Goal: Task Accomplishment & Management: Manage account settings

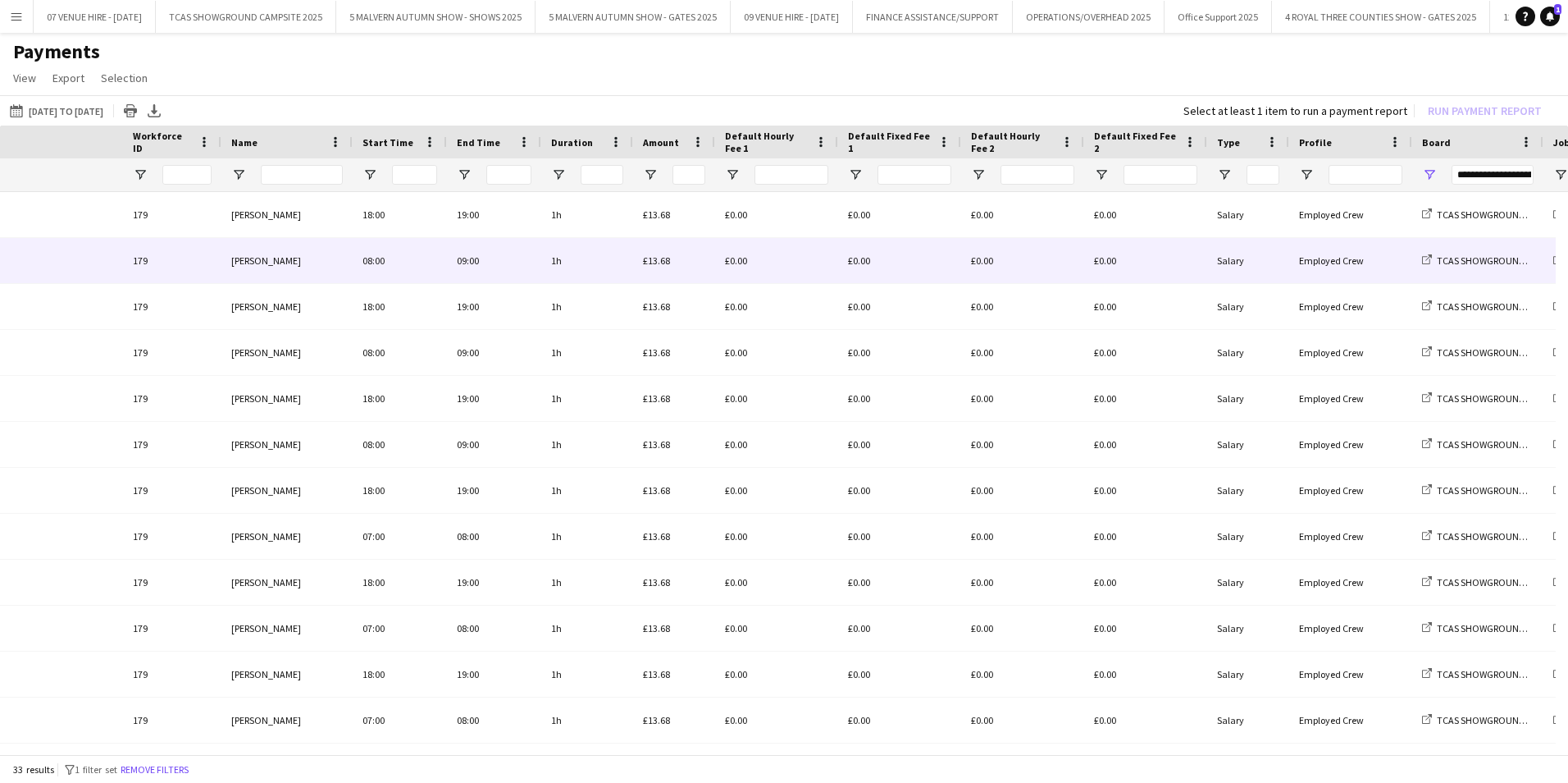
scroll to position [0, 310]
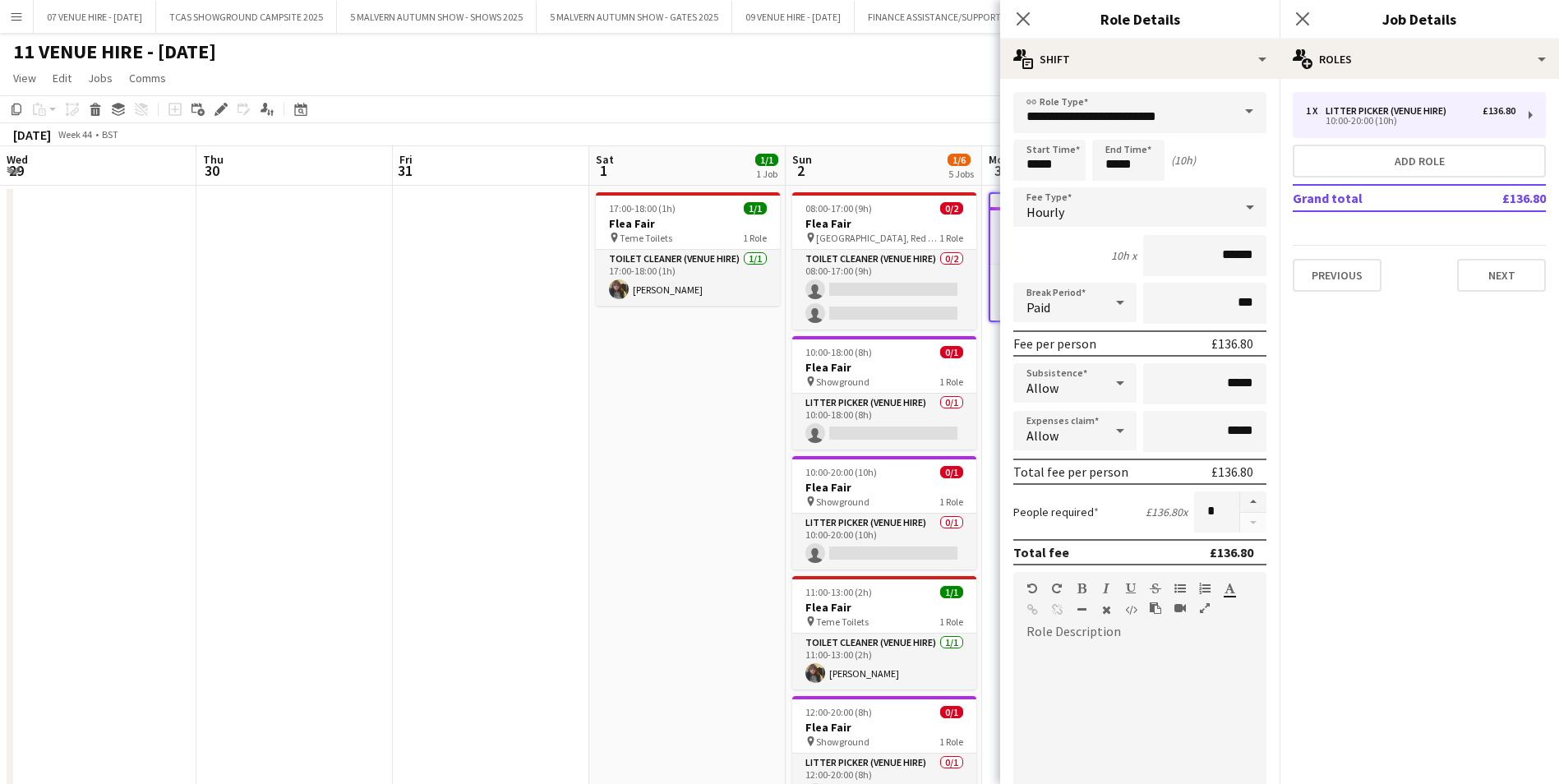
scroll to position [0, 614]
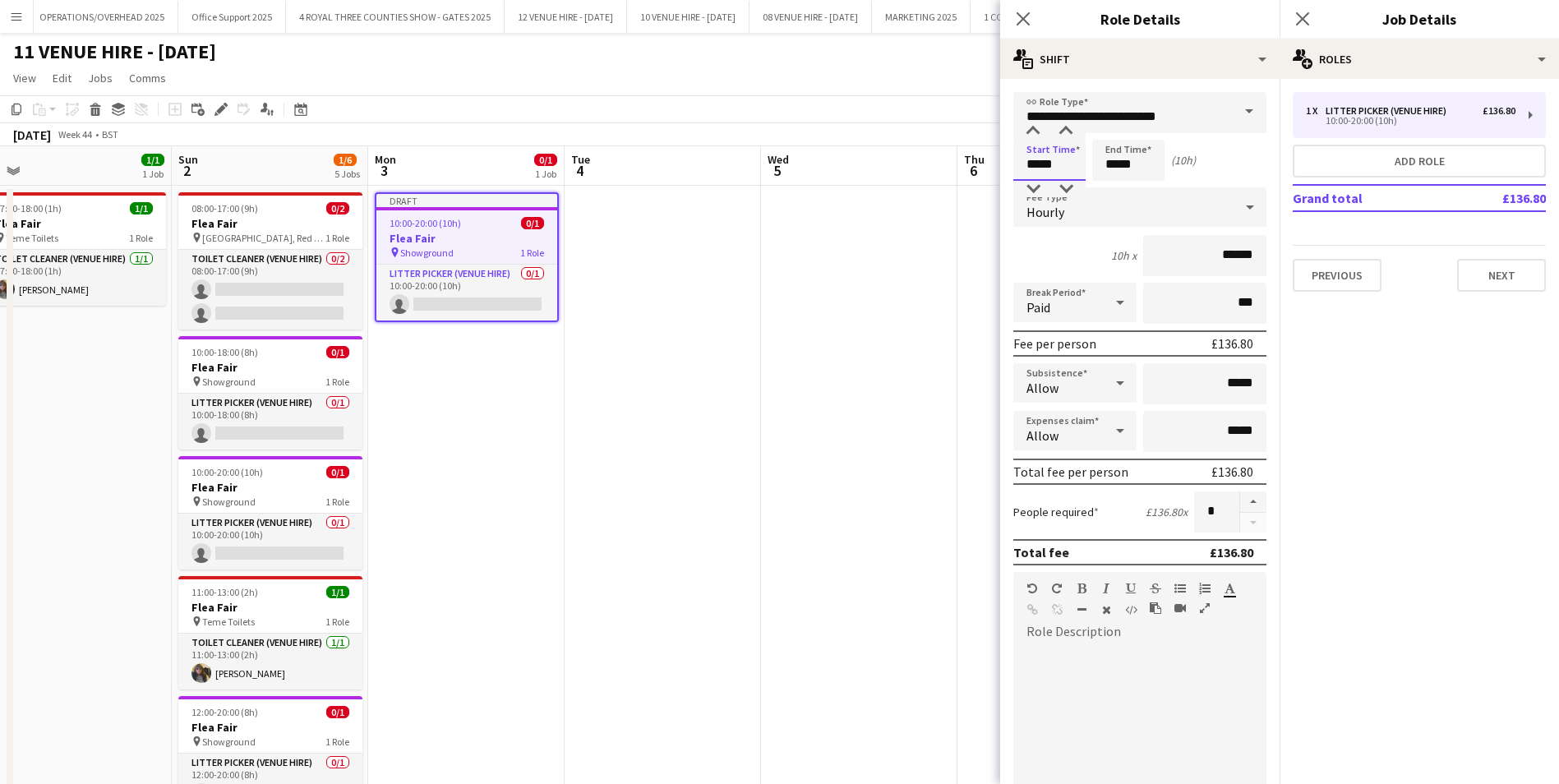
click at [1083, 158] on input "*****" at bounding box center [1049, 160] width 72 height 41
type input "*****"
click at [1037, 188] on div at bounding box center [1034, 189] width 33 height 17
click at [1159, 159] on input "*****" at bounding box center [1128, 160] width 72 height 41
click at [1121, 184] on div at bounding box center [1112, 189] width 33 height 17
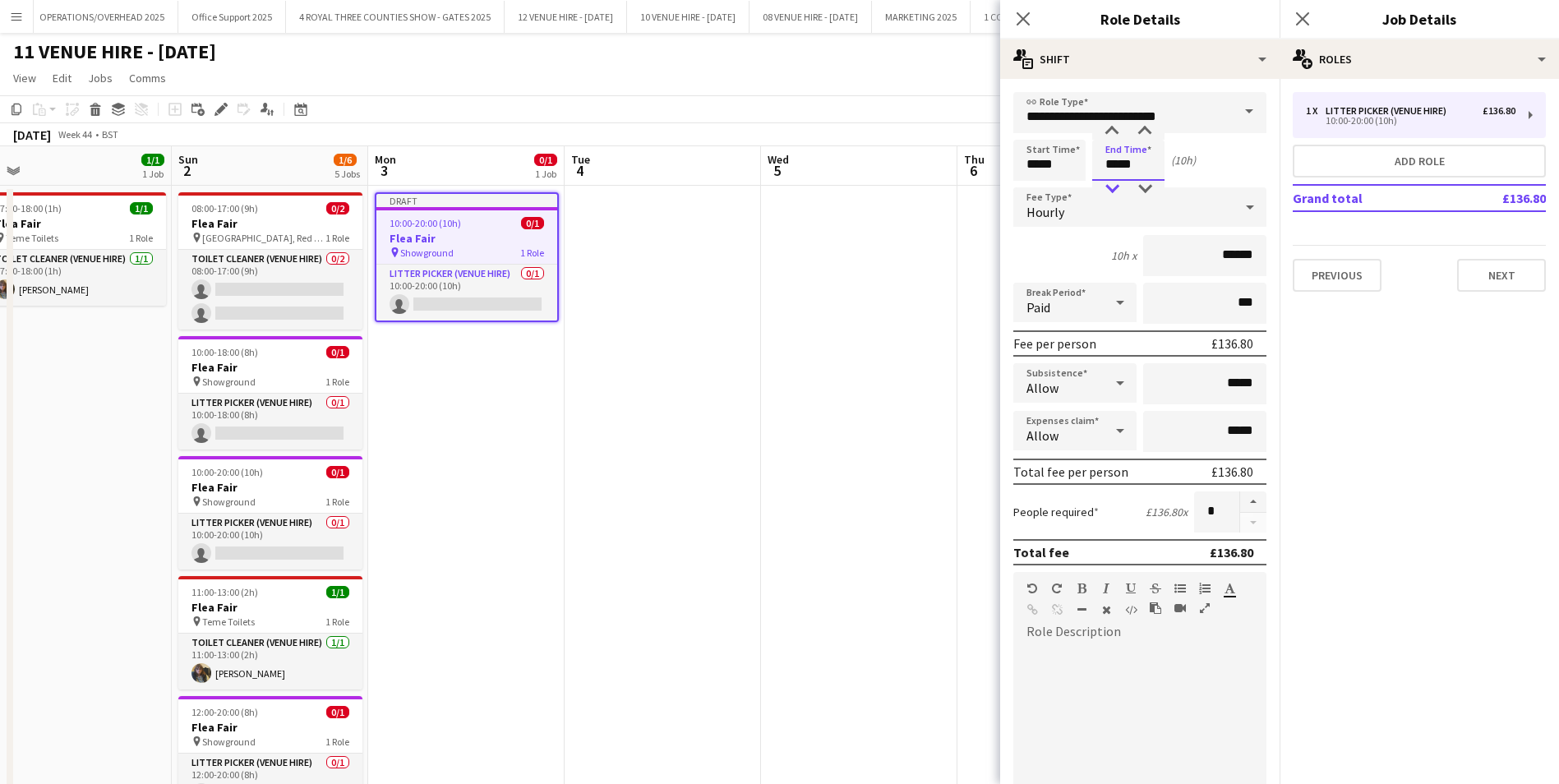
click at [1121, 184] on div at bounding box center [1112, 189] width 33 height 17
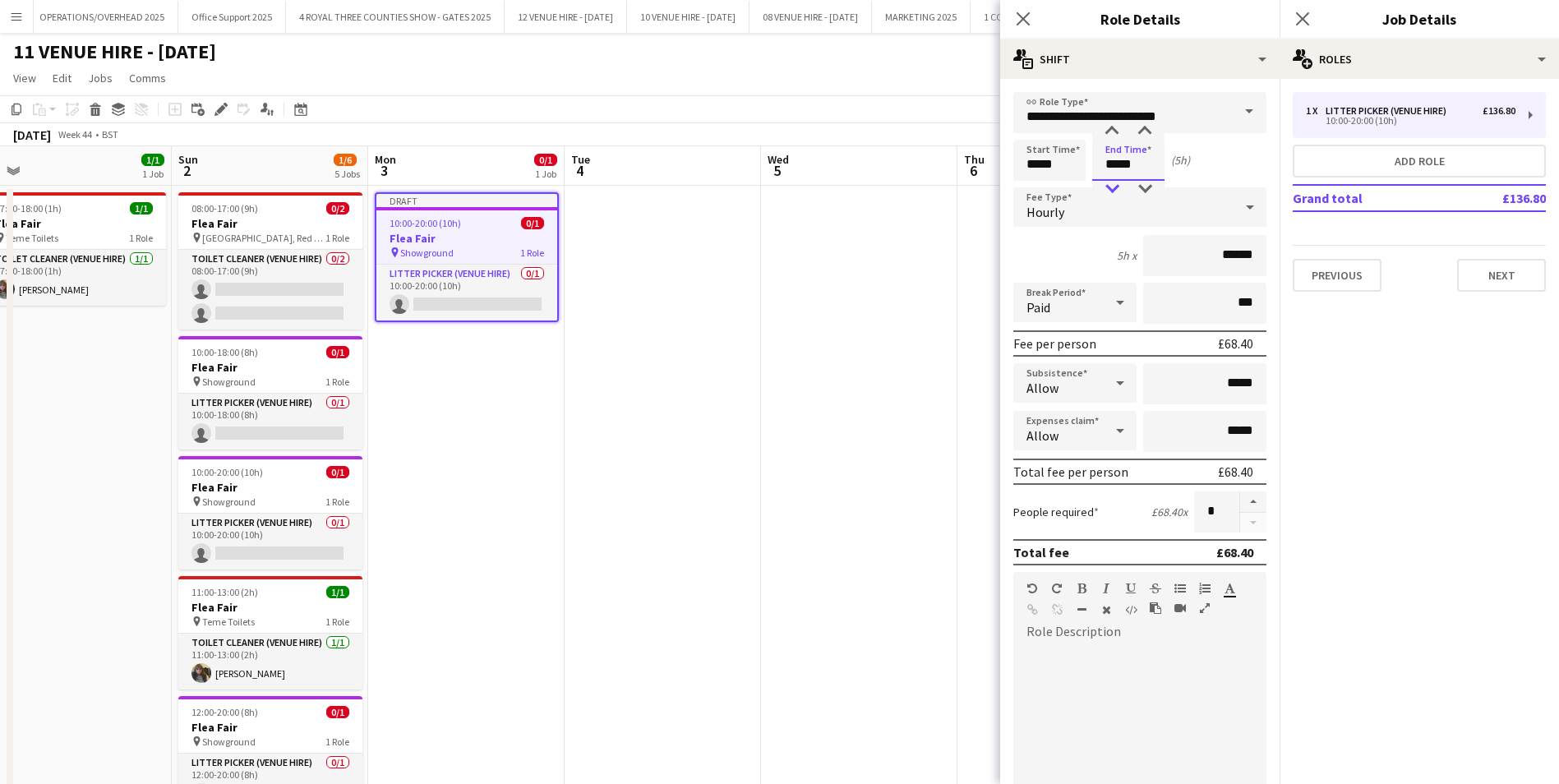
type input "*****"
click at [1121, 184] on div at bounding box center [1112, 189] width 33 height 17
click at [1241, 499] on button "button" at bounding box center [1254, 502] width 27 height 22
type input "*"
click at [1490, 275] on button "Next" at bounding box center [1502, 275] width 89 height 33
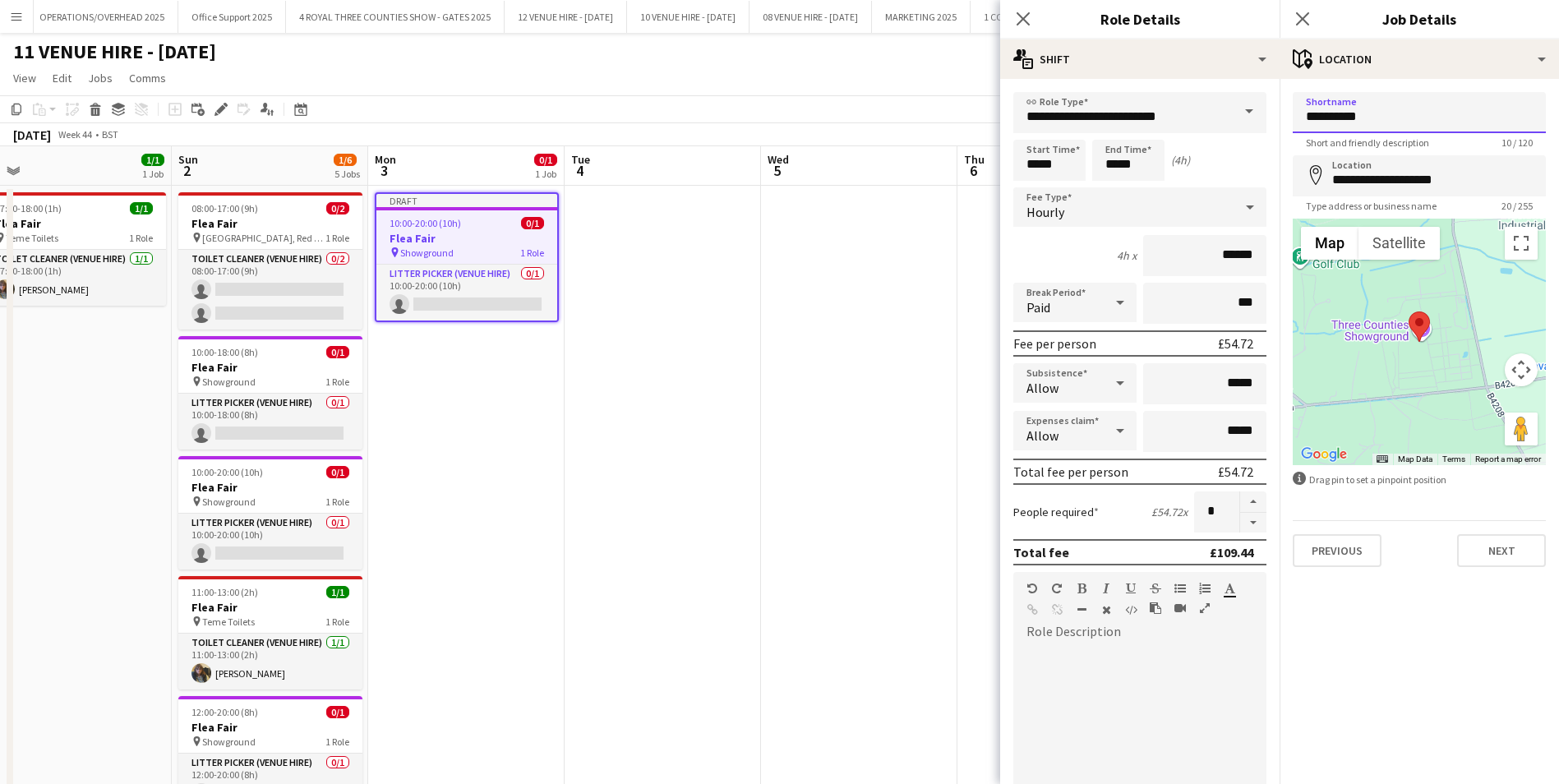
drag, startPoint x: 1436, startPoint y: 119, endPoint x: 1281, endPoint y: 116, distance: 155.0
click at [1281, 116] on form "**********" at bounding box center [1420, 329] width 280 height 475
type input "**********"
click at [1522, 561] on button "Next" at bounding box center [1502, 551] width 89 height 33
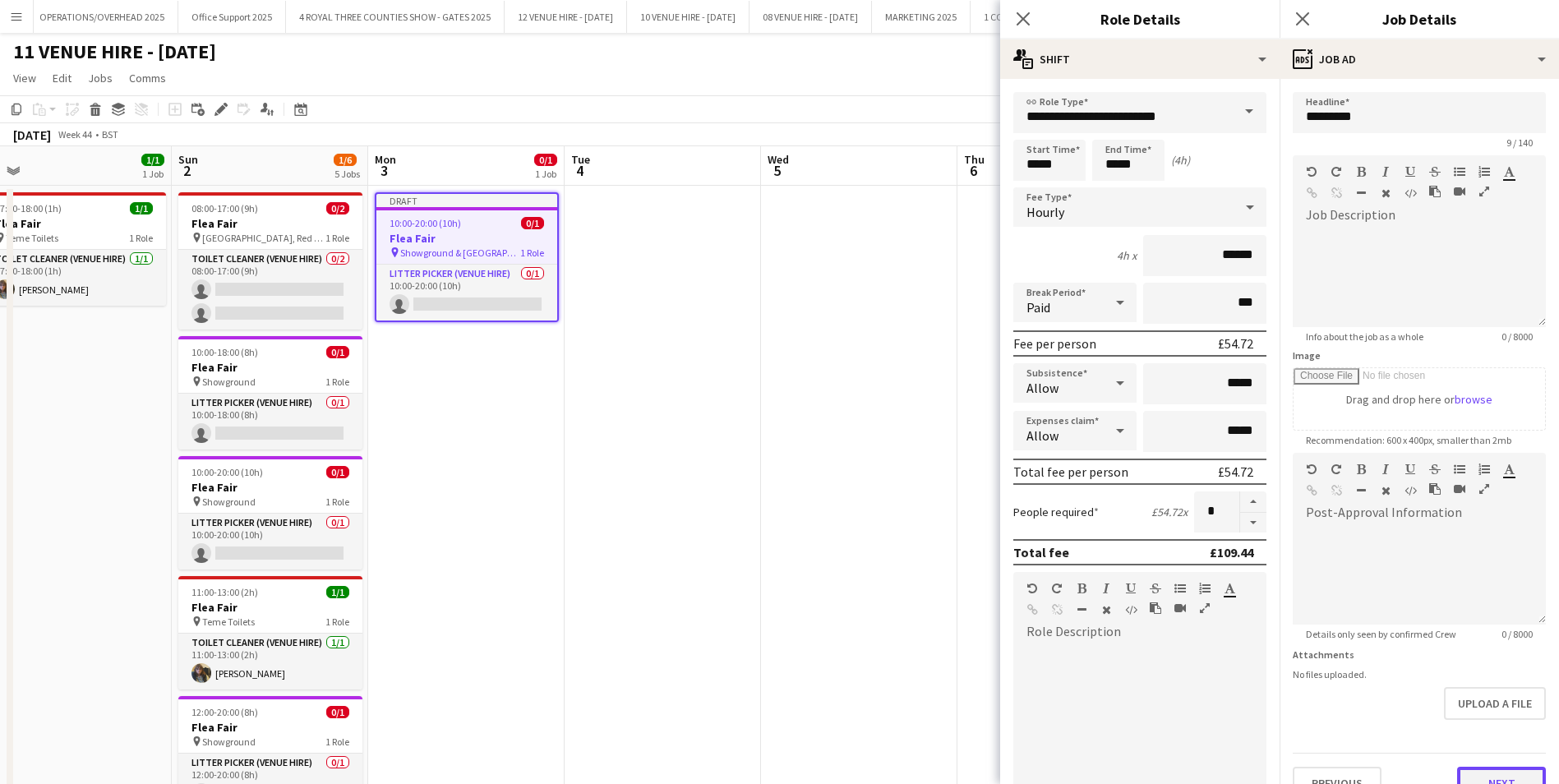
click at [1492, 773] on button "Next" at bounding box center [1502, 783] width 89 height 33
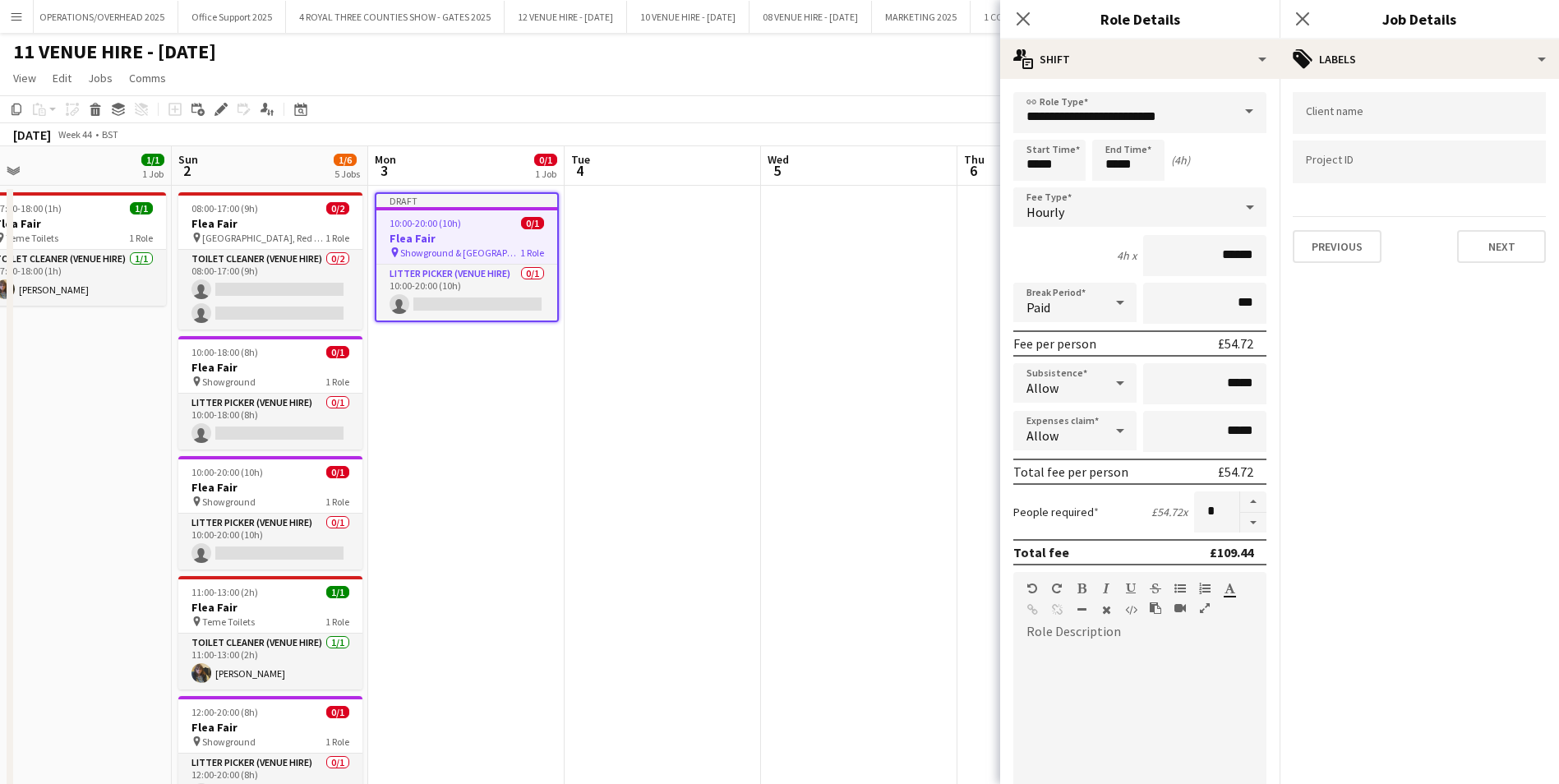
click at [820, 507] on app-date-cell at bounding box center [859, 517] width 197 height 663
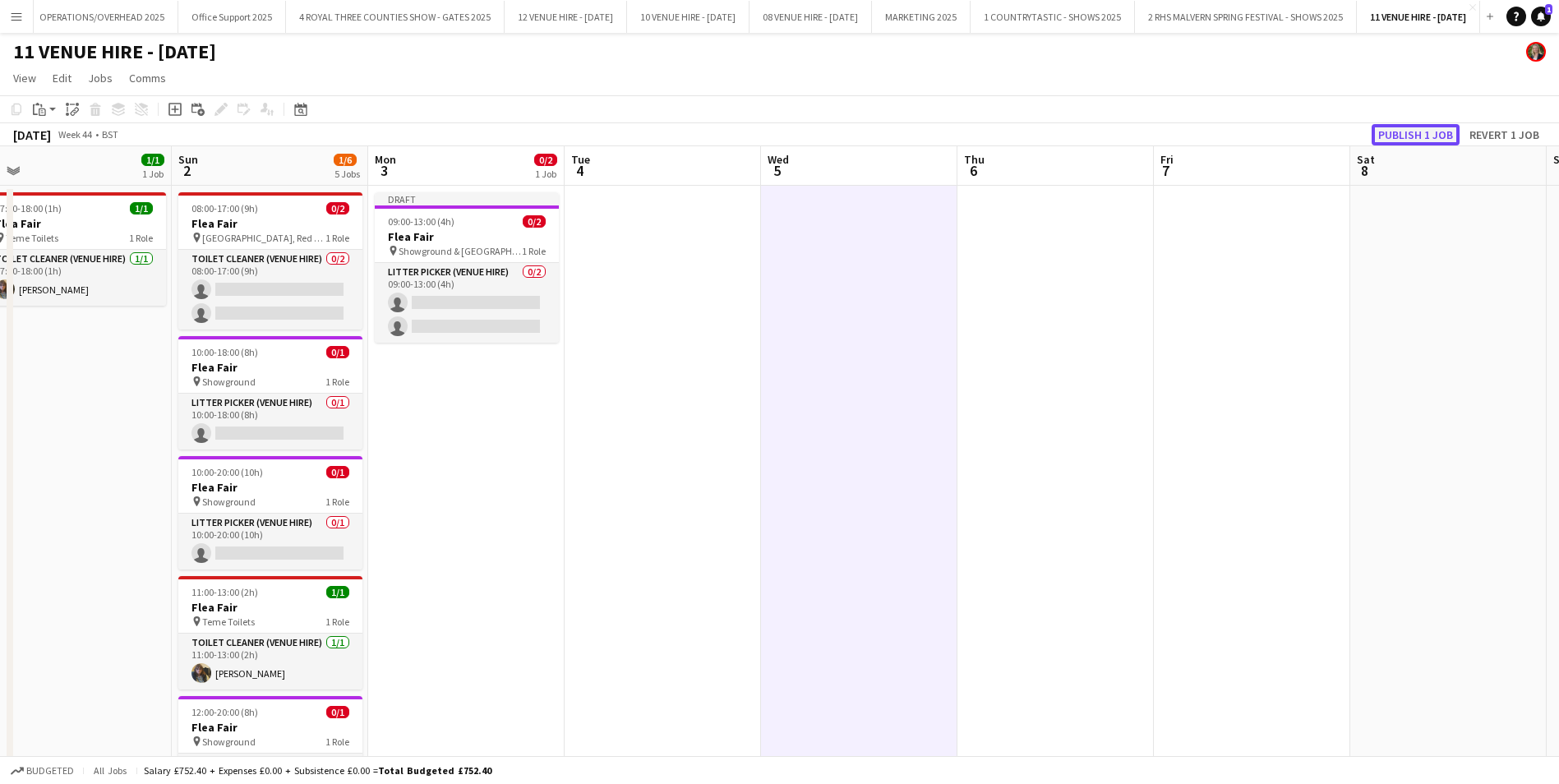
click at [1436, 138] on button "Publish 1 job" at bounding box center [1416, 135] width 88 height 22
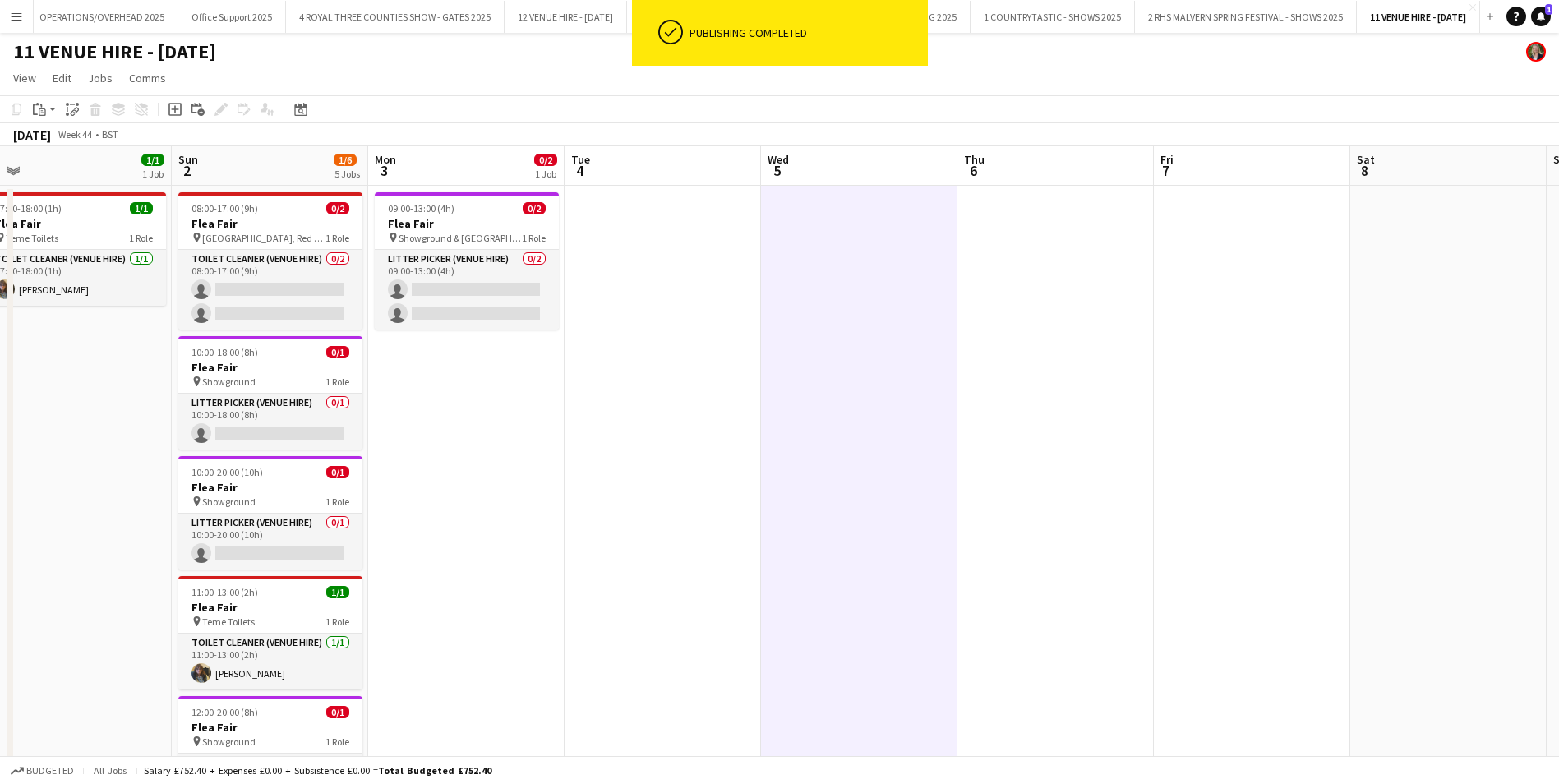
scroll to position [91, 0]
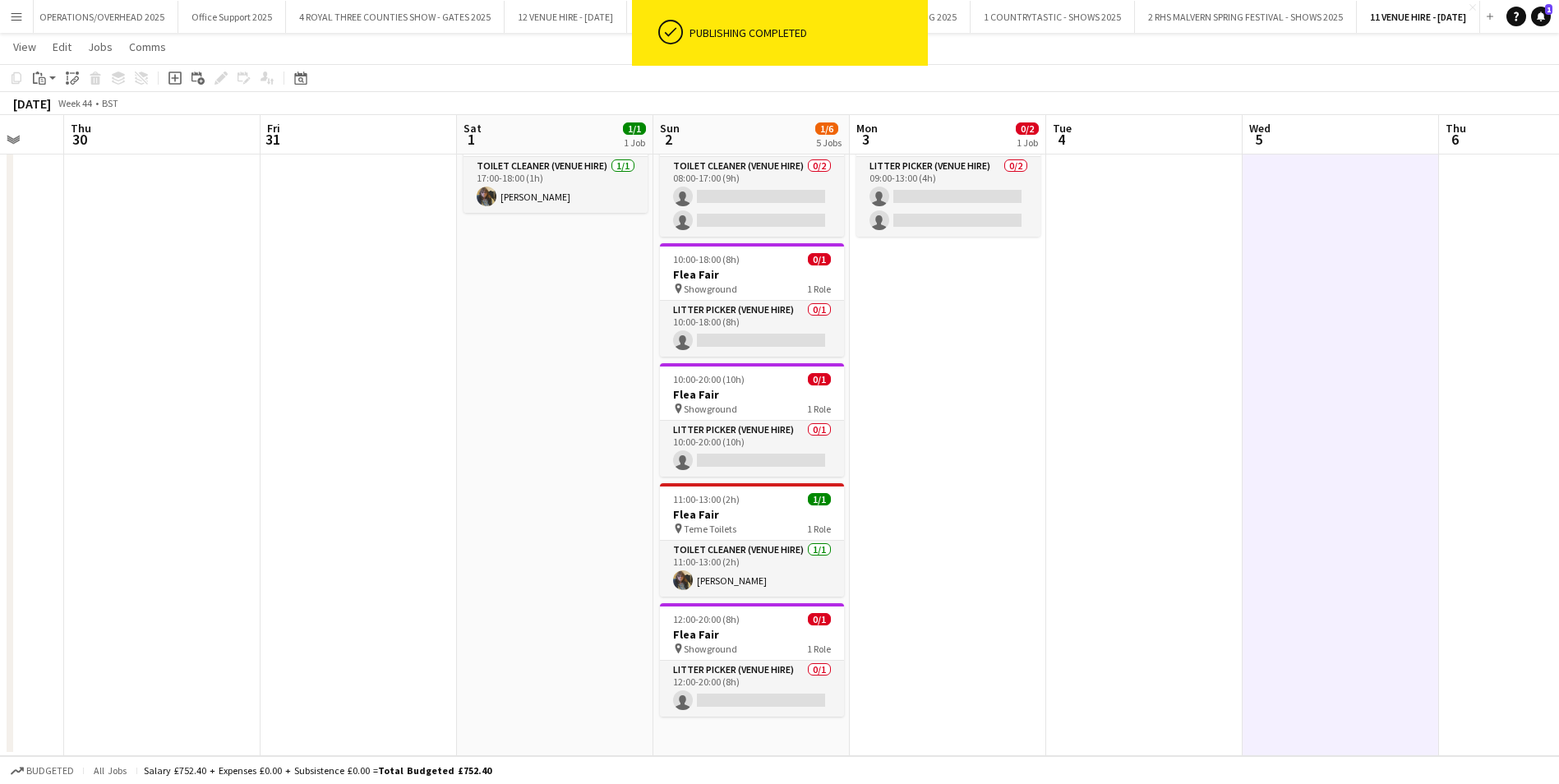
drag, startPoint x: 555, startPoint y: 457, endPoint x: 1032, endPoint y: 462, distance: 477.0
click at [1035, 462] on app-calendar-viewport "Mon 27 Tue 28 Wed 29 Thu 30 Fri 31 Sat 1 1/1 1 Job Sun 2 1/6 5 Jobs Mon 3 0/2 1…" at bounding box center [780, 364] width 1559 height 783
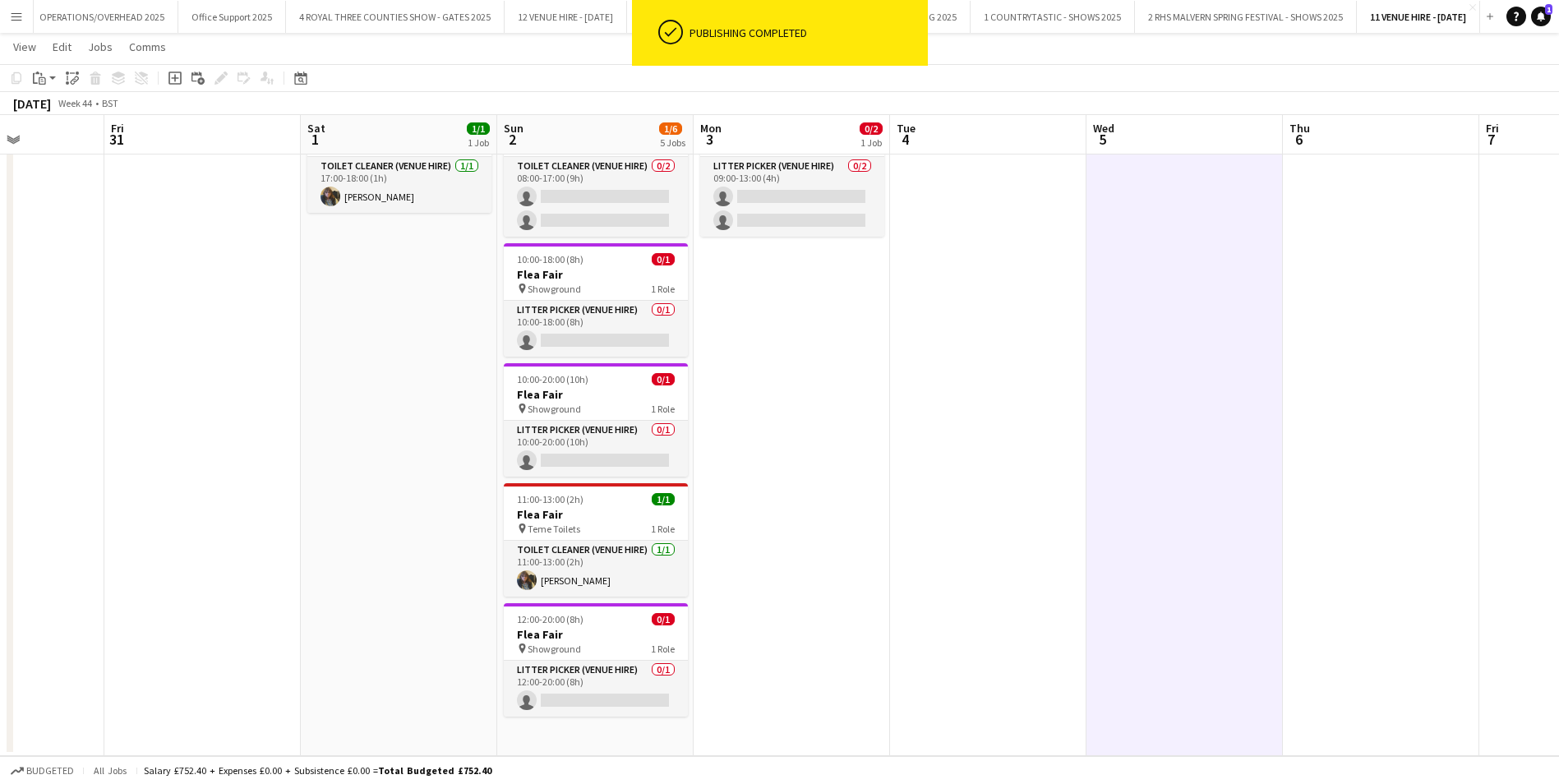
drag, startPoint x: 374, startPoint y: 457, endPoint x: 218, endPoint y: 480, distance: 157.7
click at [218, 480] on app-calendar-viewport "Tue 28 Wed 29 Thu 30 Fri 31 Sat 1 1/1 1 Job Sun 2 1/6 5 Jobs Mon 3 0/2 1 Job Tu…" at bounding box center [780, 364] width 1559 height 783
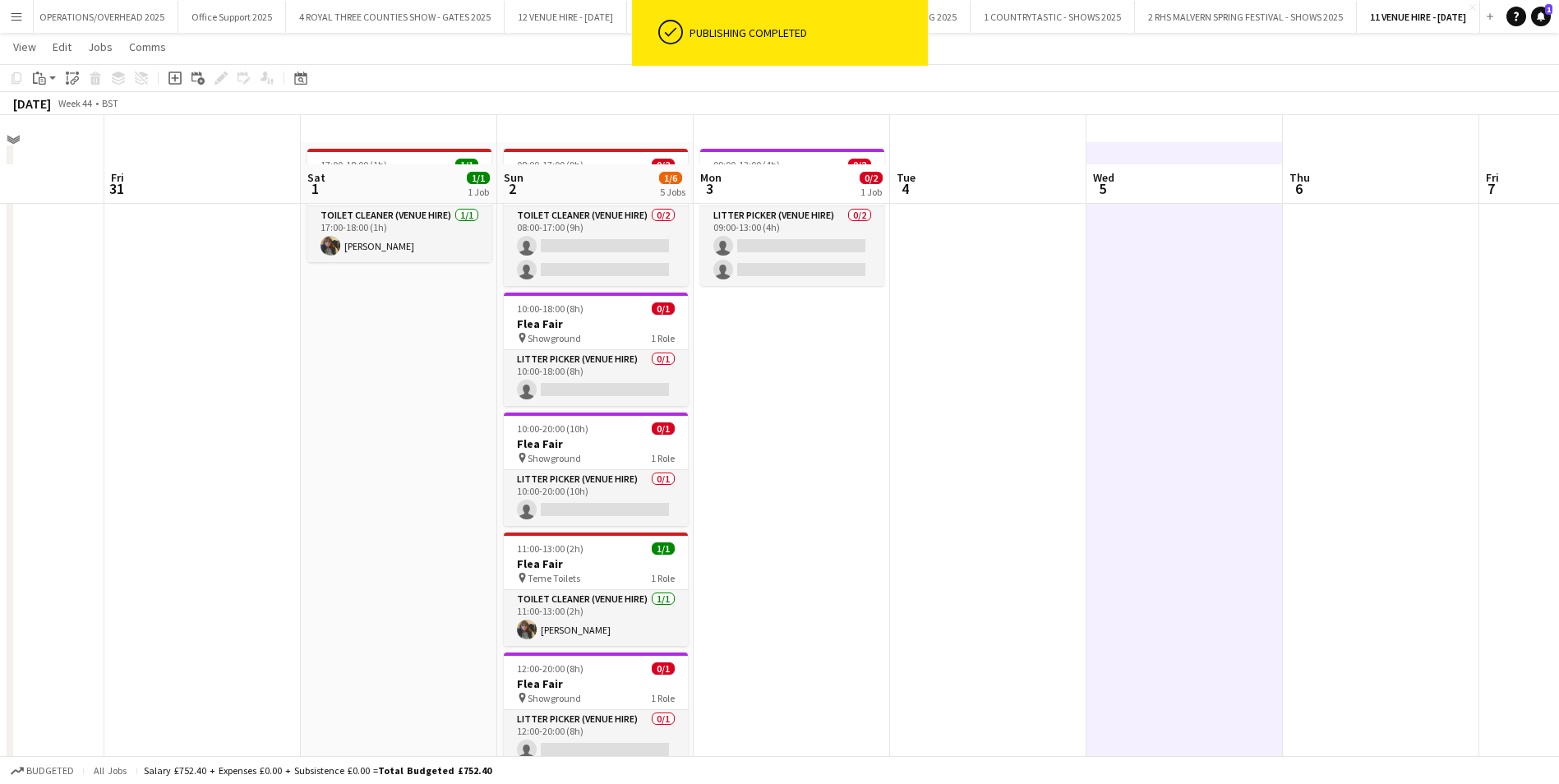
scroll to position [0, 0]
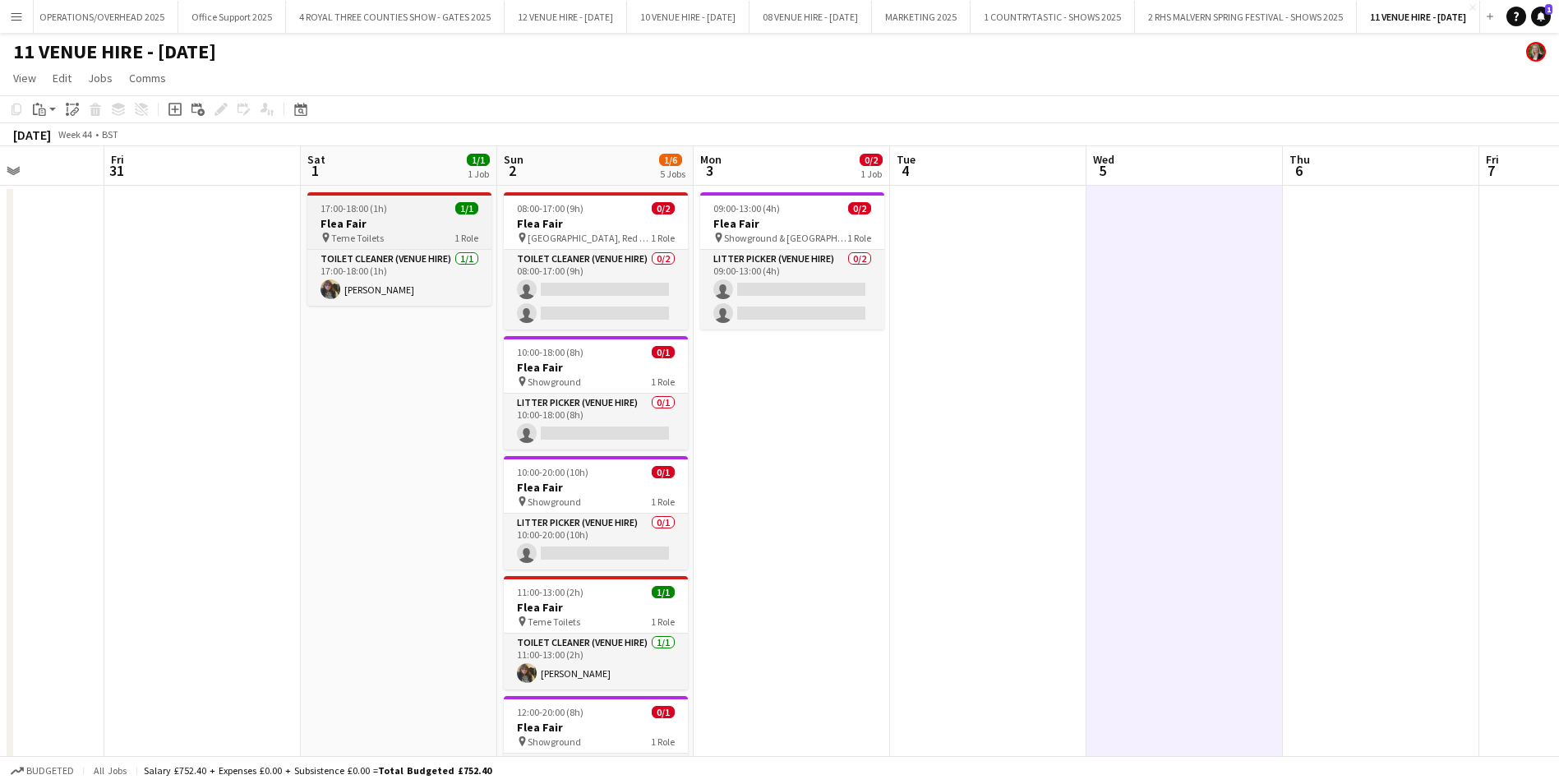
drag, startPoint x: 354, startPoint y: 210, endPoint x: 420, endPoint y: 214, distance: 66.1
click at [354, 211] on span "17:00-18:00 (1h)" at bounding box center [354, 208] width 66 height 12
click at [587, 218] on h3 "Flea Fair" at bounding box center [596, 223] width 184 height 15
click at [761, 212] on span "09:00-13:00 (4h)" at bounding box center [746, 208] width 66 height 12
click at [608, 369] on h3 "Flea Fair" at bounding box center [596, 368] width 184 height 15
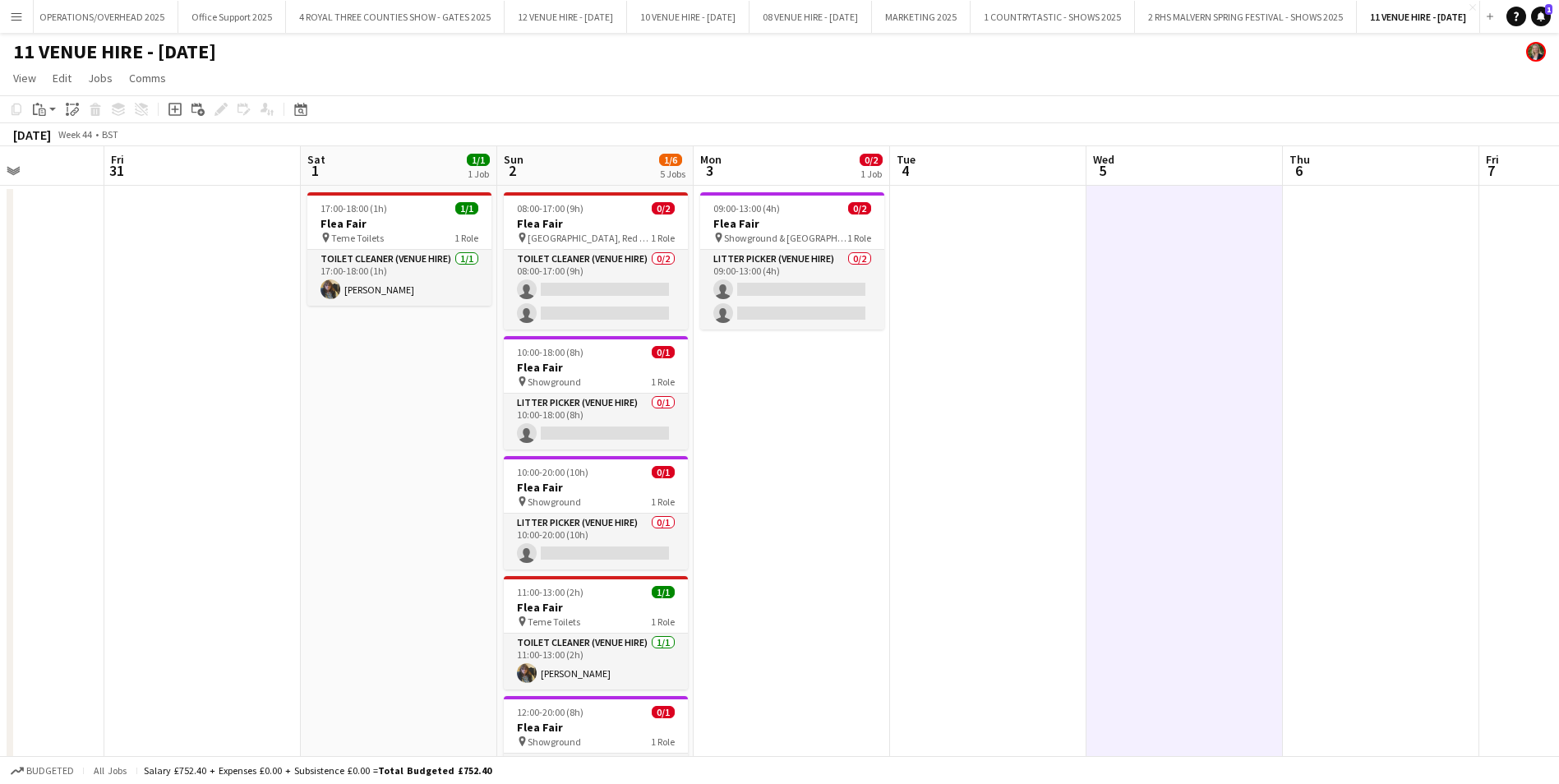
click at [364, 448] on app-date-cell "17:00-18:00 (1h) 1/1 Flea Fair pin Teme Toilets 1 Role Toilet Cleaner (Venue Hi…" at bounding box center [398, 517] width 197 height 663
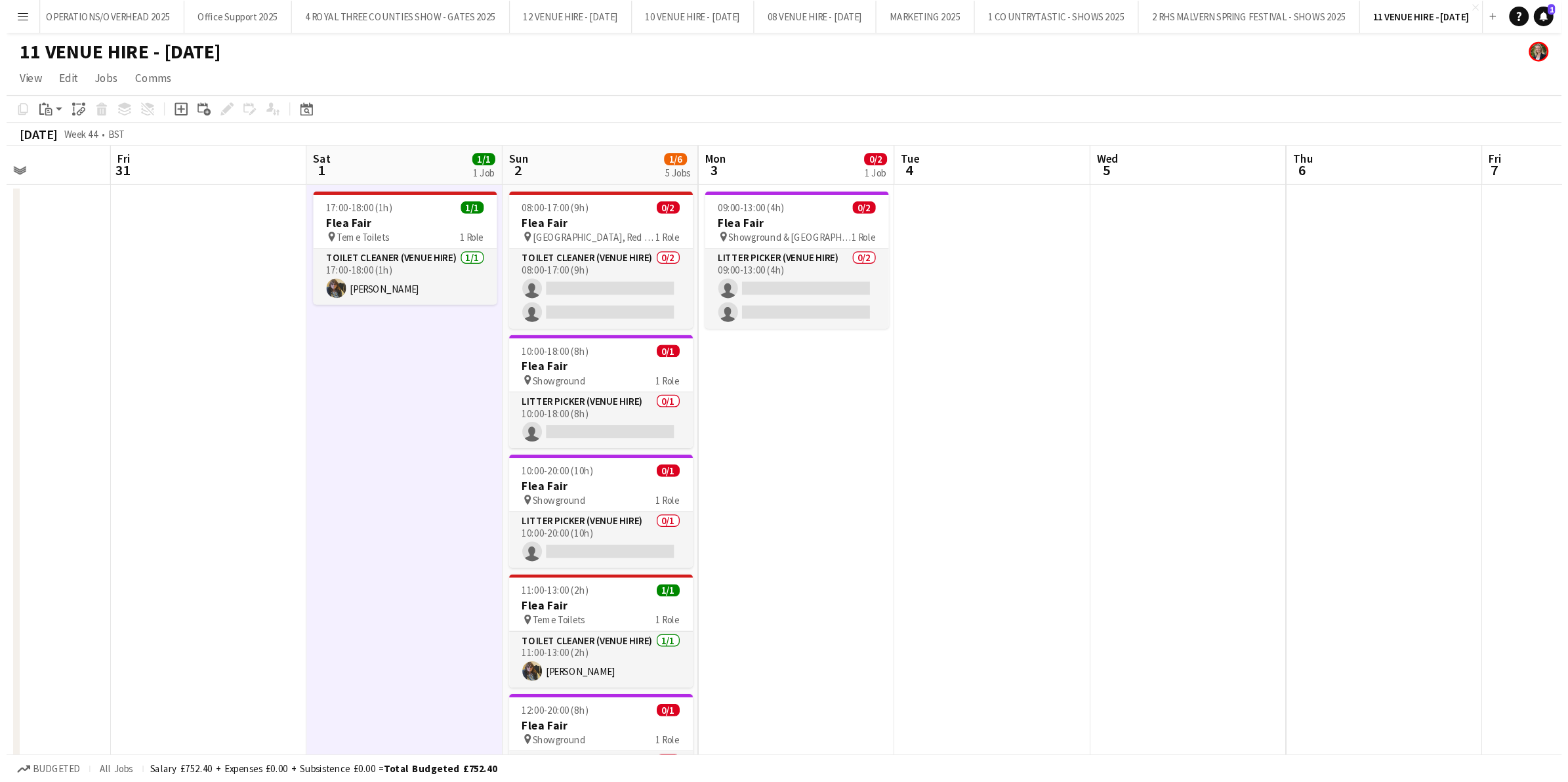
scroll to position [0, 386]
click at [330, 174] on h3 "Flea Fair" at bounding box center [319, 178] width 147 height 12
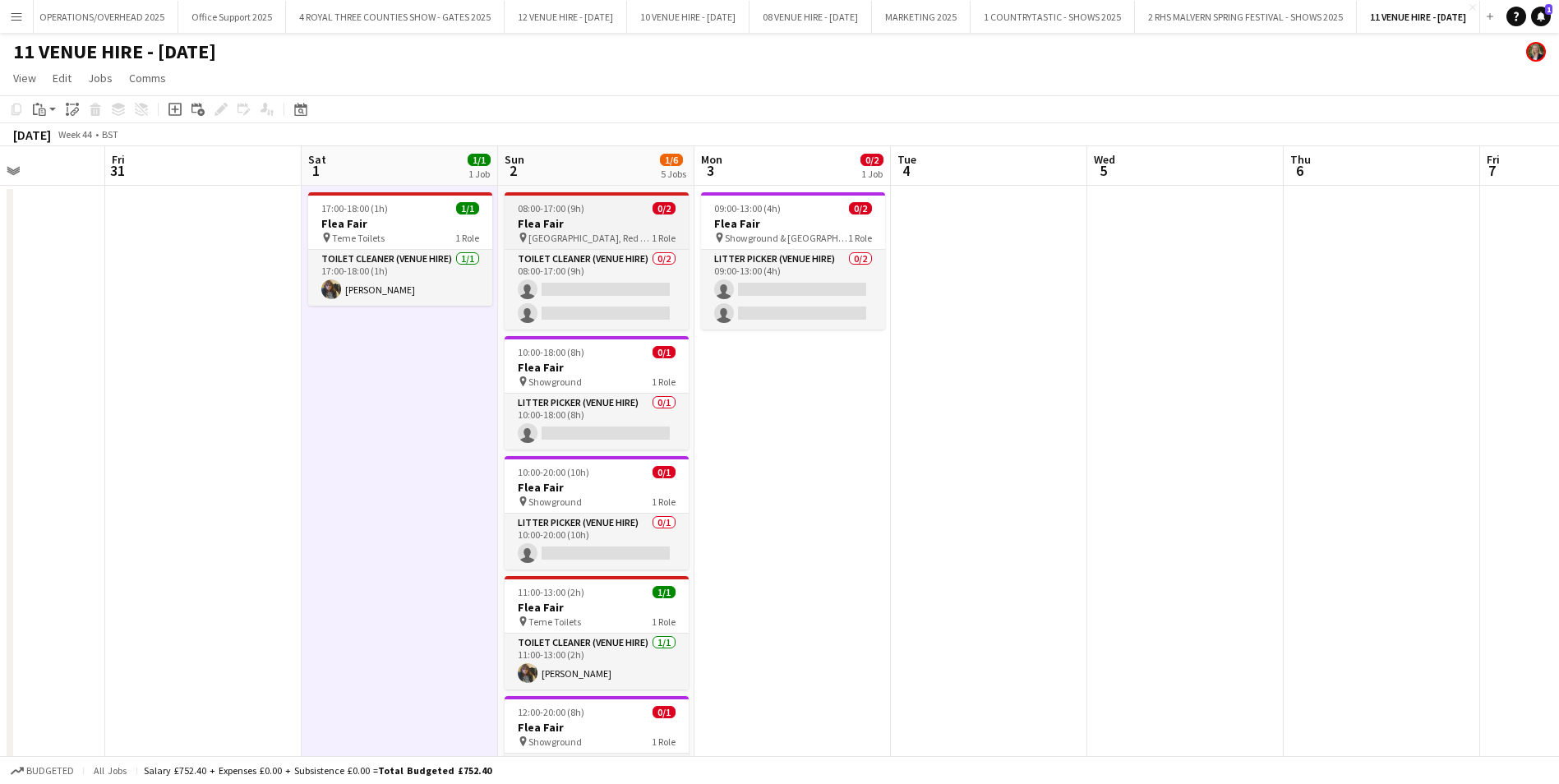
click at [563, 226] on h3 "Flea Fair" at bounding box center [597, 223] width 184 height 15
click at [795, 225] on h3 "Flea Fair" at bounding box center [794, 223] width 184 height 15
click at [277, 422] on app-date-cell at bounding box center [203, 517] width 197 height 663
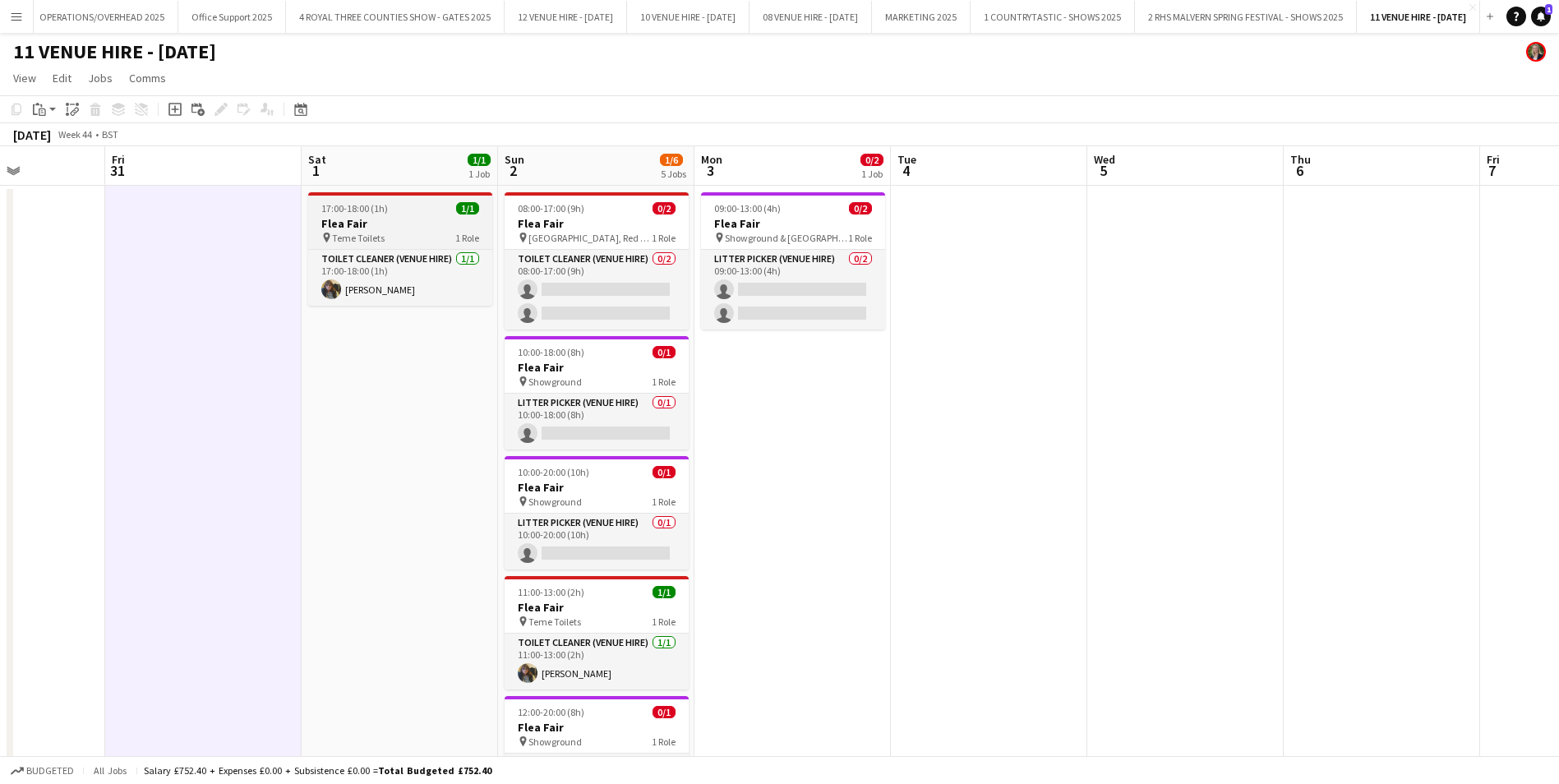
click at [389, 212] on div "17:00-18:00 (1h) 1/1" at bounding box center [400, 208] width 184 height 12
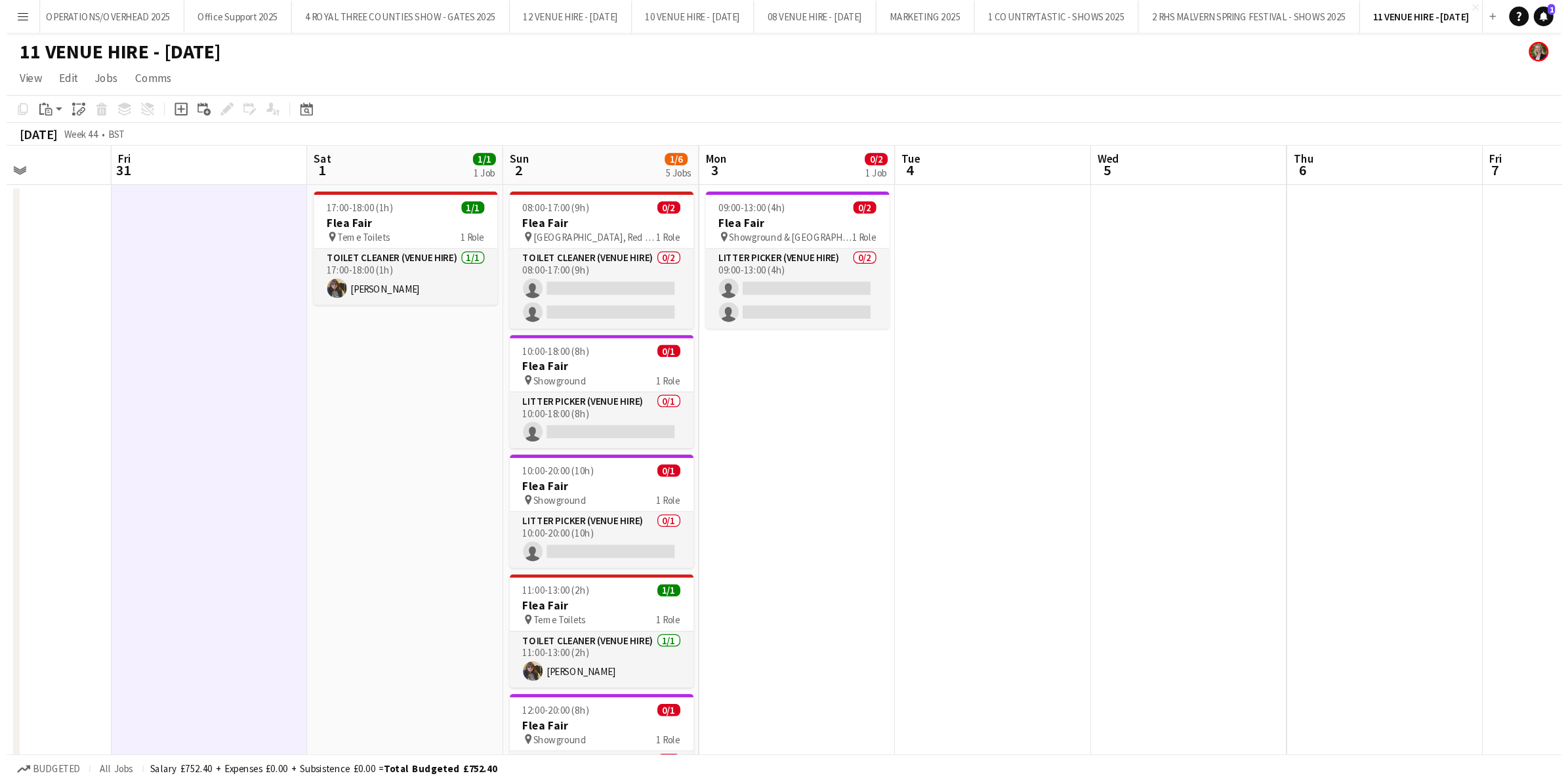
scroll to position [0, 386]
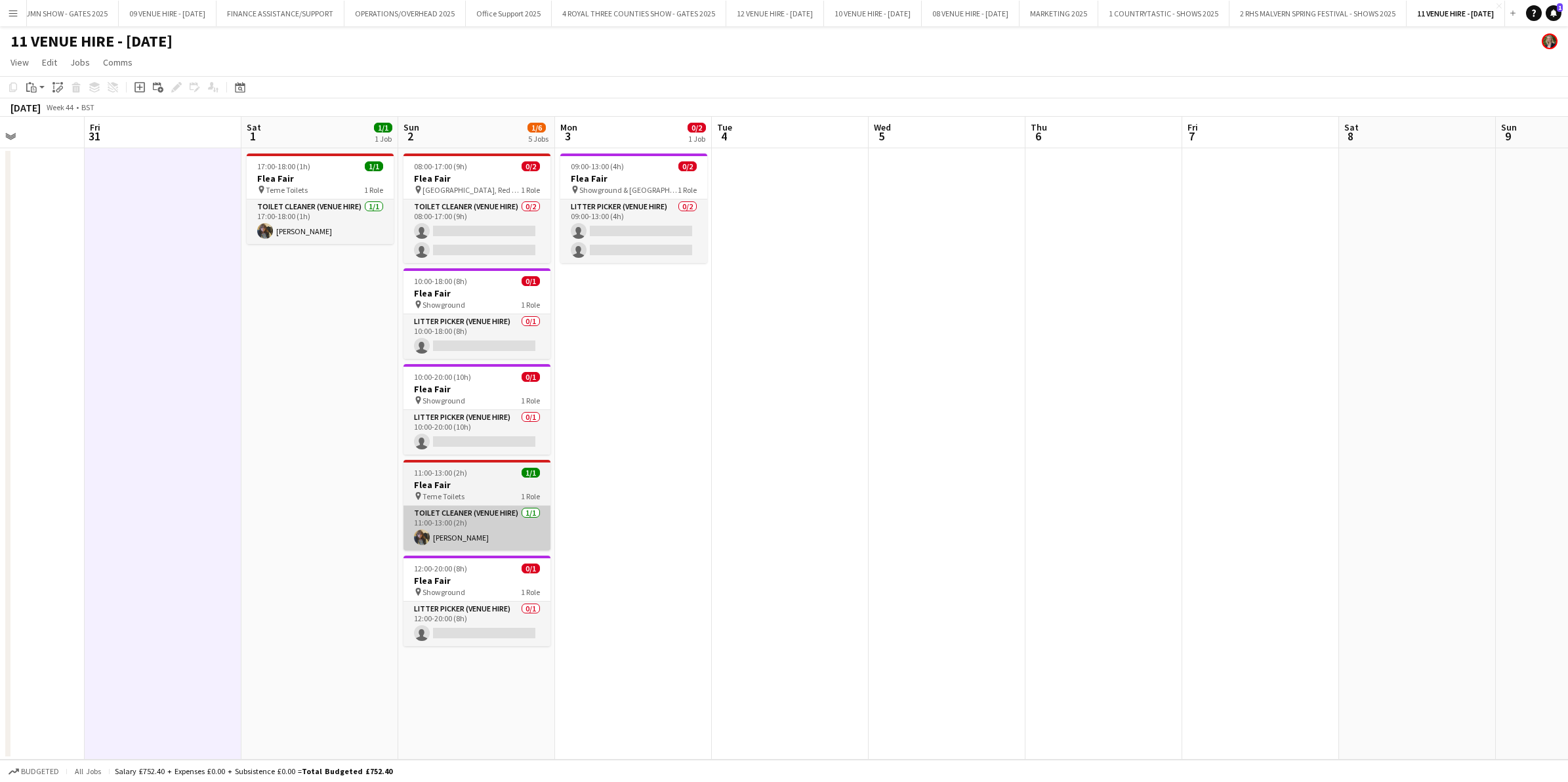
drag, startPoint x: 482, startPoint y: 573, endPoint x: 477, endPoint y: 523, distance: 50.2
click at [482, 573] on div "12:00-20:00 (8h) 0/1" at bounding box center [477, 569] width 147 height 10
click at [590, 178] on h3 "Flea Fair" at bounding box center [634, 178] width 147 height 12
click at [162, 205] on app-date-cell at bounding box center [163, 454] width 157 height 612
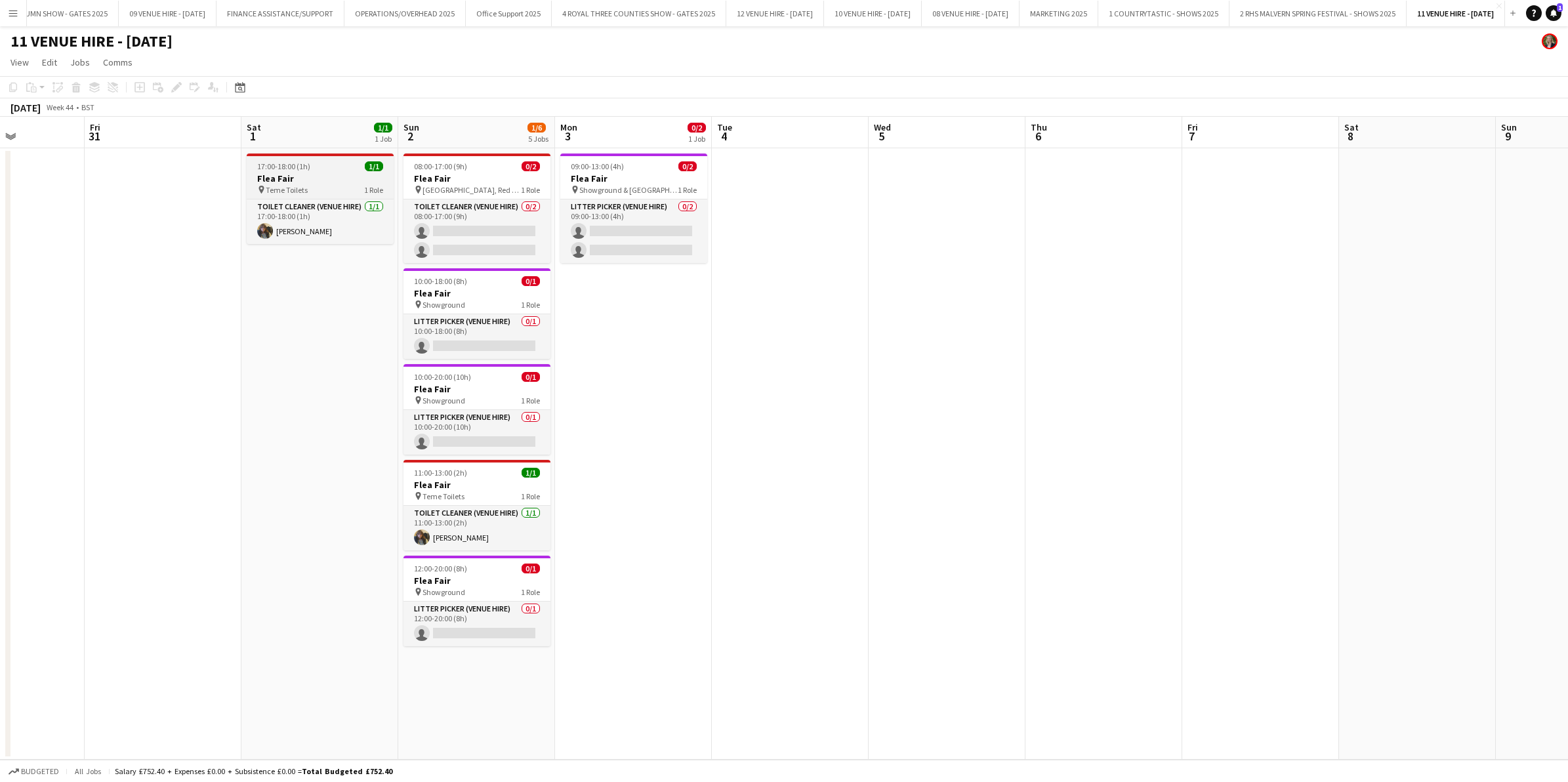
click at [331, 170] on div "17:00-18:00 (1h) 1/1" at bounding box center [320, 166] width 147 height 10
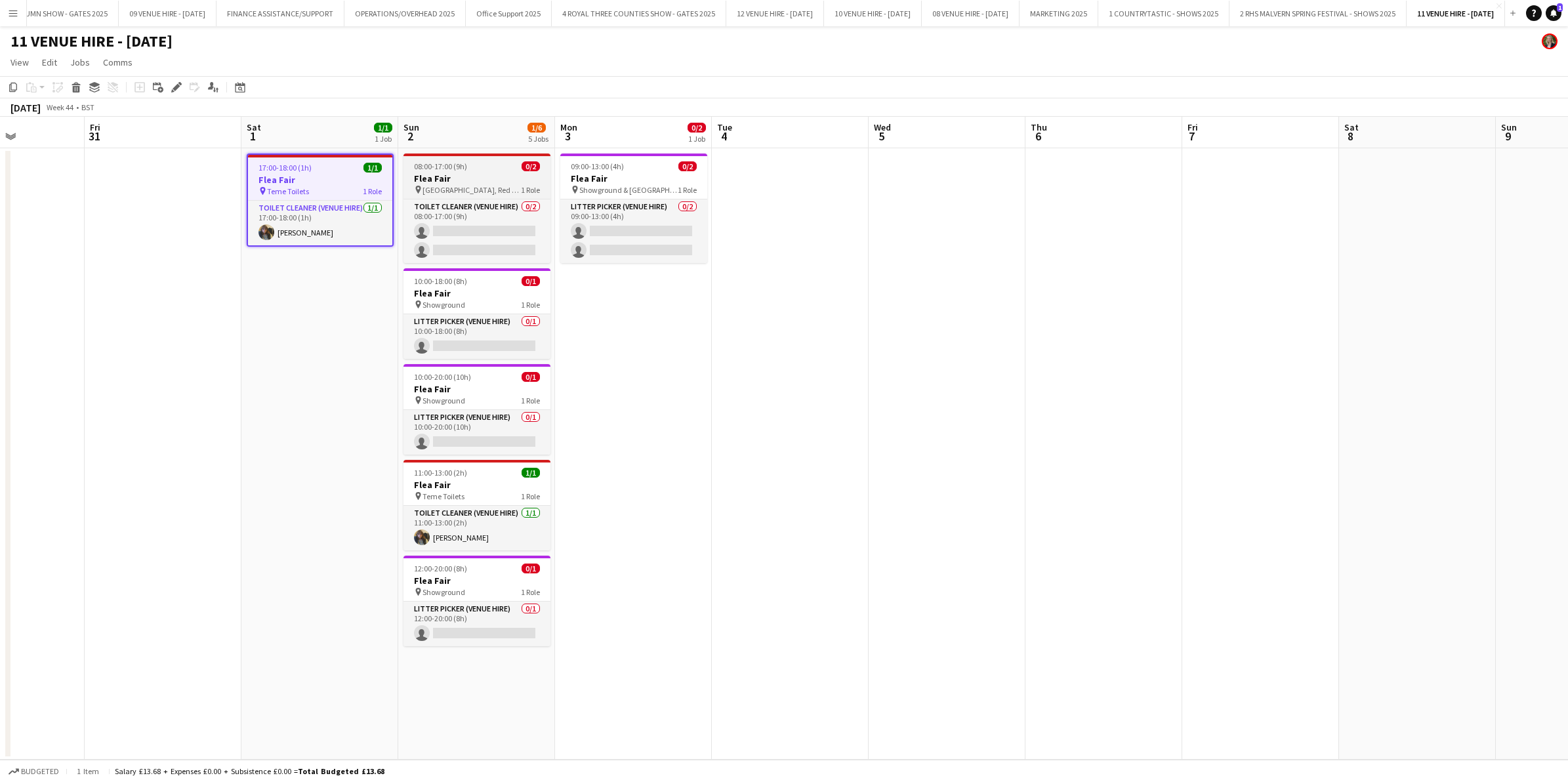
click at [480, 187] on span "[GEOGRAPHIC_DATA], Red Toilets" at bounding box center [472, 190] width 99 height 10
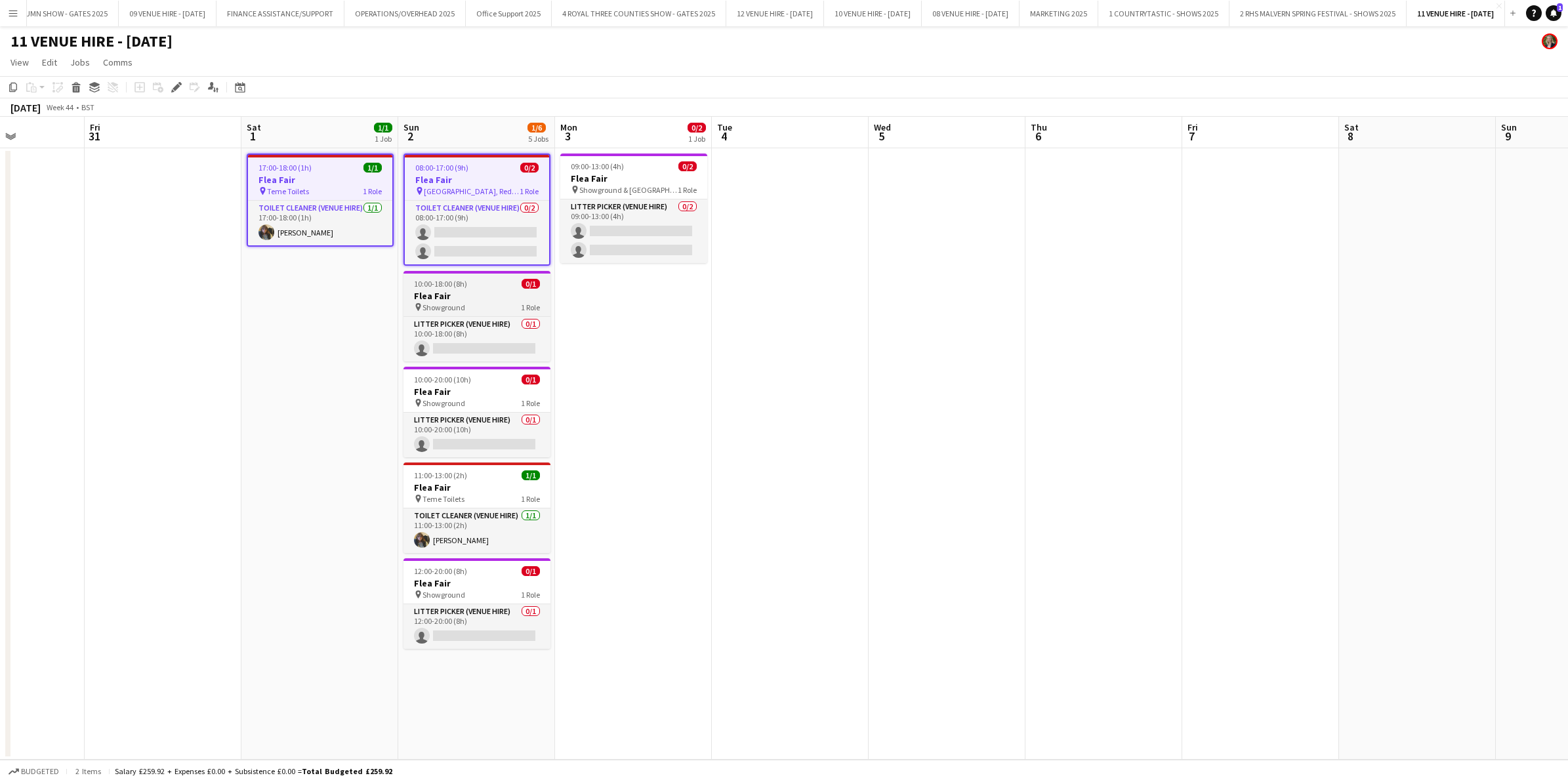
click at [474, 279] on div "10:00-18:00 (8h) 0/1" at bounding box center [477, 284] width 147 height 10
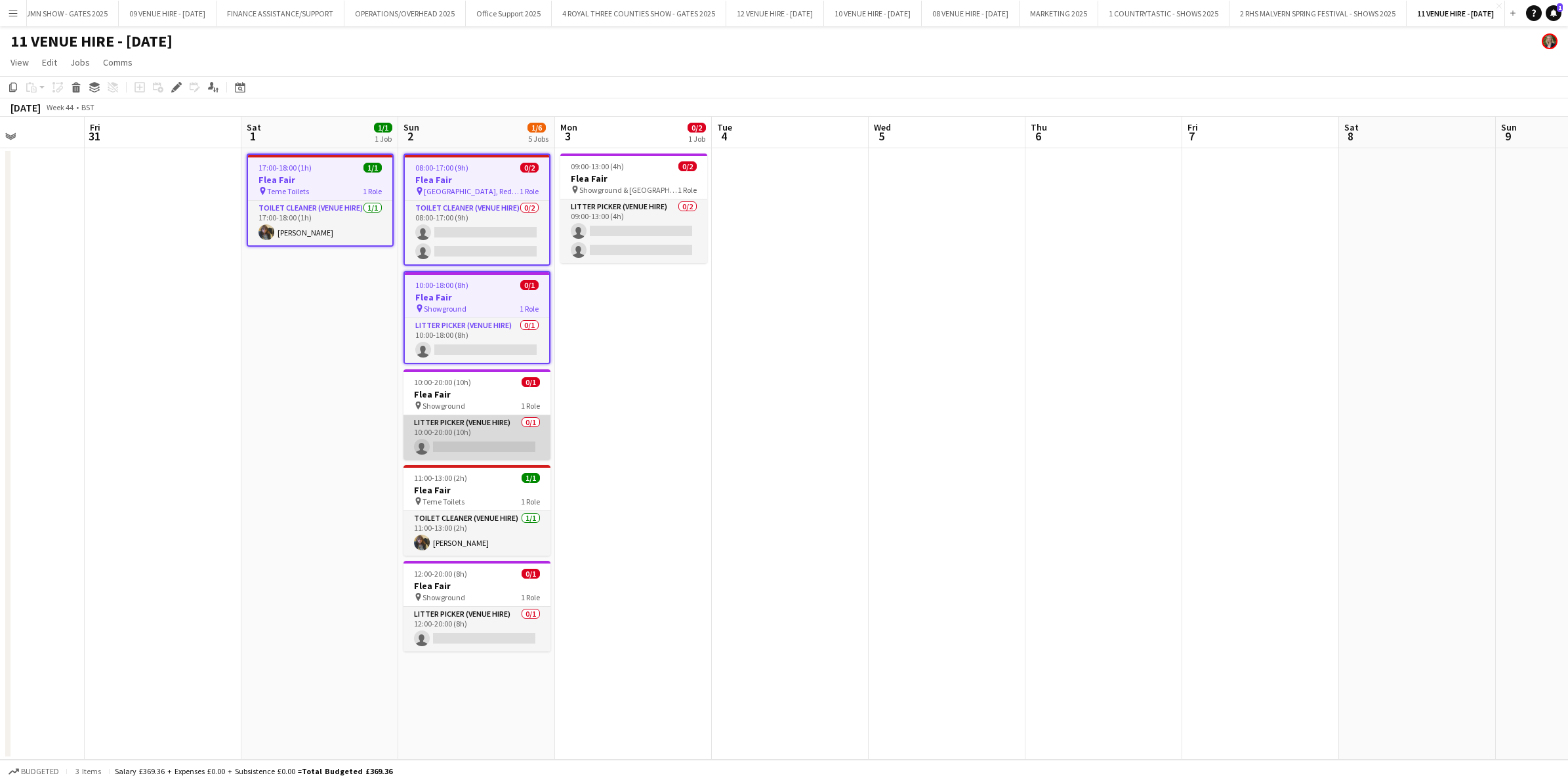
drag, startPoint x: 468, startPoint y: 418, endPoint x: 472, endPoint y: 431, distance: 13.6
click at [470, 418] on app-card-role "Litter Picker (Venue Hire) 0/1 10:00-20:00 (10h) single-neutral-actions" at bounding box center [477, 437] width 147 height 44
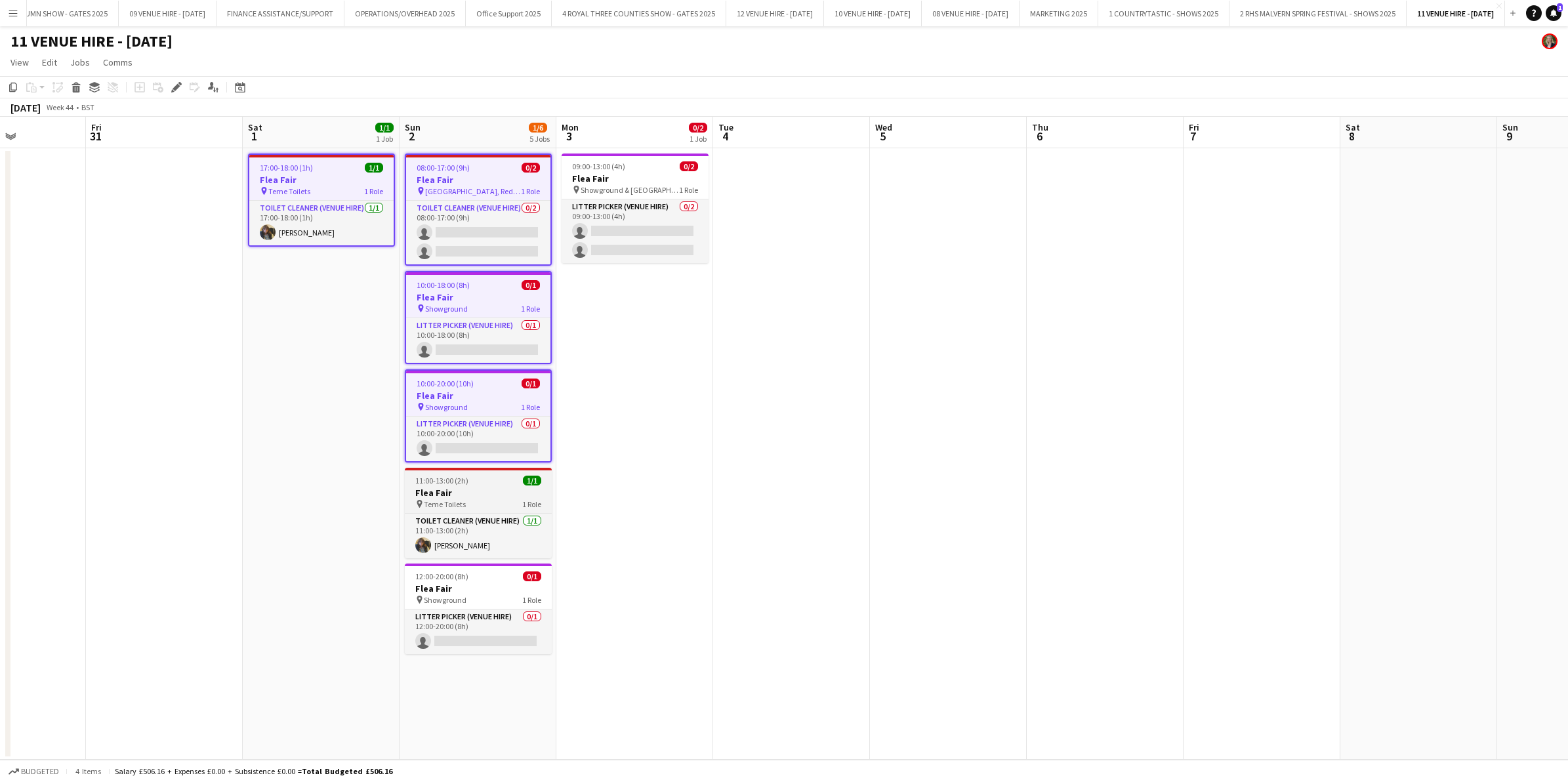
click at [480, 508] on app-job-card "11:00-13:00 (2h) 1/1 Flea Fair pin Teme Toilets 1 Role Toilet Cleaner (Venue Hi…" at bounding box center [478, 513] width 147 height 91
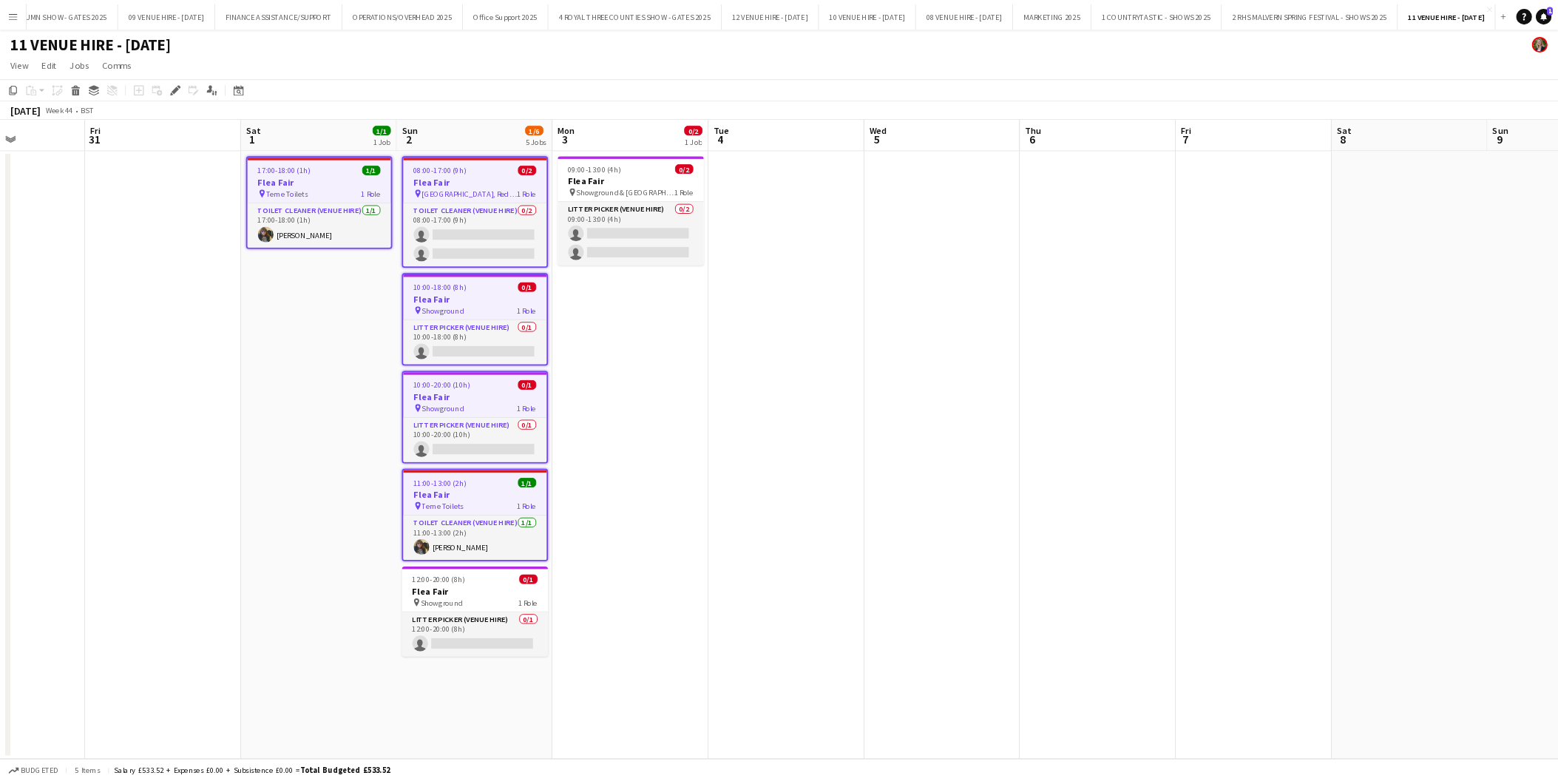
scroll to position [0, 432]
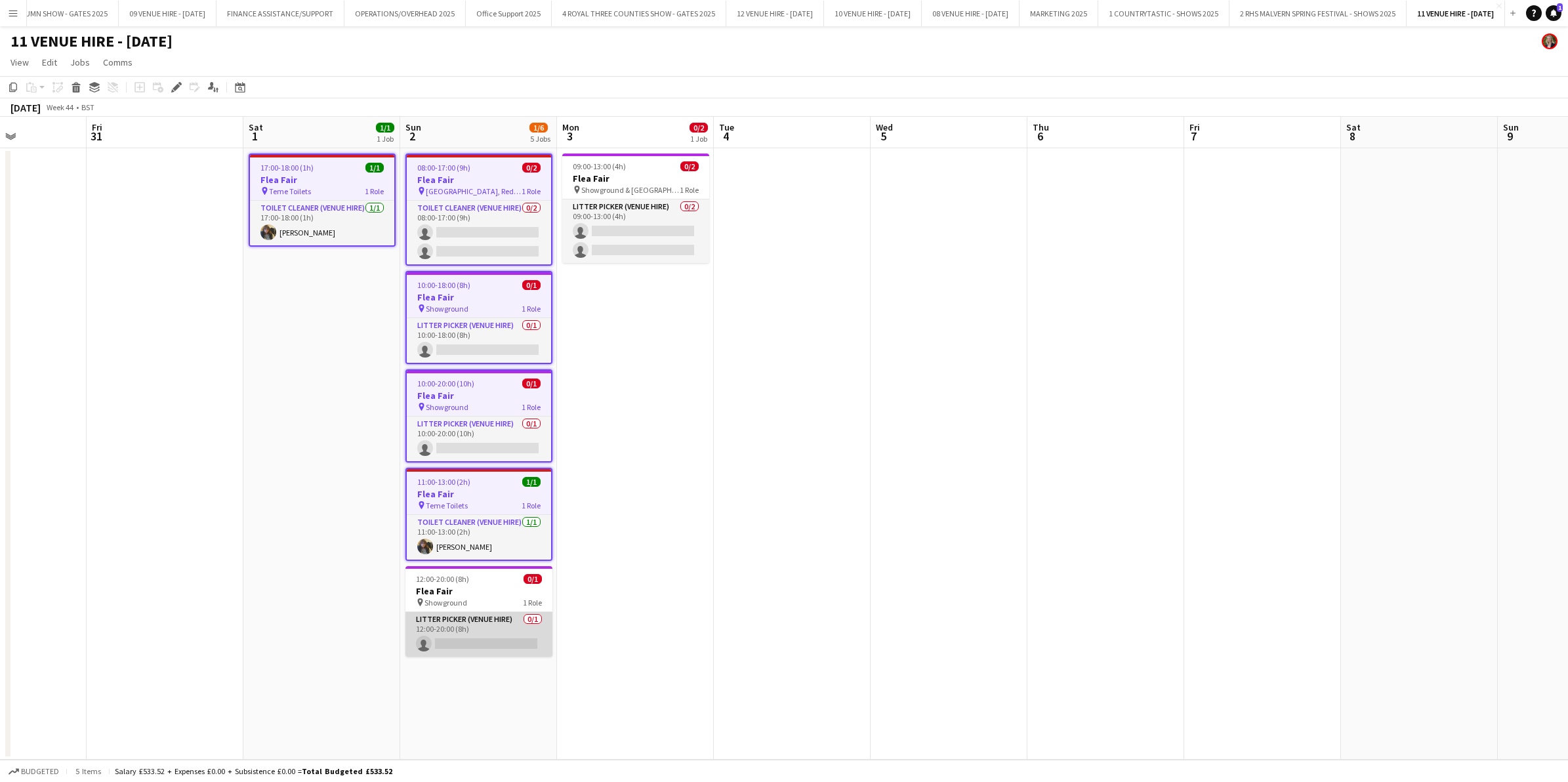
click at [490, 616] on app-card-role "Litter Picker (Venue Hire) 0/1 12:00-20:00 (8h) single-neutral-actions" at bounding box center [479, 634] width 147 height 44
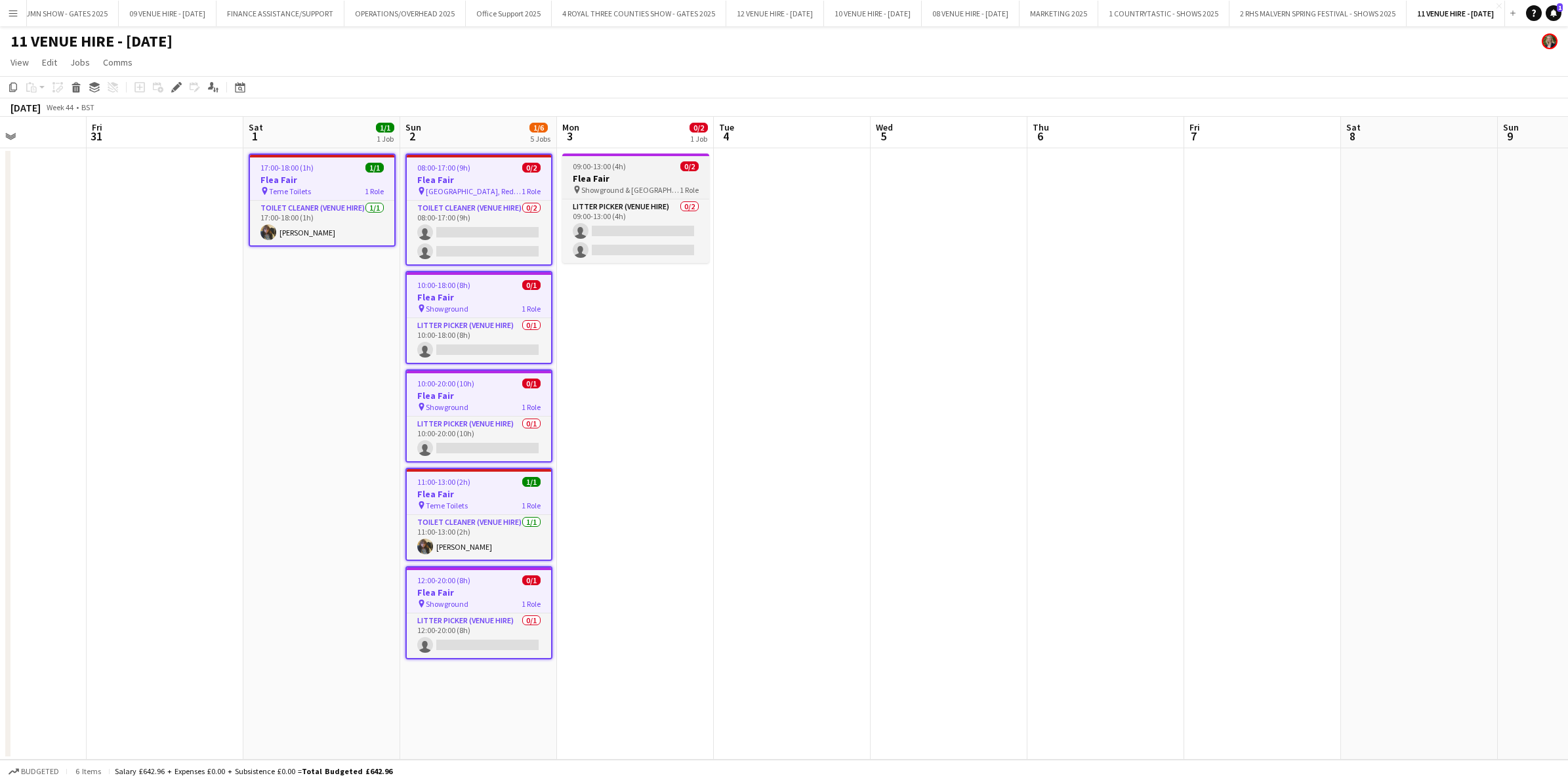
click at [624, 196] on app-job-card "09:00-13:00 (4h) 0/2 Flea Fair pin Showground & [GEOGRAPHIC_DATA] 1 Role Litter…" at bounding box center [636, 208] width 147 height 109
click at [97, 89] on icon "Group" at bounding box center [95, 87] width 11 height 11
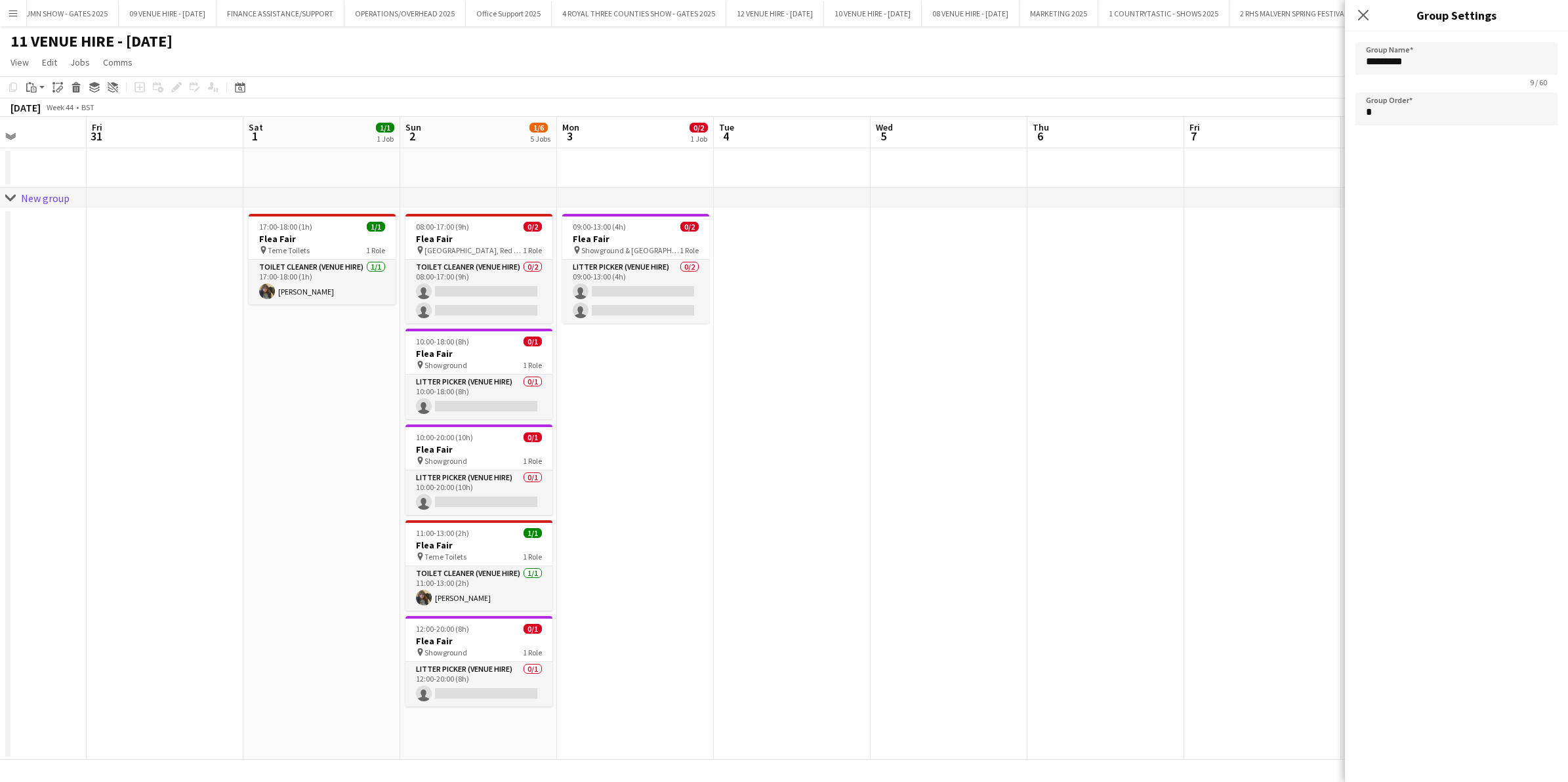
click at [97, 196] on div "chevron-right New group" at bounding box center [784, 198] width 1568 height 21
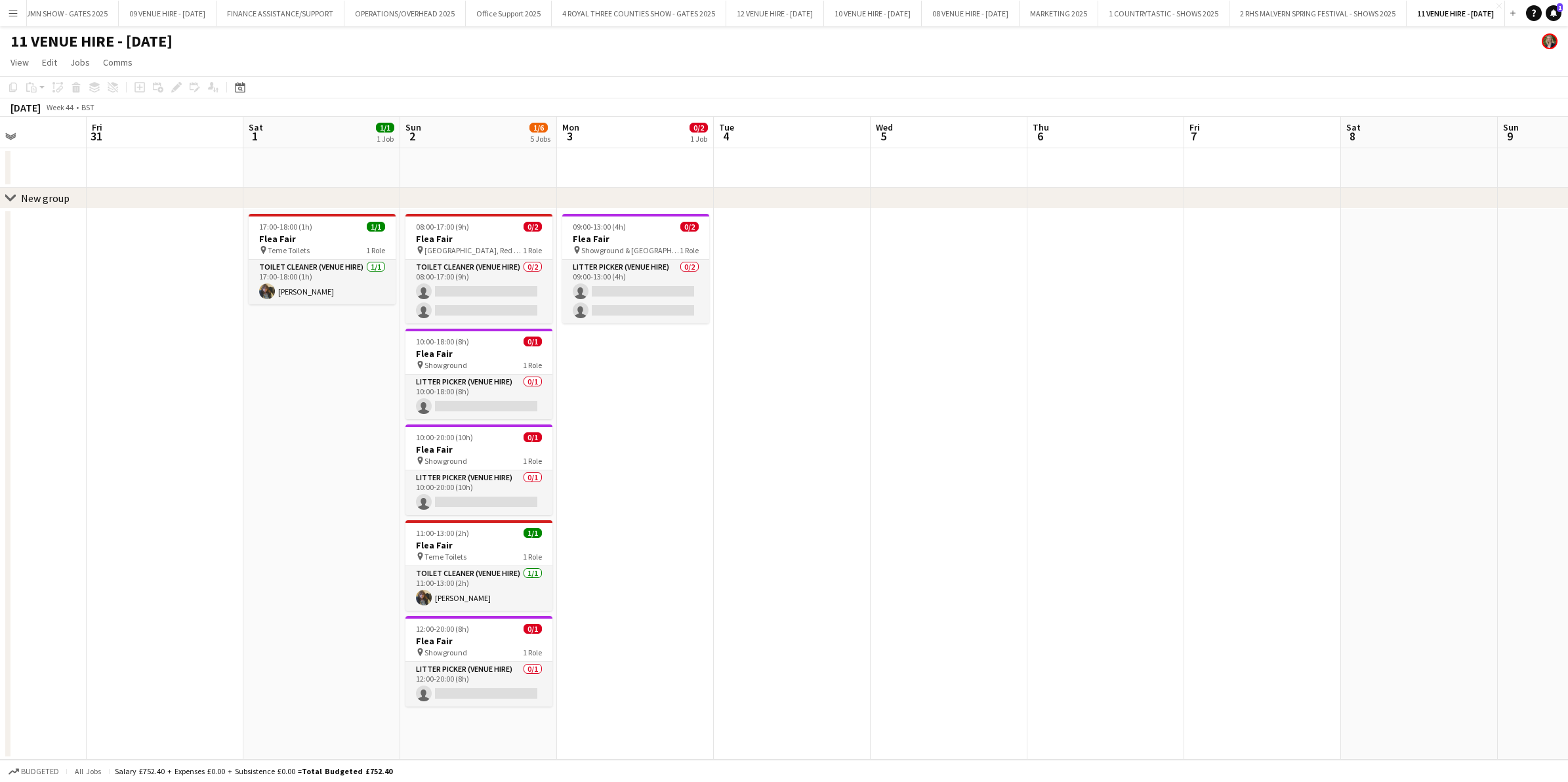
click at [77, 194] on div "chevron-right New group" at bounding box center [784, 198] width 1568 height 21
click at [74, 197] on div "chevron-right New group" at bounding box center [784, 198] width 1568 height 21
click at [59, 197] on div "New group" at bounding box center [45, 198] width 48 height 13
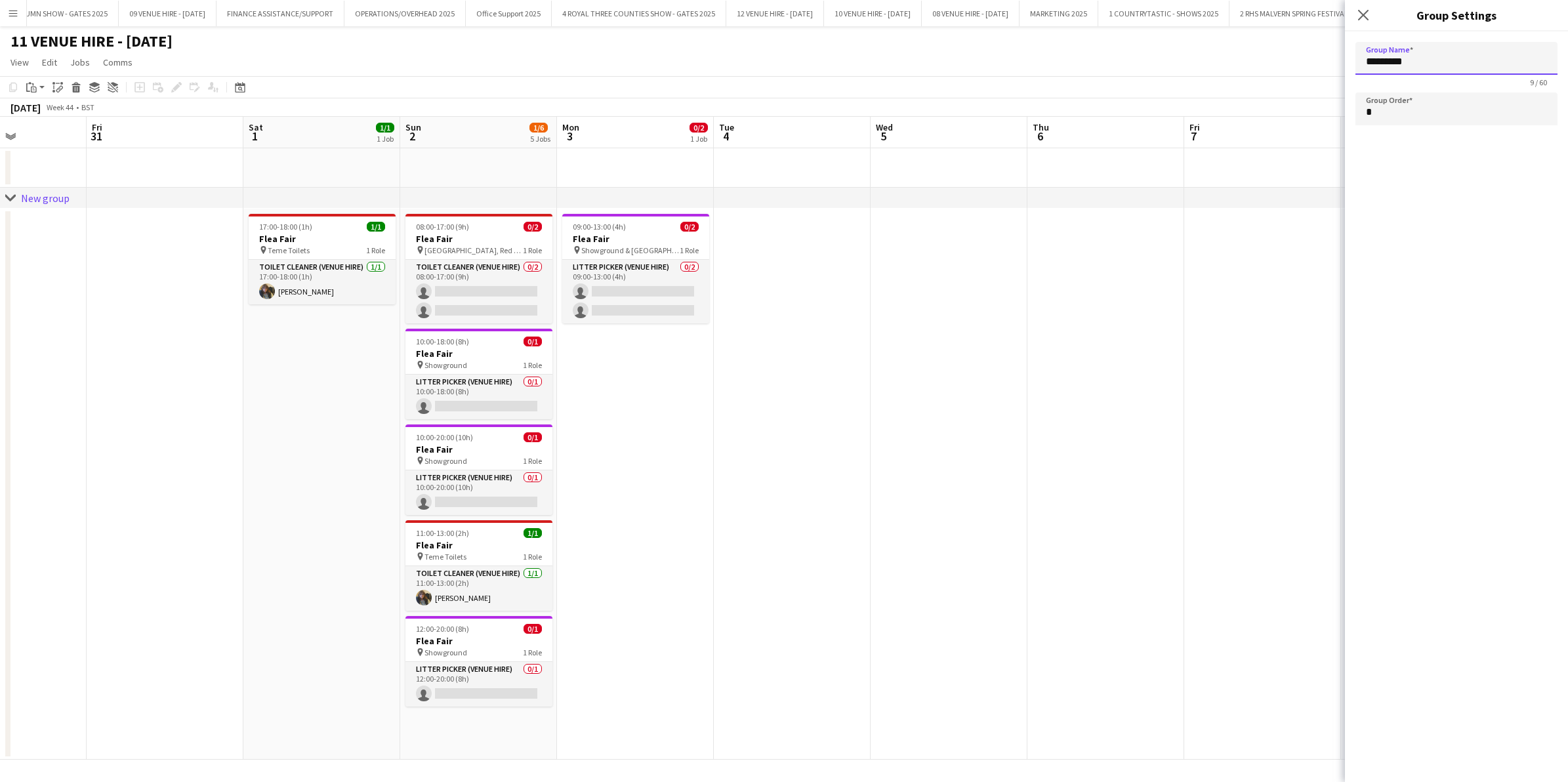
drag, startPoint x: 1447, startPoint y: 60, endPoint x: 1234, endPoint y: 54, distance: 213.1
click at [1234, 54] on body "Menu Boards Boards Boards All jobs Status Workforce Workforce My Workforce Recr…" at bounding box center [784, 391] width 1568 height 782
click at [867, 559] on app-date-cell at bounding box center [792, 484] width 157 height 551
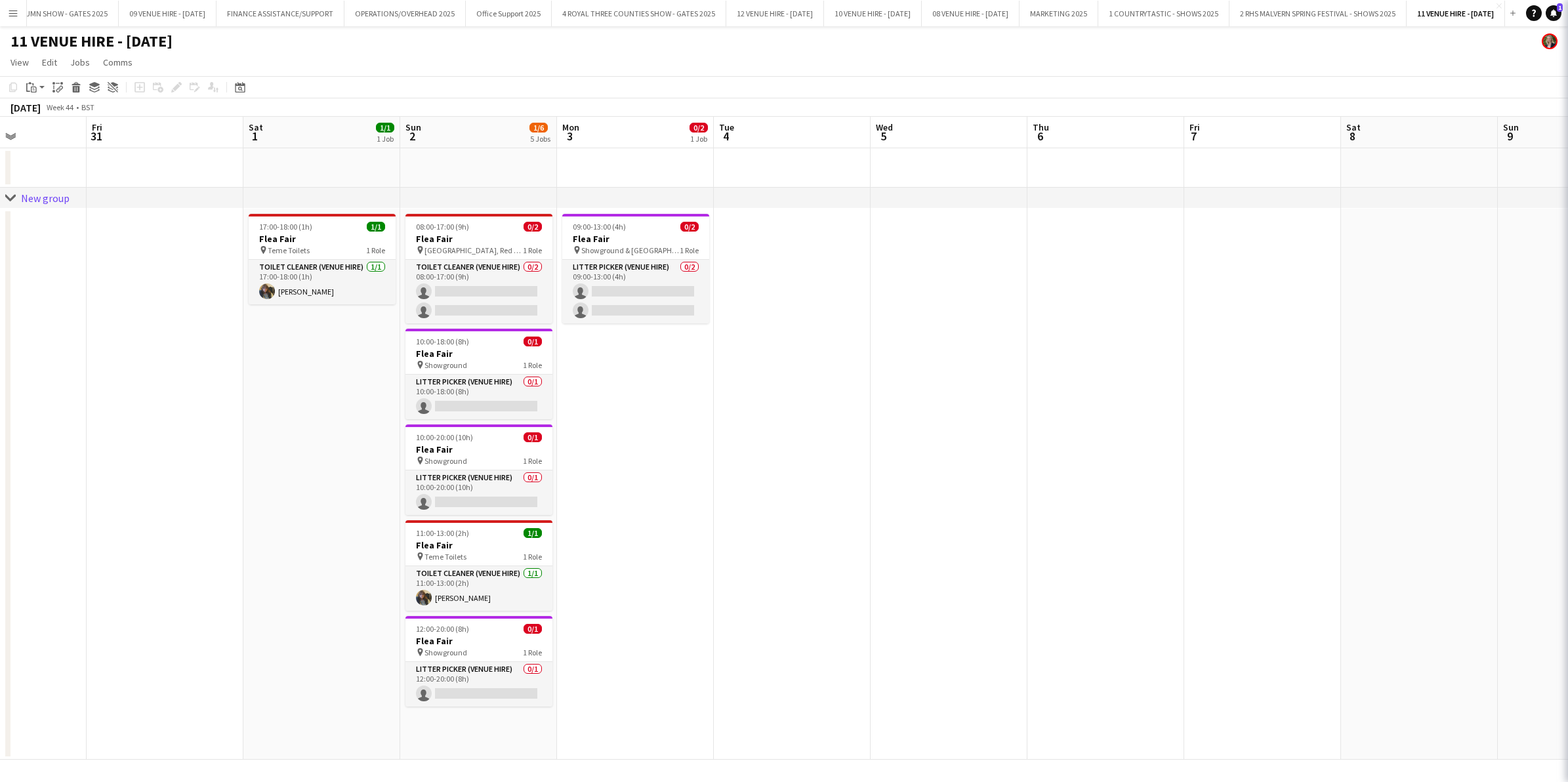
type input "*********"
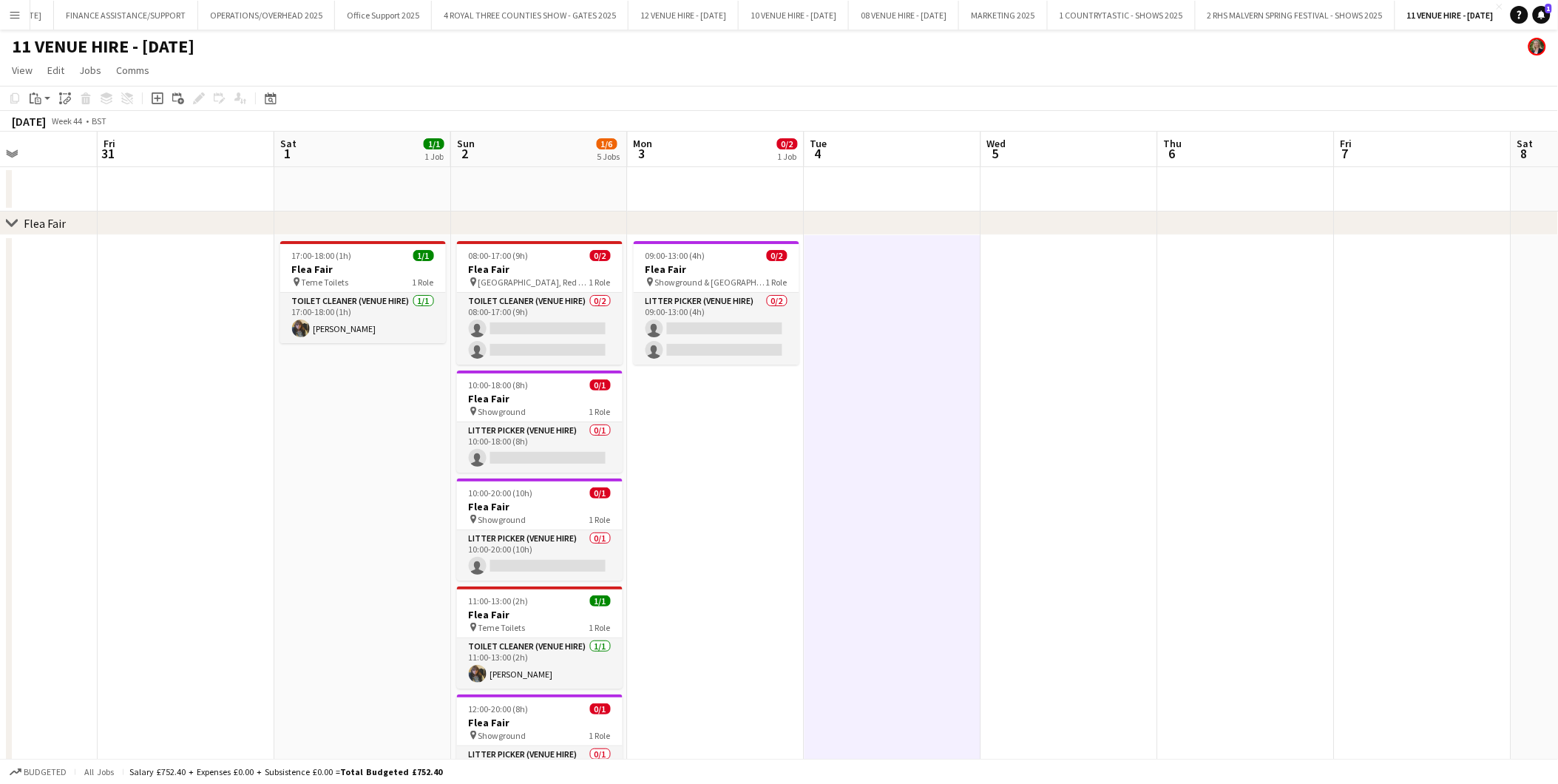
drag, startPoint x: 1660, startPoint y: 1, endPoint x: 1107, endPoint y: 335, distance: 646.0
click at [1111, 331] on app-date-cell at bounding box center [1070, 533] width 177 height 597
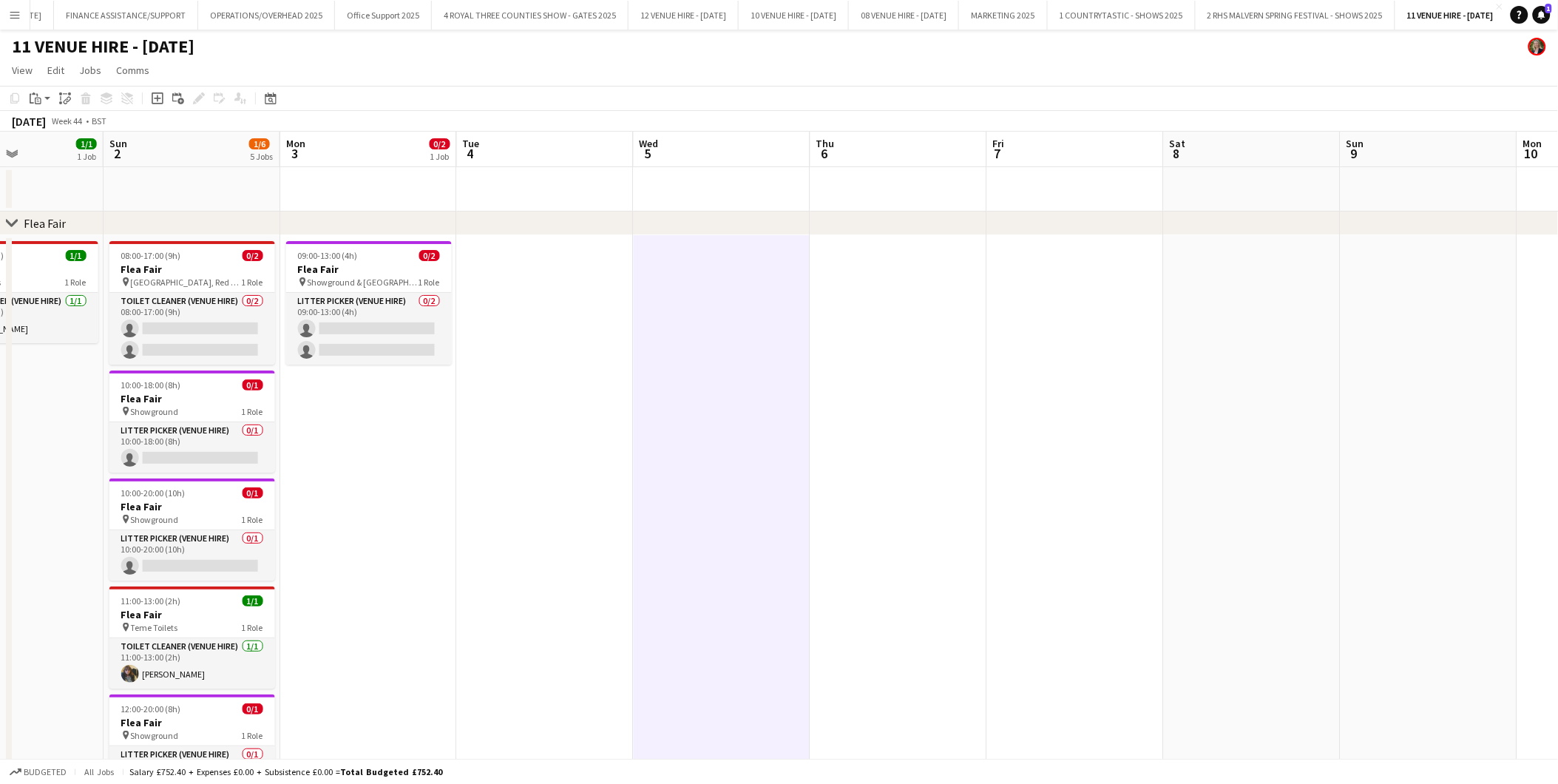
scroll to position [0, 542]
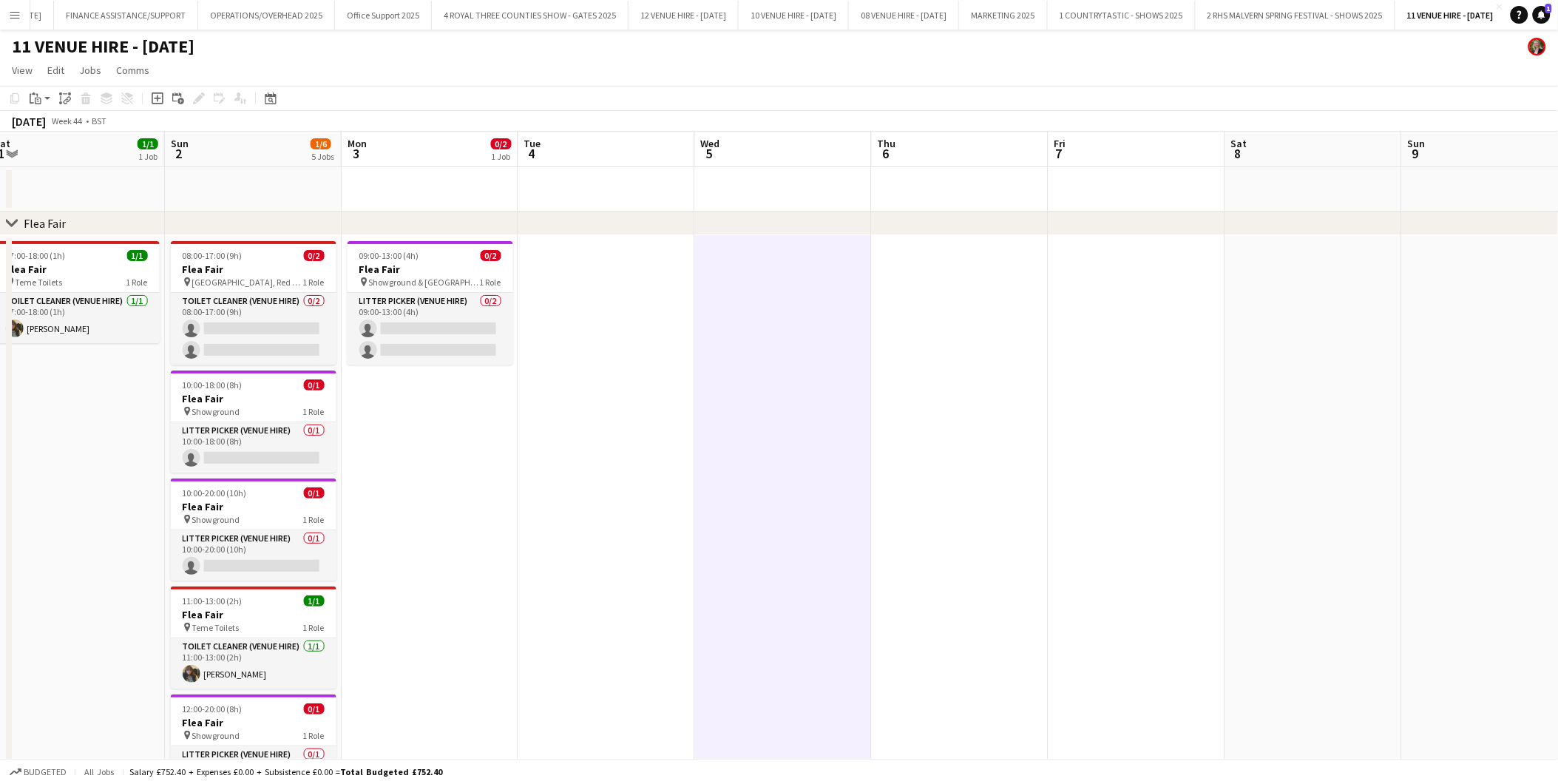
drag, startPoint x: 667, startPoint y: 258, endPoint x: 381, endPoint y: 268, distance: 286.2
click at [381, 268] on app-calendar-viewport "Wed 29 Thu 30 Fri 31 Sat 1 1/1 1 Job Sun 2 1/6 5 Jobs Mon 3 0/2 1 Job Tue 4 Wed…" at bounding box center [779, 482] width 1558 height 700
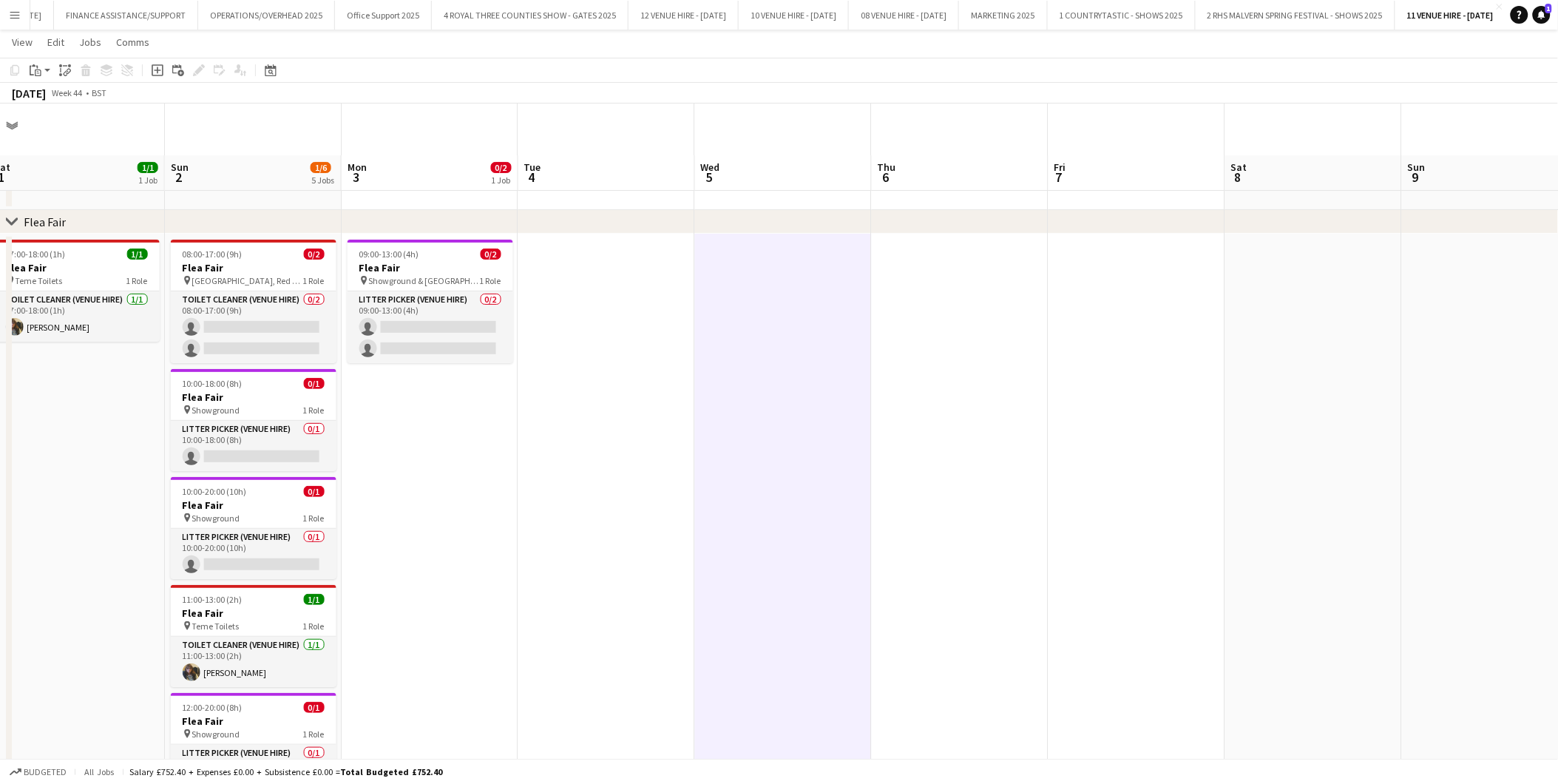
scroll to position [71, 0]
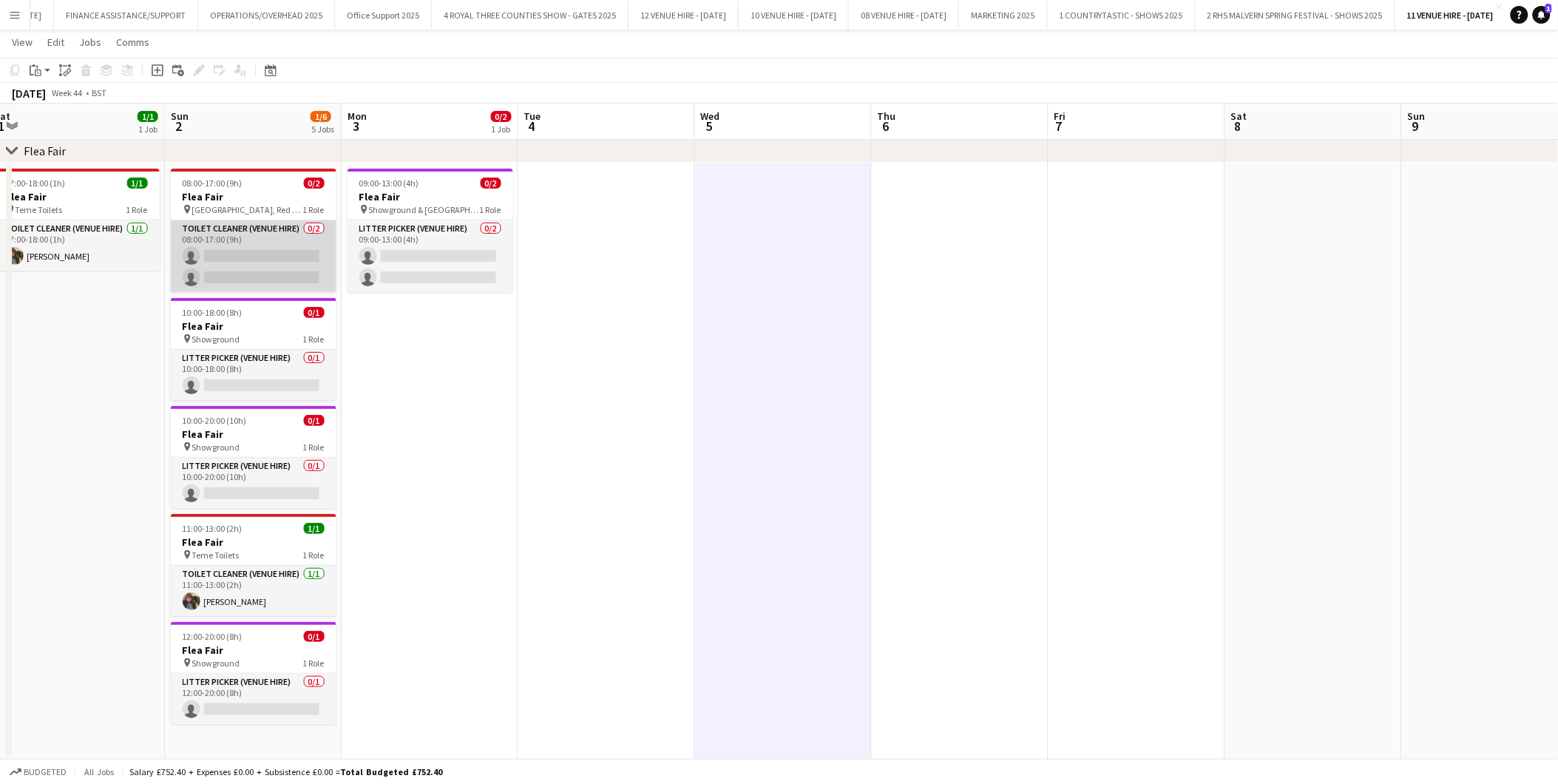
click at [223, 255] on app-card-role "Toilet Cleaner (Venue Hire) 0/2 08:00-17:00 (9h) single-neutral-actions single-…" at bounding box center [254, 256] width 166 height 72
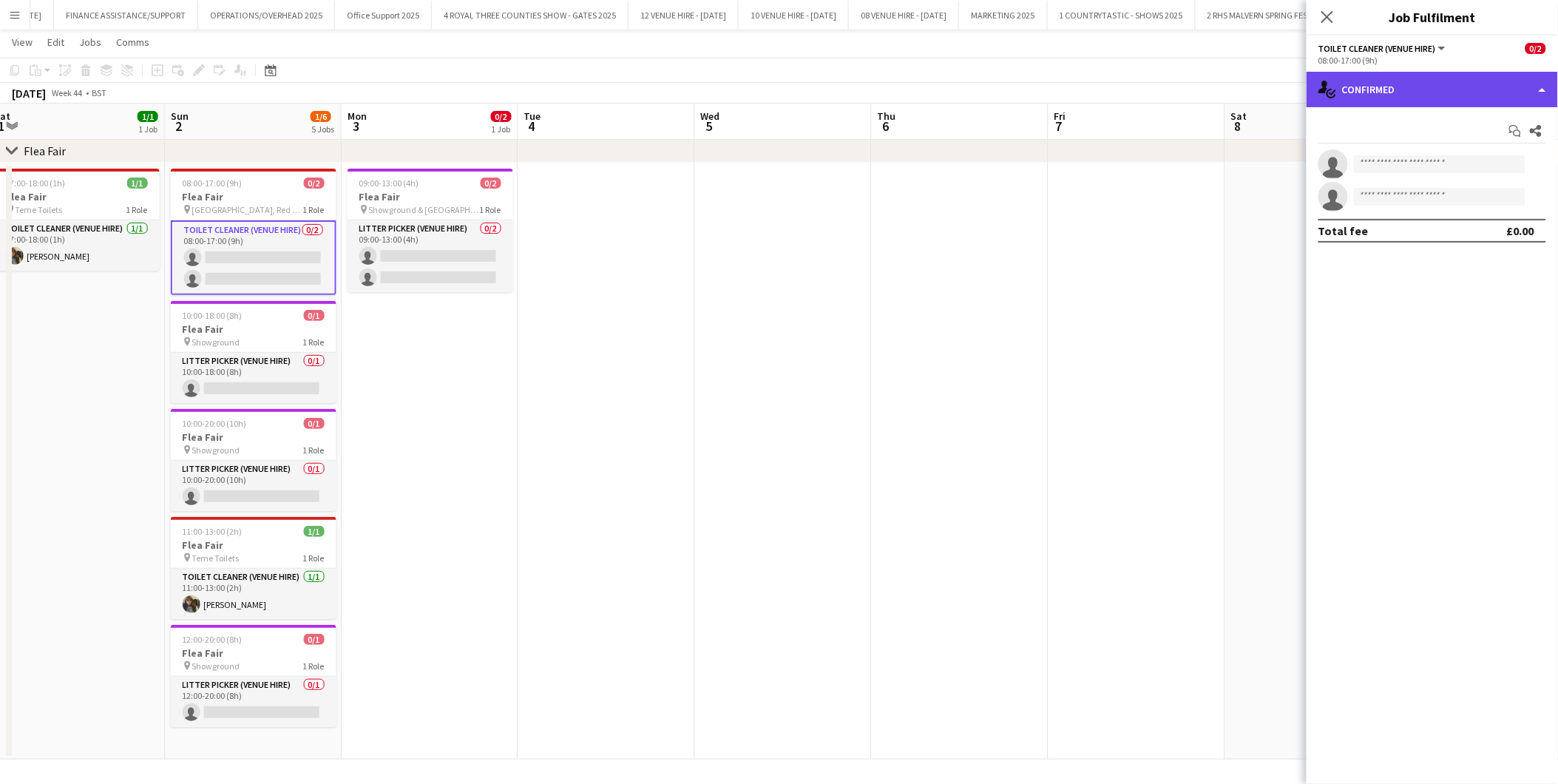
click at [1402, 99] on div "single-neutral-actions-check-2 Confirmed" at bounding box center [1433, 90] width 252 height 36
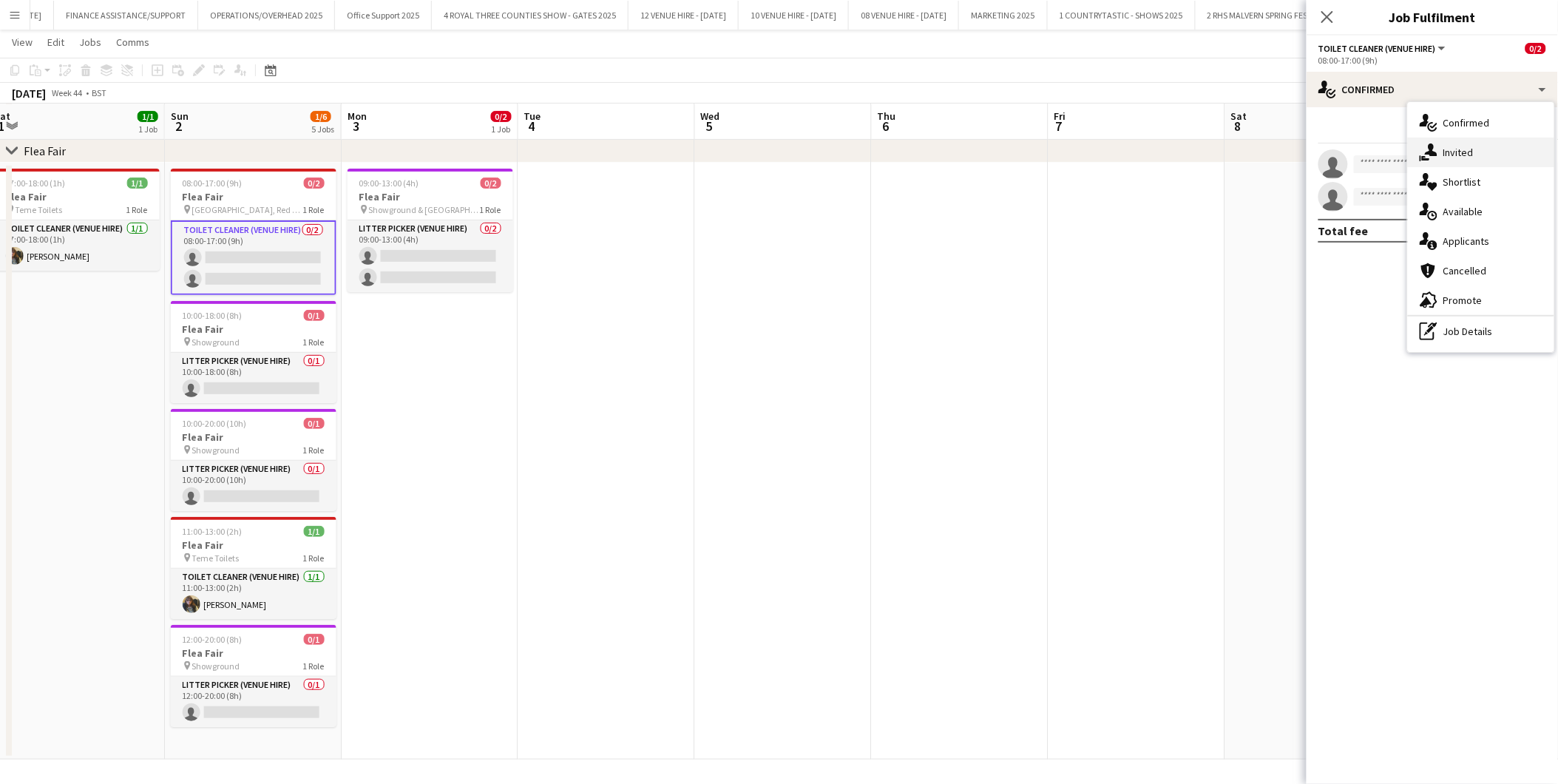
click at [1402, 152] on span "Invited" at bounding box center [1459, 152] width 31 height 13
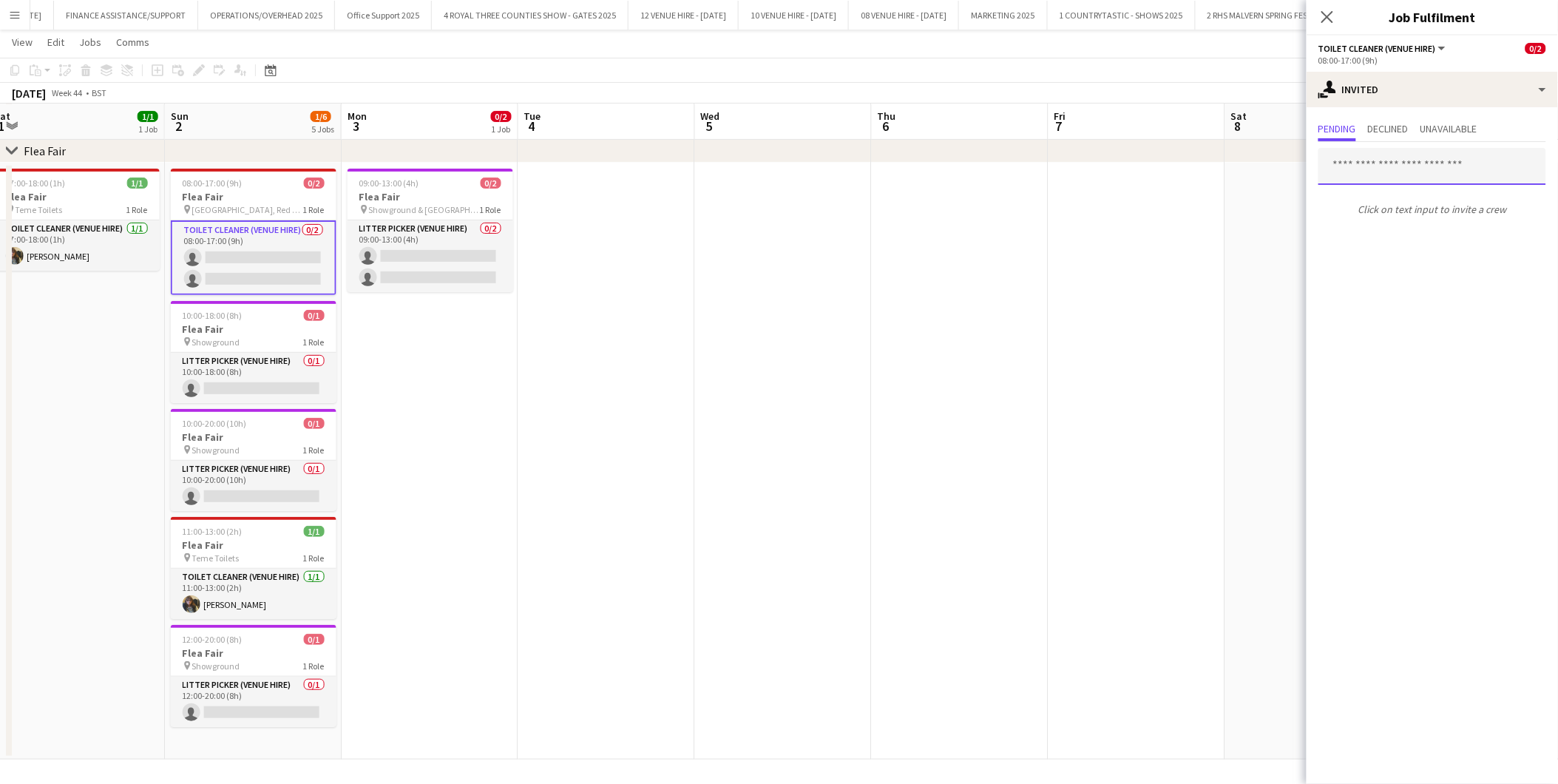
click at [1402, 151] on input "text" at bounding box center [1433, 167] width 228 height 37
type input "****"
click at [1389, 205] on span "[PERSON_NAME] Active" at bounding box center [1433, 202] width 204 height 13
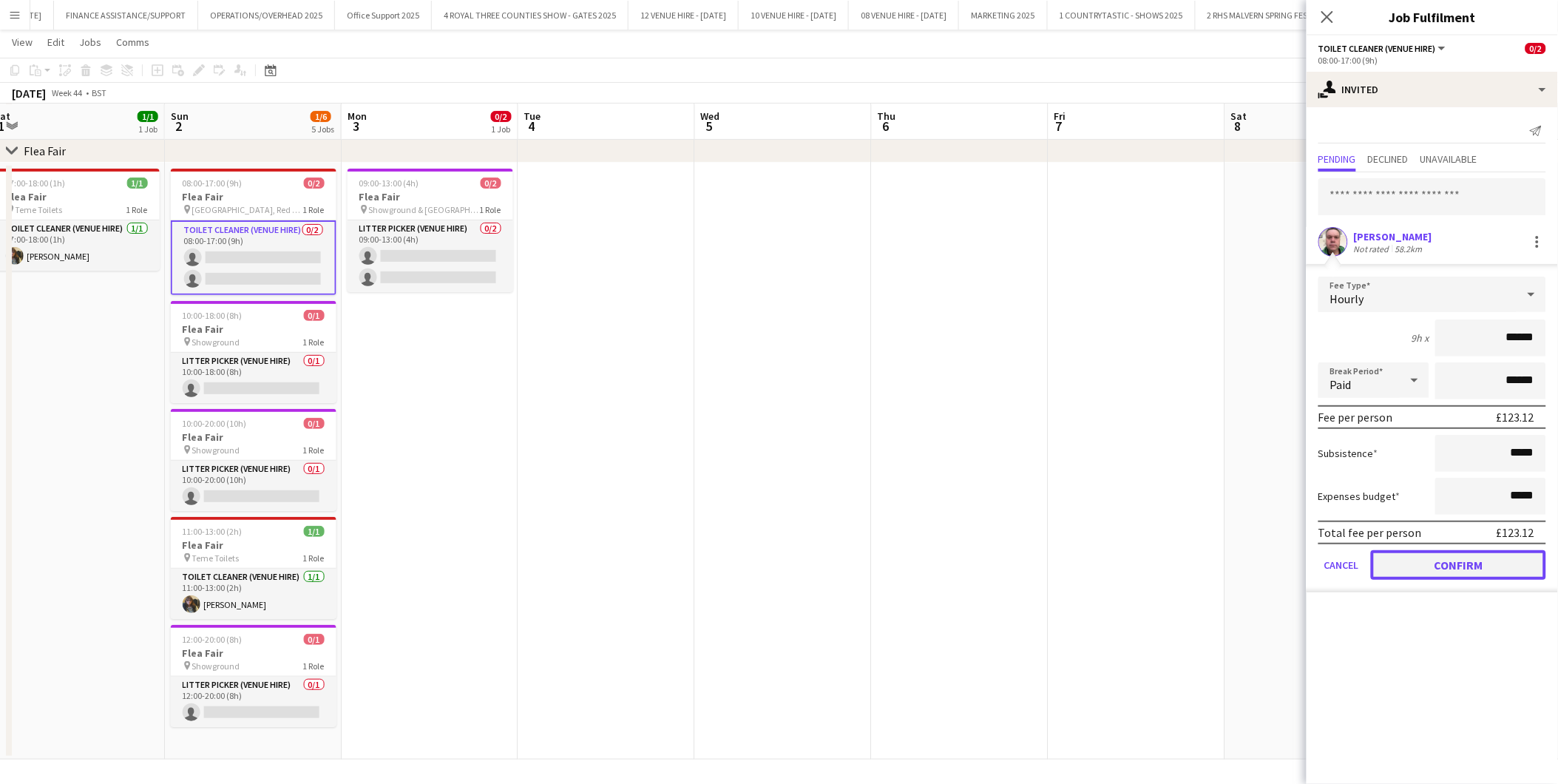
click at [1402, 564] on button "Confirm" at bounding box center [1459, 565] width 176 height 30
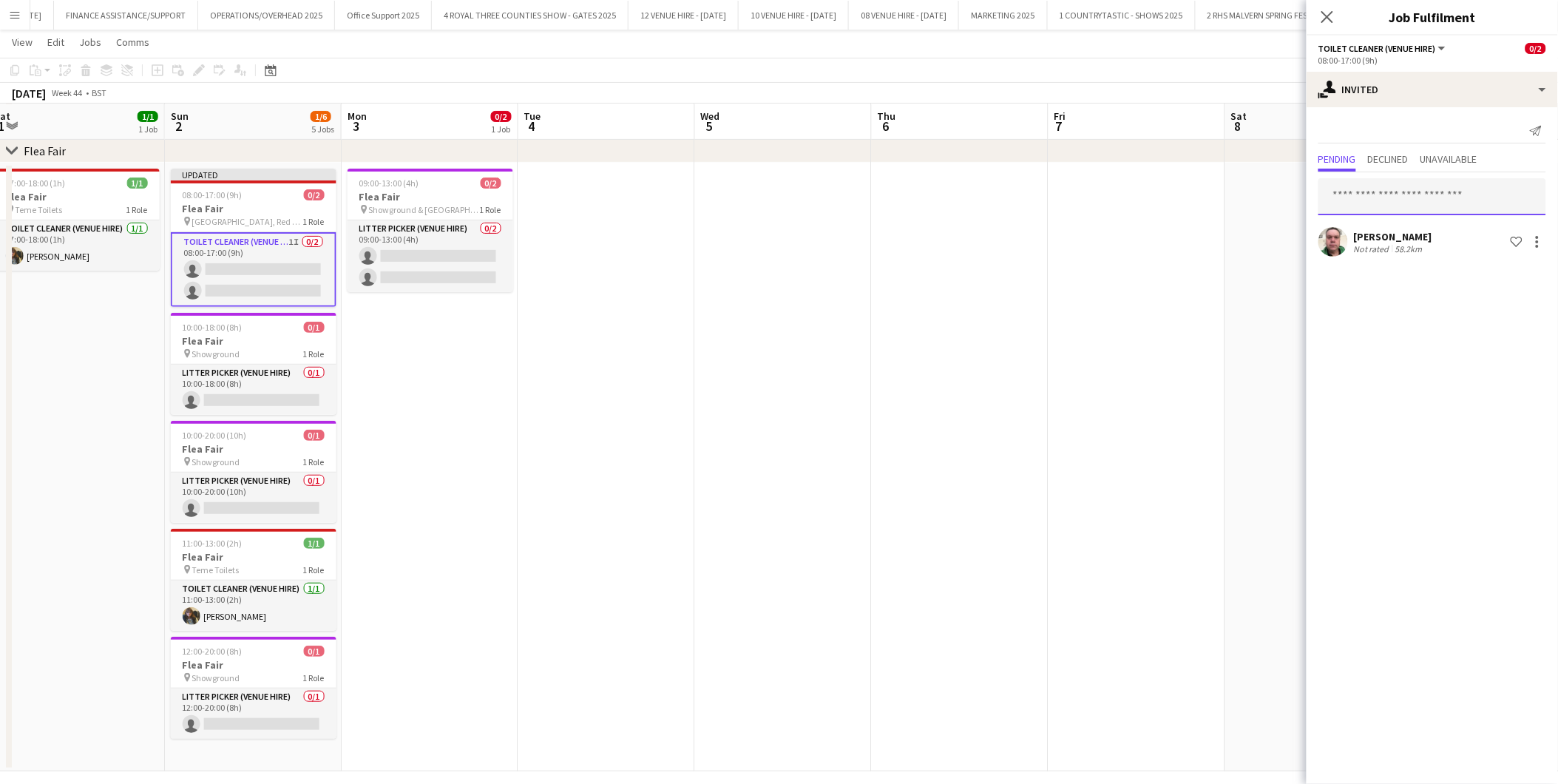
click at [1402, 193] on input "text" at bounding box center [1433, 197] width 228 height 37
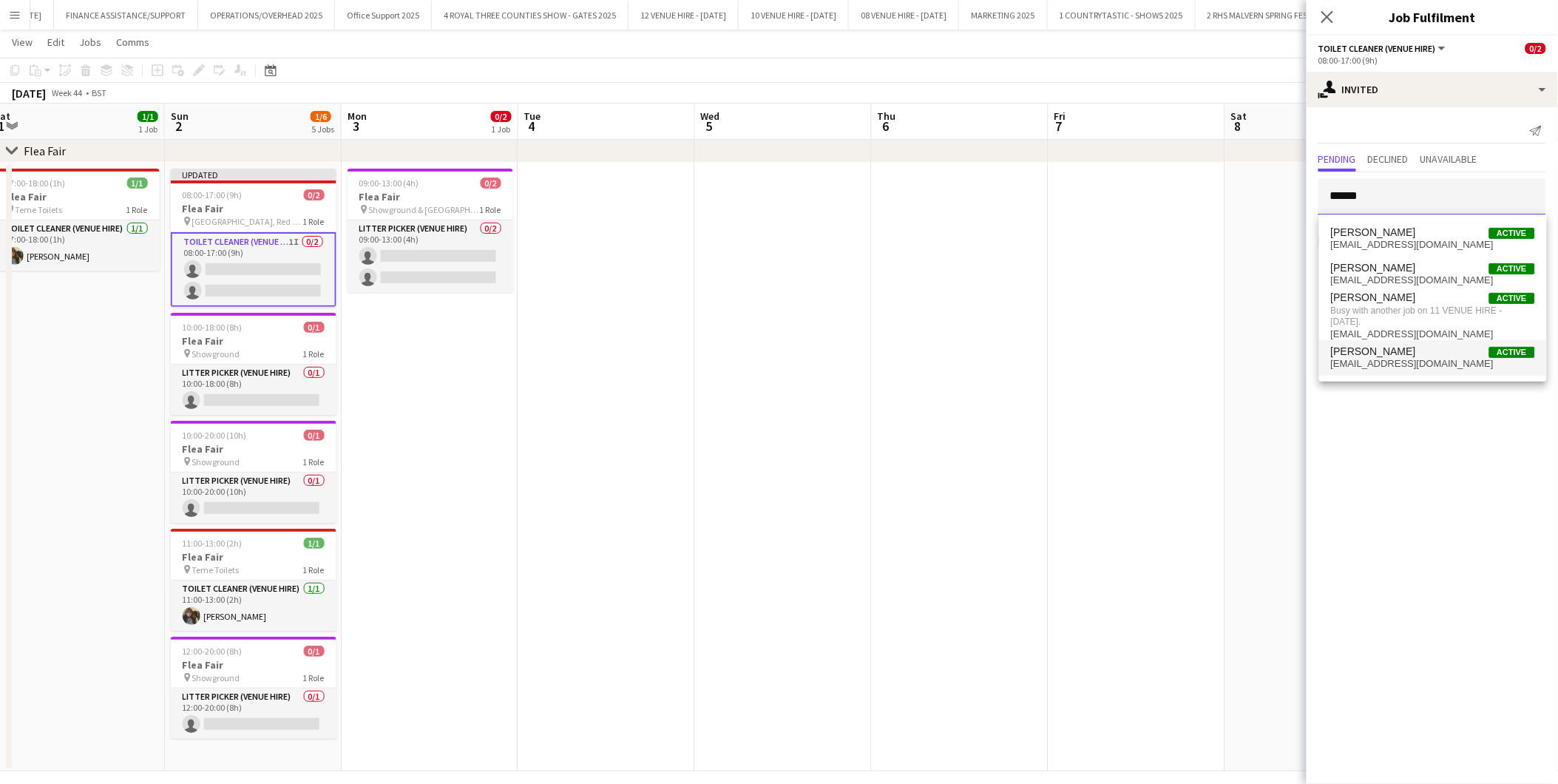
type input "******"
click at [1387, 356] on span "[PERSON_NAME]" at bounding box center [1374, 351] width 85 height 13
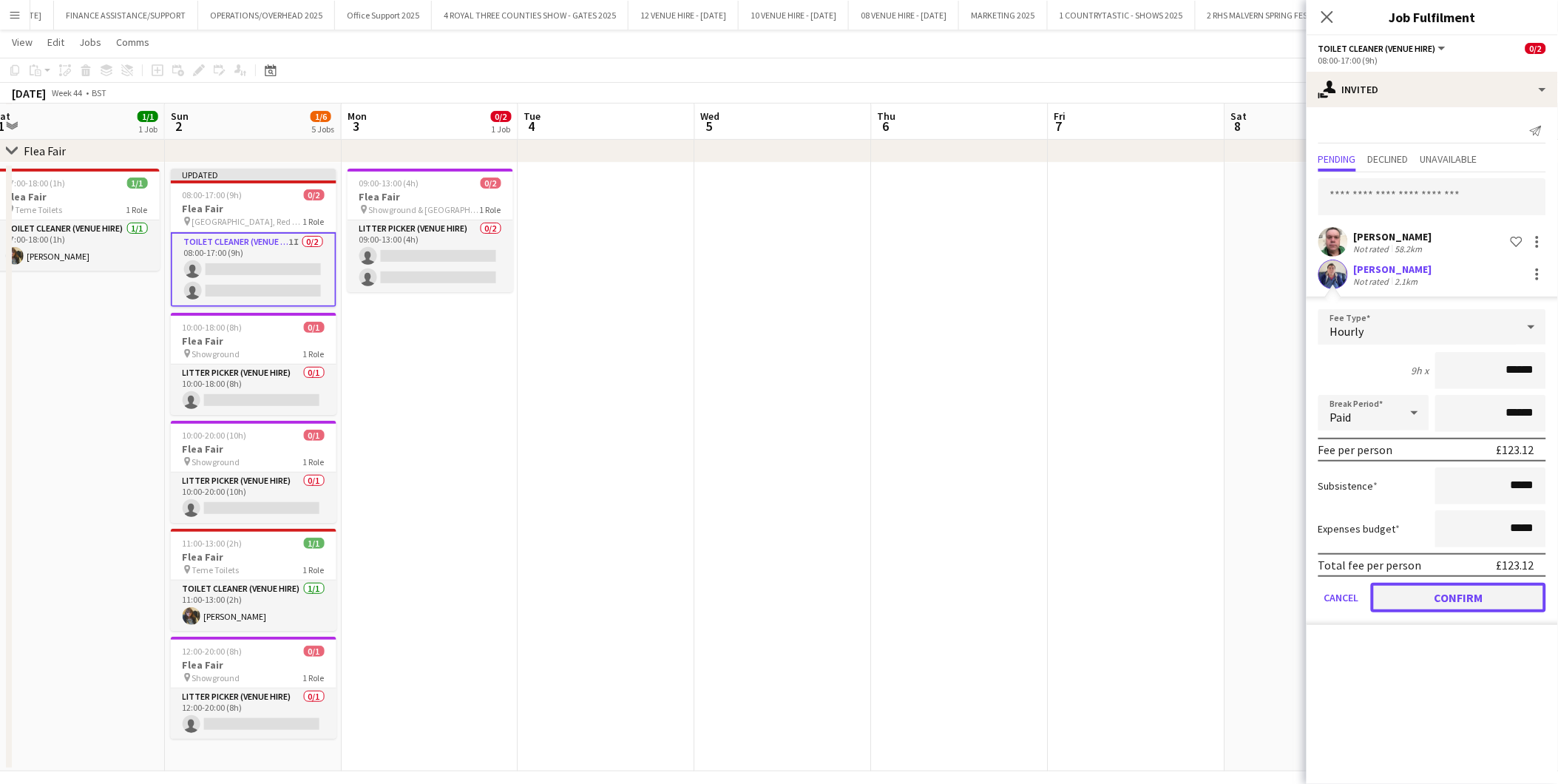
click at [1402, 587] on button "Confirm" at bounding box center [1459, 597] width 176 height 30
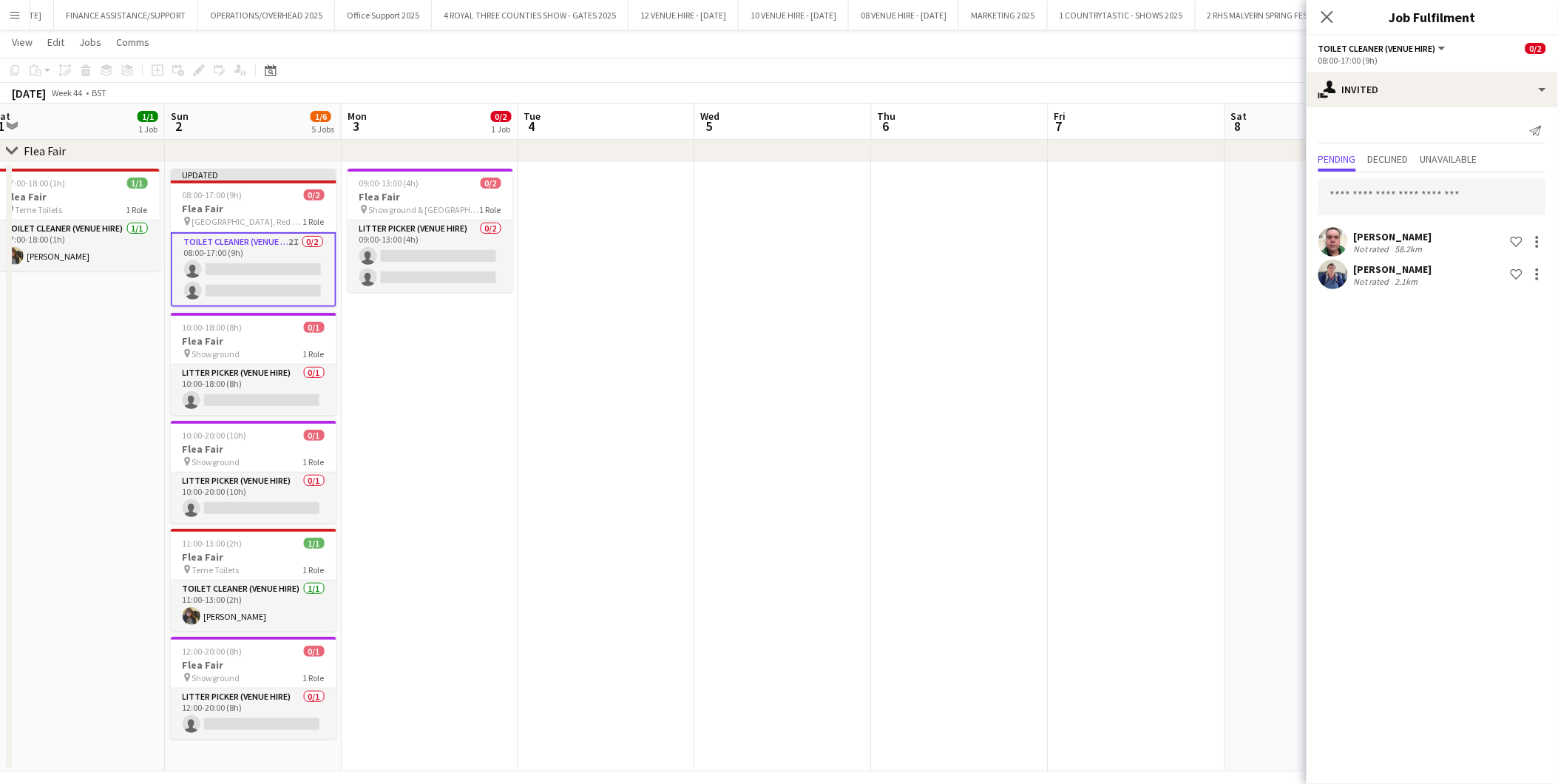
click at [1135, 490] on app-date-cell at bounding box center [1137, 467] width 177 height 609
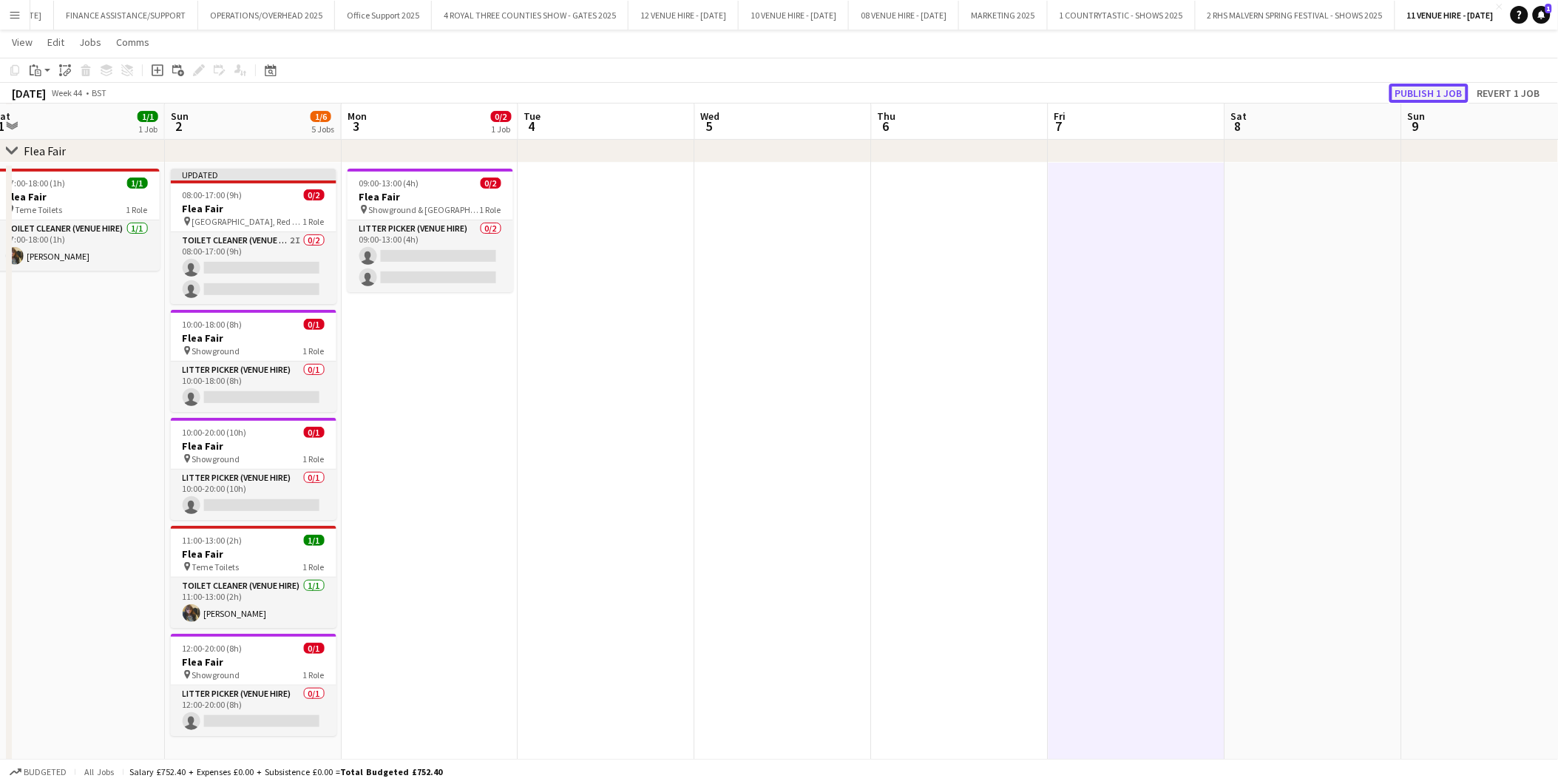
click at [1402, 92] on button "Publish 1 job" at bounding box center [1430, 93] width 79 height 19
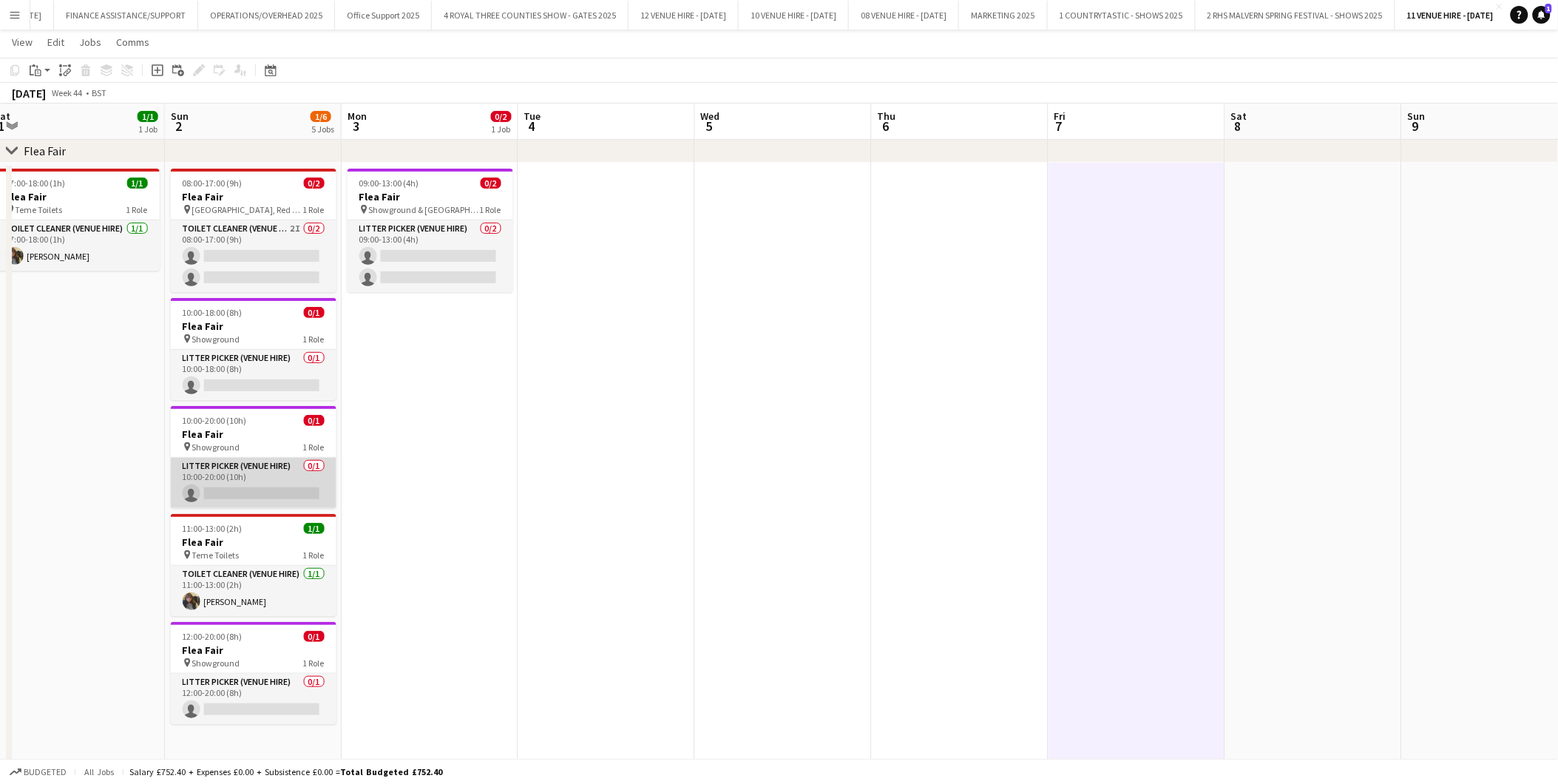
click at [257, 491] on app-card-role "Litter Picker (Venue Hire) 0/1 10:00-20:00 (10h) single-neutral-actions" at bounding box center [254, 482] width 166 height 50
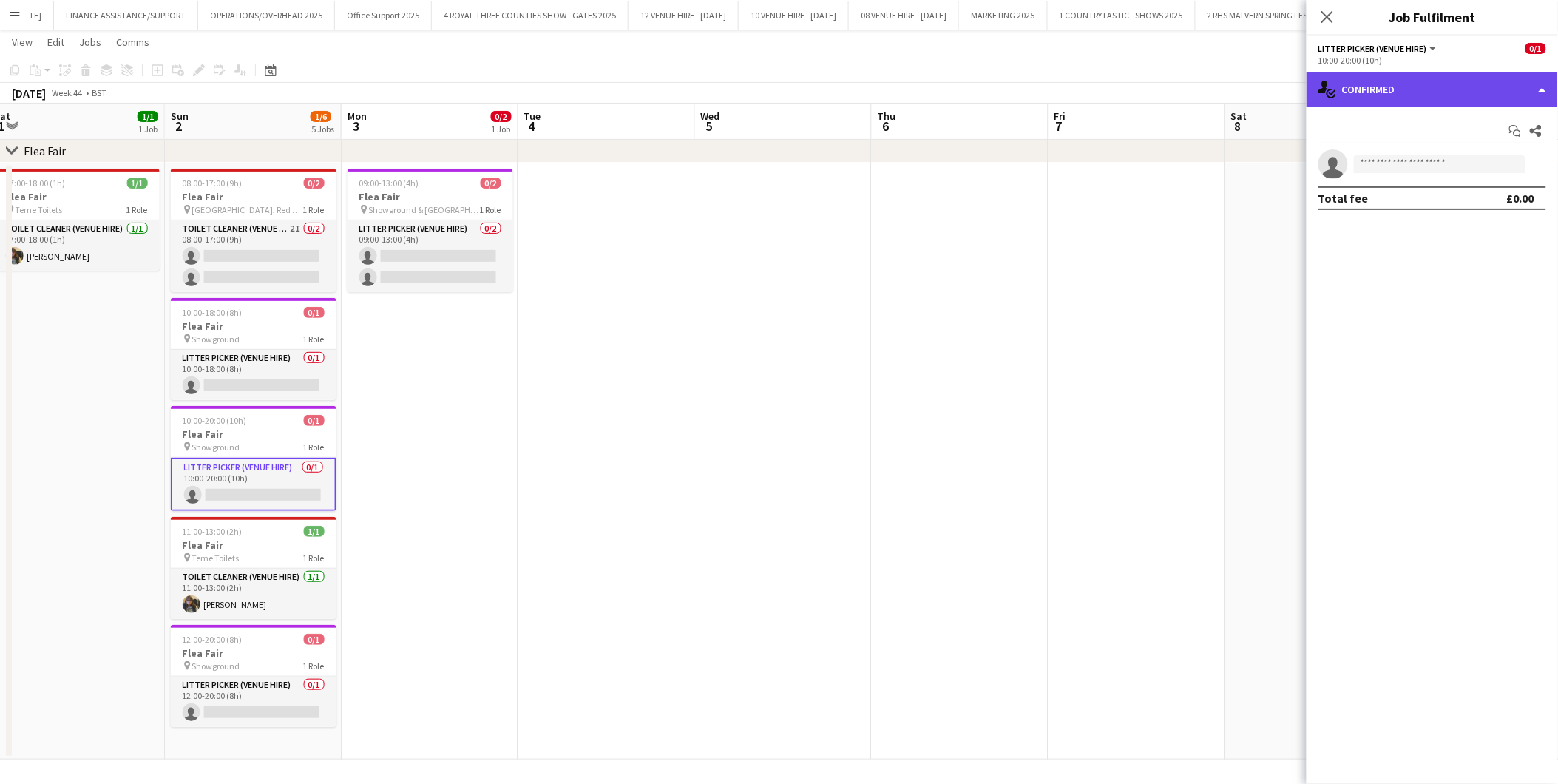
click at [1383, 86] on div "single-neutral-actions-check-2 Confirmed" at bounding box center [1433, 90] width 252 height 36
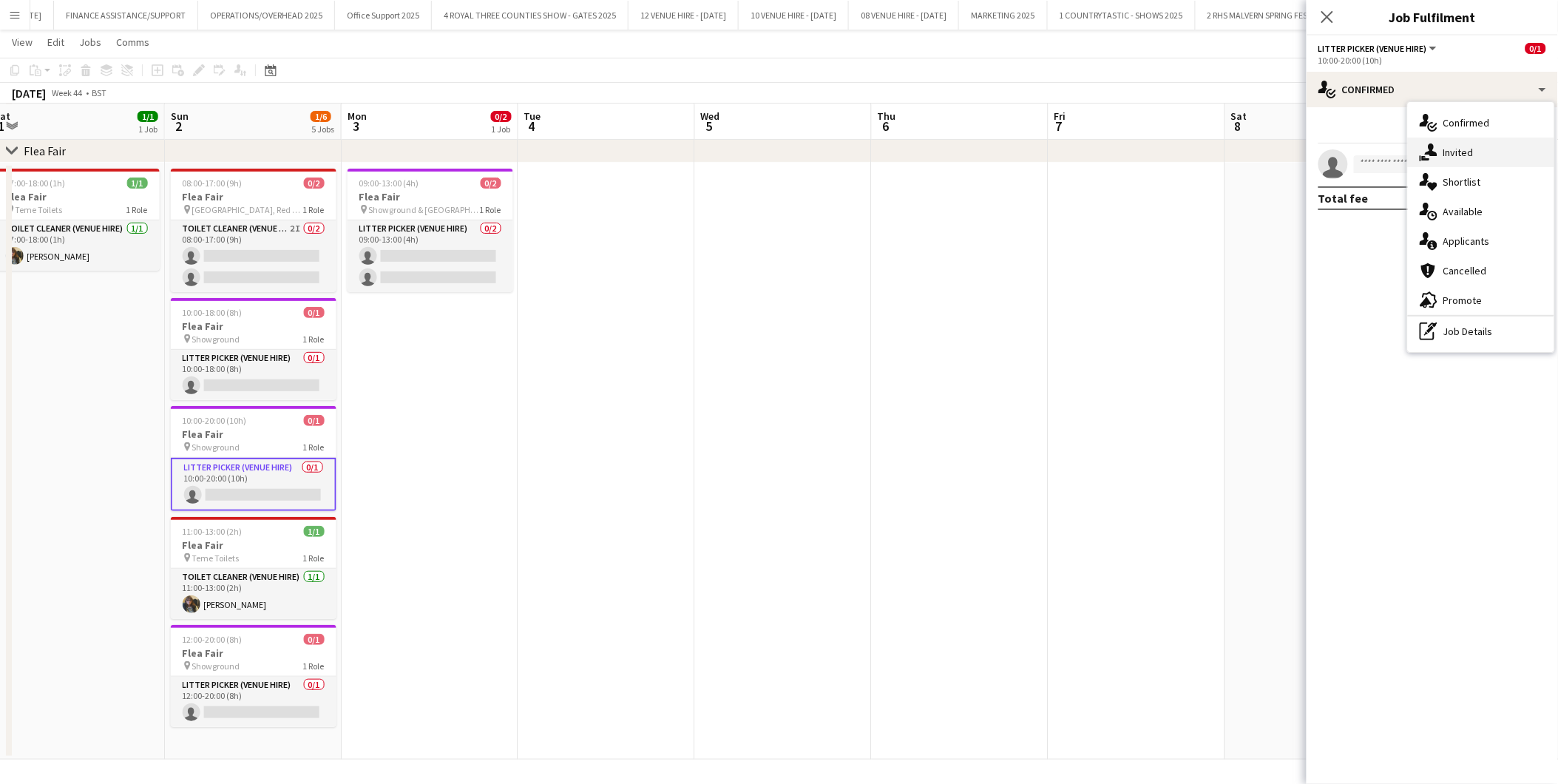
click at [1402, 150] on span "Invited" at bounding box center [1459, 152] width 31 height 13
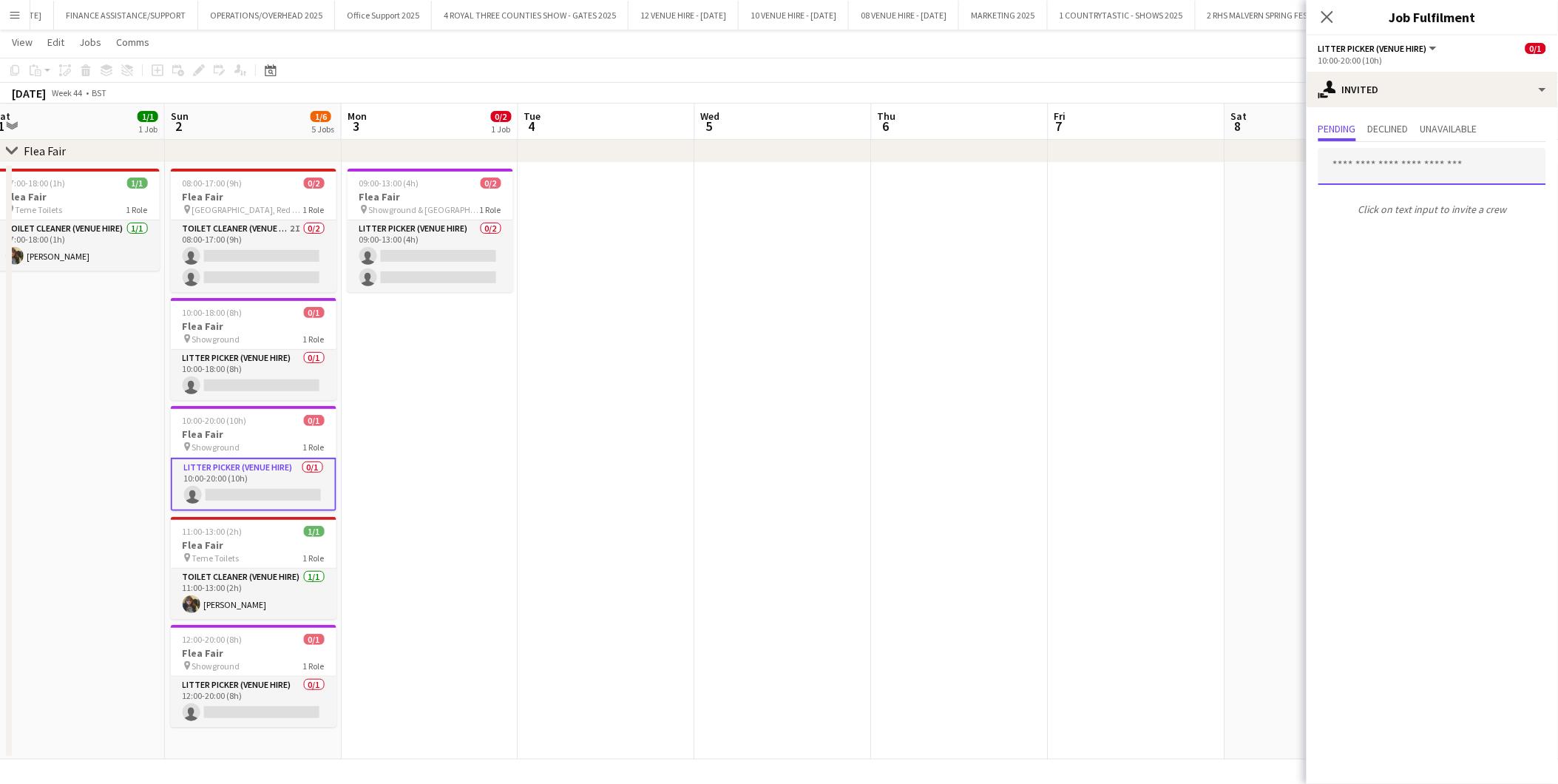
click at [1402, 167] on input "text" at bounding box center [1433, 167] width 228 height 37
type input "****"
click at [1402, 202] on span "[PERSON_NAME]" at bounding box center [1374, 202] width 85 height 13
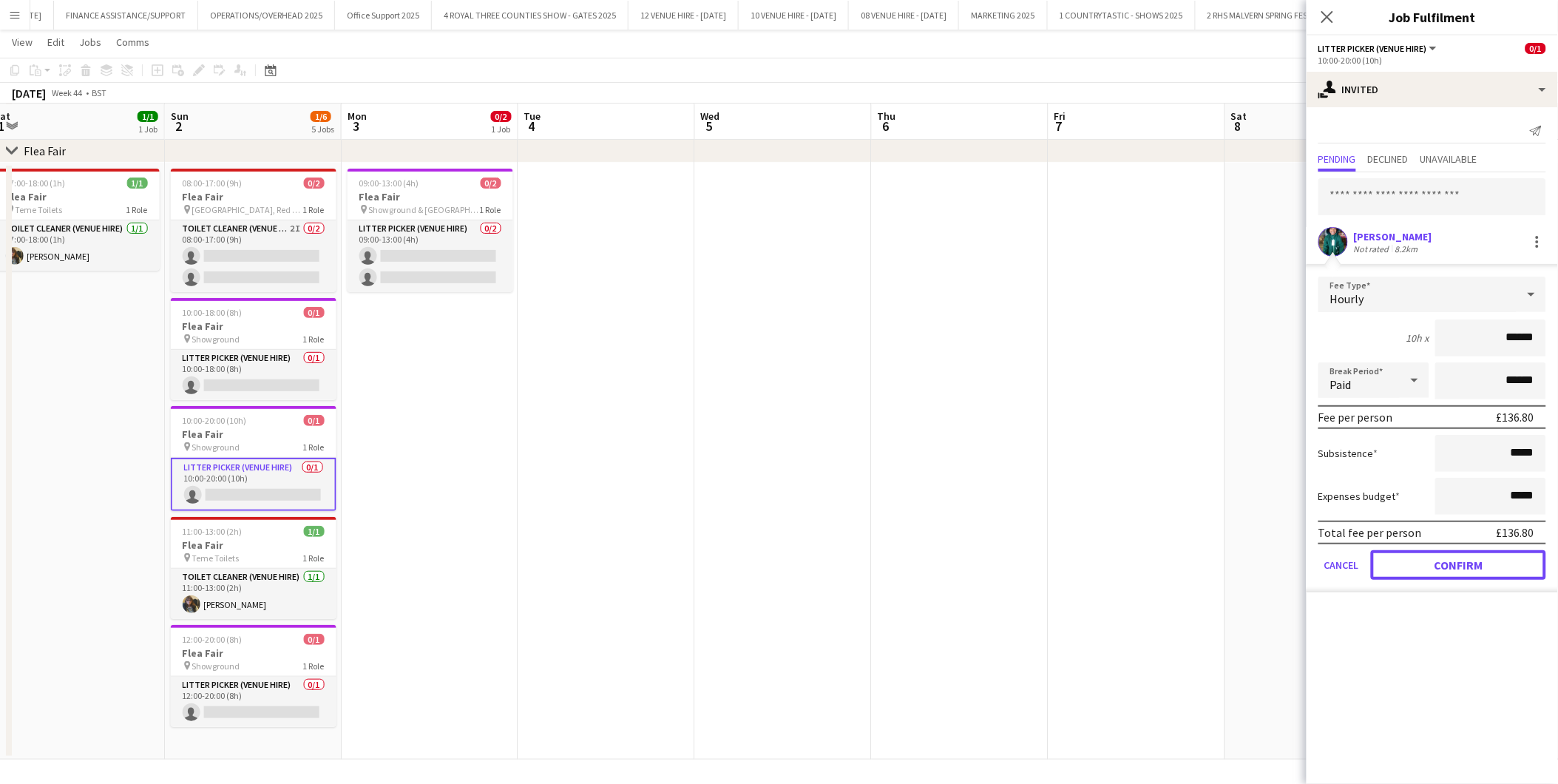
click at [1402, 565] on button "Confirm" at bounding box center [1459, 565] width 176 height 30
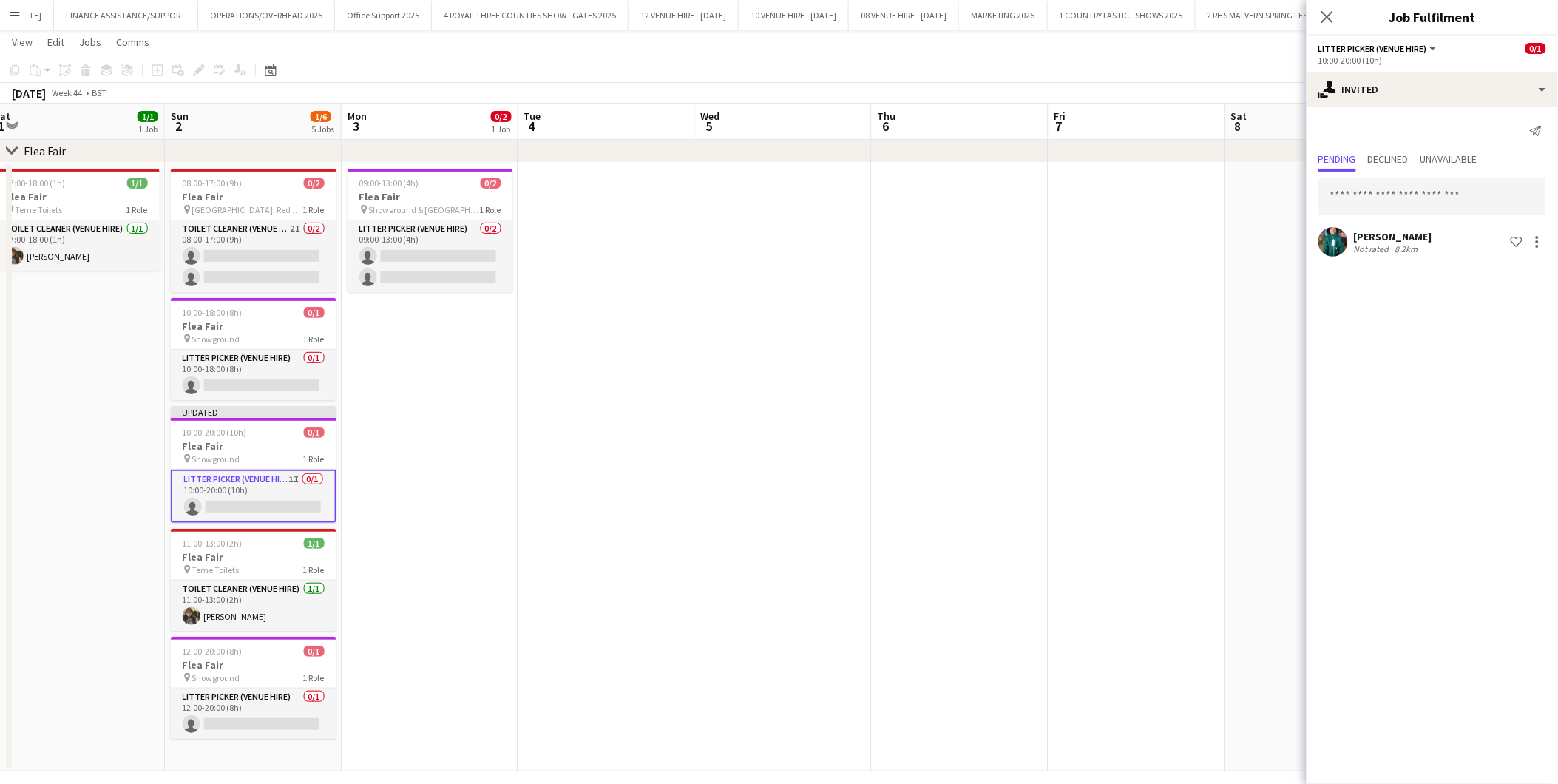
click at [1215, 510] on app-date-cell at bounding box center [1137, 467] width 177 height 609
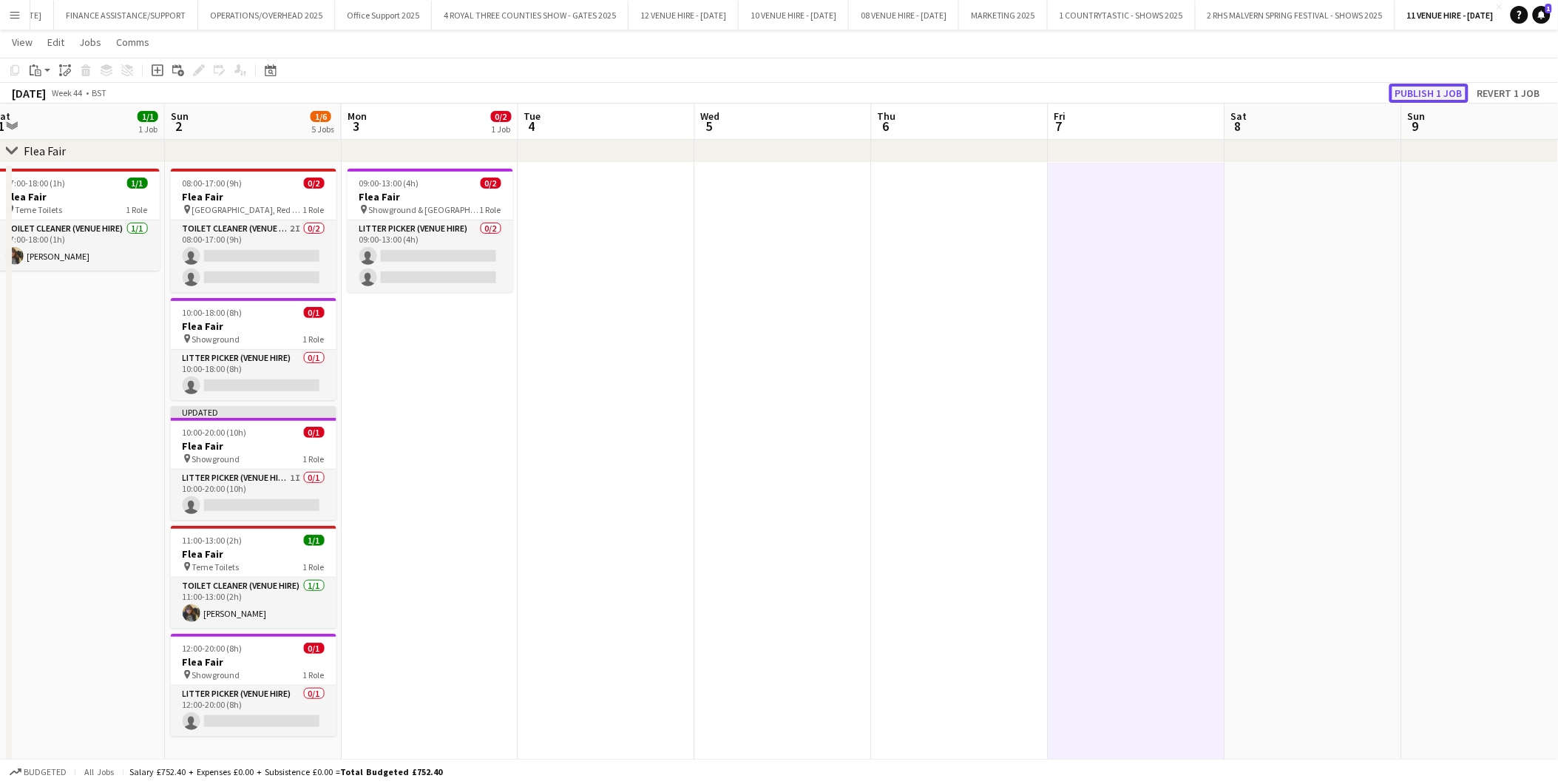
click at [1402, 91] on button "Publish 1 job" at bounding box center [1430, 93] width 79 height 19
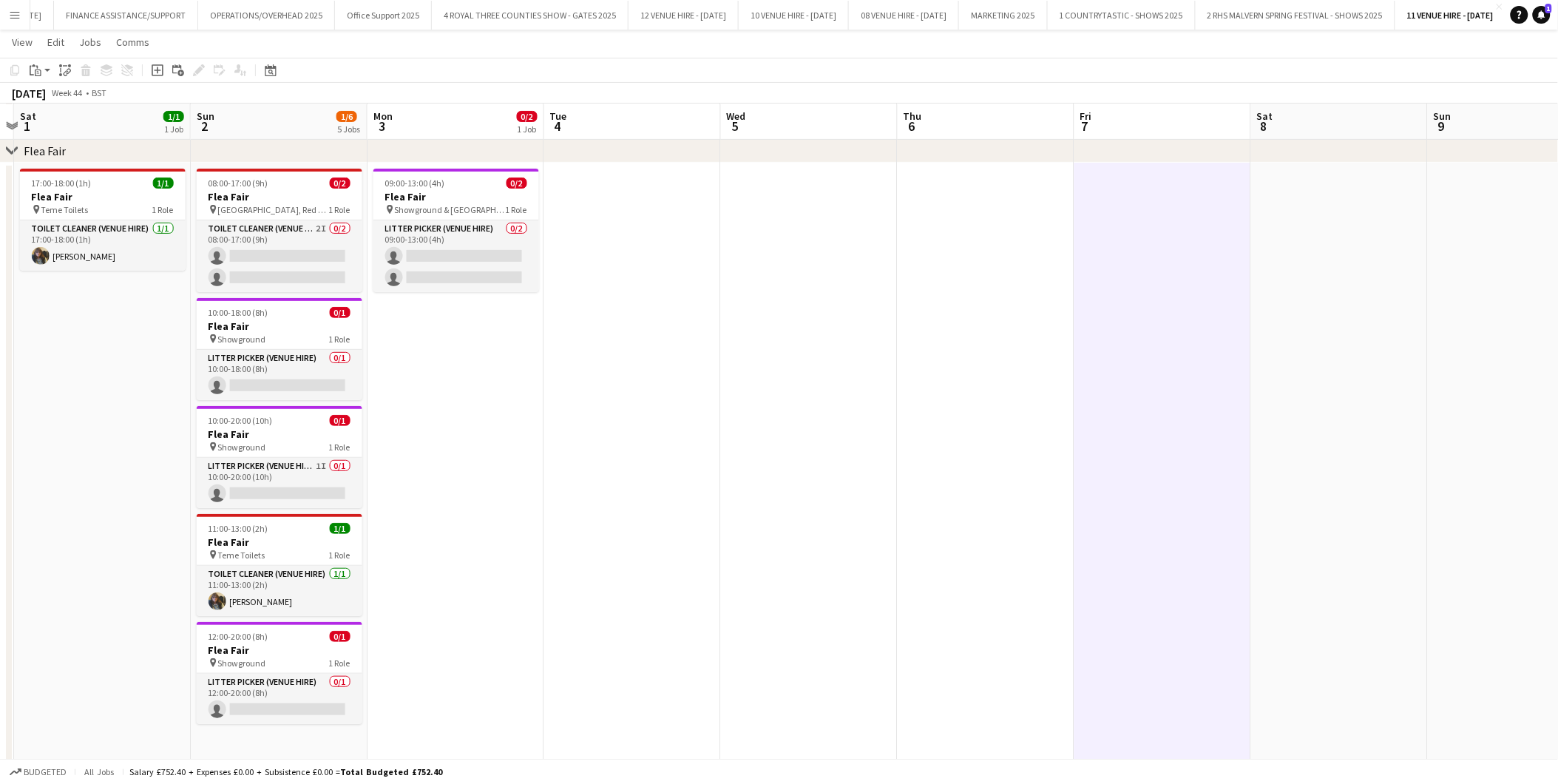
scroll to position [0, 512]
drag, startPoint x: 683, startPoint y: 342, endPoint x: 553, endPoint y: 338, distance: 130.1
click at [553, 338] on app-calendar-viewport "Wed 29 Thu 30 Fri 31 Sat 1 1/1 1 Job Sun 2 1/6 5 Jobs Mon 3 0/2 1 Job Tue 4 Wed…" at bounding box center [779, 379] width 1558 height 785
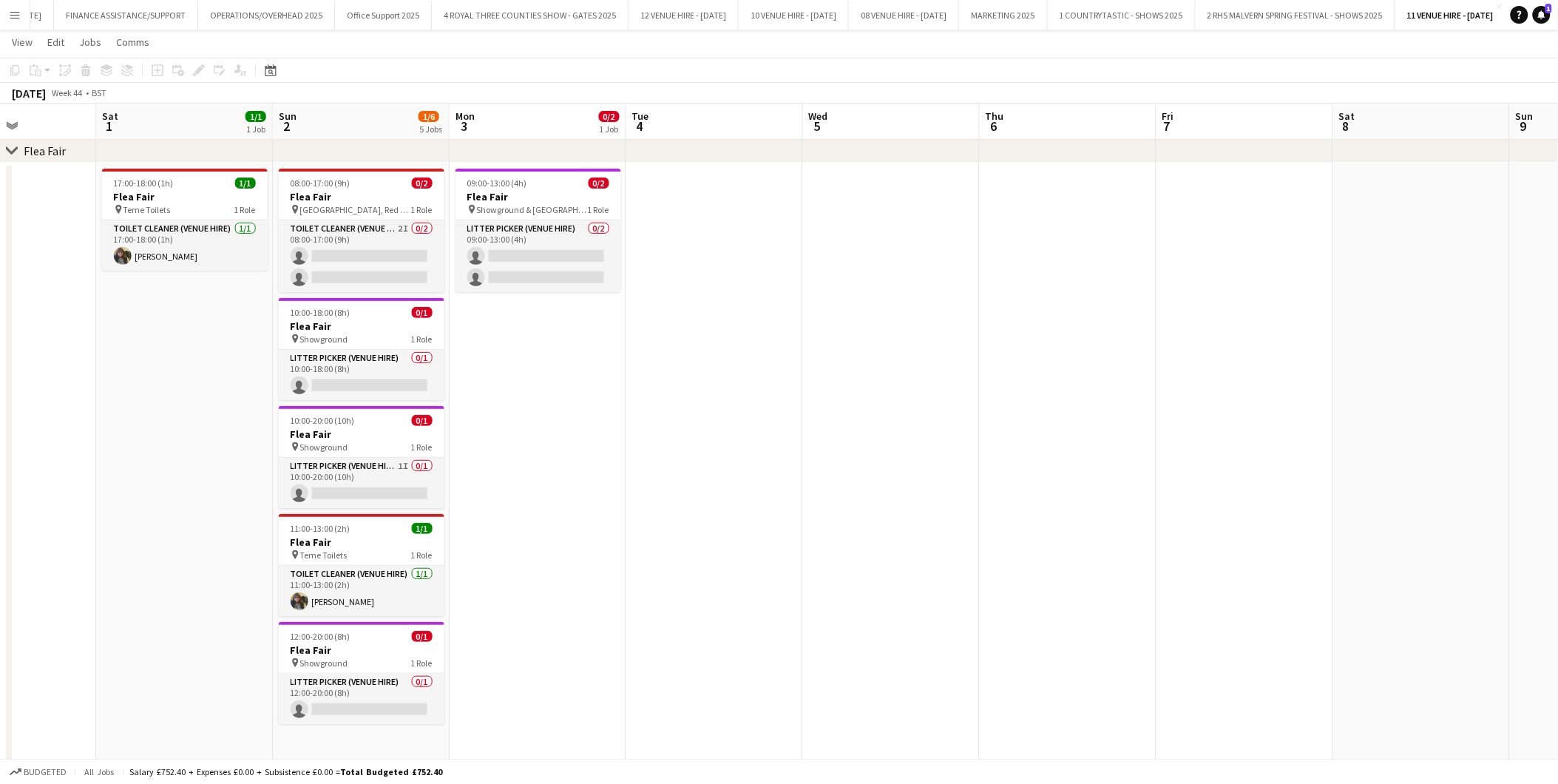
scroll to position [0, 400]
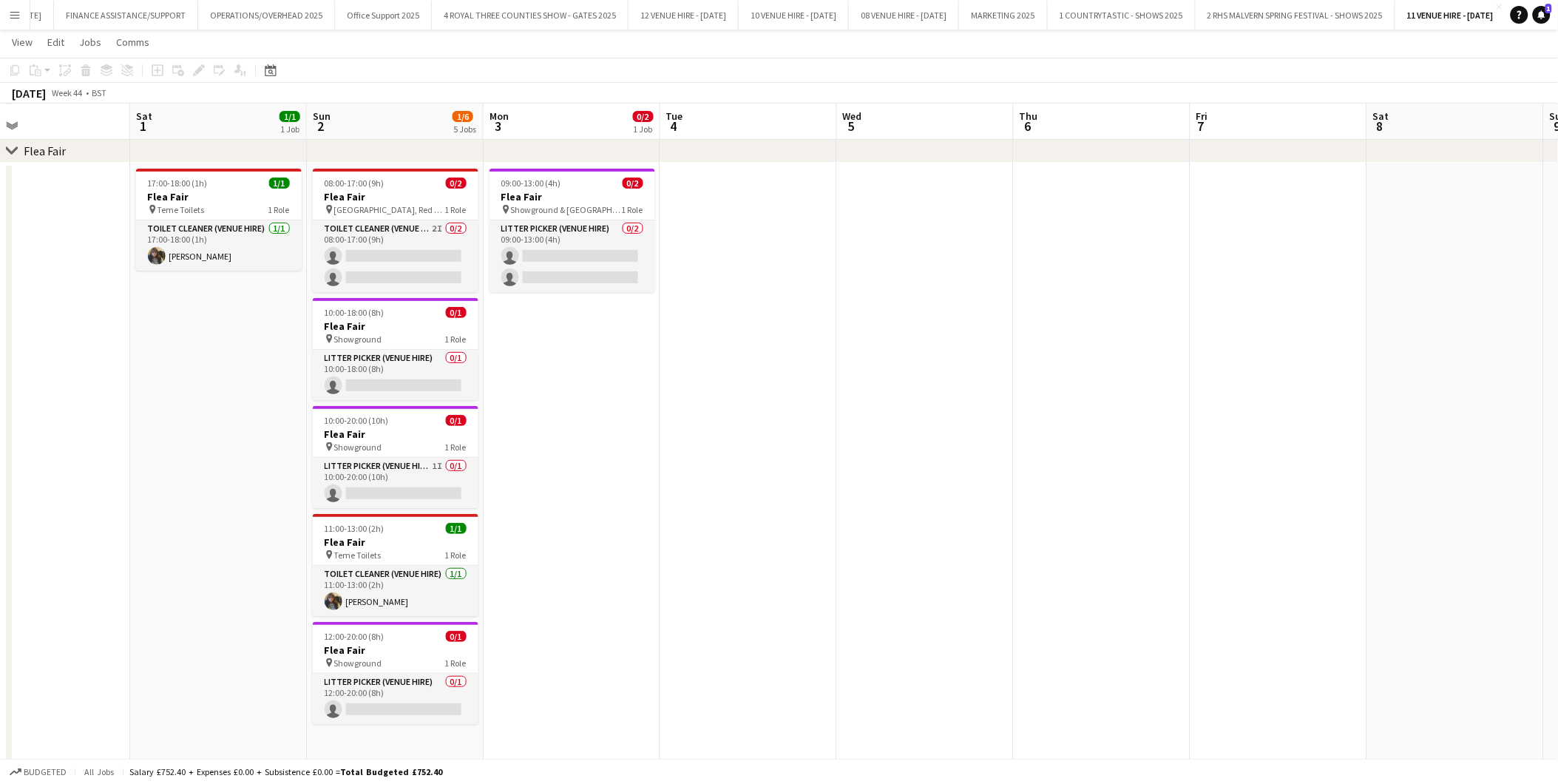
drag, startPoint x: 444, startPoint y: 187, endPoint x: 556, endPoint y: 190, distance: 112.0
click at [556, 190] on app-calendar-viewport "Wed 29 Thu 30 Fri 31 Sat 1 1/1 1 Job Sun 2 1/6 5 Jobs Mon 3 0/2 1 Job Tue 4 Wed…" at bounding box center [779, 379] width 1558 height 785
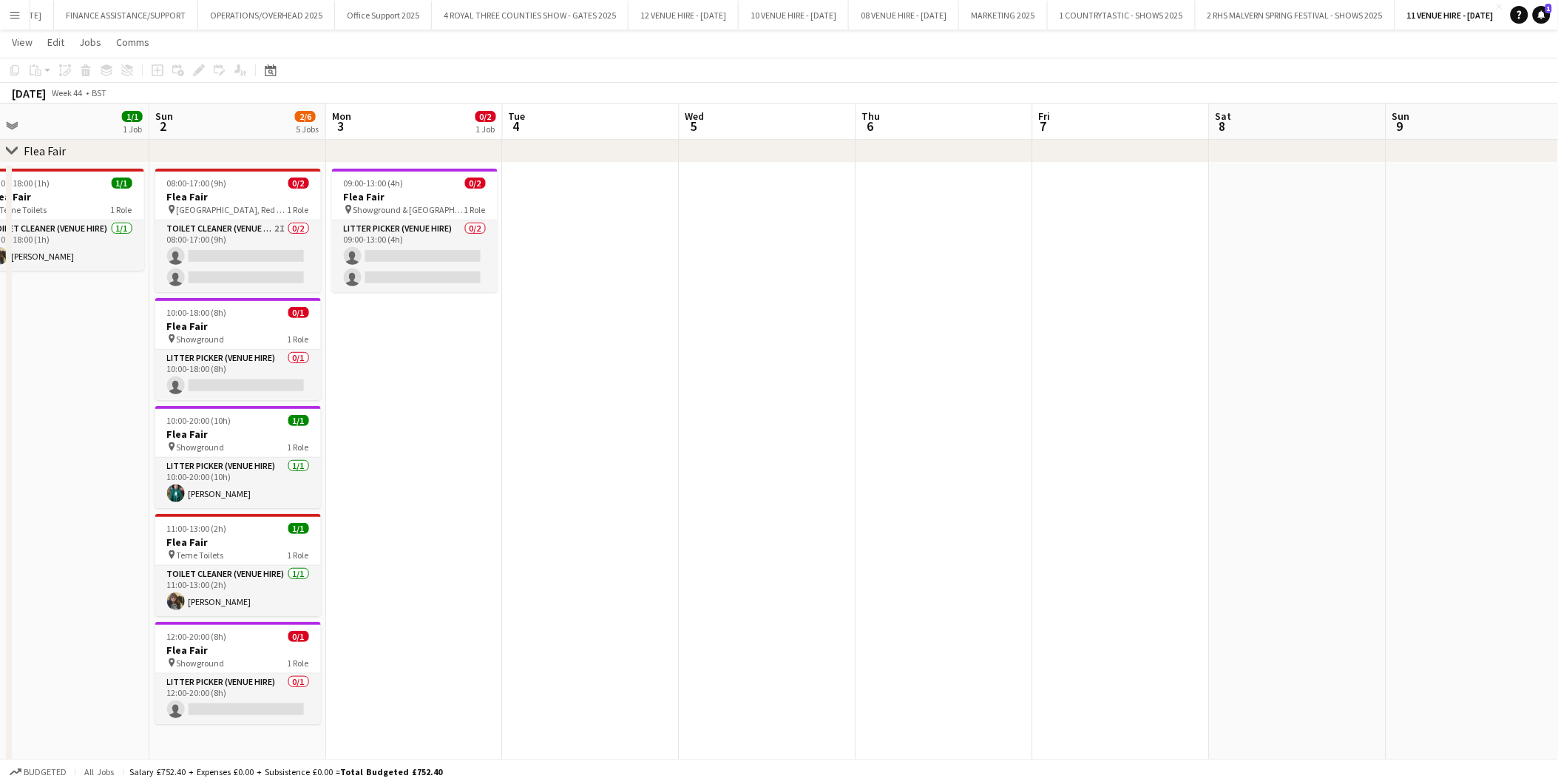
drag, startPoint x: 1019, startPoint y: 266, endPoint x: 645, endPoint y: 270, distance: 374.0
click at [645, 270] on app-calendar-viewport "Wed 29 Thu 30 Fri 31 Sat 1 1/1 1 Job Sun 2 2/6 5 Jobs Mon 3 0/2 1 Job Tue 4 Wed…" at bounding box center [779, 379] width 1558 height 785
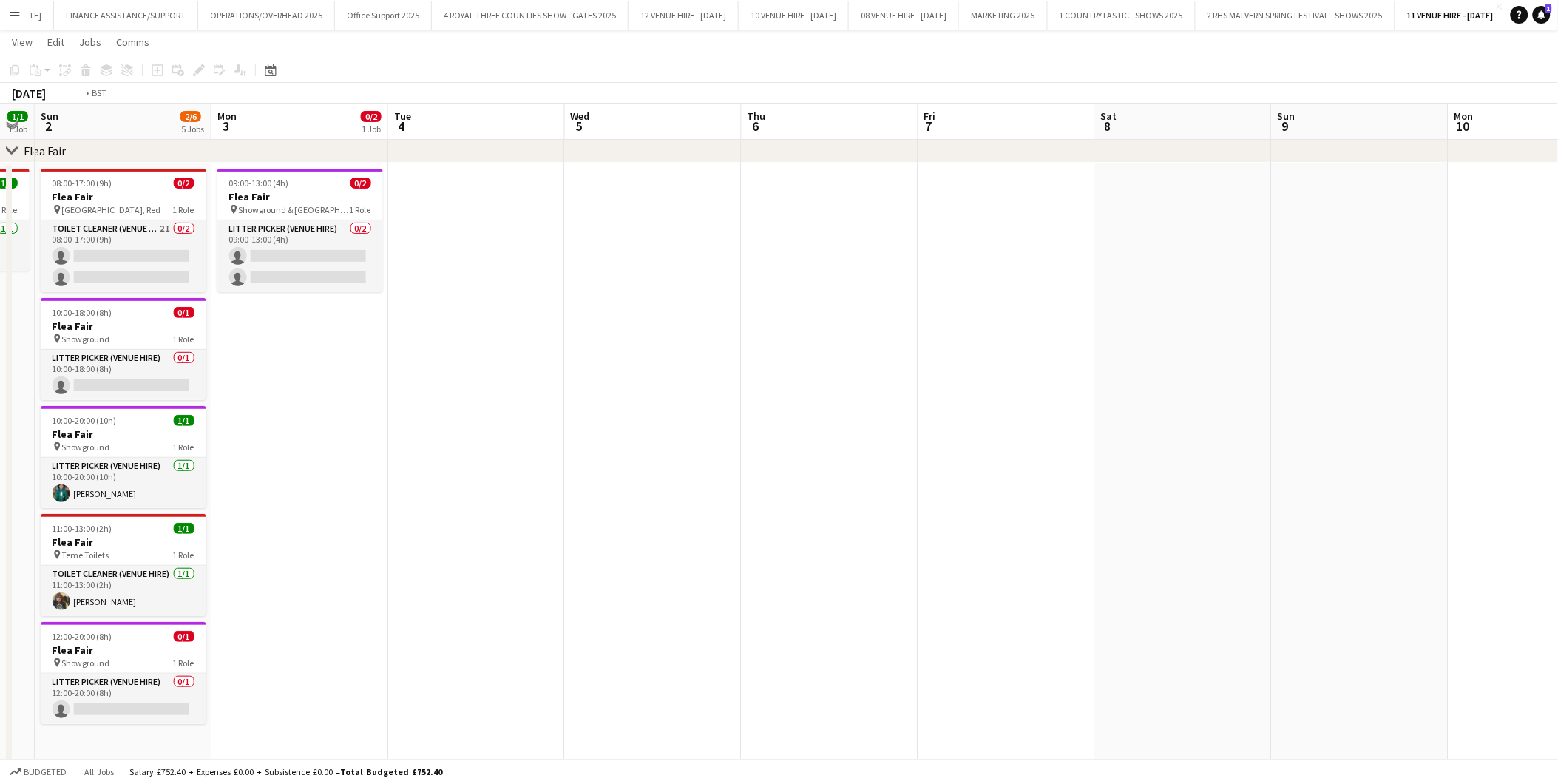
drag, startPoint x: 1014, startPoint y: 290, endPoint x: 651, endPoint y: 284, distance: 363.0
click at [584, 288] on app-calendar-viewport "Thu 30 Fri 31 Sat 1 1/1 1 Job Sun 2 2/6 5 Jobs Mon 3 0/2 1 Job Tue 4 Wed 5 Thu …" at bounding box center [779, 379] width 1558 height 785
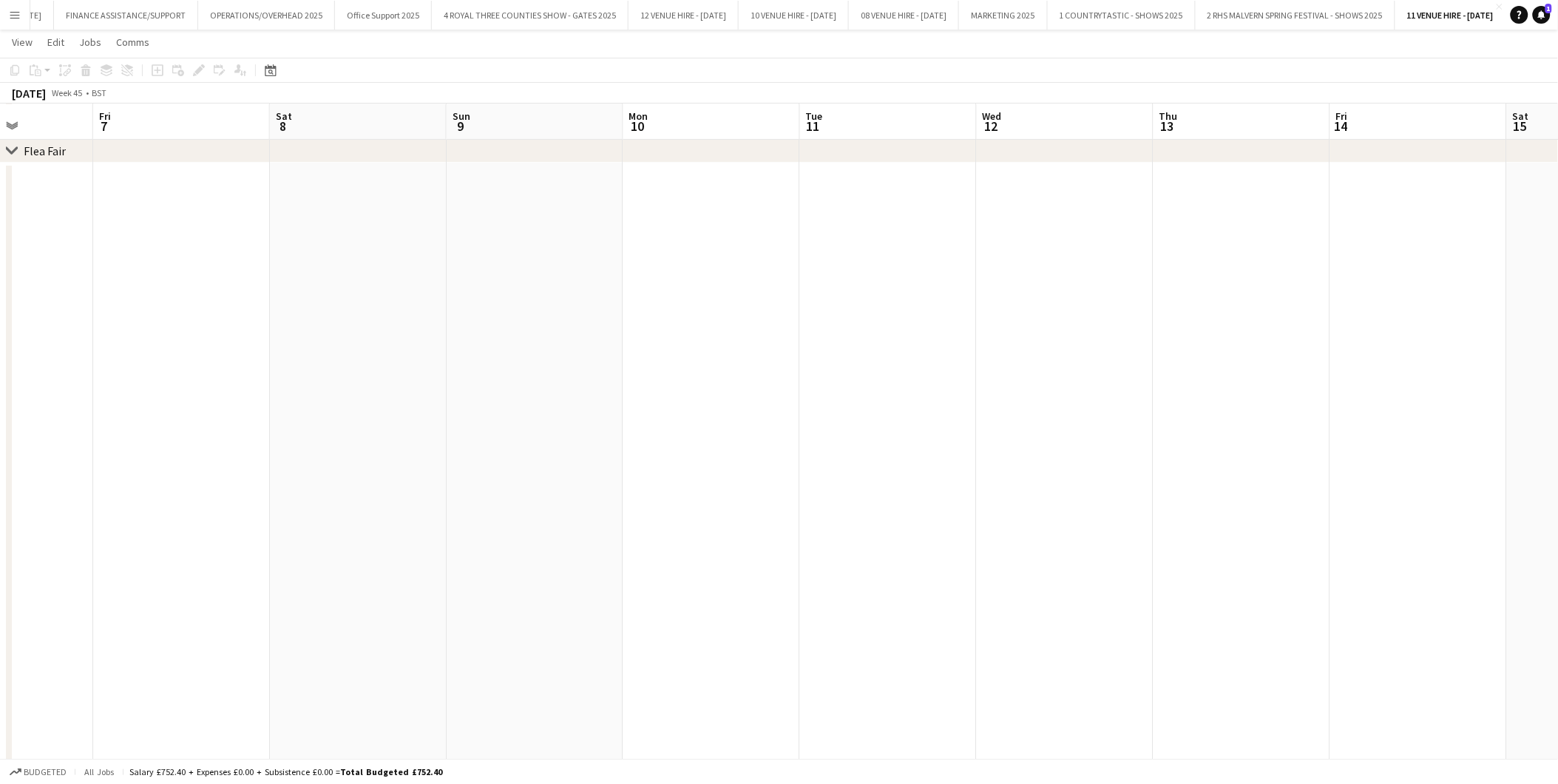
drag, startPoint x: 896, startPoint y: 311, endPoint x: 379, endPoint y: 299, distance: 517.1
click at [379, 305] on app-calendar-viewport "Tue 4 Wed 5 Thu 6 Fri 7 Sat 8 Sun 9 Mon 10 Tue 11 Wed 12 Thu 13 Fri 14 Sat 15 S…" at bounding box center [779, 379] width 1558 height 785
click at [499, 288] on app-calendar-viewport "Thu 6 Fri 7 Sat 8 Sun 9 Mon 10 Tue 11 Wed 12 Thu 13 Fri 14 Sat 15 Sun 16 Mon 17…" at bounding box center [779, 379] width 1558 height 785
click at [932, 187] on app-date-cell at bounding box center [957, 467] width 177 height 609
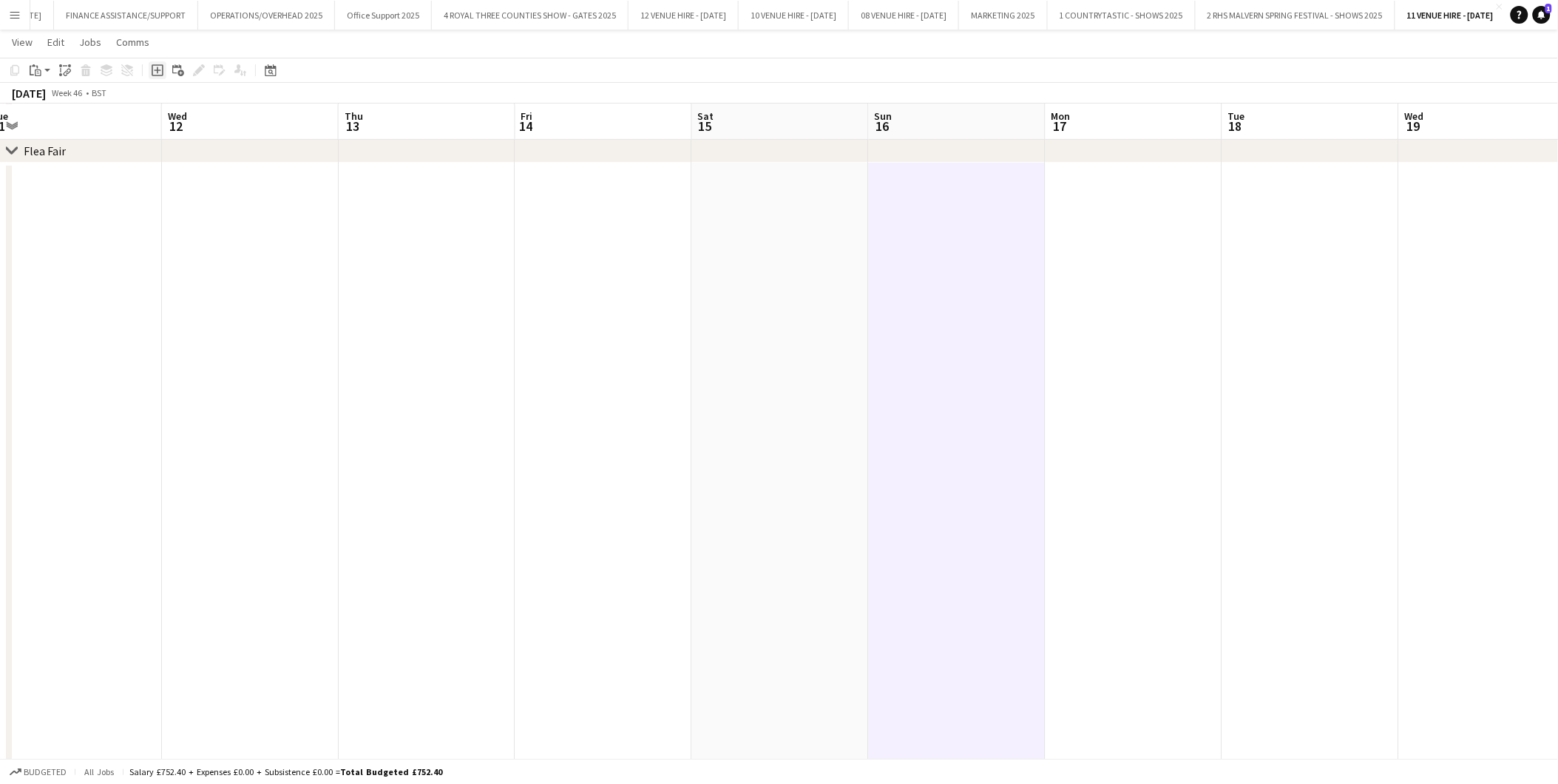
click at [155, 70] on icon at bounding box center [157, 69] width 7 height 7
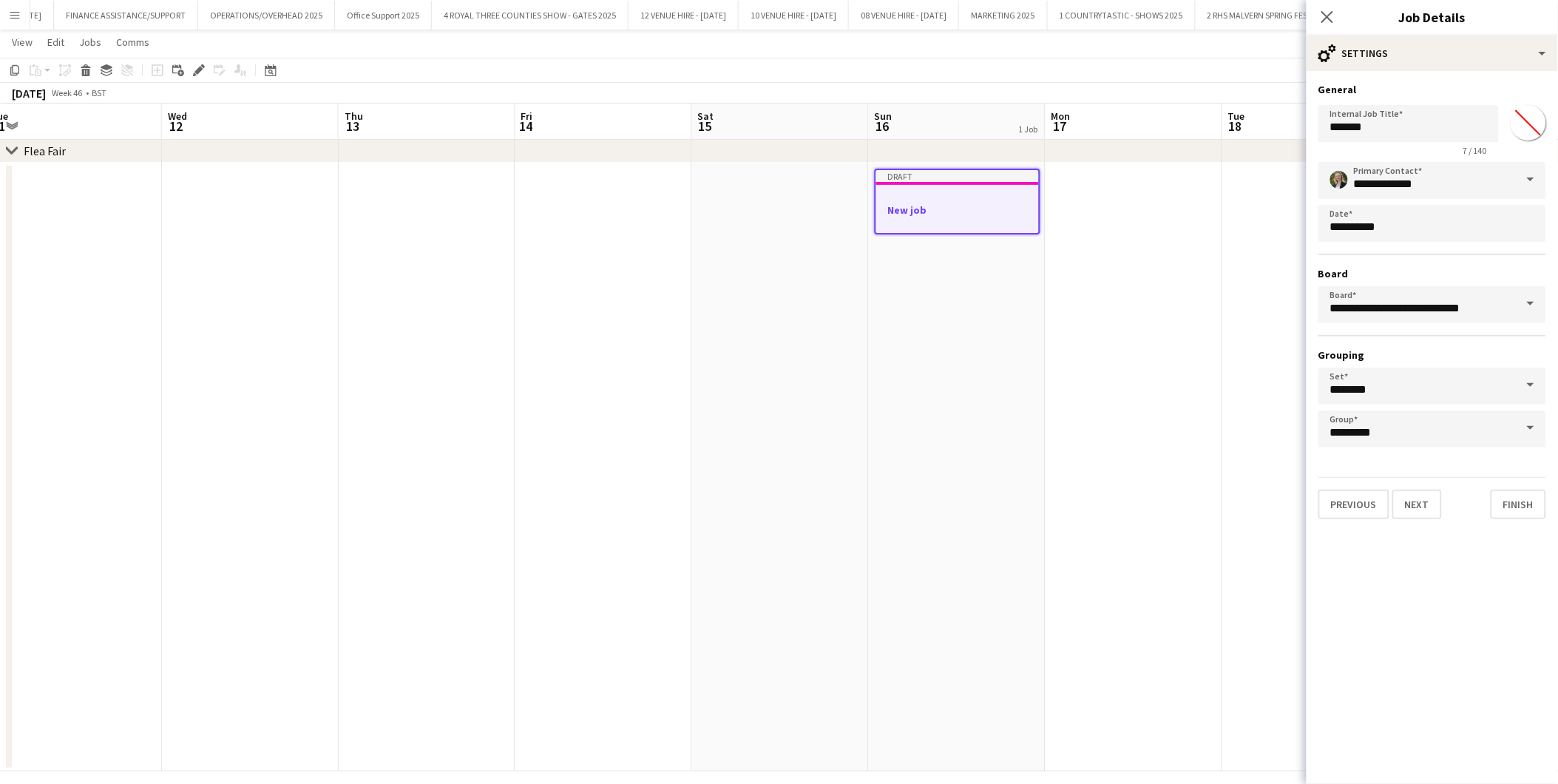
click at [1402, 116] on input "*******" at bounding box center [1528, 122] width 53 height 53
type input "*******"
drag, startPoint x: 1427, startPoint y: 119, endPoint x: 1291, endPoint y: 121, distance: 136.0
click at [1291, 121] on body "Menu Boards Boards Boards All jobs Status Workforce Workforce My Workforce Recr…" at bounding box center [779, 363] width 1558 height 868
type input "********"
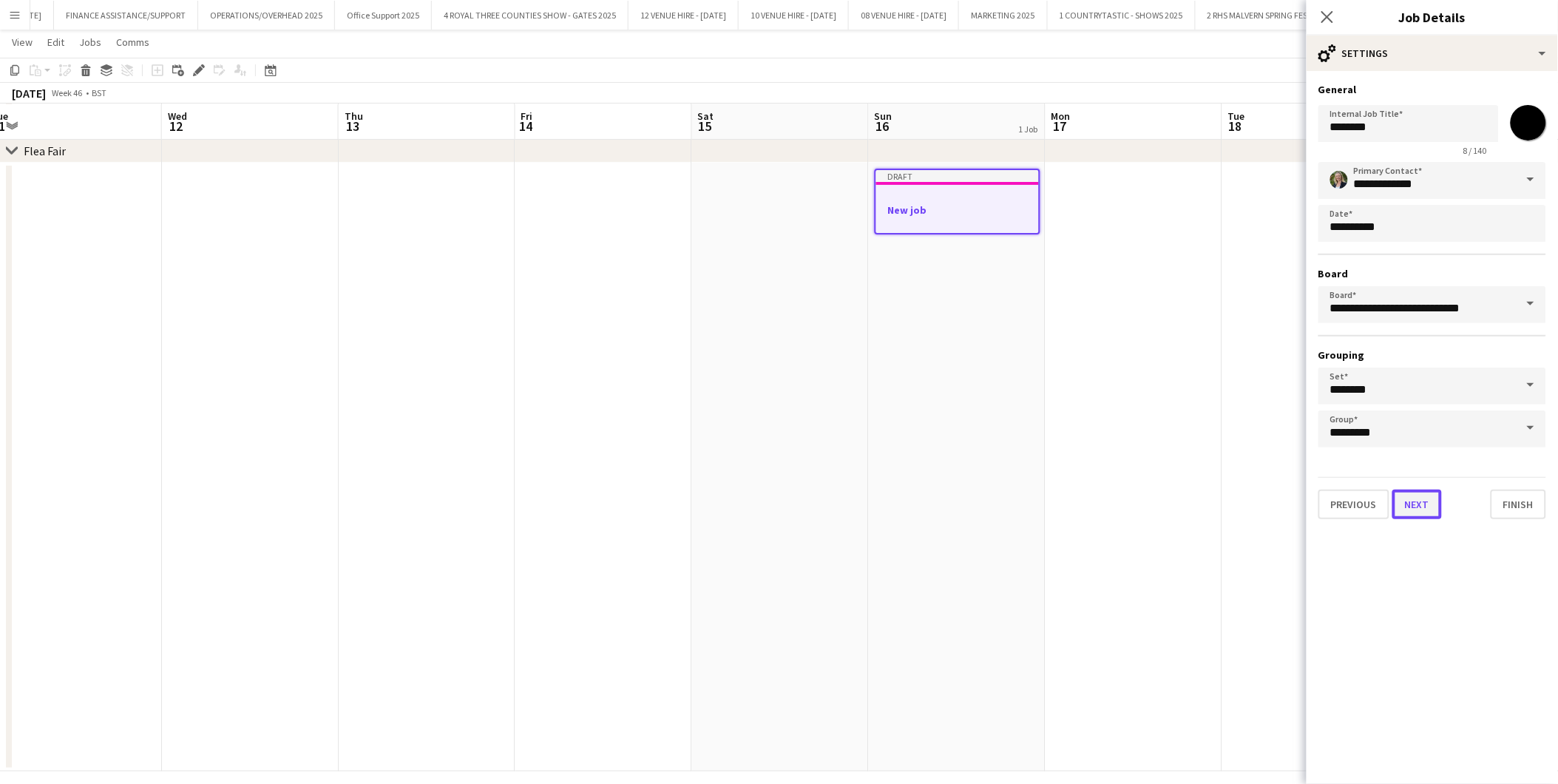
click at [1402, 491] on button "Next" at bounding box center [1418, 505] width 49 height 30
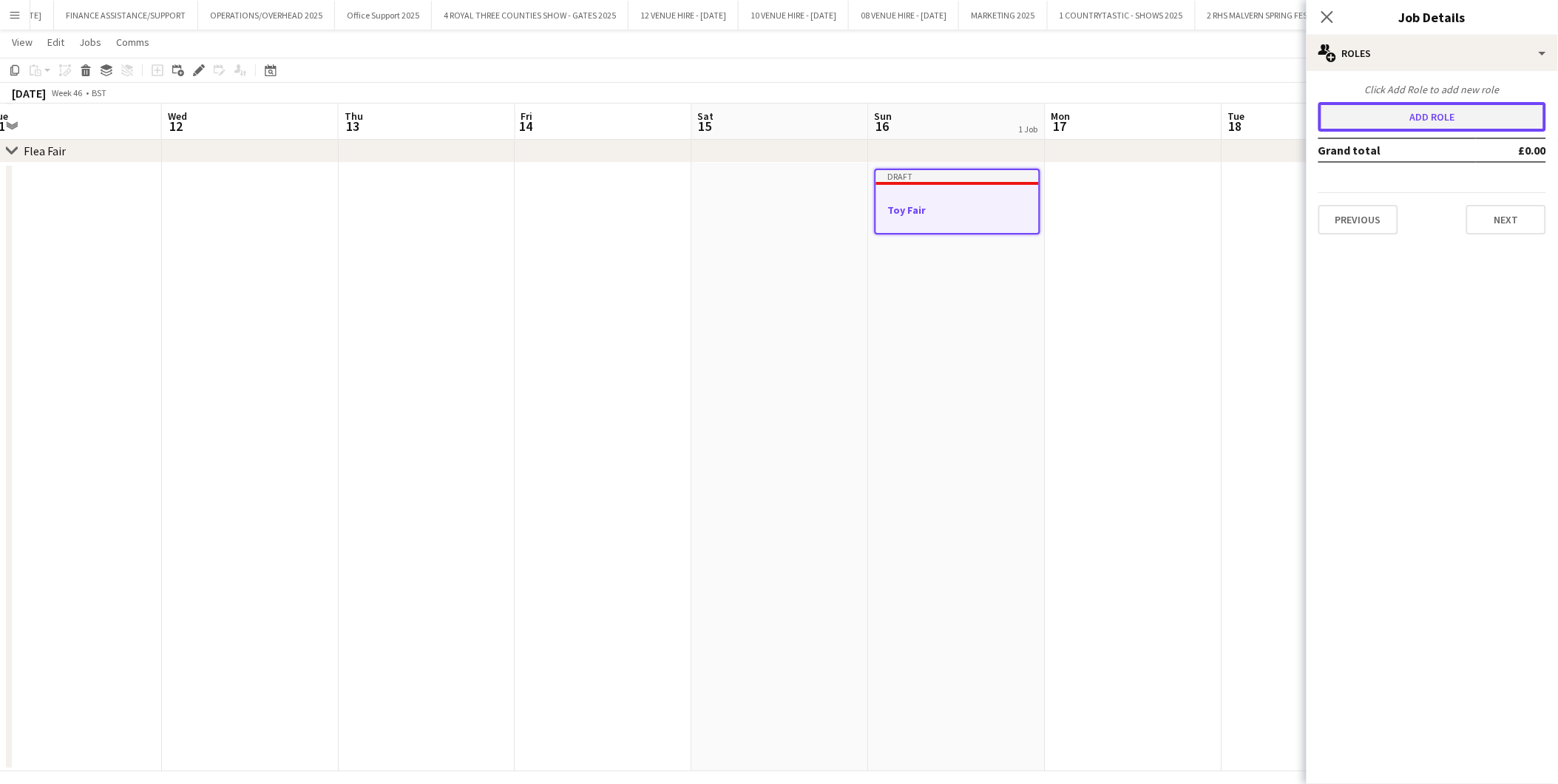
click at [1381, 112] on button "Add role" at bounding box center [1433, 117] width 228 height 30
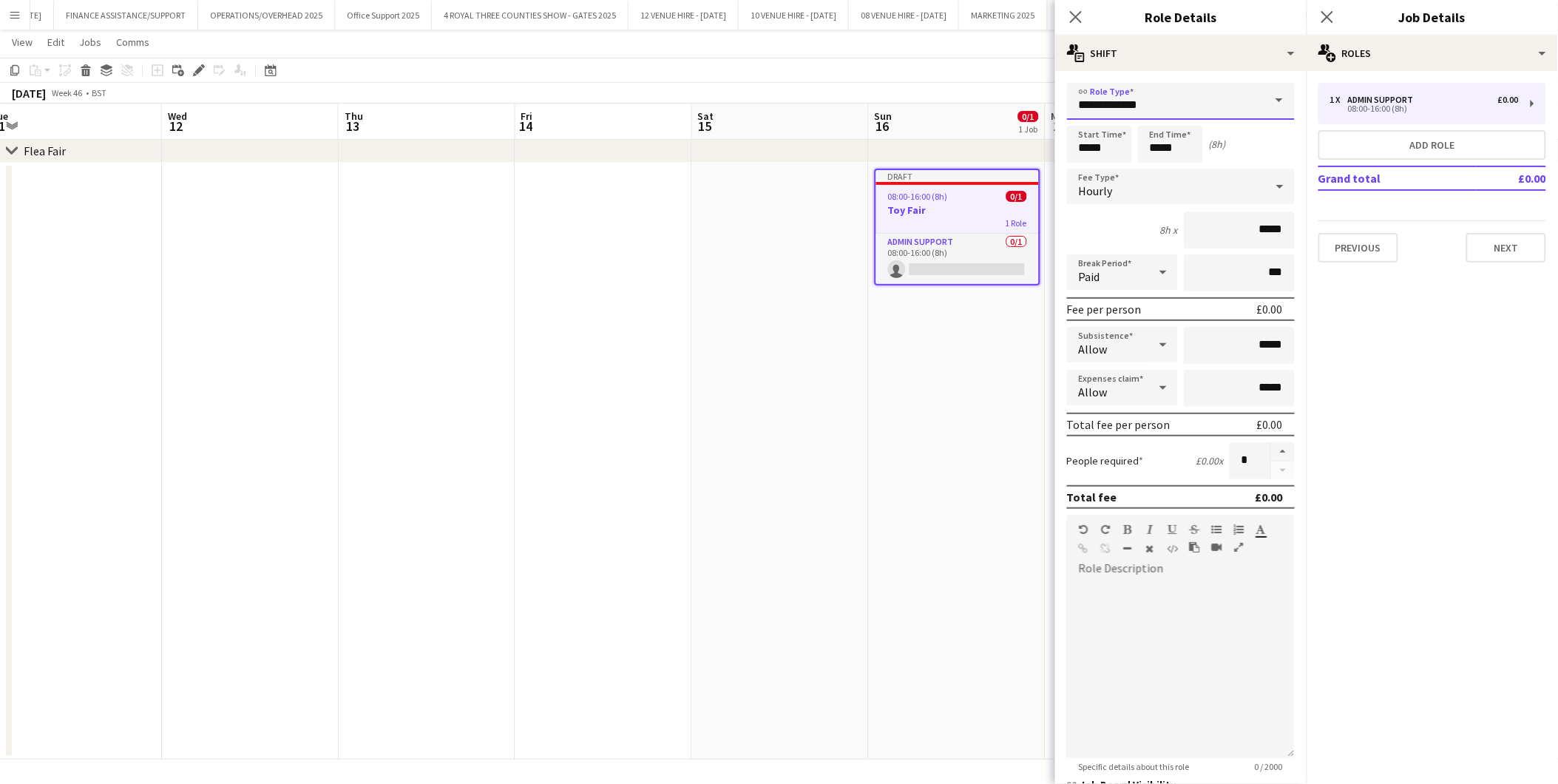
drag, startPoint x: 1200, startPoint y: 110, endPoint x: 946, endPoint y: 100, distance: 254.2
click at [962, 116] on body "Menu Boards Boards Boards All jobs Status Workforce Workforce My Workforce Recr…" at bounding box center [779, 357] width 1558 height 856
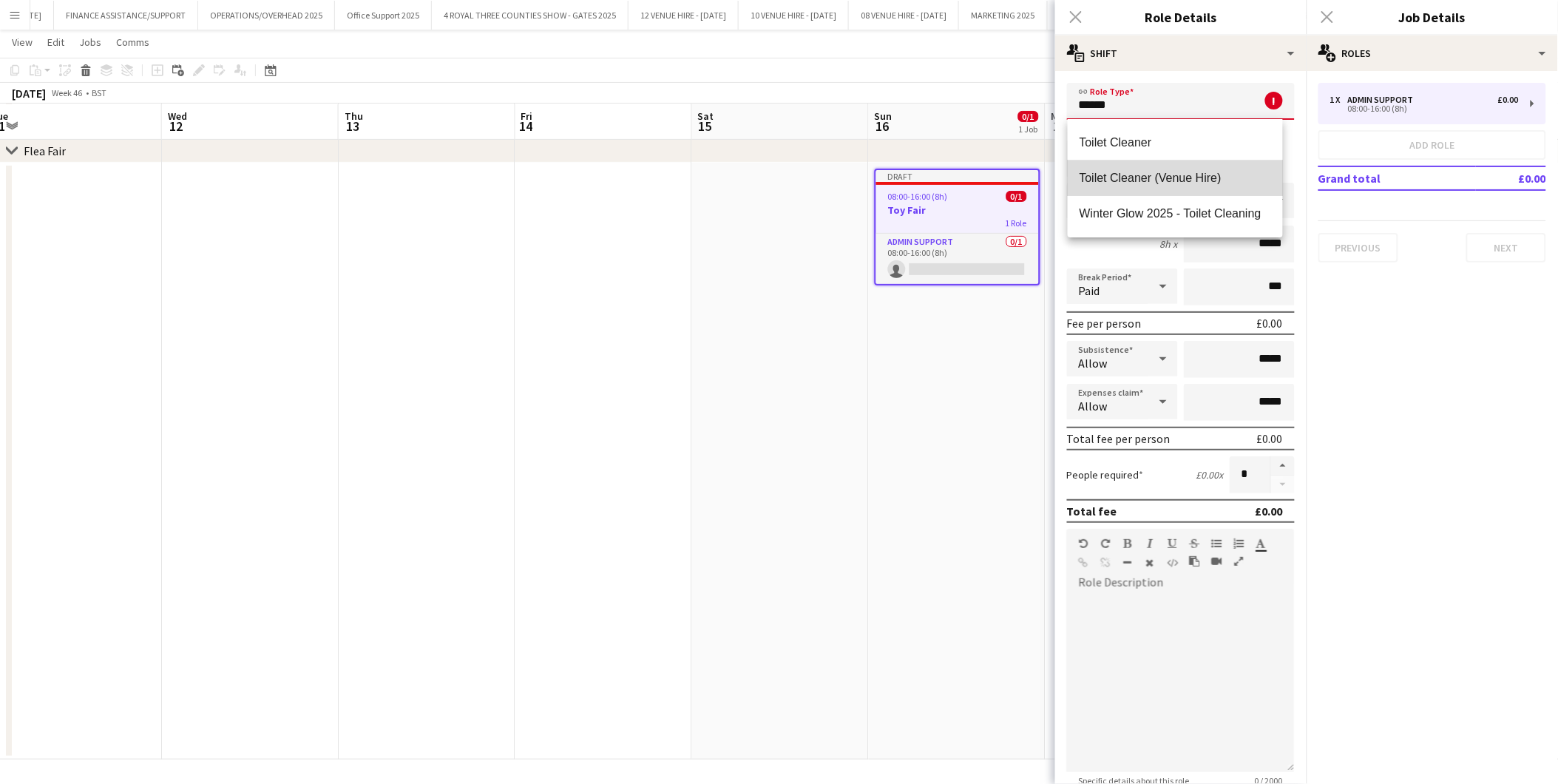
click at [1126, 176] on span "Toilet Cleaner (Venue Hire)" at bounding box center [1176, 178] width 191 height 14
type input "**********"
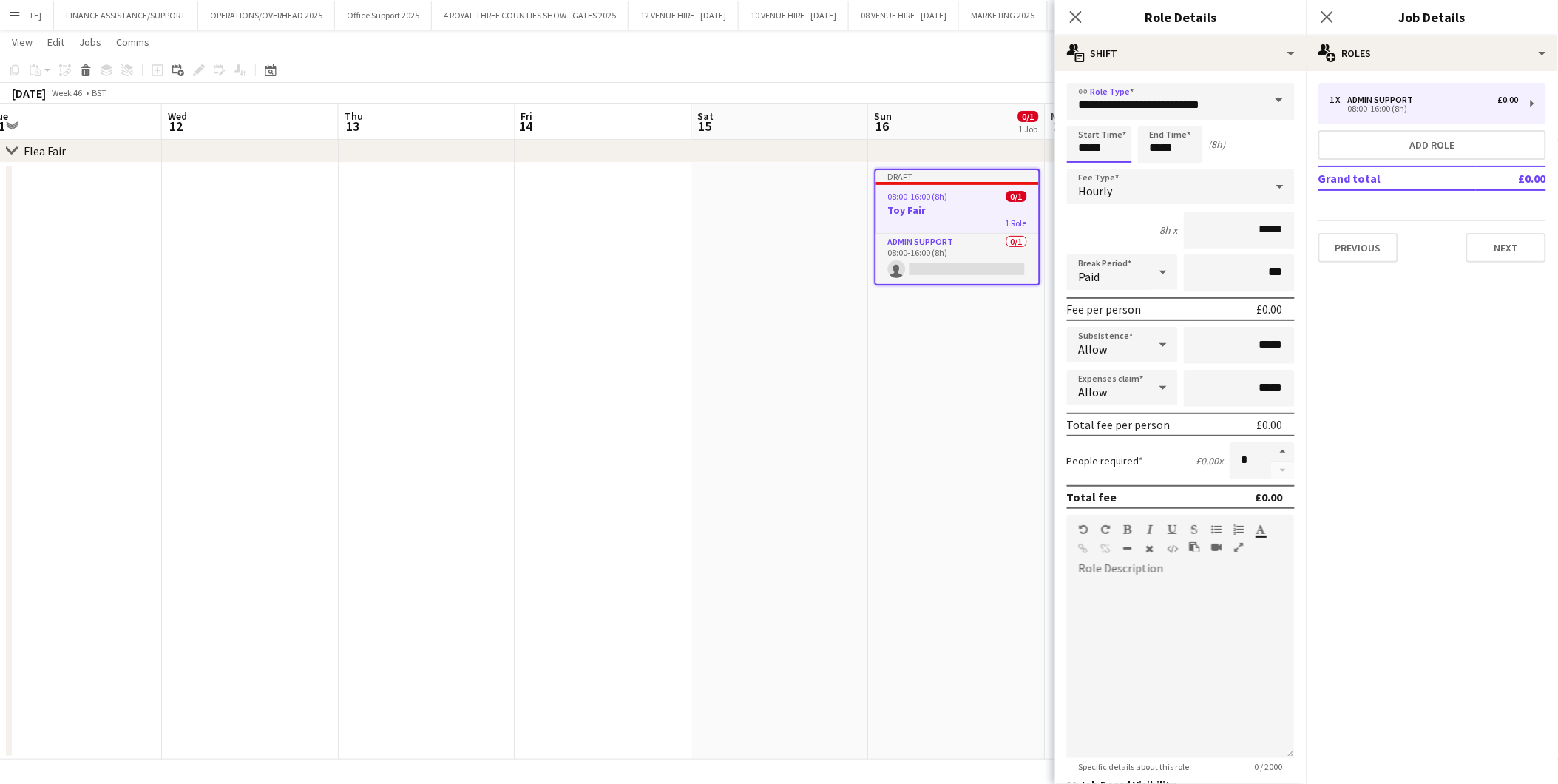
click at [1126, 141] on input "*****" at bounding box center [1099, 144] width 65 height 37
click at [1084, 113] on div at bounding box center [1085, 119] width 30 height 15
type input "*****"
click at [1084, 113] on div at bounding box center [1085, 119] width 30 height 15
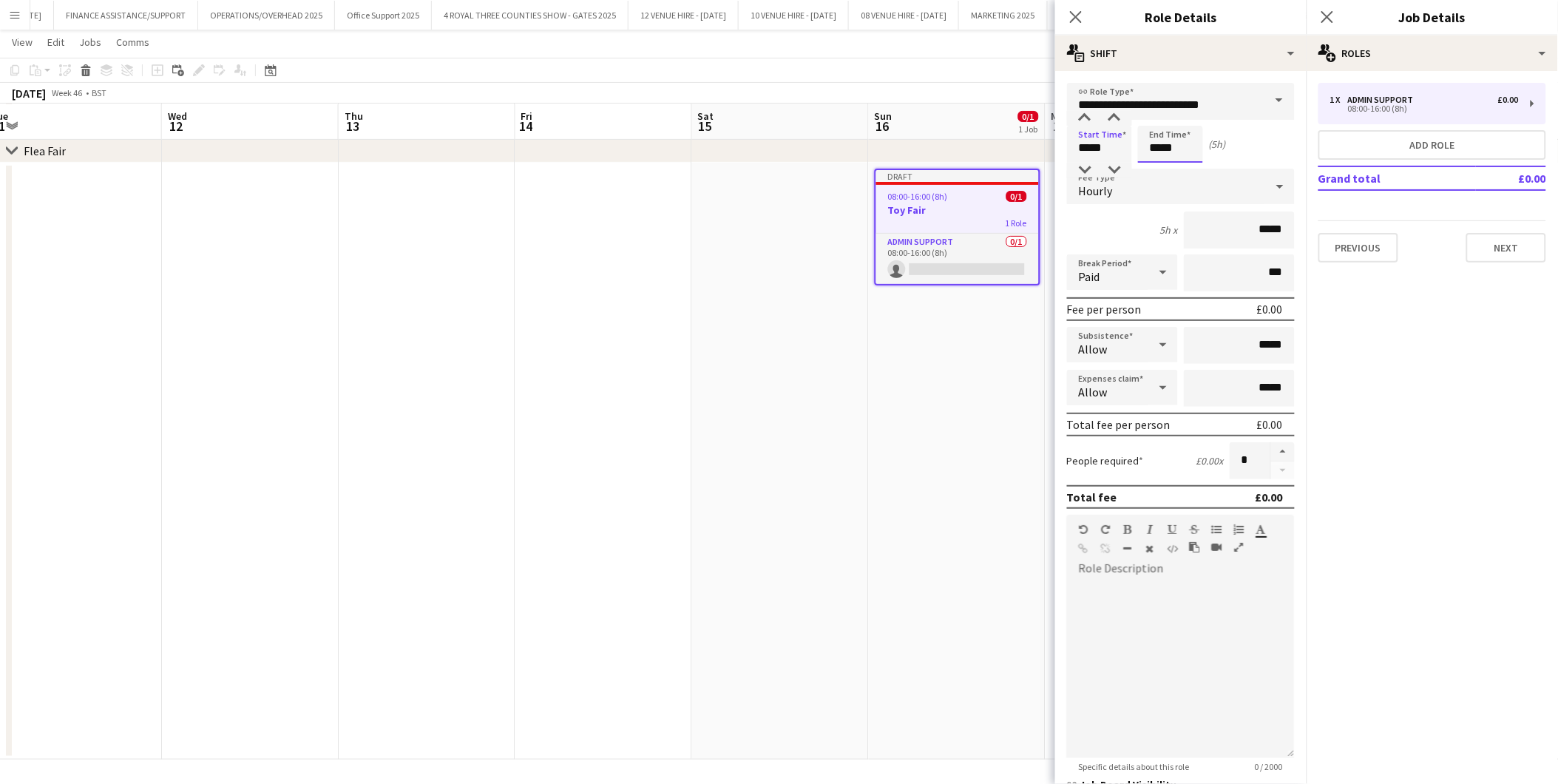
click at [1182, 145] on input "*****" at bounding box center [1170, 144] width 65 height 37
type input "*****"
click at [1157, 163] on div at bounding box center [1156, 170] width 30 height 15
drag, startPoint x: 1274, startPoint y: 220, endPoint x: 1289, endPoint y: 76, distance: 144.8
click at [1184, 225] on input "*****" at bounding box center [1239, 230] width 111 height 37
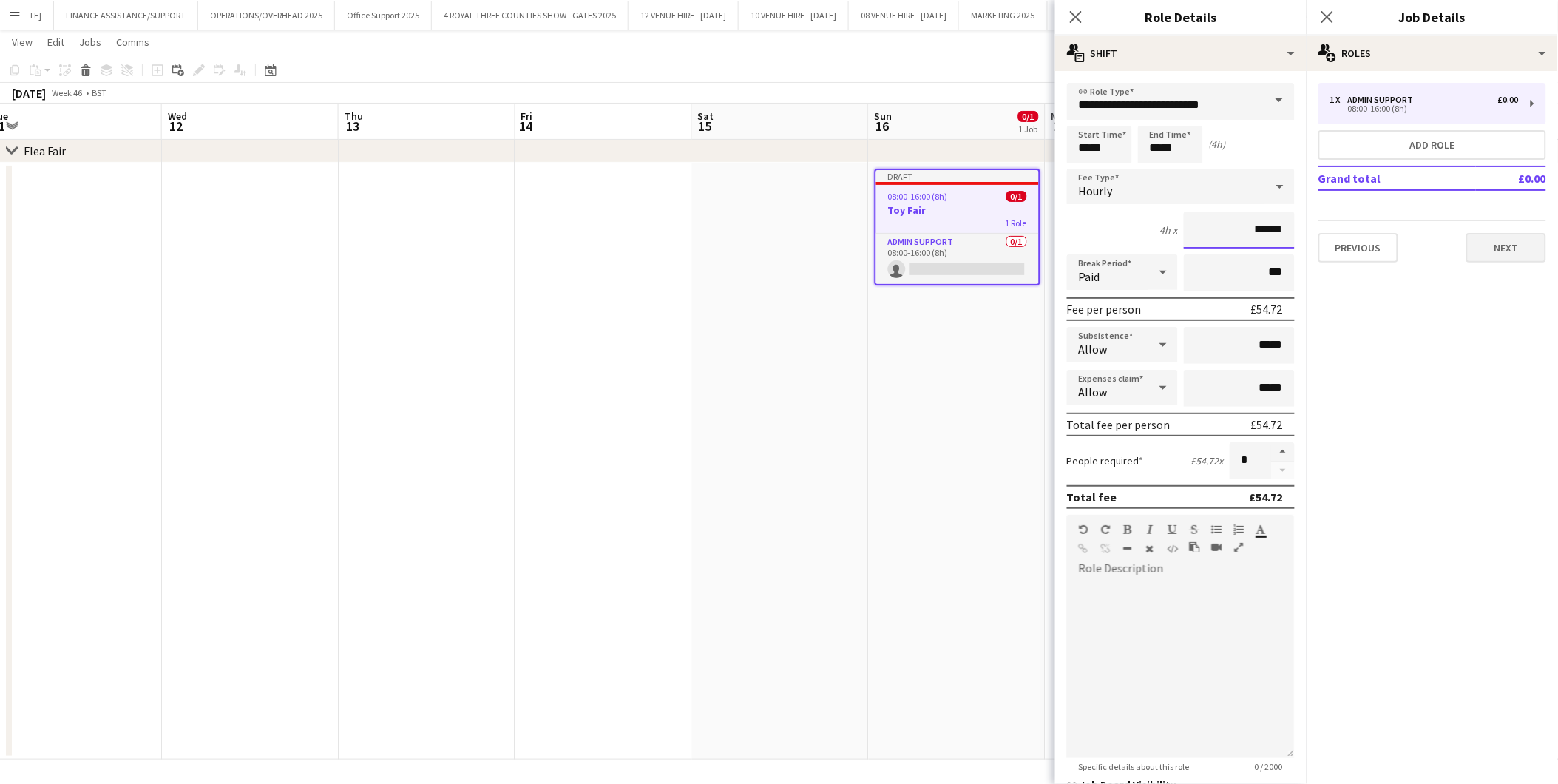
type input "******"
click at [1402, 245] on button "Next" at bounding box center [1506, 248] width 80 height 30
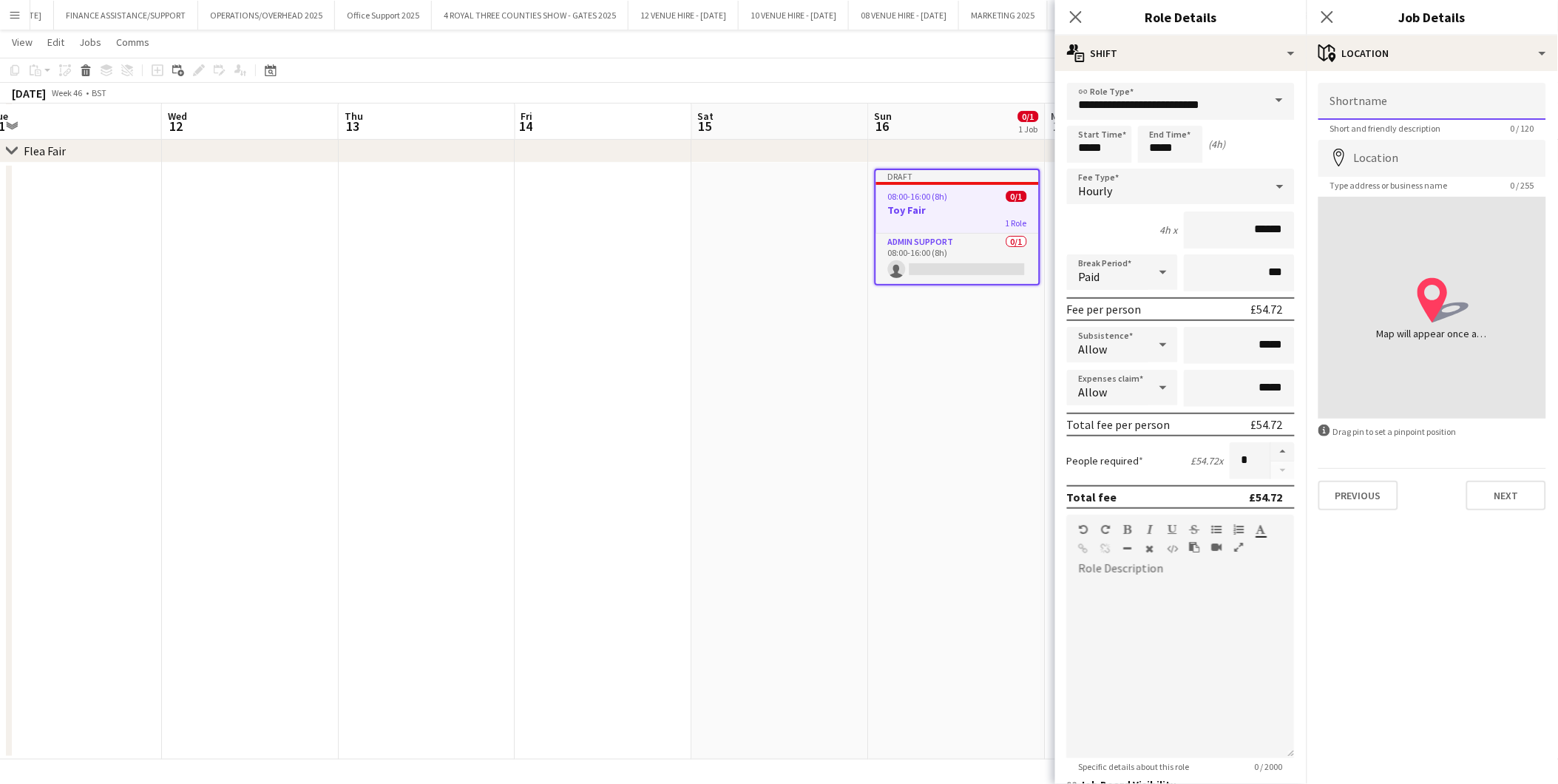
click at [1399, 96] on input "Shortname" at bounding box center [1433, 102] width 228 height 37
type input "**********"
click at [1365, 158] on input "Location" at bounding box center [1433, 158] width 228 height 37
type input "**********"
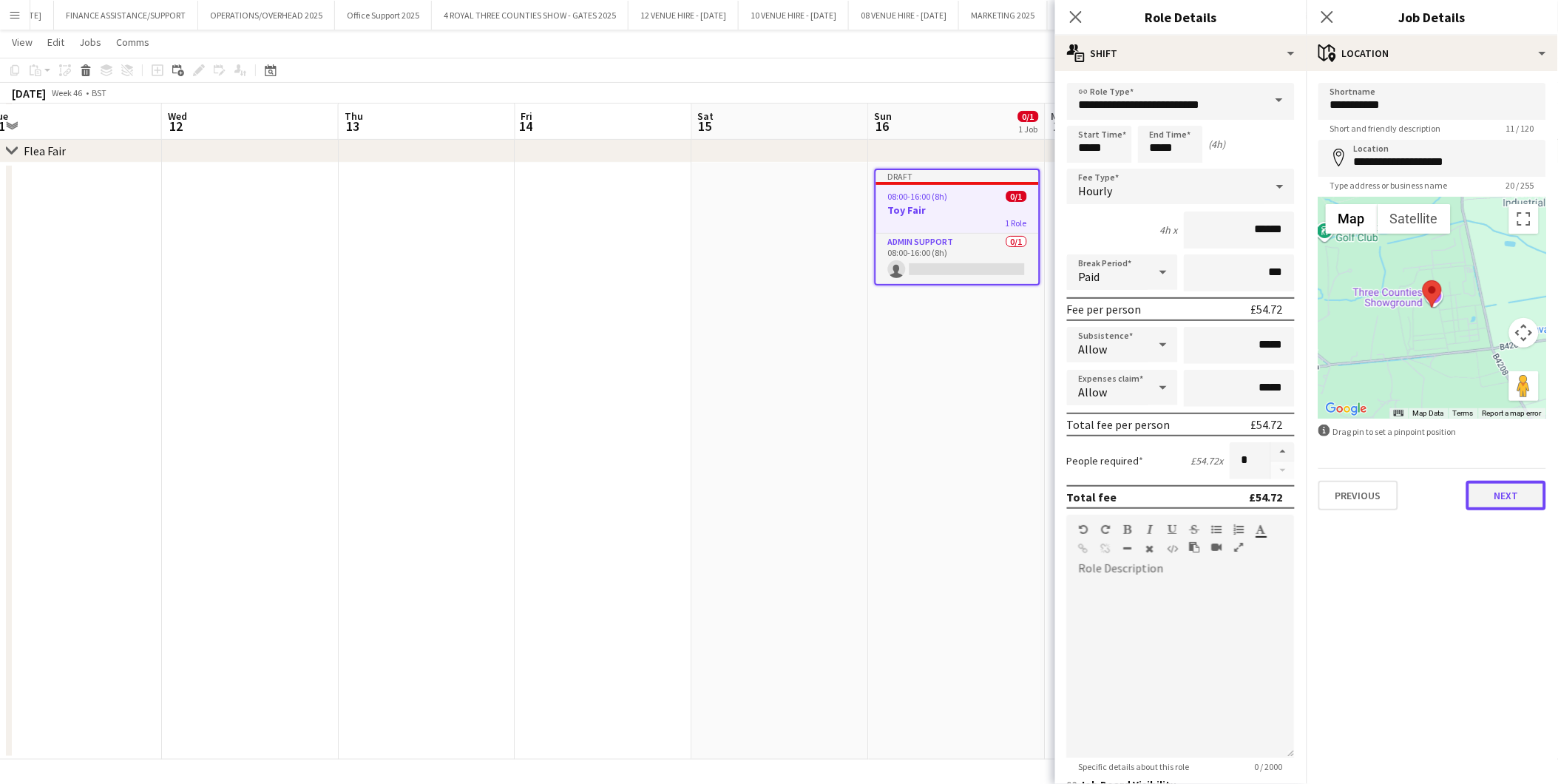
click at [1402, 491] on button "Next" at bounding box center [1506, 496] width 80 height 30
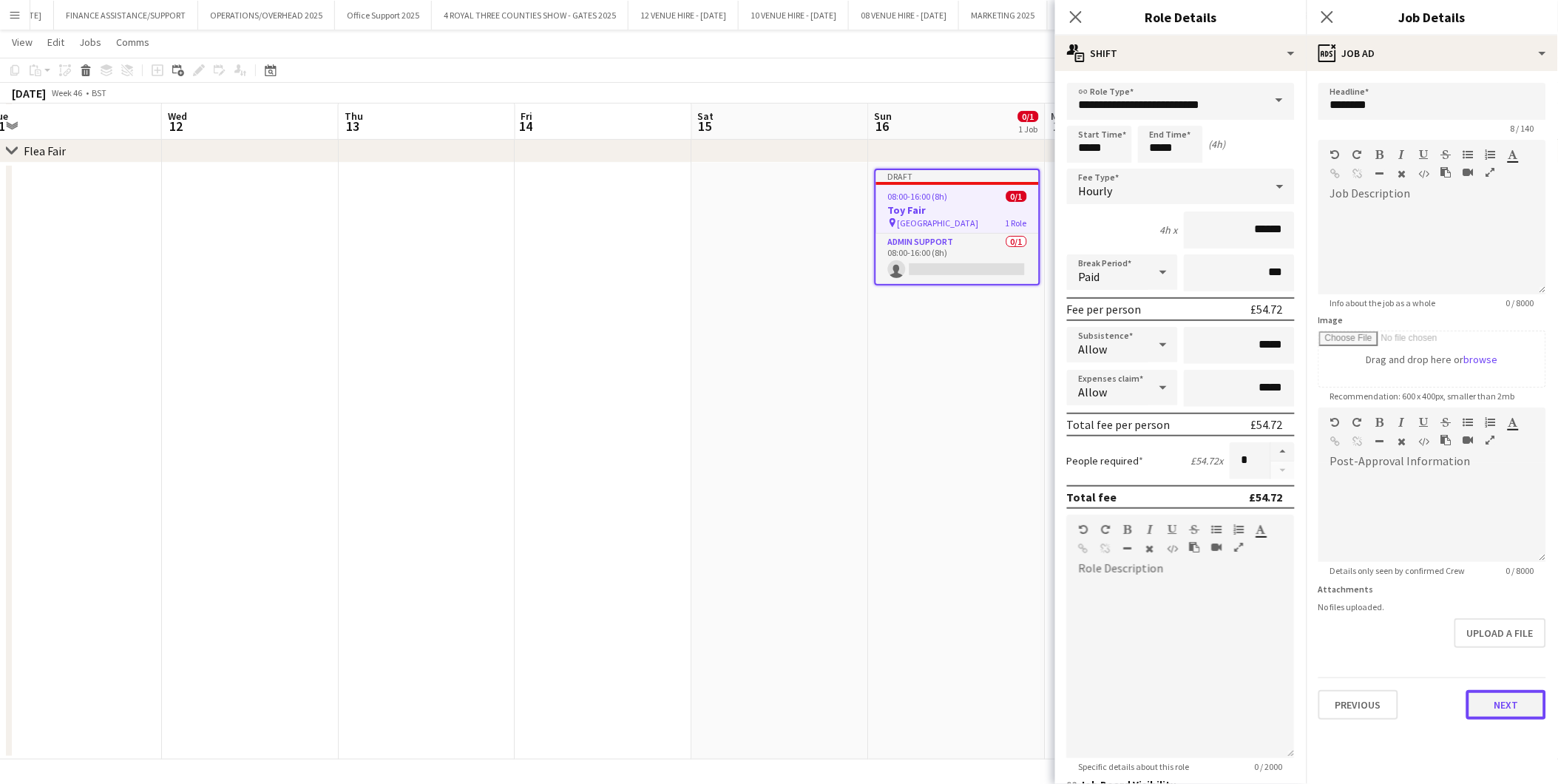
click at [1402, 699] on button "Next" at bounding box center [1506, 705] width 80 height 30
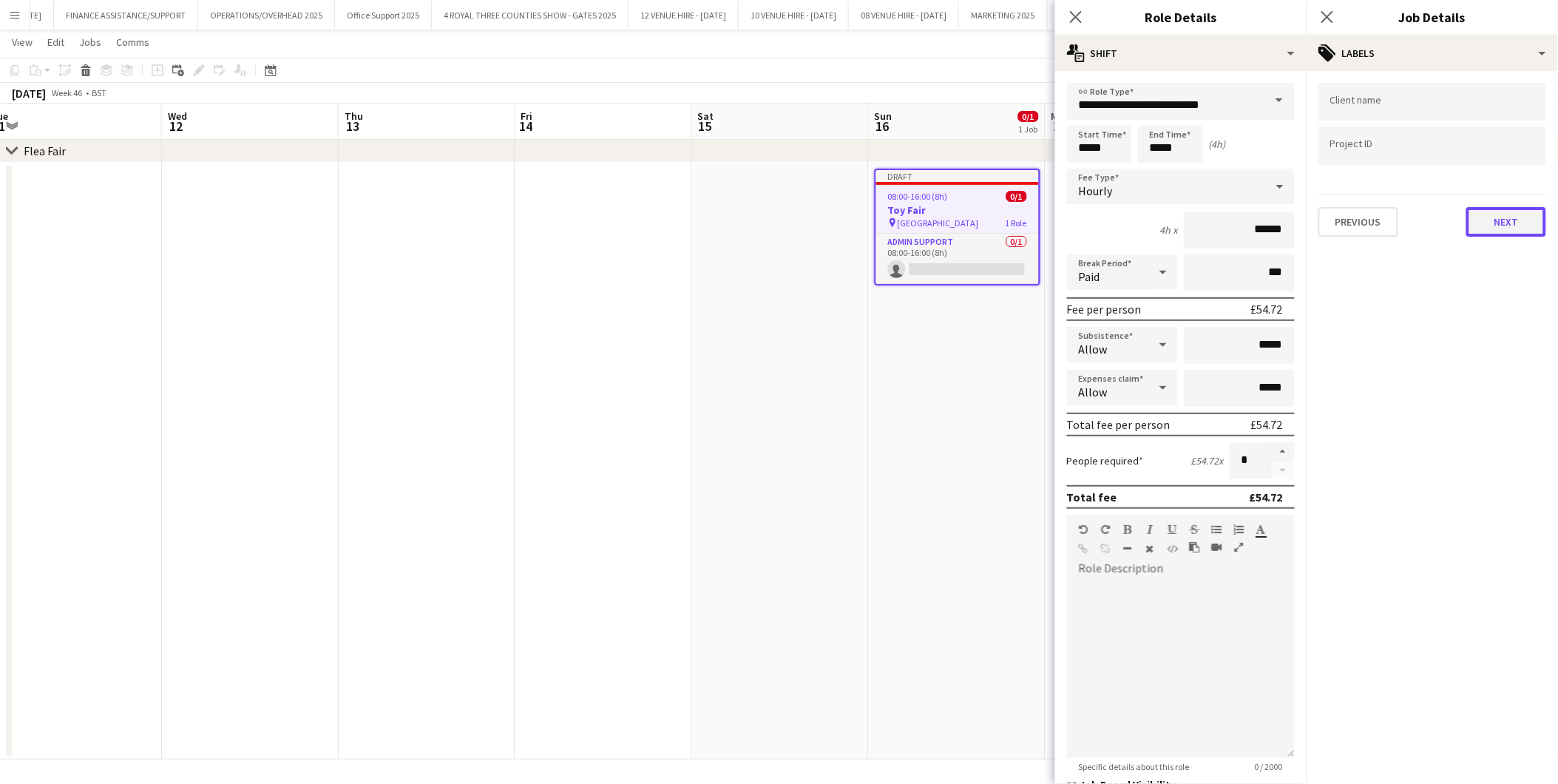
click at [1402, 223] on button "Next" at bounding box center [1506, 222] width 80 height 30
click at [1402, 142] on button "Next" at bounding box center [1506, 153] width 80 height 30
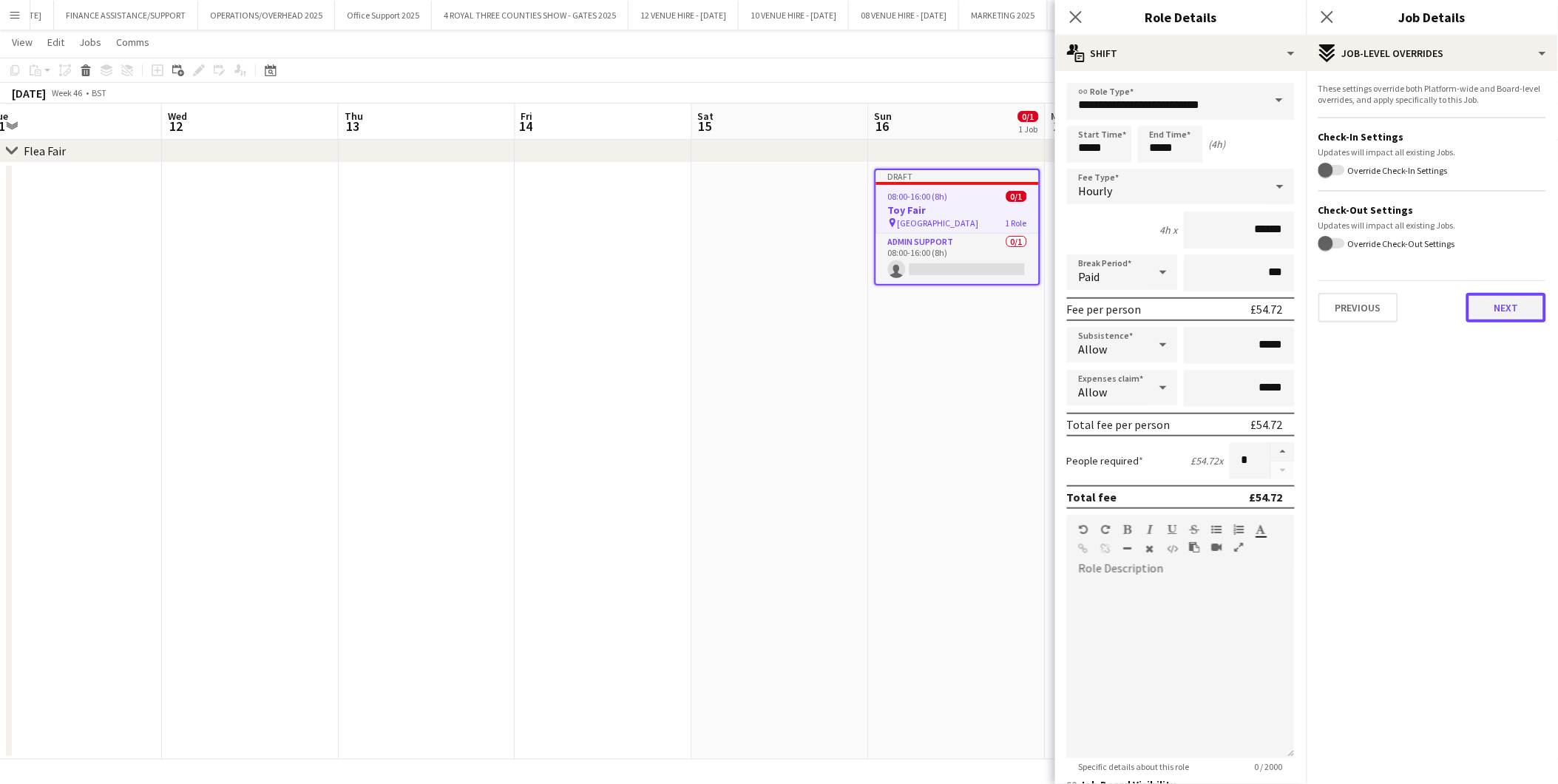
click at [1402, 308] on button "Next" at bounding box center [1506, 308] width 80 height 30
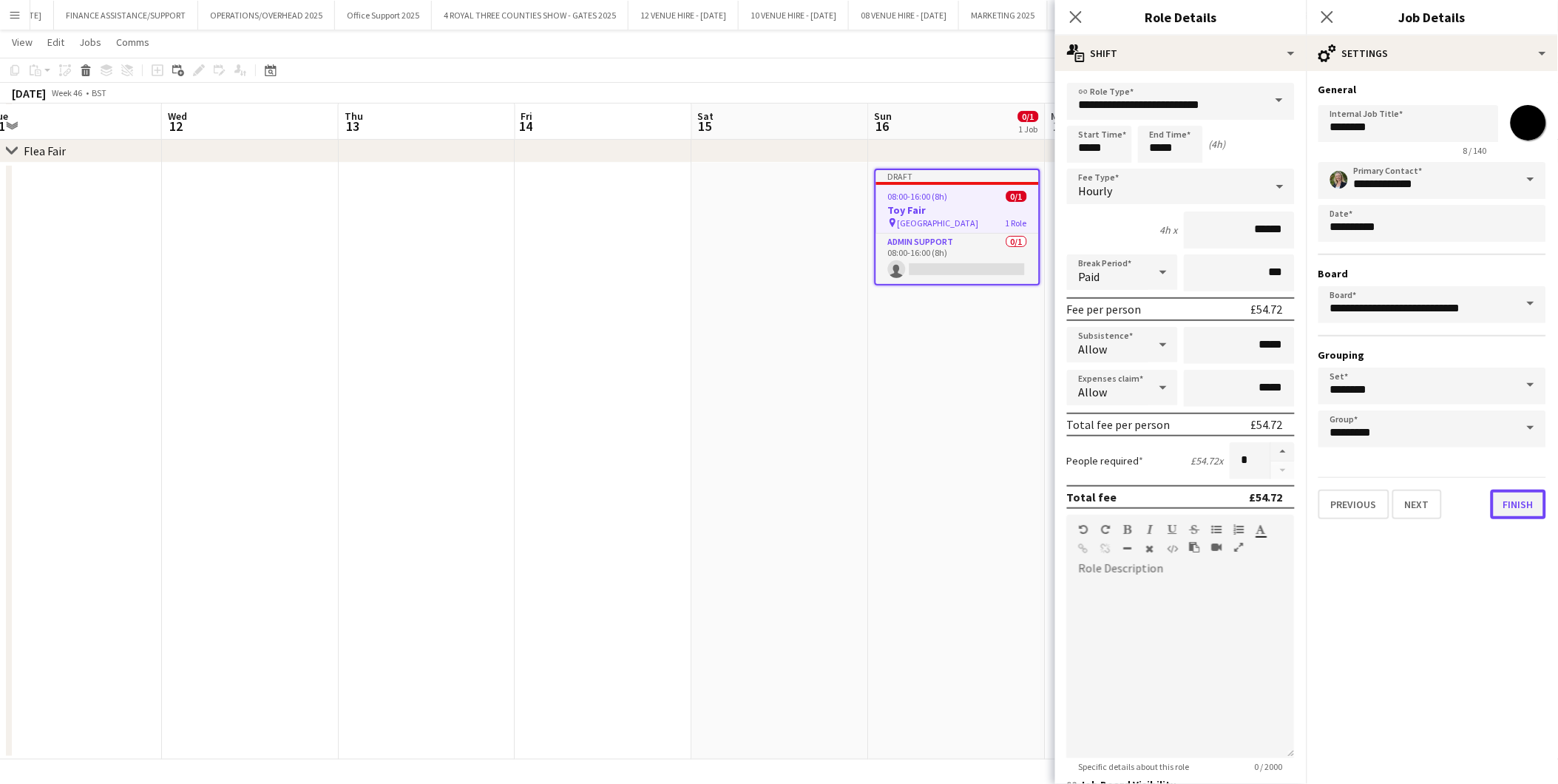
click at [1402, 500] on button "Finish" at bounding box center [1518, 505] width 55 height 30
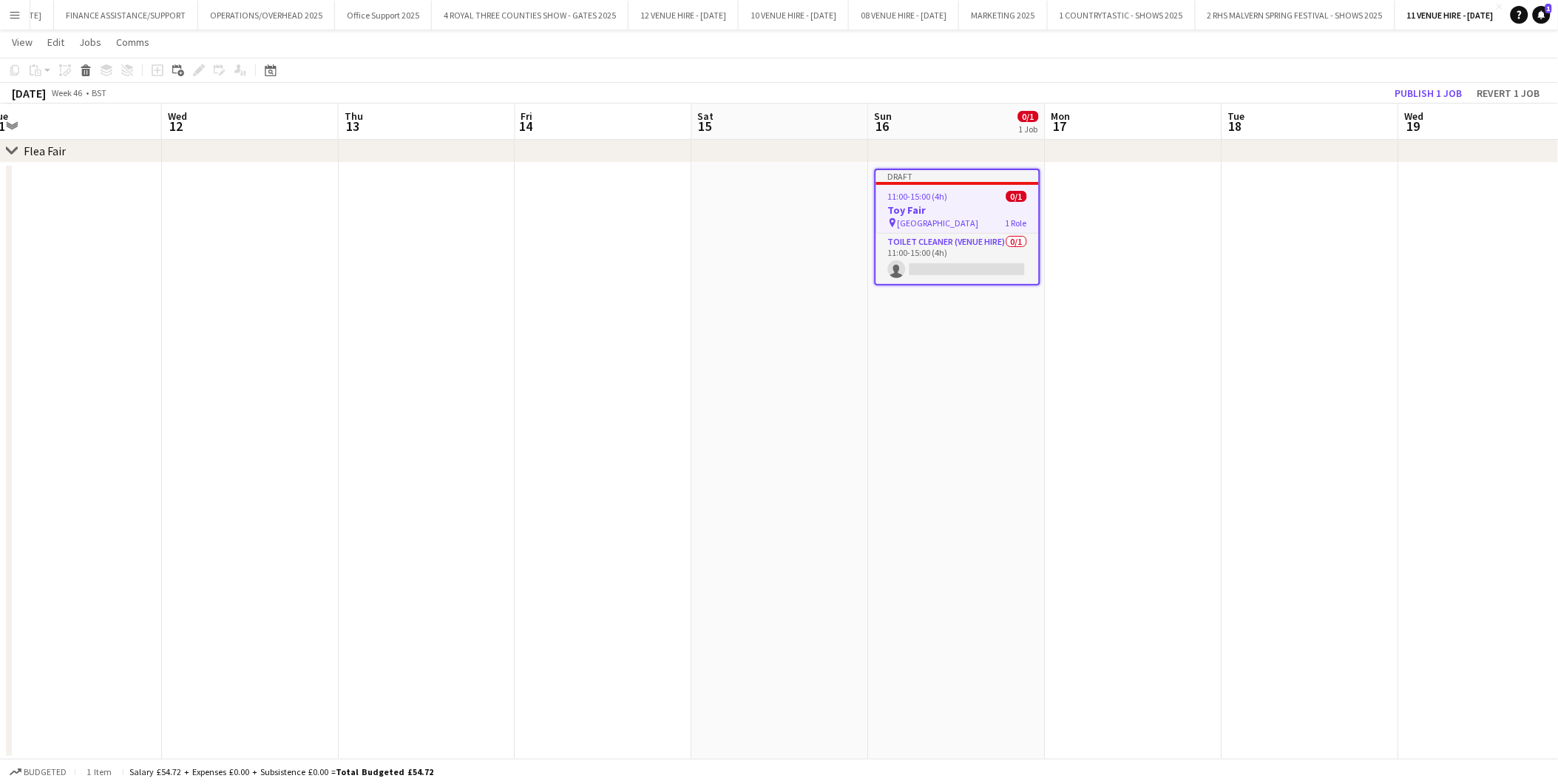
click at [1048, 452] on app-date-cell at bounding box center [1134, 461] width 177 height 597
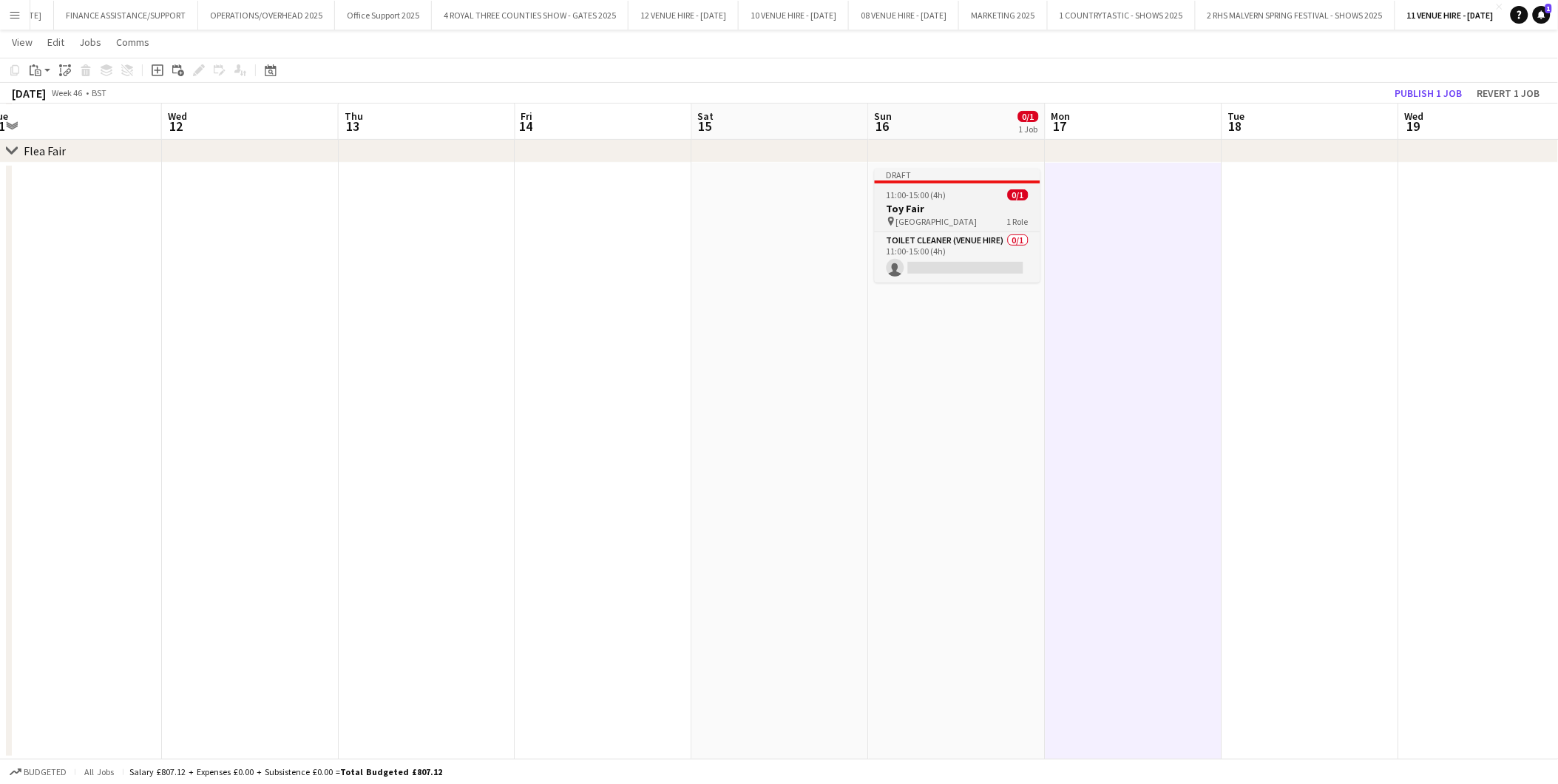
click at [972, 190] on div "11:00-15:00 (4h) 0/1" at bounding box center [958, 194] width 166 height 11
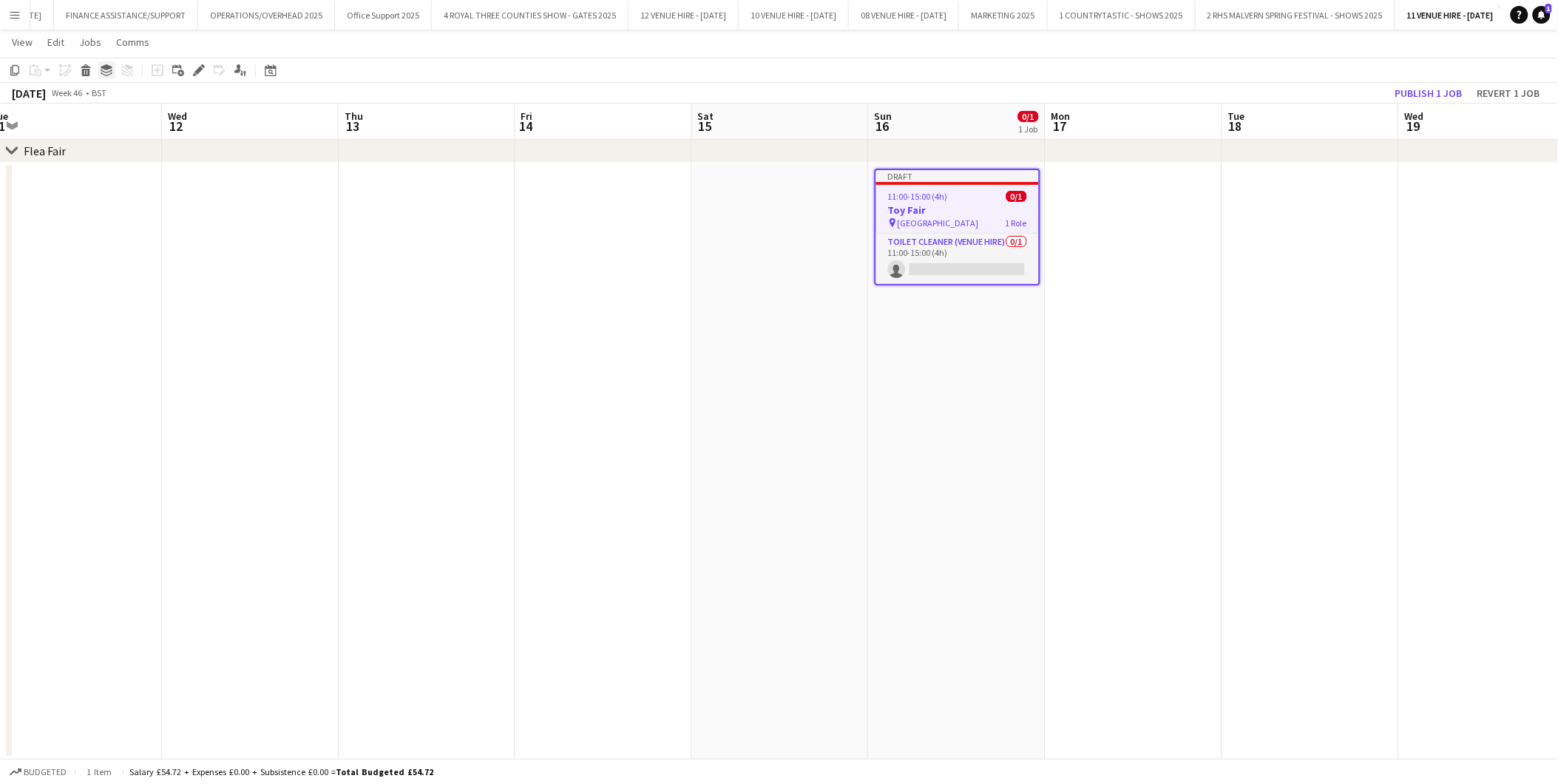
click at [105, 64] on icon at bounding box center [107, 67] width 12 height 6
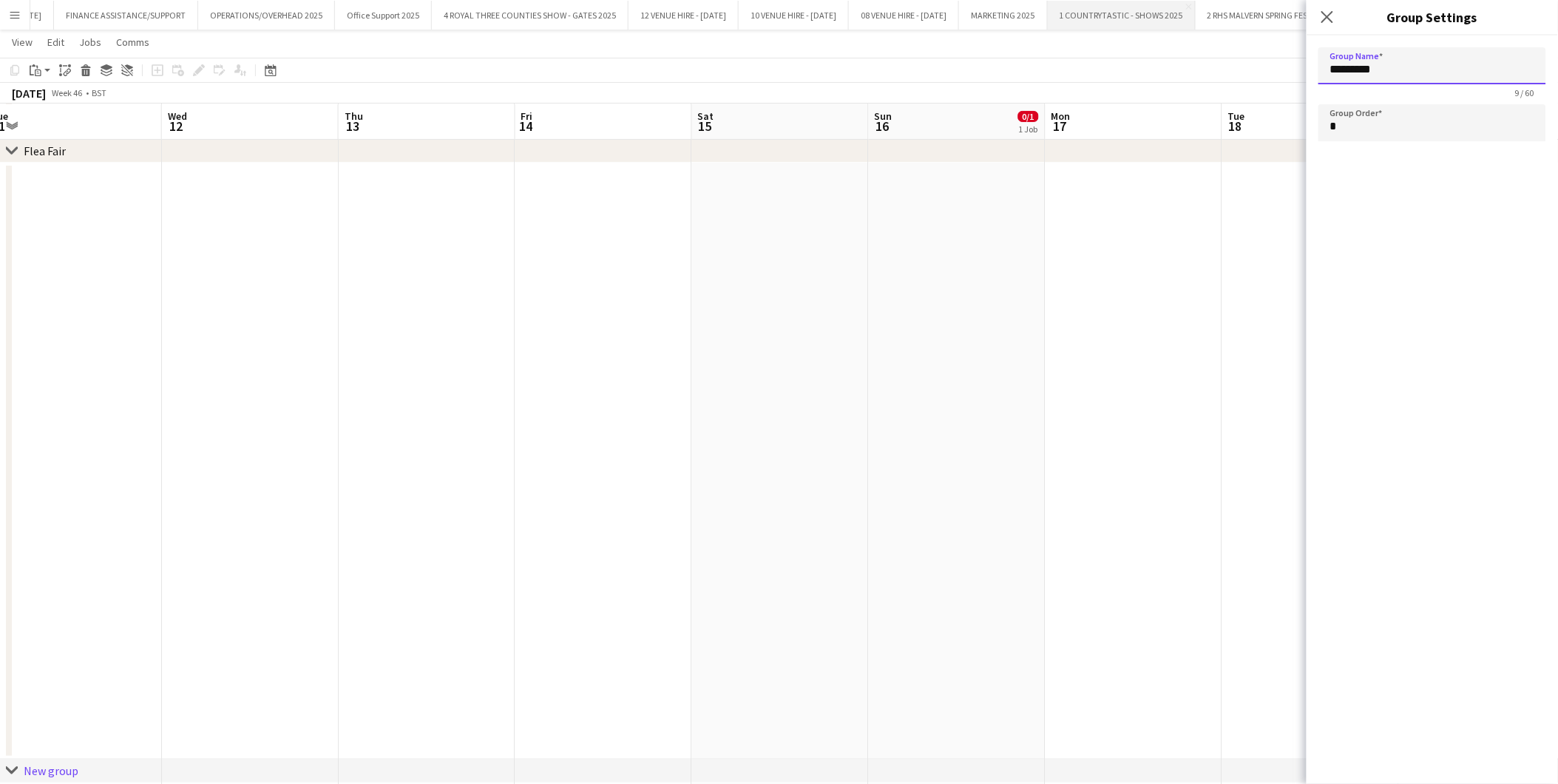
drag, startPoint x: 1471, startPoint y: 70, endPoint x: 1253, endPoint y: 4, distance: 227.8
click at [1172, 53] on body "Menu Boards Boards Boards All jobs Status Workforce Workforce My Workforce Recr…" at bounding box center [779, 444] width 1558 height 1029
click at [1185, 309] on app-date-cell at bounding box center [1134, 461] width 177 height 597
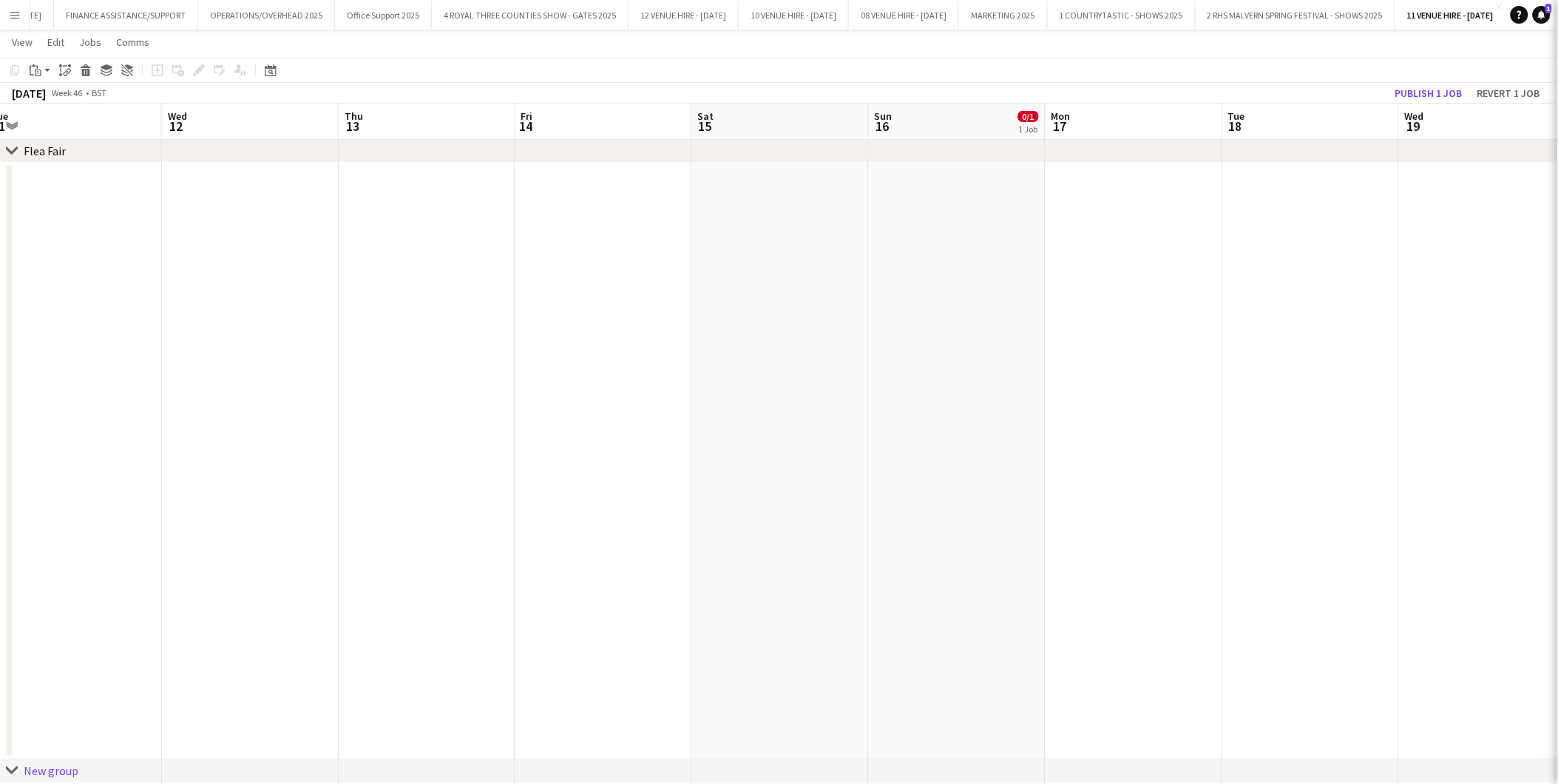
type input "*********"
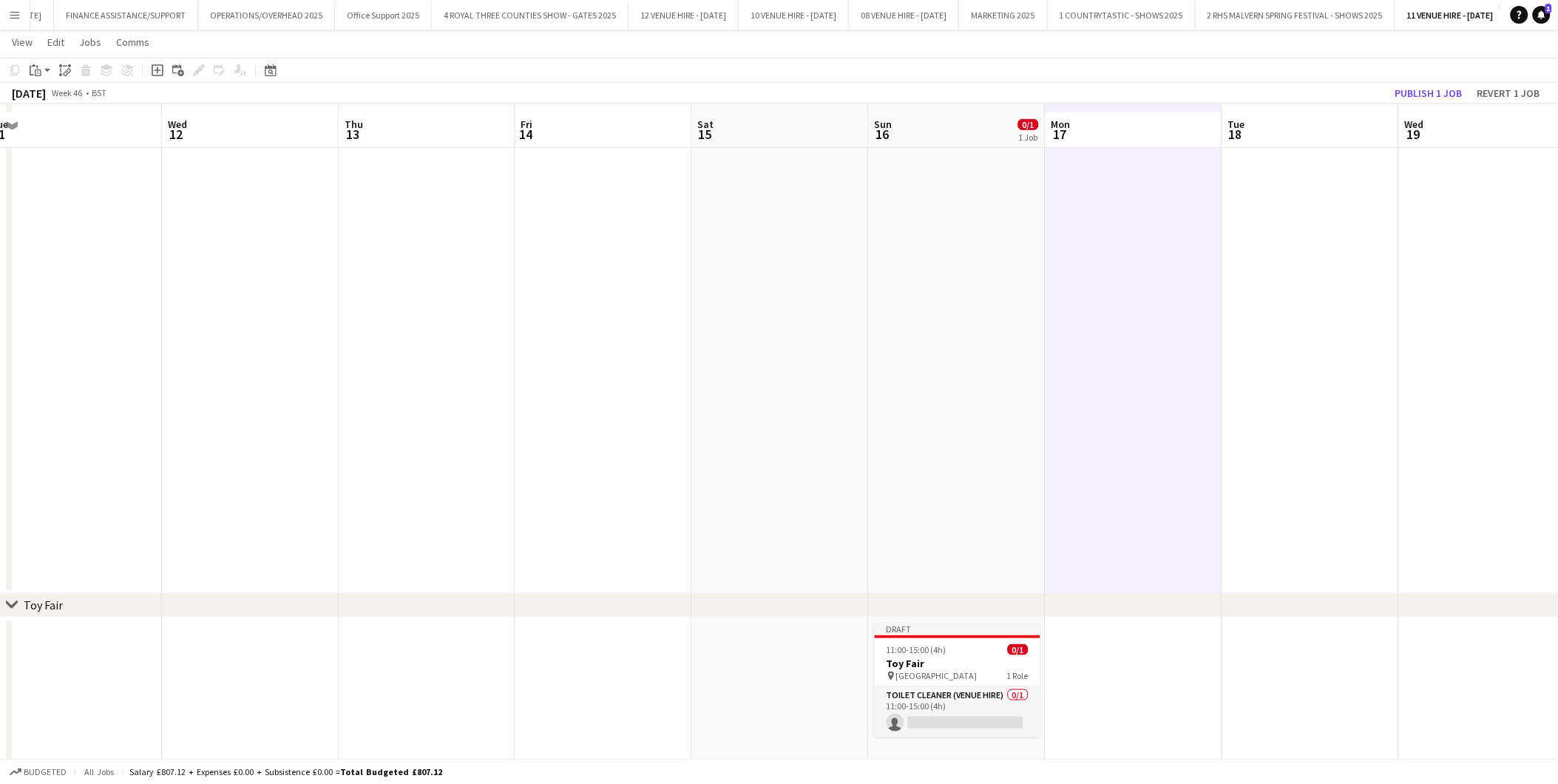
scroll to position [246, 0]
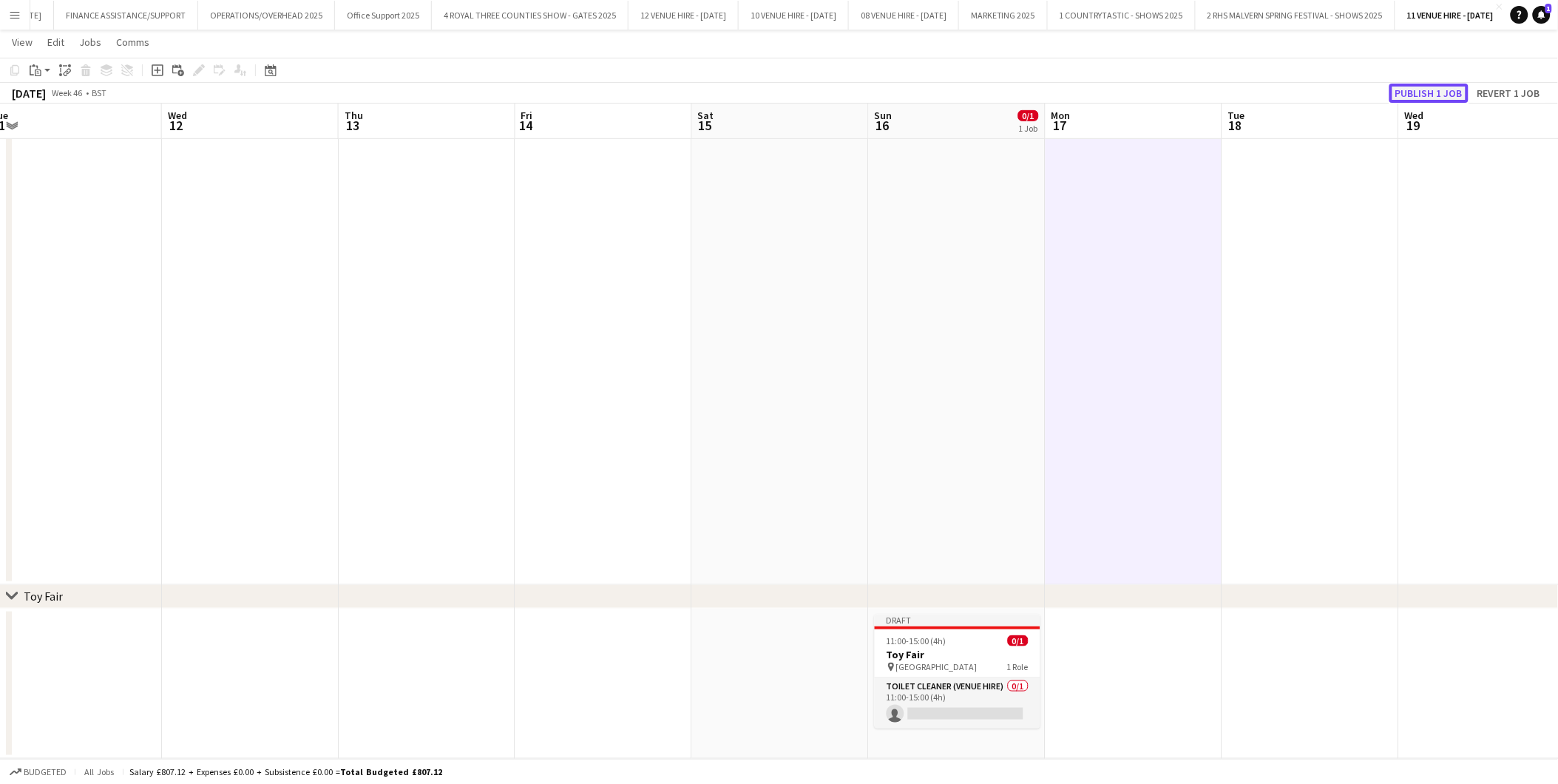
click at [1402, 91] on button "Publish 1 job" at bounding box center [1430, 93] width 79 height 19
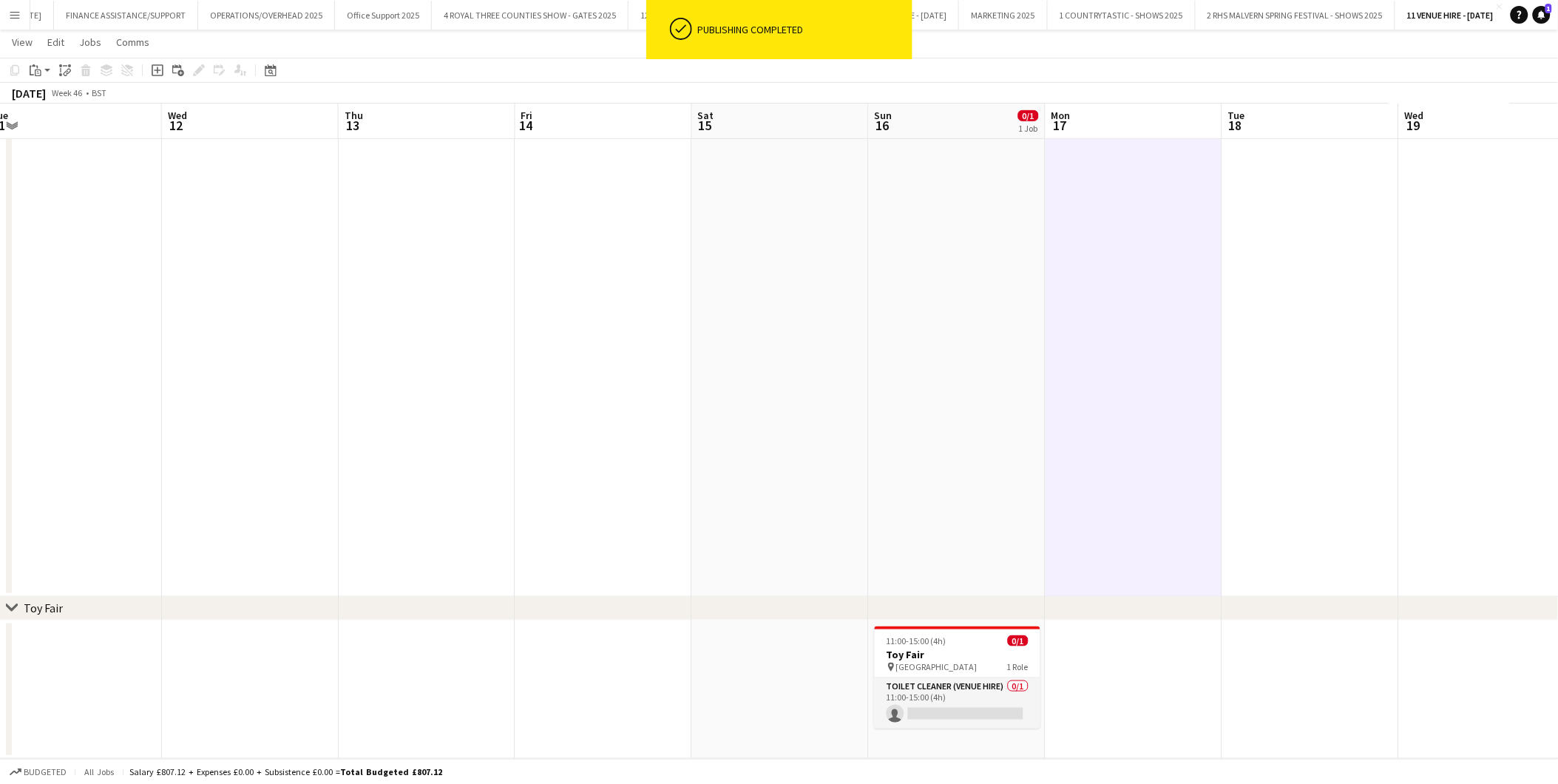
scroll to position [233, 0]
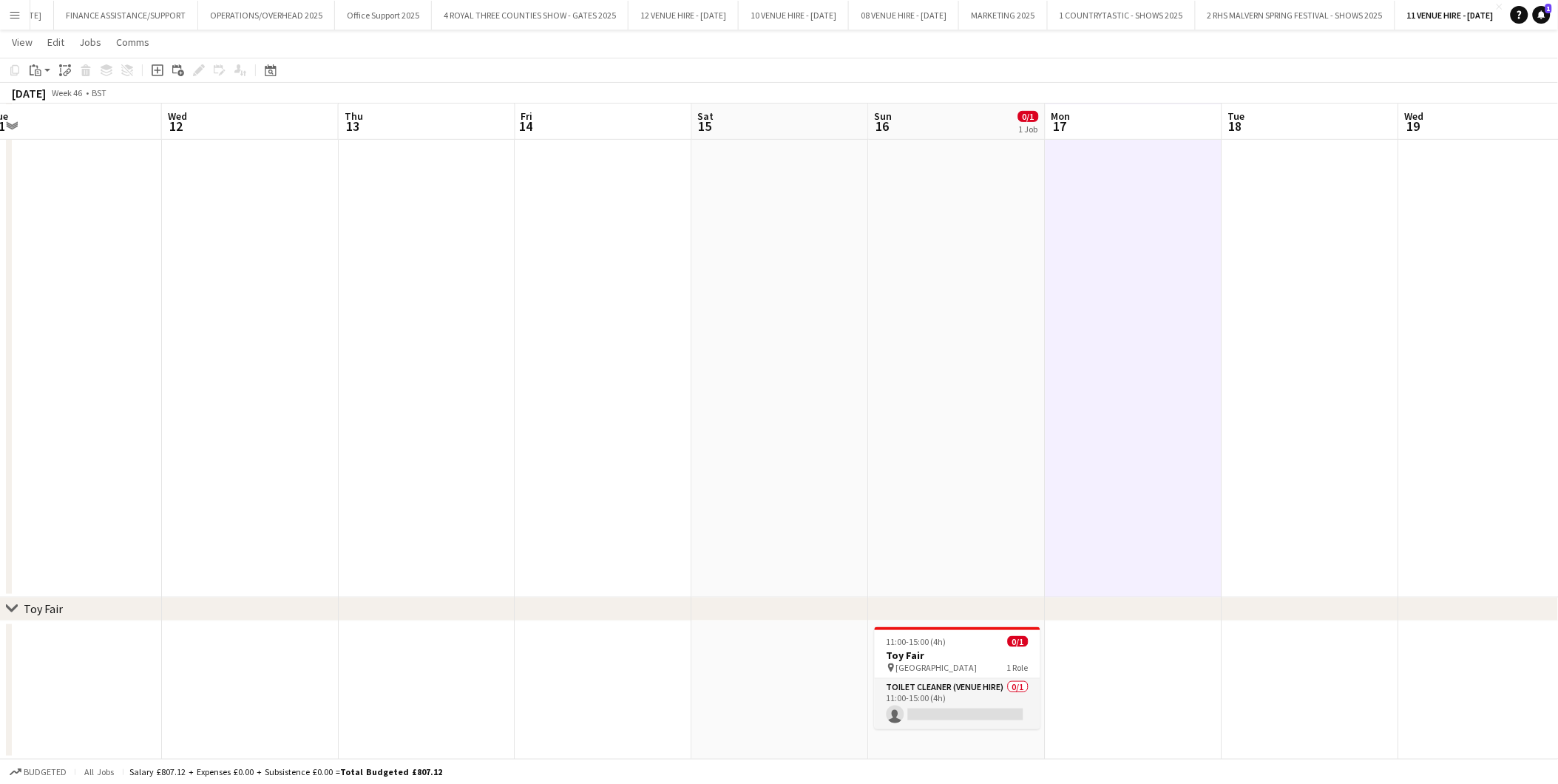
drag, startPoint x: 1102, startPoint y: 608, endPoint x: 664, endPoint y: 612, distance: 438.0
click at [664, 612] on div "chevron-right Toy Fair" at bounding box center [779, 609] width 1558 height 24
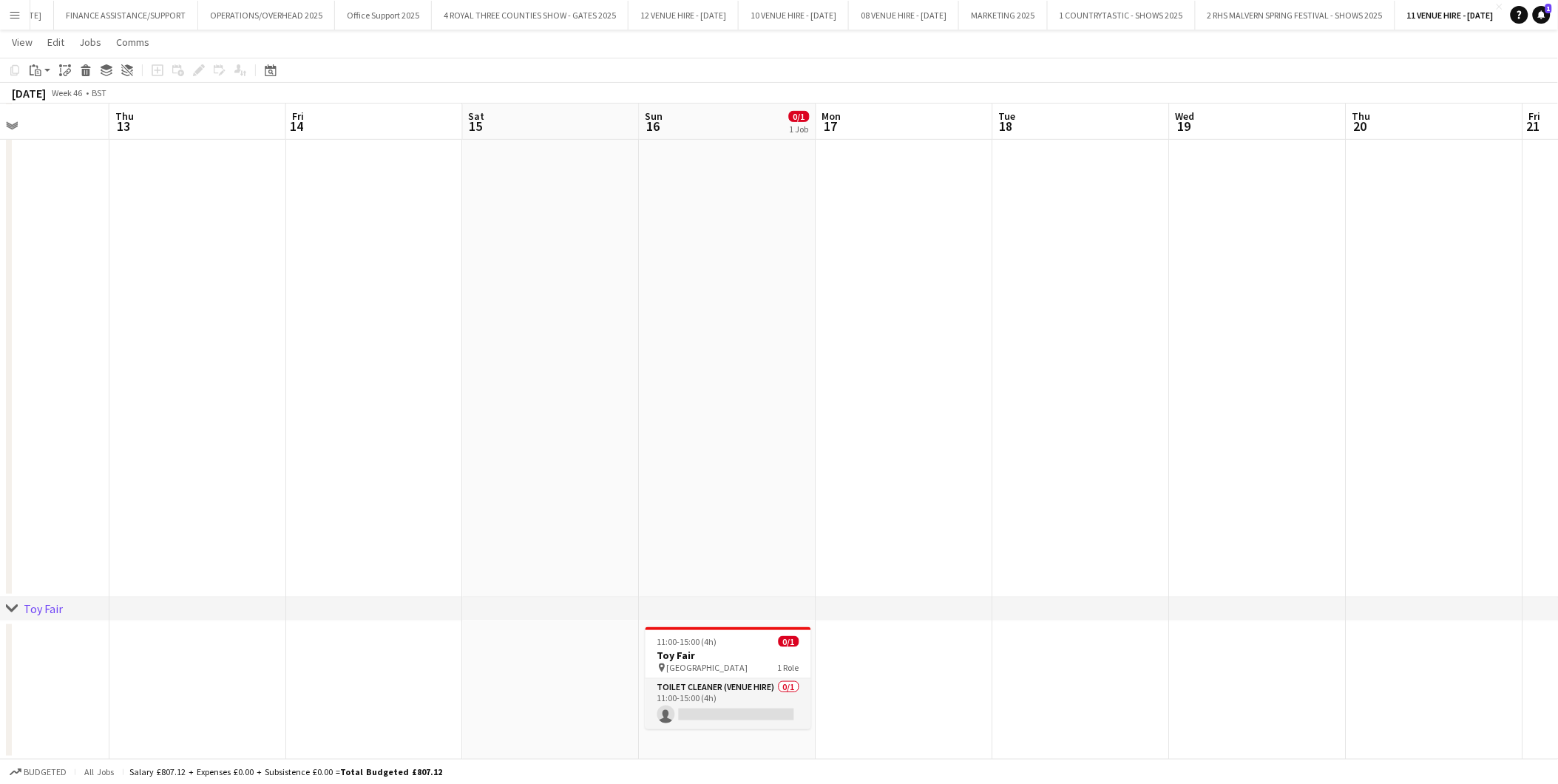
drag, startPoint x: 971, startPoint y: 659, endPoint x: 565, endPoint y: 669, distance: 406.1
click at [565, 669] on app-calendar-viewport "Sun 9 Mon 10 Tue 11 Wed 12 Thu 13 Fri 14 Sat 15 Sun 16 0/1 1 Job Mon 17 Tue 18 …" at bounding box center [779, 292] width 1558 height 935
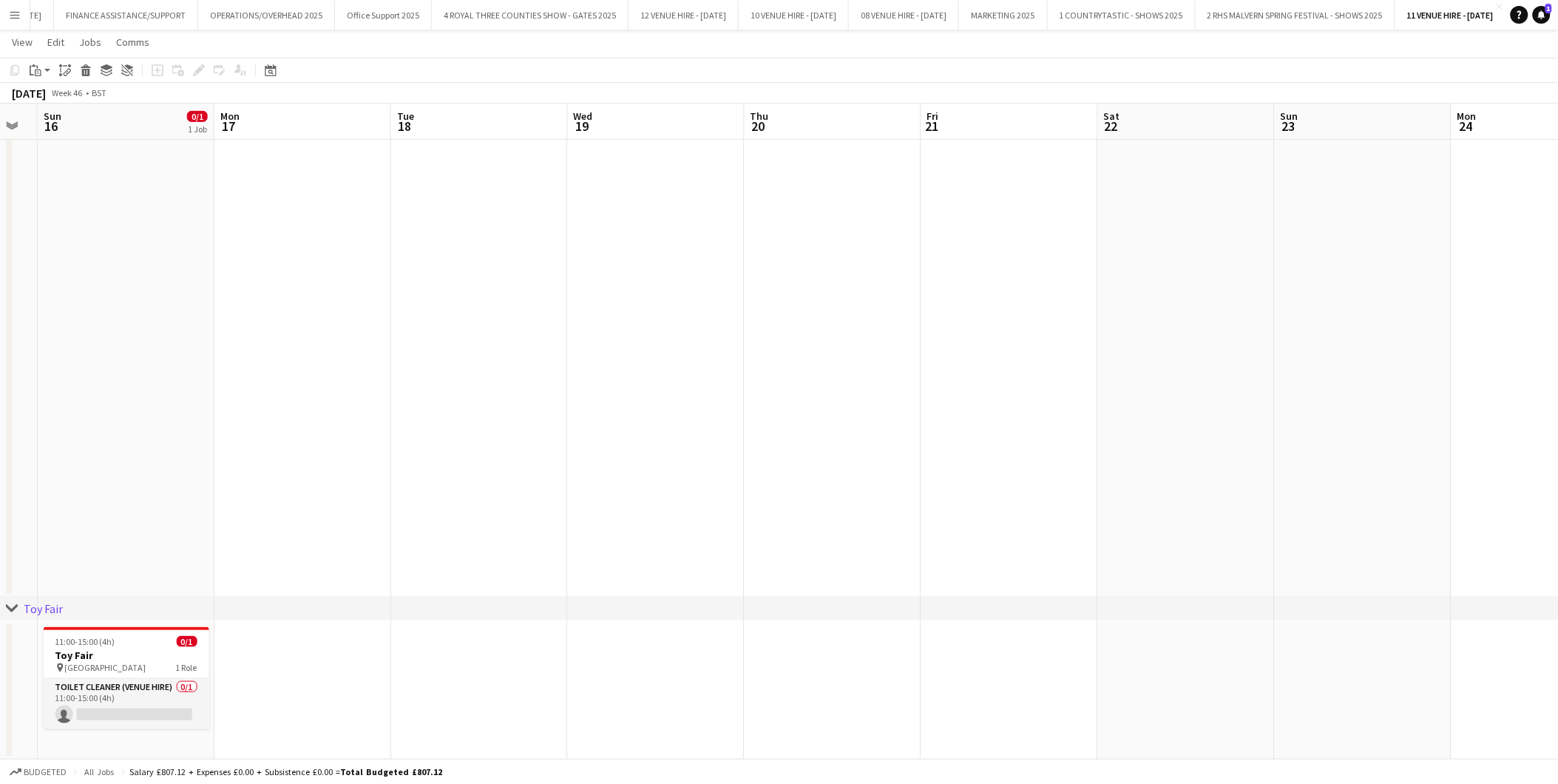
scroll to position [0, 513]
drag, startPoint x: 1026, startPoint y: 637, endPoint x: 582, endPoint y: 660, distance: 444.6
click at [581, 661] on app-calendar-viewport "Thu 13 Fri 14 Sat 15 Sun 16 0/1 1 Job Mon 17 Tue 18 Wed 19 Thu 20 Fri 21 Sat 22…" at bounding box center [779, 292] width 1558 height 935
click at [1156, 659] on app-date-cell at bounding box center [1166, 691] width 177 height 139
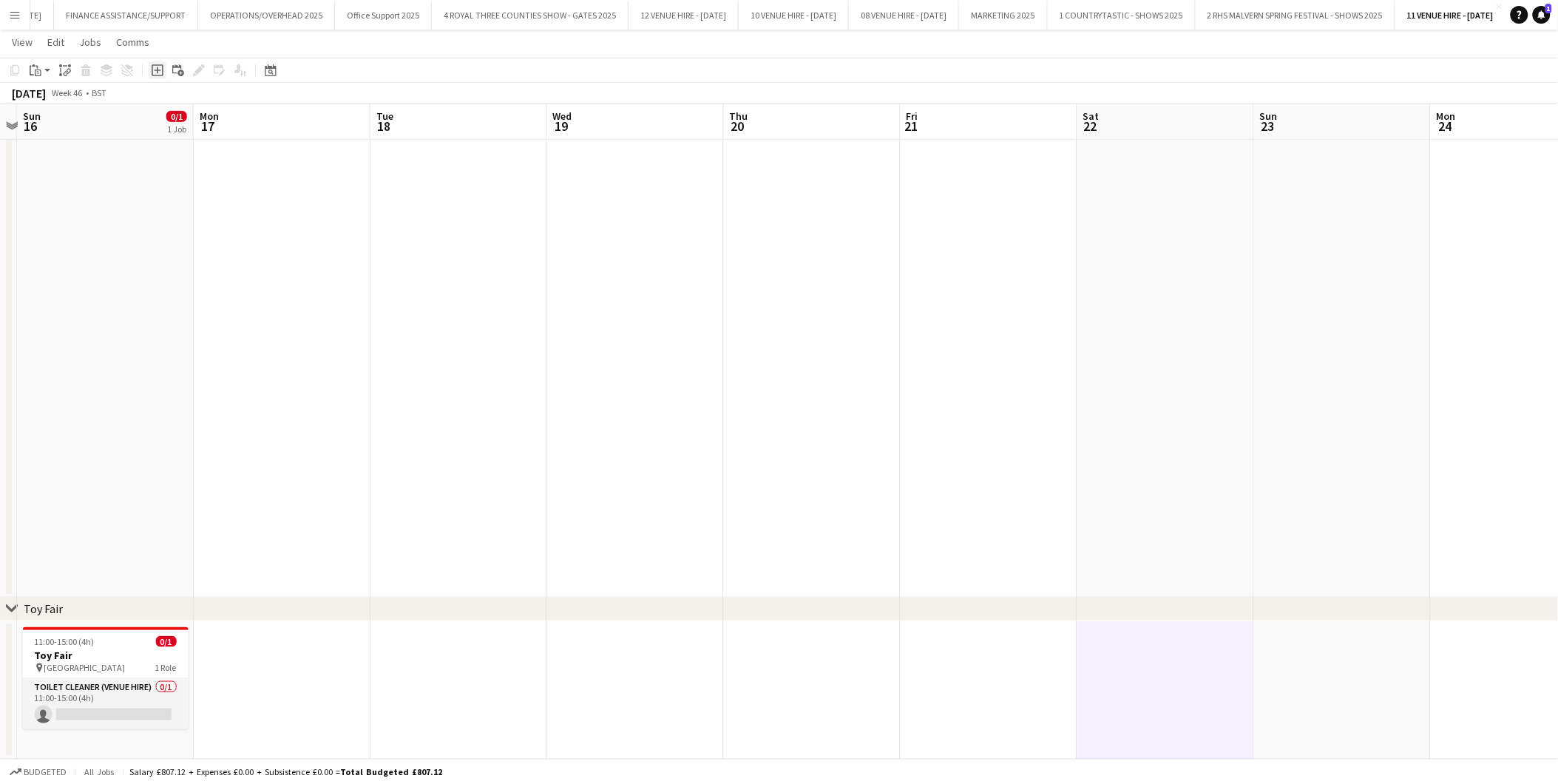
click at [160, 66] on icon "Add job" at bounding box center [158, 70] width 12 height 12
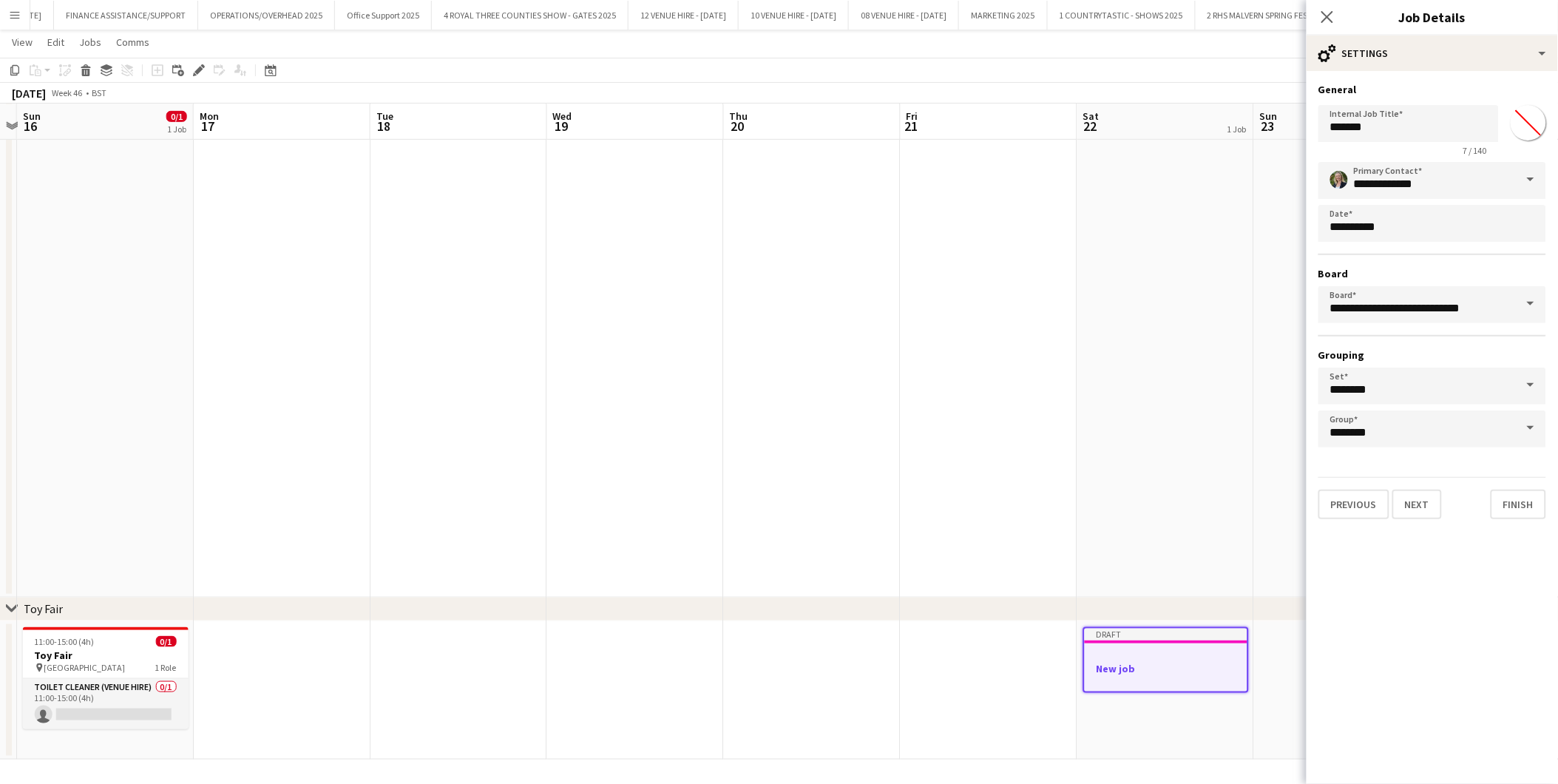
click at [1402, 113] on input "*******" at bounding box center [1528, 122] width 53 height 53
type input "*******"
drag, startPoint x: 1436, startPoint y: 130, endPoint x: 1322, endPoint y: 128, distance: 114.0
click at [1322, 128] on input "*******" at bounding box center [1409, 124] width 181 height 37
type input "**********"
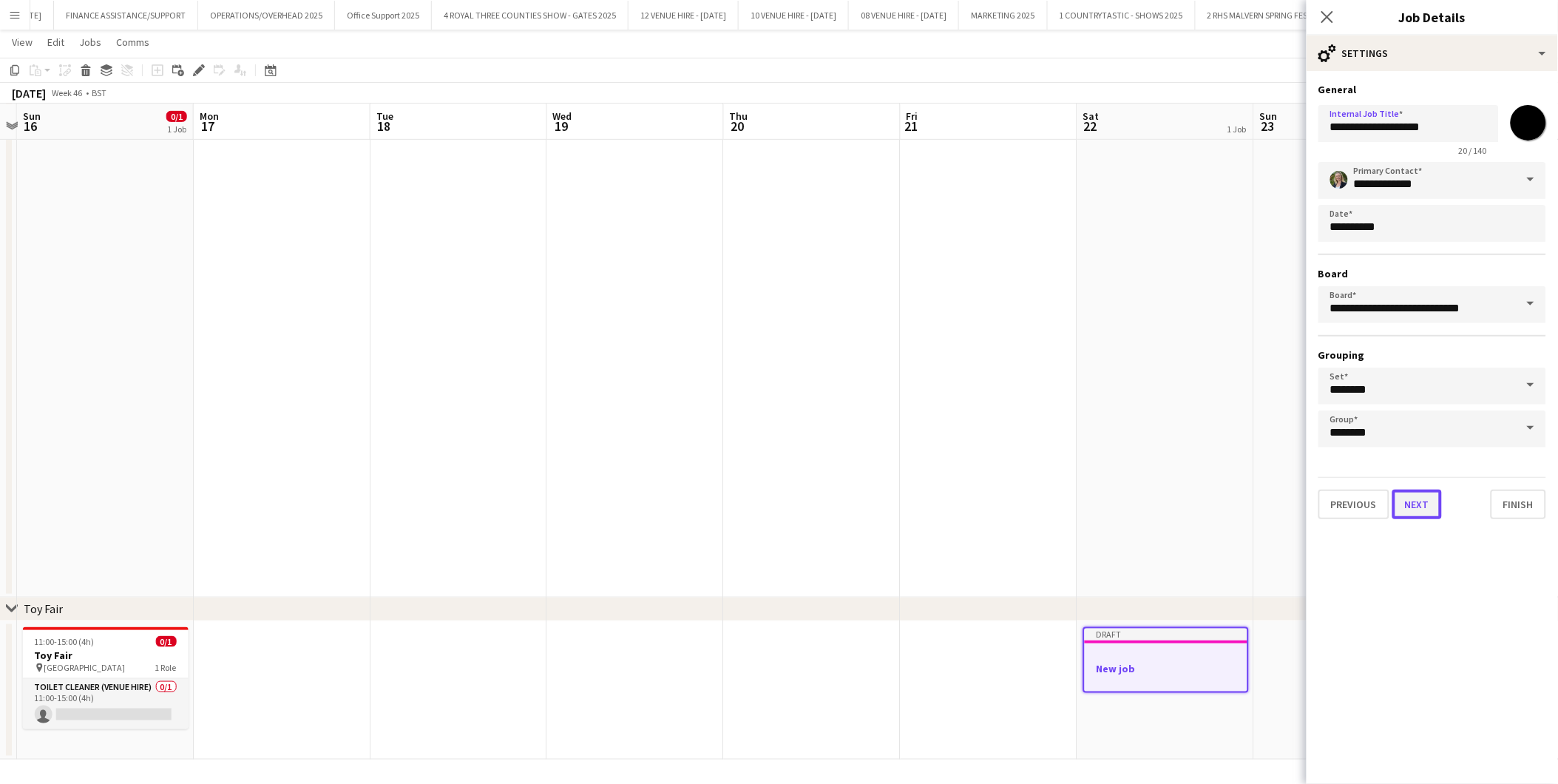
click at [1402, 508] on button "Next" at bounding box center [1418, 505] width 49 height 30
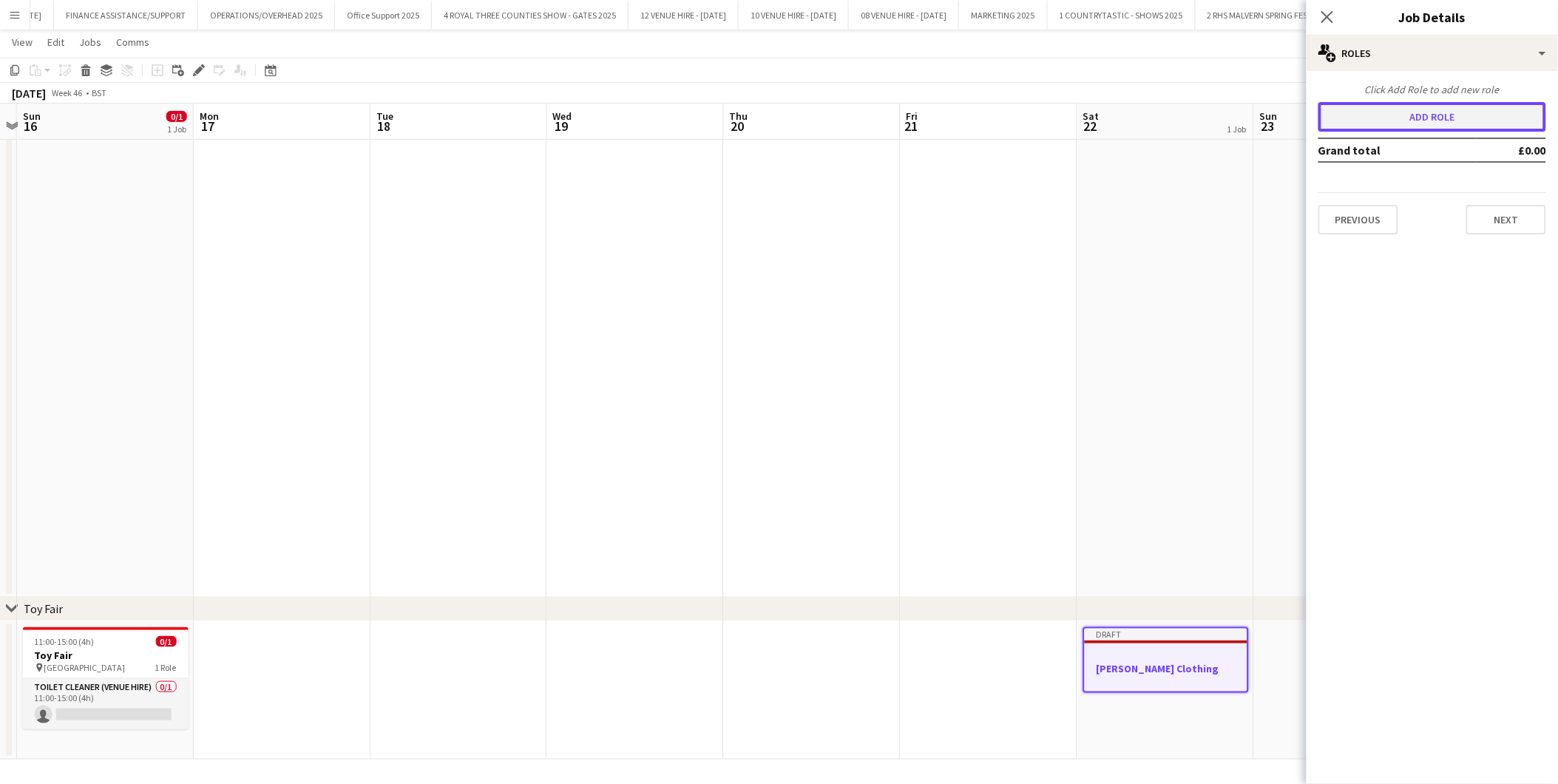
click at [1402, 123] on button "Add role" at bounding box center [1433, 117] width 228 height 30
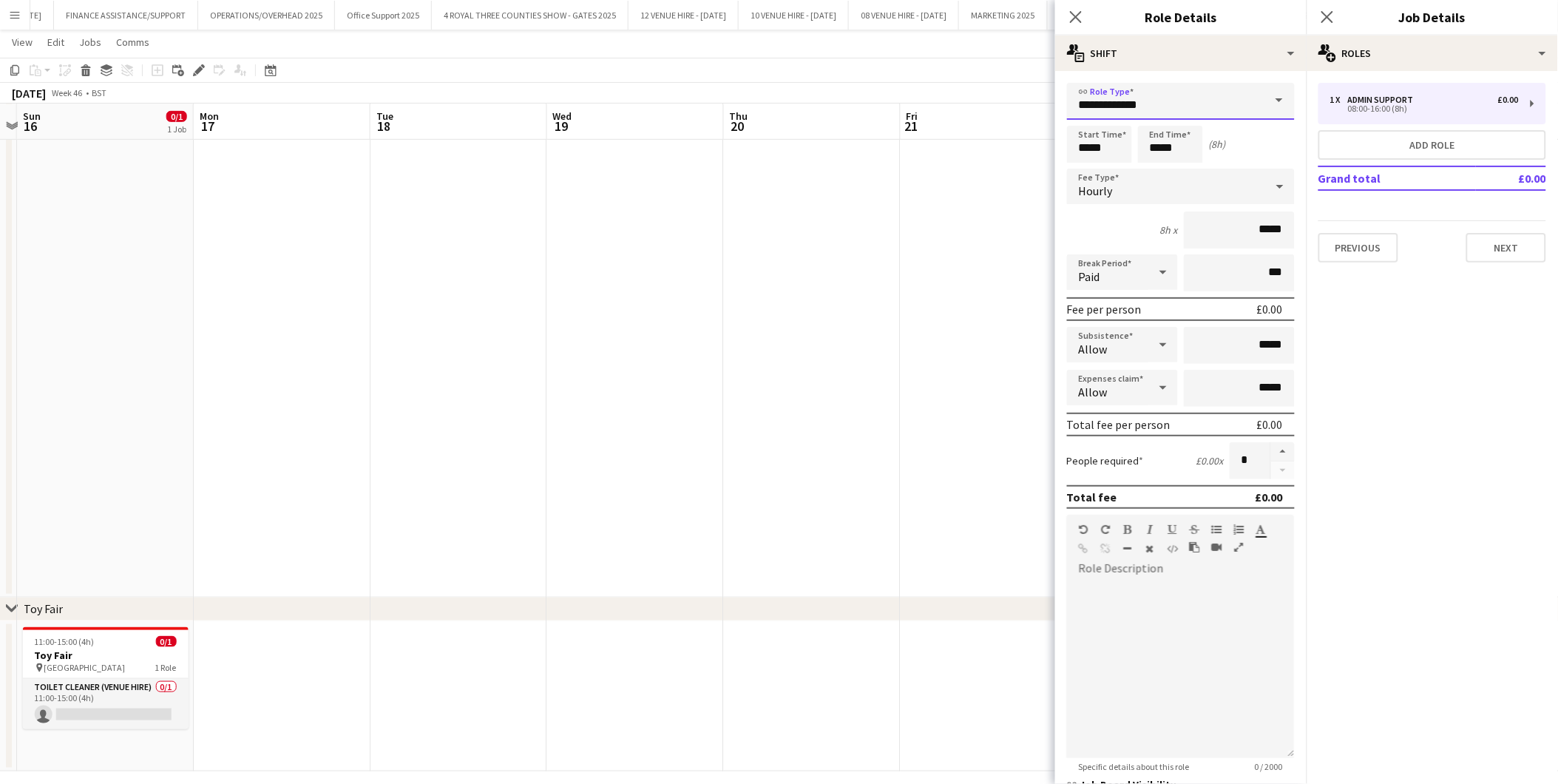
drag, startPoint x: 1233, startPoint y: 98, endPoint x: 869, endPoint y: 91, distance: 364.1
click at [897, 98] on body "Menu Boards Boards Boards All jobs Status Workforce Workforce My Workforce Recr…" at bounding box center [779, 281] width 1558 height 1029
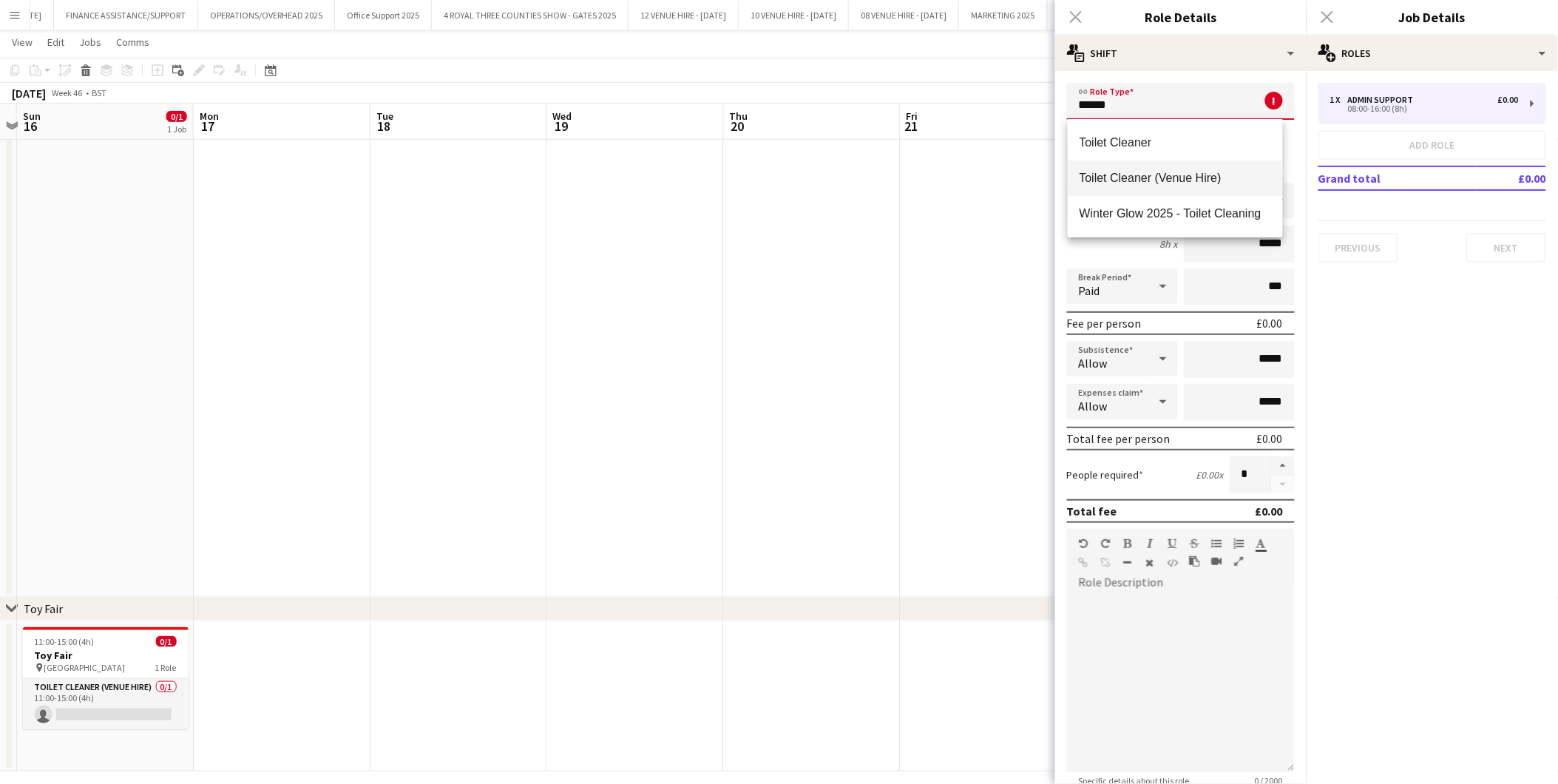
click at [1128, 167] on mat-option "Toilet Cleaner (Venue Hire)" at bounding box center [1176, 178] width 215 height 36
type input "**********"
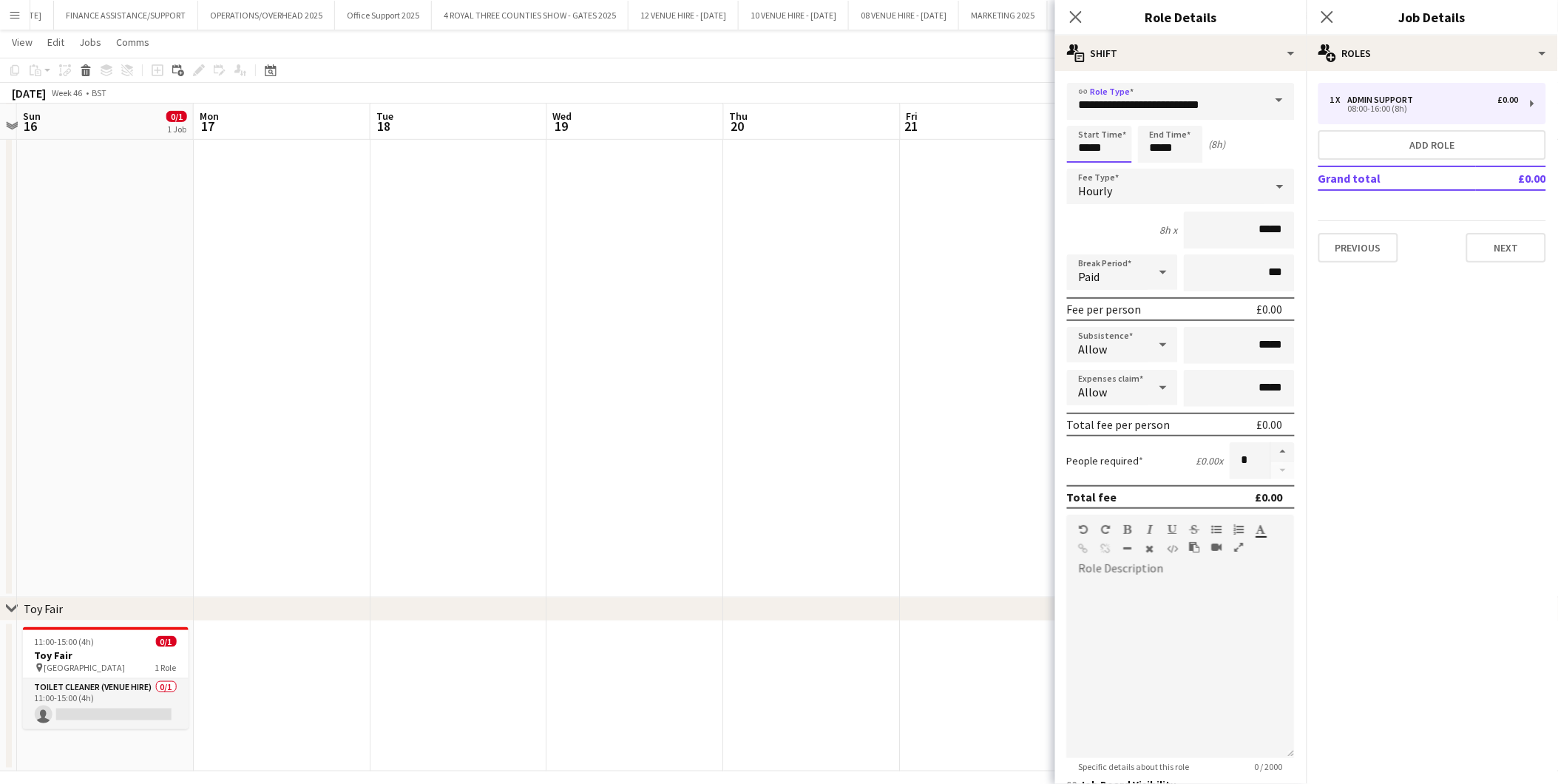
click at [1119, 143] on input "*****" at bounding box center [1099, 144] width 65 height 37
click at [1090, 114] on div at bounding box center [1085, 119] width 30 height 15
type input "*****"
click at [1090, 114] on div at bounding box center [1085, 119] width 30 height 15
click at [1189, 149] on input "*****" at bounding box center [1170, 144] width 65 height 37
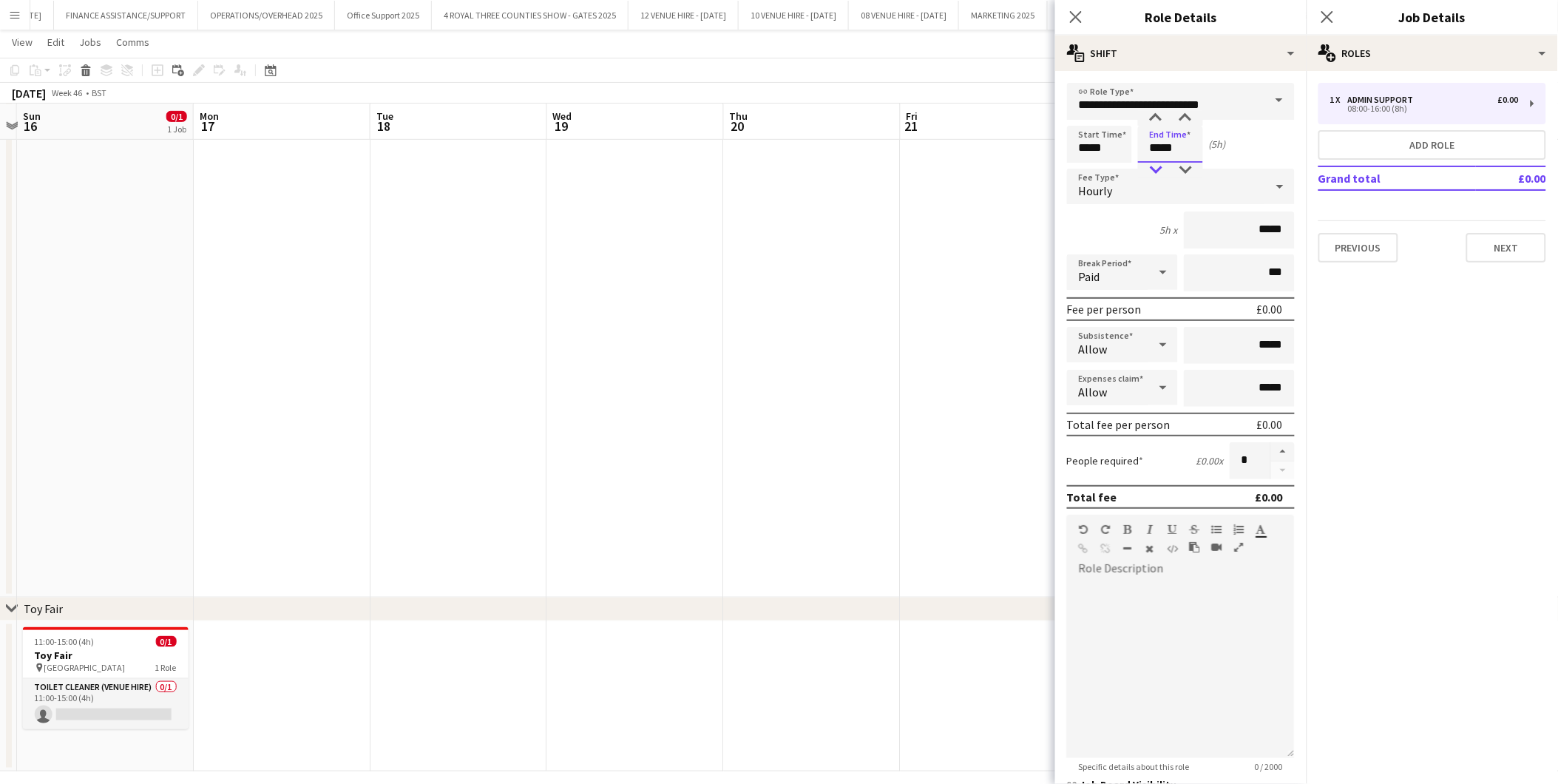
click at [1158, 167] on div at bounding box center [1156, 170] width 30 height 15
type input "*****"
click at [1158, 167] on div at bounding box center [1156, 170] width 30 height 15
drag, startPoint x: 1280, startPoint y: 222, endPoint x: 1237, endPoint y: 145, distance: 88.2
click at [1198, 222] on input "*****" at bounding box center [1239, 230] width 111 height 37
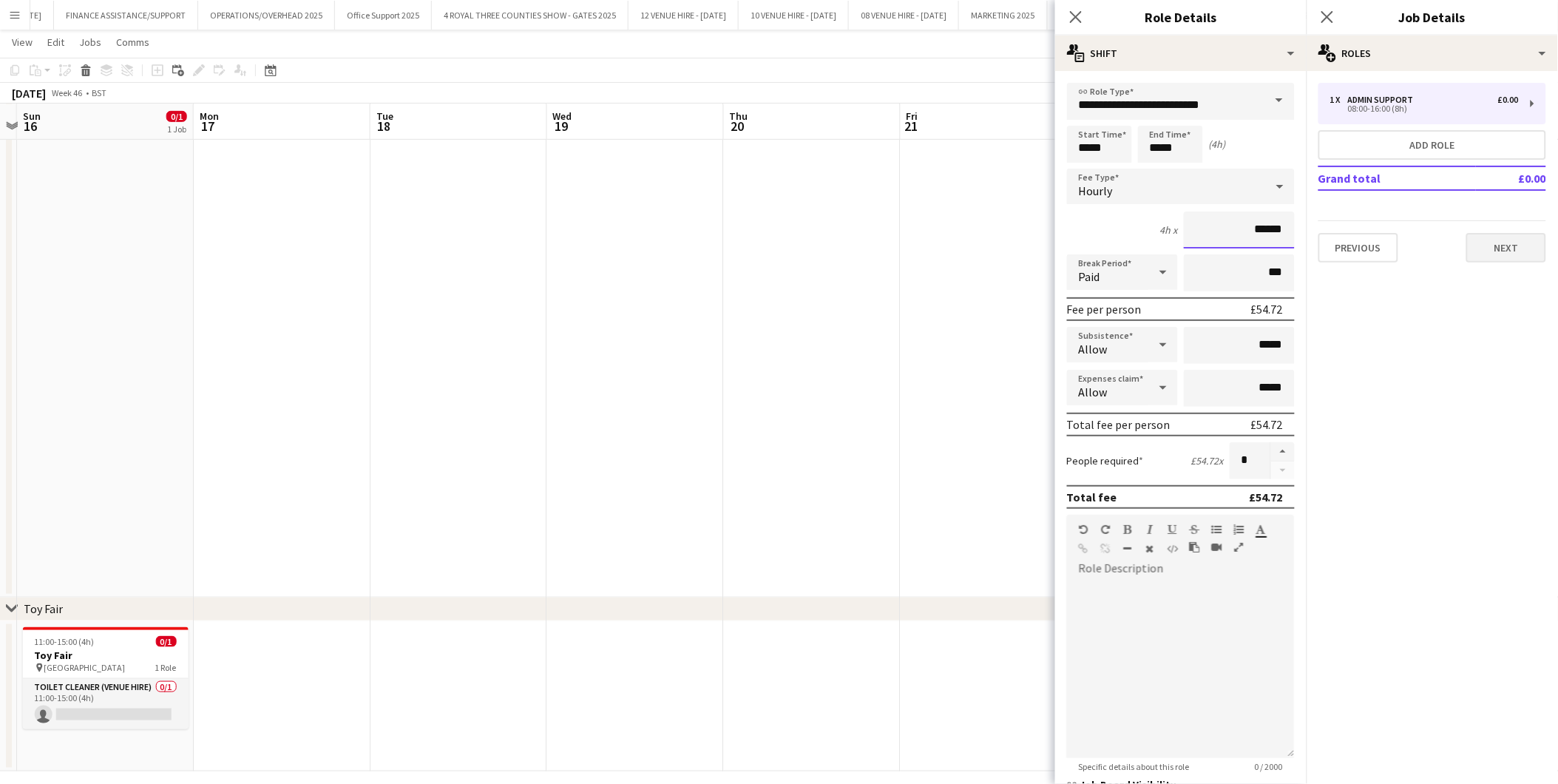
type input "******"
click at [1402, 248] on button "Next" at bounding box center [1506, 248] width 80 height 30
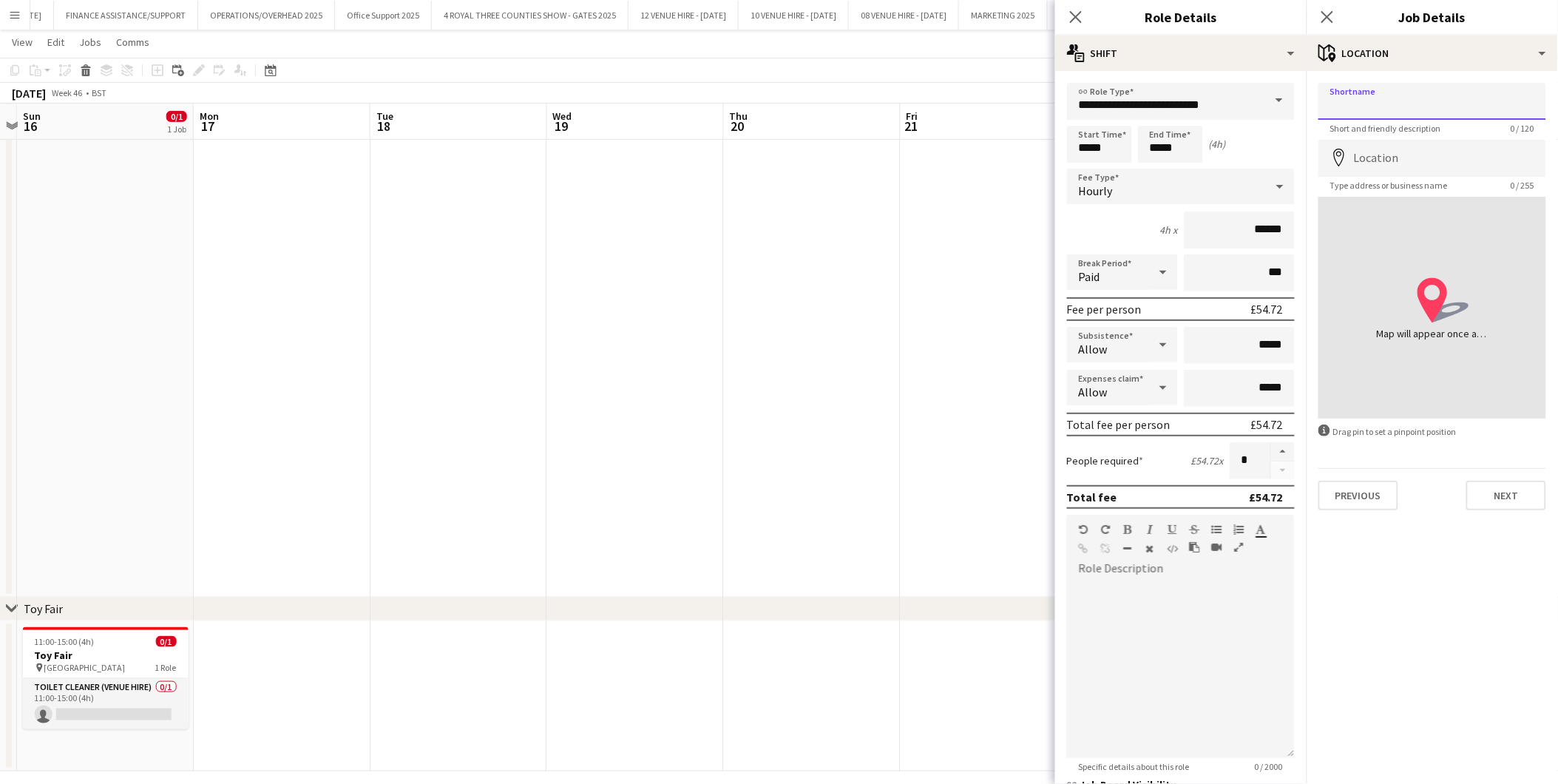
click at [1402, 101] on input "Shortname" at bounding box center [1433, 102] width 228 height 37
type input "*"
type input "**********"
click at [1402, 156] on input "Location" at bounding box center [1433, 158] width 228 height 37
type input "**********"
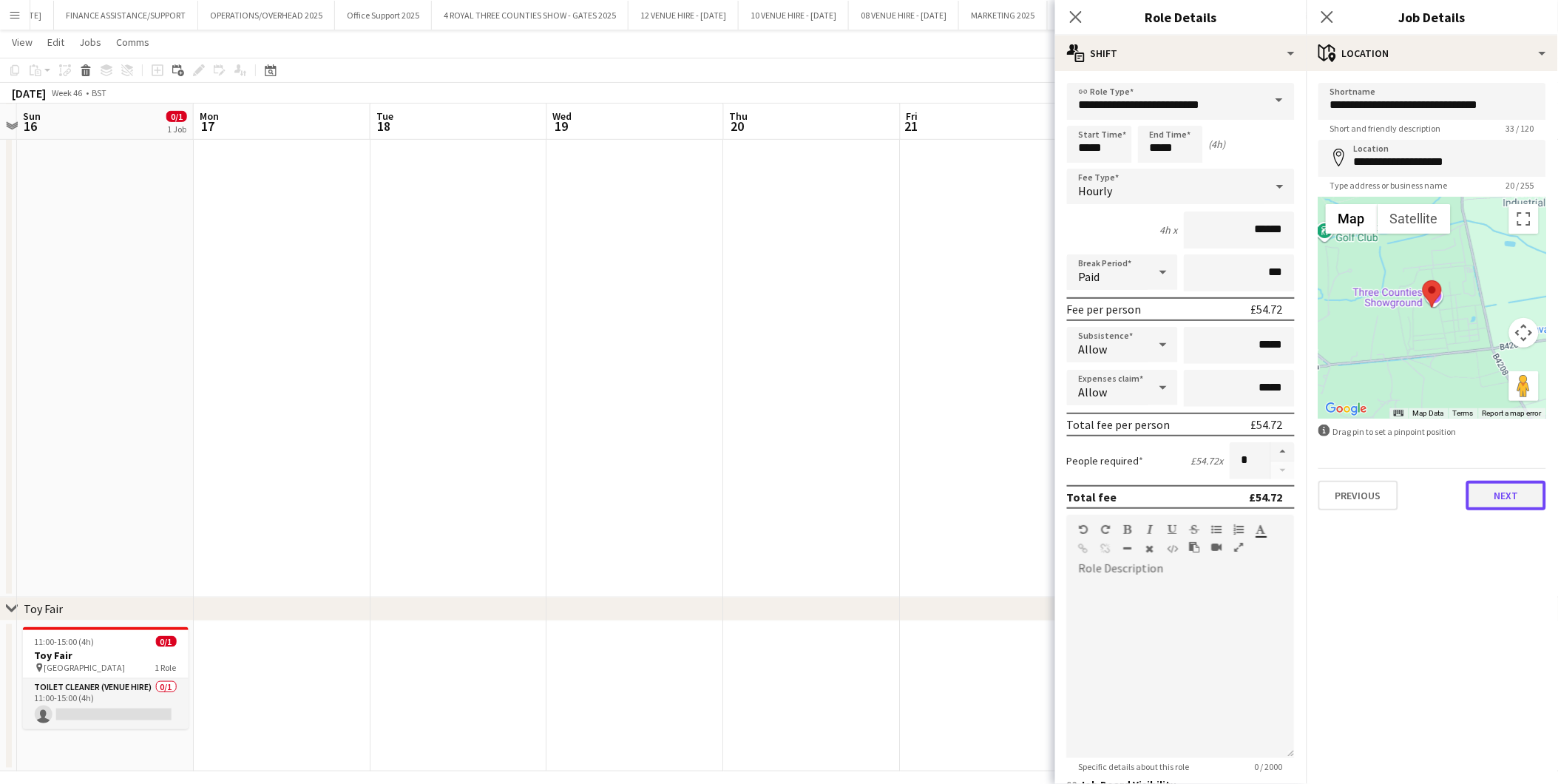
click at [1402, 495] on button "Next" at bounding box center [1506, 496] width 80 height 30
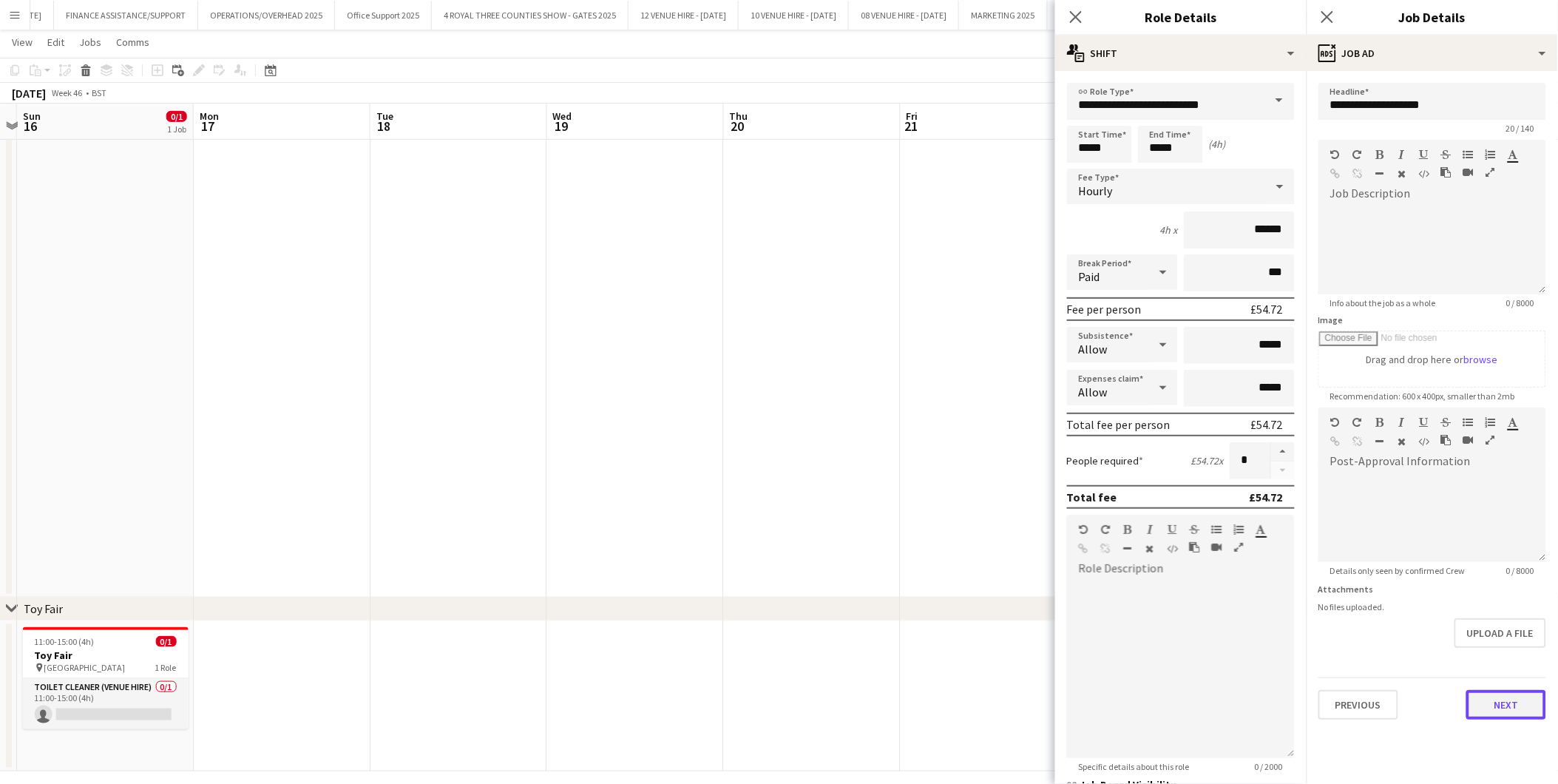
click at [1402, 692] on button "Next" at bounding box center [1506, 705] width 80 height 30
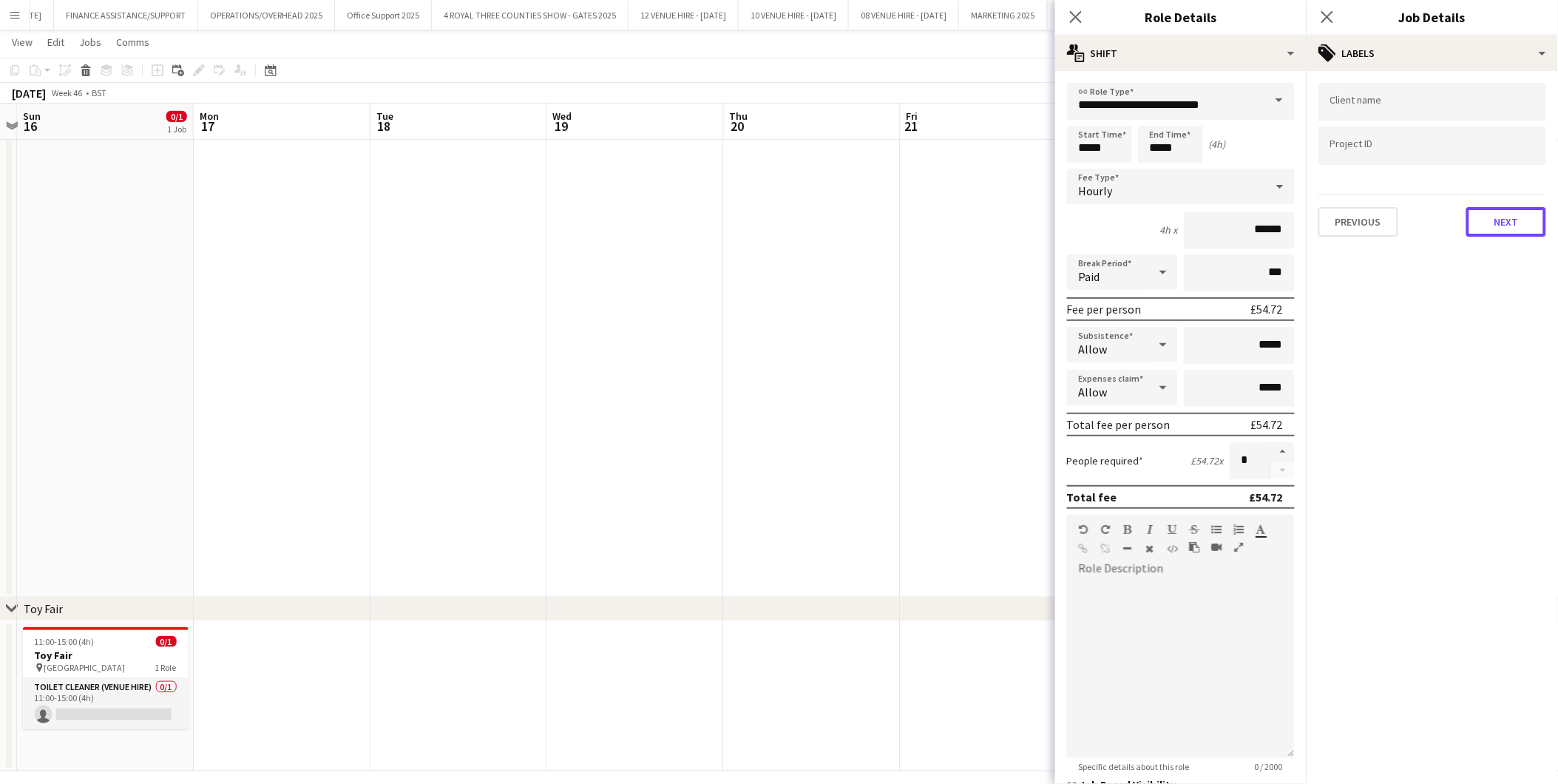
click at [1402, 211] on button "Next" at bounding box center [1506, 222] width 80 height 30
click at [1402, 153] on button "Next" at bounding box center [1506, 153] width 80 height 30
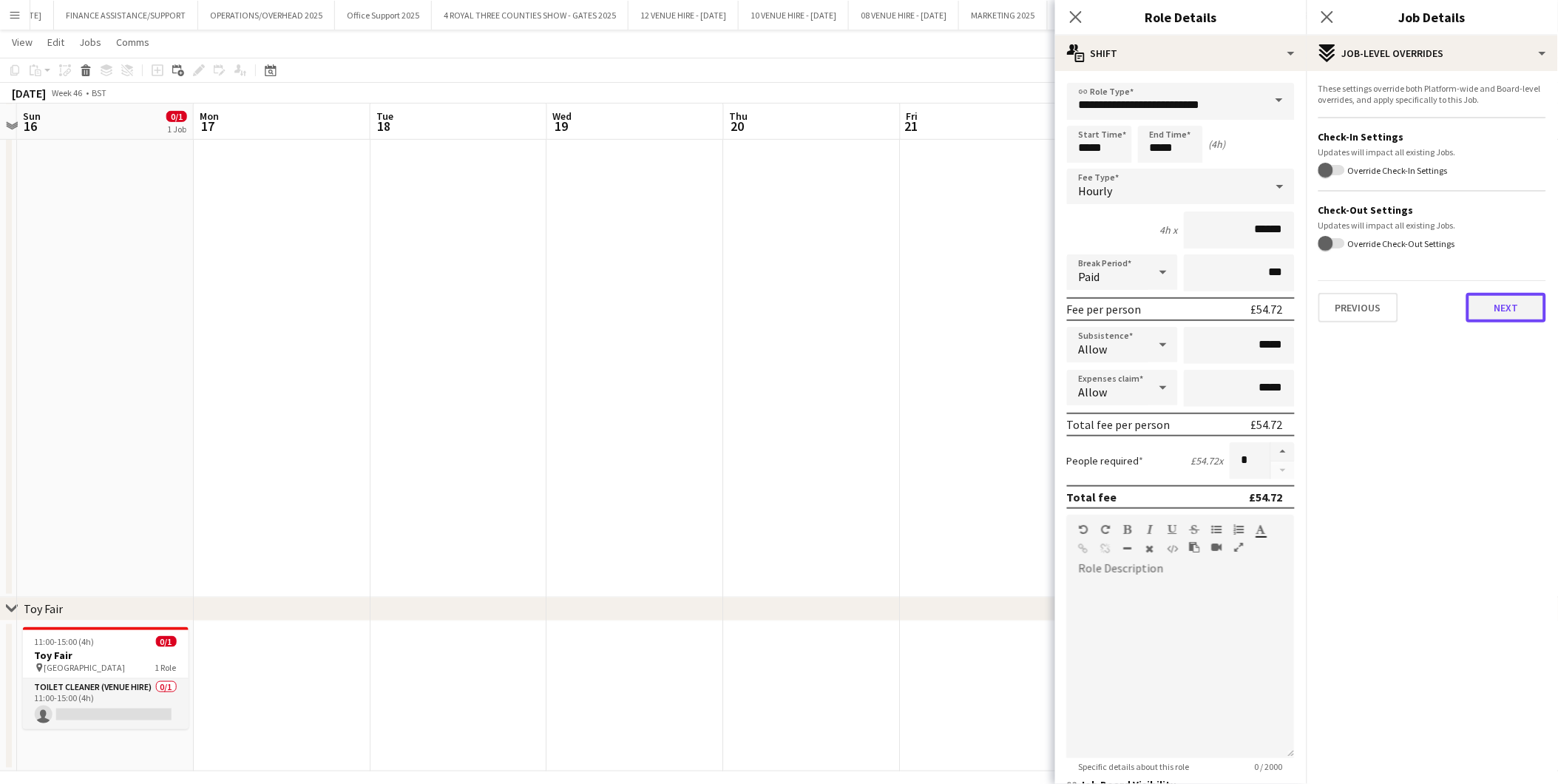
click at [1402, 319] on button "Next" at bounding box center [1506, 308] width 80 height 30
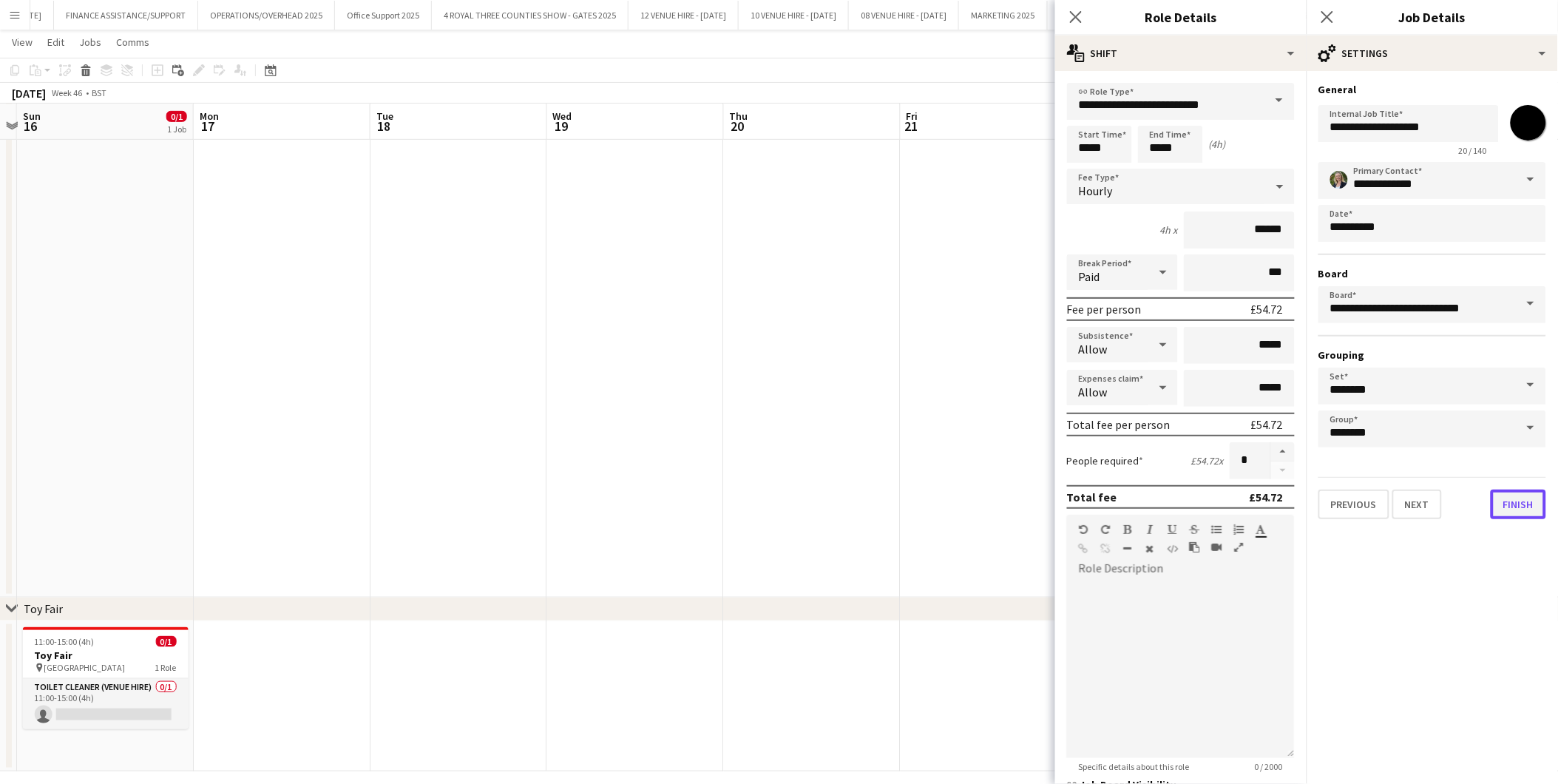
click at [1402, 504] on button "Finish" at bounding box center [1518, 505] width 55 height 30
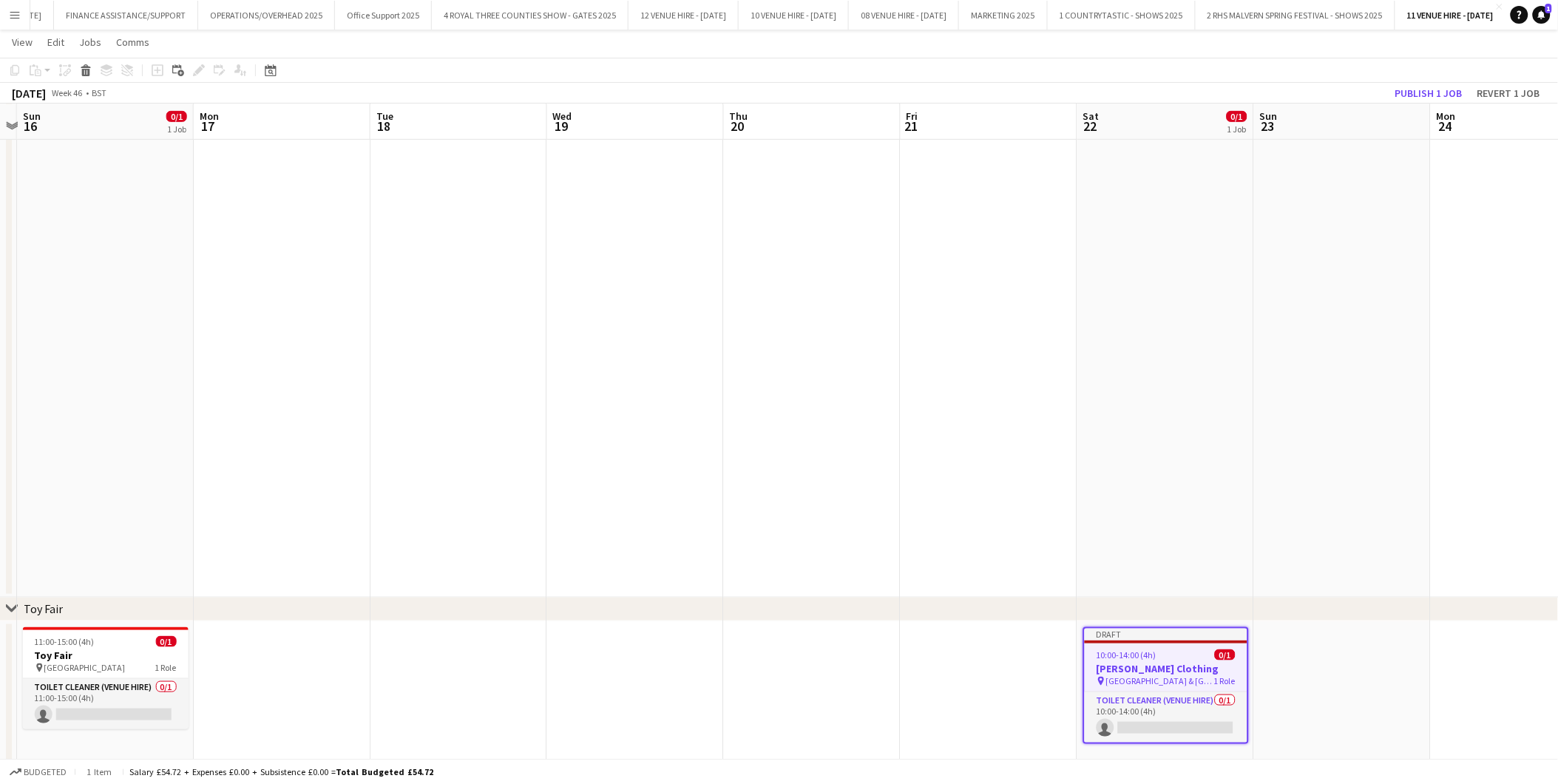
click at [770, 468] on app-date-cell at bounding box center [812, 299] width 177 height 597
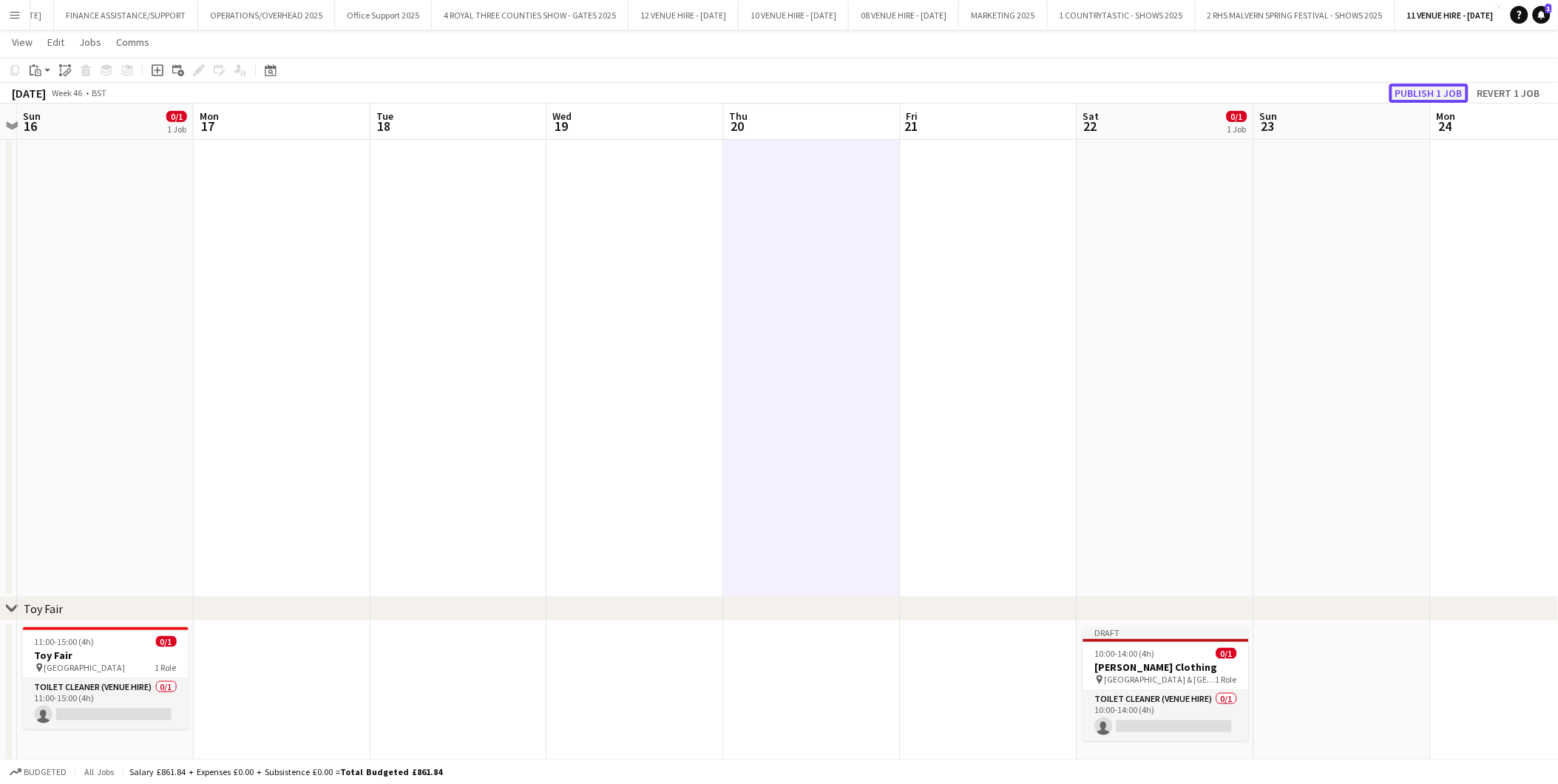
click at [1402, 95] on button "Publish 1 job" at bounding box center [1430, 93] width 79 height 19
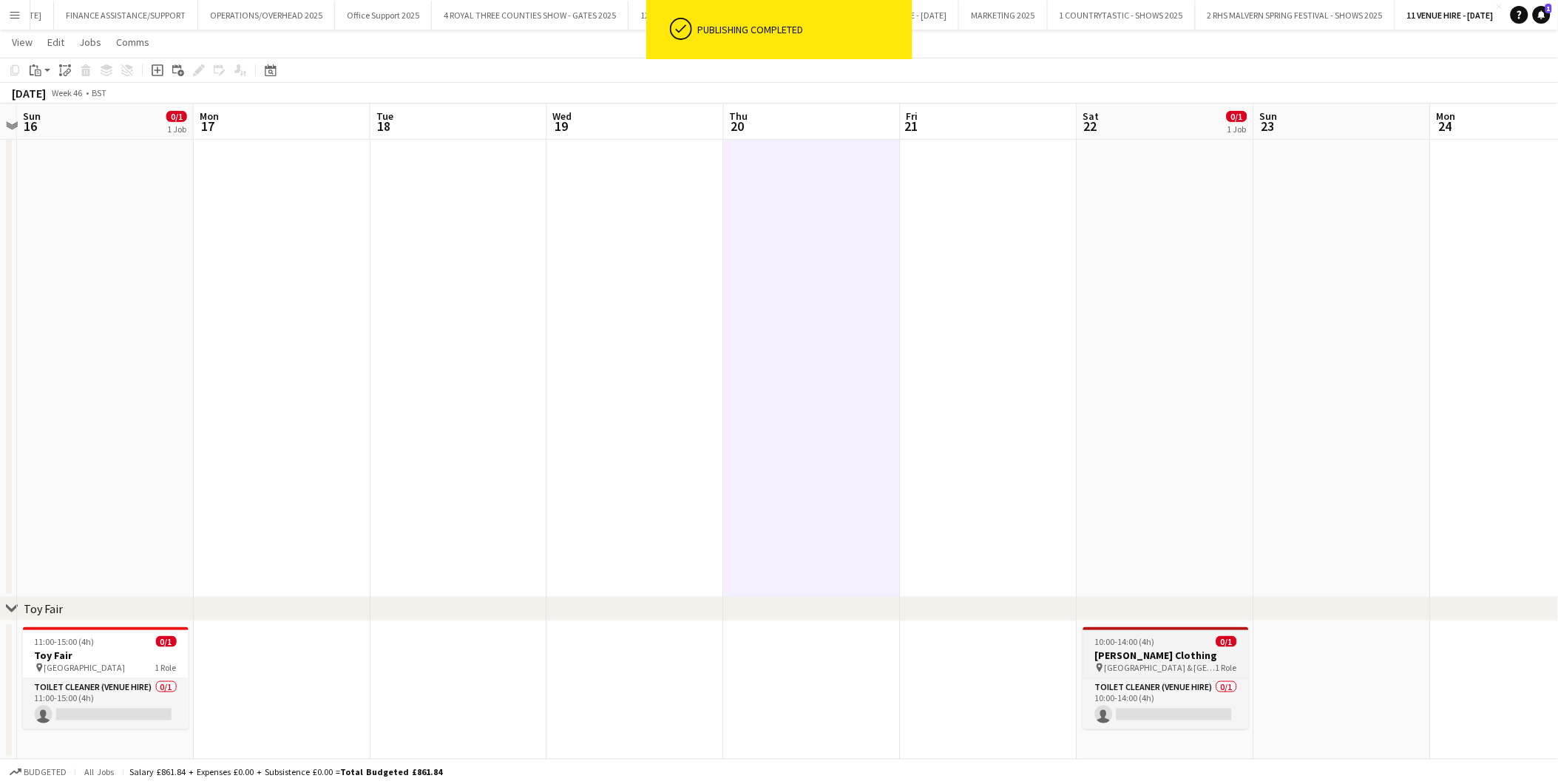
click at [1155, 662] on span "[GEOGRAPHIC_DATA] & [GEOGRAPHIC_DATA]" at bounding box center [1160, 667] width 111 height 11
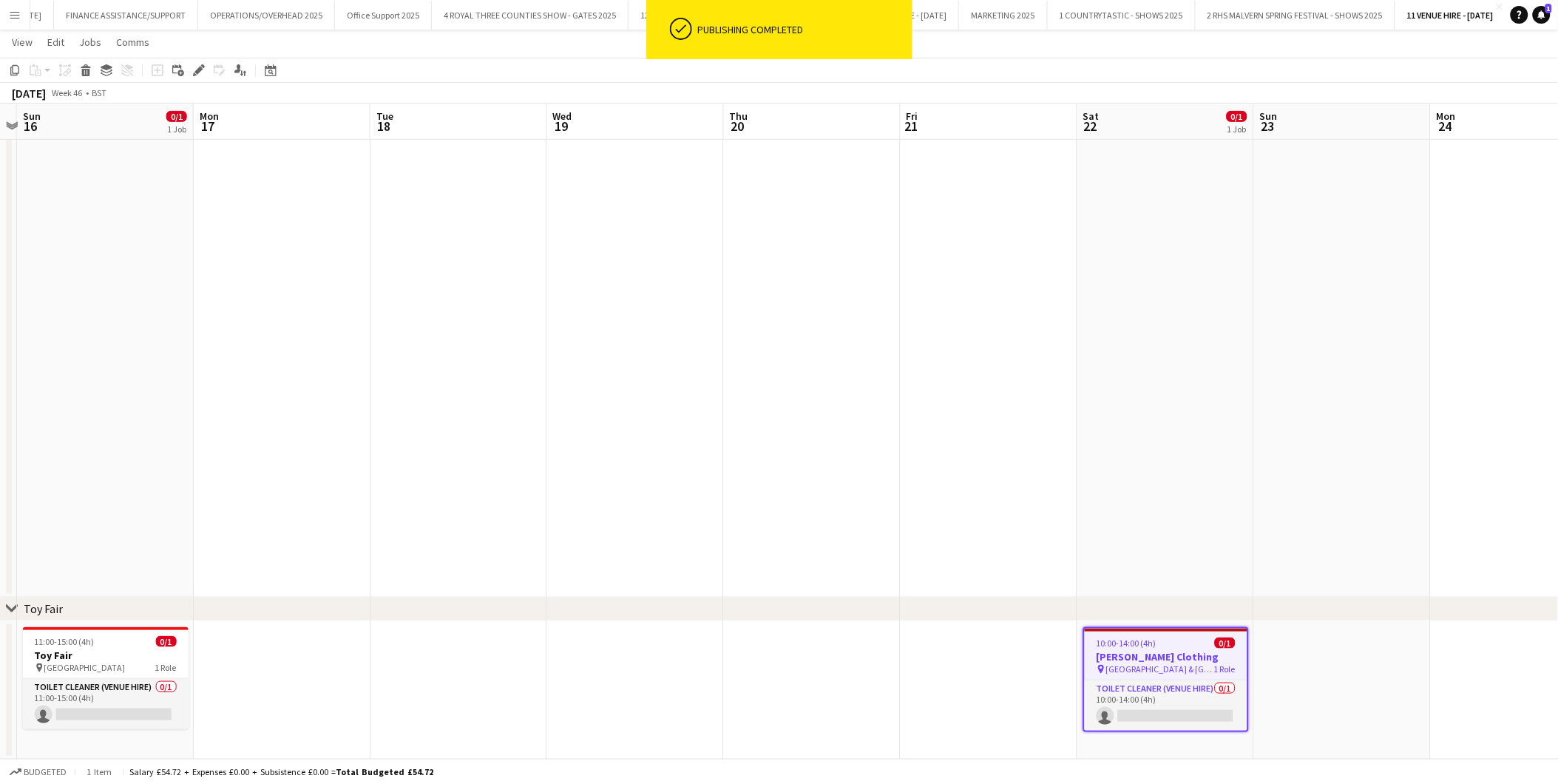
click at [1344, 645] on app-date-cell at bounding box center [1342, 691] width 177 height 139
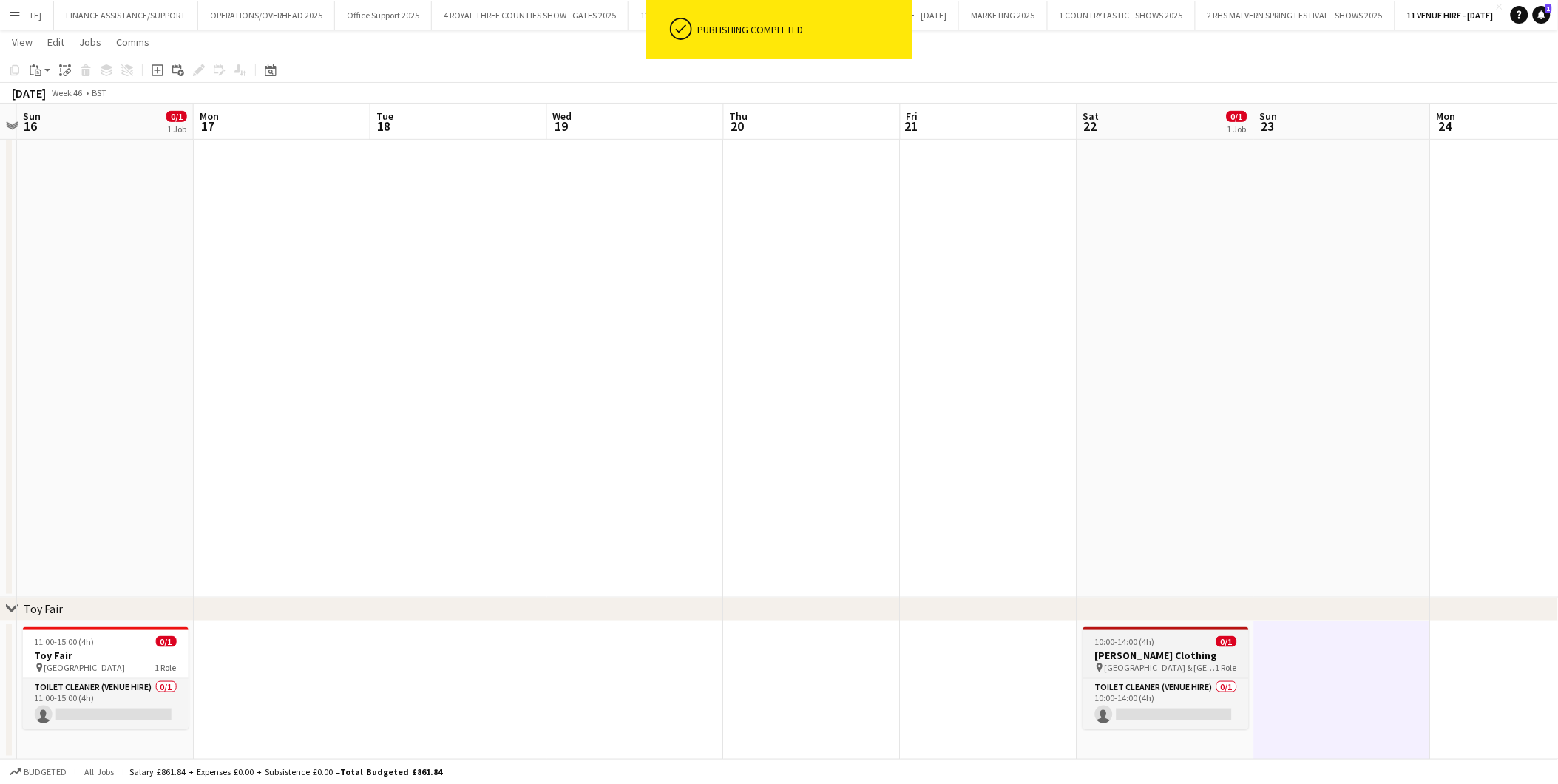
click at [1158, 638] on div "10:00-14:00 (4h) 0/1" at bounding box center [1167, 641] width 166 height 11
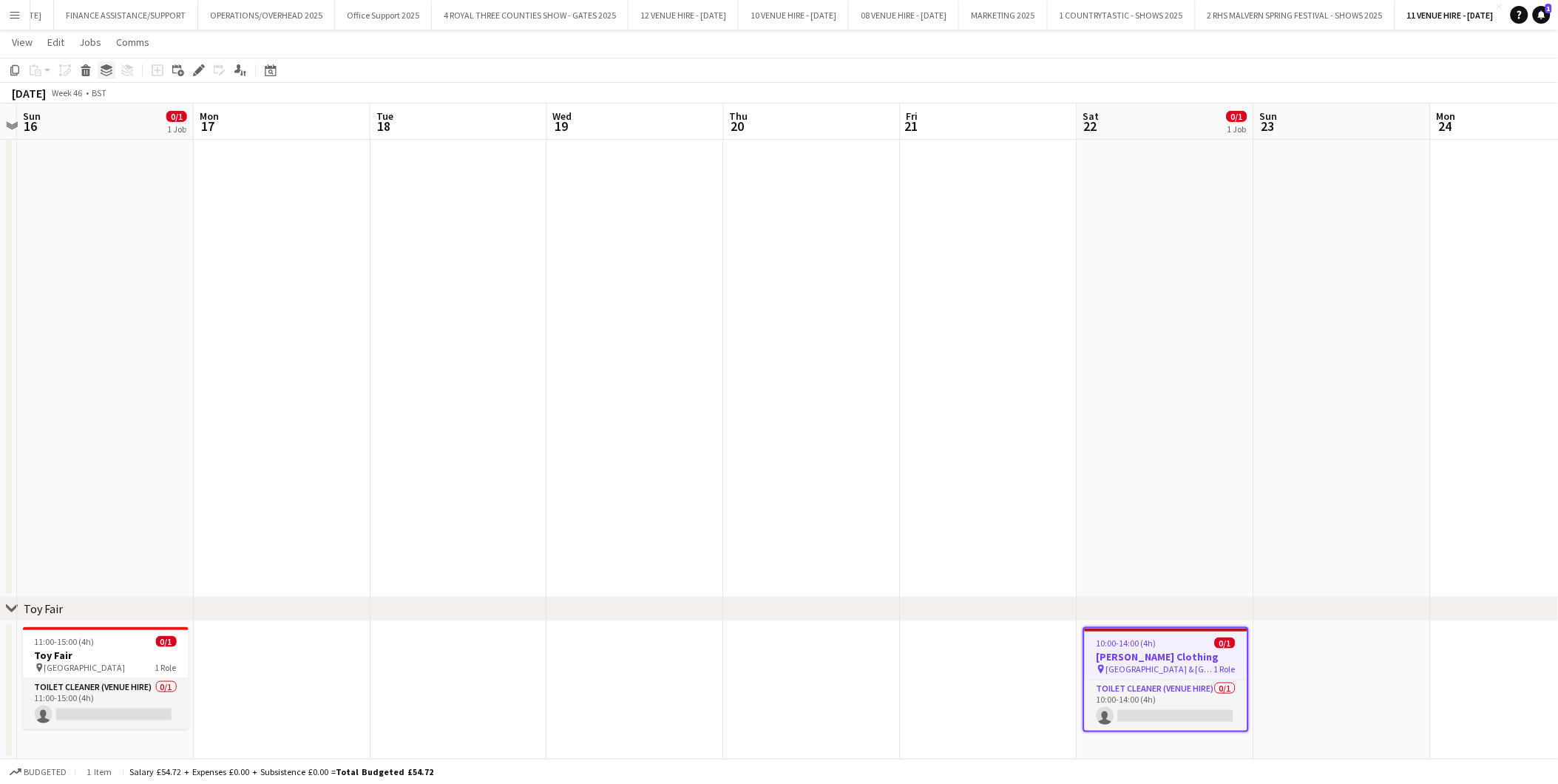
click at [105, 70] on icon "Group" at bounding box center [107, 70] width 12 height 12
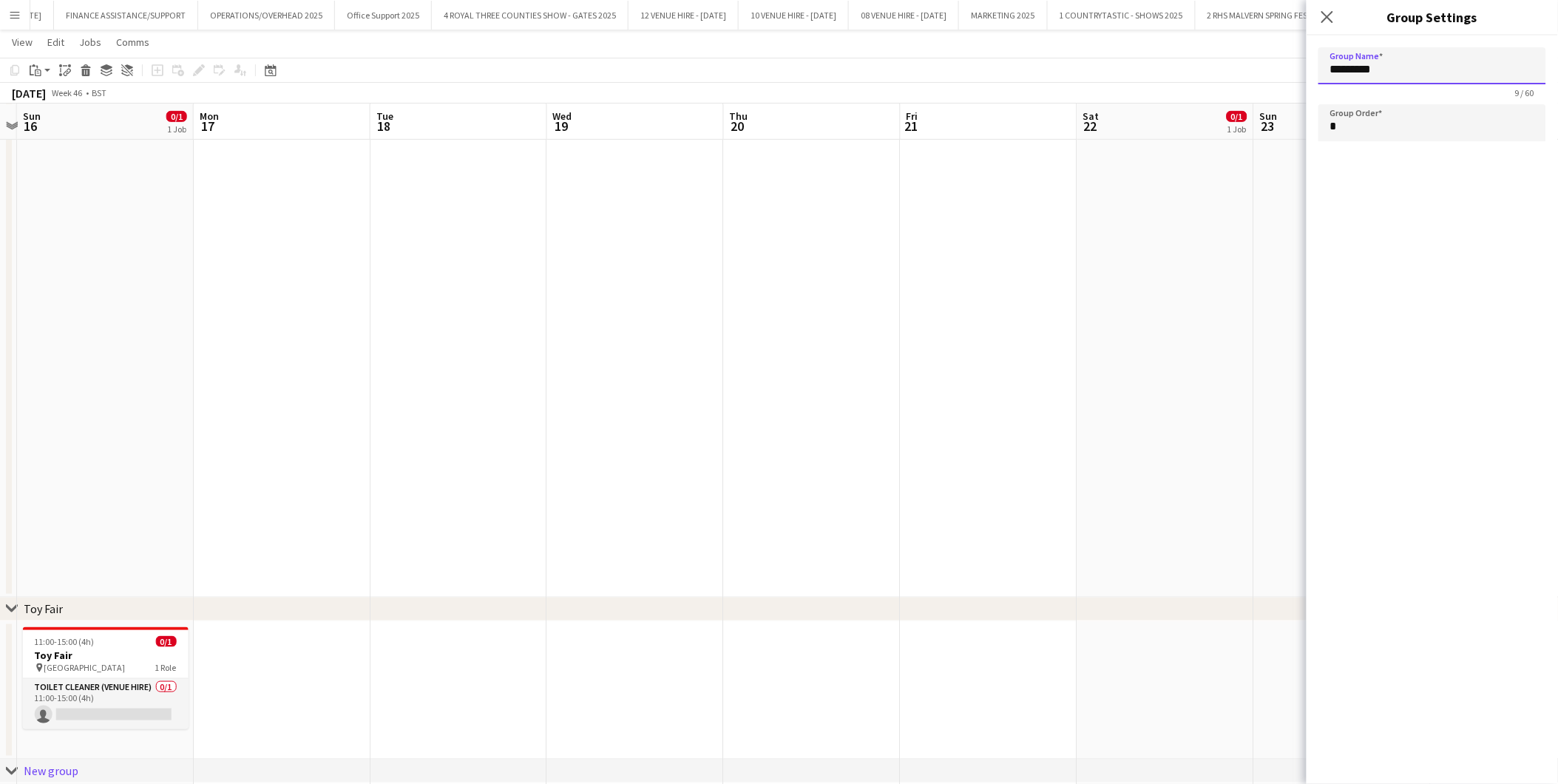
drag, startPoint x: 1425, startPoint y: 75, endPoint x: 1241, endPoint y: 63, distance: 184.4
click at [1241, 63] on body "Menu Boards Boards Boards All jobs Status Workforce Workforce My Workforce Recr…" at bounding box center [779, 357] width 1558 height 1180
click at [1157, 430] on app-date-cell at bounding box center [1166, 299] width 177 height 597
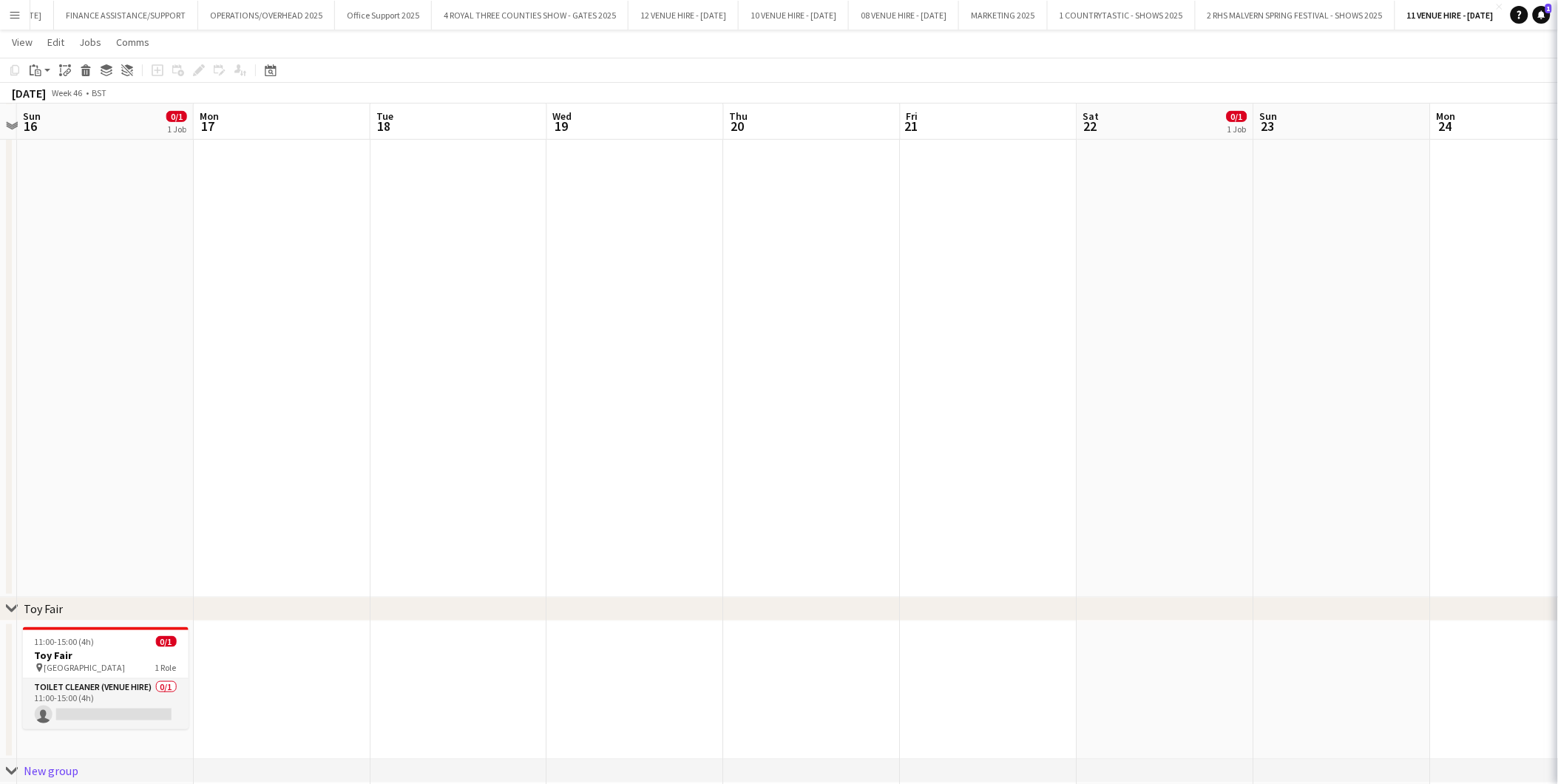
type input "*********"
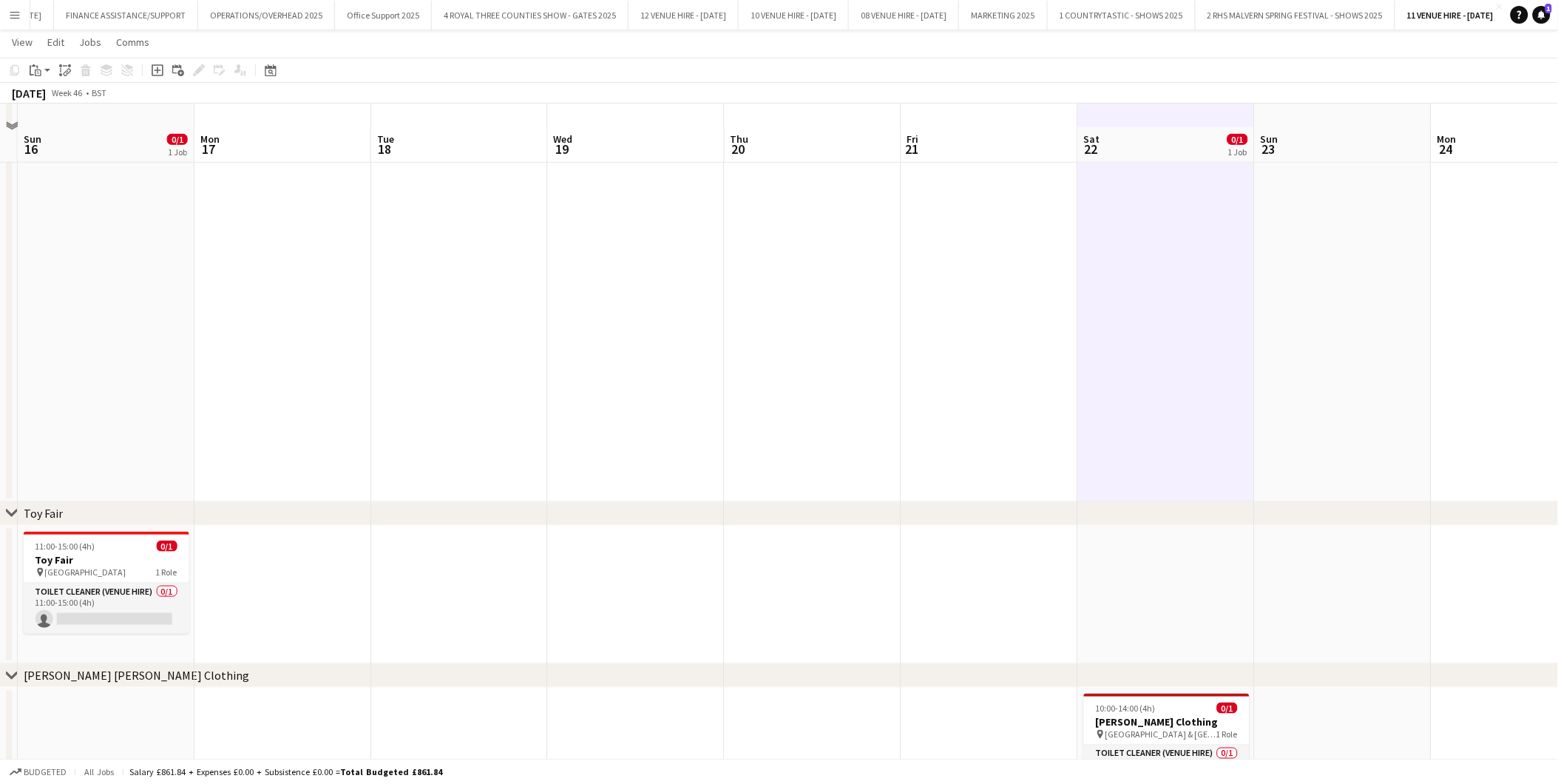
scroll to position [396, 0]
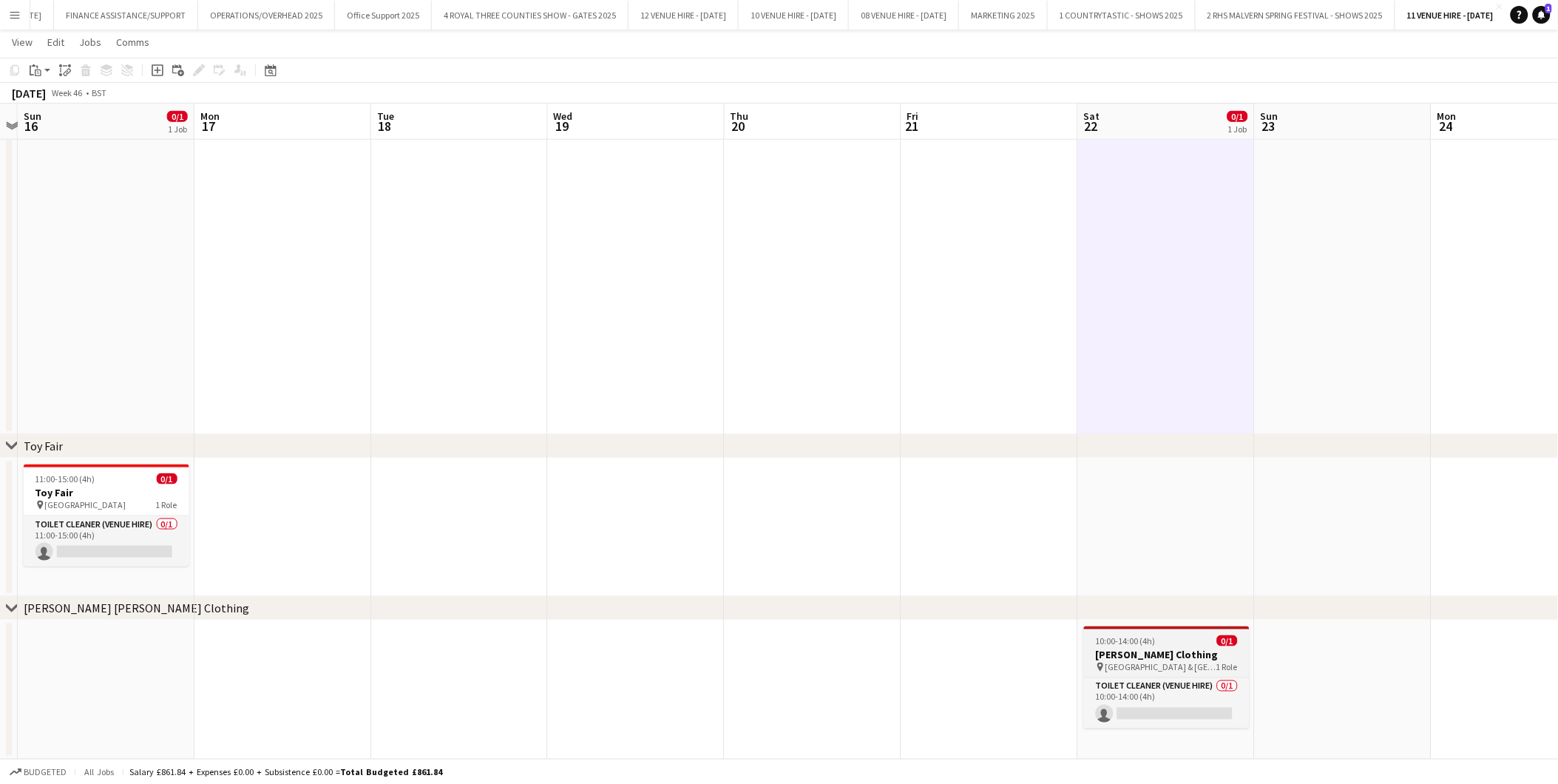
click at [1152, 652] on h3 "[PERSON_NAME] Clothing" at bounding box center [1167, 654] width 166 height 13
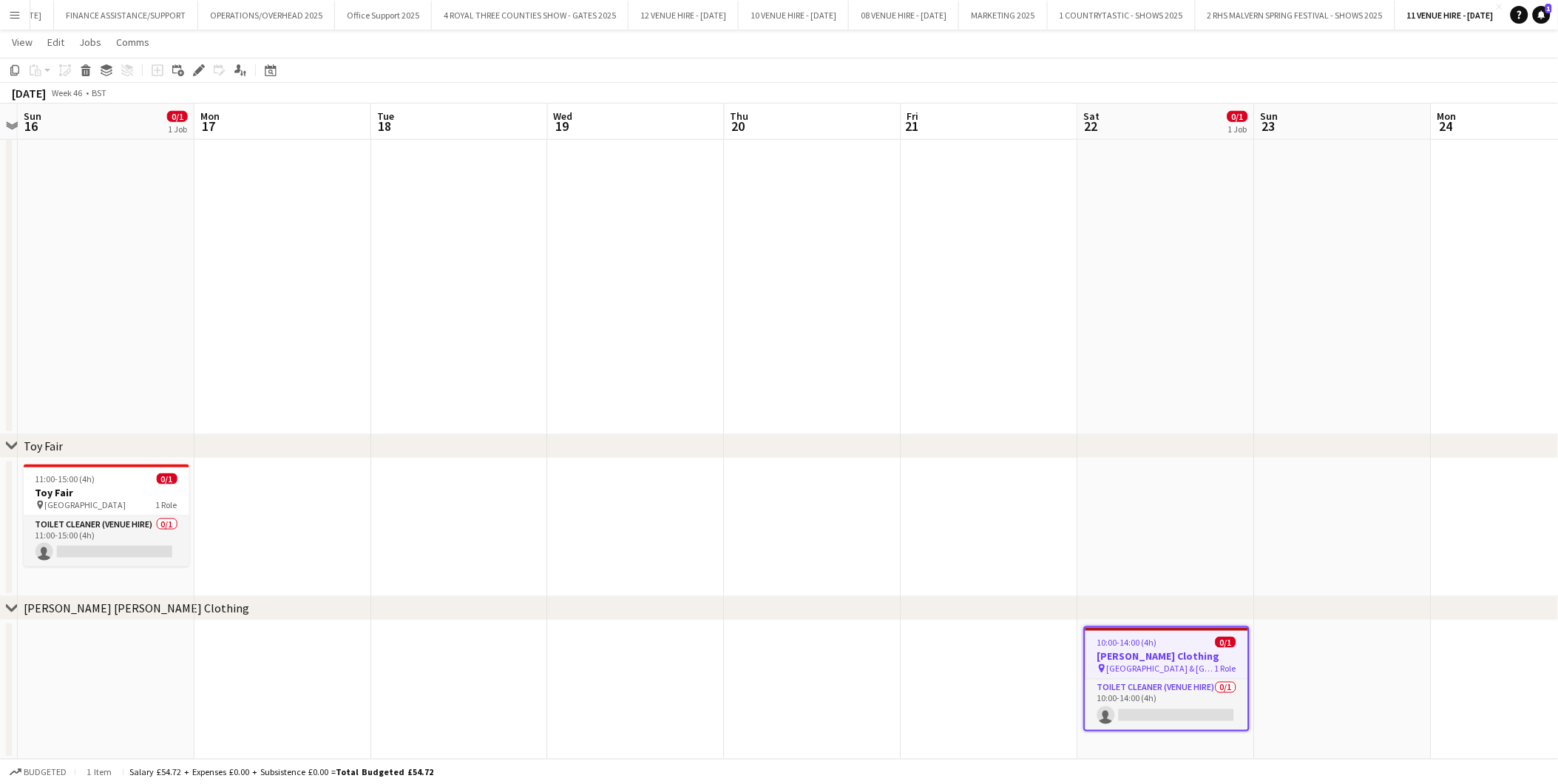
click at [1320, 670] on app-date-cell at bounding box center [1343, 690] width 177 height 139
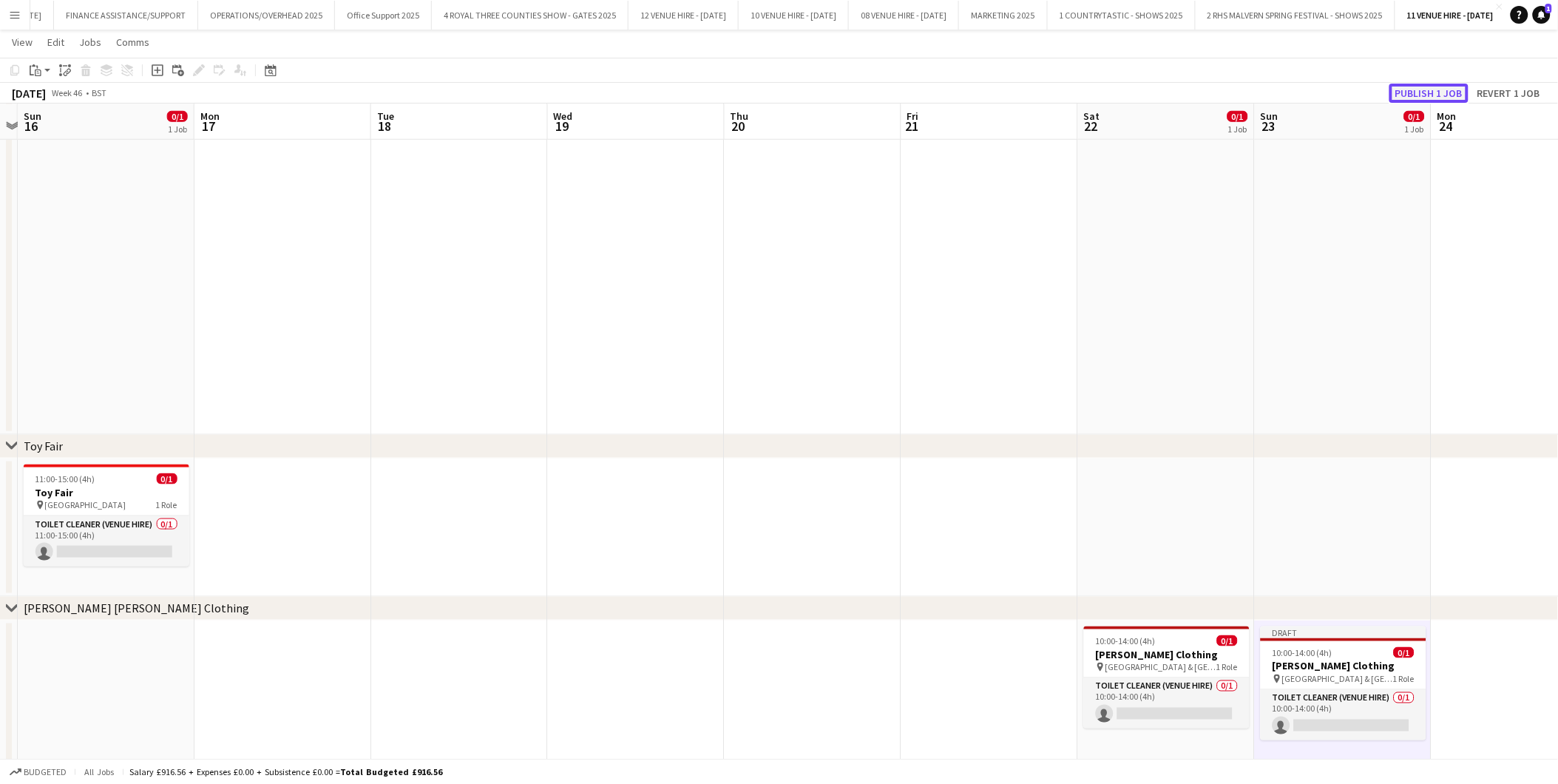
click at [1402, 94] on button "Publish 1 job" at bounding box center [1430, 93] width 79 height 19
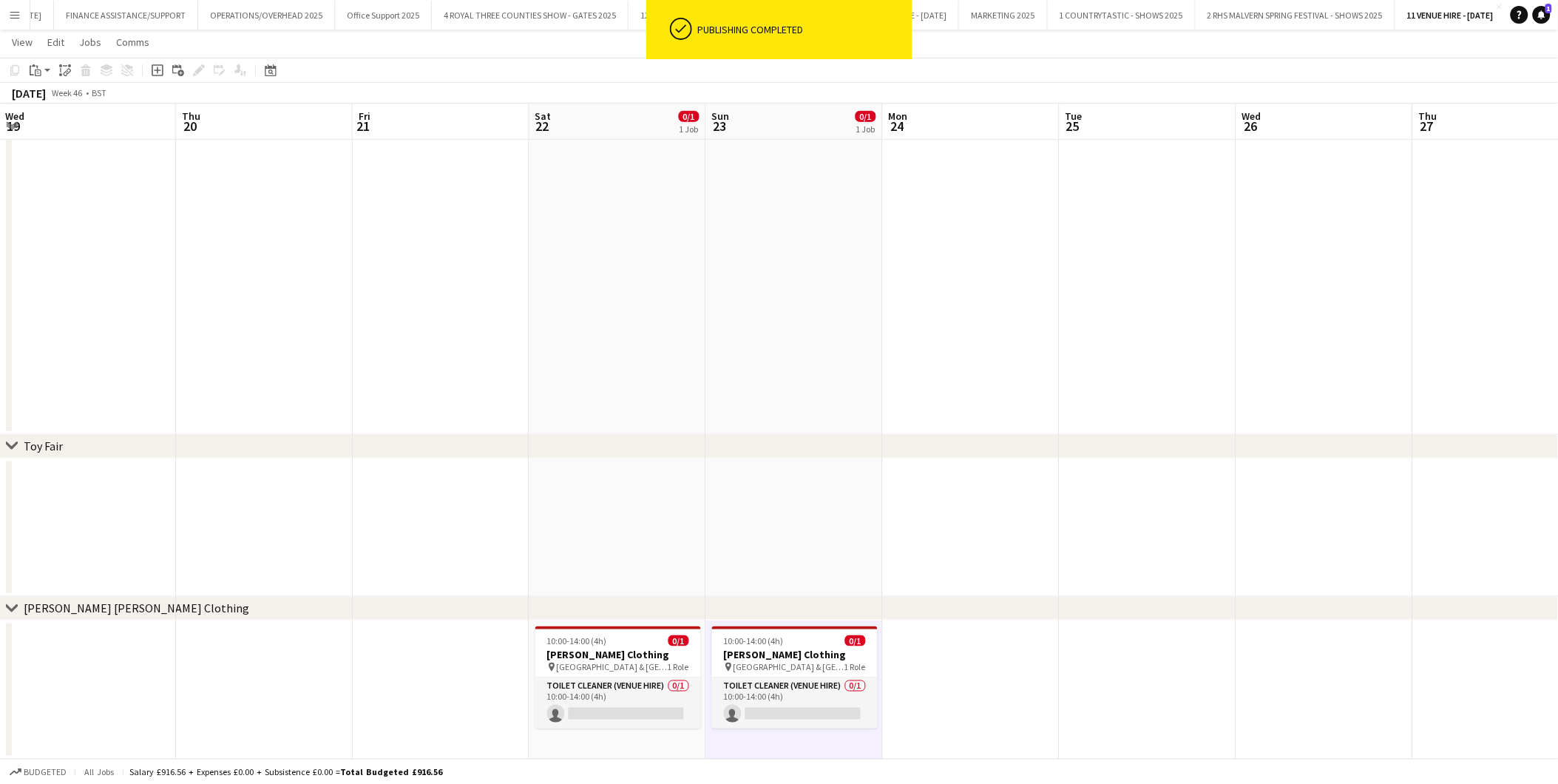
scroll to position [0, 503]
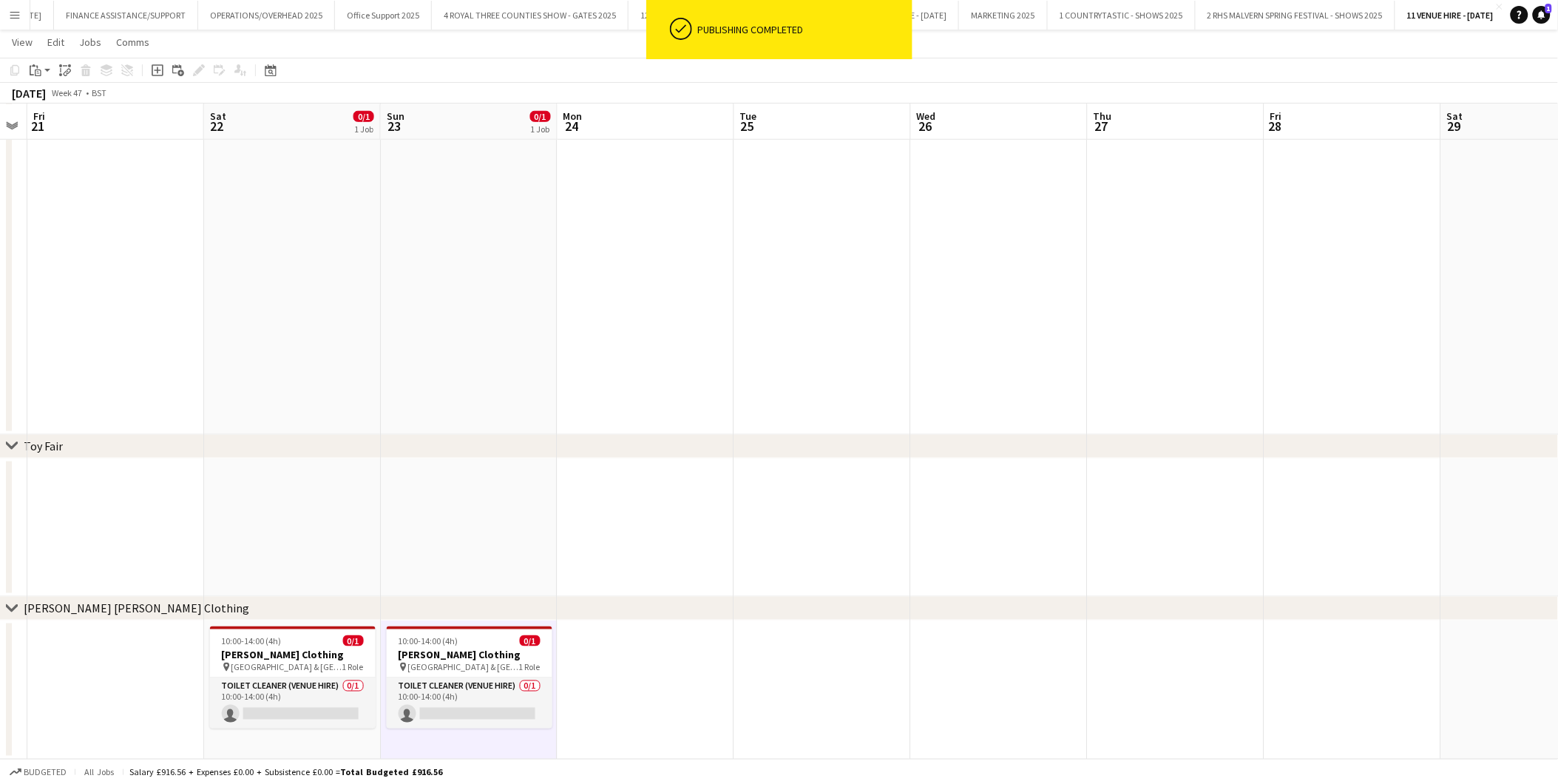
drag, startPoint x: 1300, startPoint y: 649, endPoint x: 425, endPoint y: 634, distance: 875.1
click at [425, 634] on app-calendar-viewport "Tue 18 Wed 19 Thu 20 Fri 21 Sat 22 0/1 1 Job Sun 23 0/1 1 Job Mon 24 Tue 25 Wed…" at bounding box center [779, 210] width 1558 height 1097
drag, startPoint x: 891, startPoint y: 602, endPoint x: 242, endPoint y: 572, distance: 649.7
click at [242, 572] on div "chevron-right Flea Fair chevron-right Toy Fair chevron-right [PERSON_NAME] [PER…" at bounding box center [779, 210] width 1558 height 1097
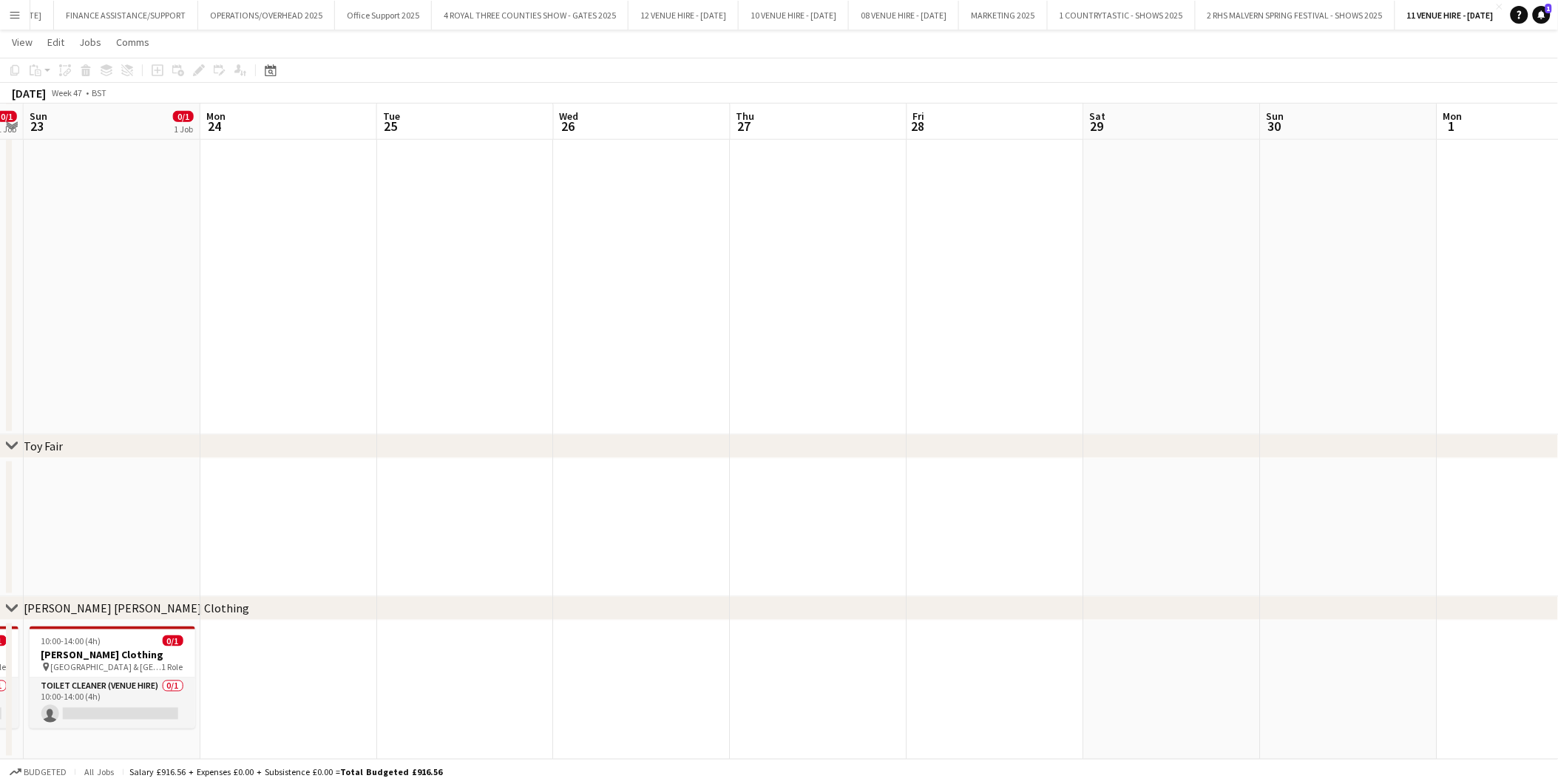
scroll to position [0, 509]
drag, startPoint x: 1248, startPoint y: 649, endPoint x: 888, endPoint y: 643, distance: 360.0
click at [888, 643] on app-calendar-viewport "Thu 20 Fri 21 Sat 22 0/1 1 Job Sun 23 0/1 1 Job Mon 24 Tue 25 Wed 26 Thu 27 Fri…" at bounding box center [779, 210] width 1558 height 1097
drag, startPoint x: 1040, startPoint y: 612, endPoint x: 734, endPoint y: 594, distance: 306.5
click at [734, 594] on div "chevron-right Flea Fair chevron-right Toy Fair chevron-right [PERSON_NAME] [PER…" at bounding box center [779, 210] width 1558 height 1097
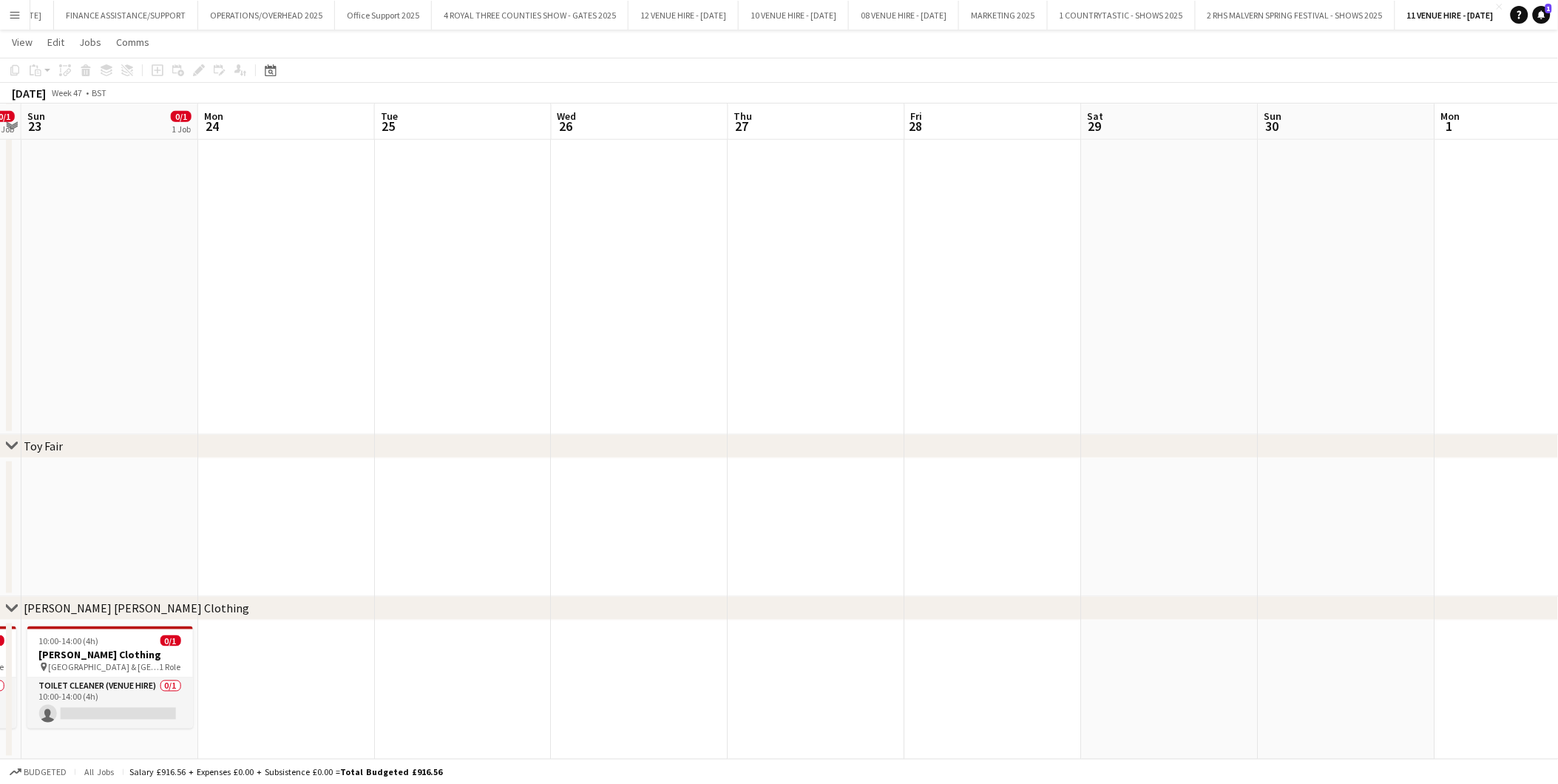
click at [1129, 658] on app-date-cell at bounding box center [1170, 690] width 177 height 139
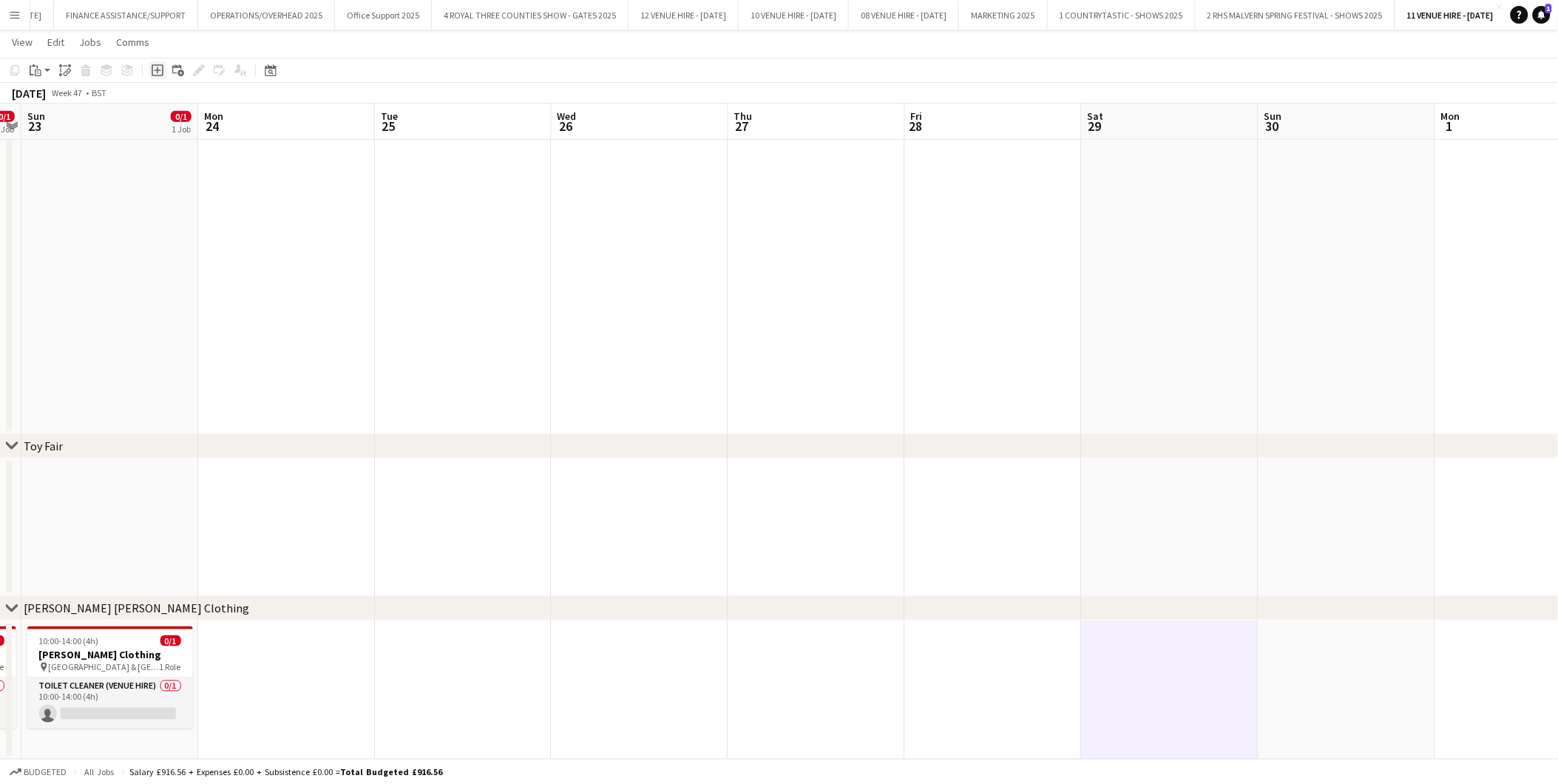
click at [154, 70] on icon at bounding box center [157, 69] width 7 height 7
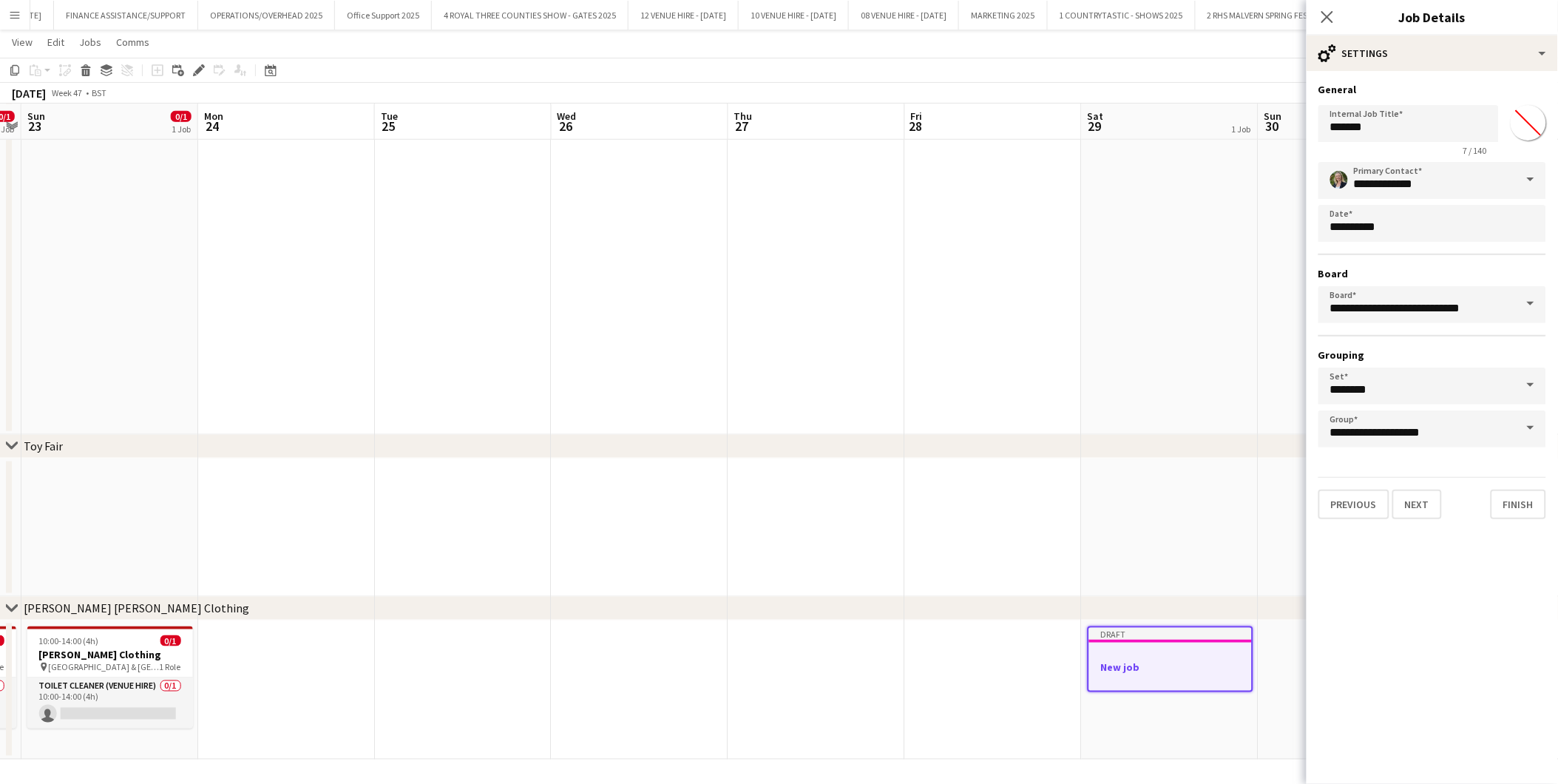
click at [1402, 122] on input "*******" at bounding box center [1528, 122] width 53 height 53
type input "*******"
drag, startPoint x: 1416, startPoint y: 134, endPoint x: 1267, endPoint y: 128, distance: 149.1
click at [1267, 128] on body "Menu Boards Boards Boards All jobs Status Workforce Workforce My Workforce Recr…" at bounding box center [779, 194] width 1558 height 1180
type input "**********"
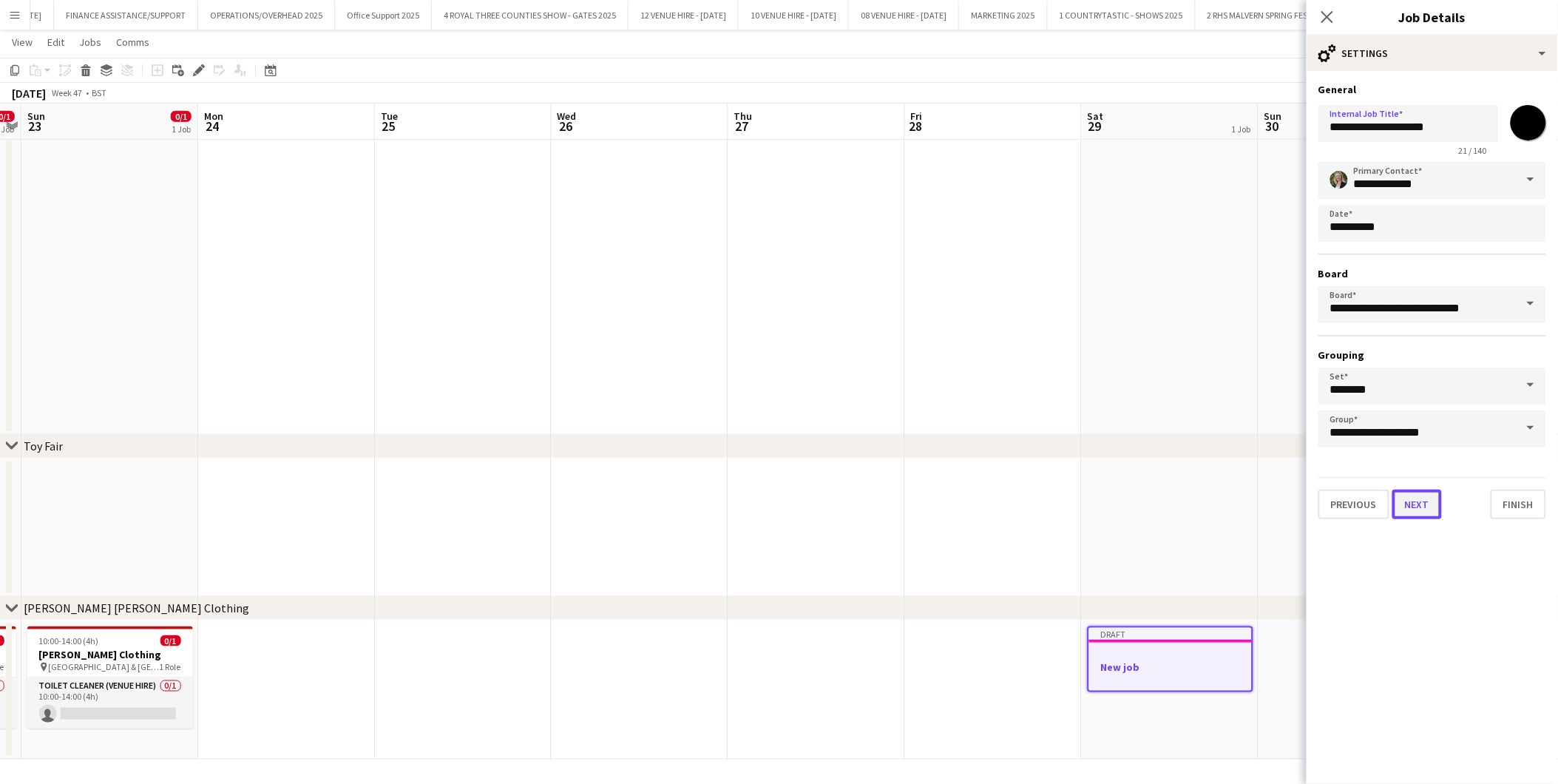
click at [1402, 495] on button "Next" at bounding box center [1418, 505] width 49 height 30
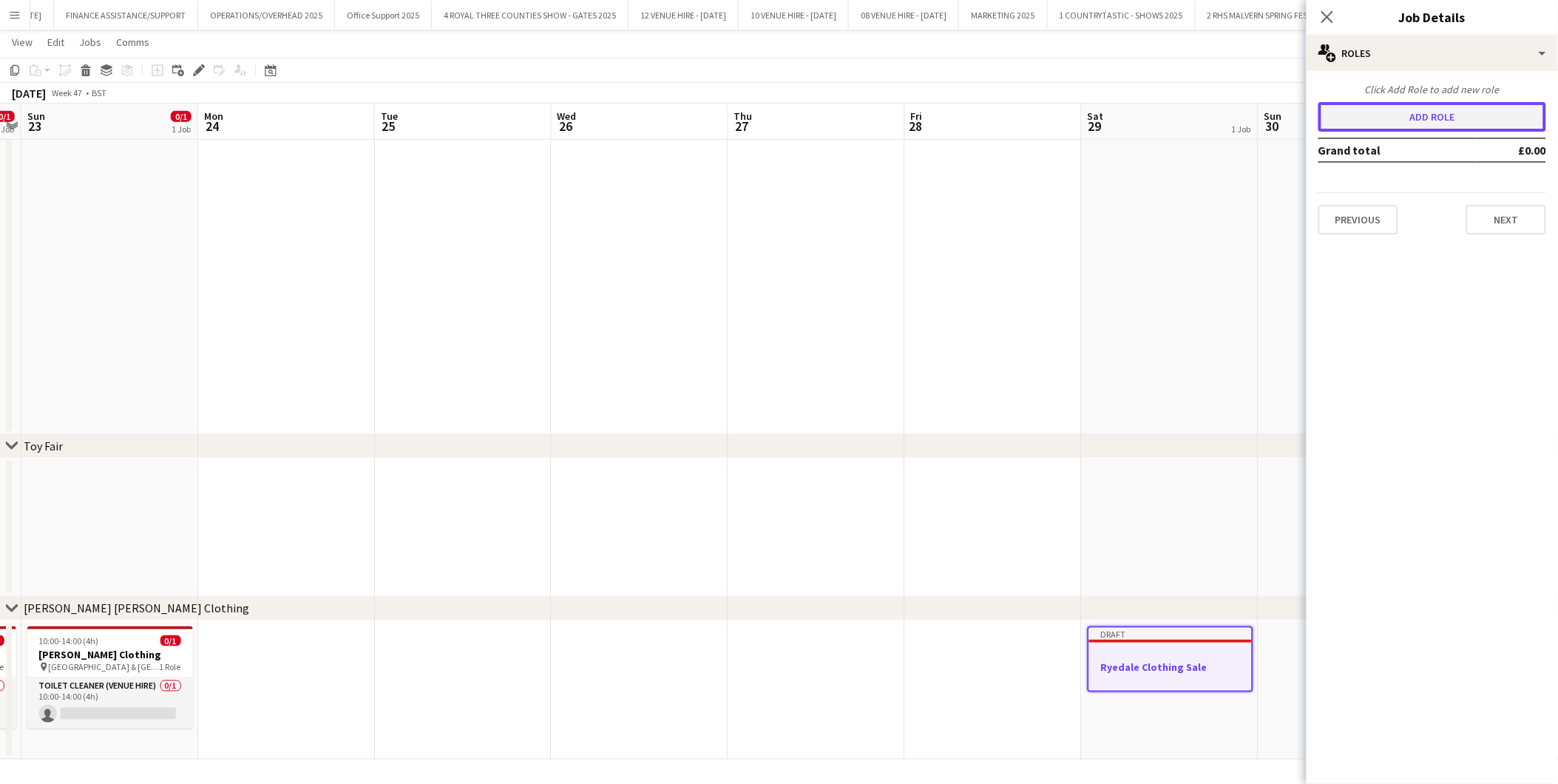
click at [1402, 115] on button "Add role" at bounding box center [1433, 117] width 228 height 30
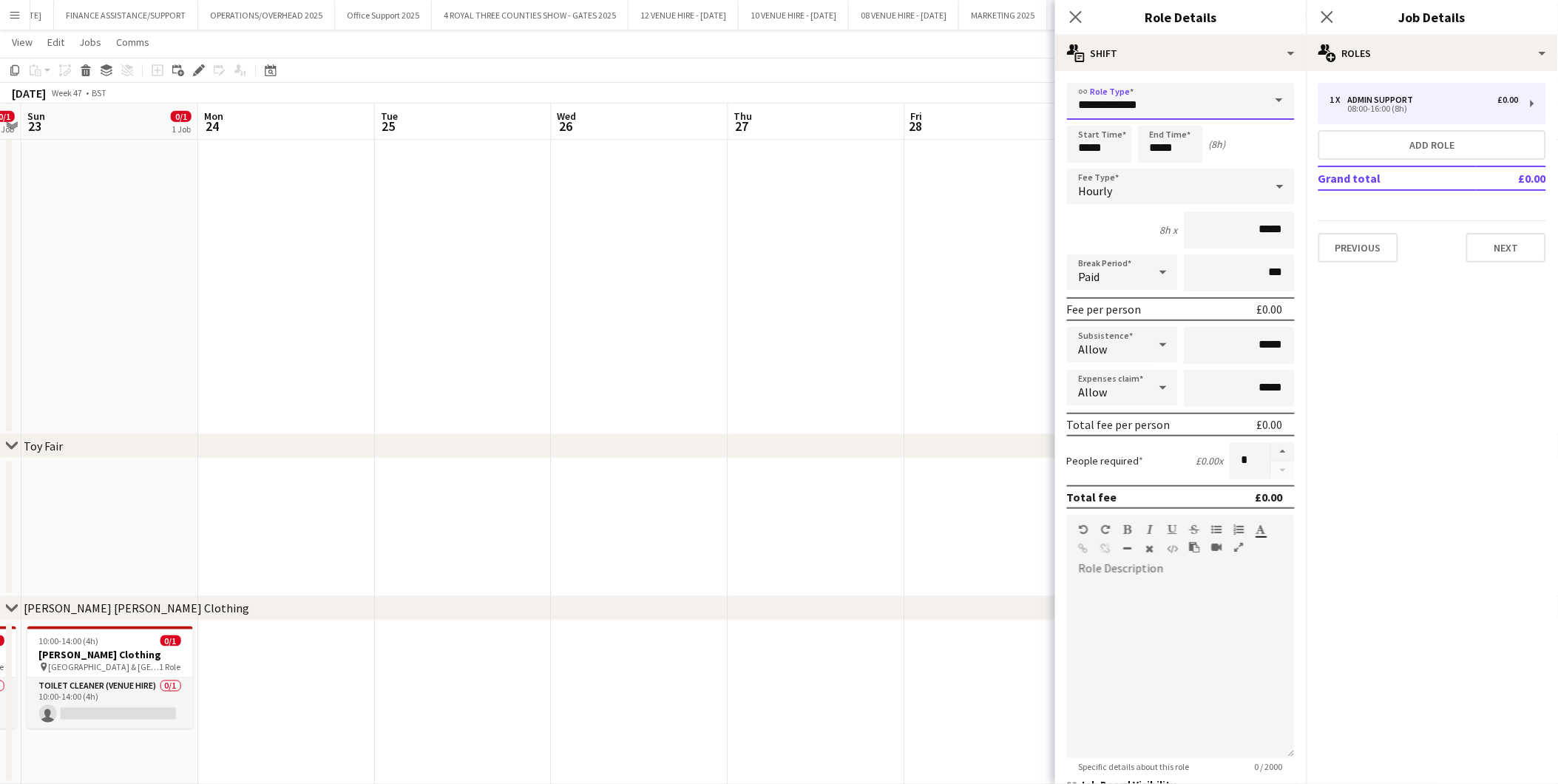
drag, startPoint x: 1202, startPoint y: 102, endPoint x: 793, endPoint y: 76, distance: 409.8
click at [794, 77] on body "Menu Boards Boards Boards All jobs Status Workforce Workforce My Workforce Recr…" at bounding box center [779, 207] width 1558 height 1205
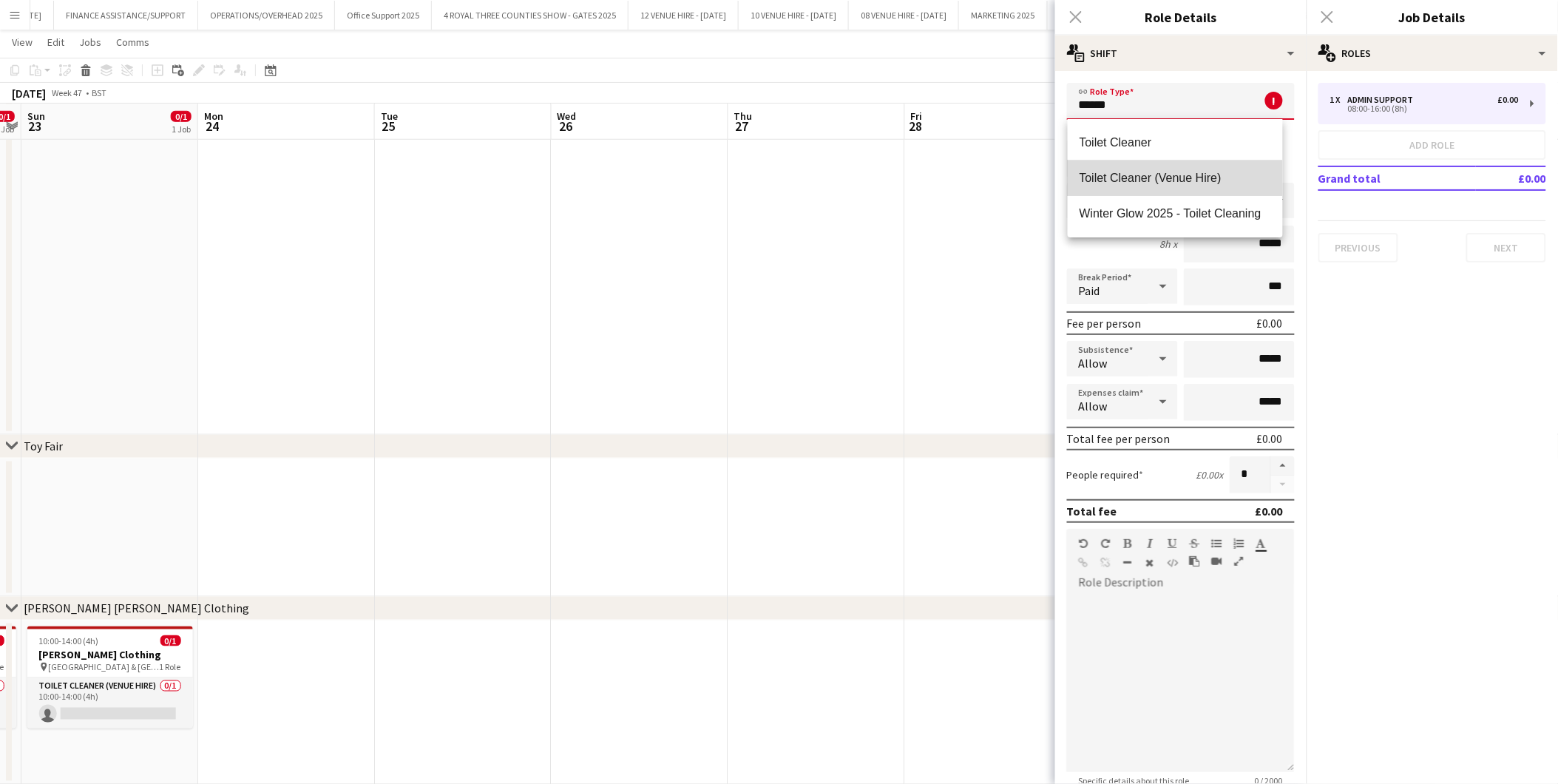
click at [1144, 178] on span "Toilet Cleaner (Venue Hire)" at bounding box center [1176, 178] width 191 height 14
type input "**********"
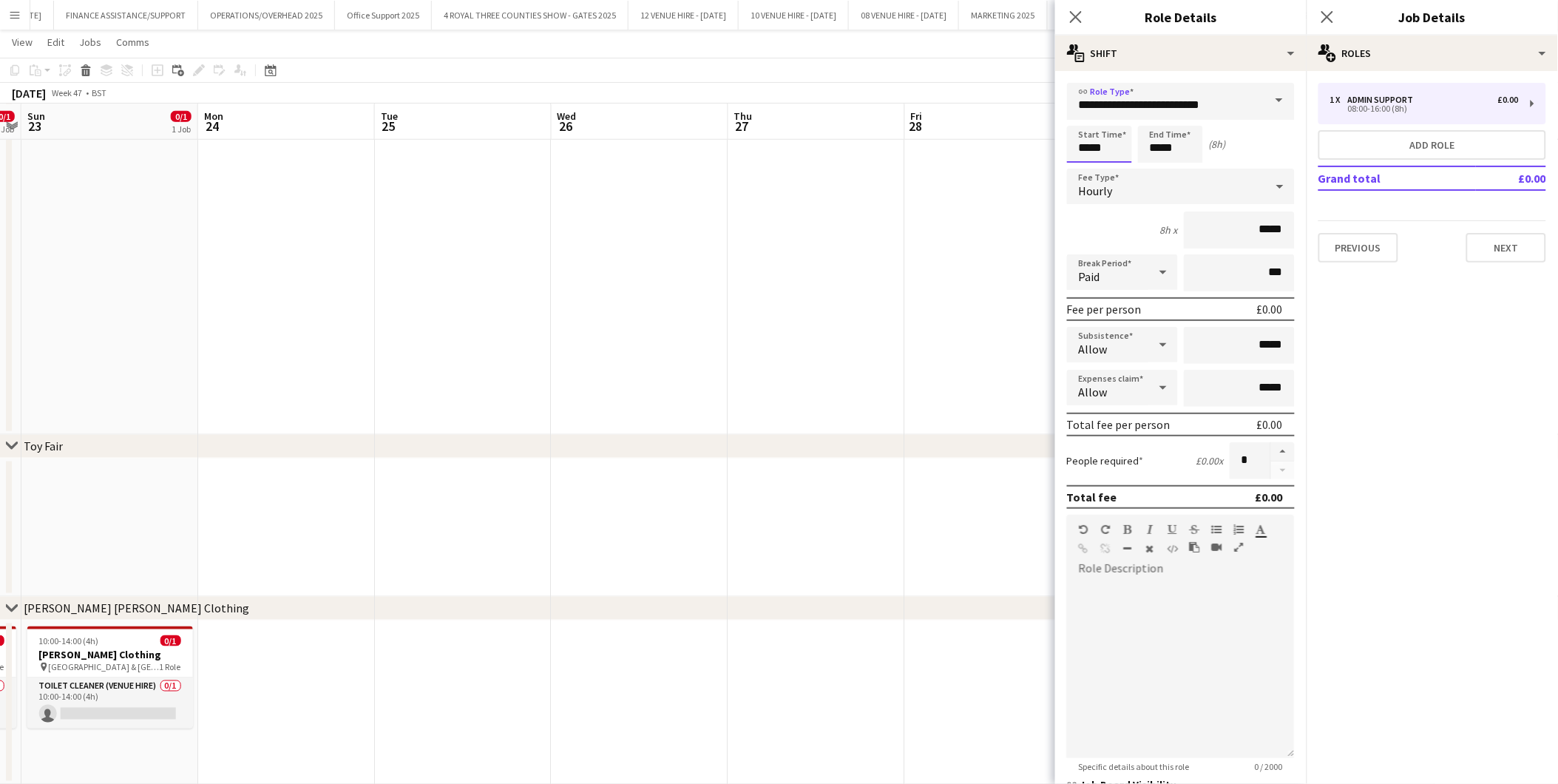
click at [1126, 141] on input "*****" at bounding box center [1099, 144] width 65 height 37
click at [1091, 113] on div at bounding box center [1085, 119] width 30 height 15
type input "*****"
click at [1091, 113] on div at bounding box center [1085, 119] width 30 height 15
click at [1191, 137] on input "*****" at bounding box center [1170, 144] width 65 height 37
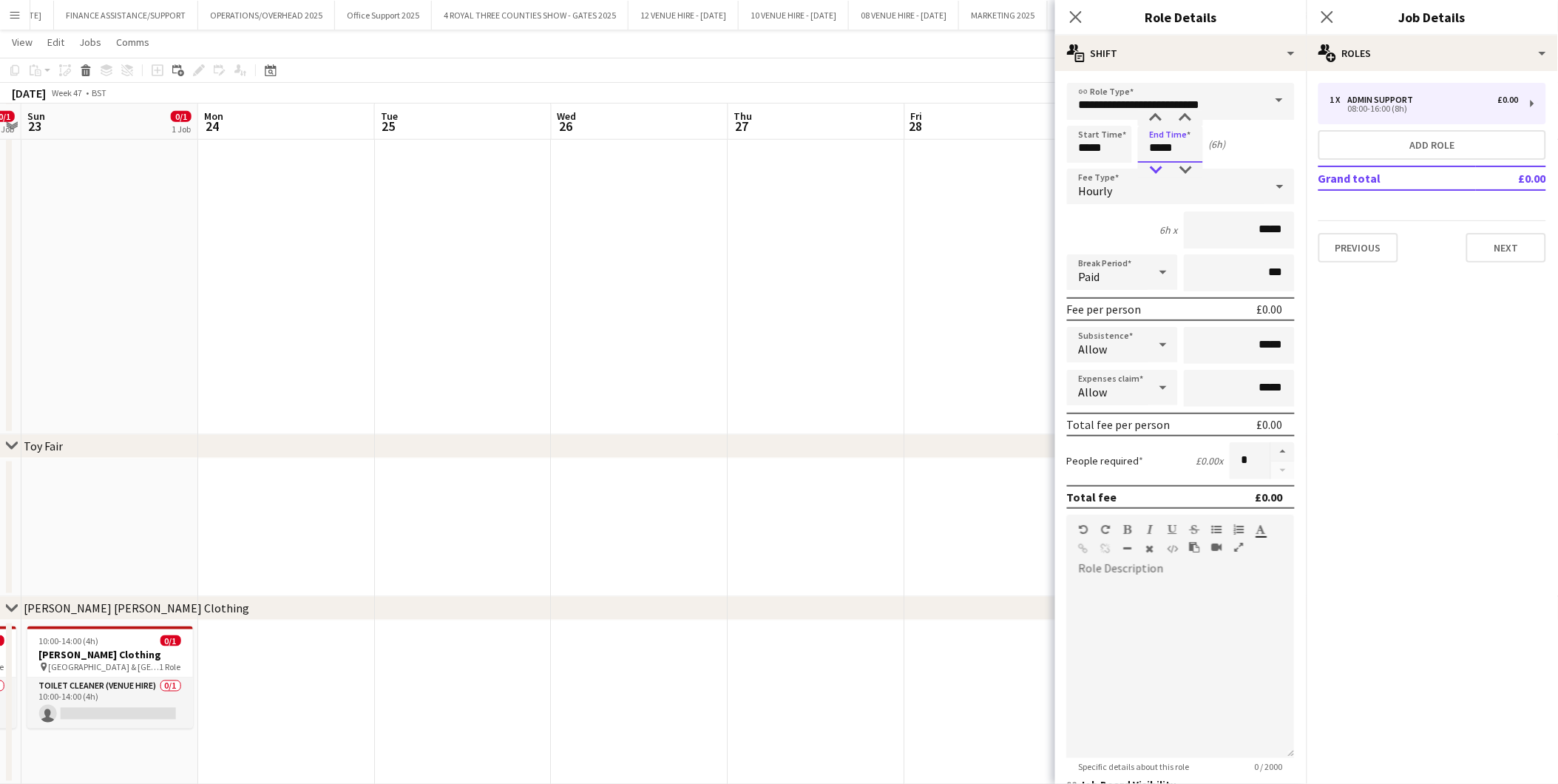
click at [1164, 167] on div at bounding box center [1156, 170] width 30 height 15
type input "*****"
click at [1164, 167] on div at bounding box center [1156, 170] width 30 height 15
drag, startPoint x: 1281, startPoint y: 223, endPoint x: 1121, endPoint y: 220, distance: 160.0
click at [1132, 220] on div "4h x *****" at bounding box center [1181, 230] width 228 height 37
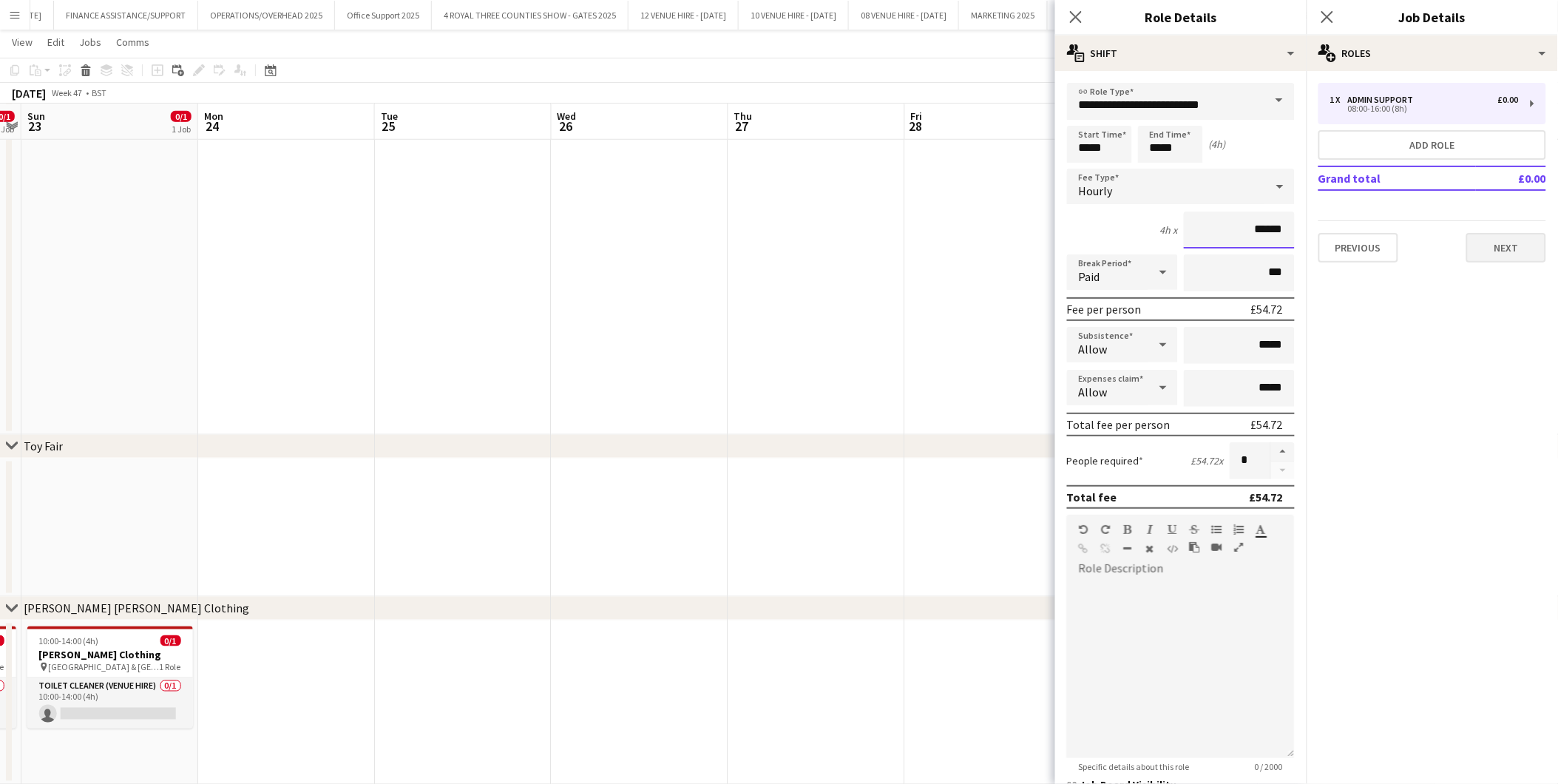
type input "******"
click at [1402, 248] on button "Next" at bounding box center [1506, 248] width 80 height 30
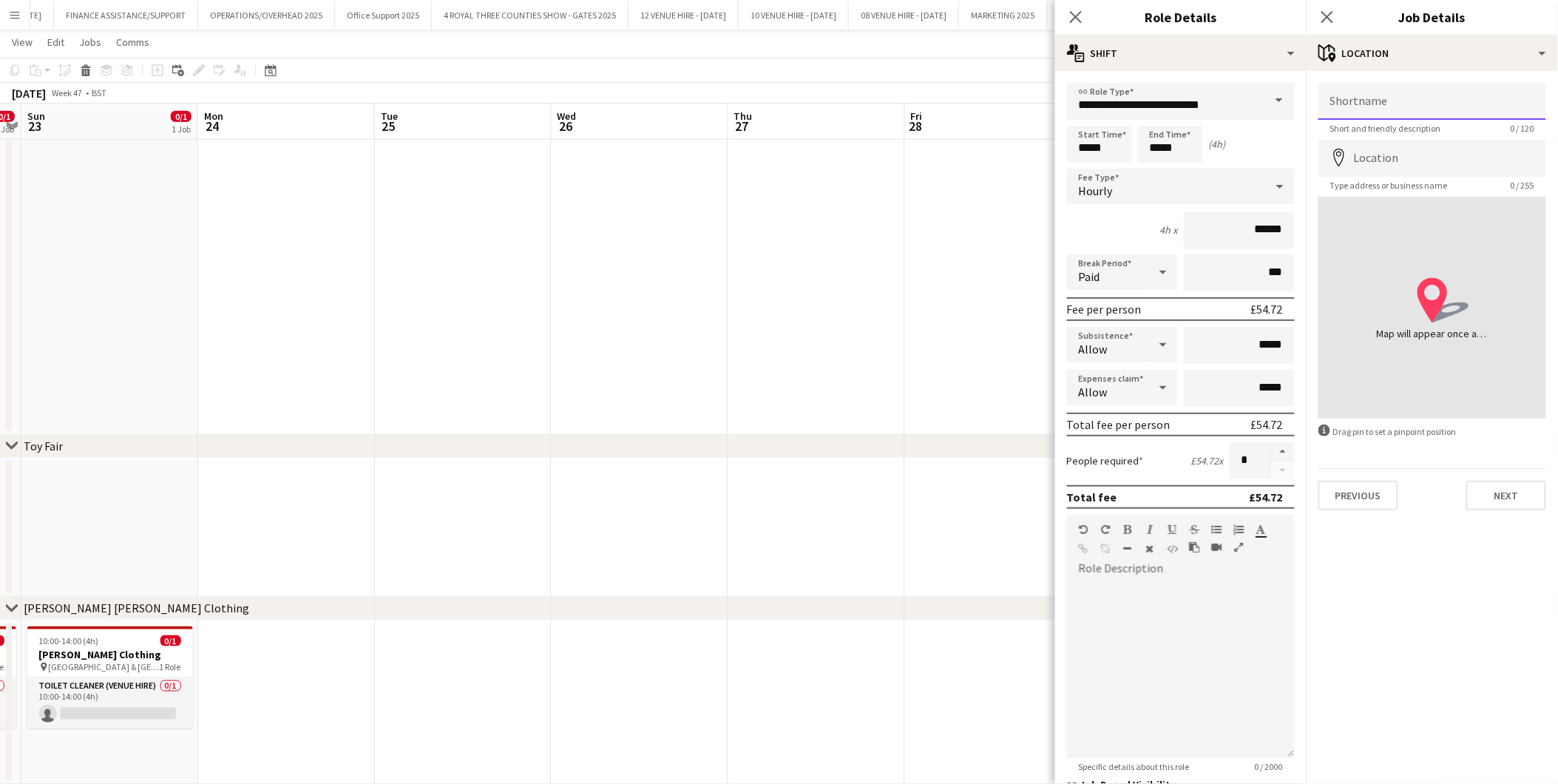
click at [1402, 109] on input "Shortname" at bounding box center [1433, 102] width 228 height 37
type input "**********"
click at [1402, 157] on input "Location" at bounding box center [1433, 158] width 228 height 37
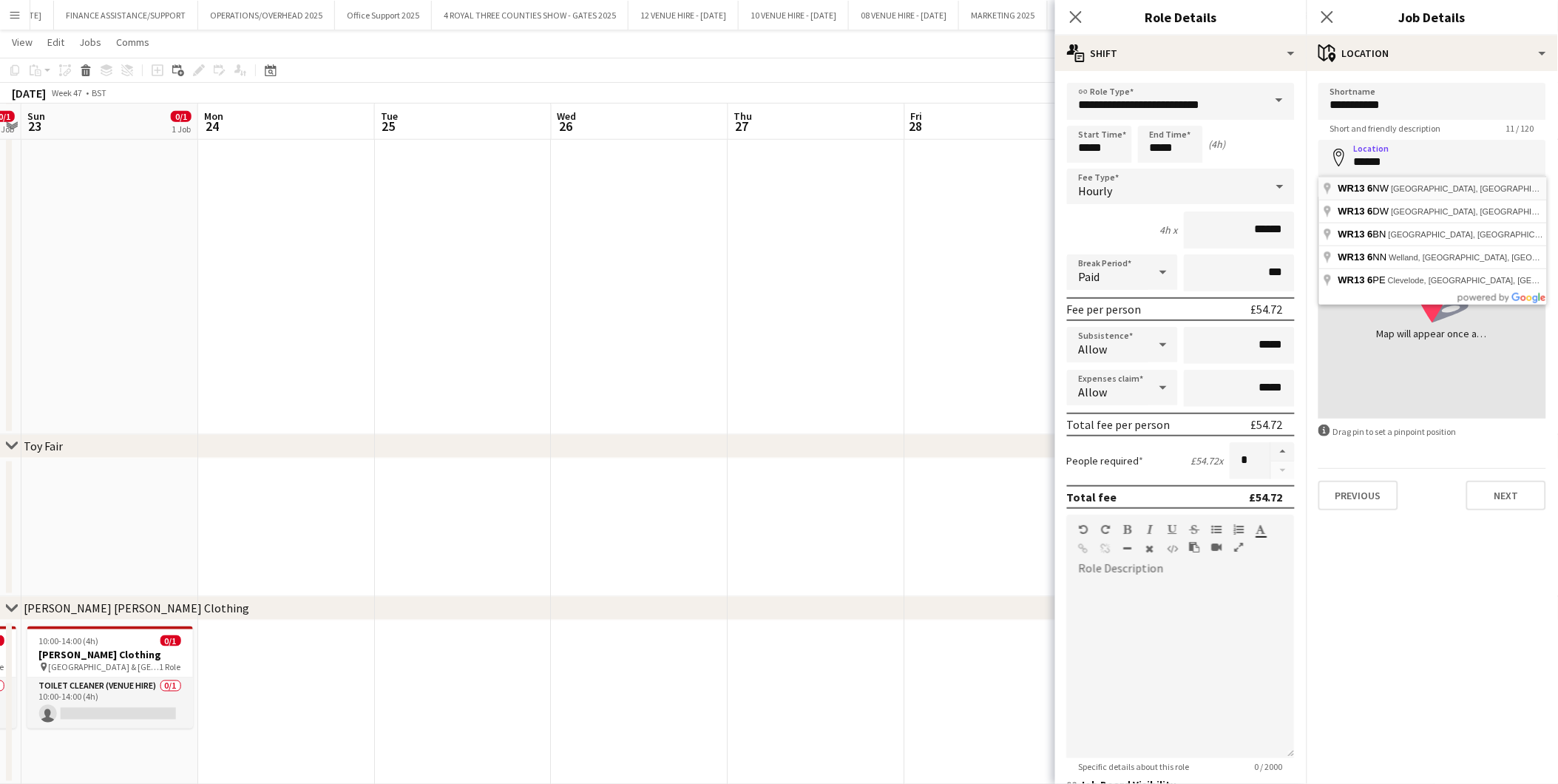
type input "**********"
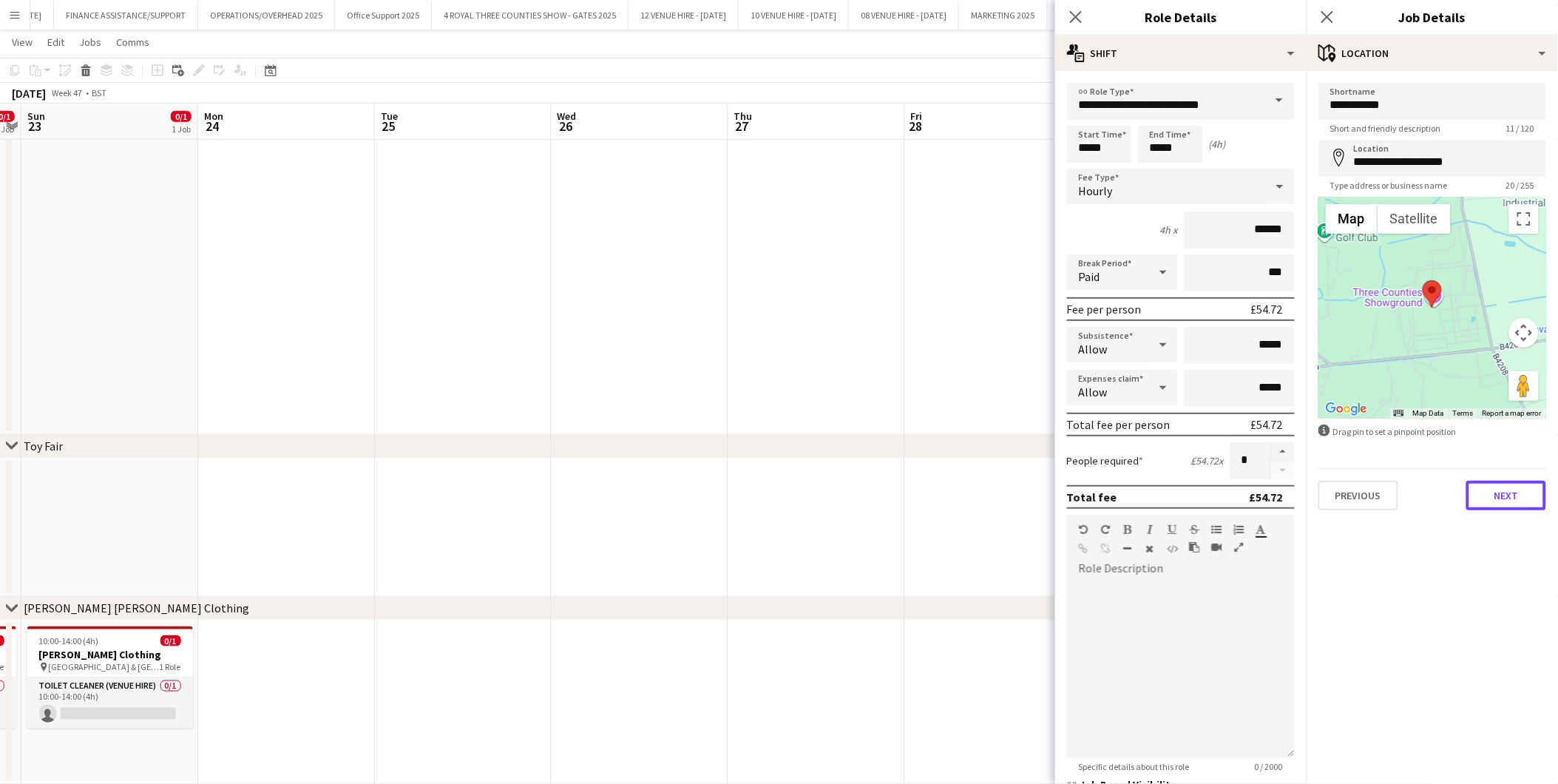
drag, startPoint x: 1527, startPoint y: 503, endPoint x: 1518, endPoint y: 503, distance: 9.0
click at [1402, 503] on button "Next" at bounding box center [1506, 496] width 80 height 30
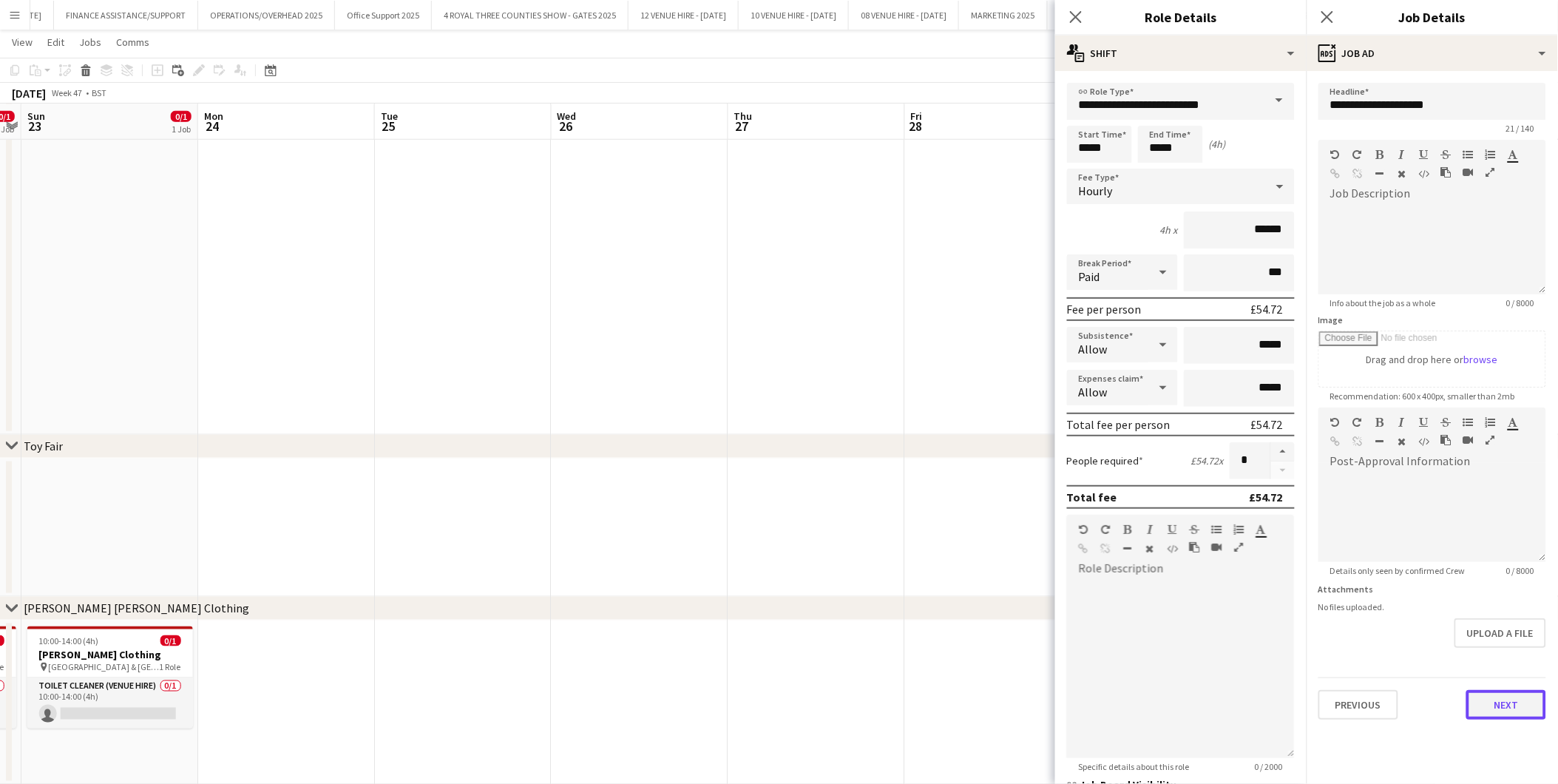
click at [1402, 705] on button "Next" at bounding box center [1506, 705] width 80 height 30
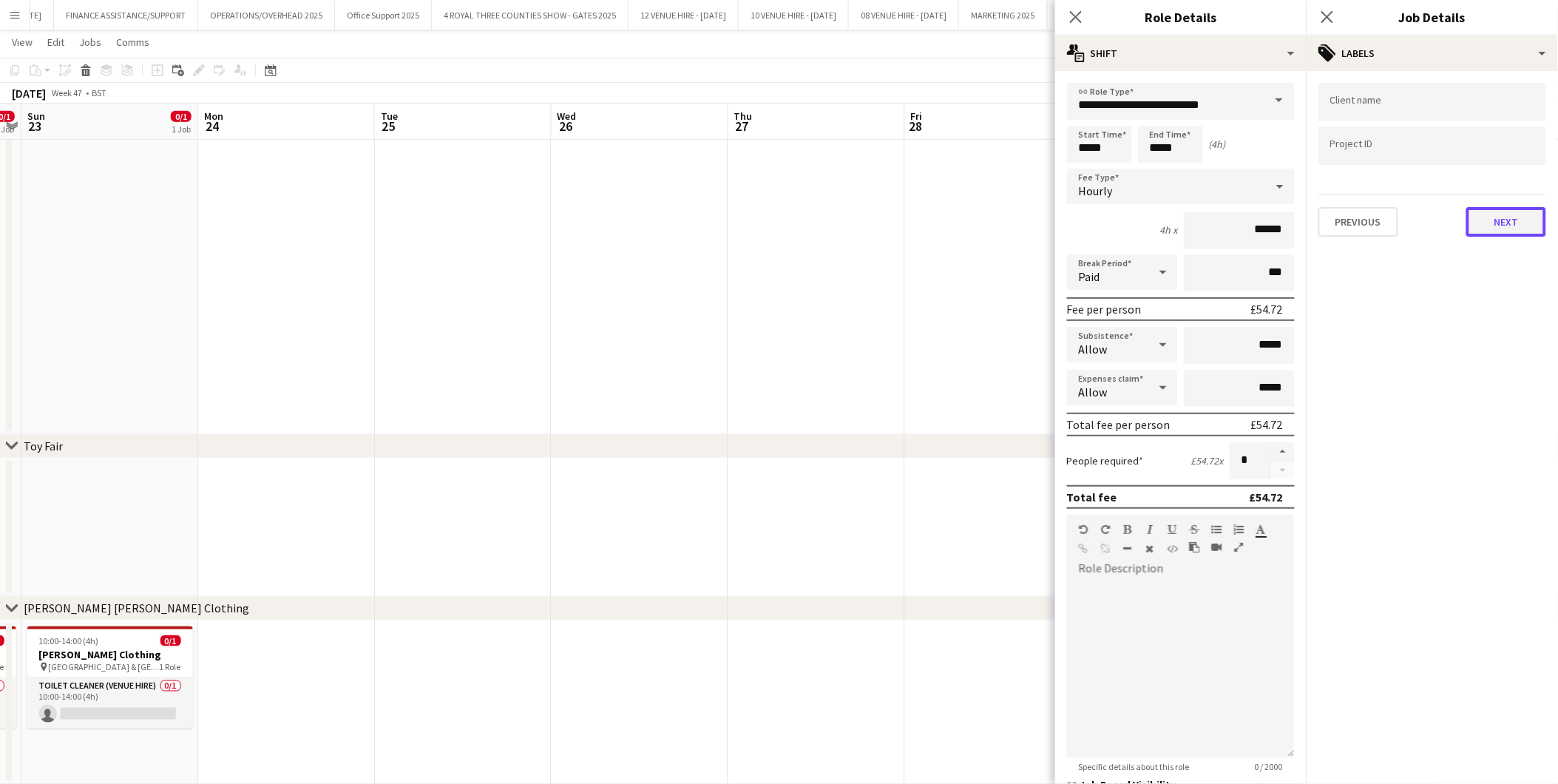
click at [1402, 213] on button "Next" at bounding box center [1506, 222] width 80 height 30
click at [1402, 154] on button "Next" at bounding box center [1506, 153] width 80 height 30
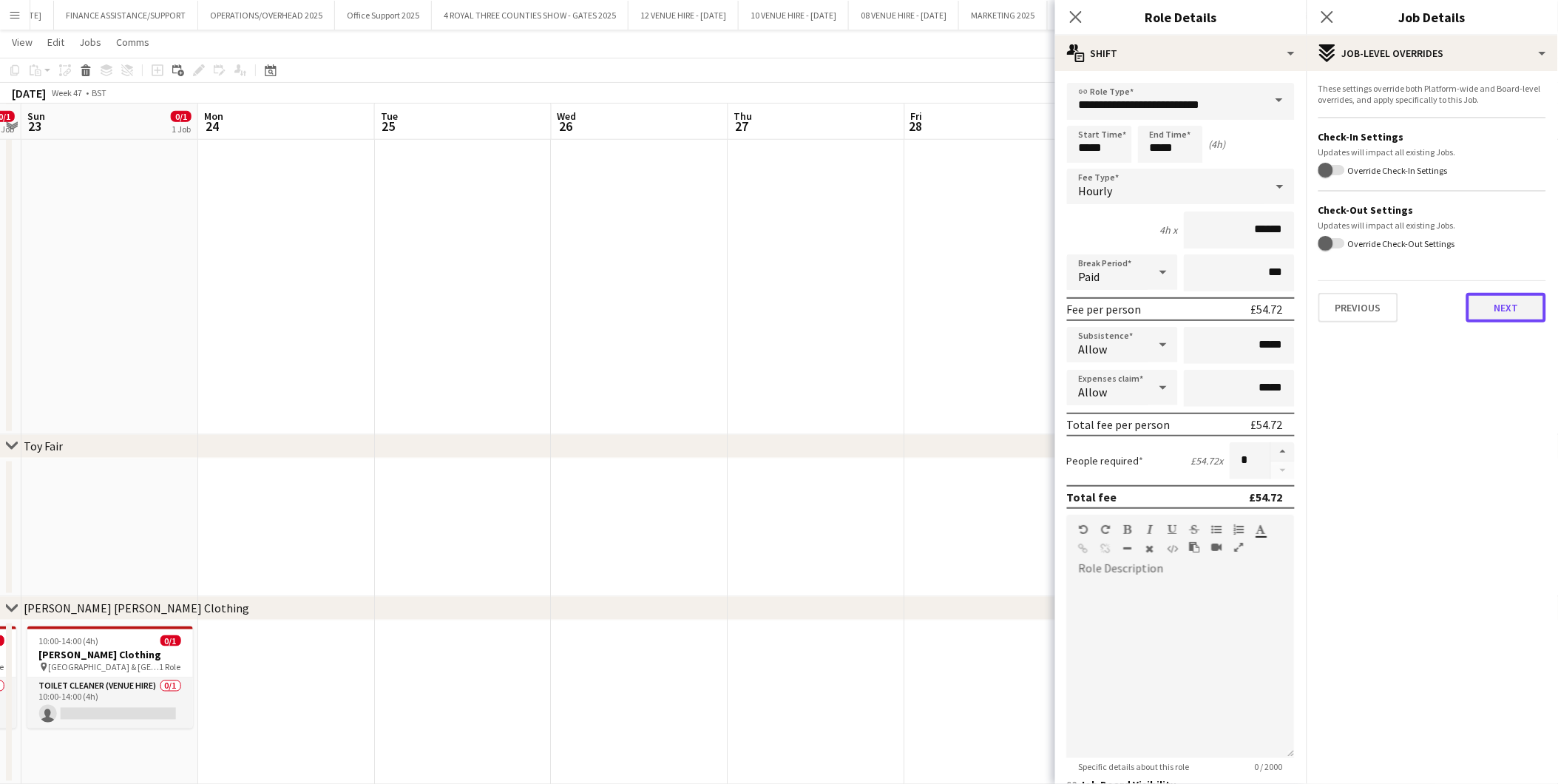
click at [1402, 293] on button "Next" at bounding box center [1506, 308] width 80 height 30
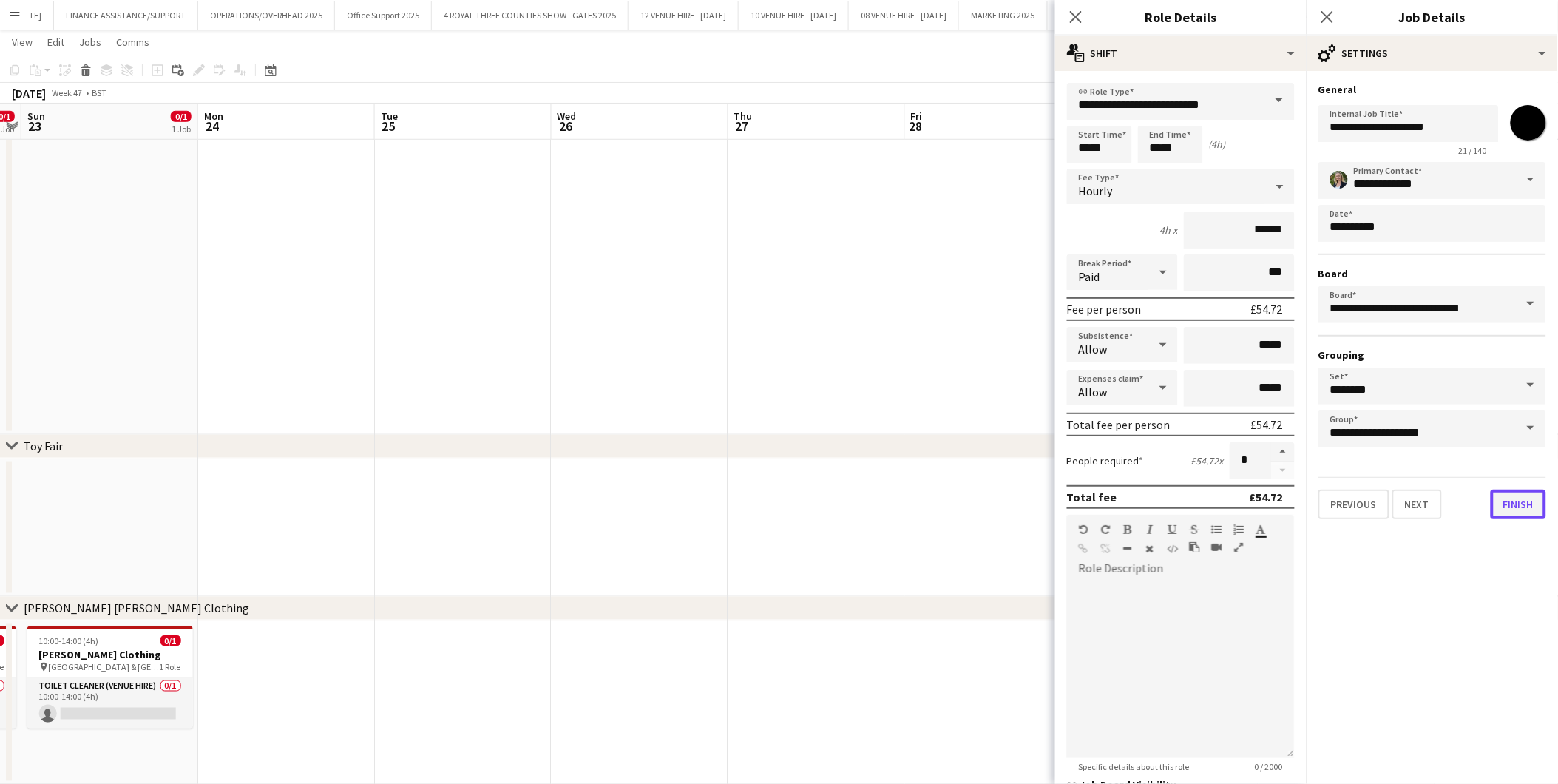
click at [1402, 493] on button "Finish" at bounding box center [1518, 505] width 55 height 30
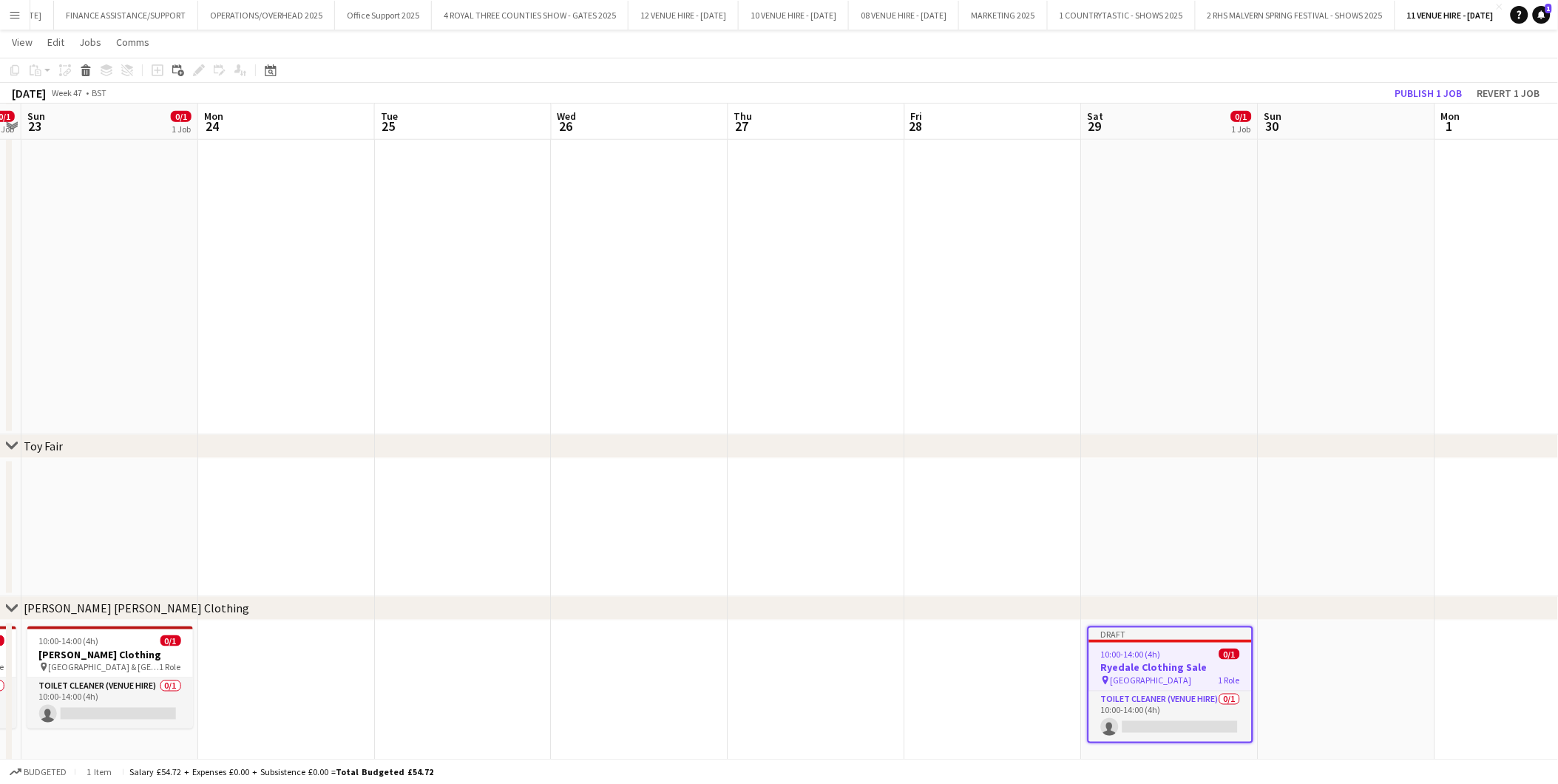
click at [1170, 658] on div "10:00-14:00 (4h) 0/1" at bounding box center [1171, 653] width 163 height 11
click at [1141, 654] on span "10:00-14:00 (4h)" at bounding box center [1129, 652] width 60 height 11
click at [106, 64] on icon at bounding box center [107, 67] width 12 height 6
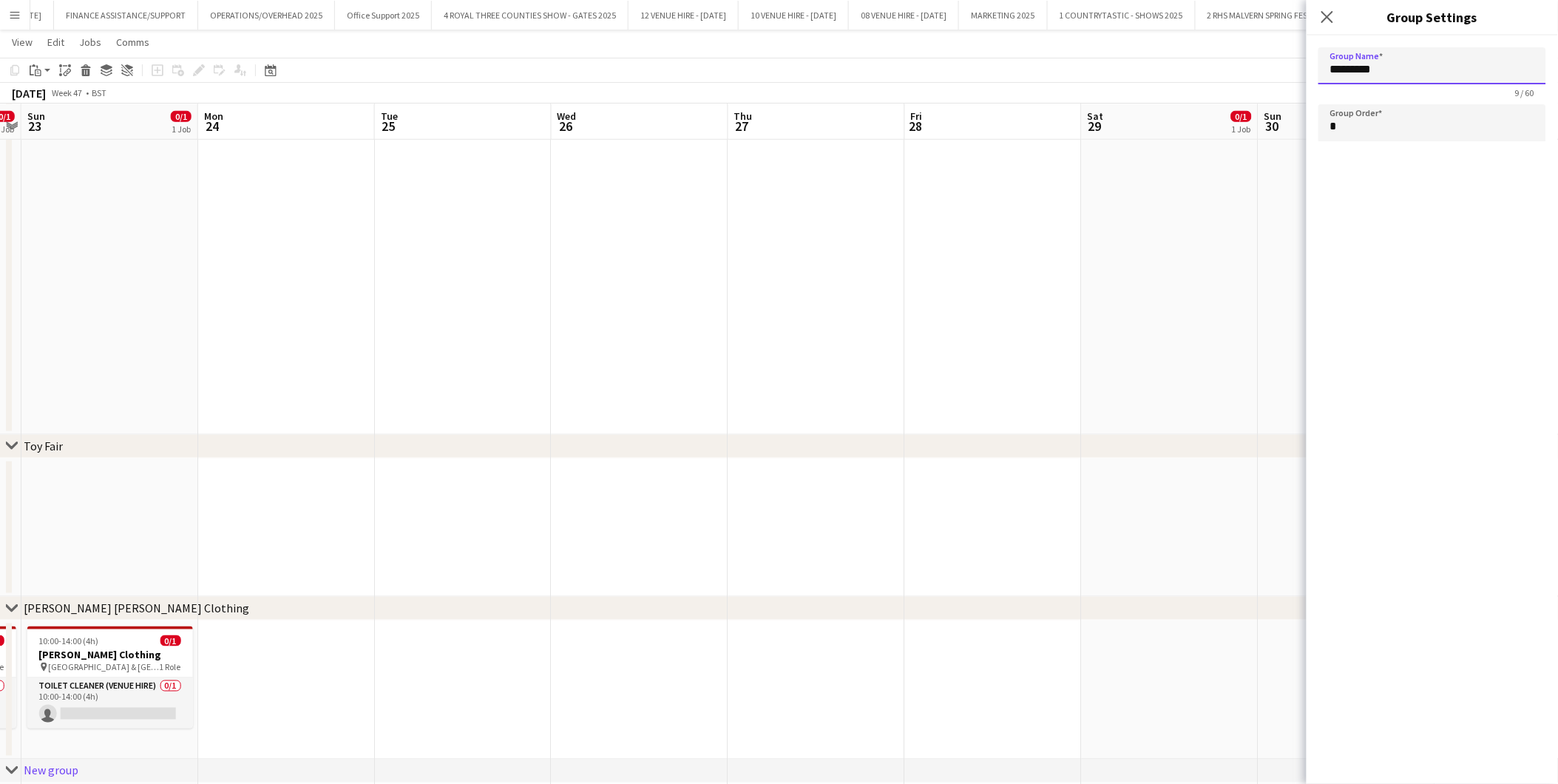
drag, startPoint x: 1414, startPoint y: 68, endPoint x: 1252, endPoint y: 72, distance: 162.0
click at [1252, 72] on body "Menu Boards Boards Boards All jobs Status Workforce Workforce My Workforce Recr…" at bounding box center [779, 287] width 1558 height 1367
click at [1201, 476] on app-date-cell at bounding box center [1170, 528] width 177 height 139
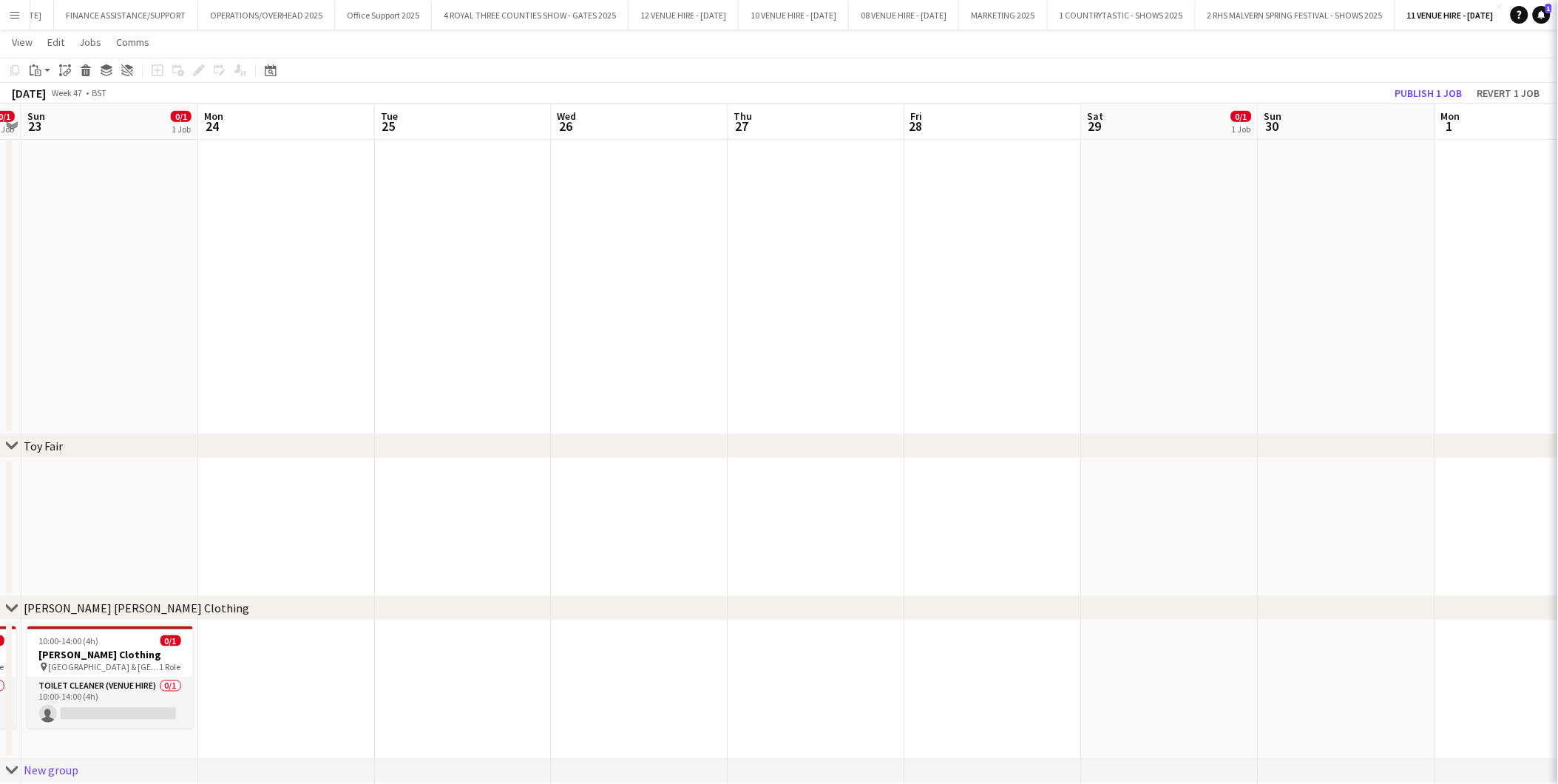
type input "*********"
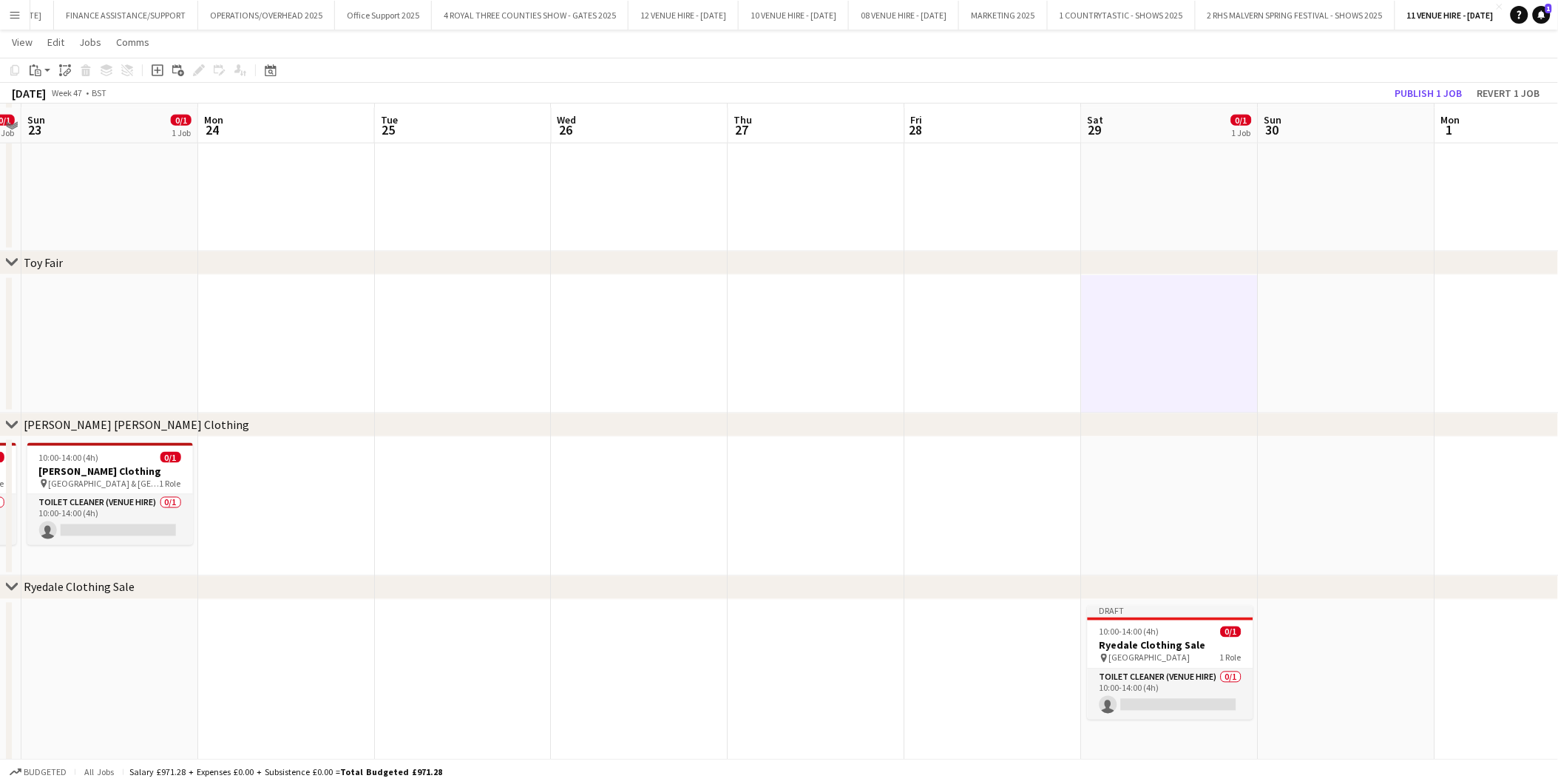
scroll to position [582, 0]
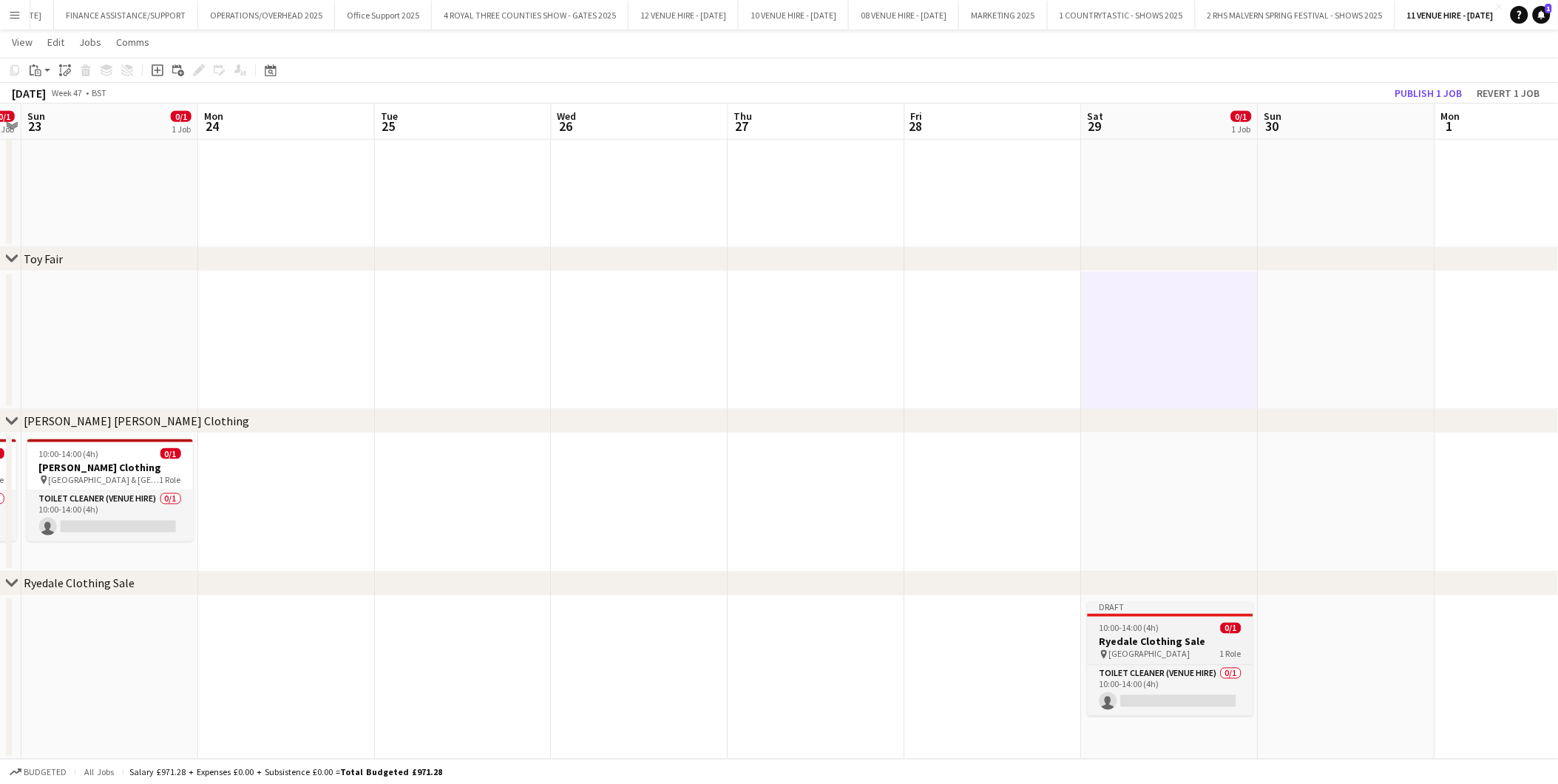
click at [1170, 623] on div "10:00-14:00 (4h) 0/1" at bounding box center [1171, 628] width 166 height 11
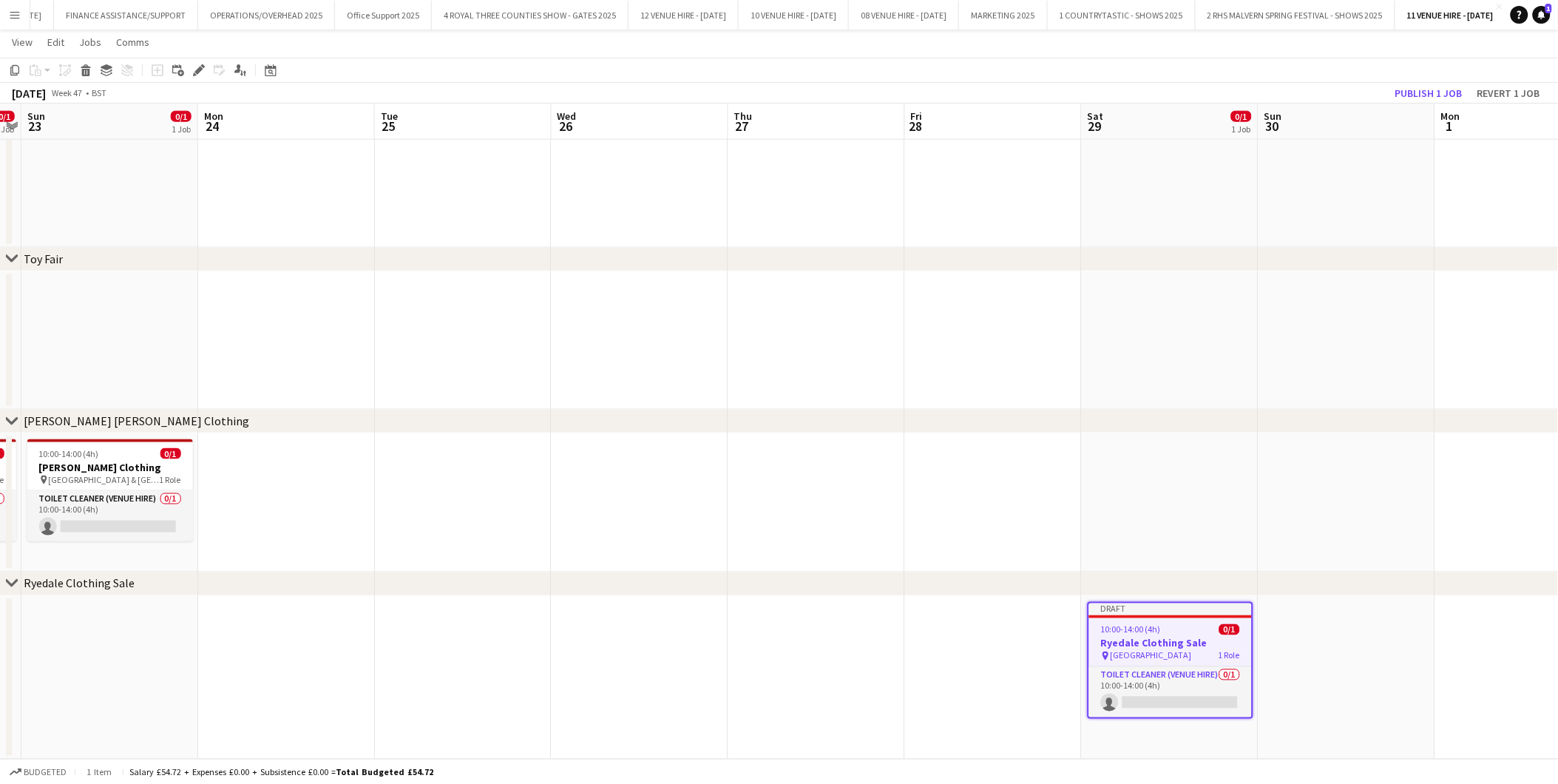
click at [1320, 623] on app-date-cell at bounding box center [1347, 678] width 177 height 164
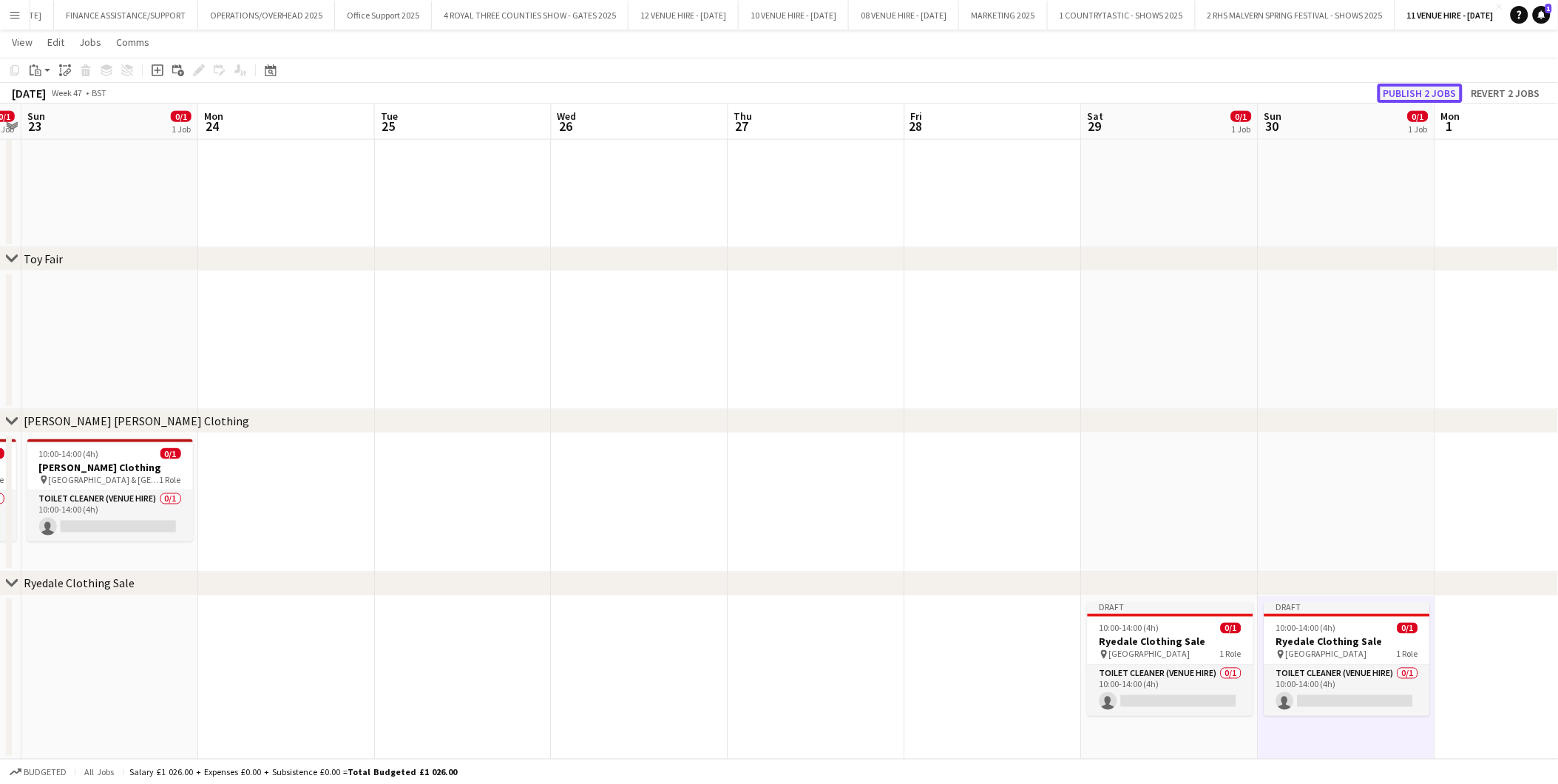
click at [1402, 87] on button "Publish 2 jobs" at bounding box center [1421, 93] width 85 height 19
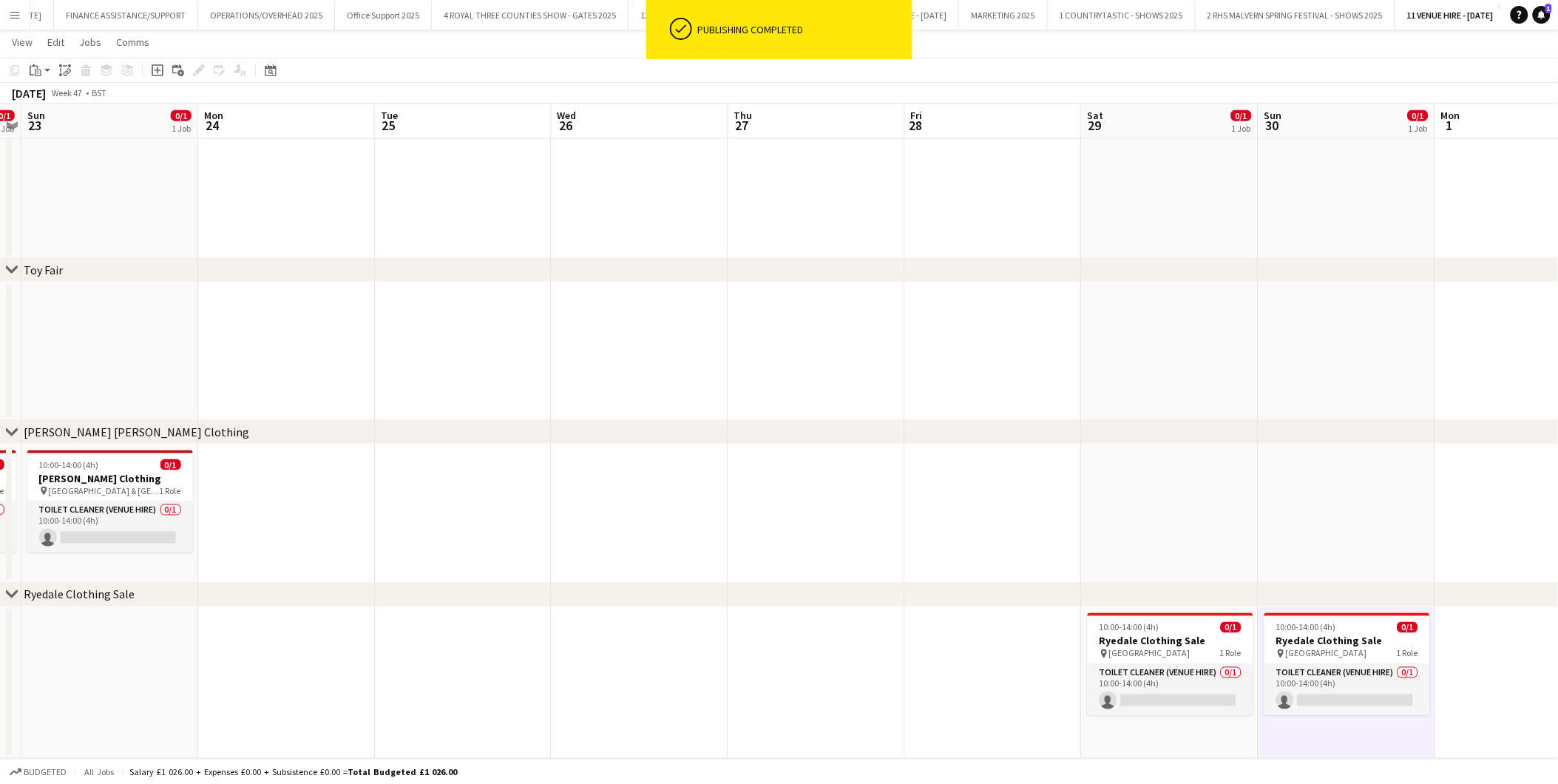
scroll to position [571, 0]
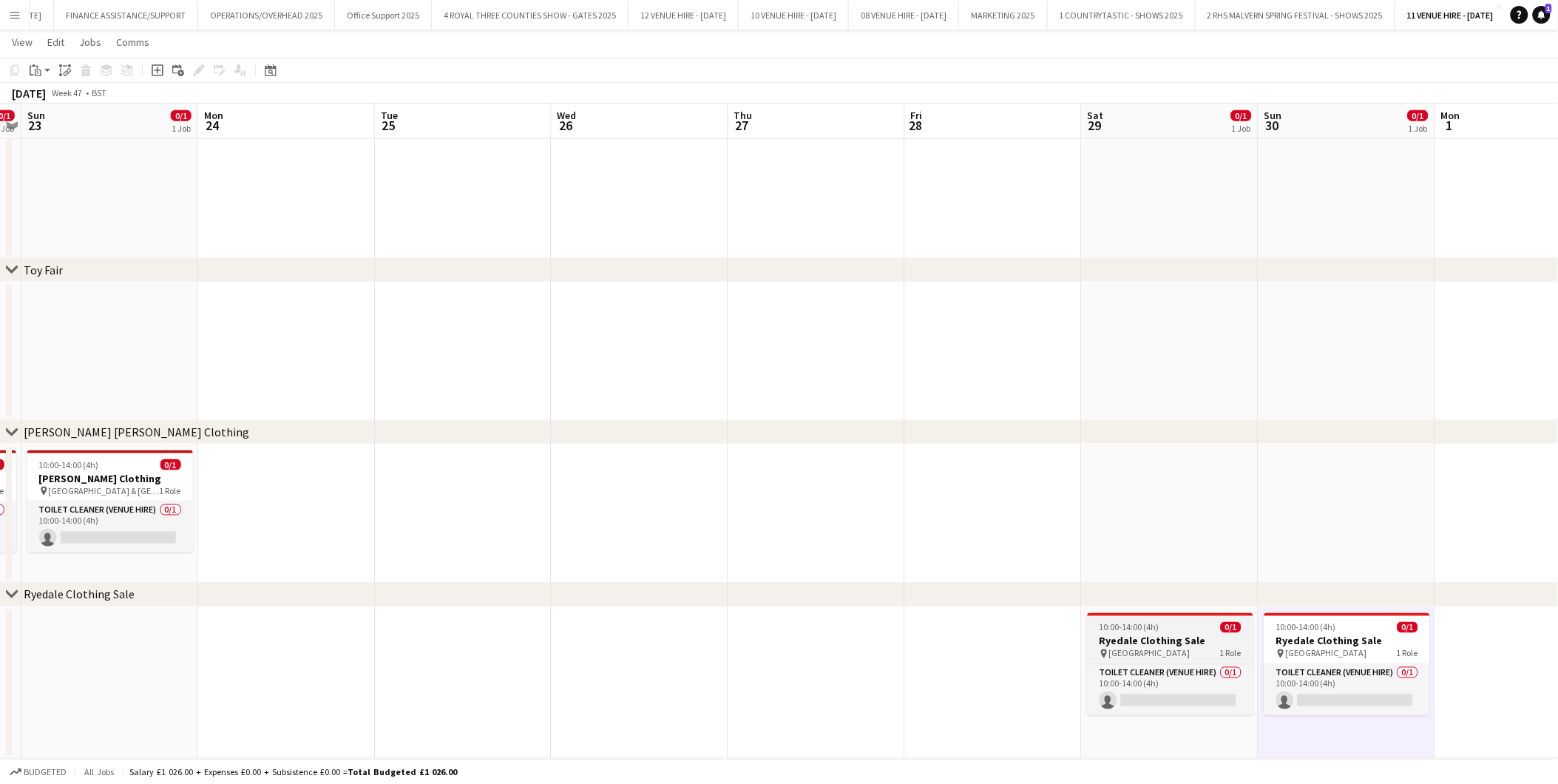
click at [1120, 644] on h3 "Ryedale Clothing Sale" at bounding box center [1171, 641] width 166 height 13
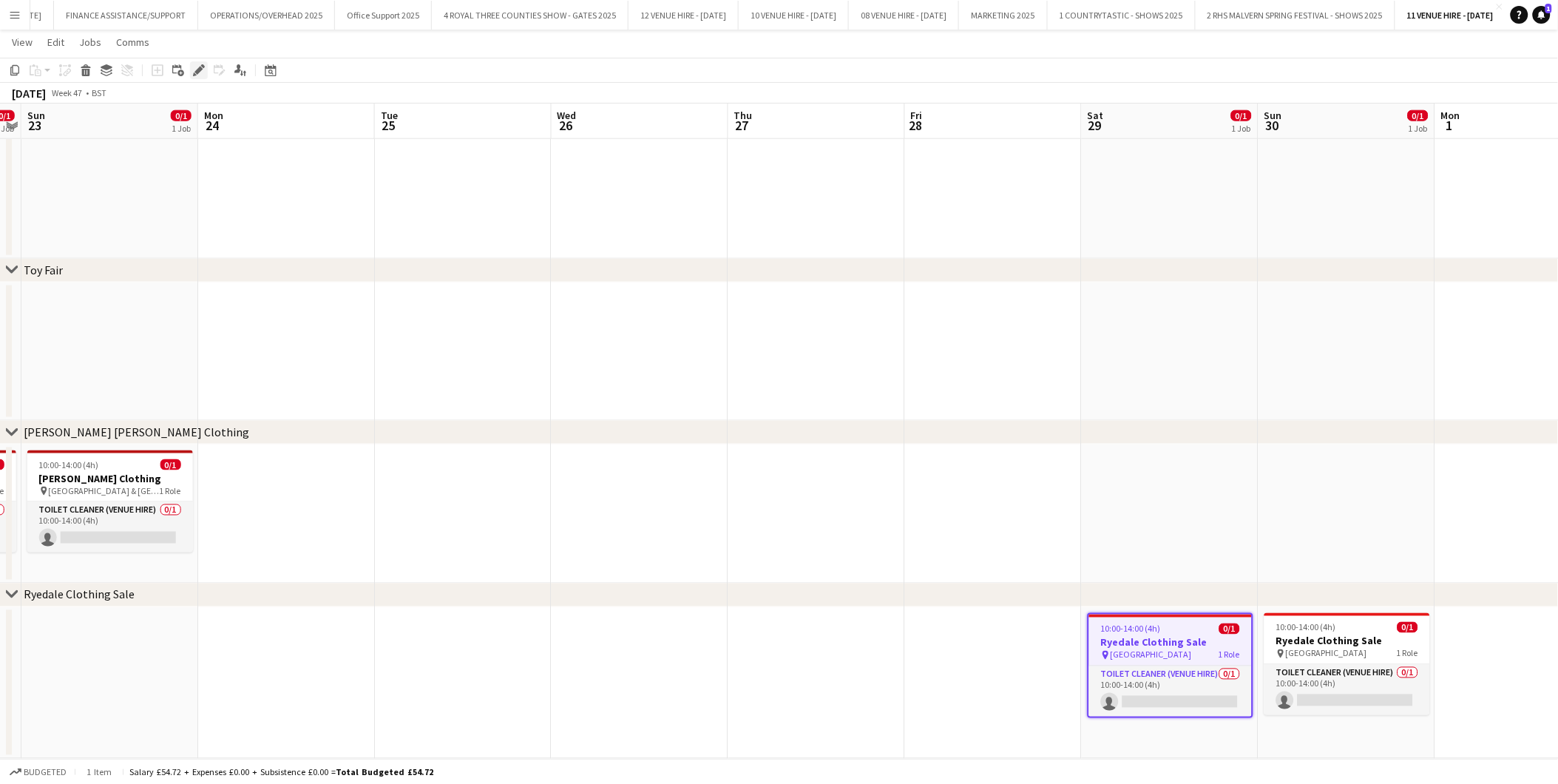
click at [194, 63] on div "Edit" at bounding box center [199, 70] width 18 height 18
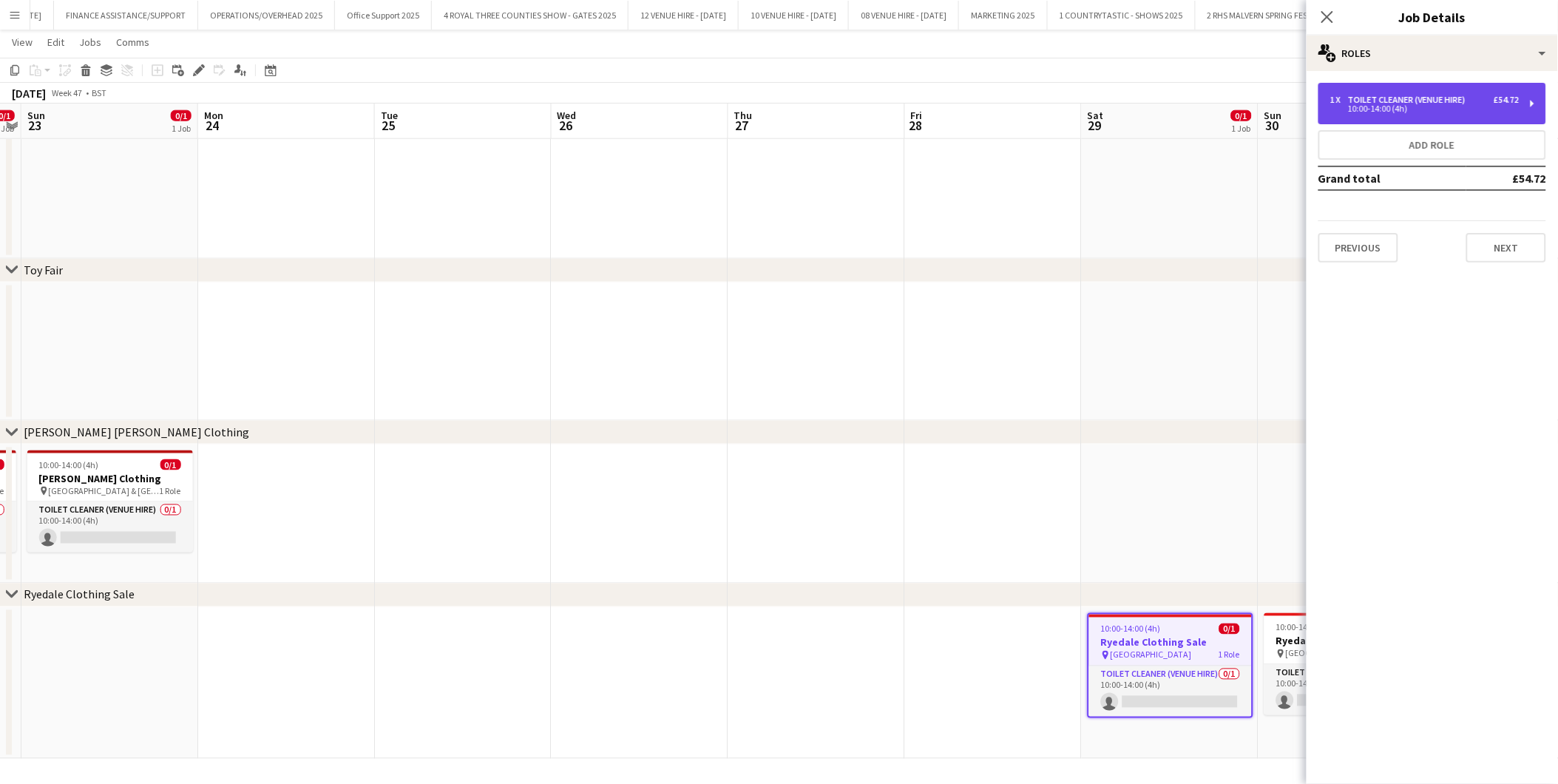
click at [1388, 113] on div "1 x Toilet Cleaner (Venue Hire) £54.72 10:00-14:00 (4h)" at bounding box center [1433, 103] width 228 height 41
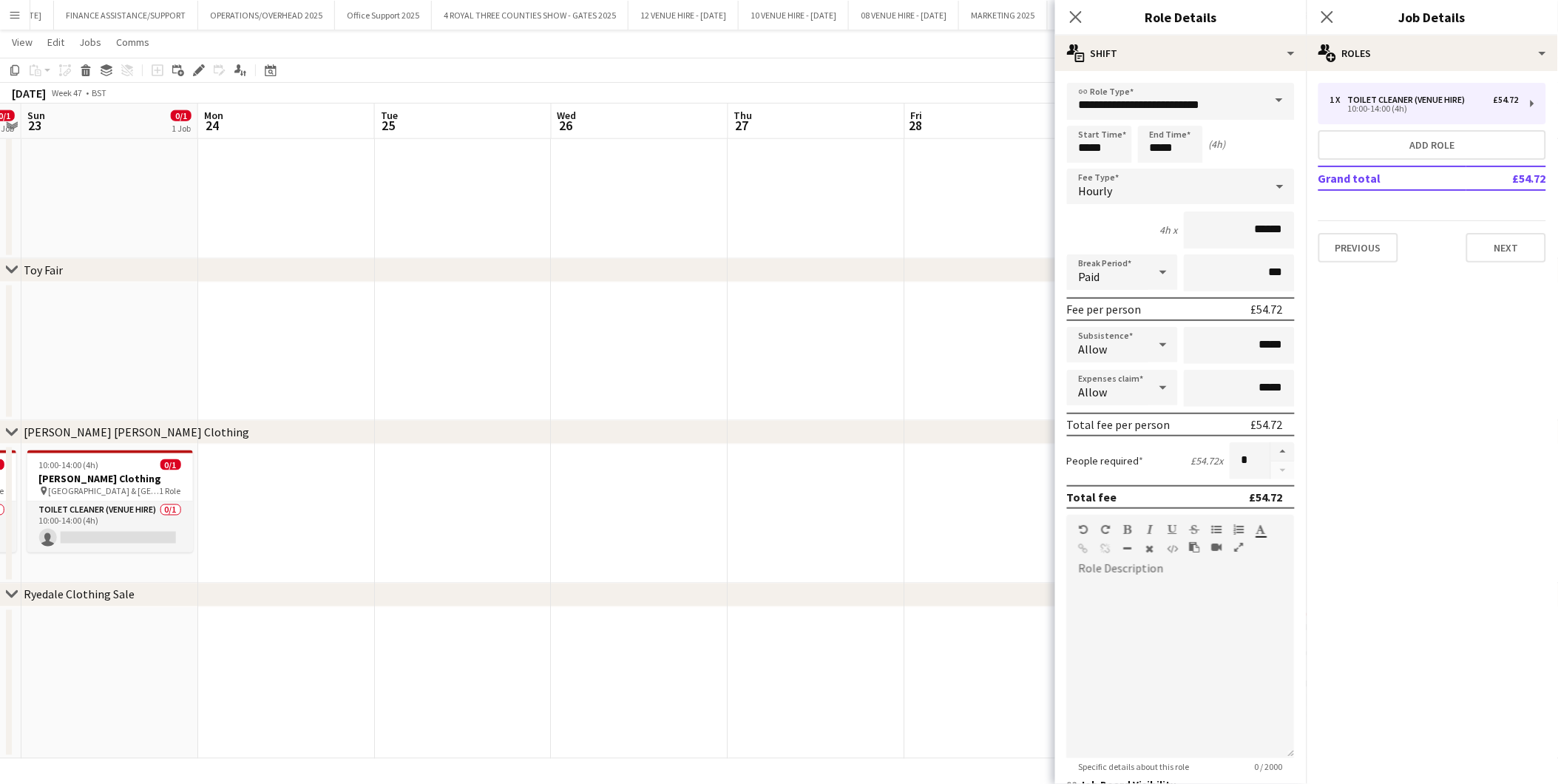
click at [795, 370] on app-date-cell at bounding box center [816, 352] width 177 height 139
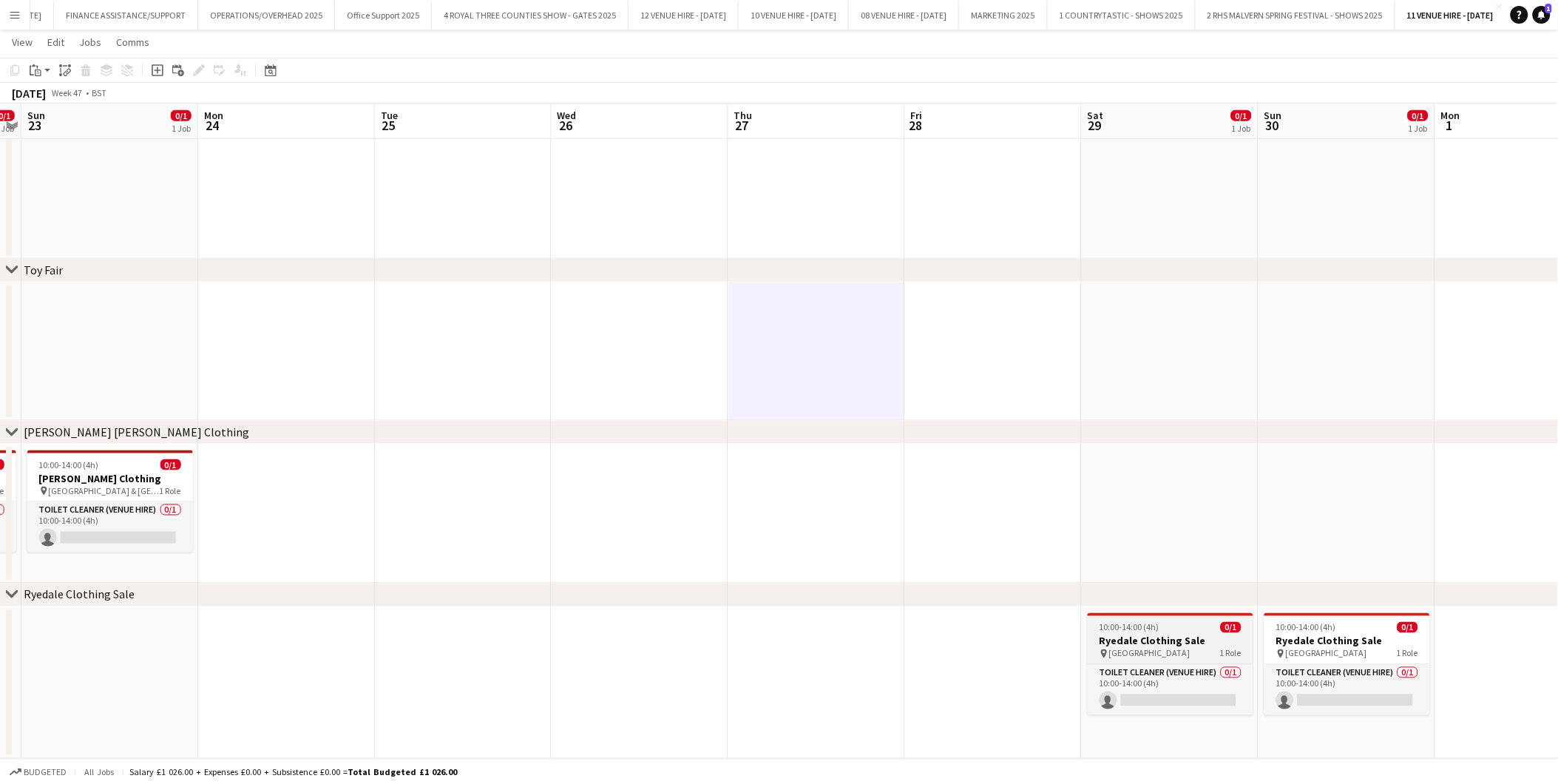
click at [1118, 626] on span "10:00-14:00 (4h)" at bounding box center [1129, 627] width 60 height 11
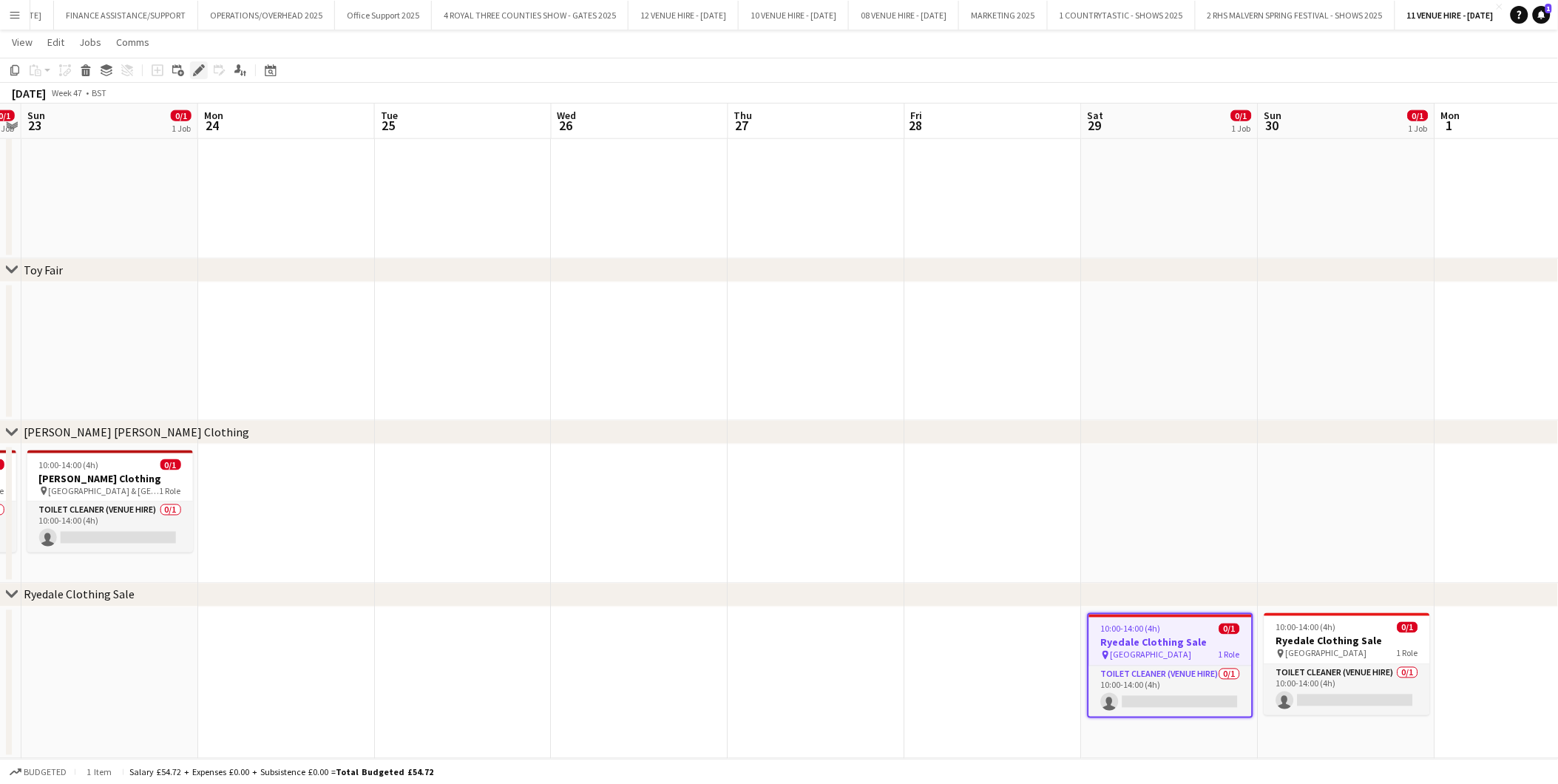
click at [198, 71] on icon at bounding box center [198, 70] width 8 height 8
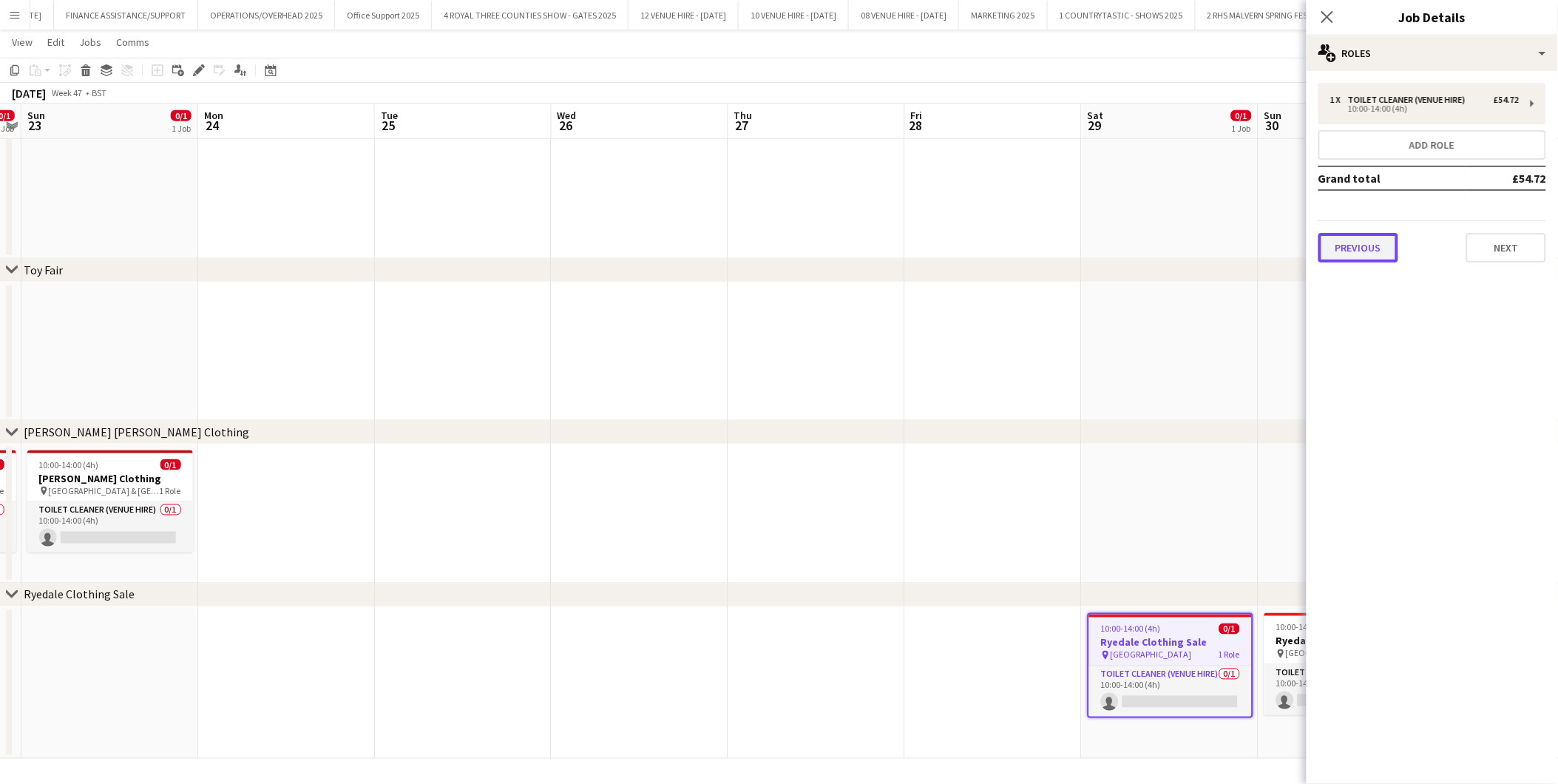
click at [1326, 239] on button "Previous" at bounding box center [1359, 248] width 80 height 30
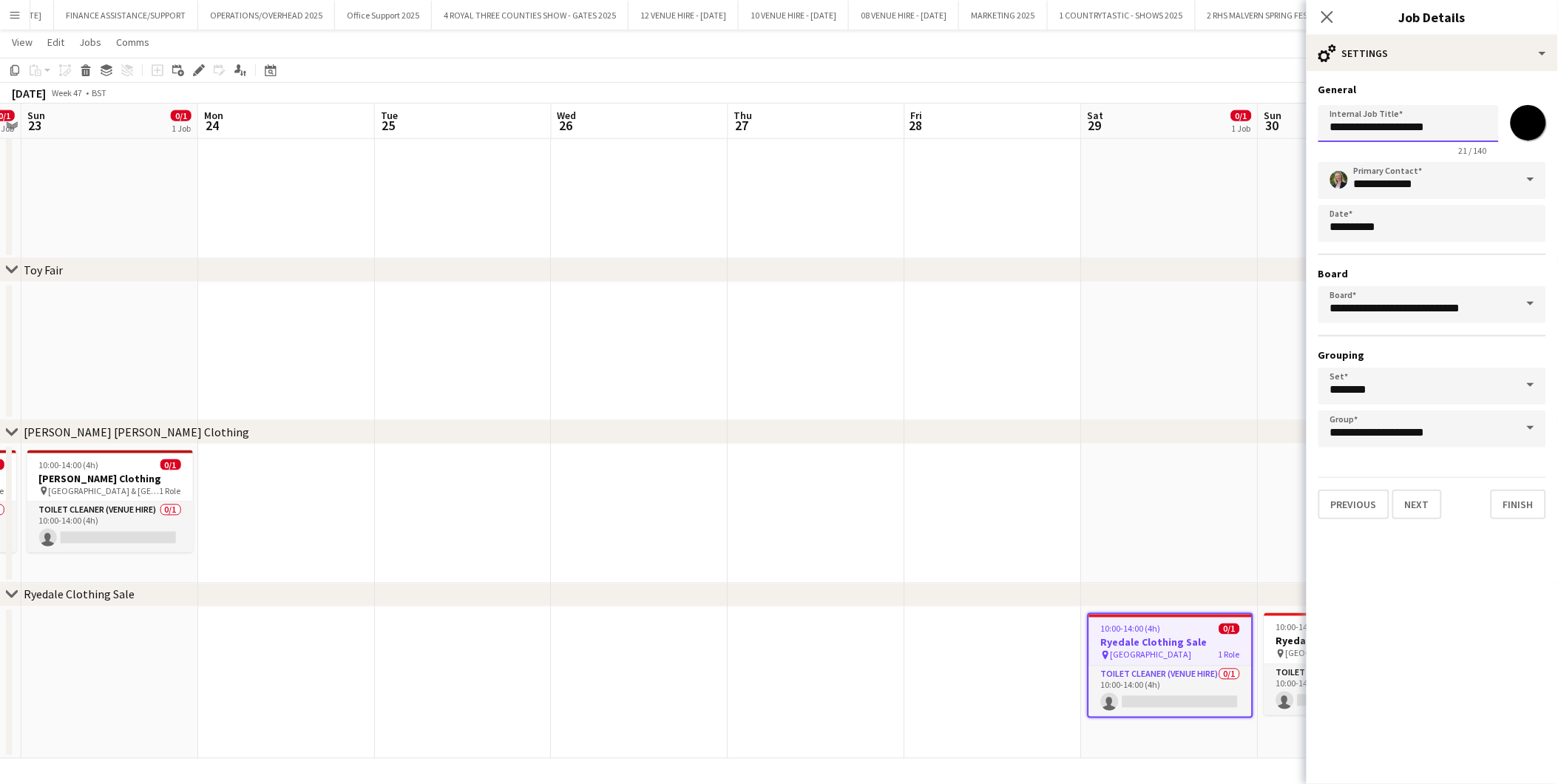
click at [1350, 119] on input "**********" at bounding box center [1409, 124] width 181 height 37
type input "**********"
click at [935, 435] on div "chevron-right [PERSON_NAME] [PERSON_NAME] Clothing" at bounding box center [779, 432] width 1558 height 24
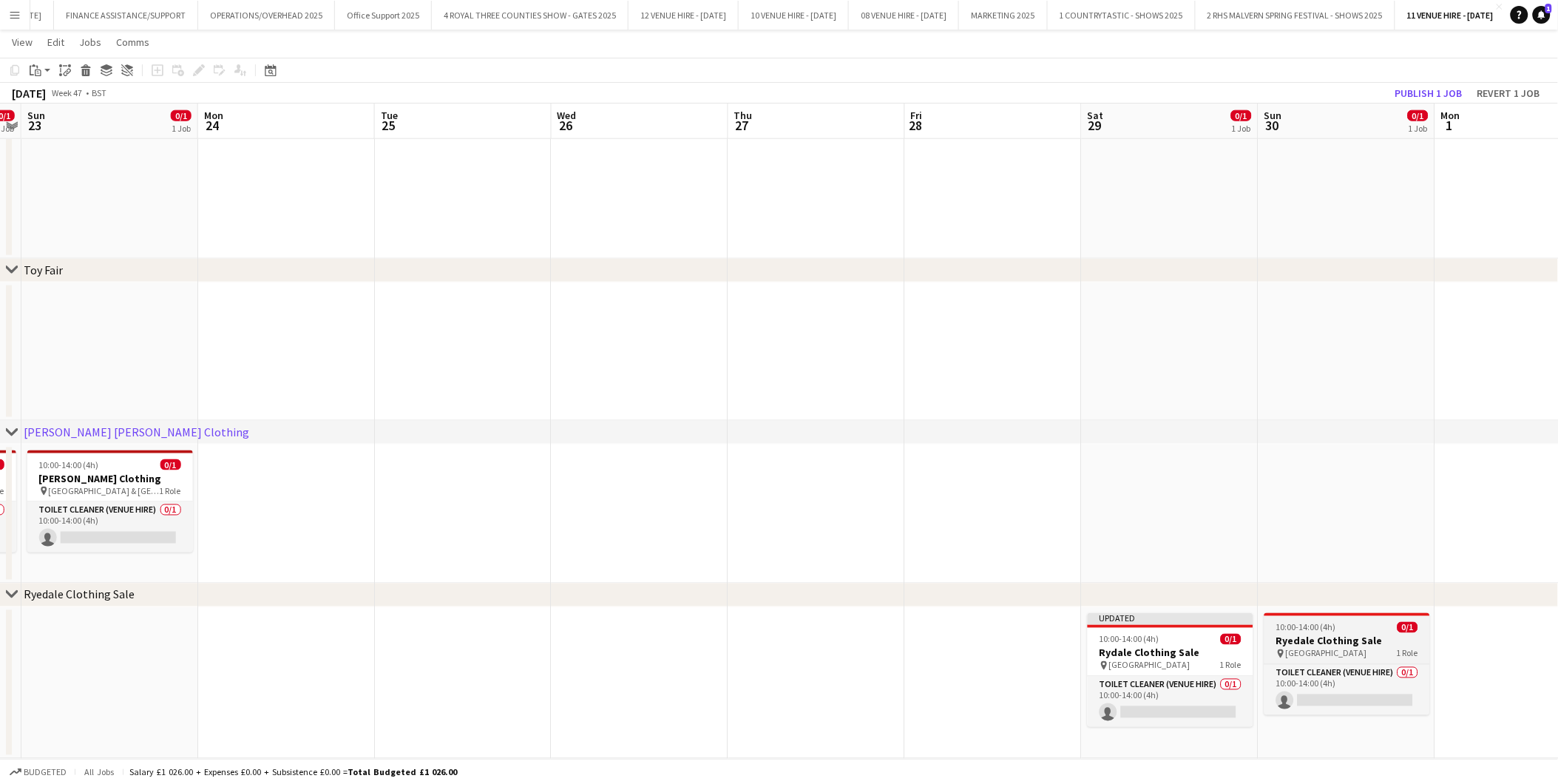
click at [1304, 629] on span "10:00-14:00 (4h)" at bounding box center [1306, 627] width 60 height 11
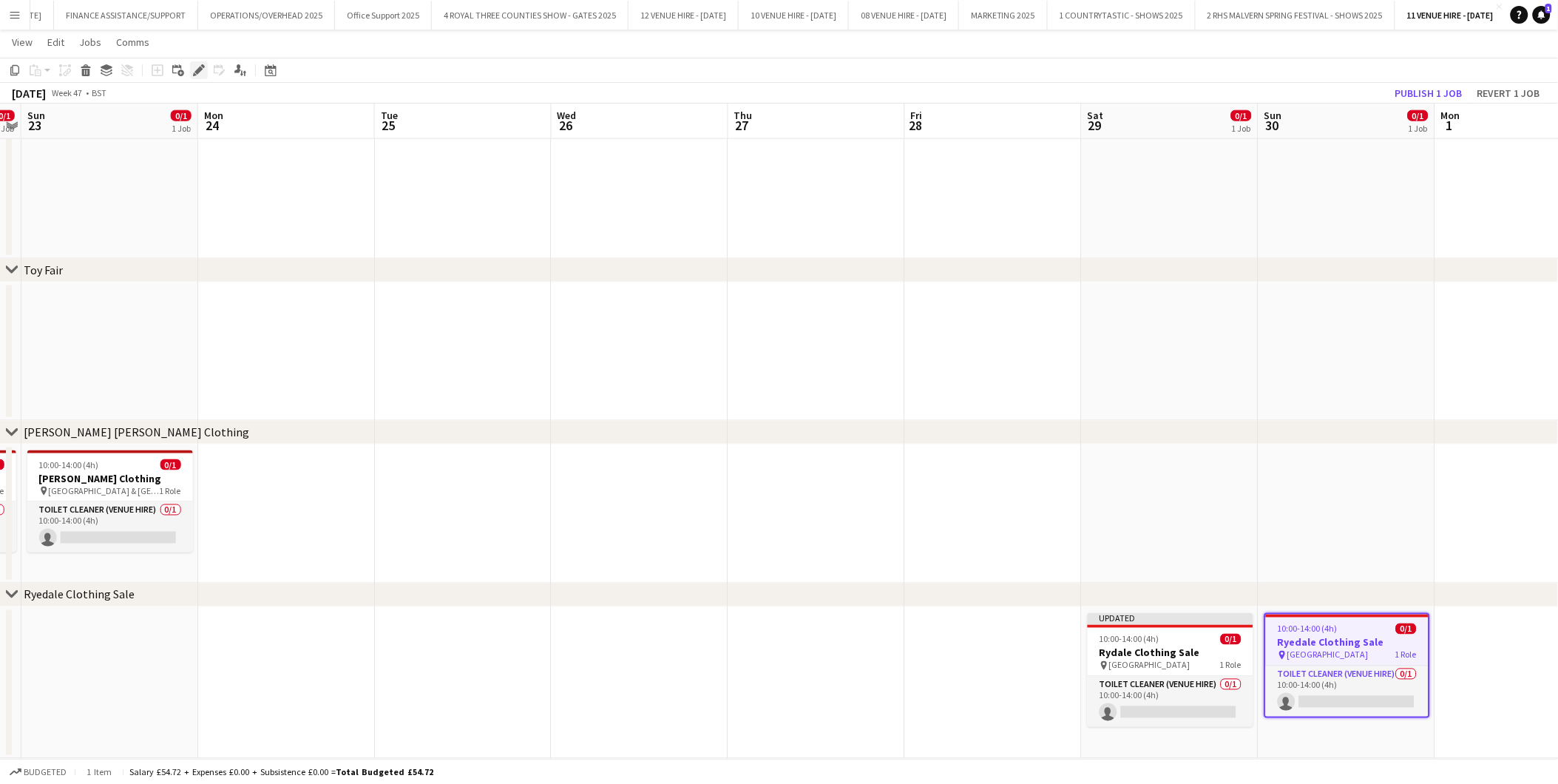
click at [196, 61] on div "Edit" at bounding box center [199, 70] width 18 height 18
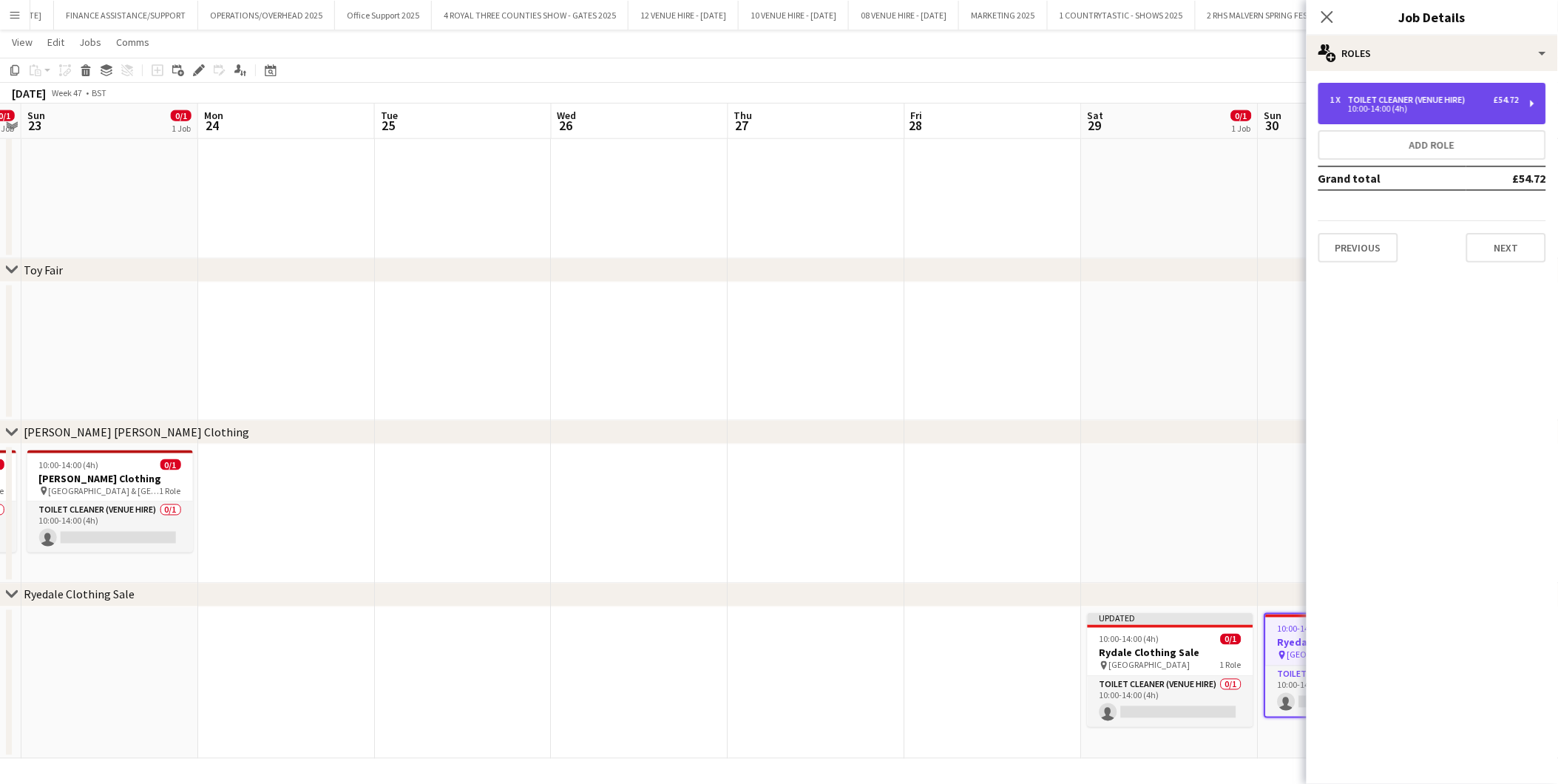
click at [1402, 115] on div "1 x Toilet Cleaner (Venue Hire) £54.72 10:00-14:00 (4h)" at bounding box center [1433, 103] width 228 height 41
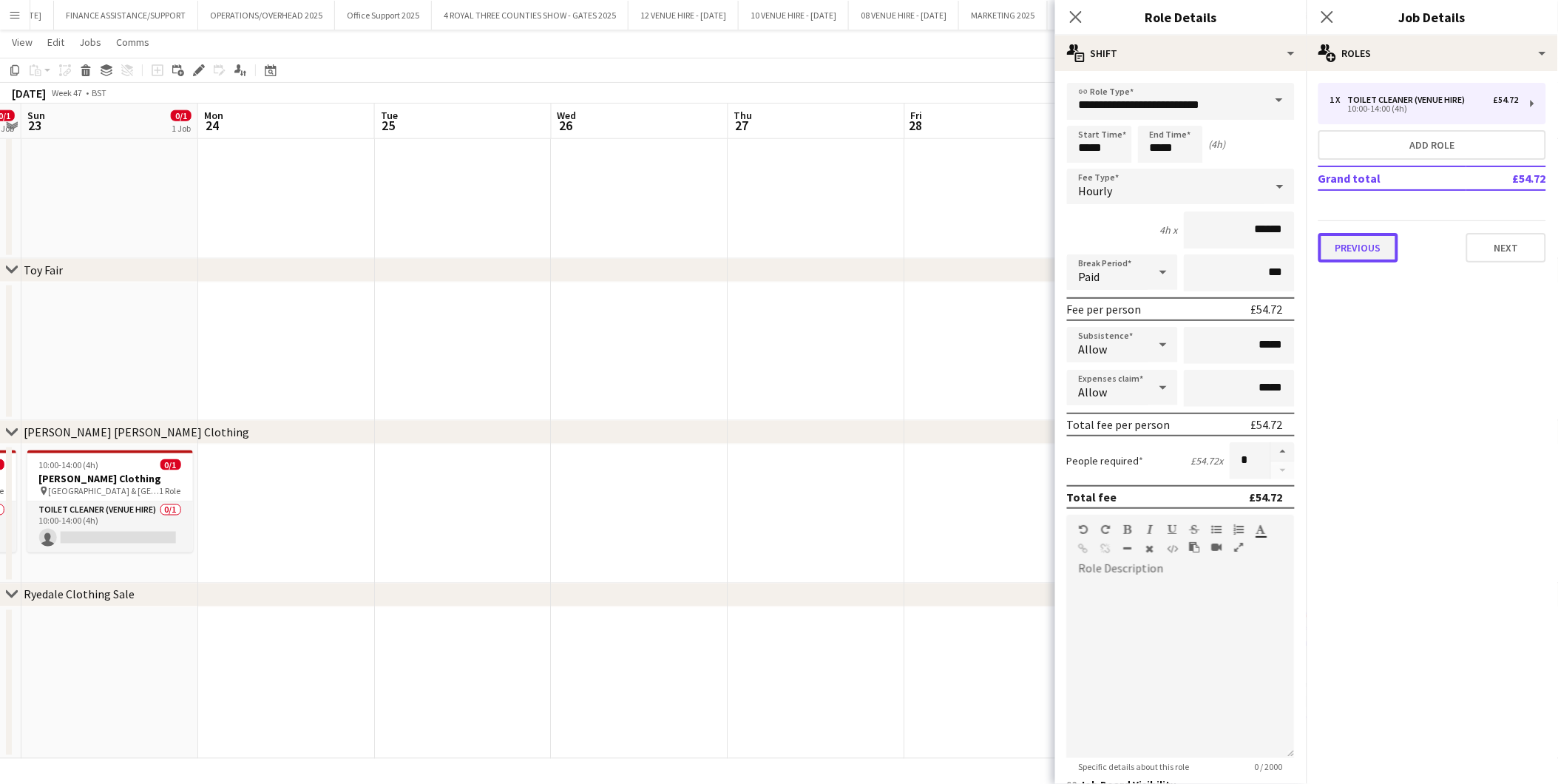
click at [1368, 242] on button "Previous" at bounding box center [1359, 248] width 80 height 30
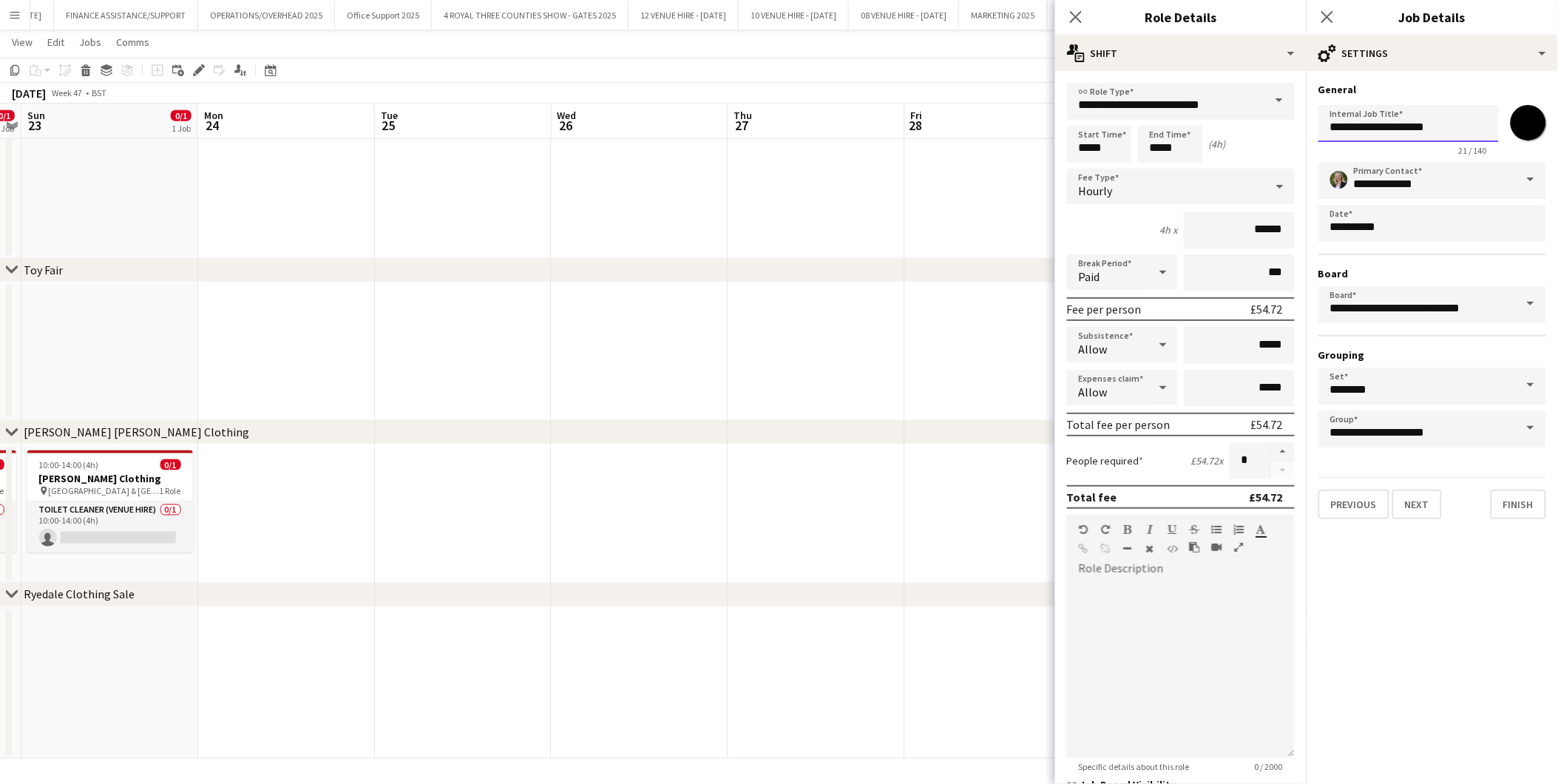
click at [1349, 131] on input "**********" at bounding box center [1409, 124] width 181 height 37
type input "**********"
click at [803, 508] on app-date-cell at bounding box center [816, 514] width 177 height 139
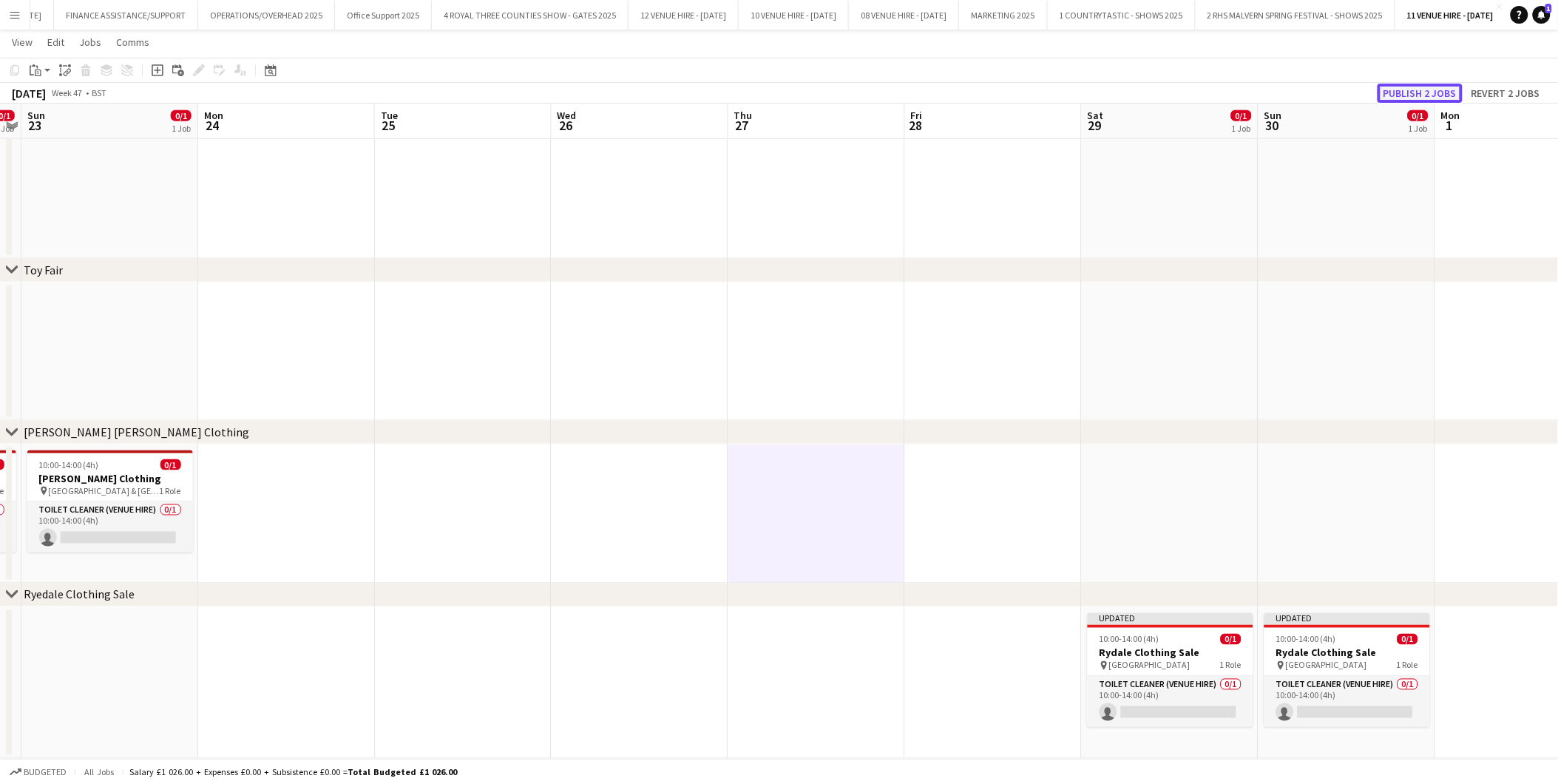
click at [1402, 92] on button "Publish 2 jobs" at bounding box center [1421, 93] width 85 height 19
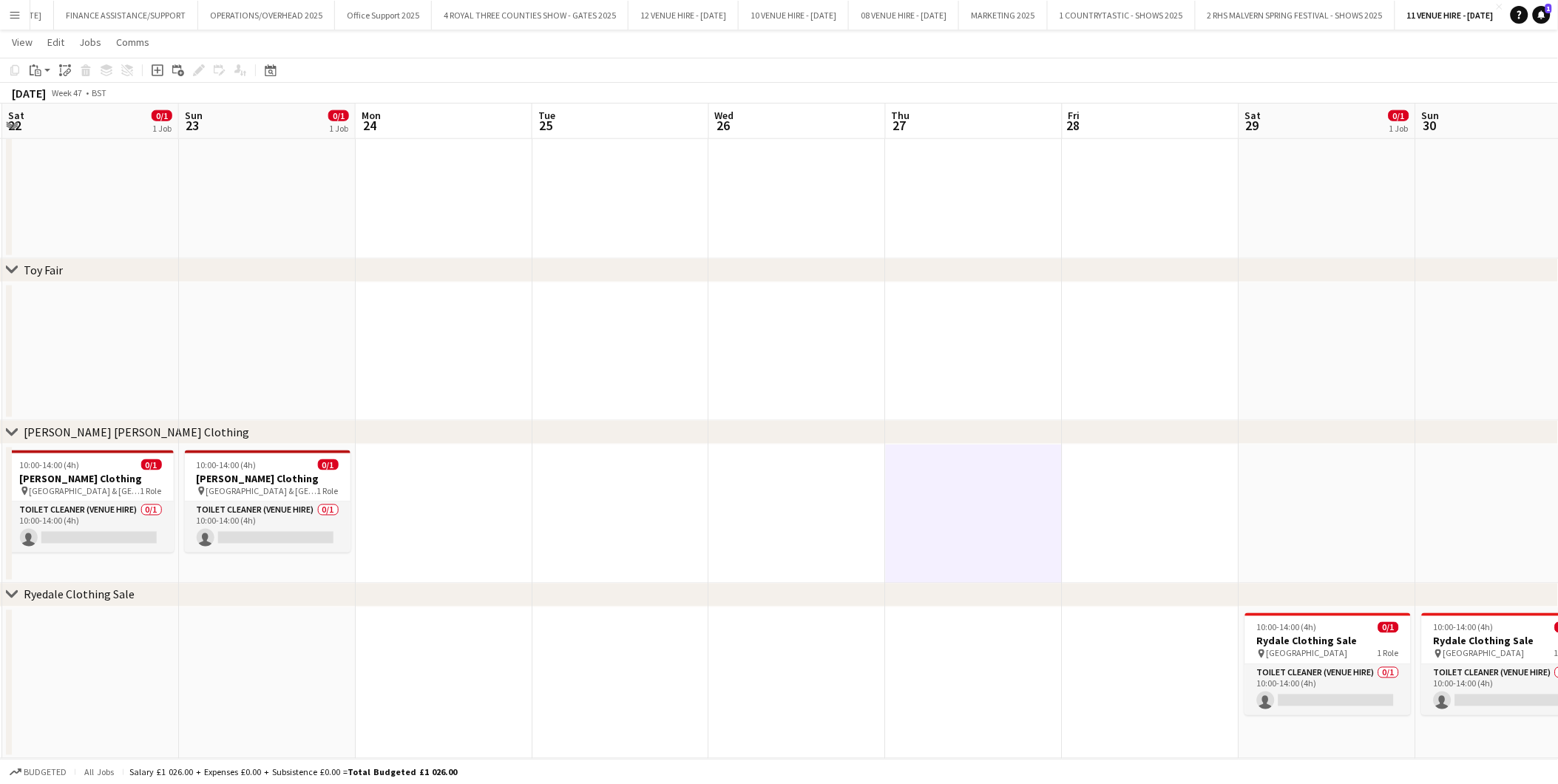
drag, startPoint x: 416, startPoint y: 485, endPoint x: 932, endPoint y: 415, distance: 520.7
click at [932, 415] on app-calendar-viewport "Thu 20 Fri 21 Sat 22 0/1 1 Job Sun 23 0/1 1 Job Mon 24 Tue 25 Wed 26 Thu 27 Fri…" at bounding box center [779, 122] width 1558 height 1272
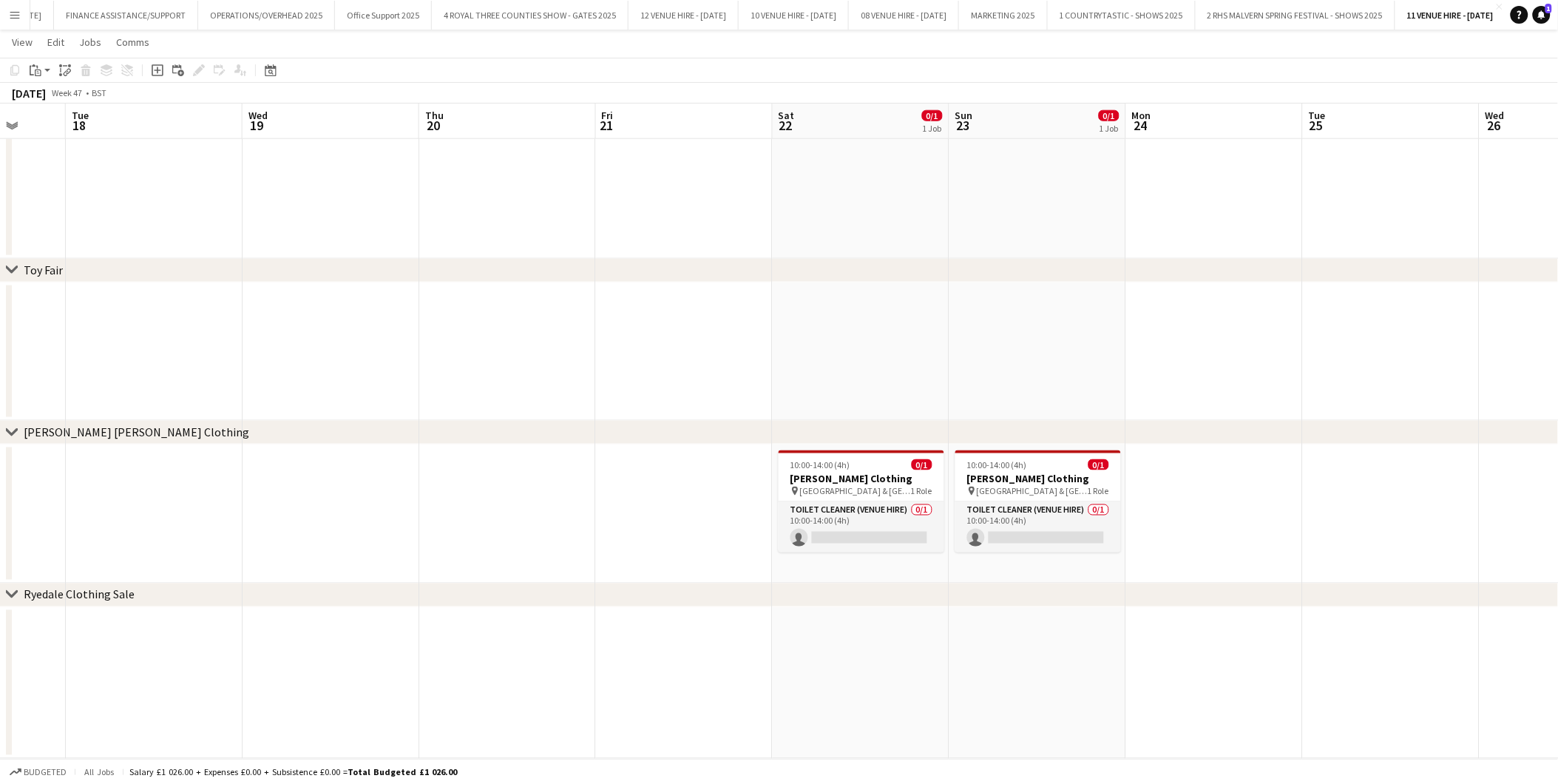
drag, startPoint x: 429, startPoint y: 472, endPoint x: 842, endPoint y: 484, distance: 413.2
click at [842, 484] on app-calendar-viewport "Sat 15 Sun 16 0/1 1 Job Mon 17 Tue 18 Wed 19 Thu 20 Fri 21 Sat 22 0/1 1 Job Sun…" at bounding box center [779, 122] width 1558 height 1272
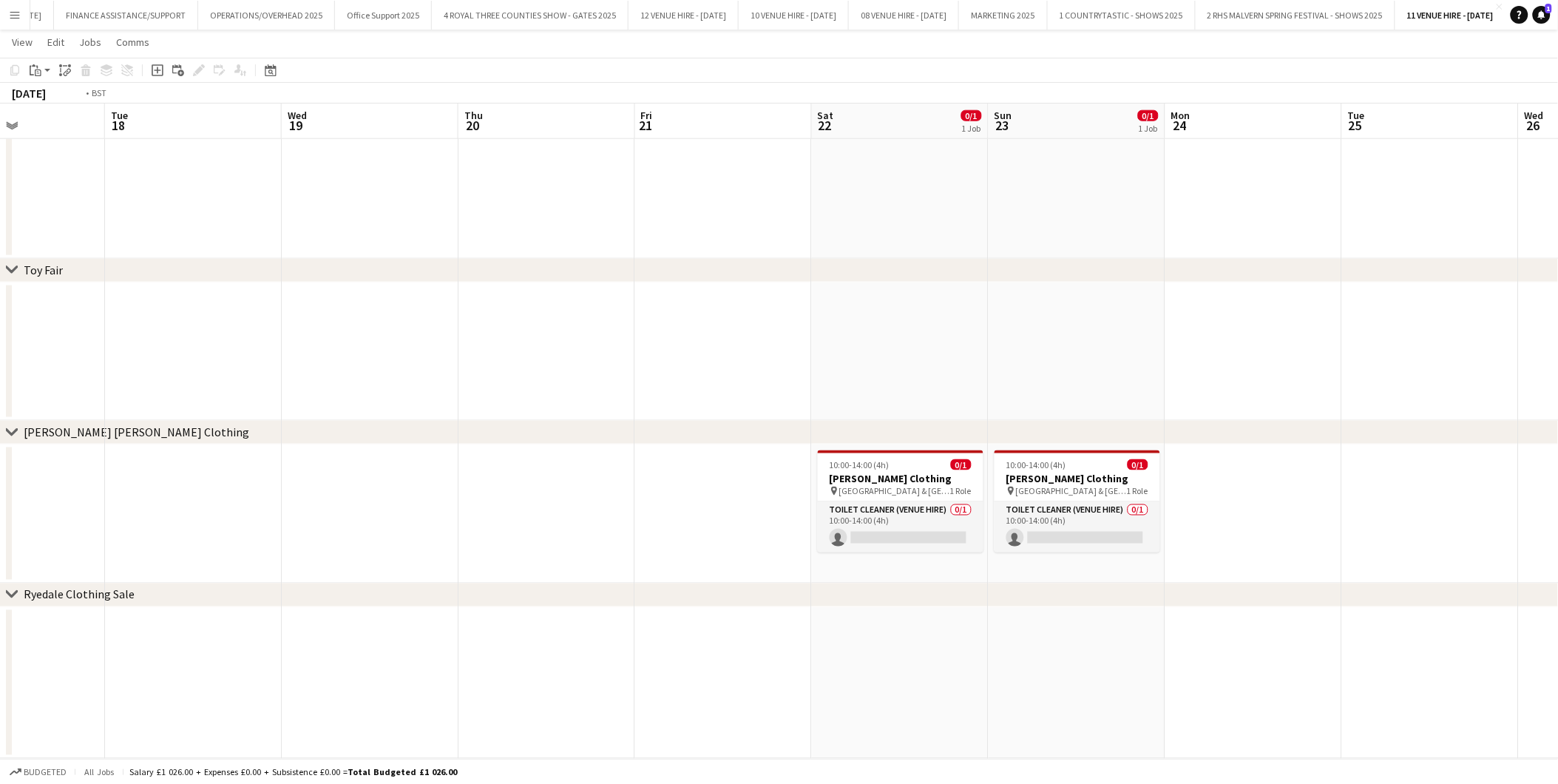
drag, startPoint x: 387, startPoint y: 498, endPoint x: 603, endPoint y: 491, distance: 216.1
click at [603, 491] on app-calendar-viewport "Sat 15 Sun 16 0/1 1 Job Mon 17 Tue 18 Wed 19 Thu 20 Fri 21 Sat 22 0/1 1 Job Sun…" at bounding box center [779, 122] width 1558 height 1272
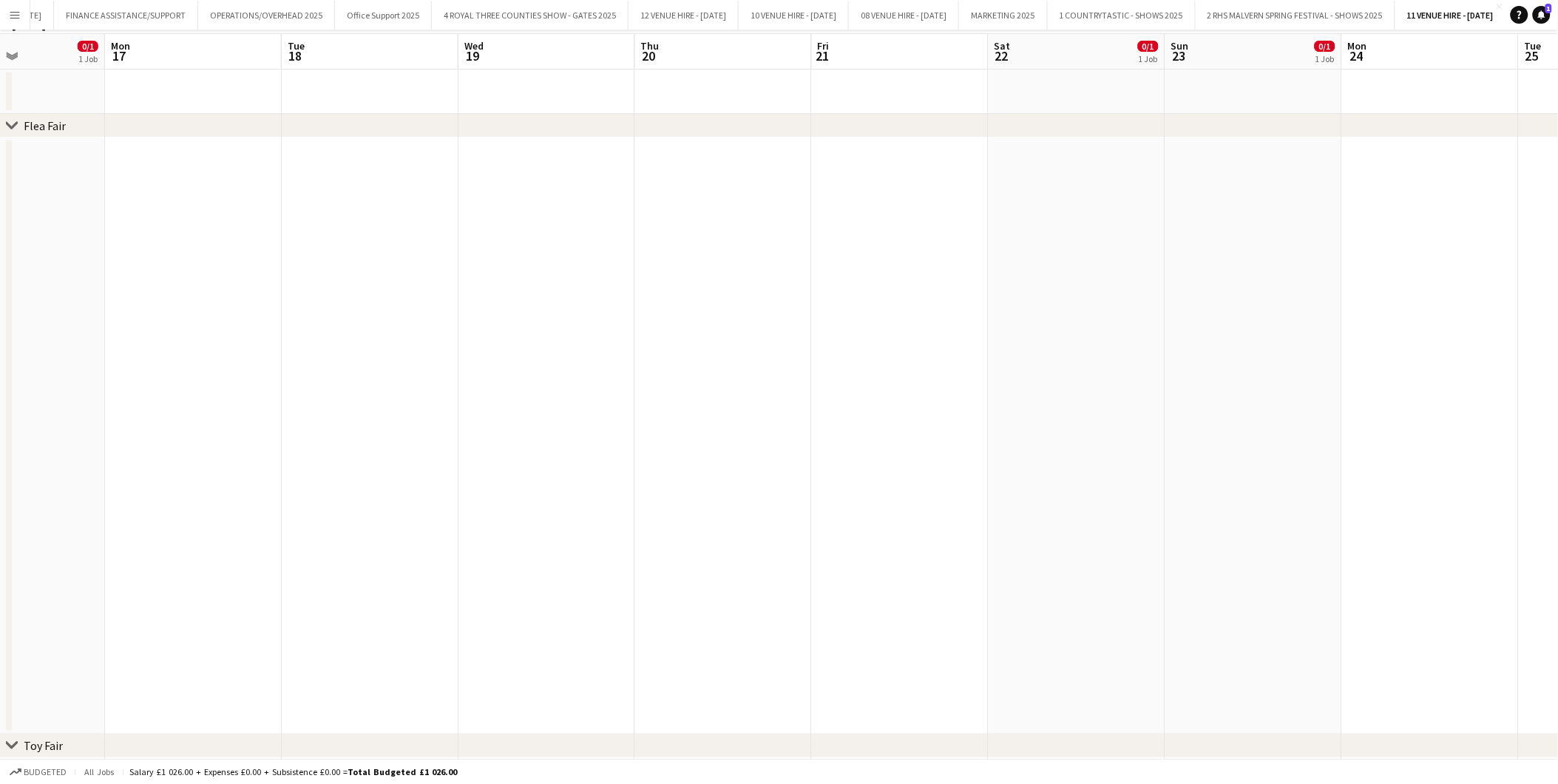
scroll to position [0, 0]
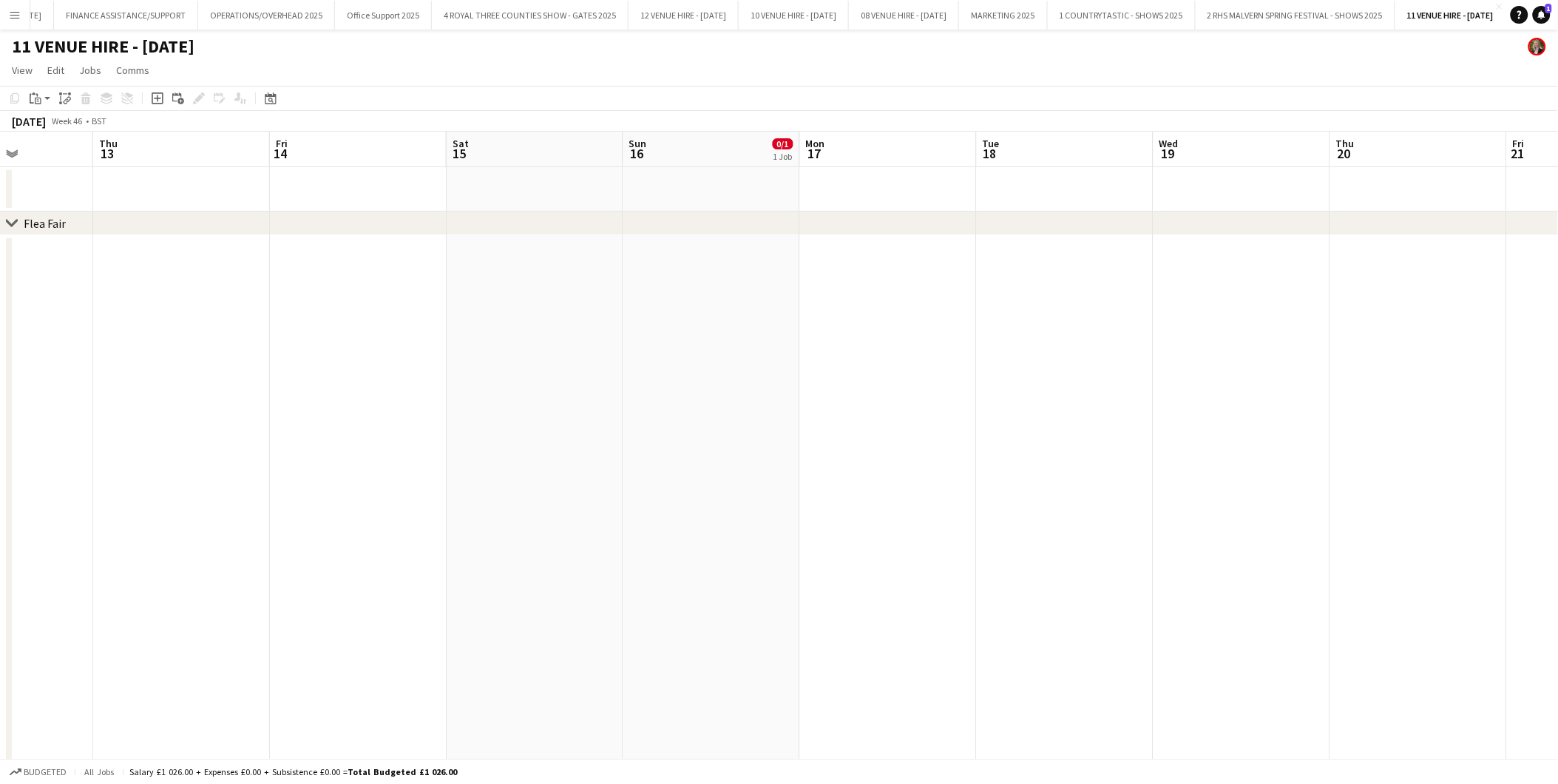
drag, startPoint x: 696, startPoint y: 438, endPoint x: 1220, endPoint y: 362, distance: 529.5
click at [1220, 362] on app-calendar-viewport "Mon 10 Tue 11 Wed 12 Thu 13 Fri 14 Sat 15 Sun 16 0/1 1 Job Mon 17 Tue 18 Wed 19…" at bounding box center [779, 731] width 1558 height 1200
drag, startPoint x: 533, startPoint y: 397, endPoint x: 1076, endPoint y: 344, distance: 545.6
click at [1082, 344] on app-calendar-viewport "Sat 8 Sun 9 Mon 10 Tue 11 Wed 12 Thu 13 Fri 14 Sat 15 Sun 16 0/1 1 Job Mon 17 T…" at bounding box center [779, 731] width 1558 height 1200
drag, startPoint x: 632, startPoint y: 367, endPoint x: 1121, endPoint y: 341, distance: 489.7
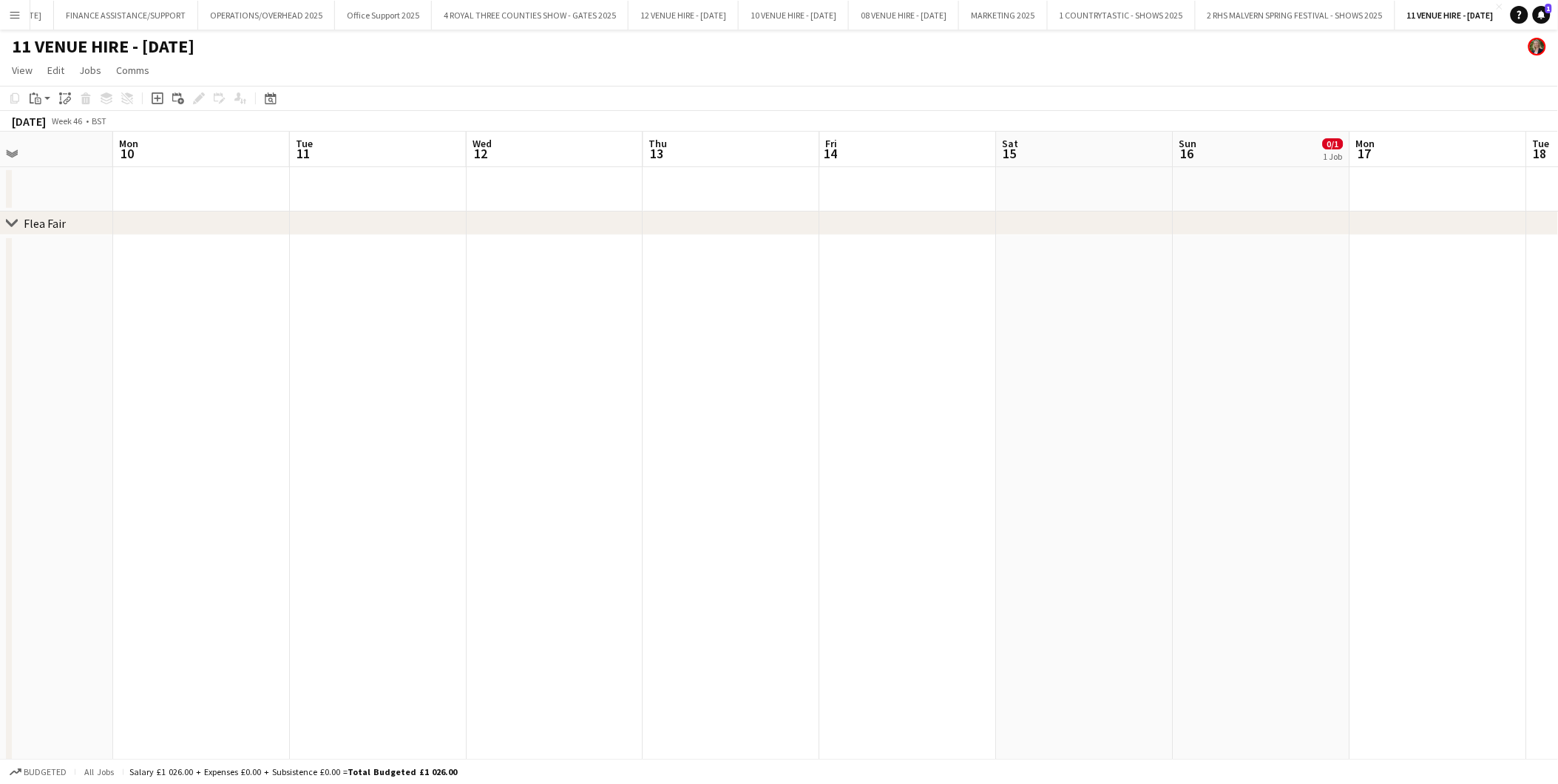
click at [1123, 341] on app-calendar-viewport "Fri 7 Sat 8 Sun 9 Mon 10 Tue 11 Wed 12 Thu 13 Fri 14 Sat 15 Sun 16 0/1 1 Job Mo…" at bounding box center [779, 731] width 1558 height 1200
drag, startPoint x: 491, startPoint y: 362, endPoint x: 861, endPoint y: 338, distance: 370.8
click at [927, 340] on app-calendar-viewport "Mon 3 0/2 1 Job Tue 4 Wed 5 Thu 6 Fri 7 Sat 8 Sun 9 Mon 10 Tue 11 Wed 12 Thu 13…" at bounding box center [779, 731] width 1558 height 1200
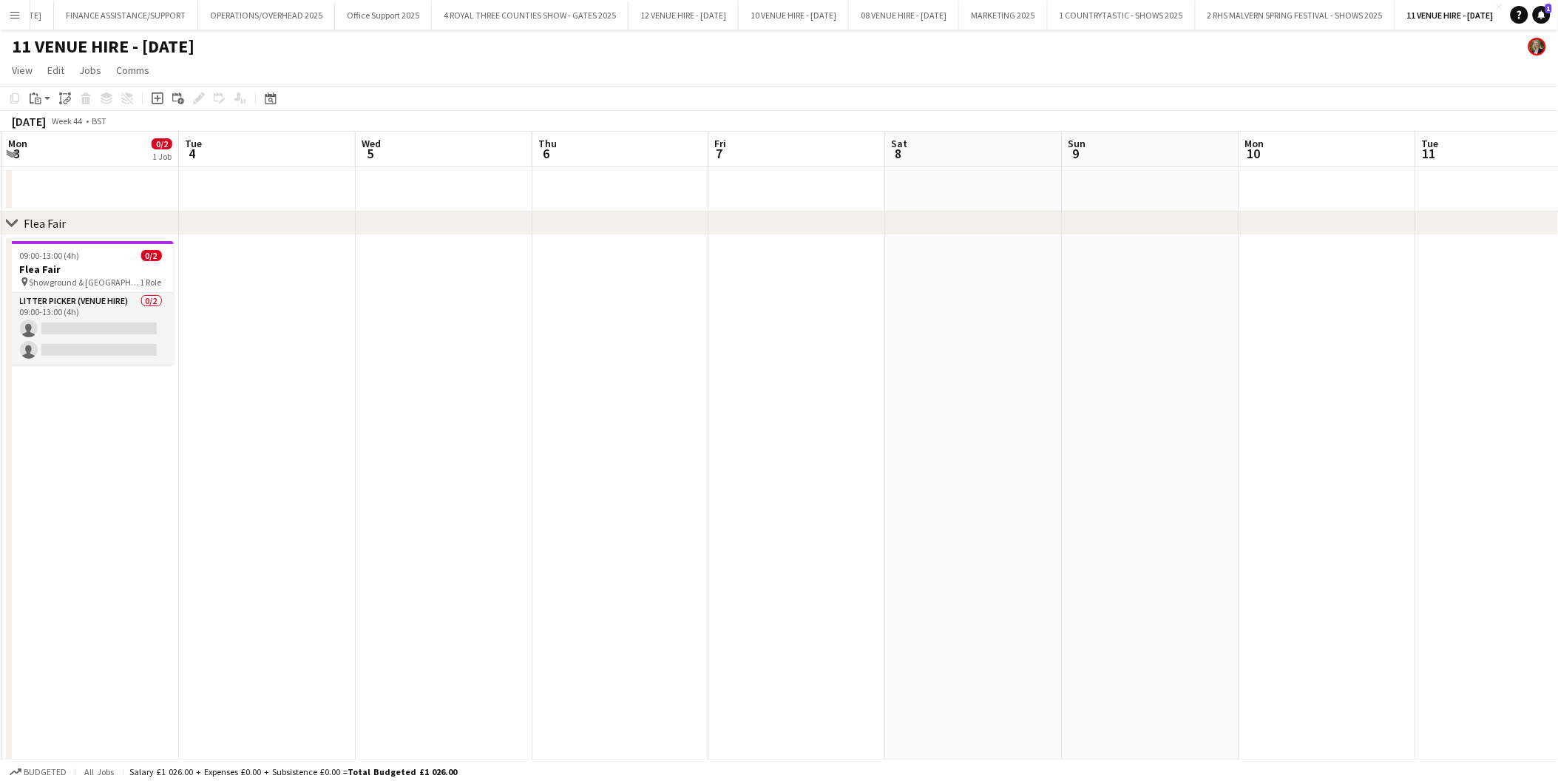
drag, startPoint x: 491, startPoint y: 345, endPoint x: 625, endPoint y: 345, distance: 134.0
click at [837, 343] on app-calendar-viewport "Sat 1 1/1 1 Job Sun 2 2/6 5 Jobs Mon 3 0/2 1 Job Tue 4 Wed 5 Thu 6 Fri 7 Sat 8 …" at bounding box center [779, 731] width 1558 height 1200
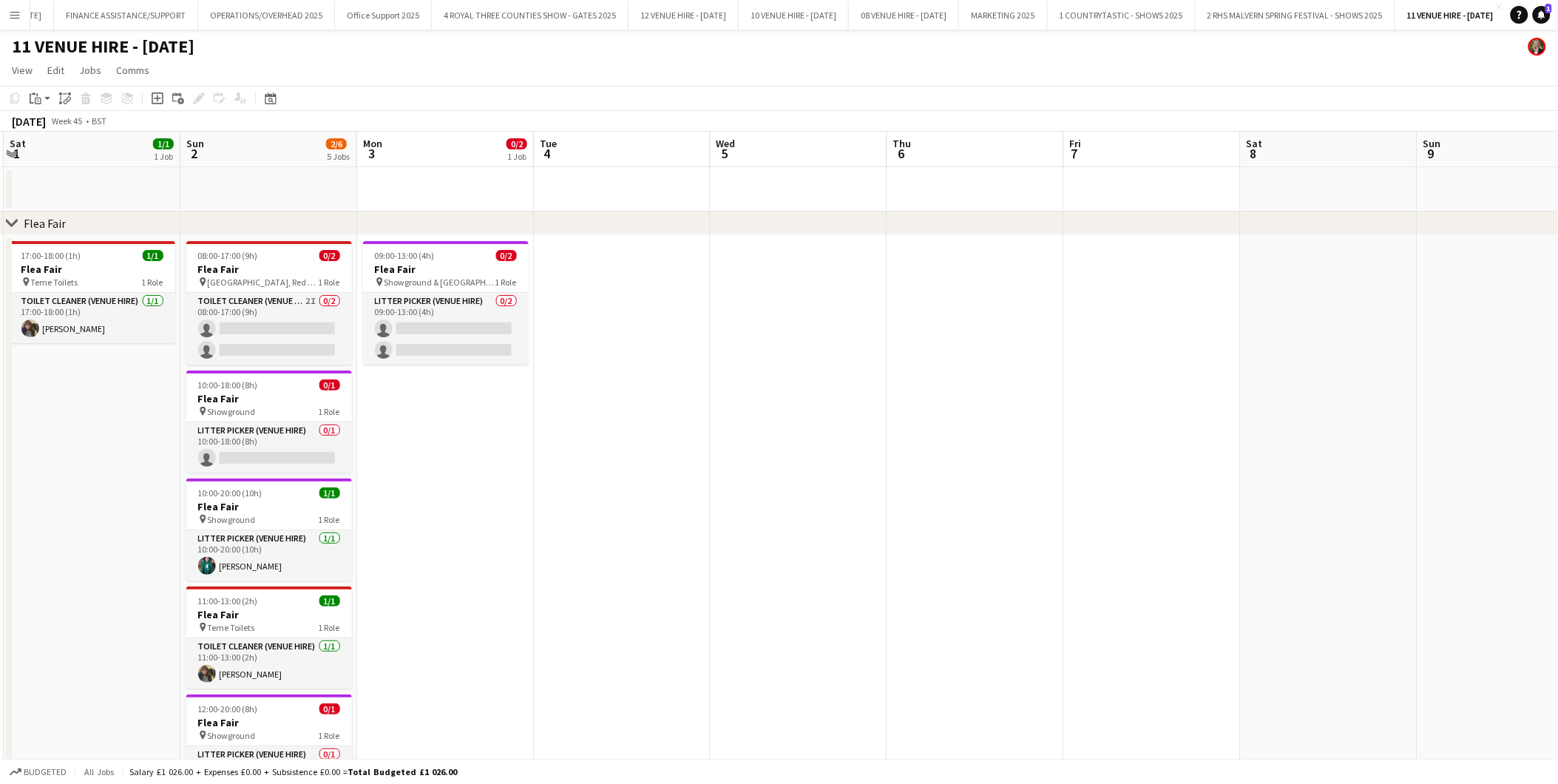
click at [1048, 320] on app-calendar-viewport "Thu 30 Fri 31 Sat 1 1/1 1 Job Sun 2 2/6 5 Jobs Mon 3 0/2 1 Job Tue 4 Wed 5 Thu …" at bounding box center [779, 731] width 1558 height 1200
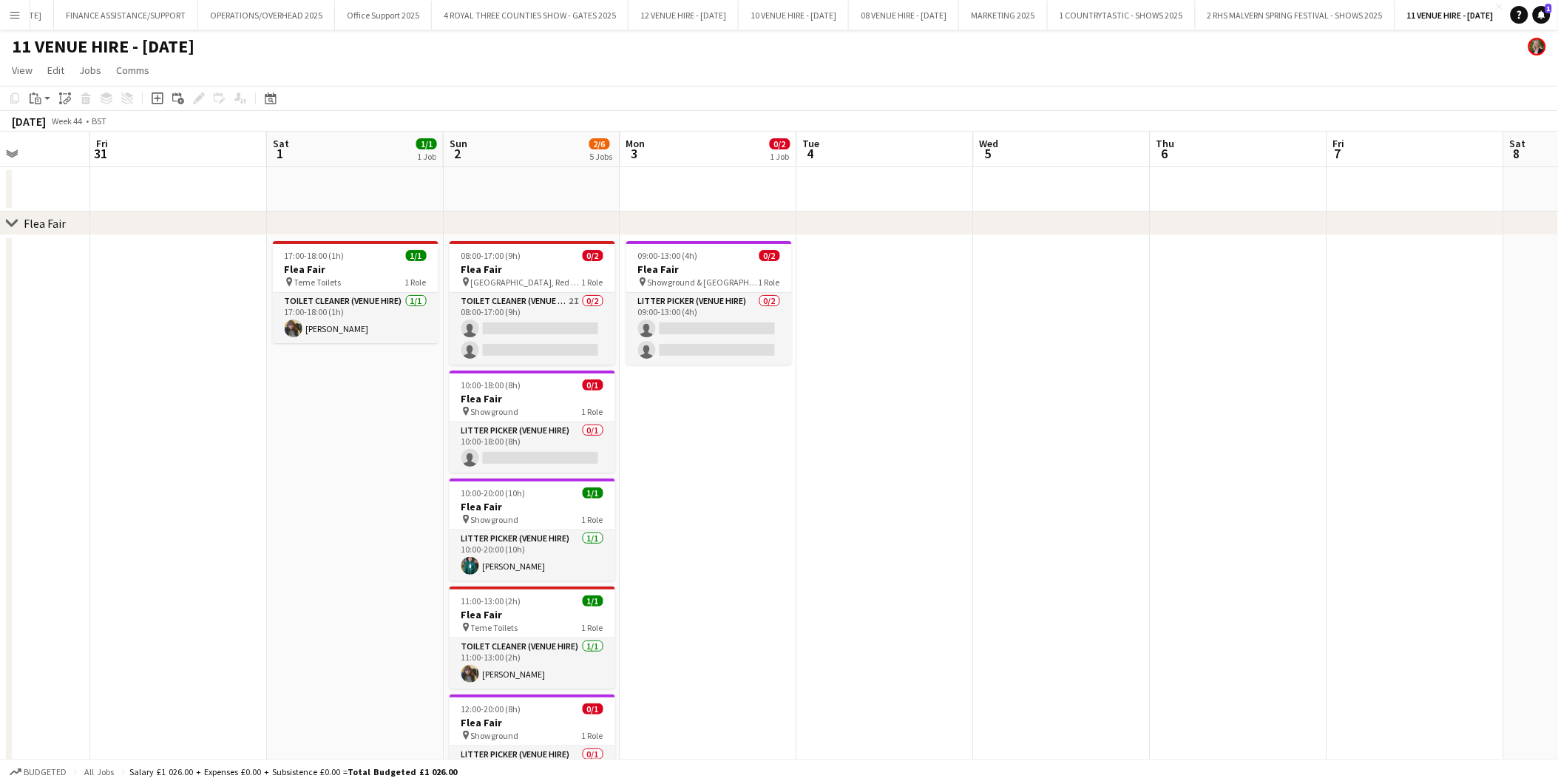
scroll to position [0, 462]
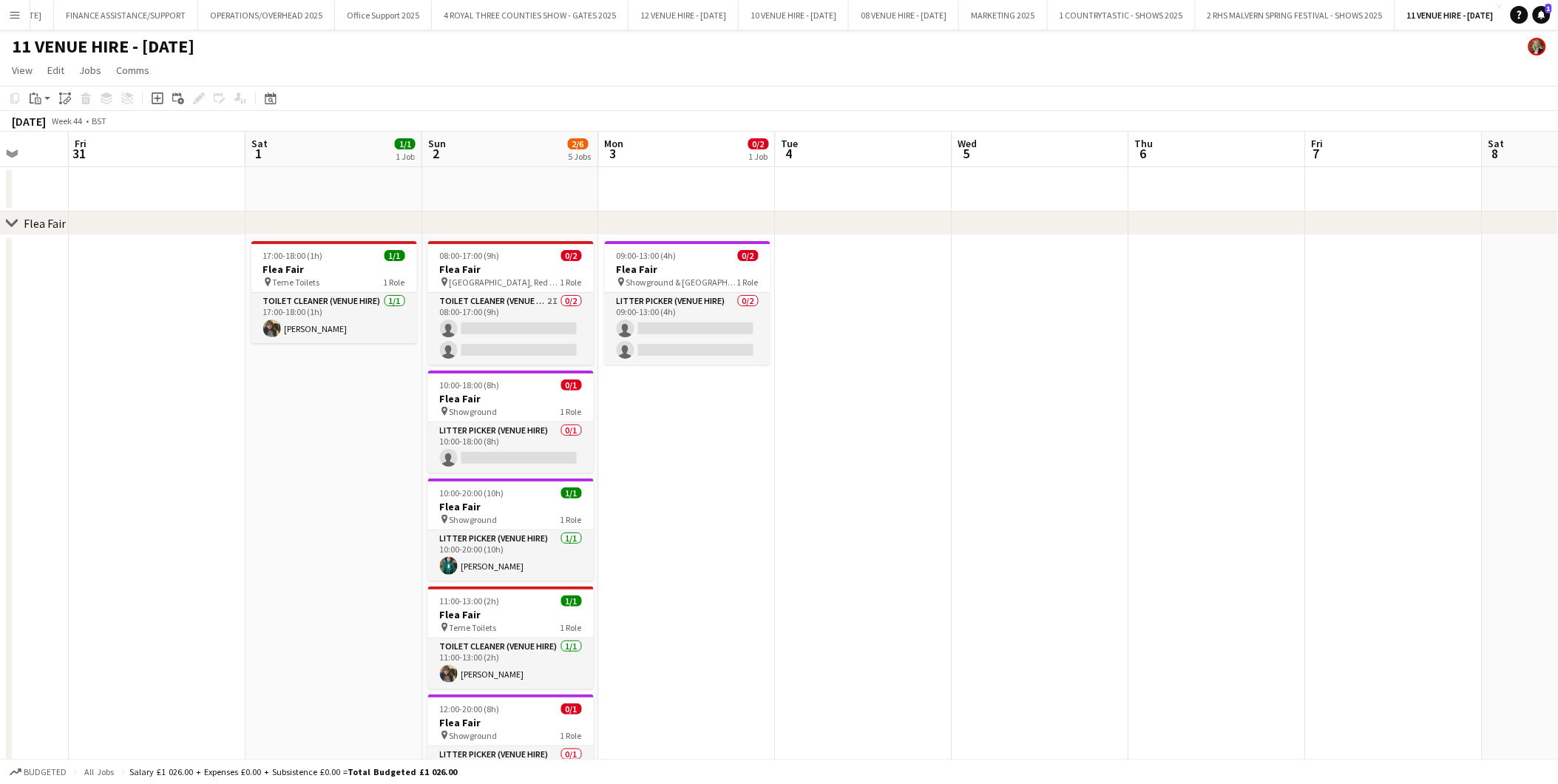
drag, startPoint x: 619, startPoint y: 285, endPoint x: 514, endPoint y: 281, distance: 105.1
click at [514, 281] on app-calendar-viewport "Tue 28 Wed 29 Thu 30 Fri 31 Sat 1 1/1 1 Job Sun 2 2/6 5 Jobs Mon 3 0/2 1 Job Tu…" at bounding box center [779, 731] width 1558 height 1200
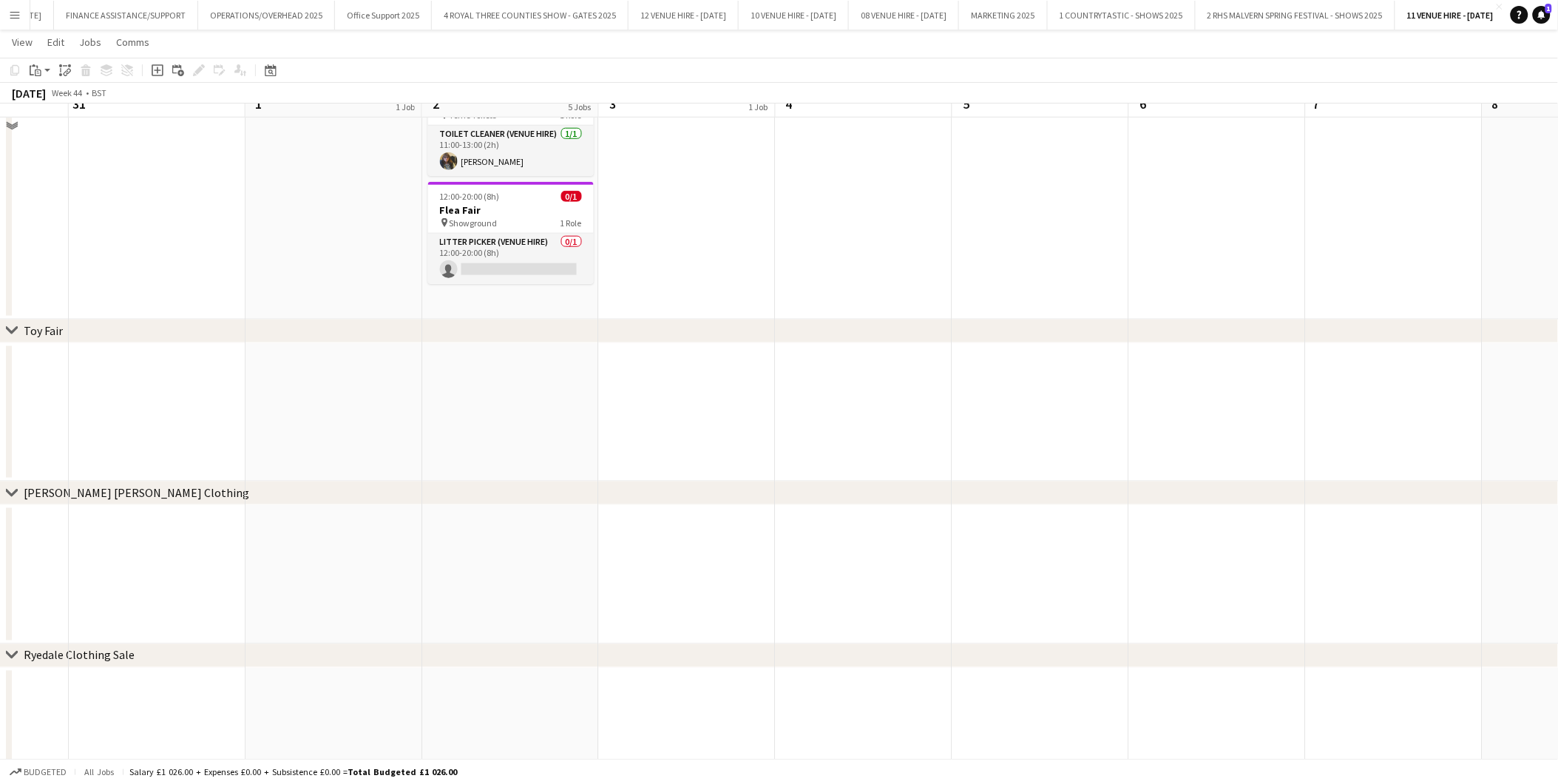
scroll to position [490, 0]
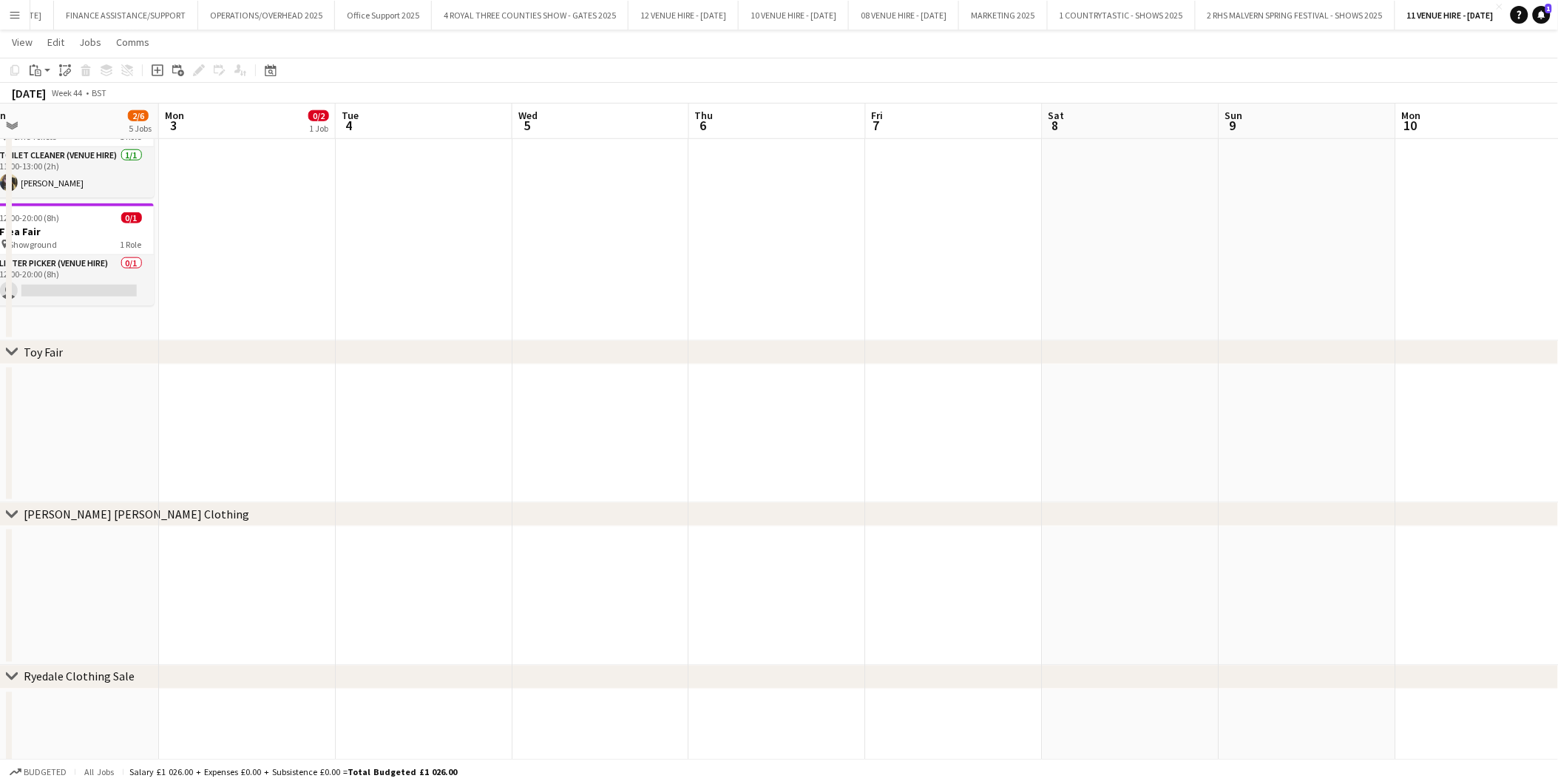
drag, startPoint x: 827, startPoint y: 390, endPoint x: 388, endPoint y: 411, distance: 439.5
click at [387, 411] on app-calendar-viewport "Fri 31 Sat 1 1/1 1 Job Sun 2 2/6 5 Jobs Mon 3 0/2 1 Job Tue 4 Wed 5 Thu 6 Fri 7…" at bounding box center [779, 205] width 1558 height 1272
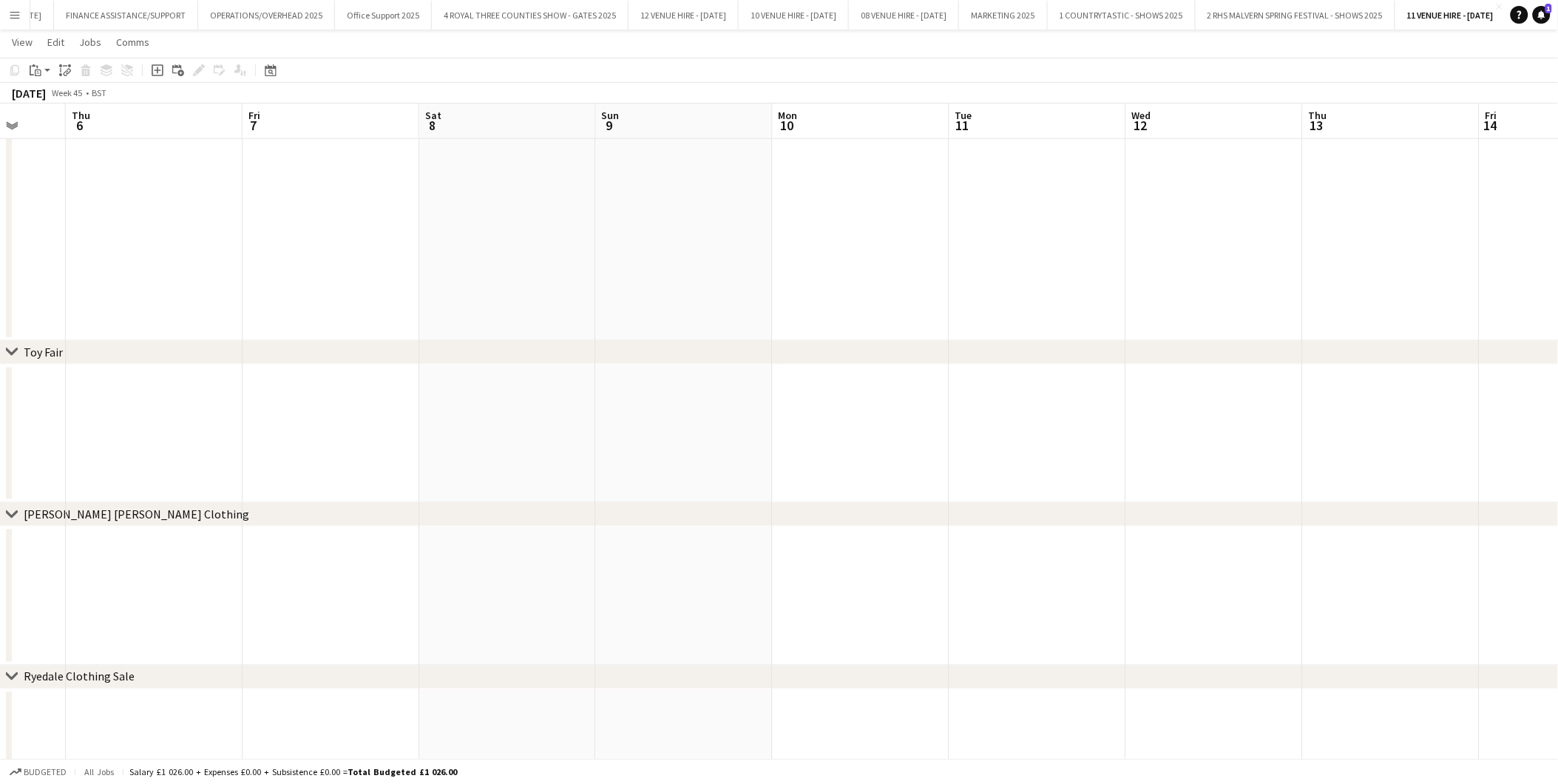
drag, startPoint x: 969, startPoint y: 398, endPoint x: 344, endPoint y: 416, distance: 625.3
click at [344, 416] on app-calendar-viewport "Mon 3 0/2 1 Job Tue 4 Wed 5 Thu 6 Fri 7 Sat 8 Sun 9 Mon 10 Tue 11 Wed 12 Thu 13…" at bounding box center [779, 205] width 1558 height 1272
drag, startPoint x: 997, startPoint y: 429, endPoint x: 636, endPoint y: 423, distance: 361.0
click at [382, 418] on app-calendar-viewport "Mon 3 0/2 1 Job Tue 4 Wed 5 Thu 6 Fri 7 Sat 8 Sun 9 Mon 10 Tue 11 Wed 12 Thu 13…" at bounding box center [779, 205] width 1558 height 1272
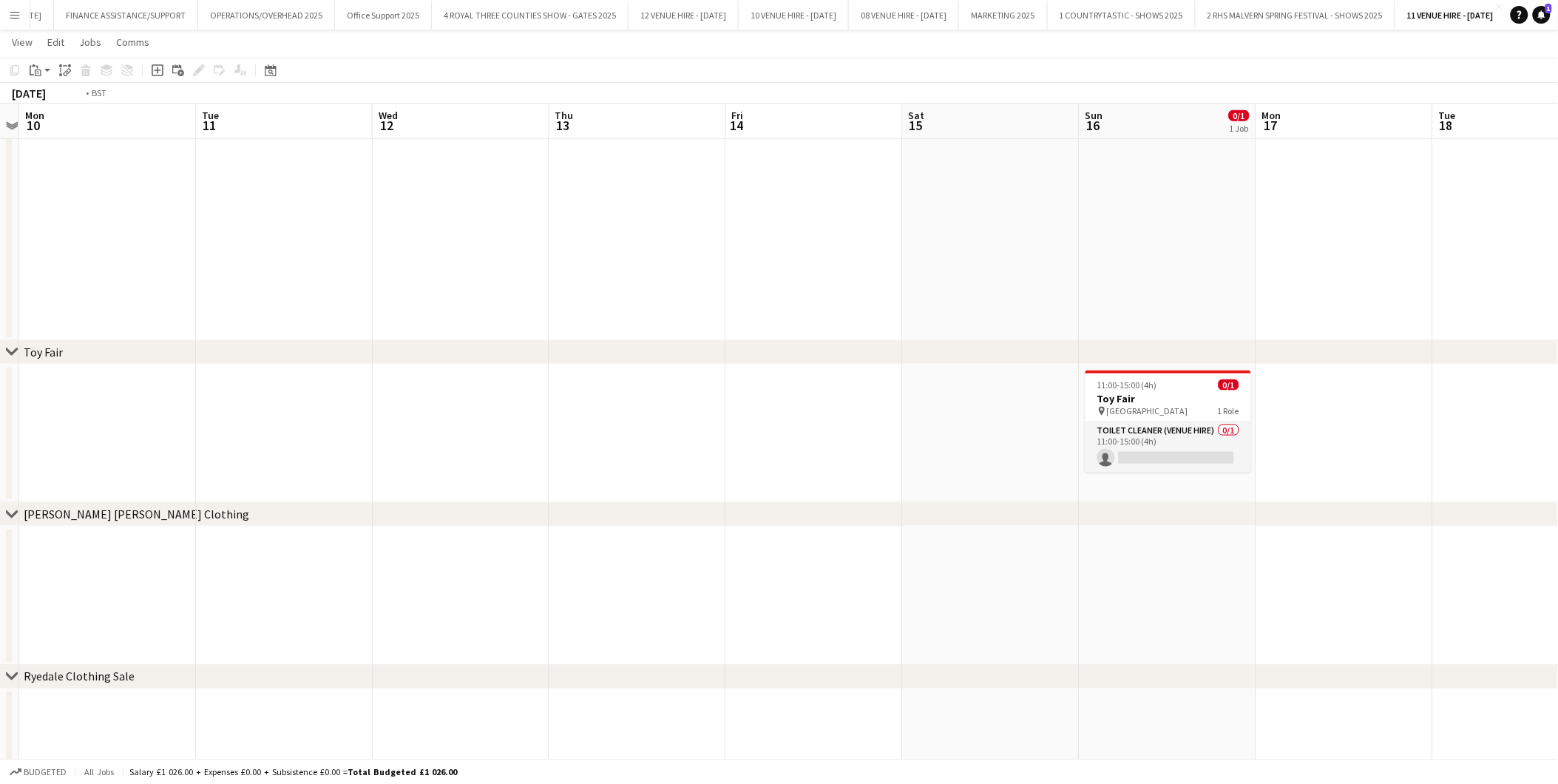
drag, startPoint x: 922, startPoint y: 418, endPoint x: 258, endPoint y: 405, distance: 664.1
click at [246, 409] on app-calendar-viewport "Fri 7 Sat 8 Sun 9 Mon 10 Tue 11 Wed 12 Thu 13 Fri 14 Sat 15 Sun 16 0/1 1 Job Mo…" at bounding box center [779, 205] width 1558 height 1272
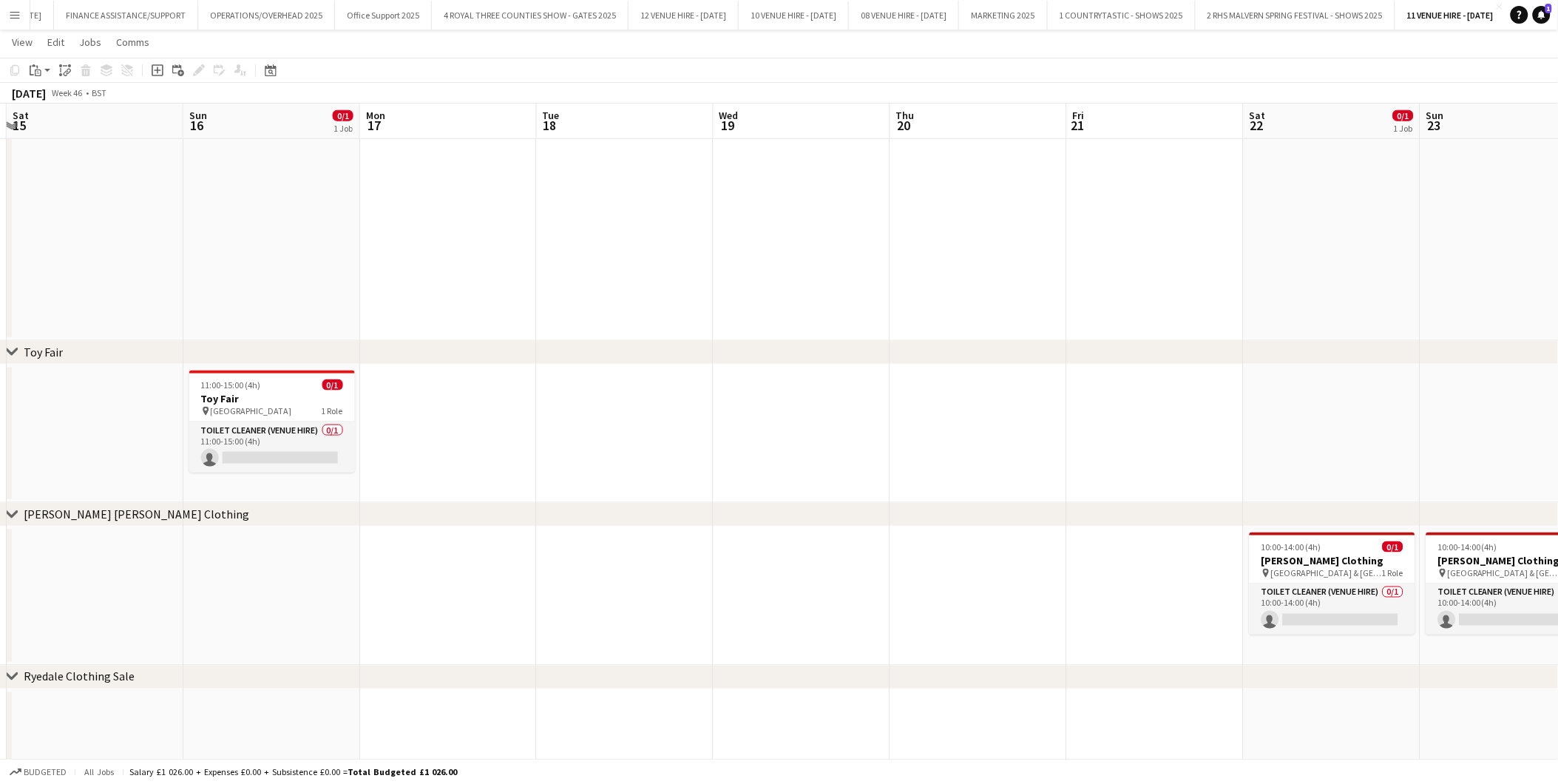
drag, startPoint x: 786, startPoint y: 456, endPoint x: 463, endPoint y: 446, distance: 323.2
click at [426, 448] on app-calendar-viewport "Wed 12 Thu 13 Fri 14 Sat 15 Sun 16 0/1 1 Job Mon 17 Tue 18 Wed 19 Thu 20 Fri 21…" at bounding box center [779, 205] width 1558 height 1272
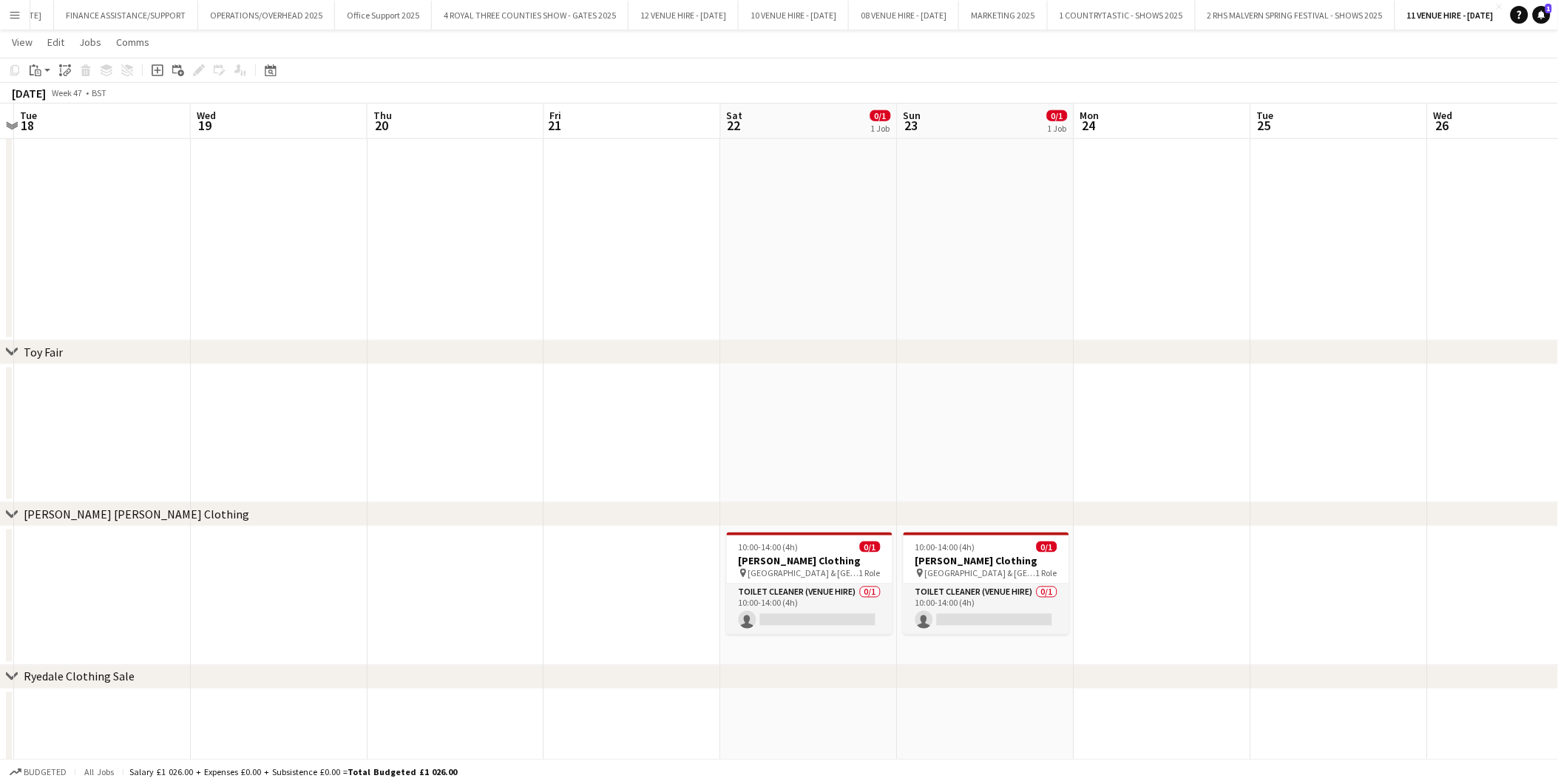
drag, startPoint x: 1053, startPoint y: 455, endPoint x: 557, endPoint y: 476, distance: 496.4
click at [507, 478] on app-calendar-viewport "Sat 15 Sun 16 0/1 1 Job Mon 17 Tue 18 Wed 19 Thu 20 Fri 21 Sat 22 0/1 1 Job Sun…" at bounding box center [779, 205] width 1558 height 1272
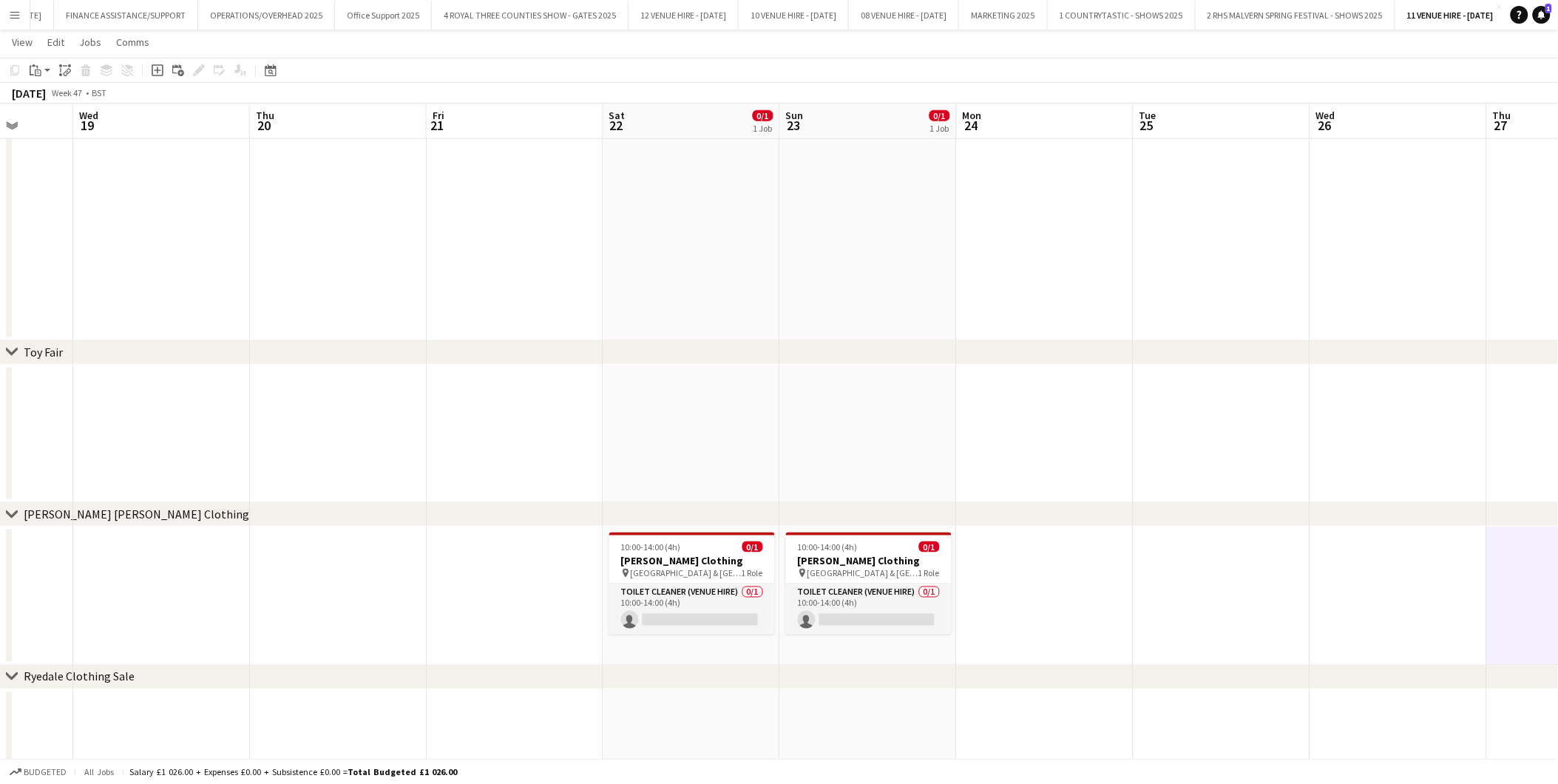
scroll to position [0, 463]
drag, startPoint x: 813, startPoint y: 471, endPoint x: 713, endPoint y: 474, distance: 100.0
click at [713, 474] on app-calendar-viewport "Sun 16 0/1 1 Job Mon 17 Tue 18 Wed 19 Thu 20 Fri 21 Sat 22 0/1 1 Job Sun 23 0/1…" at bounding box center [779, 205] width 1558 height 1272
click at [670, 543] on span "10:00-14:00 (4h)" at bounding box center [645, 547] width 60 height 11
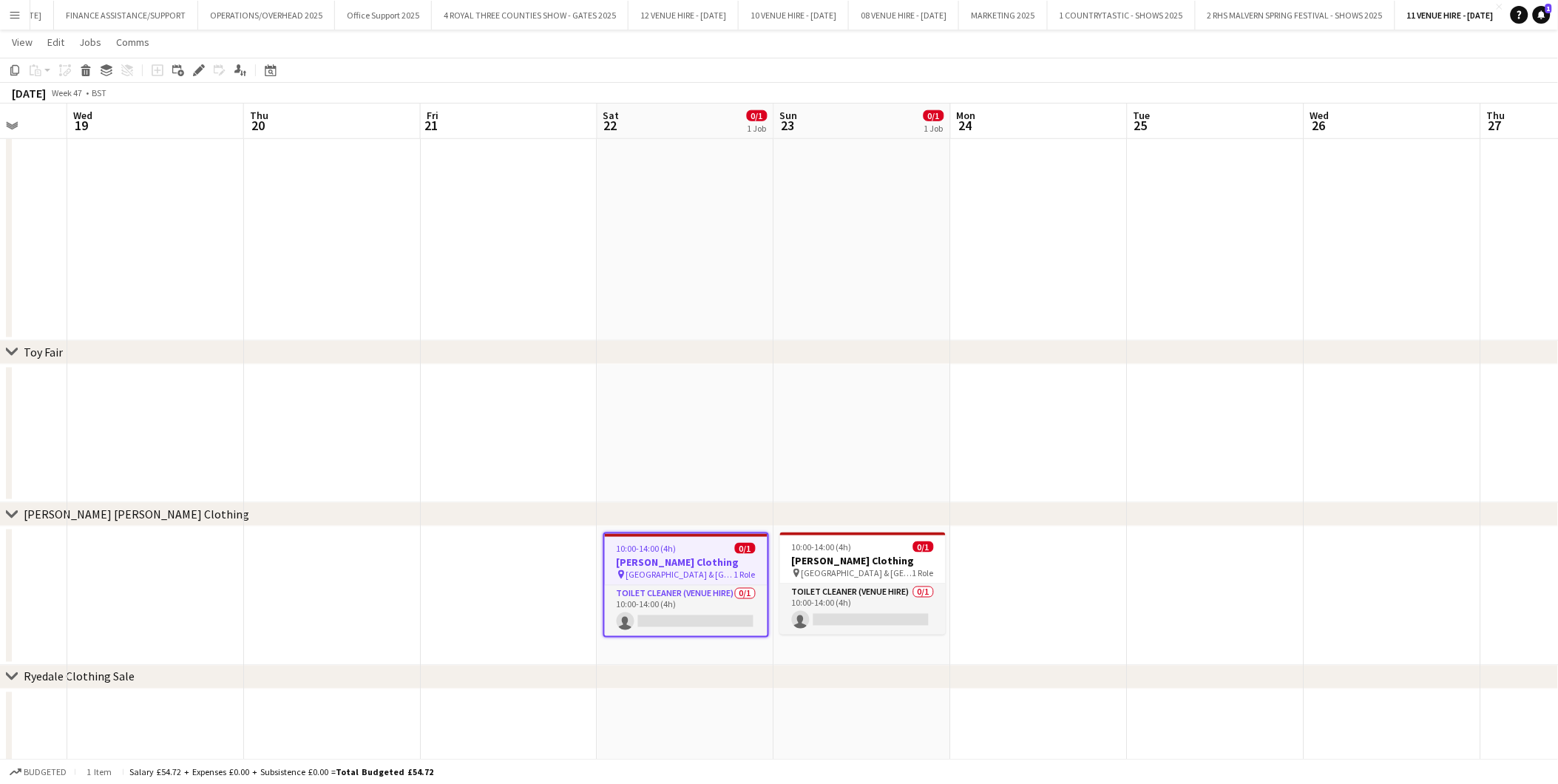
drag, startPoint x: 196, startPoint y: 74, endPoint x: 391, endPoint y: 82, distance: 195.2
click at [196, 72] on icon at bounding box center [198, 70] width 8 height 8
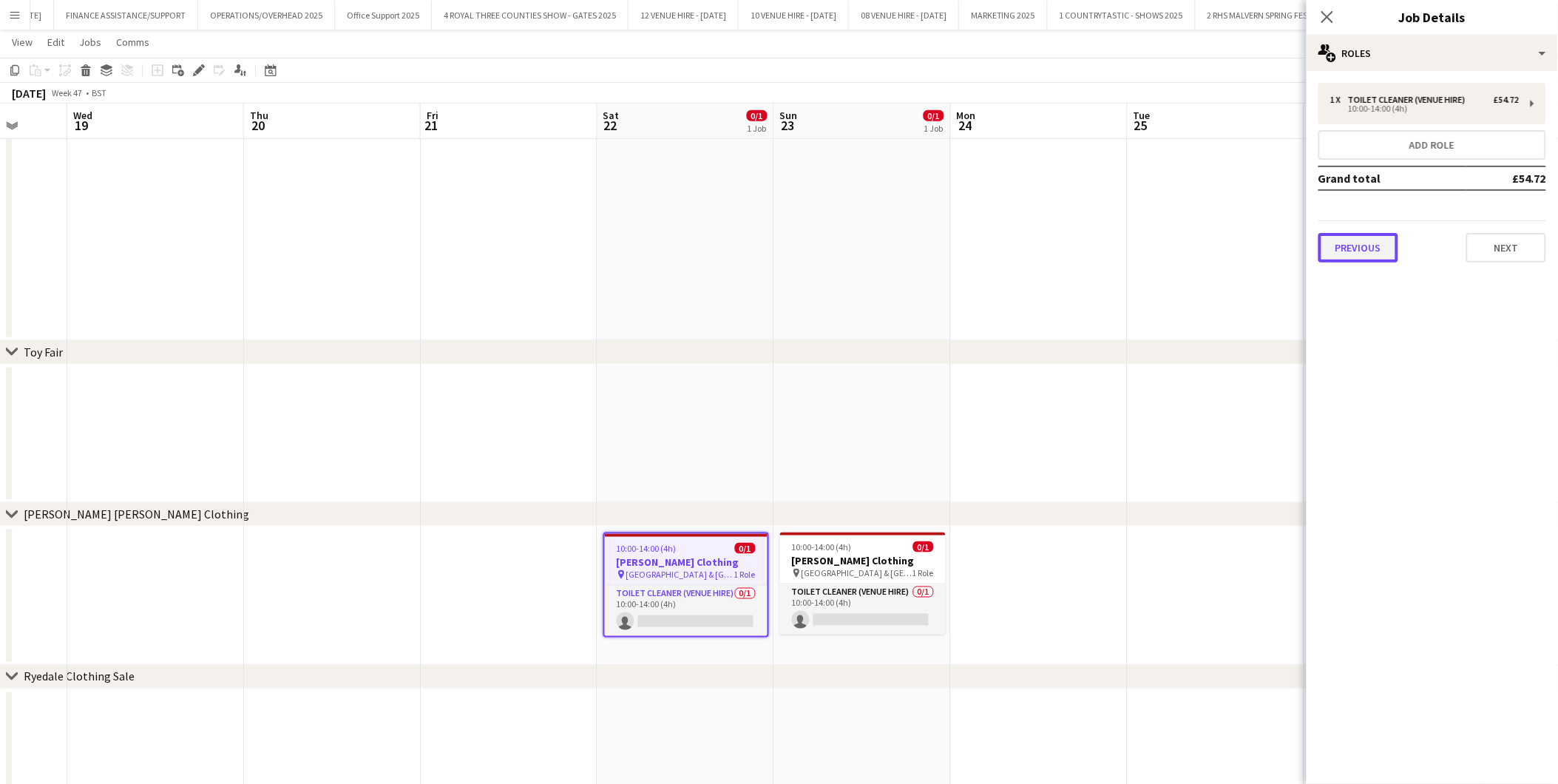
click at [1377, 240] on button "Previous" at bounding box center [1359, 248] width 80 height 30
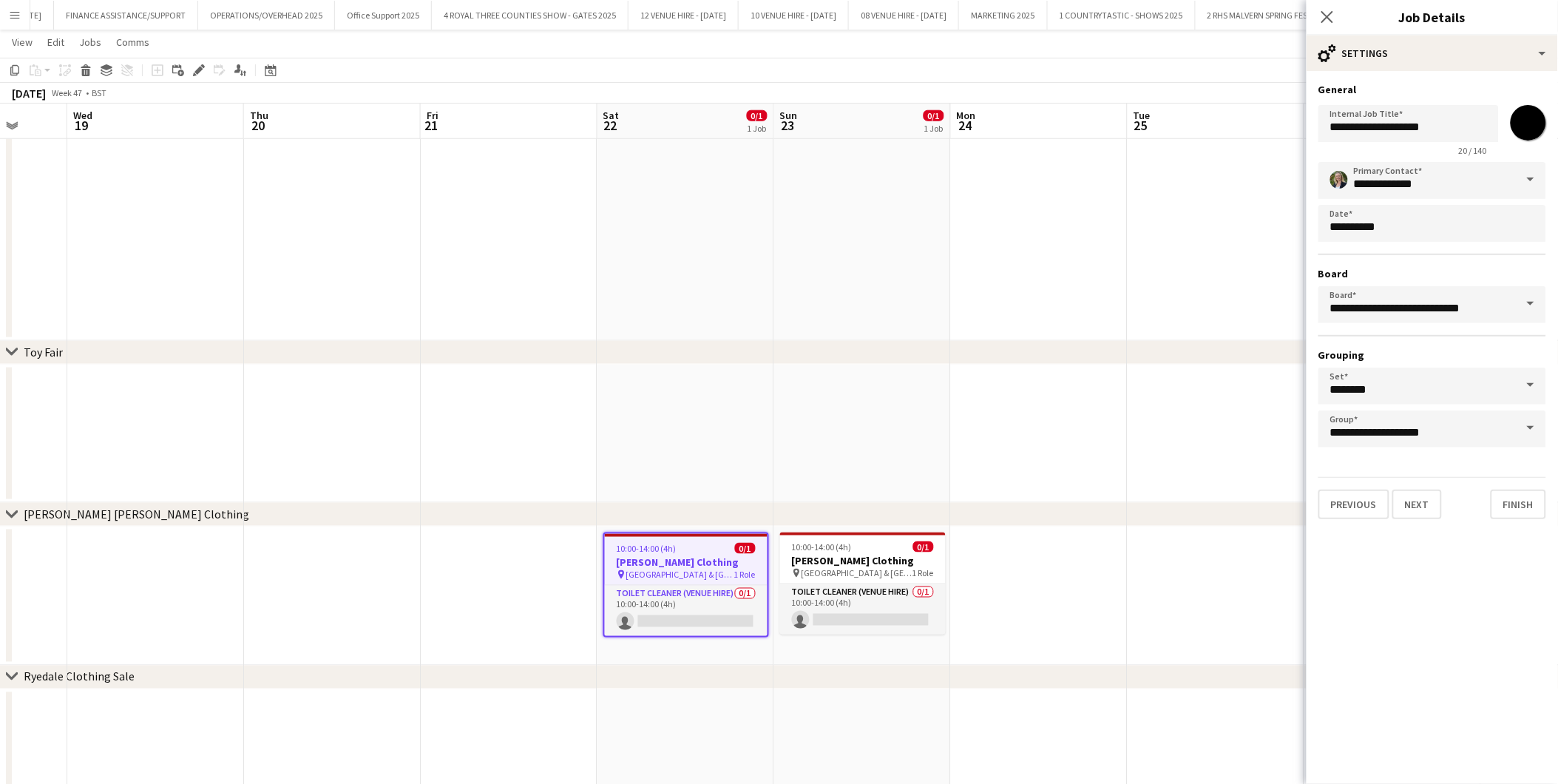
click at [1402, 122] on input "*******" at bounding box center [1528, 122] width 53 height 53
type input "*******"
click at [1069, 432] on app-date-cell at bounding box center [1039, 434] width 177 height 139
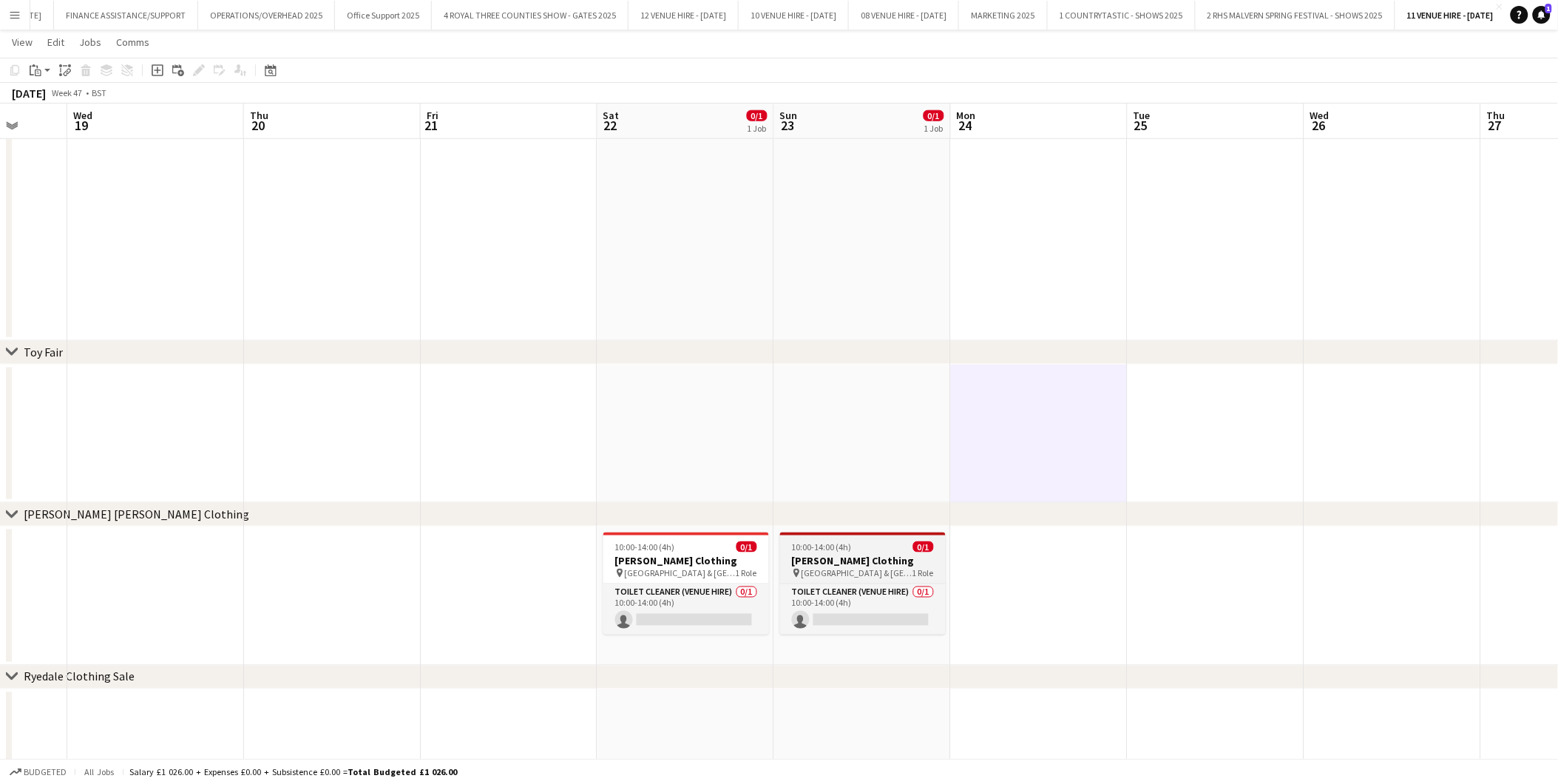
drag, startPoint x: 837, startPoint y: 559, endPoint x: 834, endPoint y: 549, distance: 10.4
click at [838, 559] on h3 "[PERSON_NAME] Clothing" at bounding box center [863, 561] width 166 height 13
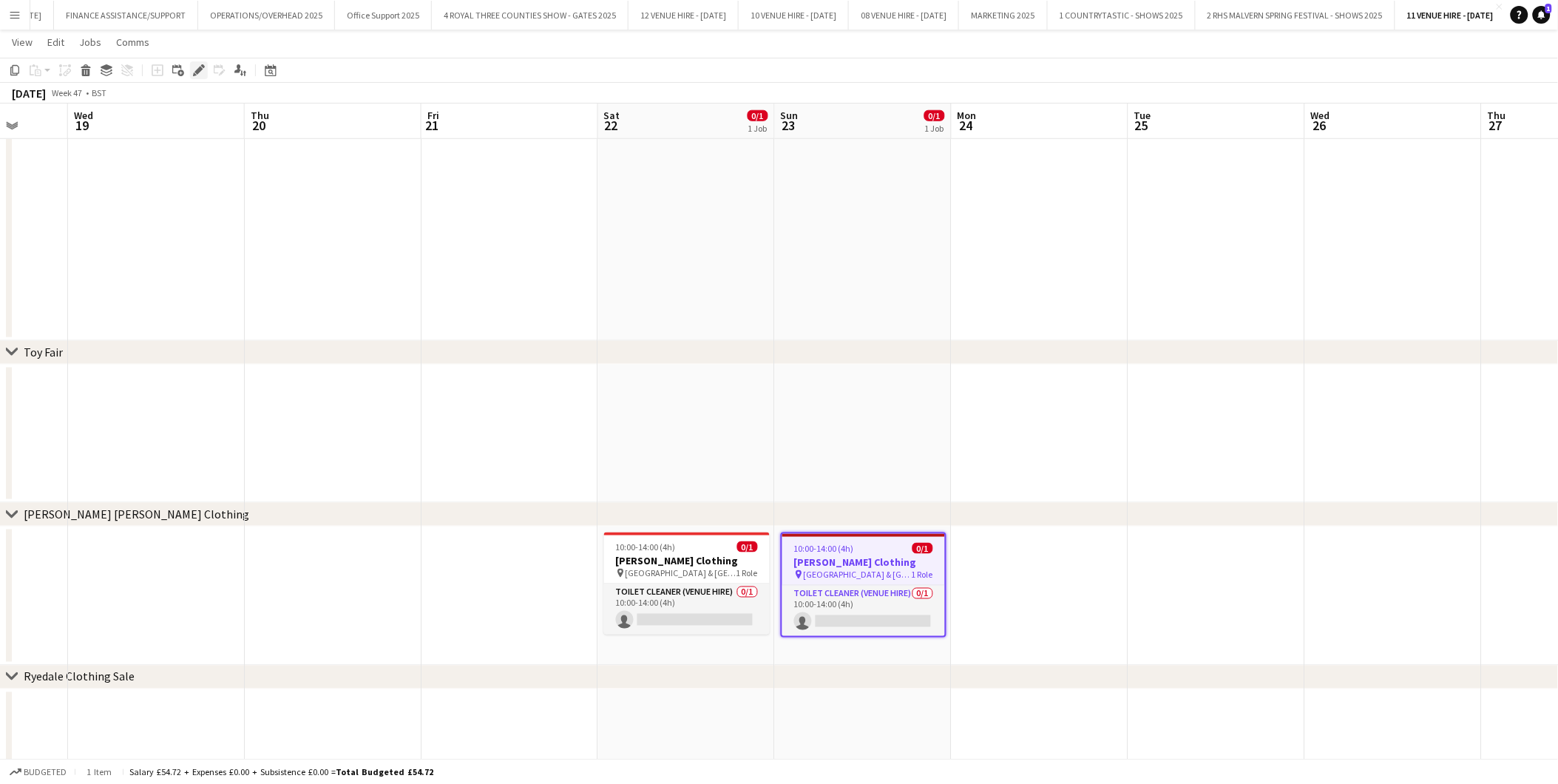
click at [200, 66] on icon "Edit" at bounding box center [199, 70] width 12 height 12
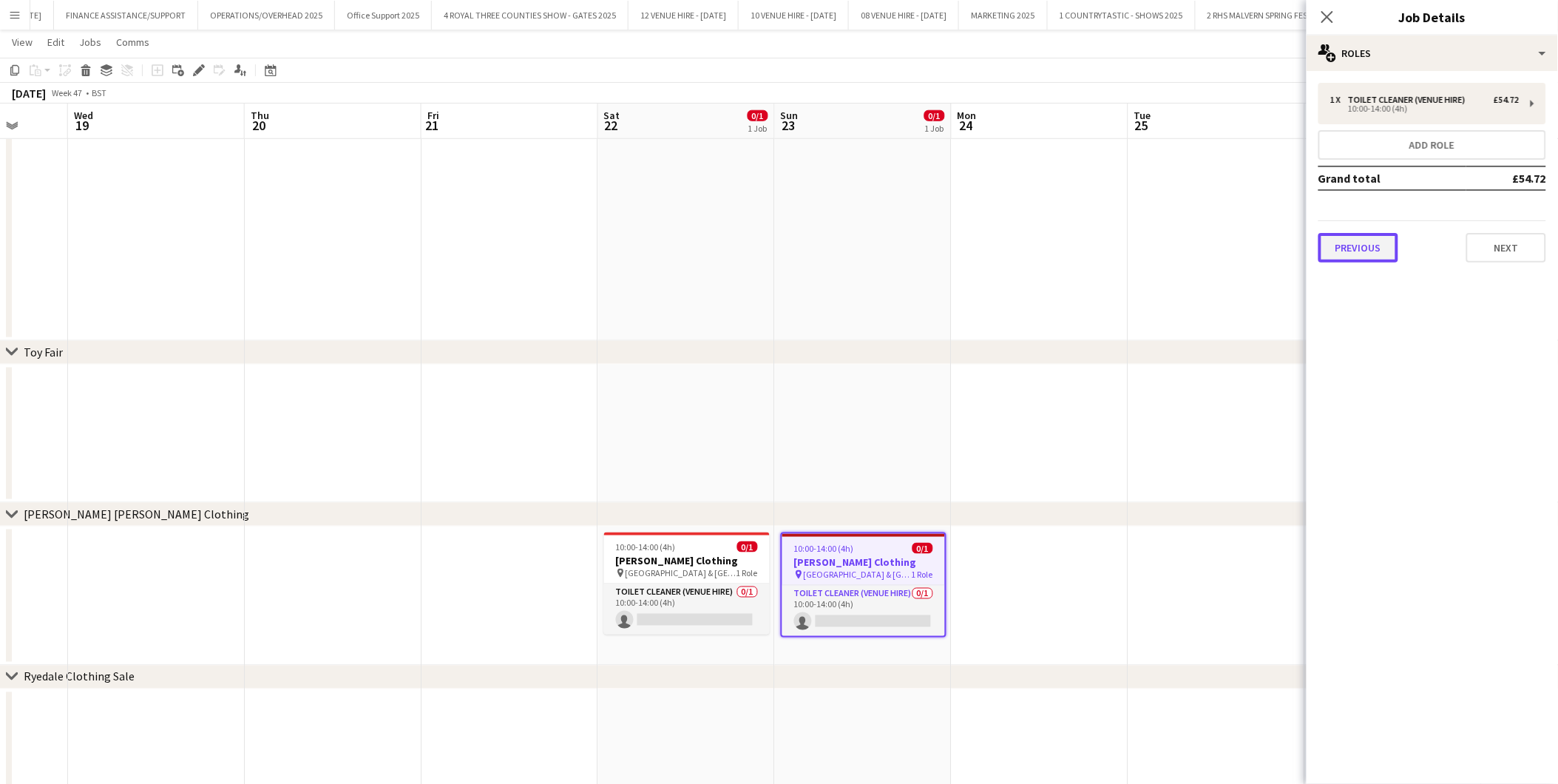
click at [1357, 247] on button "Previous" at bounding box center [1359, 248] width 80 height 30
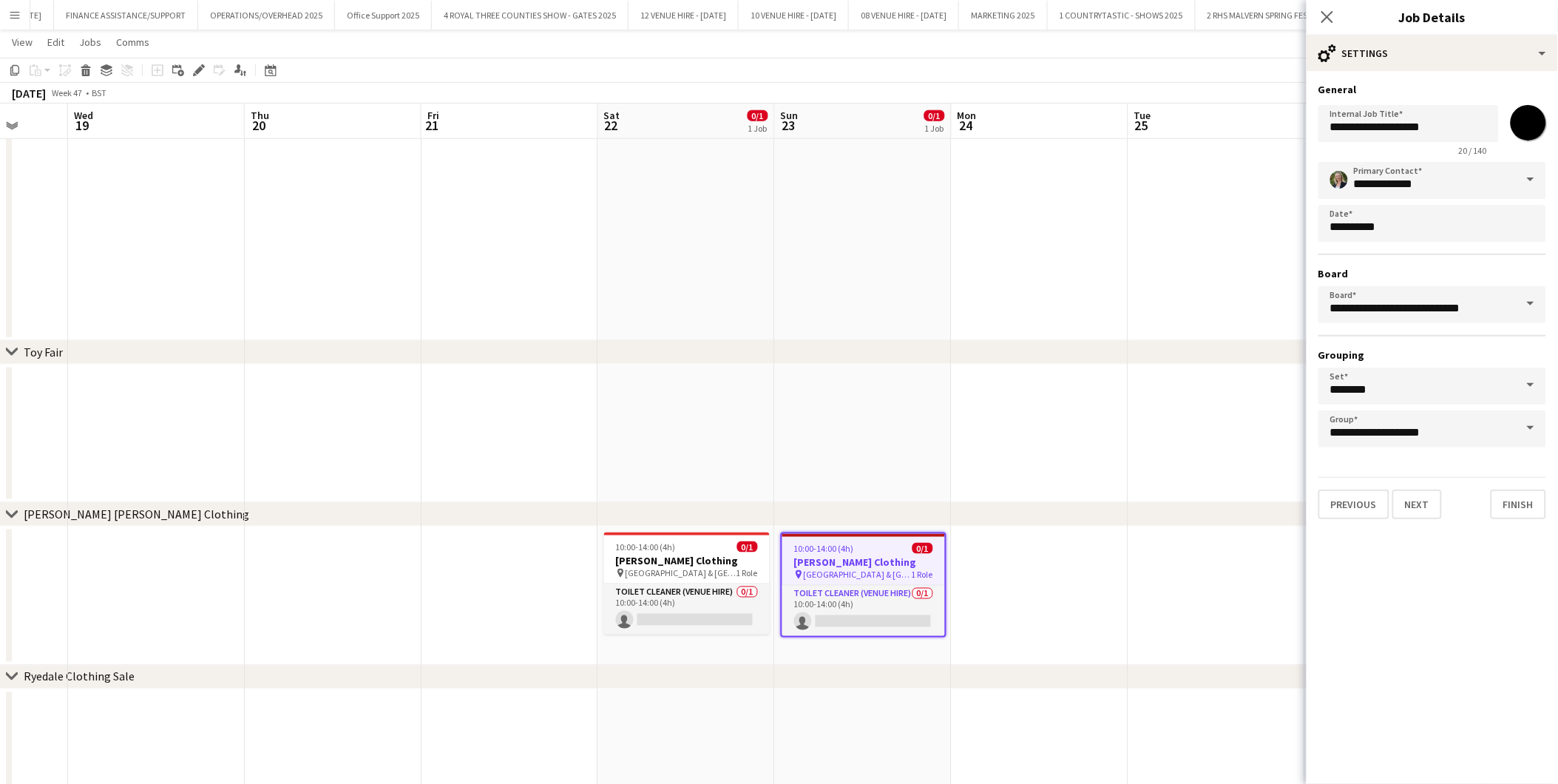
click at [1402, 119] on input "*******" at bounding box center [1528, 122] width 53 height 53
type input "*******"
click at [1157, 497] on app-date-cell at bounding box center [1217, 434] width 177 height 139
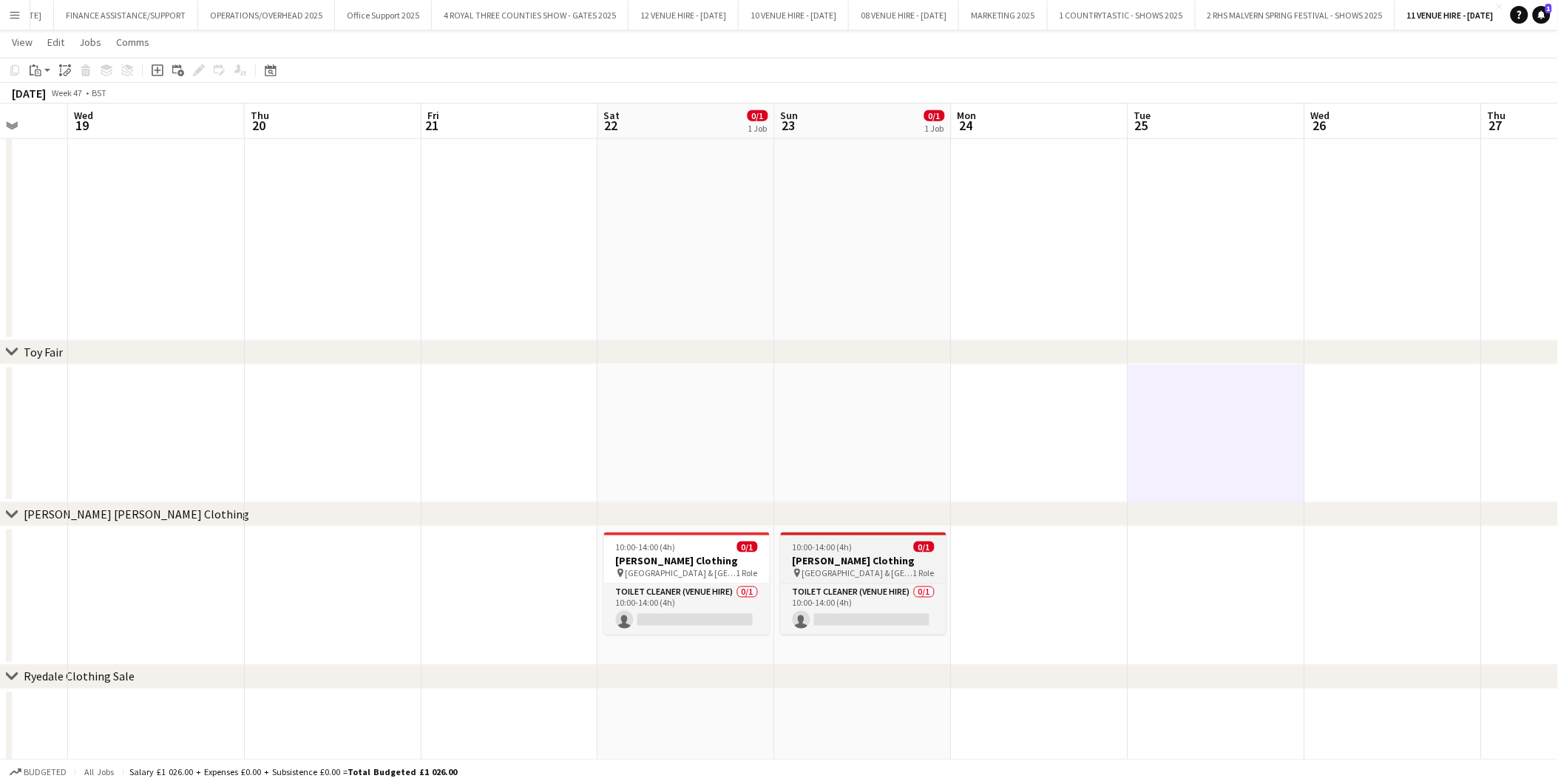
click at [890, 558] on h3 "[PERSON_NAME] Clothing" at bounding box center [864, 561] width 166 height 13
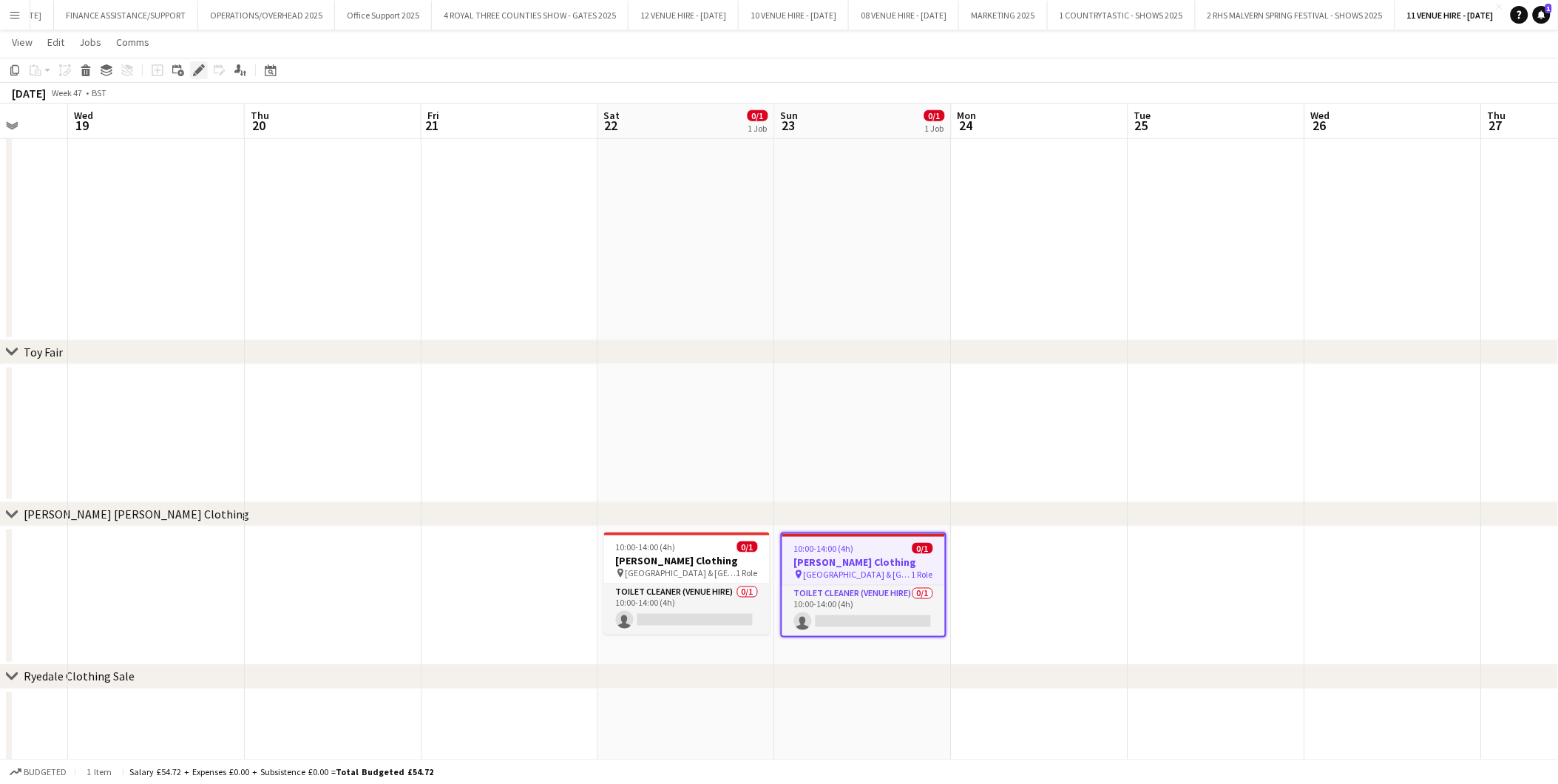
click at [195, 66] on icon "Edit" at bounding box center [199, 70] width 12 height 12
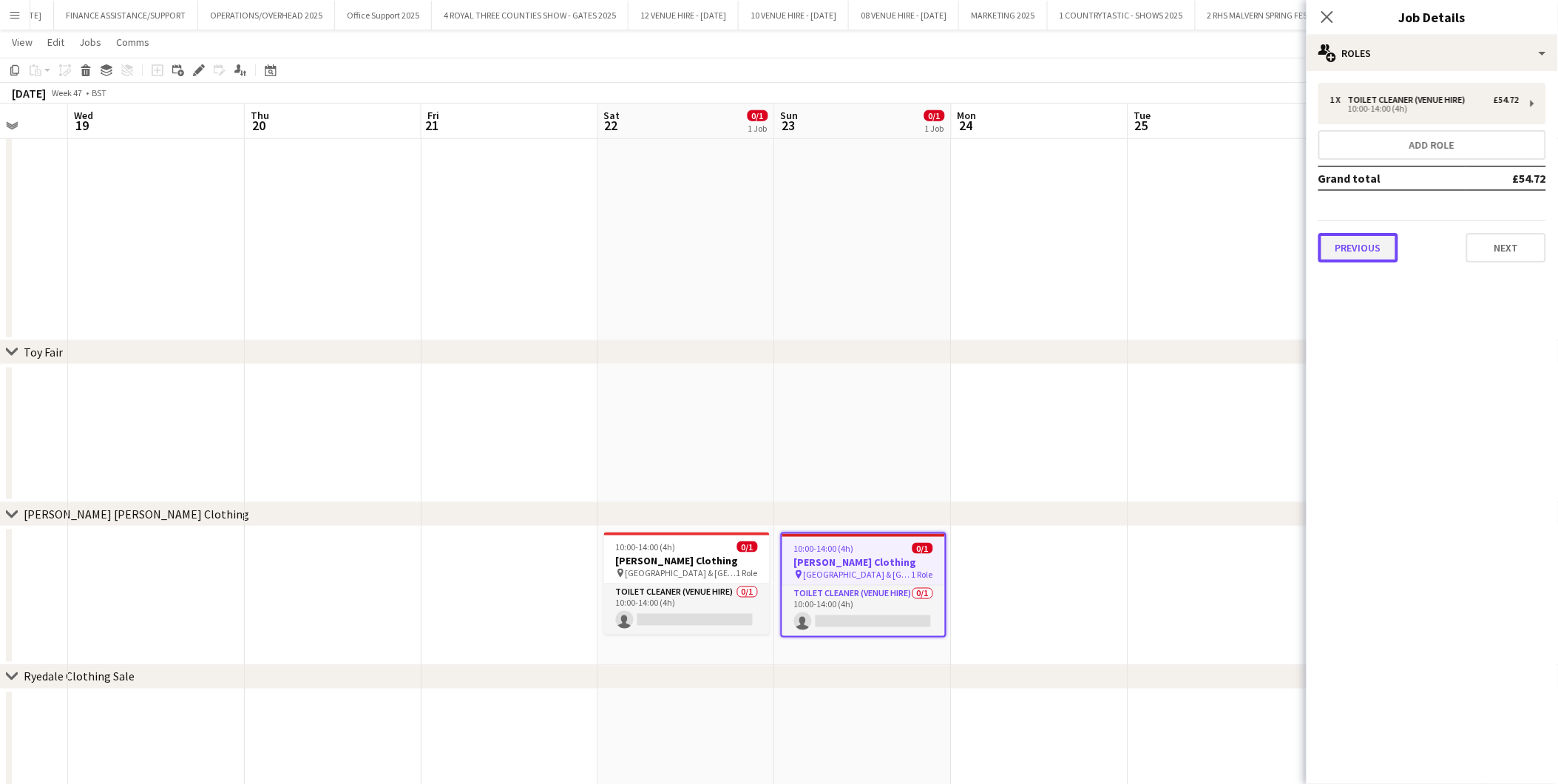
click at [1347, 244] on button "Previous" at bounding box center [1359, 248] width 80 height 30
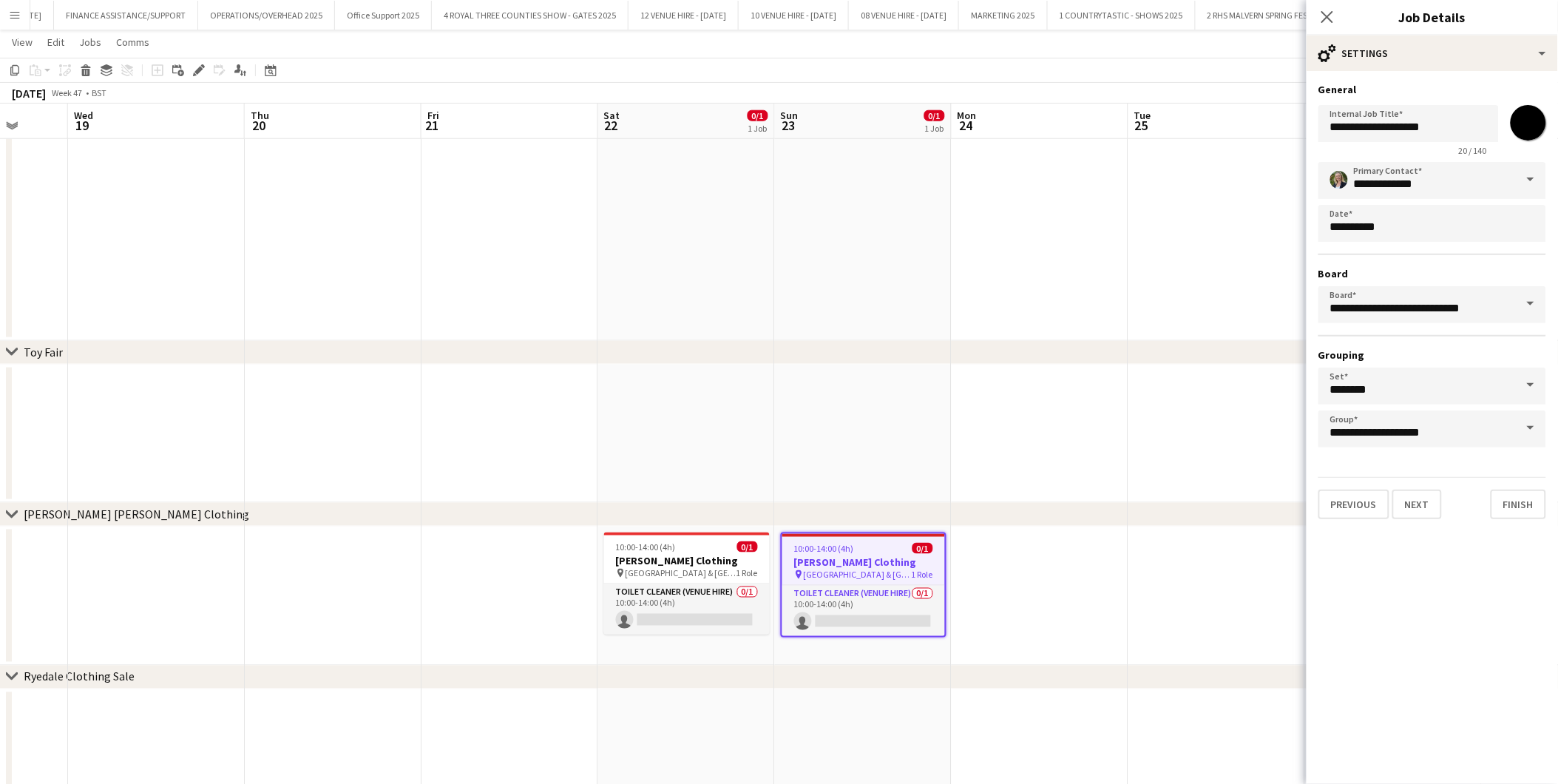
click at [1402, 113] on input "*******" at bounding box center [1528, 122] width 53 height 53
type input "*******"
click at [1052, 320] on app-date-cell at bounding box center [1040, 42] width 177 height 597
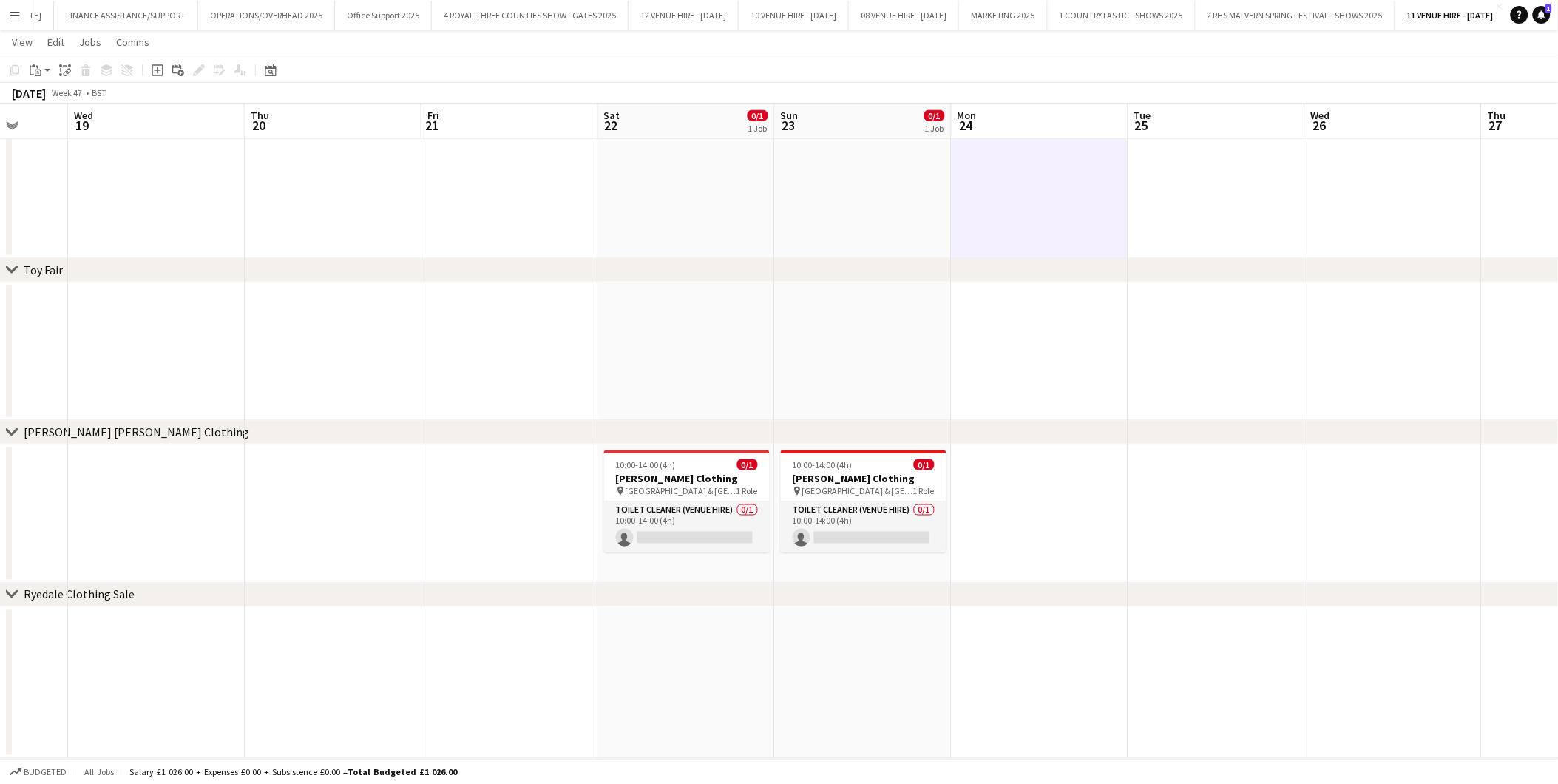
scroll to position [0, 468]
drag, startPoint x: 1080, startPoint y: 567, endPoint x: 429, endPoint y: 582, distance: 651.2
click at [429, 582] on div "chevron-right Flea Fair chevron-right Toy Fair chevron-right [PERSON_NAME] [PER…" at bounding box center [779, 122] width 1558 height 1272
drag, startPoint x: 886, startPoint y: 459, endPoint x: 537, endPoint y: 464, distance: 349.0
click at [537, 464] on app-calendar-viewport "Sun 16 0/1 1 Job Mon 17 Tue 18 Wed 19 Thu 20 Fri 21 Sat 22 0/1 1 Job Sun 23 0/1…" at bounding box center [779, 122] width 1558 height 1272
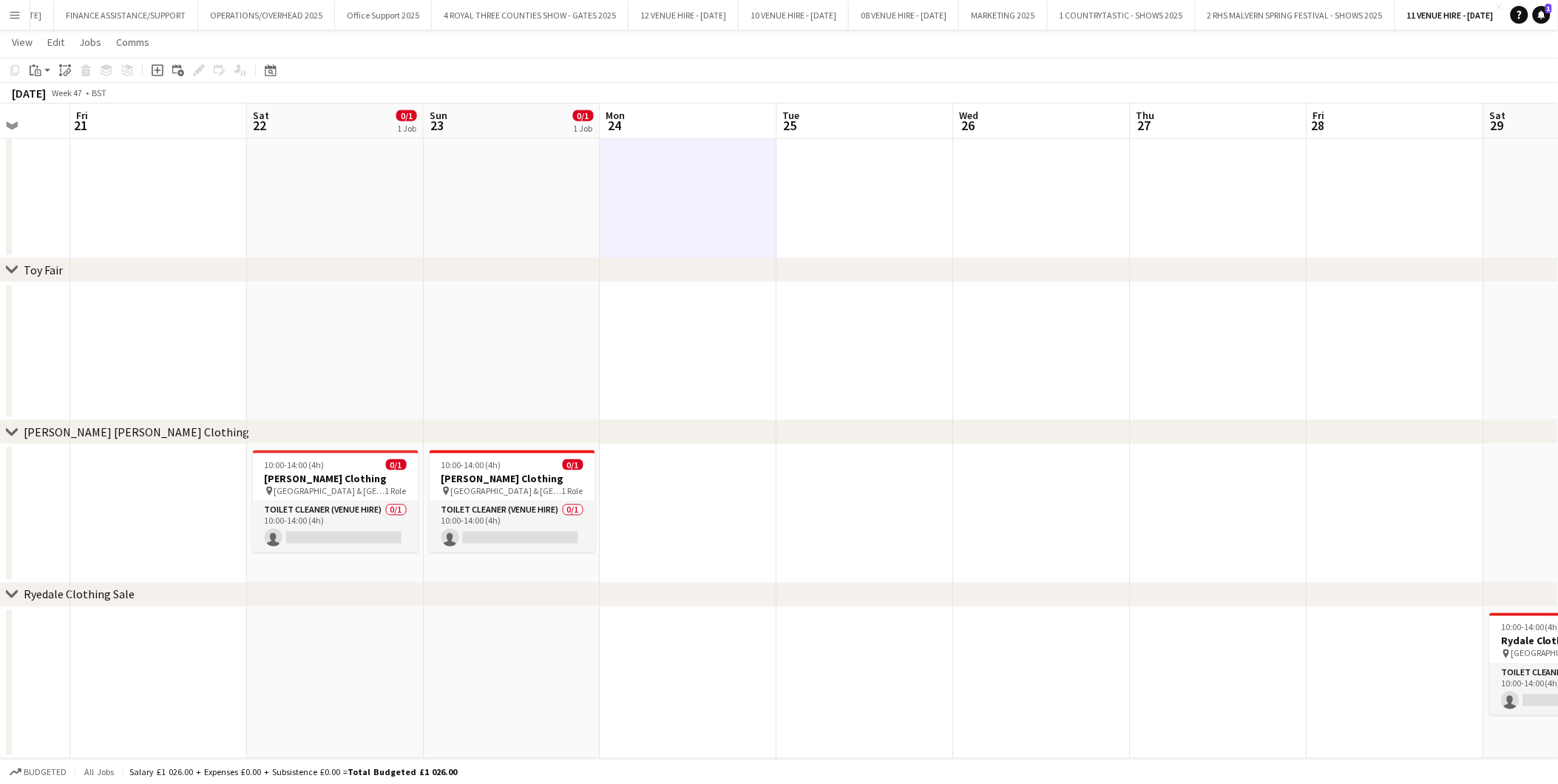
drag, startPoint x: 1029, startPoint y: 468, endPoint x: 503, endPoint y: 448, distance: 526.4
click at [503, 448] on app-calendar-viewport "Tue 18 Wed 19 Thu 20 Fri 21 Sat 22 0/1 1 Job Sun 23 0/1 1 Job Mon 24 Tue 25 Wed…" at bounding box center [779, 122] width 1558 height 1272
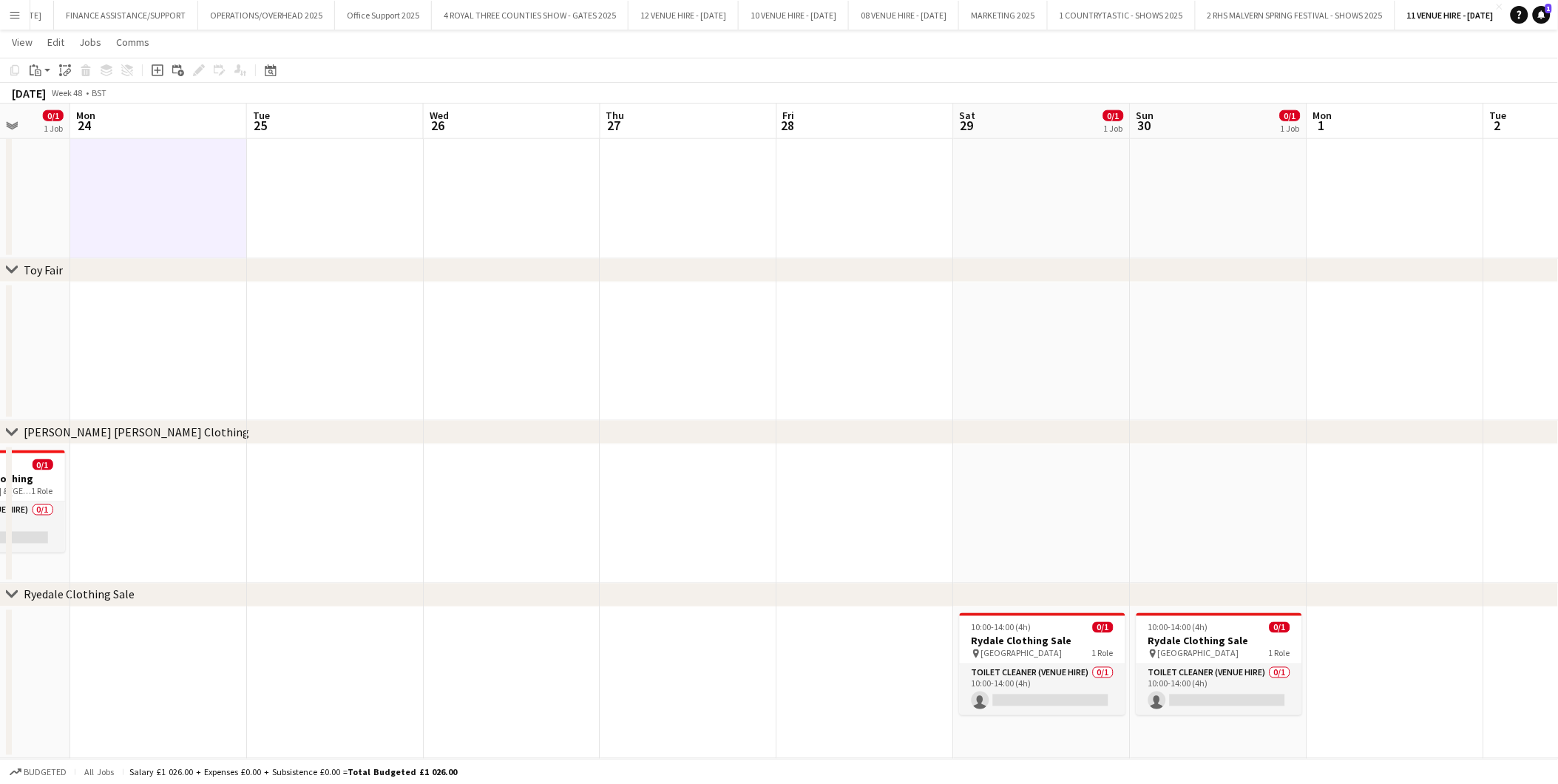
scroll to position [0, 578]
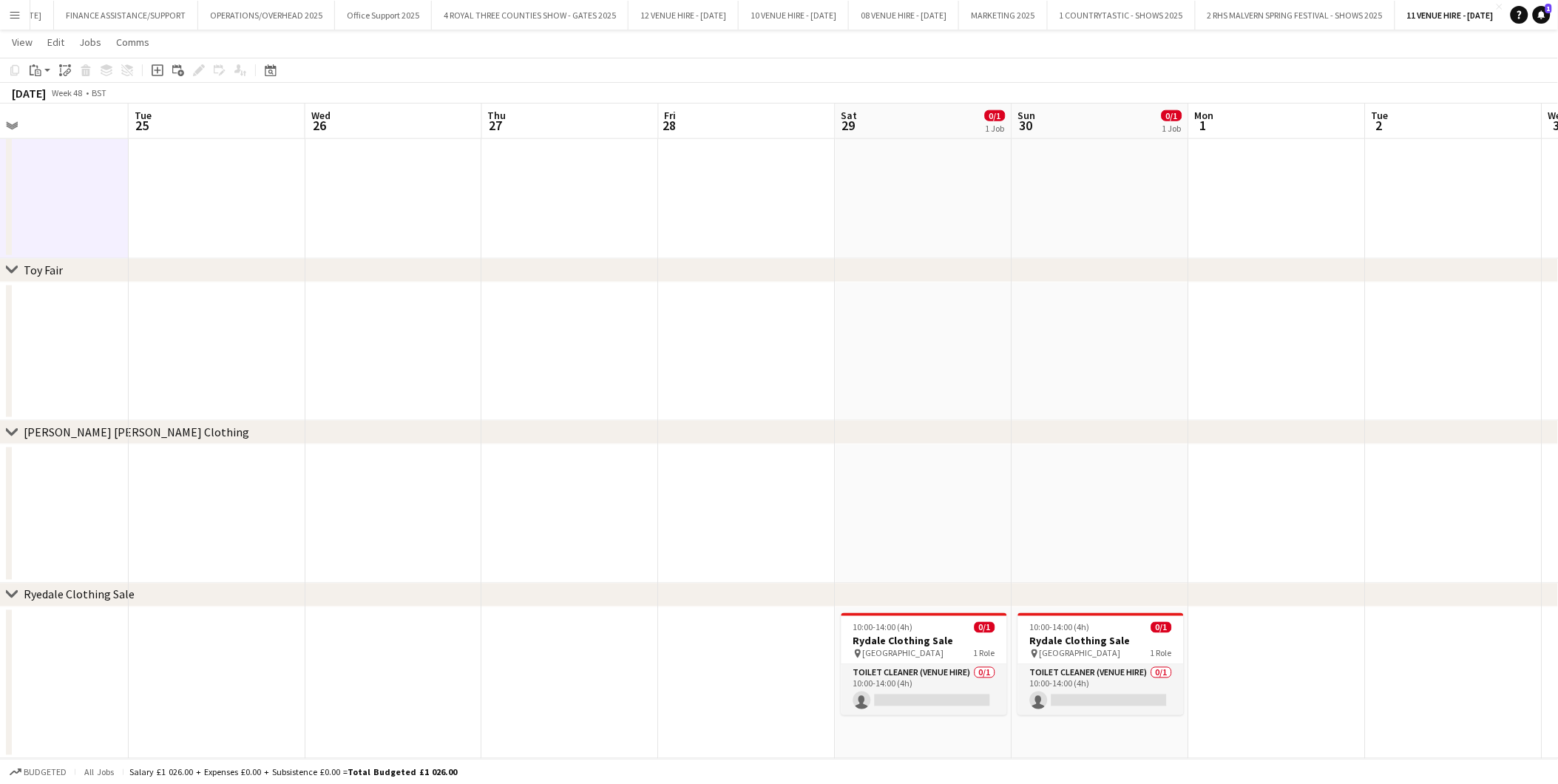
drag, startPoint x: 669, startPoint y: 444, endPoint x: 518, endPoint y: 444, distance: 151.0
click at [518, 444] on div "chevron-right Flea Fair chevron-right Toy Fair chevron-right [PERSON_NAME] [PER…" at bounding box center [779, 122] width 1558 height 1272
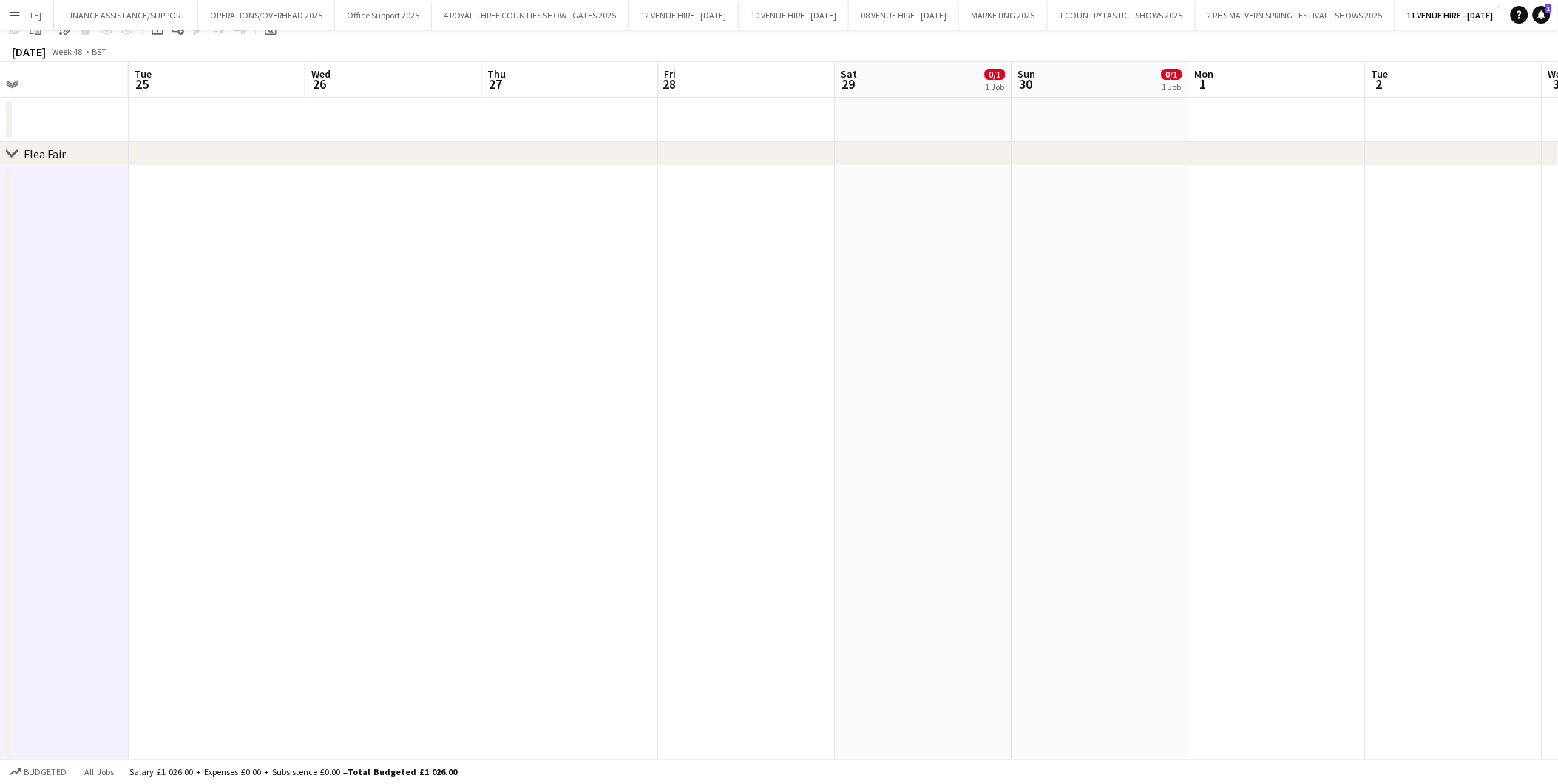
scroll to position [0, 0]
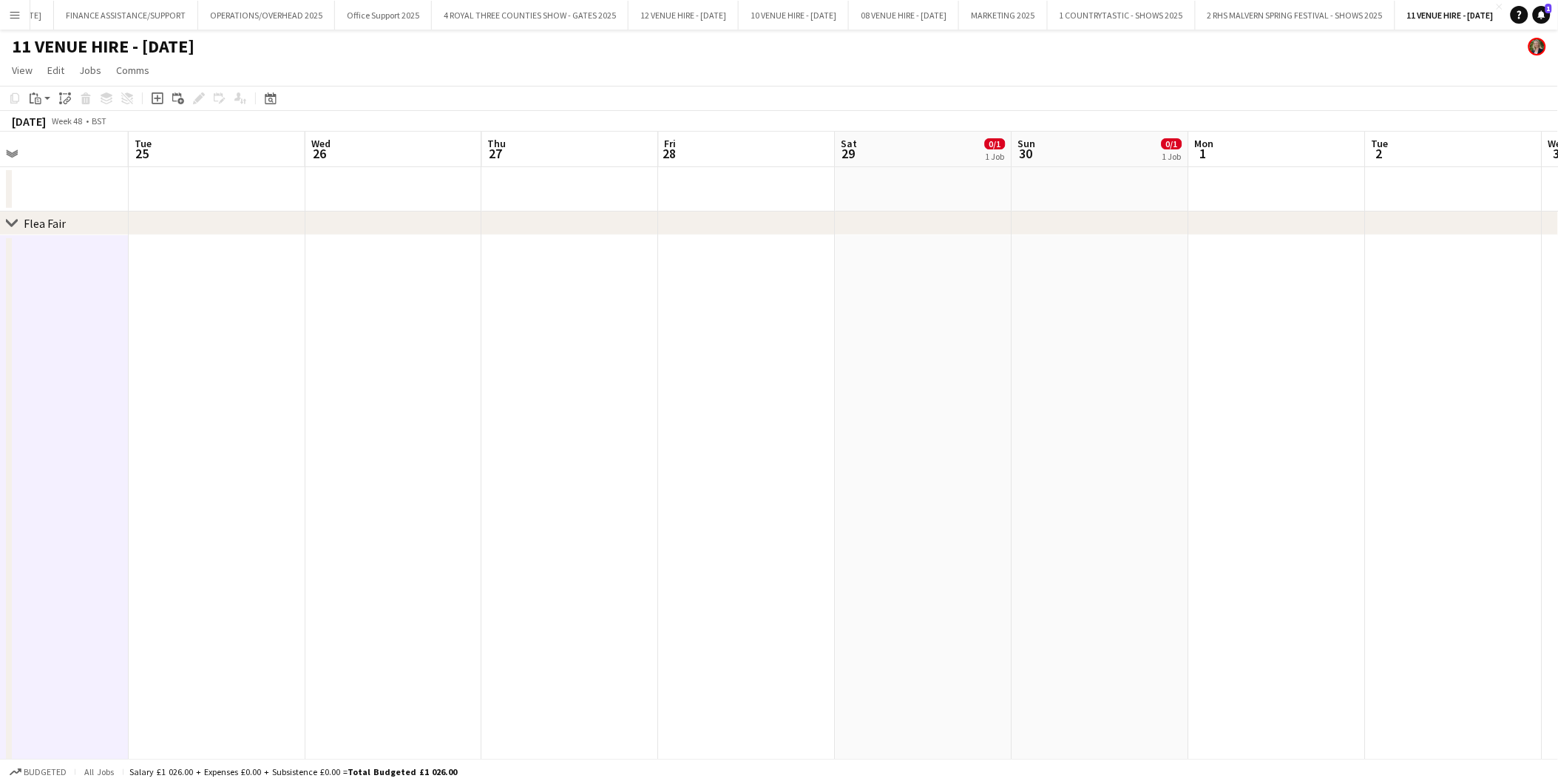
click at [230, 402] on app-calendar-viewport "Fri 21 Sat 22 0/1 1 Job Sun 23 0/1 1 Job Mon 24 Tue 25 Wed 26 Thu 27 Fri 28 Sat…" at bounding box center [779, 731] width 1558 height 1200
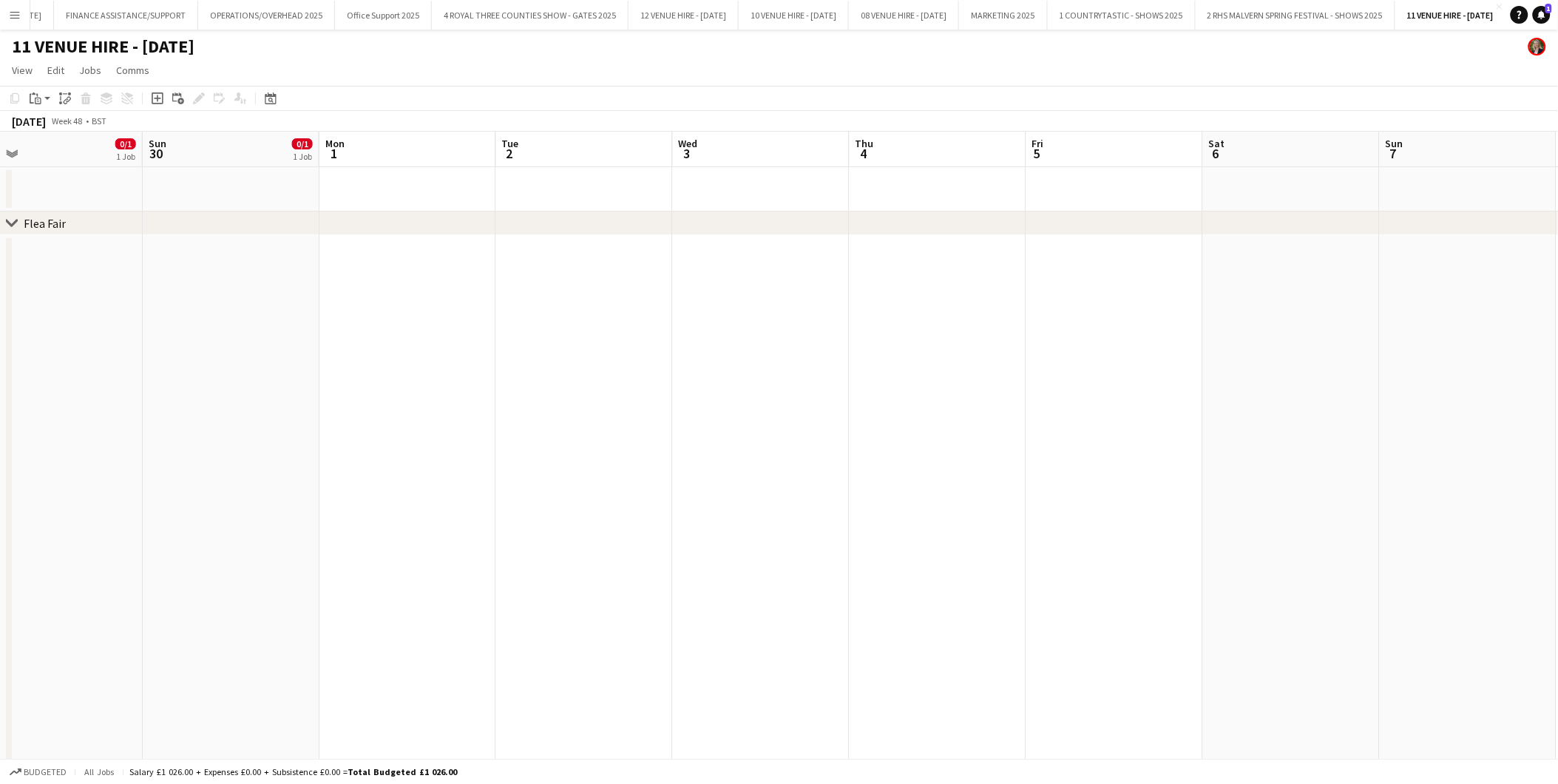
drag, startPoint x: 887, startPoint y: 405, endPoint x: 355, endPoint y: 399, distance: 532.0
click at [355, 399] on app-calendar-viewport "Wed 26 Thu 27 Fri 28 Sat 29 0/1 1 Job Sun 30 0/1 1 Job Mon 1 Tue 2 Wed 3 Thu 4 …" at bounding box center [779, 731] width 1558 height 1200
drag, startPoint x: 188, startPoint y: 407, endPoint x: 919, endPoint y: 400, distance: 731.0
click at [919, 400] on app-calendar-viewport "Tue 25 Wed 26 Thu 27 Fri 28 Sat 29 0/1 1 Job Sun 30 0/1 1 Job Mon 1 Tue 2 Wed 3…" at bounding box center [779, 731] width 1558 height 1200
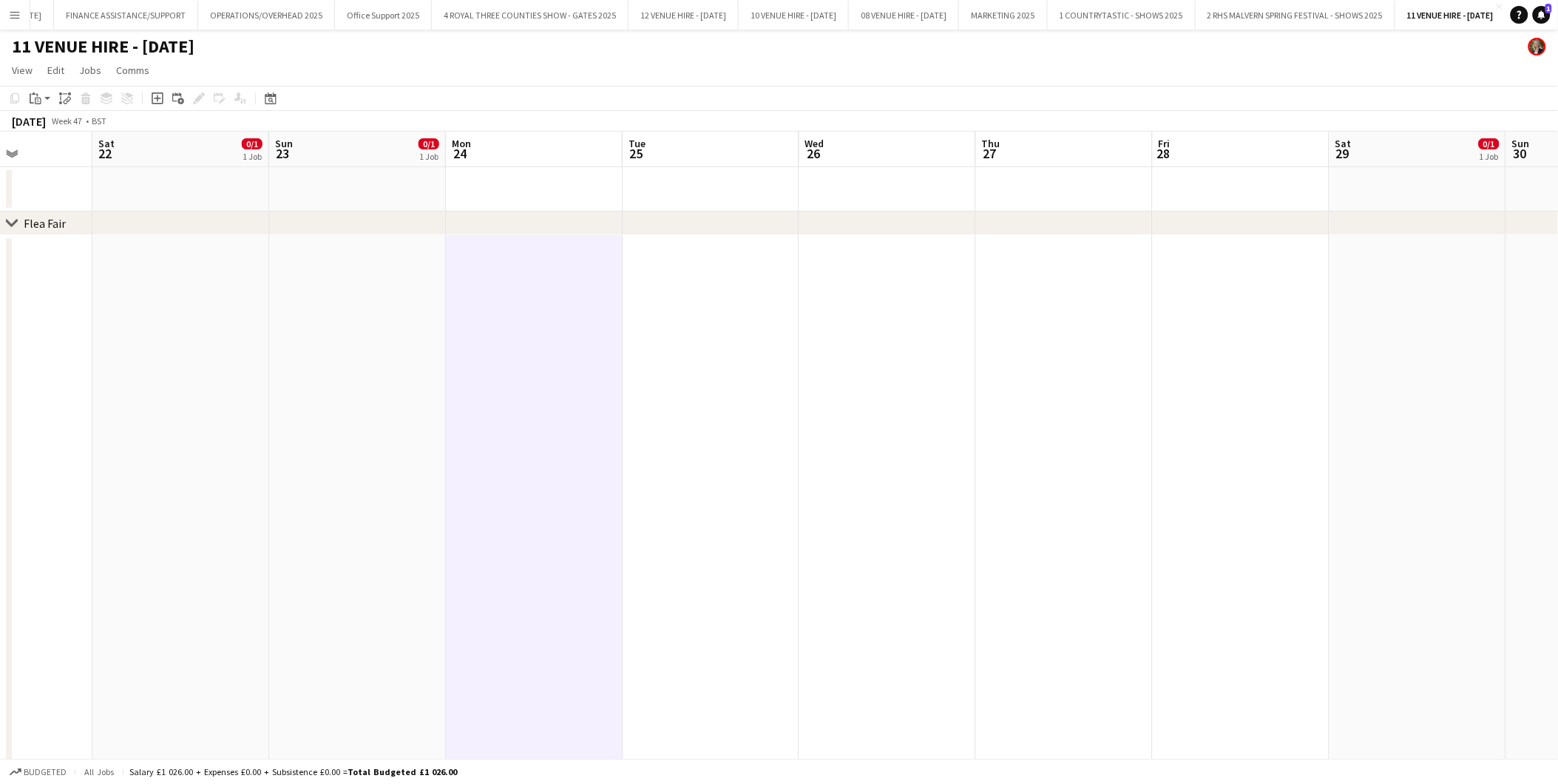
drag, startPoint x: 527, startPoint y: 393, endPoint x: 733, endPoint y: 390, distance: 206.0
click at [733, 390] on app-calendar-viewport "Thu 20 Fri 21 Sat 22 0/1 1 Job Sun 23 0/1 1 Job Mon 24 Tue 25 Wed 26 Thu 27 Fri…" at bounding box center [779, 731] width 1558 height 1200
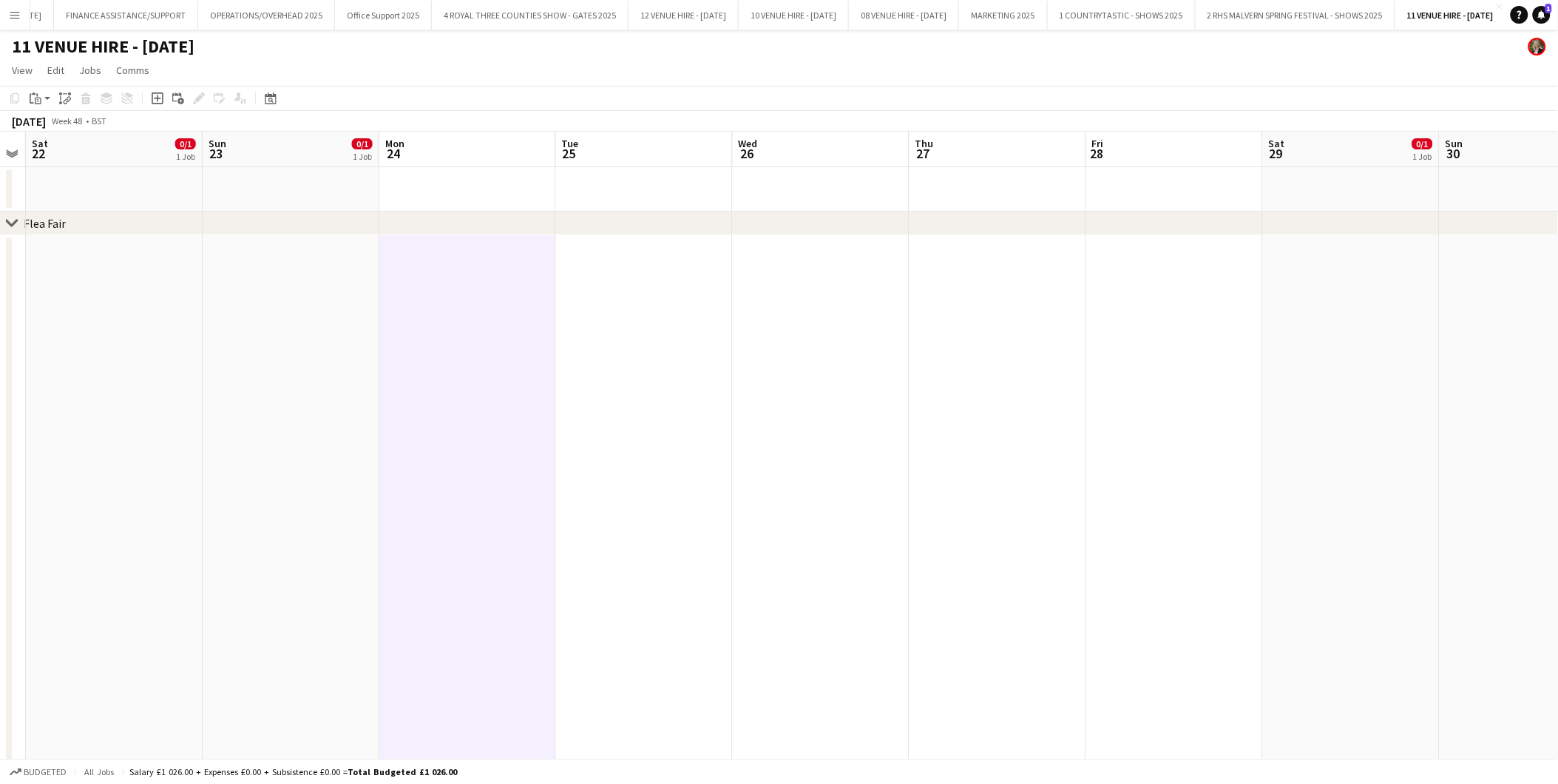
drag, startPoint x: 355, startPoint y: 395, endPoint x: 819, endPoint y: 382, distance: 464.2
click at [819, 382] on app-calendar-viewport "Wed 19 Thu 20 Fri 21 Sat 22 0/1 1 Job Sun 23 0/1 1 Job Mon 24 Tue 25 Wed 26 Thu…" at bounding box center [779, 731] width 1558 height 1200
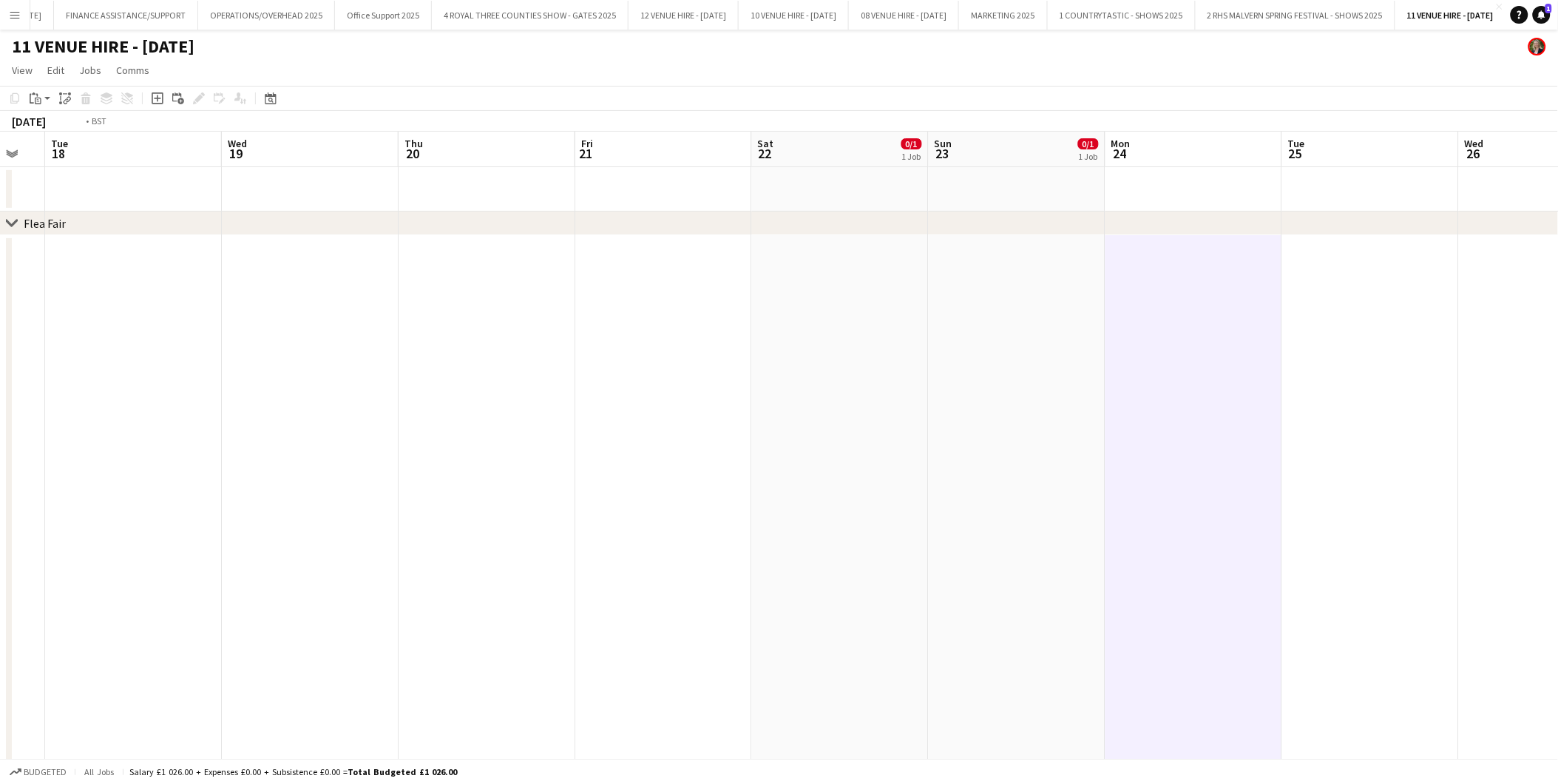
drag, startPoint x: 483, startPoint y: 386, endPoint x: 764, endPoint y: 396, distance: 281.2
click at [955, 380] on app-calendar-viewport "Sun 16 0/1 1 Job Mon 17 Tue 18 Wed 19 Thu 20 Fri 21 Sat 22 0/1 1 Job Sun 23 0/1…" at bounding box center [779, 731] width 1558 height 1200
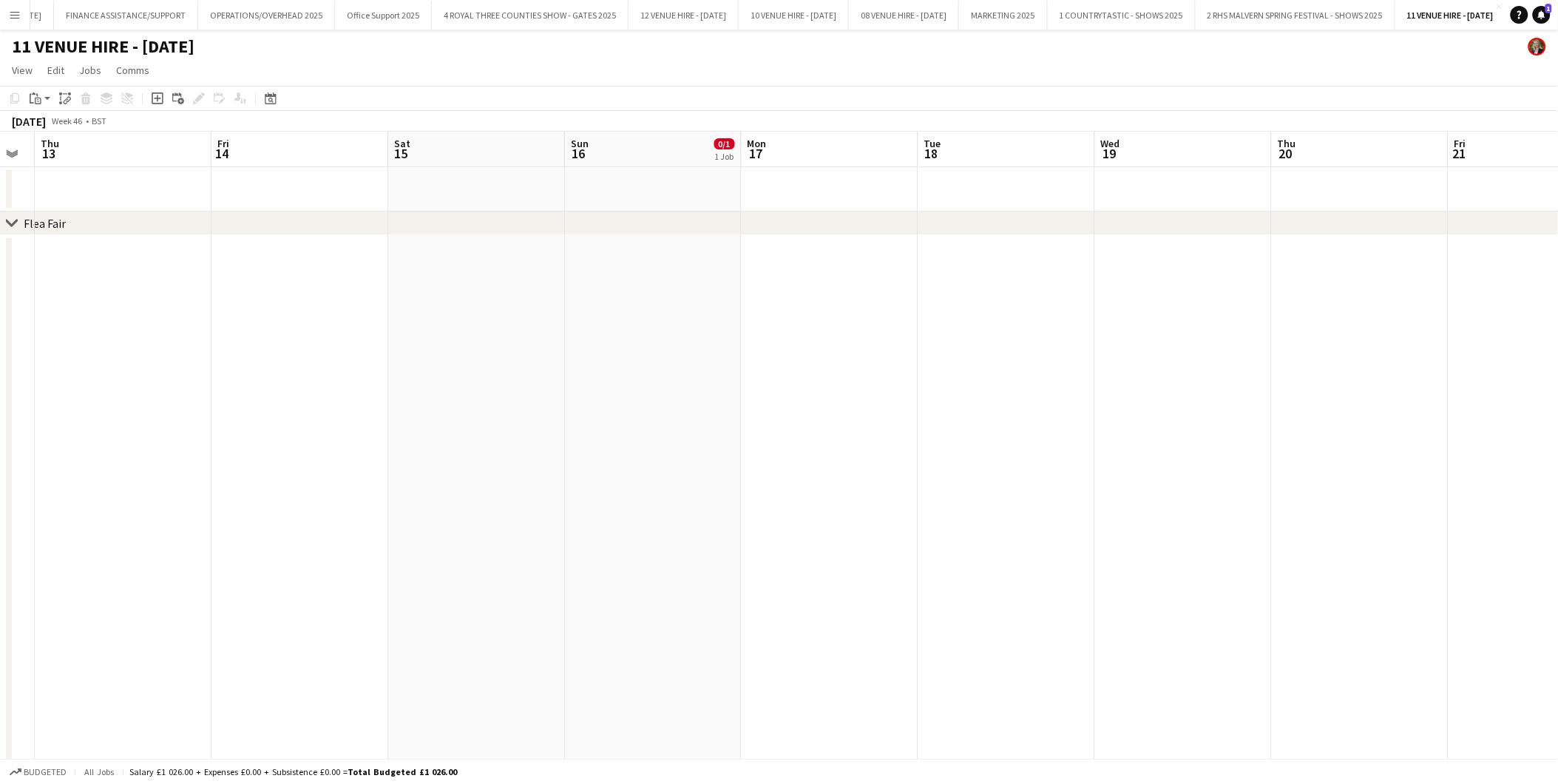
drag, startPoint x: 116, startPoint y: 407, endPoint x: 644, endPoint y: 396, distance: 528.1
click at [644, 396] on app-calendar-viewport "Tue 11 Wed 12 Thu 13 Fri 14 Sat 15 Sun 16 0/1 1 Job Mon 17 Tue 18 Wed 19 Thu 20…" at bounding box center [779, 731] width 1558 height 1200
drag, startPoint x: 467, startPoint y: 386, endPoint x: 852, endPoint y: 366, distance: 385.5
click at [852, 366] on app-calendar-viewport "Tue 11 Wed 12 Thu 13 Fri 14 Sat 15 Sun 16 0/1 1 Job Mon 17 Tue 18 Wed 19 Thu 20…" at bounding box center [779, 731] width 1558 height 1200
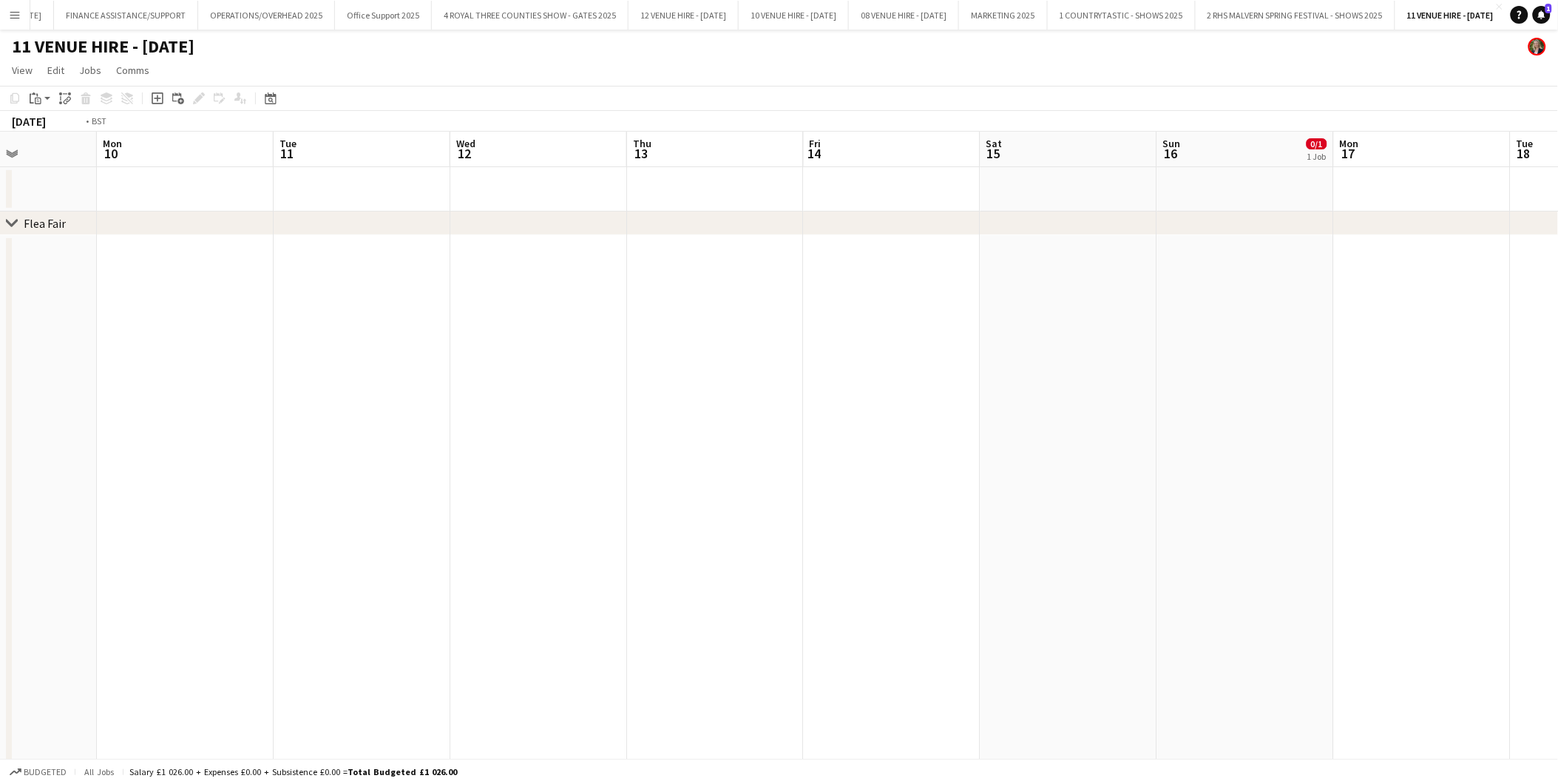
drag, startPoint x: 350, startPoint y: 386, endPoint x: 869, endPoint y: 382, distance: 519.0
click at [869, 382] on app-calendar-viewport "Sat 8 Sun 9 Mon 10 Tue 11 Wed 12 Thu 13 Fri 14 Sat 15 Sun 16 0/1 1 Job Mon 17 T…" at bounding box center [779, 731] width 1558 height 1200
drag, startPoint x: 228, startPoint y: 484, endPoint x: 663, endPoint y: 417, distance: 440.1
click at [663, 417] on app-calendar-viewport "Wed 5 Thu 6 Fri 7 Sat 8 Sun 9 Mon 10 Tue 11 Wed 12 Thu 13 Fri 14 Sat 15 Sun 16 …" at bounding box center [779, 731] width 1558 height 1200
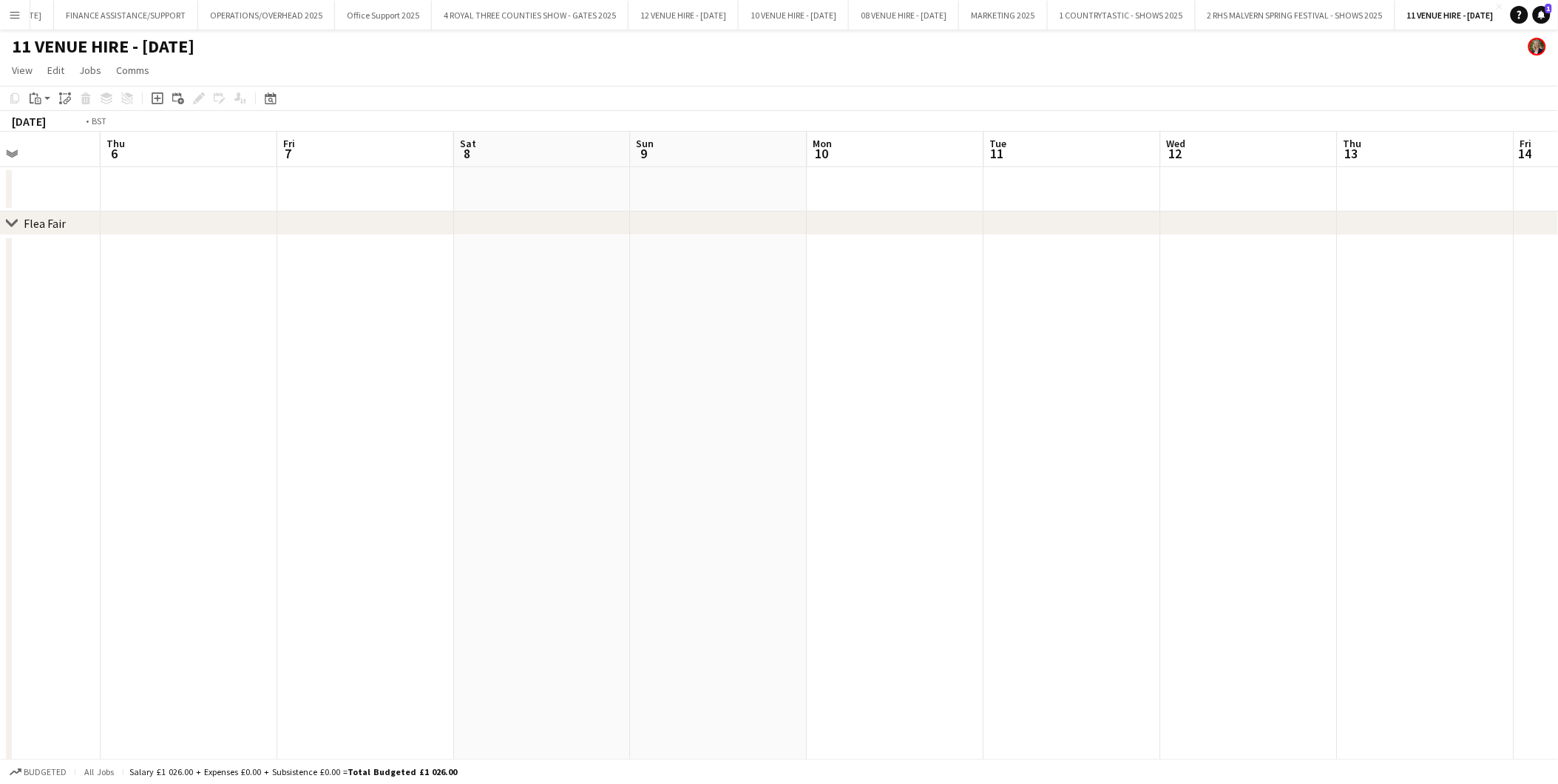
drag, startPoint x: 260, startPoint y: 448, endPoint x: 444, endPoint y: 458, distance: 184.3
click at [701, 438] on app-calendar-viewport "Mon 3 0/2 1 Job Tue 4 Wed 5 Thu 6 Fri 7 Sat 8 Sun 9 Mon 10 Tue 11 Wed 12 Thu 13…" at bounding box center [779, 731] width 1558 height 1200
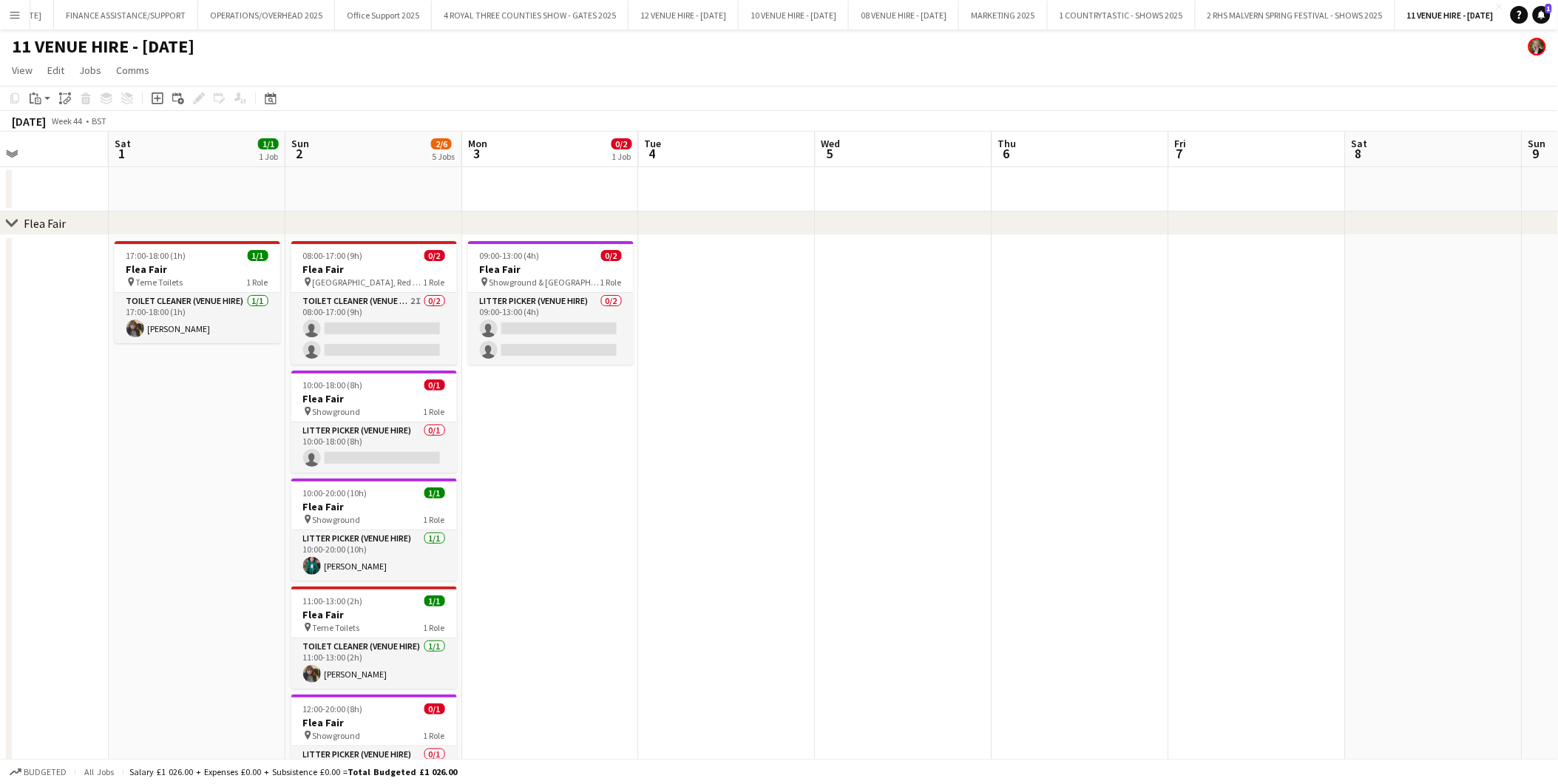
drag, startPoint x: 296, startPoint y: 429, endPoint x: 485, endPoint y: 429, distance: 189.0
click at [485, 429] on app-calendar-viewport "Wed 29 Thu 30 Fri 31 Sat 1 1/1 1 Job Sun 2 2/6 5 Jobs Mon 3 0/2 1 Job Tue 4 Wed…" at bounding box center [779, 731] width 1558 height 1200
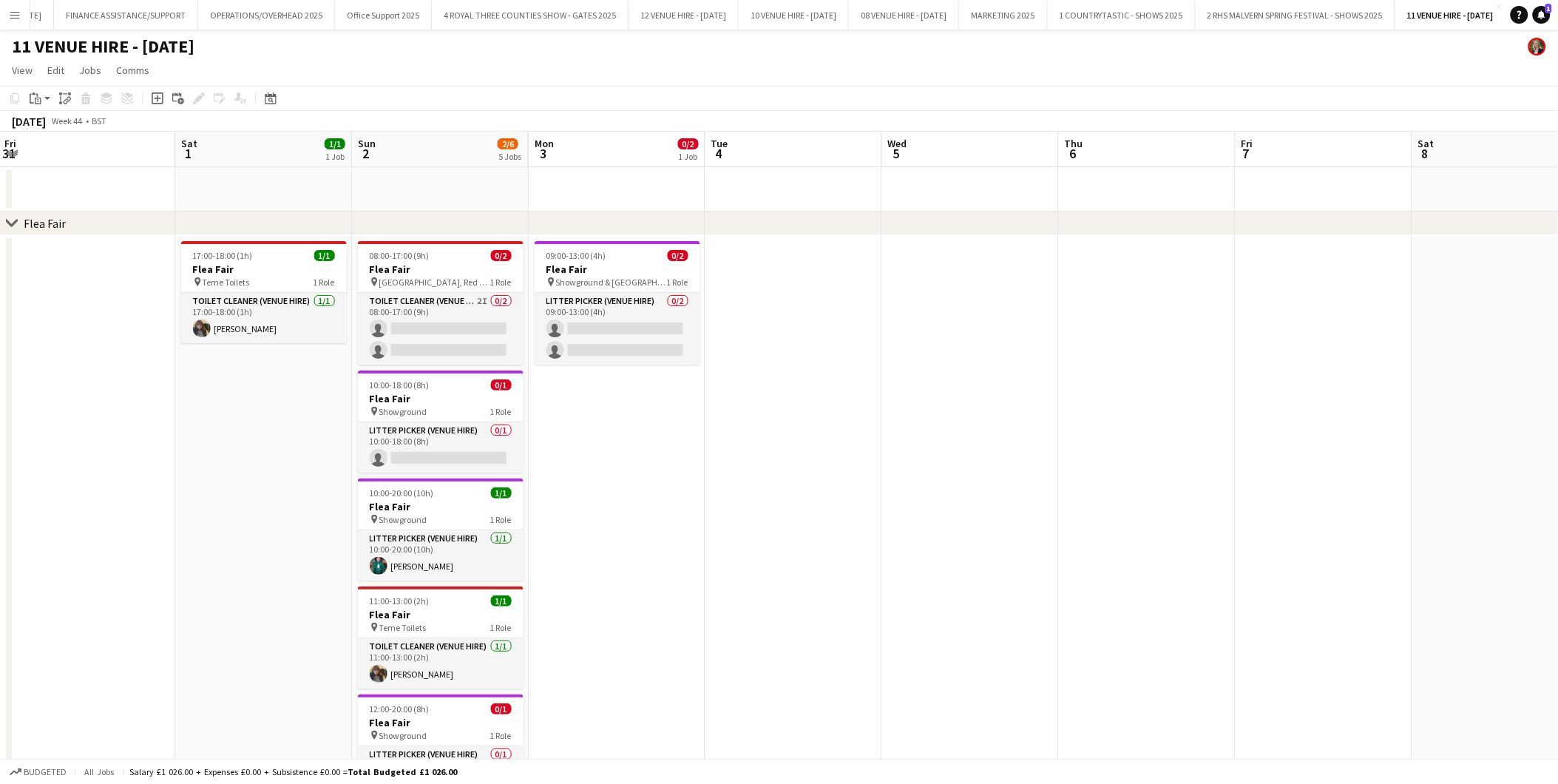
scroll to position [0, 353]
drag, startPoint x: 193, startPoint y: 408, endPoint x: 255, endPoint y: 393, distance: 63.8
click at [255, 393] on app-calendar-viewport "Wed 29 Thu 30 Fri 31 Sat 1 1/1 1 Job Sun 2 2/6 5 Jobs Mon 3 0/2 1 Job Tue 4 Wed…" at bounding box center [779, 731] width 1558 height 1200
click at [413, 266] on h3 "Flea Fair" at bounding box center [443, 270] width 166 height 13
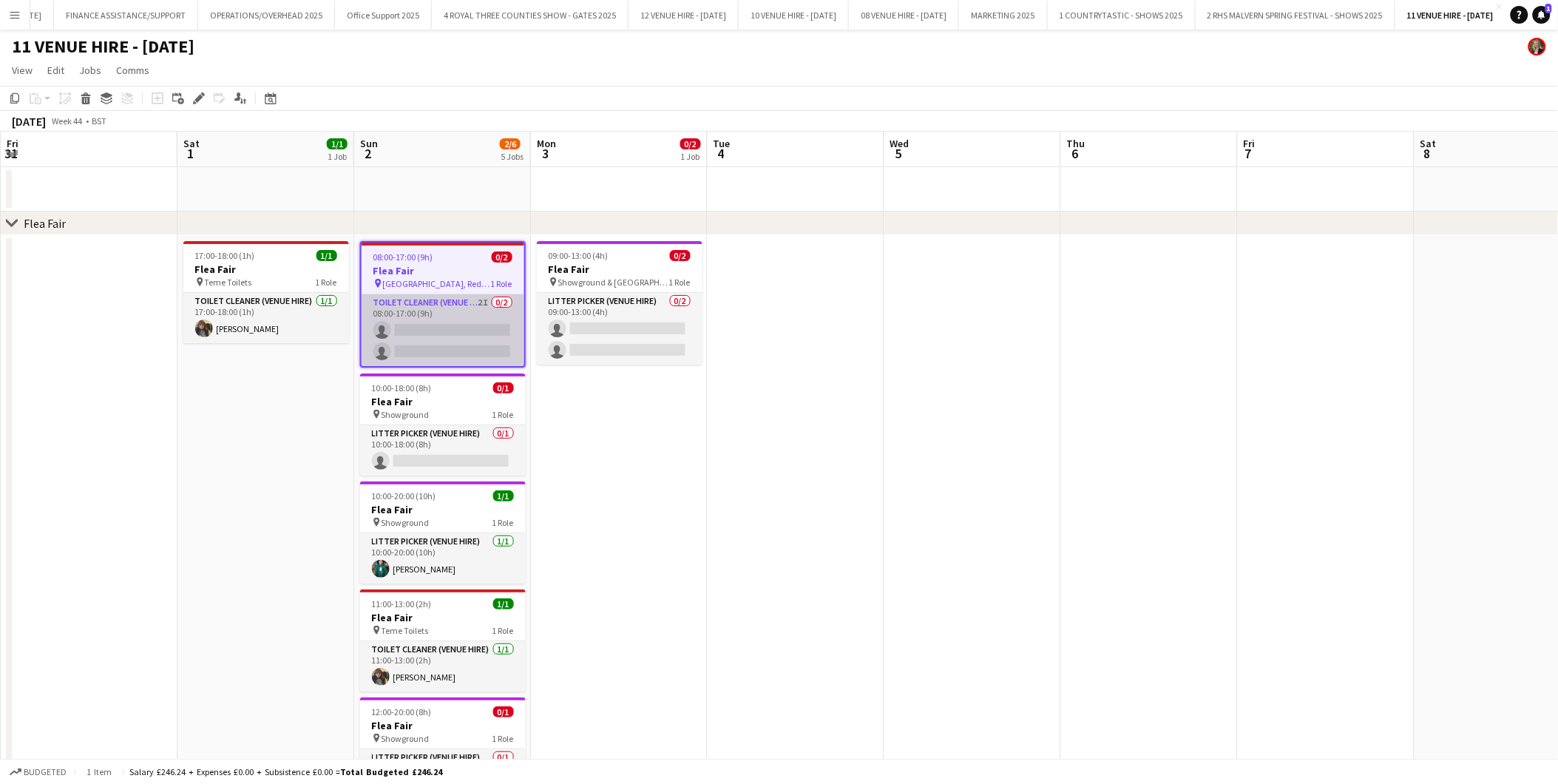
click at [451, 329] on app-card-role "Toilet Cleaner (Venue Hire) 2I 0/2 08:00-17:00 (9h) single-neutral-actions sing…" at bounding box center [443, 330] width 163 height 72
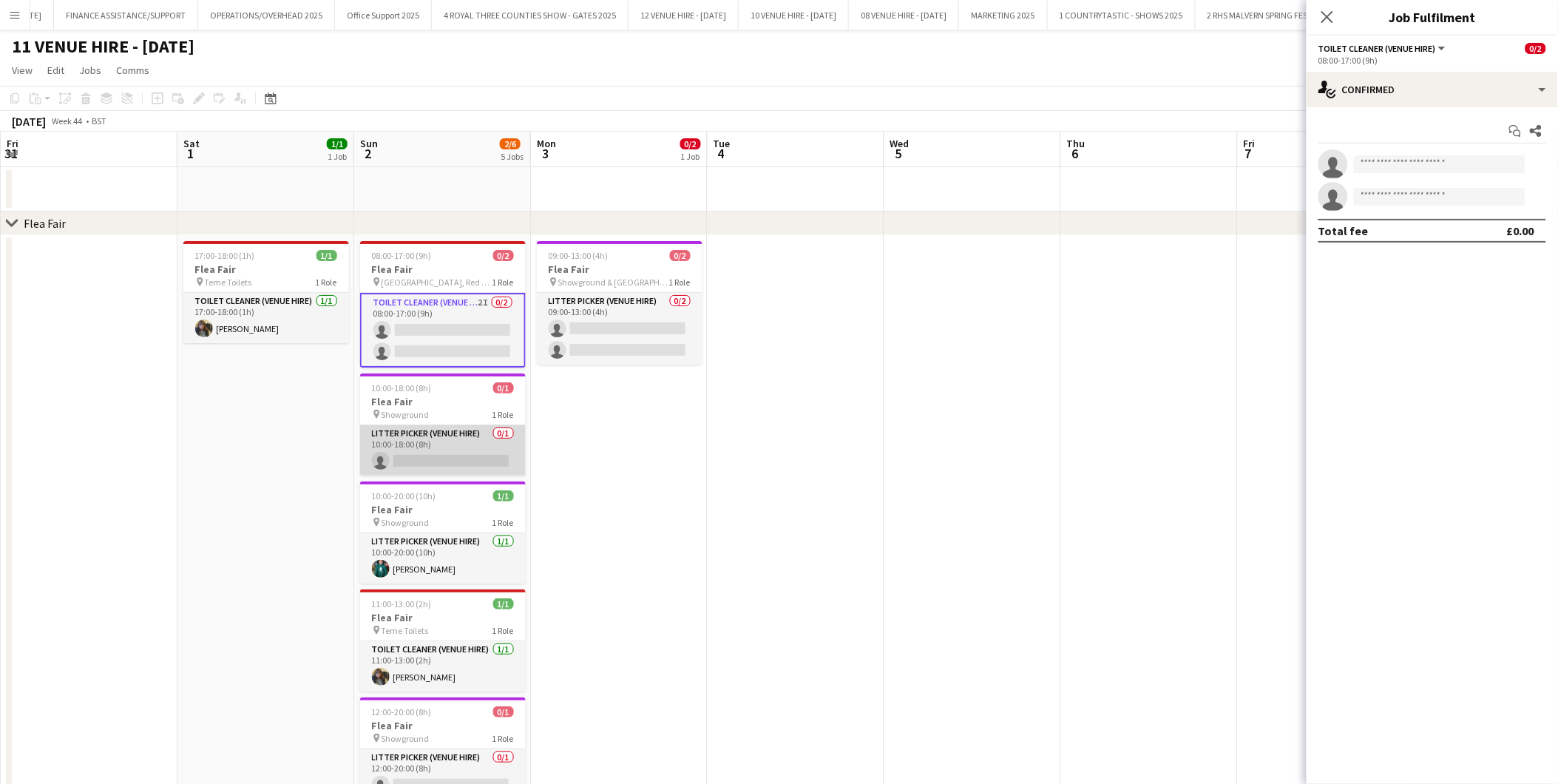
click at [454, 452] on app-card-role "Litter Picker (Venue Hire) 0/1 10:00-18:00 (8h) single-neutral-actions" at bounding box center [443, 449] width 166 height 50
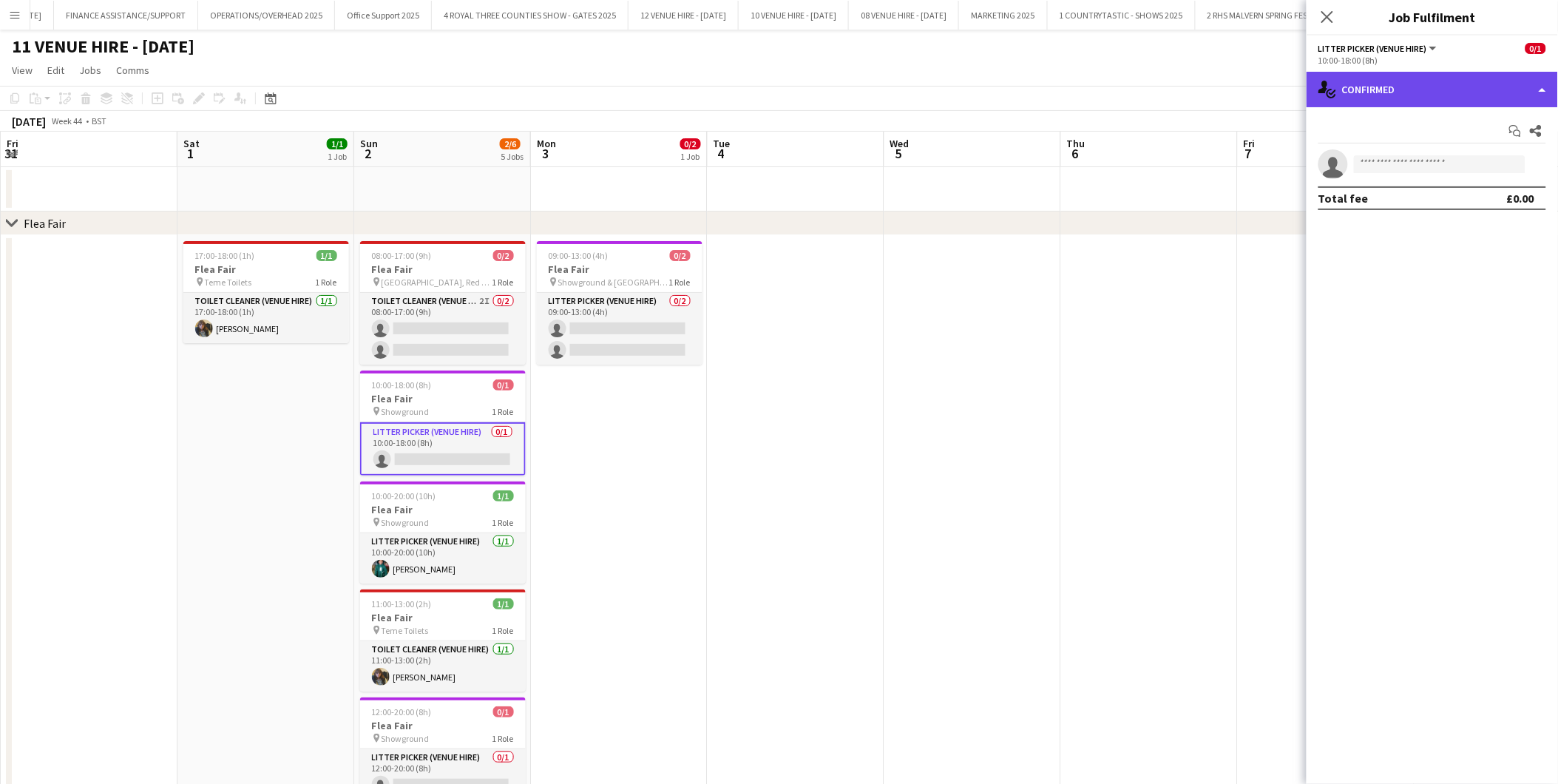
click at [1397, 80] on div "single-neutral-actions-check-2 Confirmed" at bounding box center [1433, 90] width 252 height 36
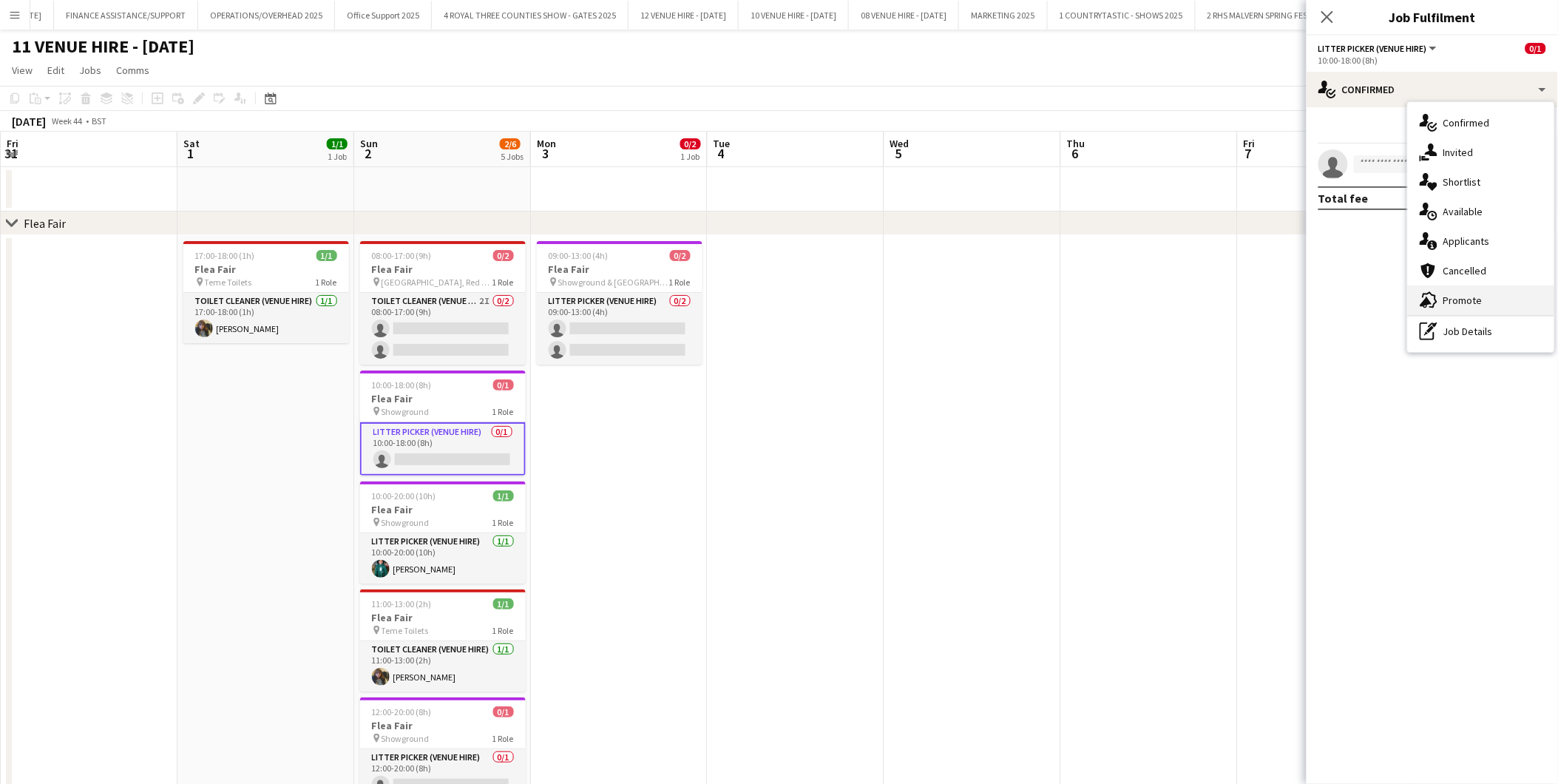
click at [1402, 290] on div "advertising-megaphone Promote" at bounding box center [1481, 300] width 146 height 30
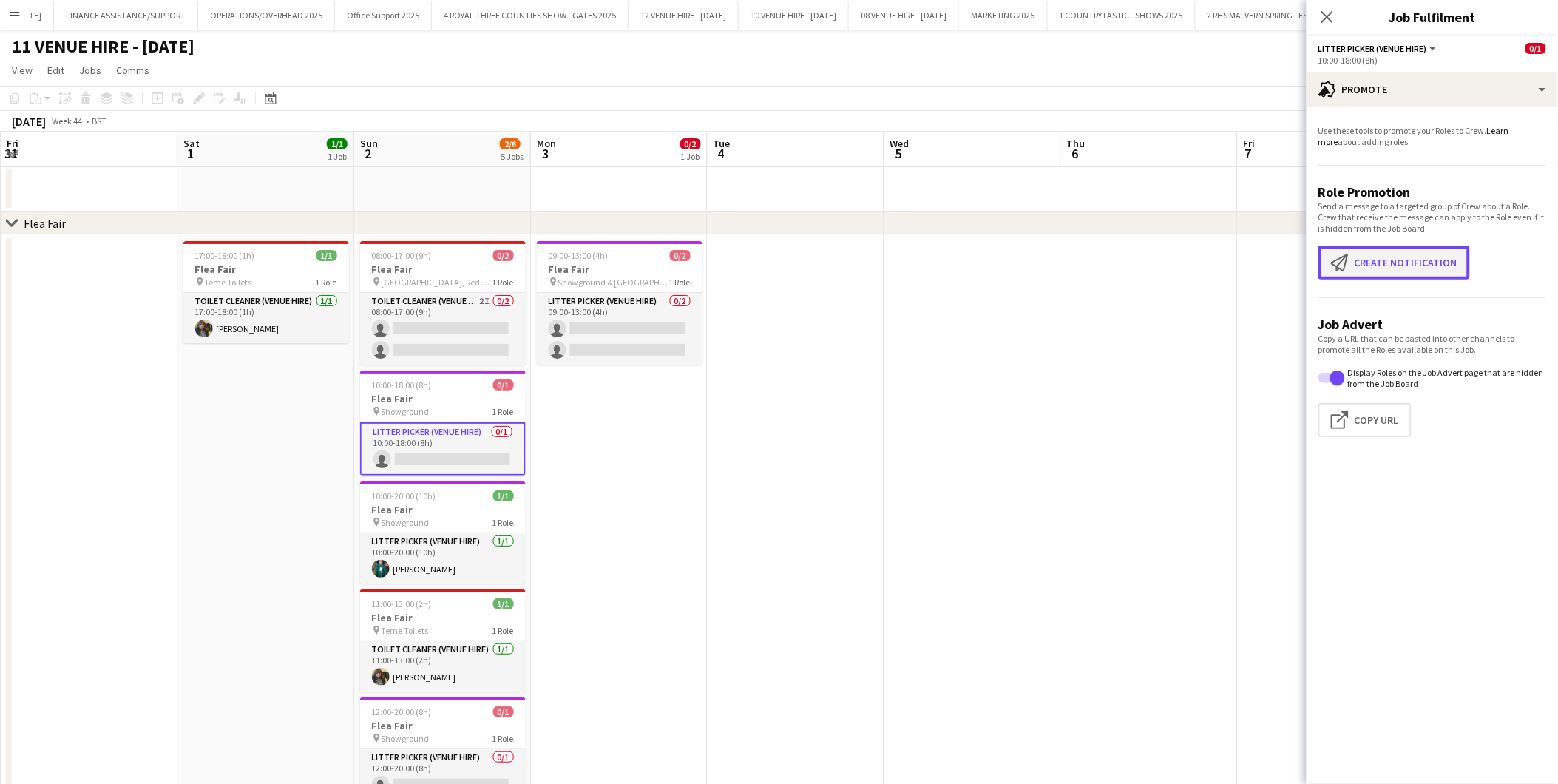
click at [1402, 259] on button "Create notification Create notification" at bounding box center [1394, 263] width 152 height 34
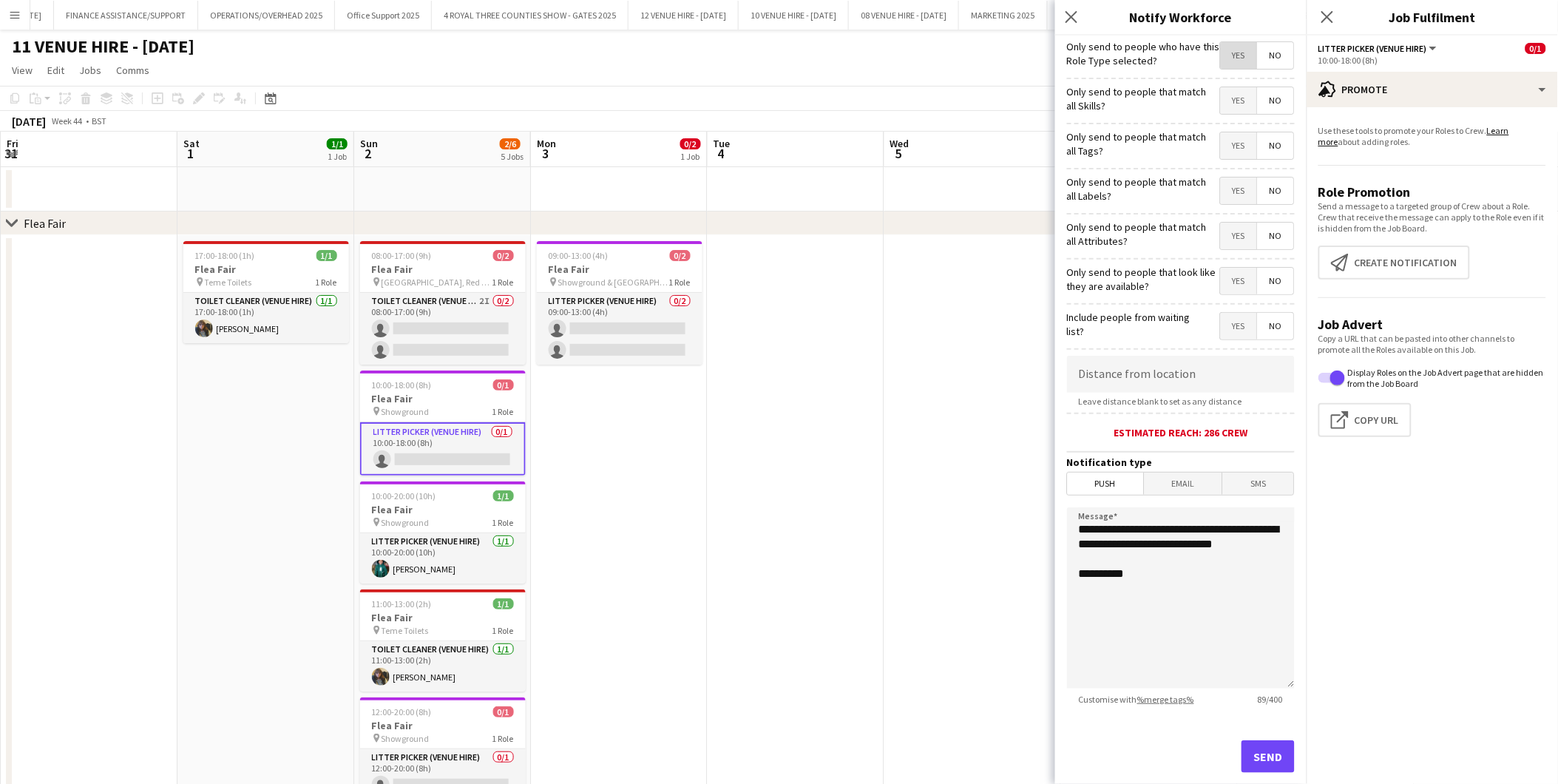
click at [1221, 49] on span "Yes" at bounding box center [1239, 55] width 37 height 27
click at [716, 453] on app-date-cell at bounding box center [796, 533] width 177 height 597
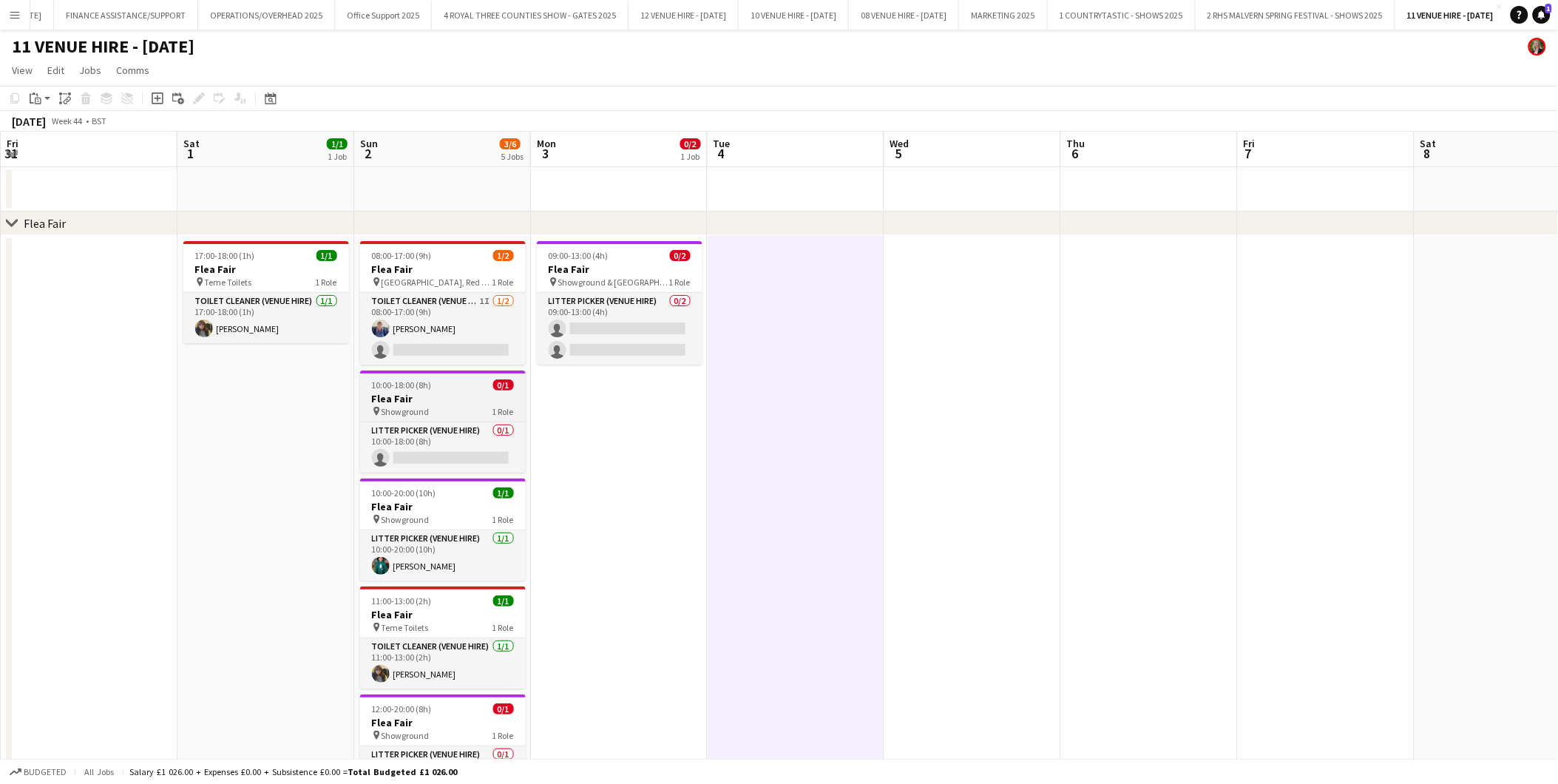
click at [437, 397] on h3 "Flea Fair" at bounding box center [443, 399] width 166 height 13
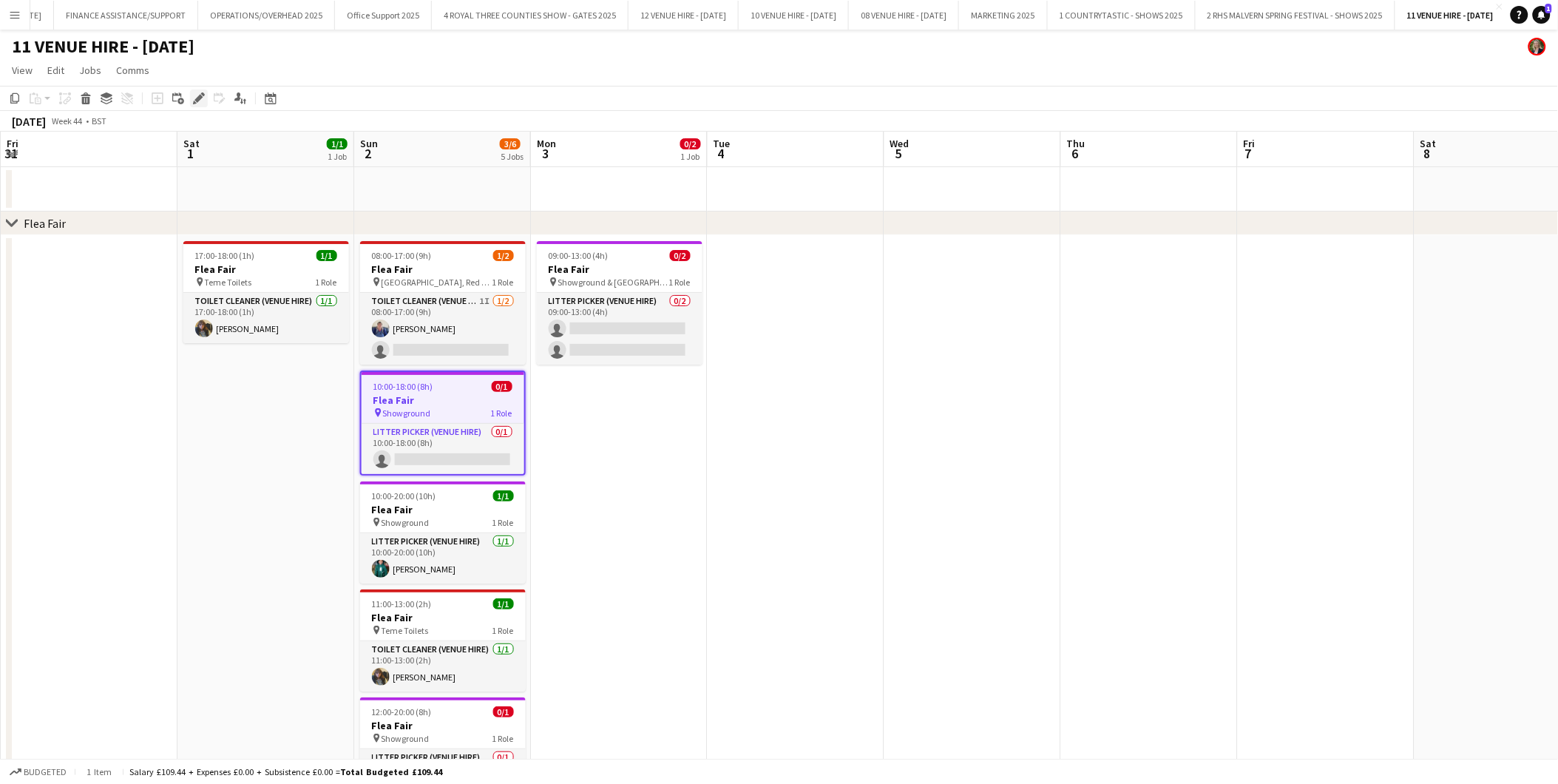
click at [202, 94] on icon at bounding box center [202, 94] width 4 height 4
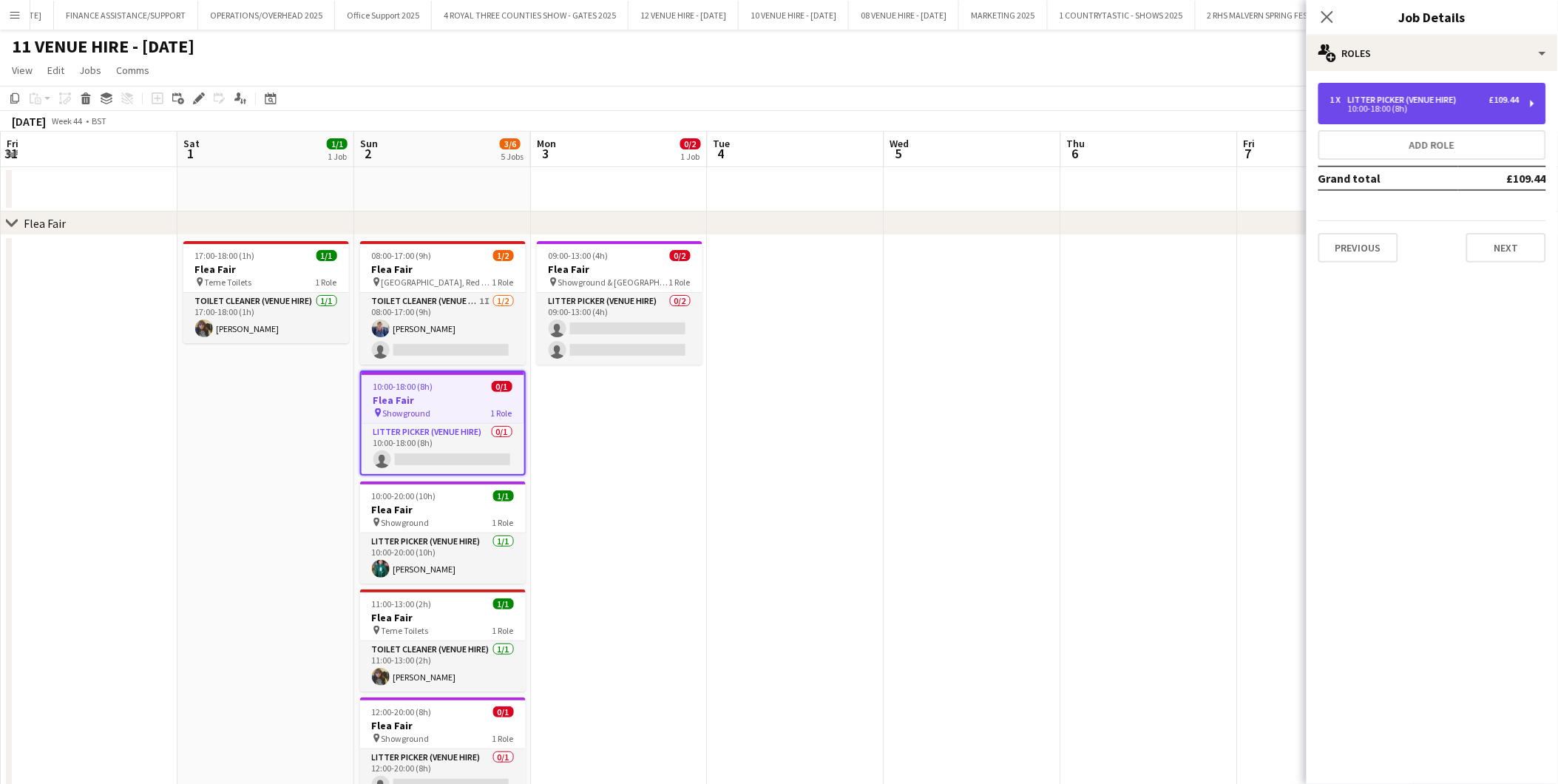
click at [1402, 87] on div "1 x Litter Picker (Venue Hire) £109.44 10:00-18:00 (8h)" at bounding box center [1433, 103] width 228 height 41
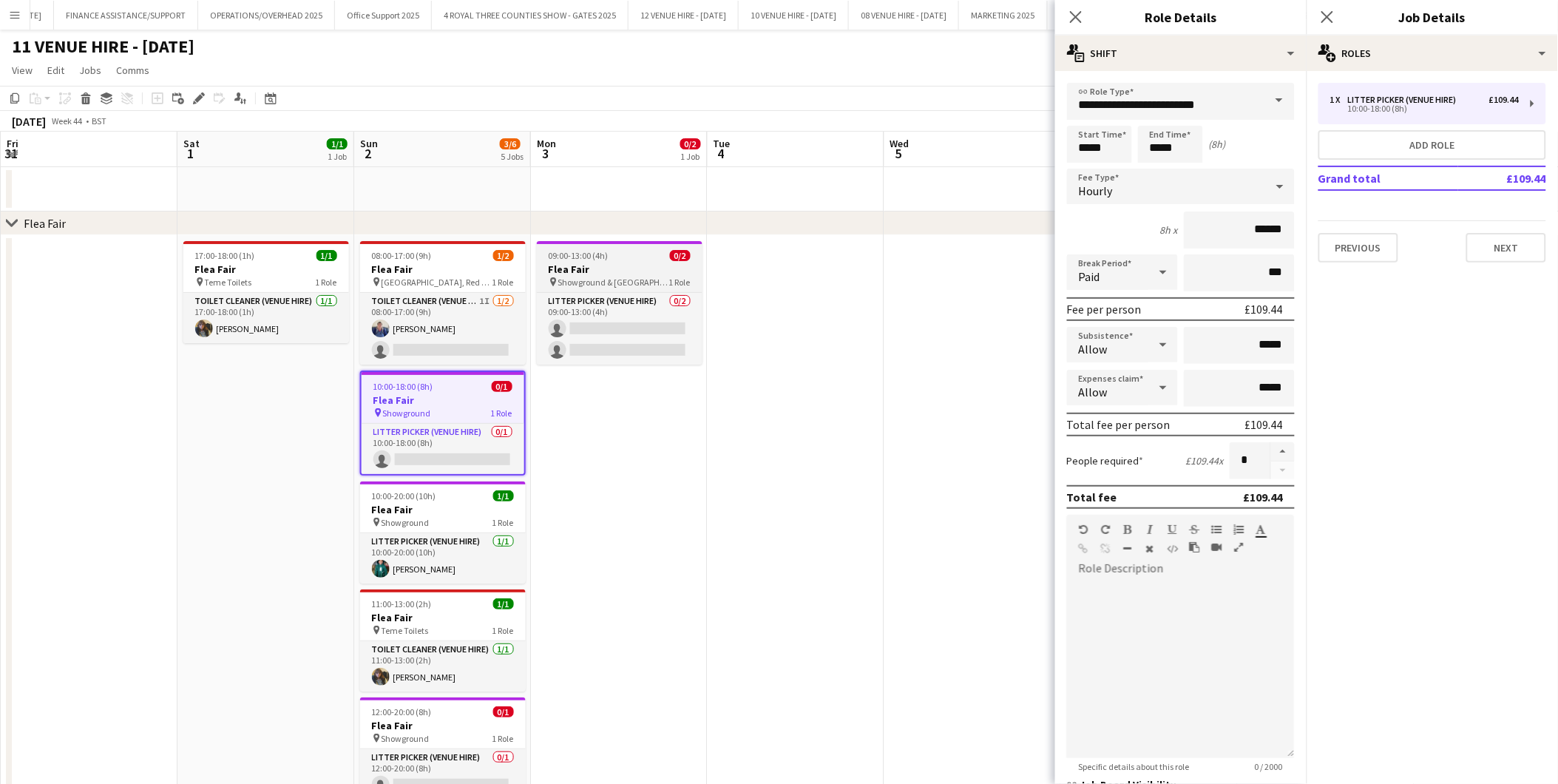
click at [645, 276] on span "Showground & [GEOGRAPHIC_DATA]" at bounding box center [614, 281] width 111 height 11
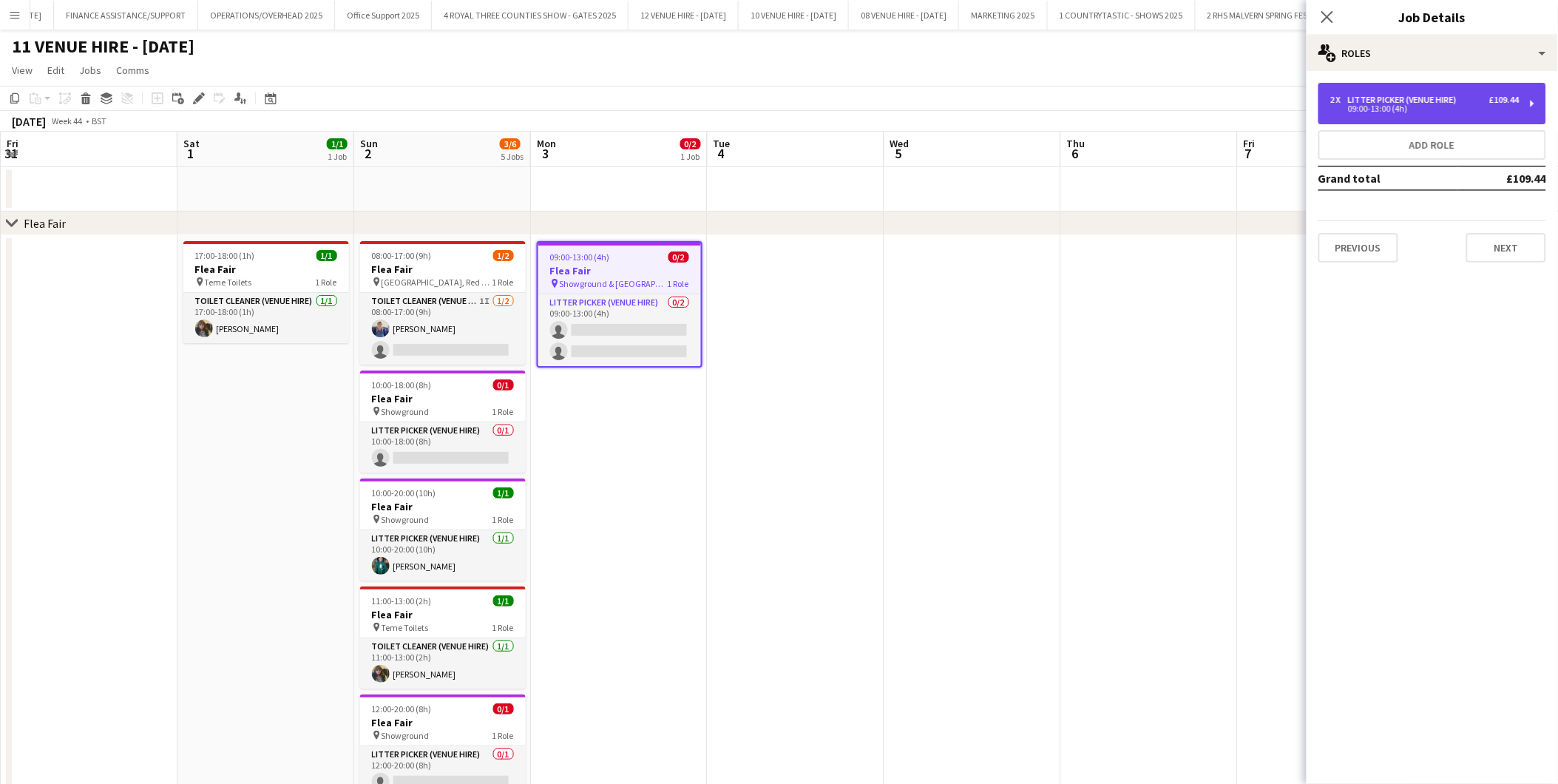
click at [1396, 97] on div "Litter Picker (Venue Hire)" at bounding box center [1405, 100] width 114 height 10
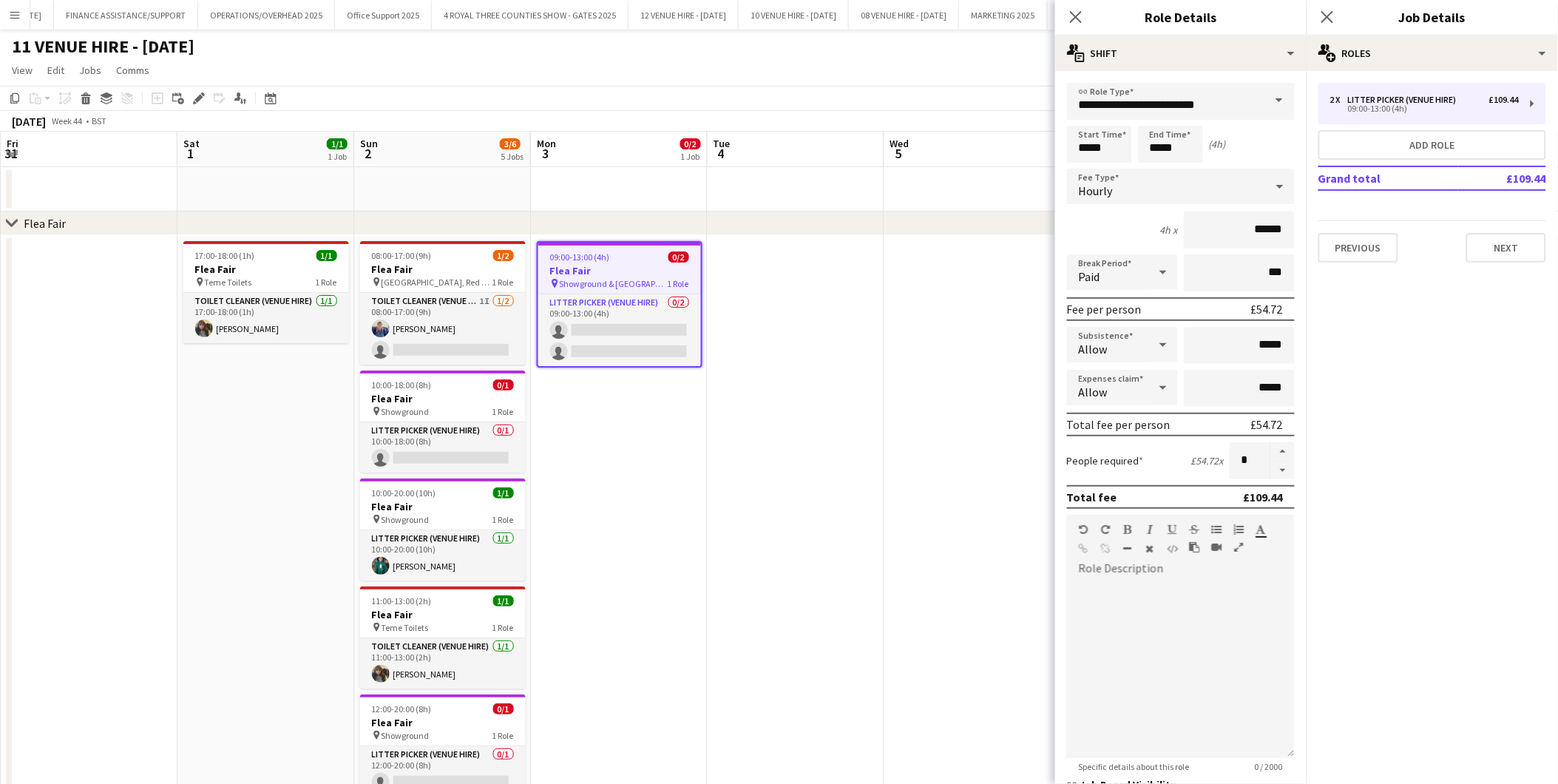
click at [925, 320] on app-date-cell at bounding box center [972, 533] width 177 height 597
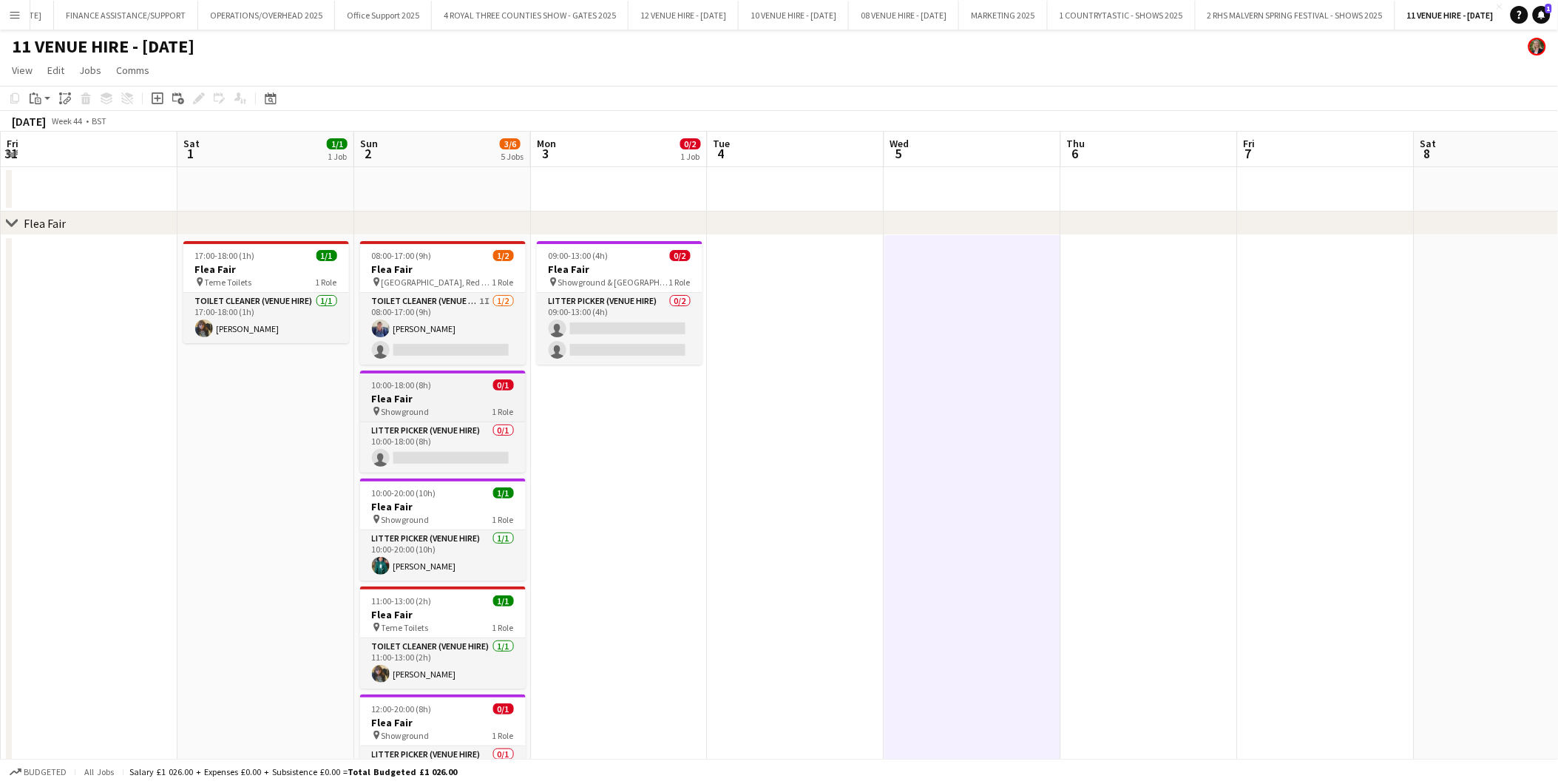
click at [426, 385] on span "10:00-18:00 (8h)" at bounding box center [402, 385] width 60 height 11
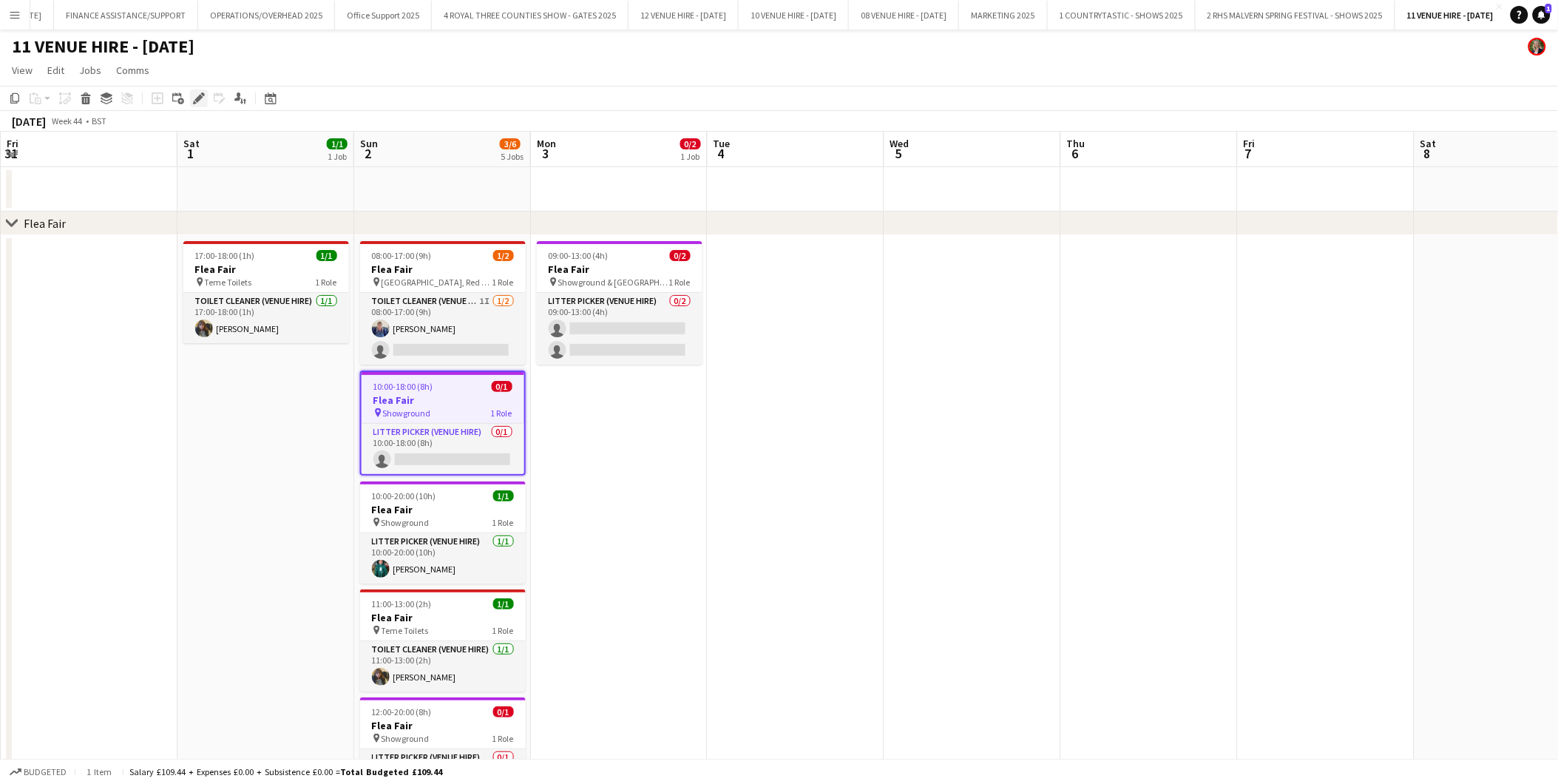
click at [199, 97] on icon at bounding box center [198, 99] width 8 height 8
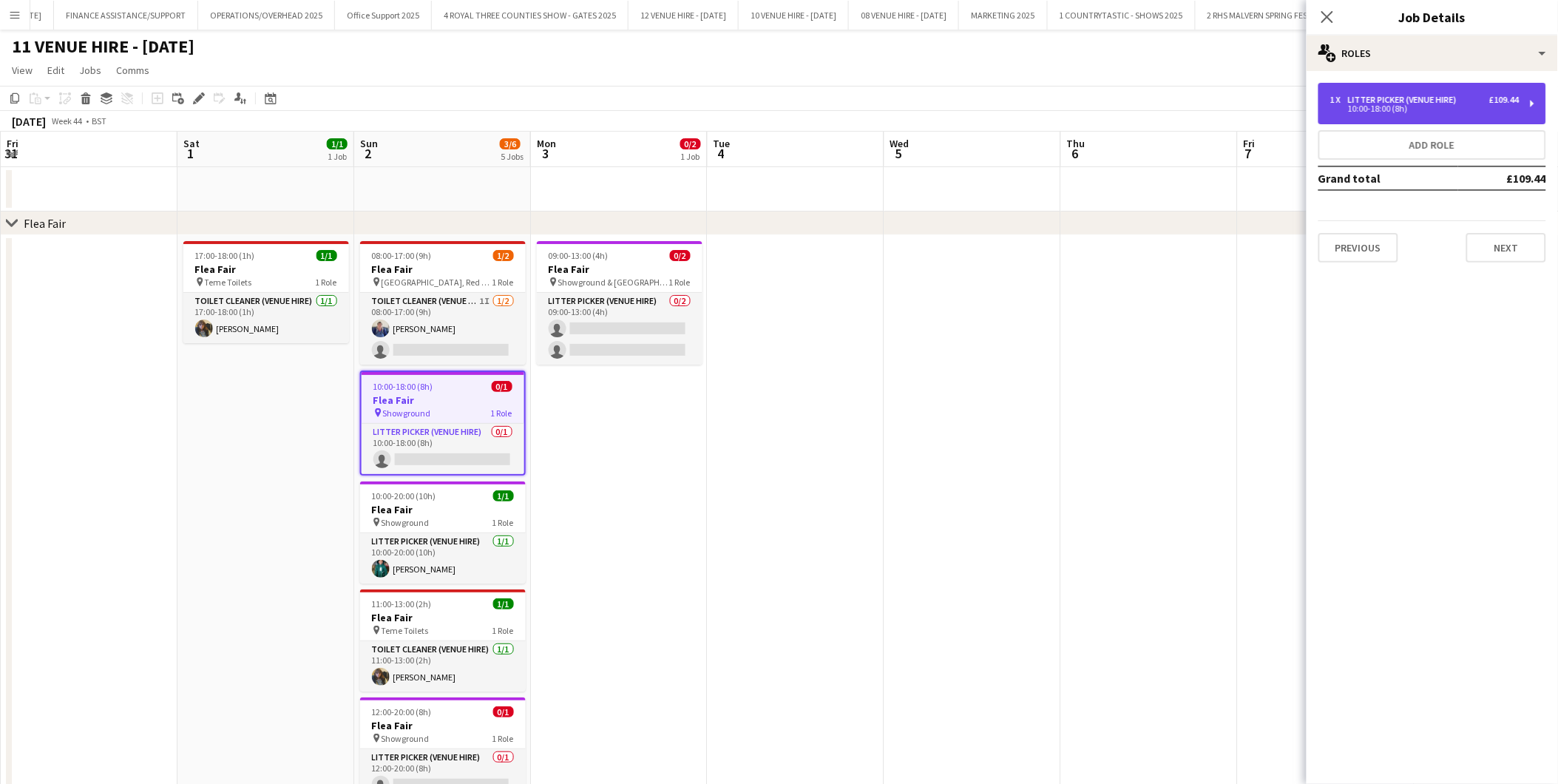
click at [1364, 113] on div "1 x Litter Picker (Venue Hire) £109.44 10:00-18:00 (8h)" at bounding box center [1433, 103] width 228 height 41
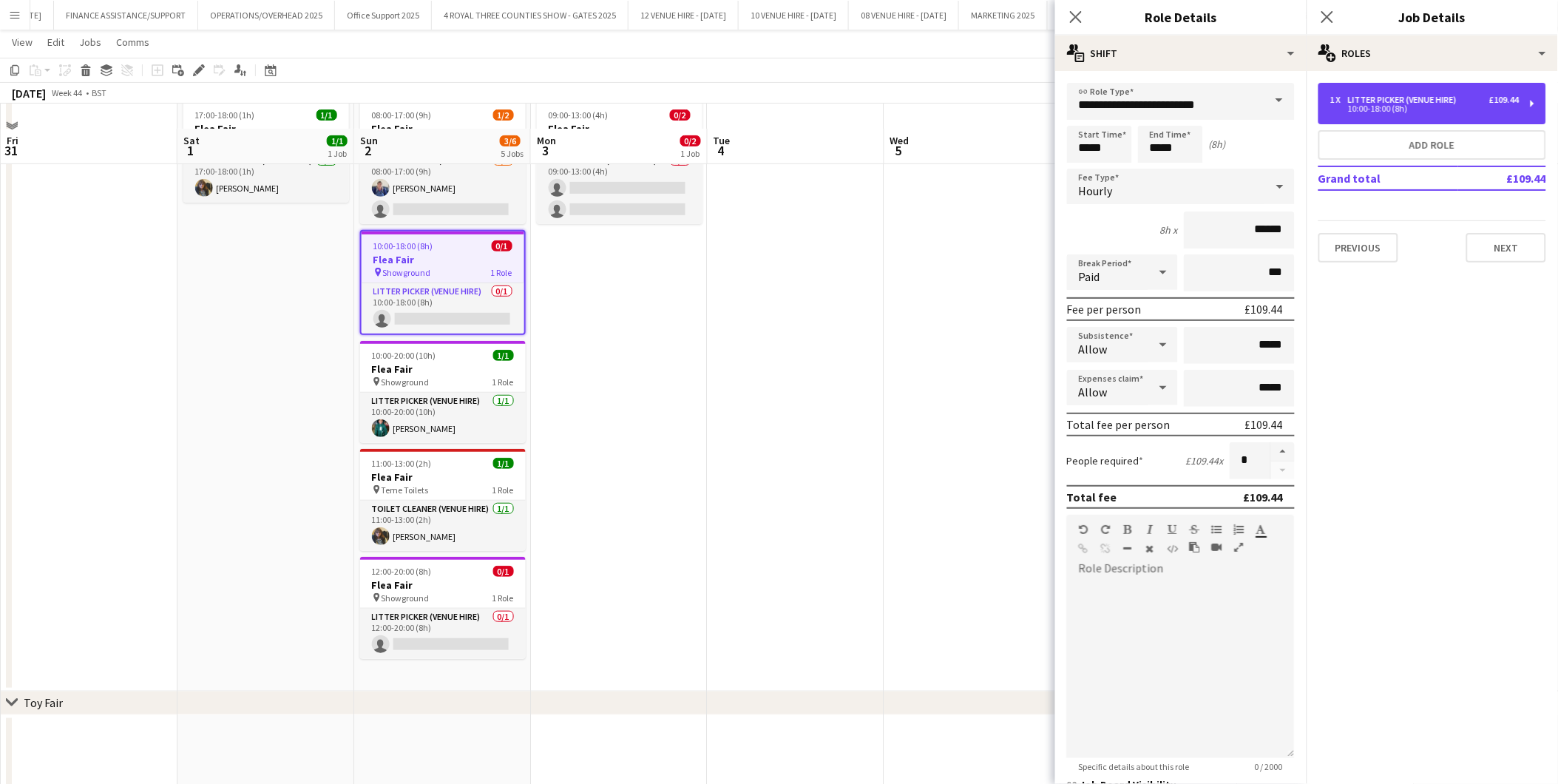
scroll to position [164, 0]
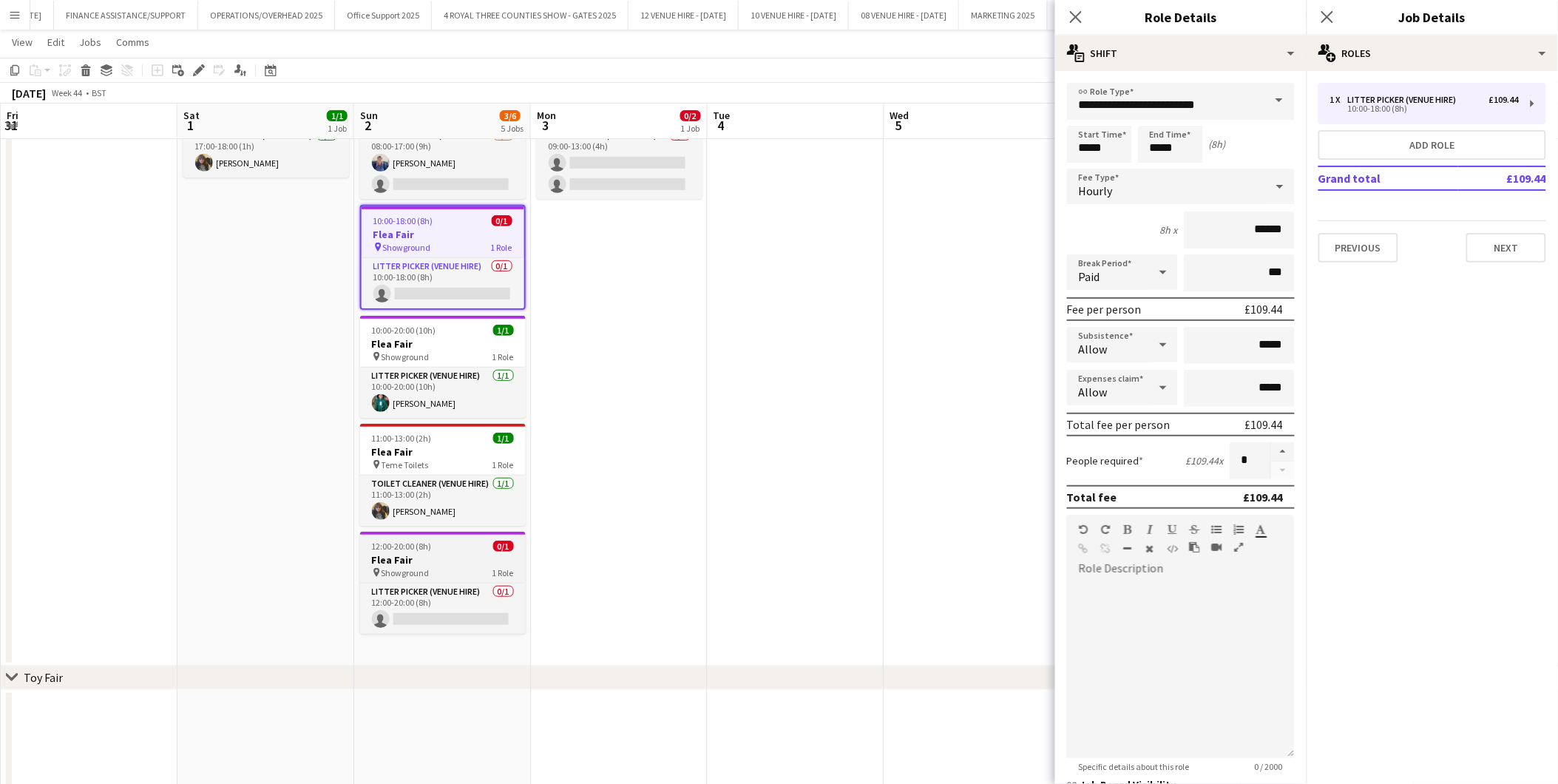
click at [418, 555] on h3 "Flea Fair" at bounding box center [443, 560] width 166 height 13
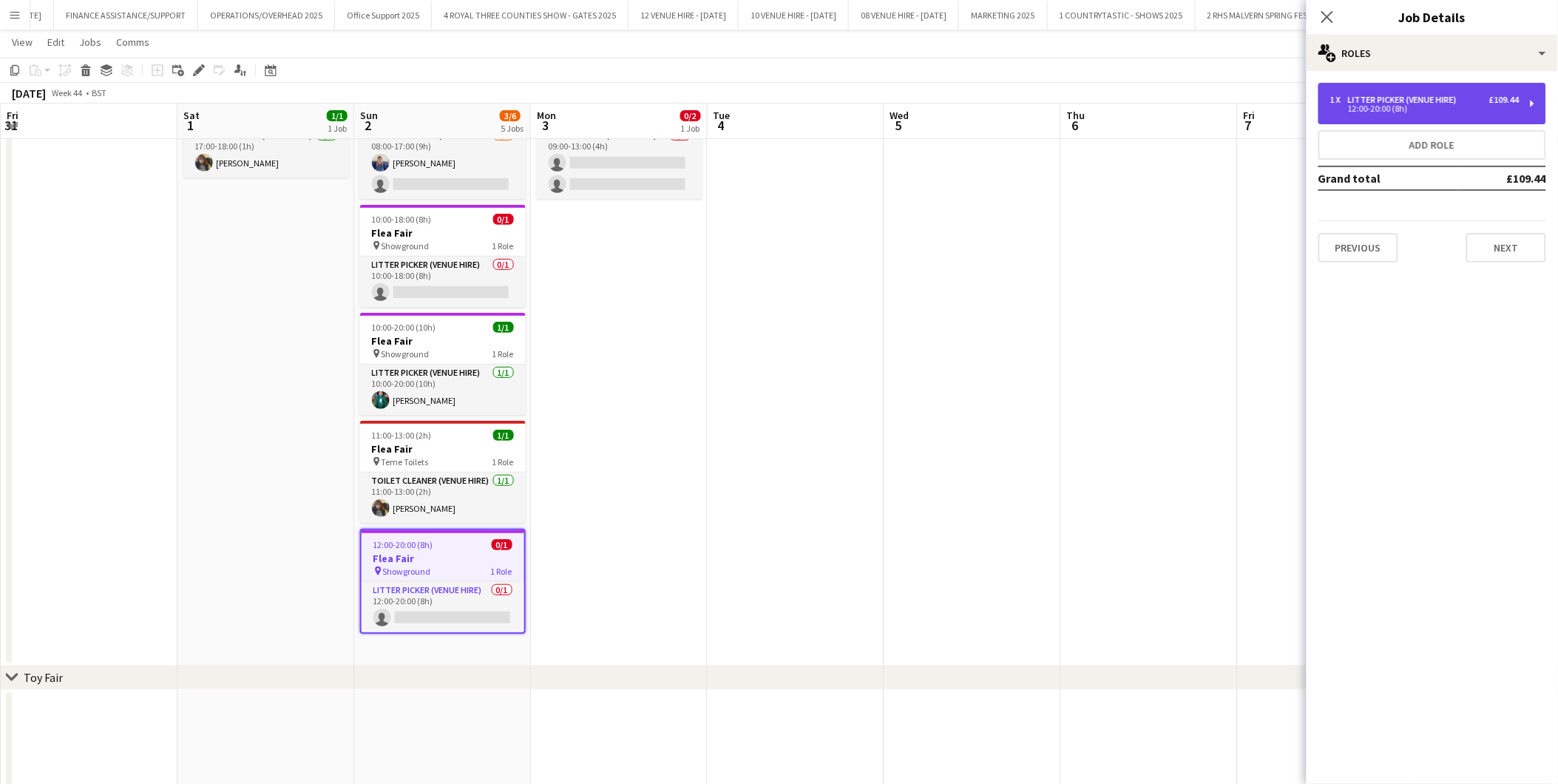
click at [1402, 96] on div "Litter Picker (Venue Hire)" at bounding box center [1405, 100] width 114 height 10
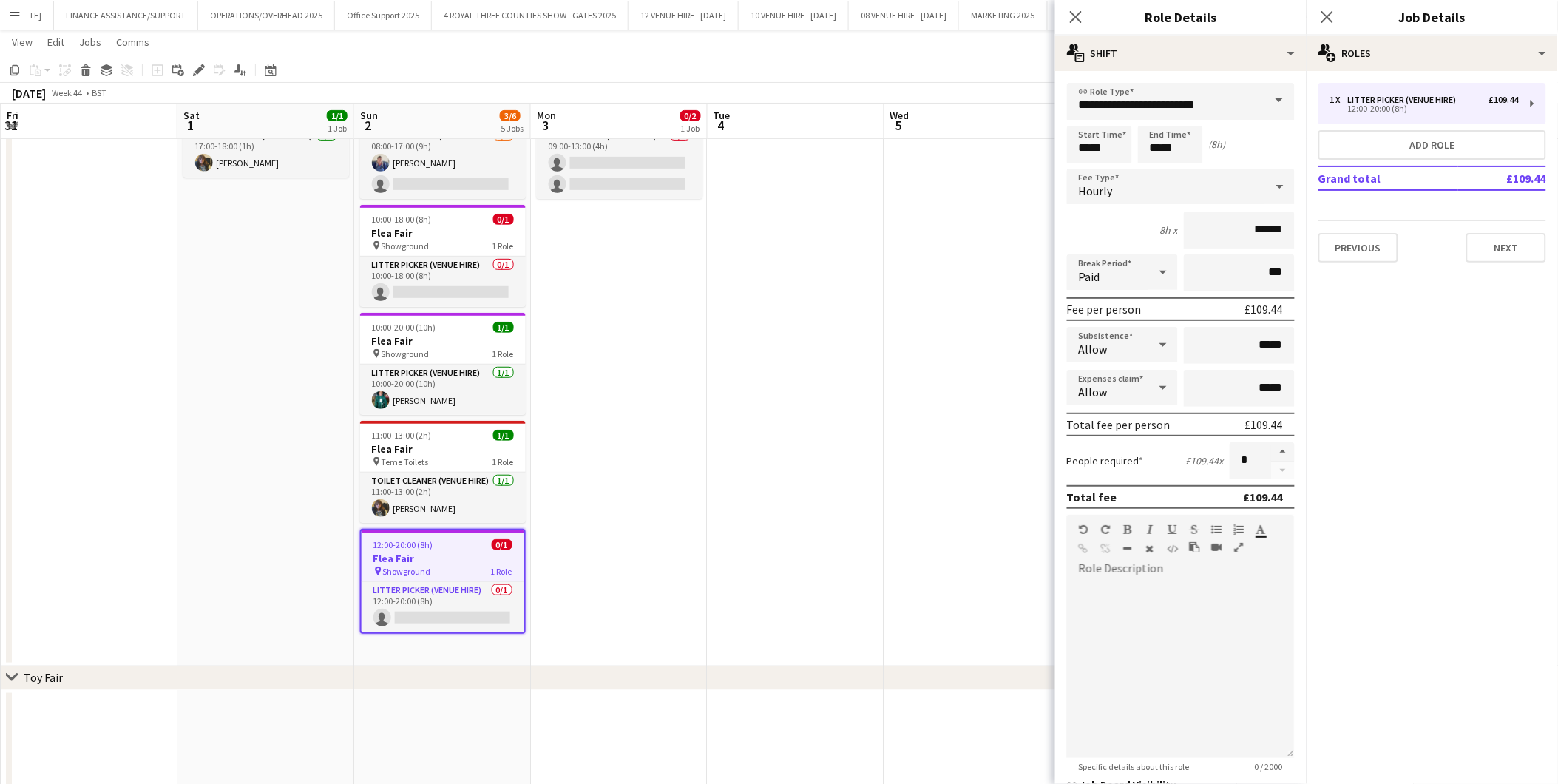
click at [792, 314] on app-date-cell at bounding box center [796, 367] width 177 height 597
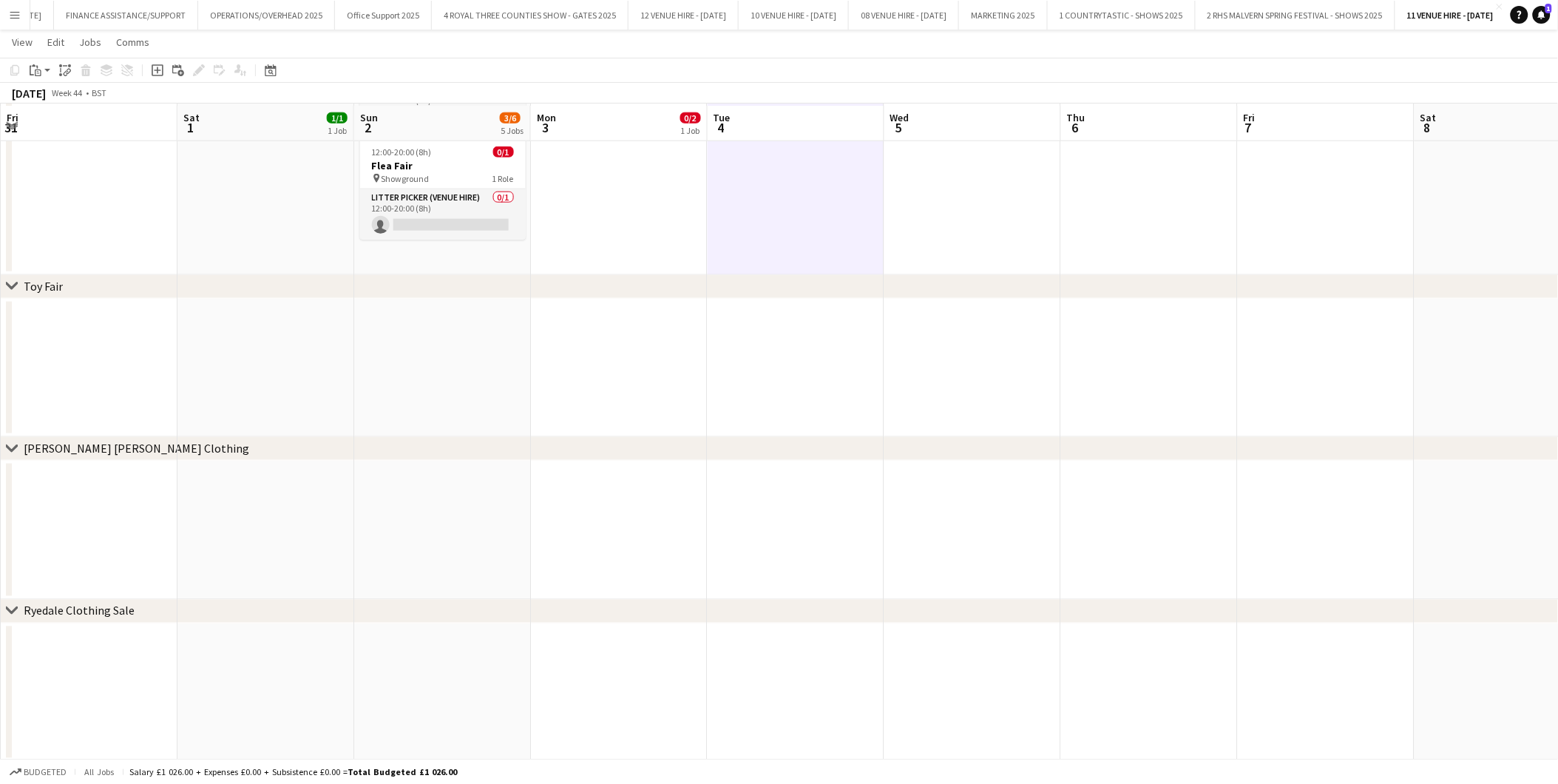
scroll to position [558, 0]
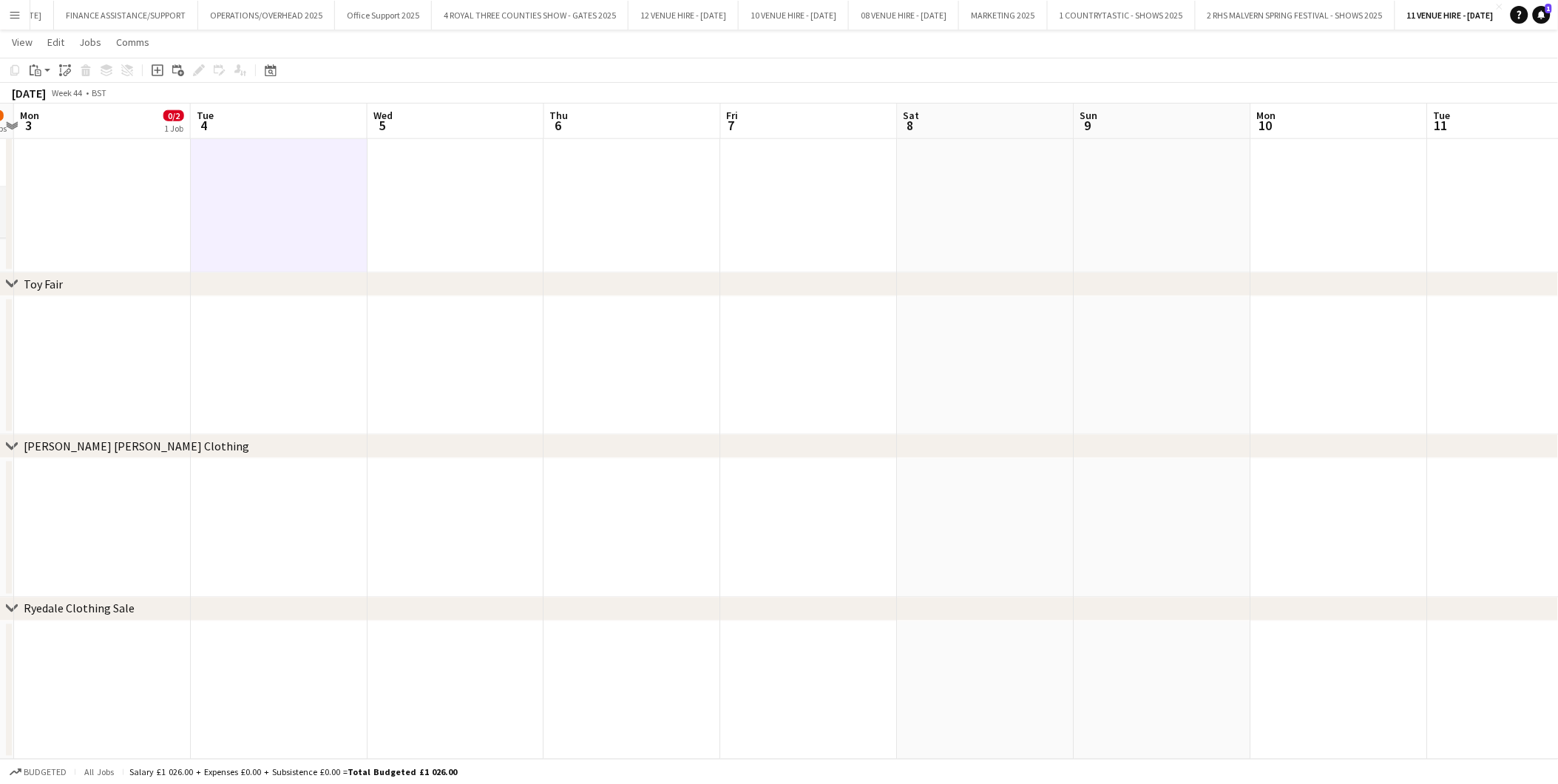
drag, startPoint x: 988, startPoint y: 364, endPoint x: 462, endPoint y: 371, distance: 526.0
click at [462, 371] on app-calendar-viewport "Fri 31 Sat 1 1/1 1 Job Sun 2 3/6 5 Jobs Mon 3 0/2 1 Job Tue 4 Wed 5 Thu 6 Fri 7…" at bounding box center [779, 130] width 1558 height 1259
drag, startPoint x: 1032, startPoint y: 352, endPoint x: 516, endPoint y: 343, distance: 516.1
click at [501, 345] on app-calendar-viewport "Fri 31 Sat 1 1/1 1 Job Sun 2 3/6 5 Jobs Mon 3 0/2 1 Job Tue 4 Wed 5 Thu 6 Fri 7…" at bounding box center [779, 130] width 1558 height 1259
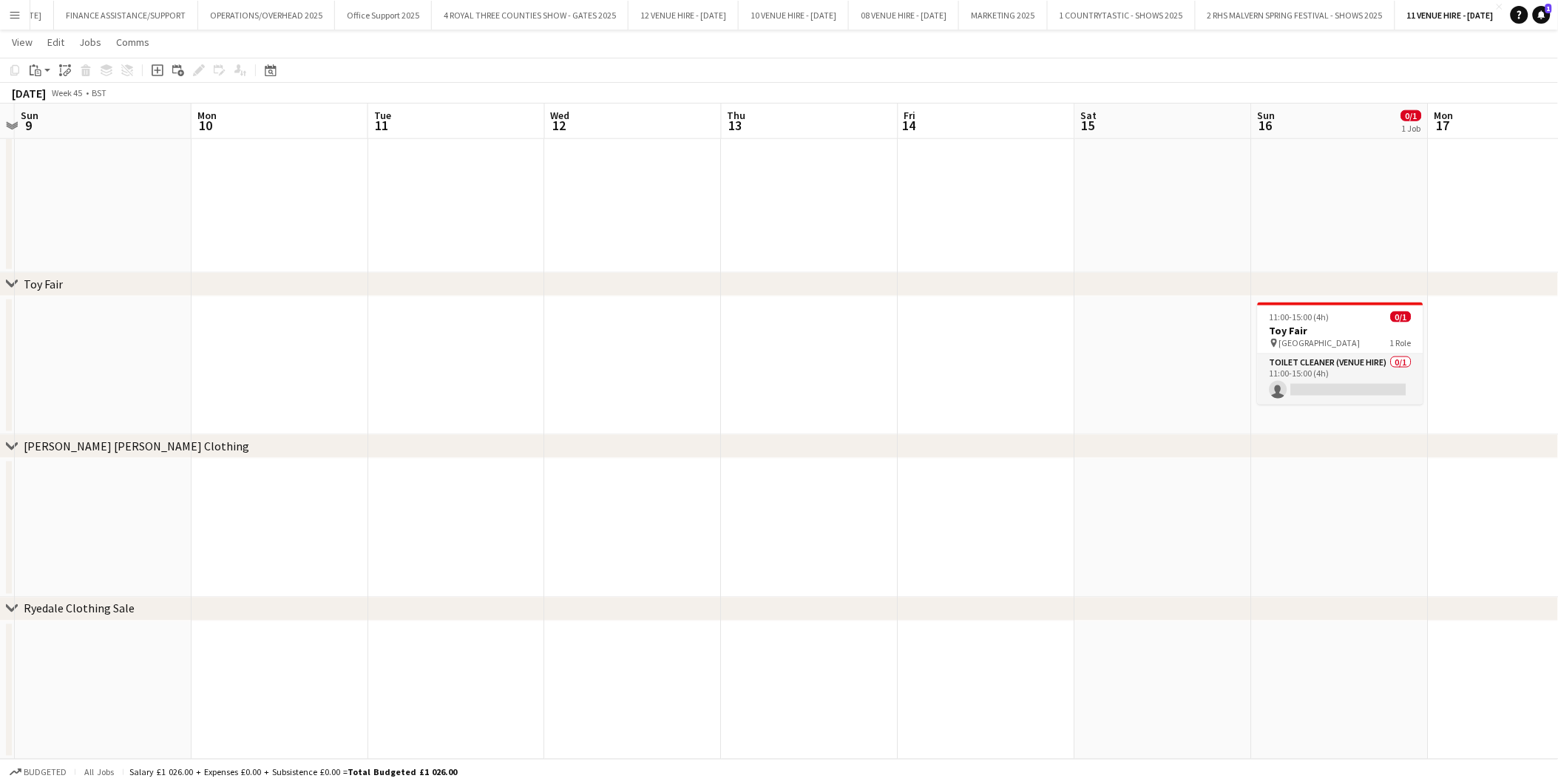
drag, startPoint x: 972, startPoint y: 334, endPoint x: 453, endPoint y: 333, distance: 519.0
click at [453, 333] on app-calendar-viewport "Thu 6 Fri 7 Sat 8 Sun 9 Mon 10 Tue 11 Wed 12 Thu 13 Fri 14 Sat 15 Sun 16 0/1 1 …" at bounding box center [779, 130] width 1558 height 1259
click at [527, 324] on app-calendar-viewport "Thu 6 Fri 7 Sat 8 Sun 9 Mon 10 Tue 11 Wed 12 Thu 13 Fri 14 Sat 15 Sun 16 0/1 1 …" at bounding box center [779, 130] width 1558 height 1259
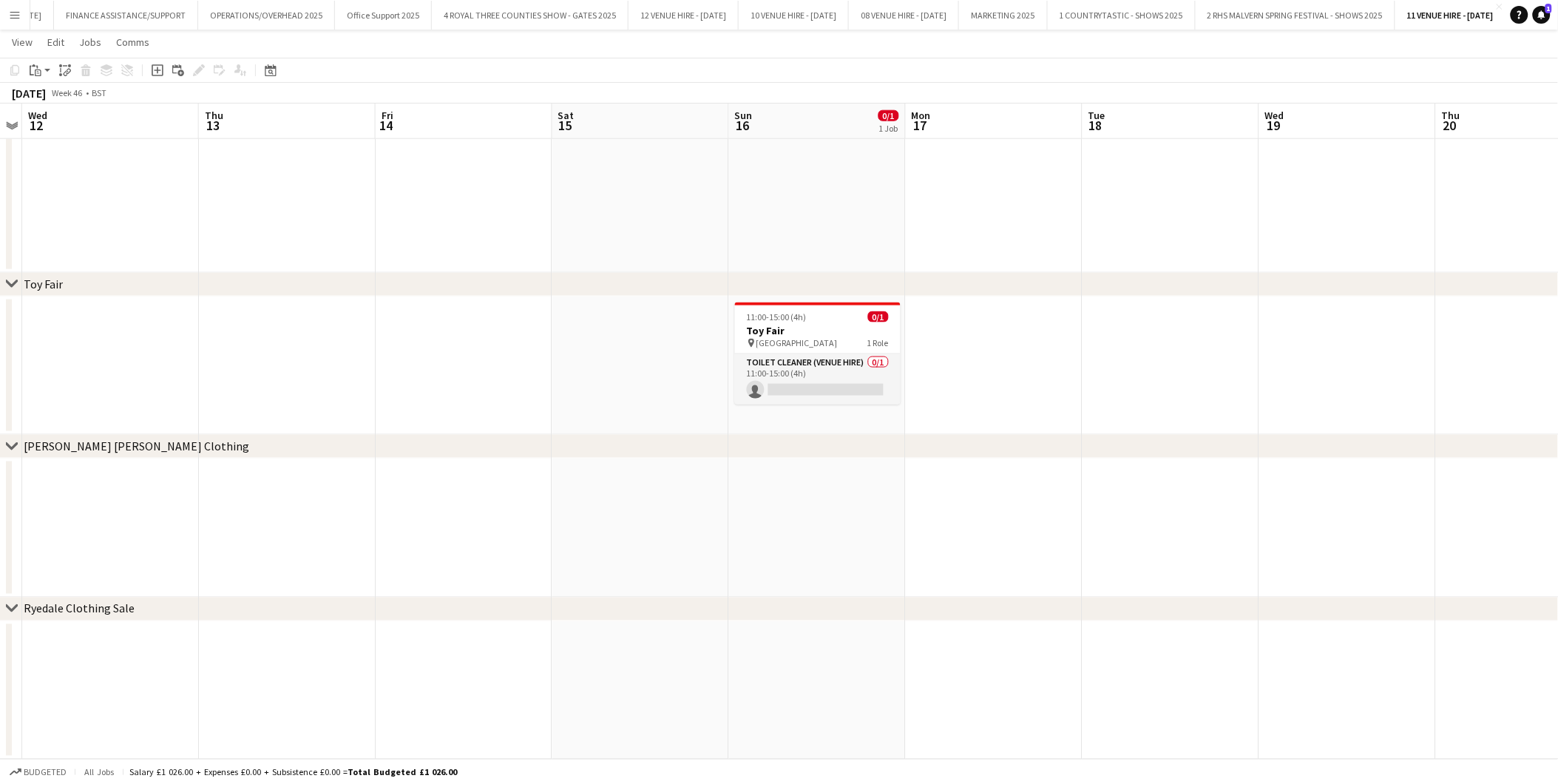
scroll to position [0, 510]
click at [779, 317] on span "11:00-15:00 (4h)" at bounding box center [775, 317] width 60 height 11
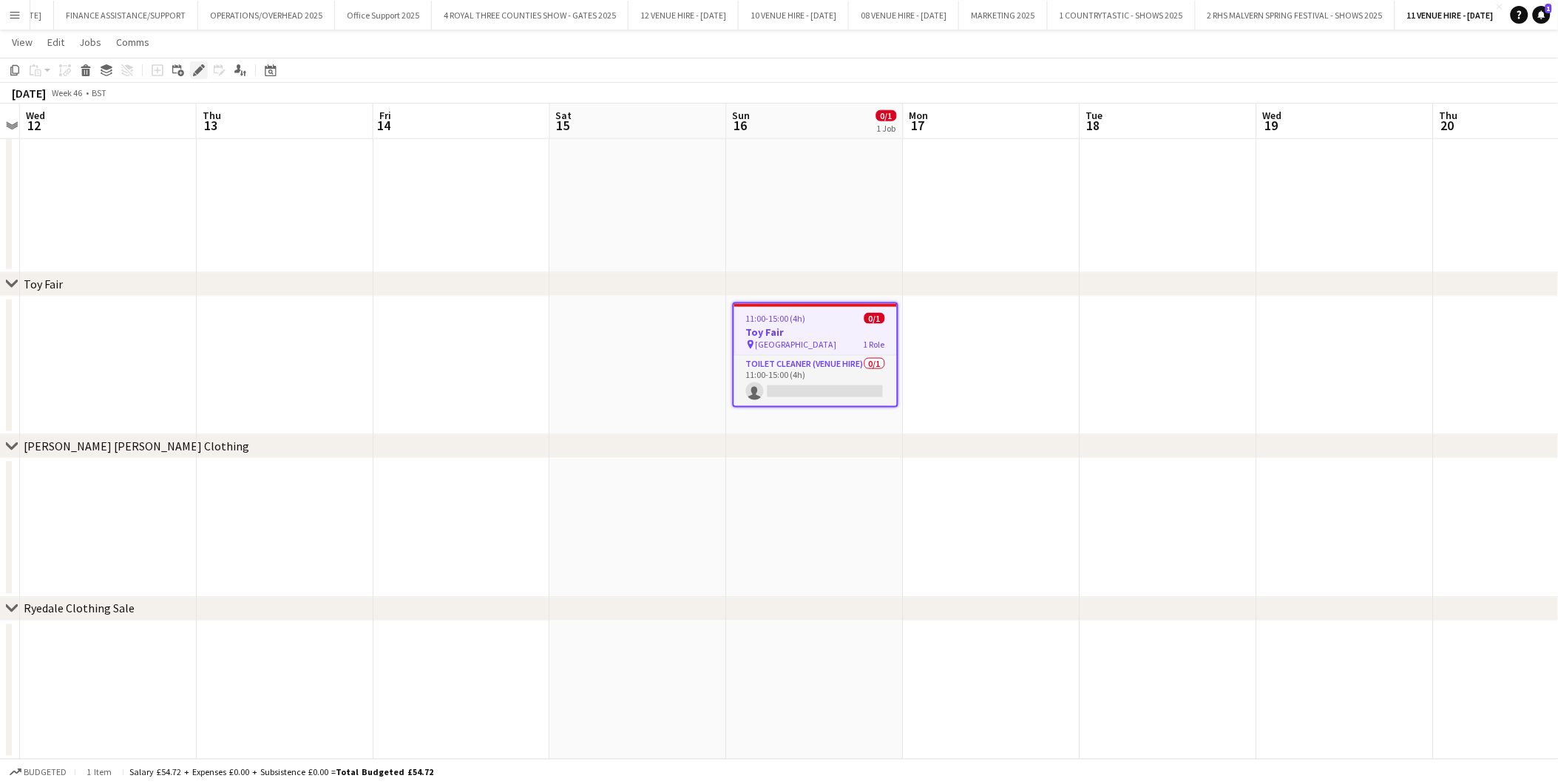
click at [192, 63] on div "Edit" at bounding box center [199, 70] width 18 height 18
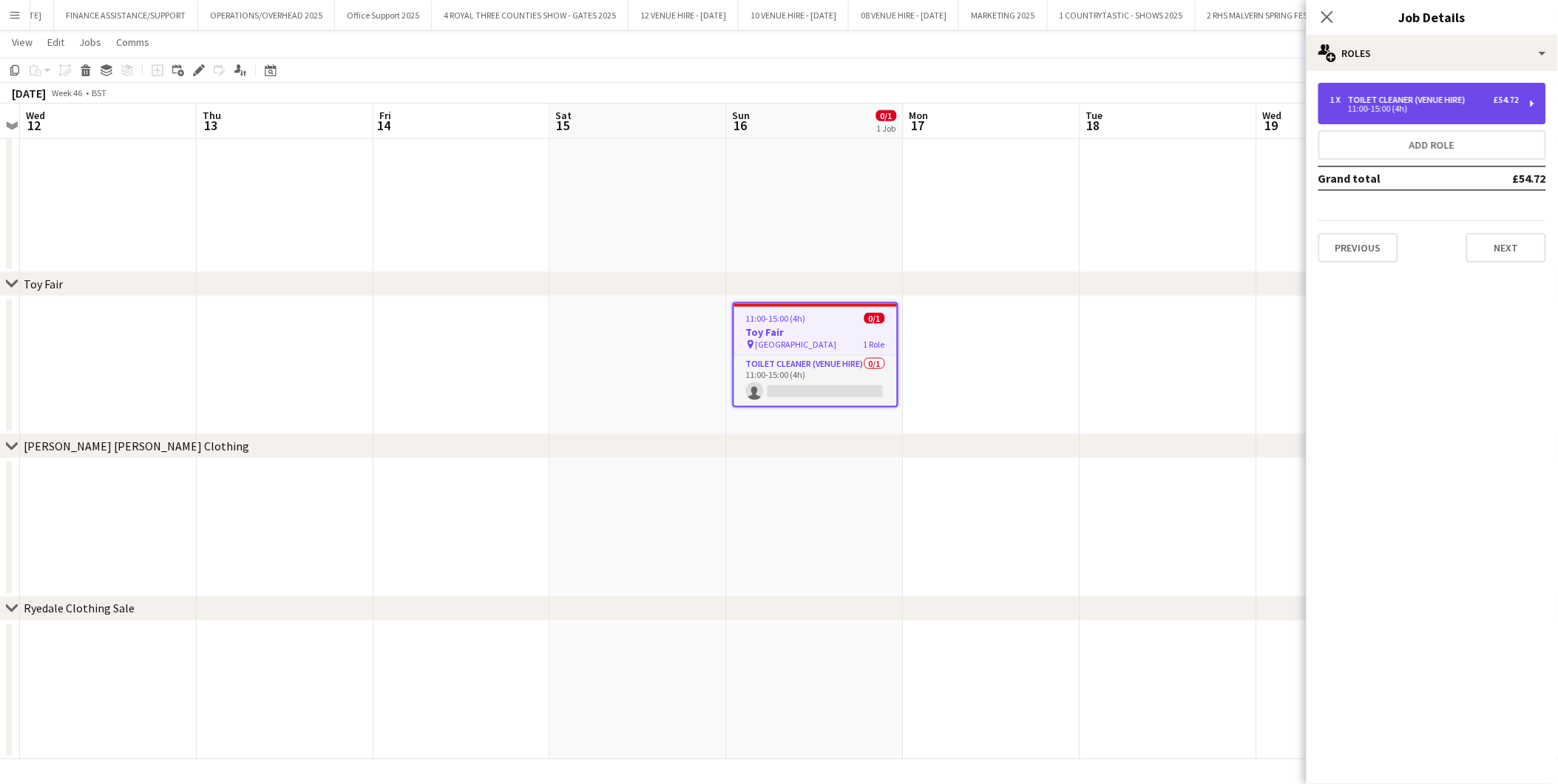
click at [1402, 108] on div "11:00-15:00 (4h)" at bounding box center [1424, 109] width 189 height 7
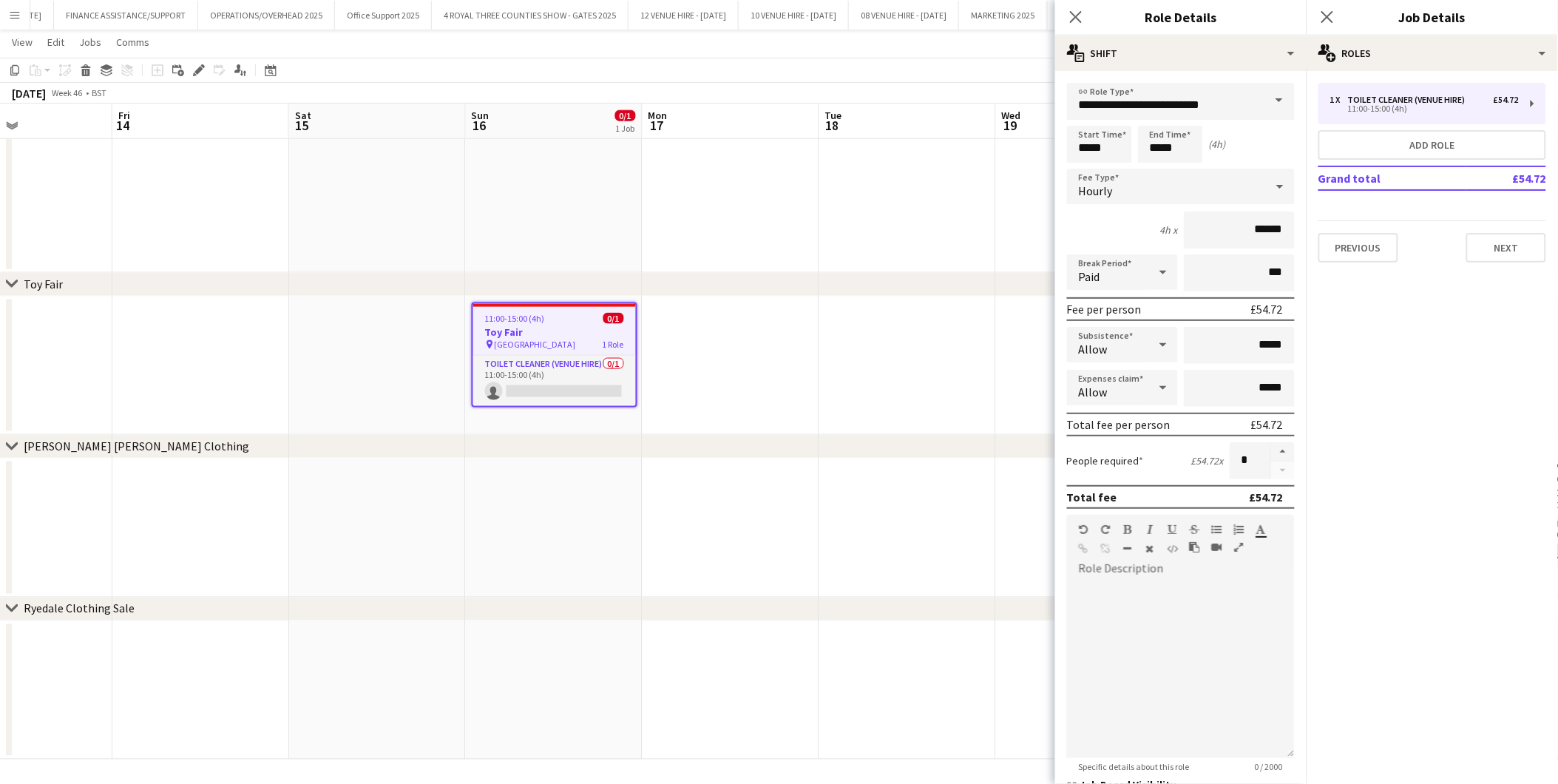
drag, startPoint x: 994, startPoint y: 362, endPoint x: 733, endPoint y: 364, distance: 261.0
click at [733, 364] on app-calendar-viewport "Mon 10 Tue 11 Wed 12 Thu 13 Fri 14 Sat 15 Sun 16 0/1 1 Job Mon 17 Tue 18 Wed 19…" at bounding box center [779, 130] width 1558 height 1259
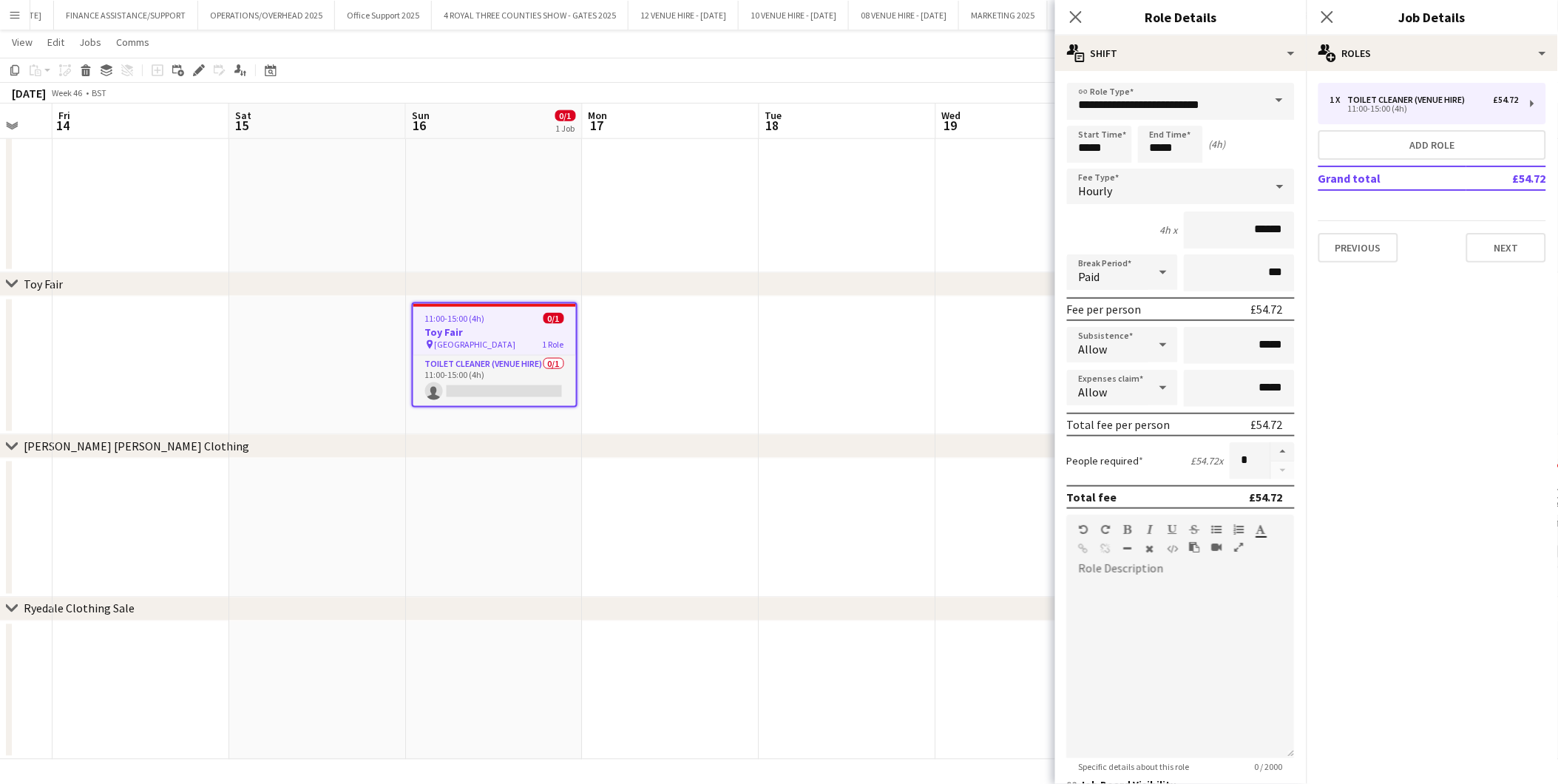
drag, startPoint x: 807, startPoint y: 367, endPoint x: 571, endPoint y: 366, distance: 236.0
click at [571, 366] on app-calendar-viewport "Tue 11 Wed 12 Thu 13 Fri 14 Sat 15 Sun 16 0/1 1 Job Mon 17 Tue 18 Wed 19 Thu 20…" at bounding box center [779, 130] width 1558 height 1259
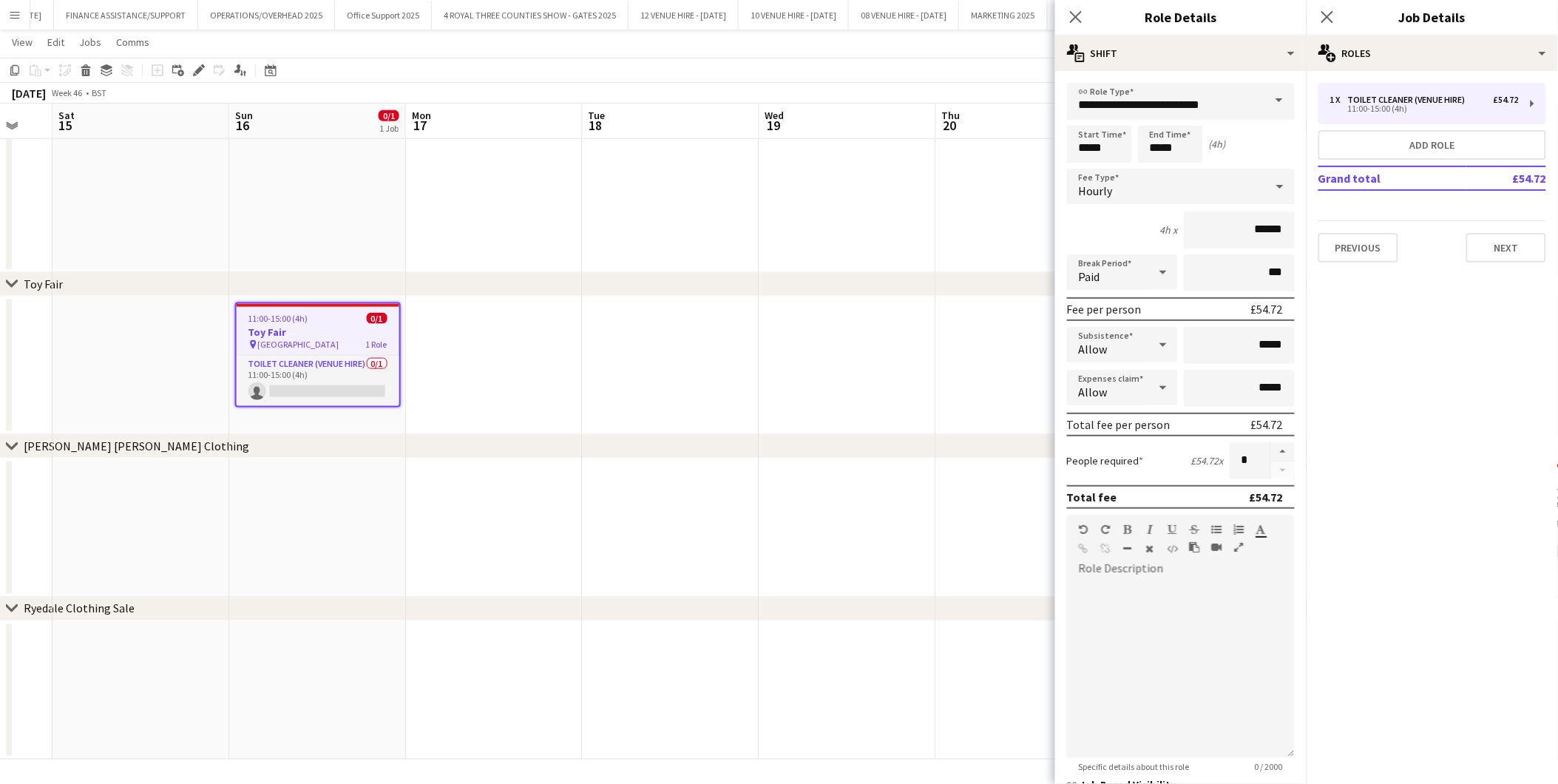
scroll to position [0, 456]
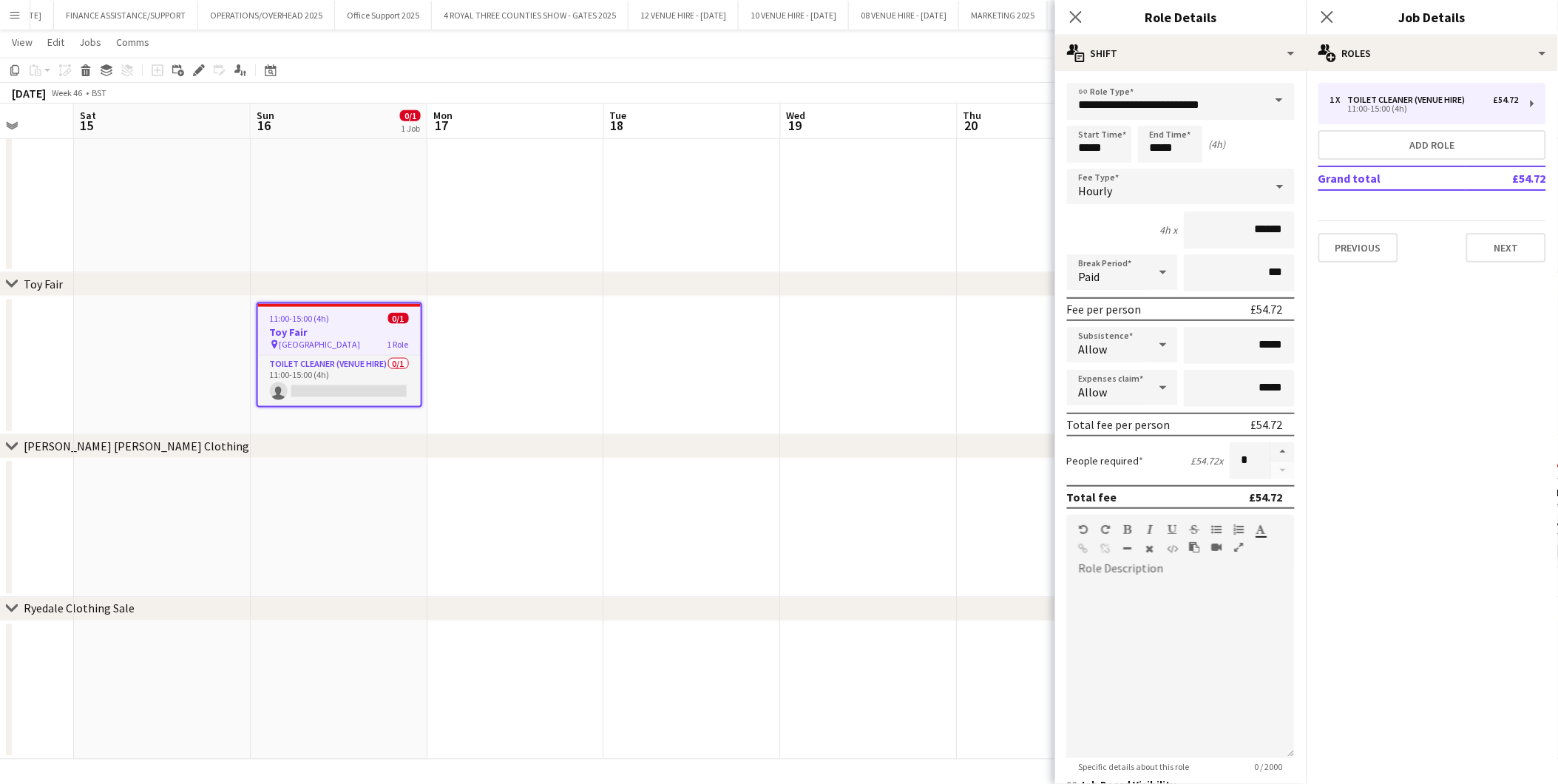
drag, startPoint x: 781, startPoint y: 362, endPoint x: 626, endPoint y: 361, distance: 155.0
click at [626, 361] on app-calendar-viewport "Wed 12 Thu 13 Fri 14 Sat 15 Sun 16 0/1 1 Job Mon 17 Tue 18 Wed 19 Thu 20 Fri 21…" at bounding box center [779, 130] width 1558 height 1259
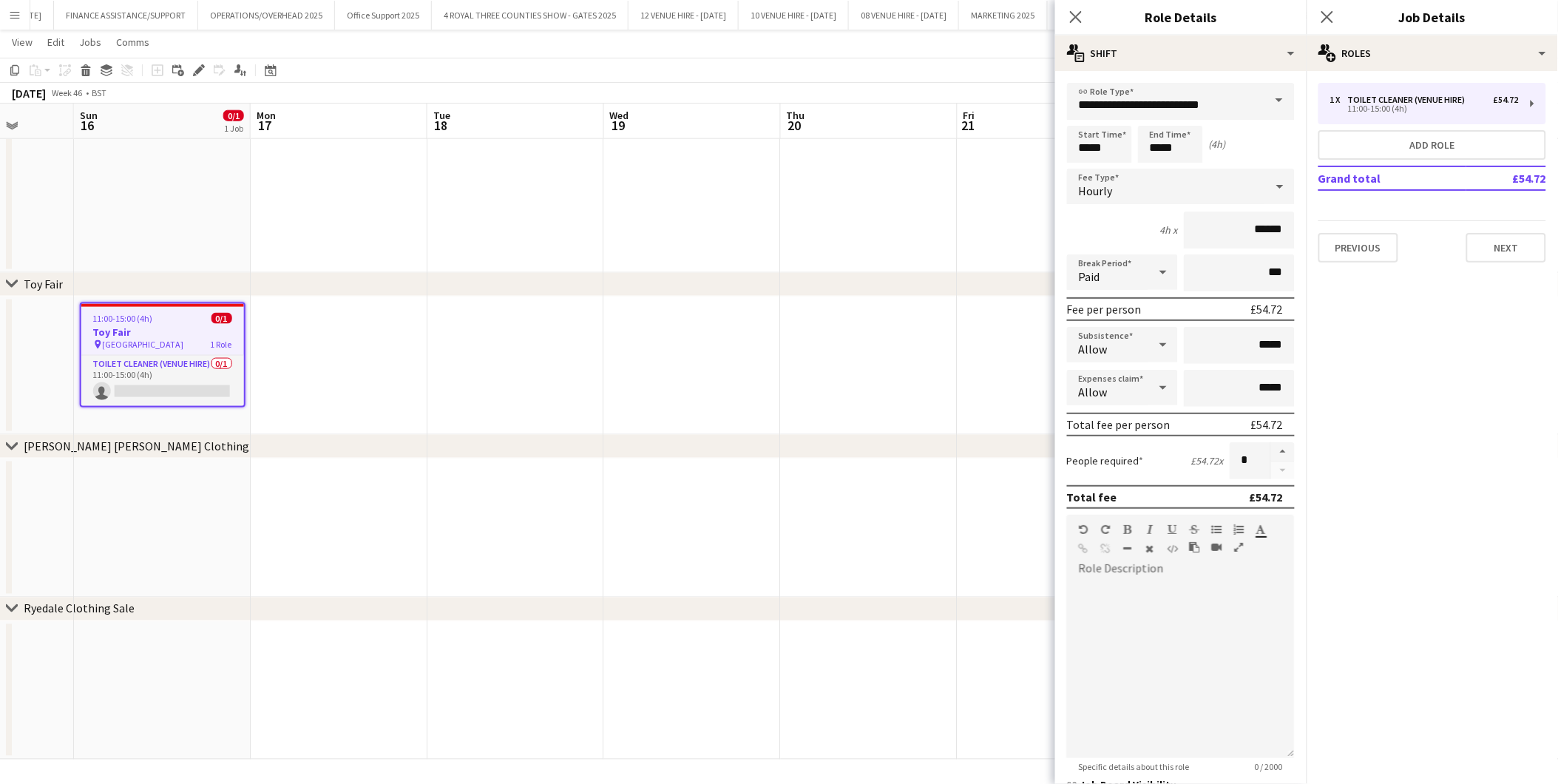
click at [671, 358] on app-date-cell at bounding box center [692, 366] width 177 height 139
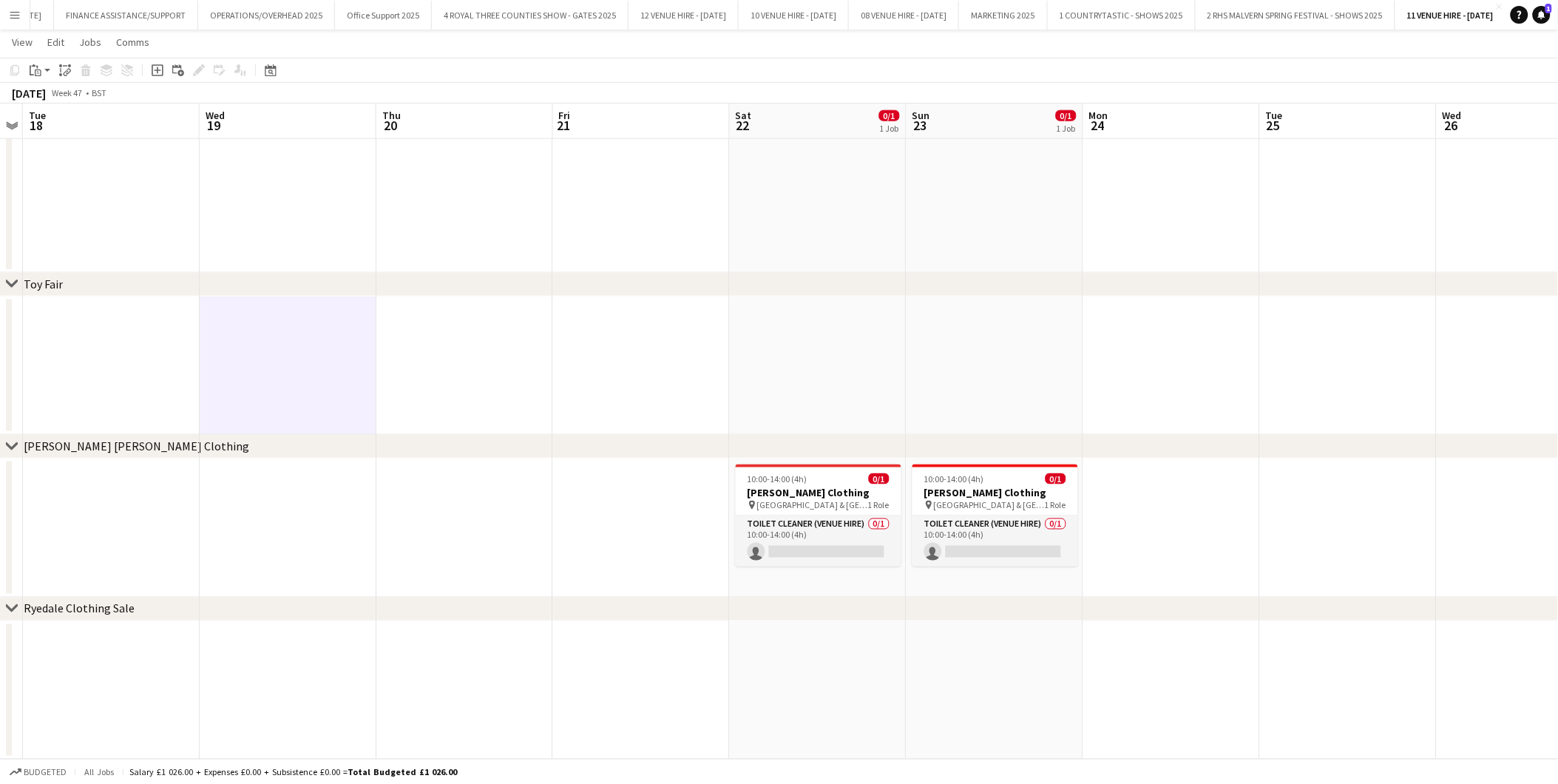
scroll to position [0, 550]
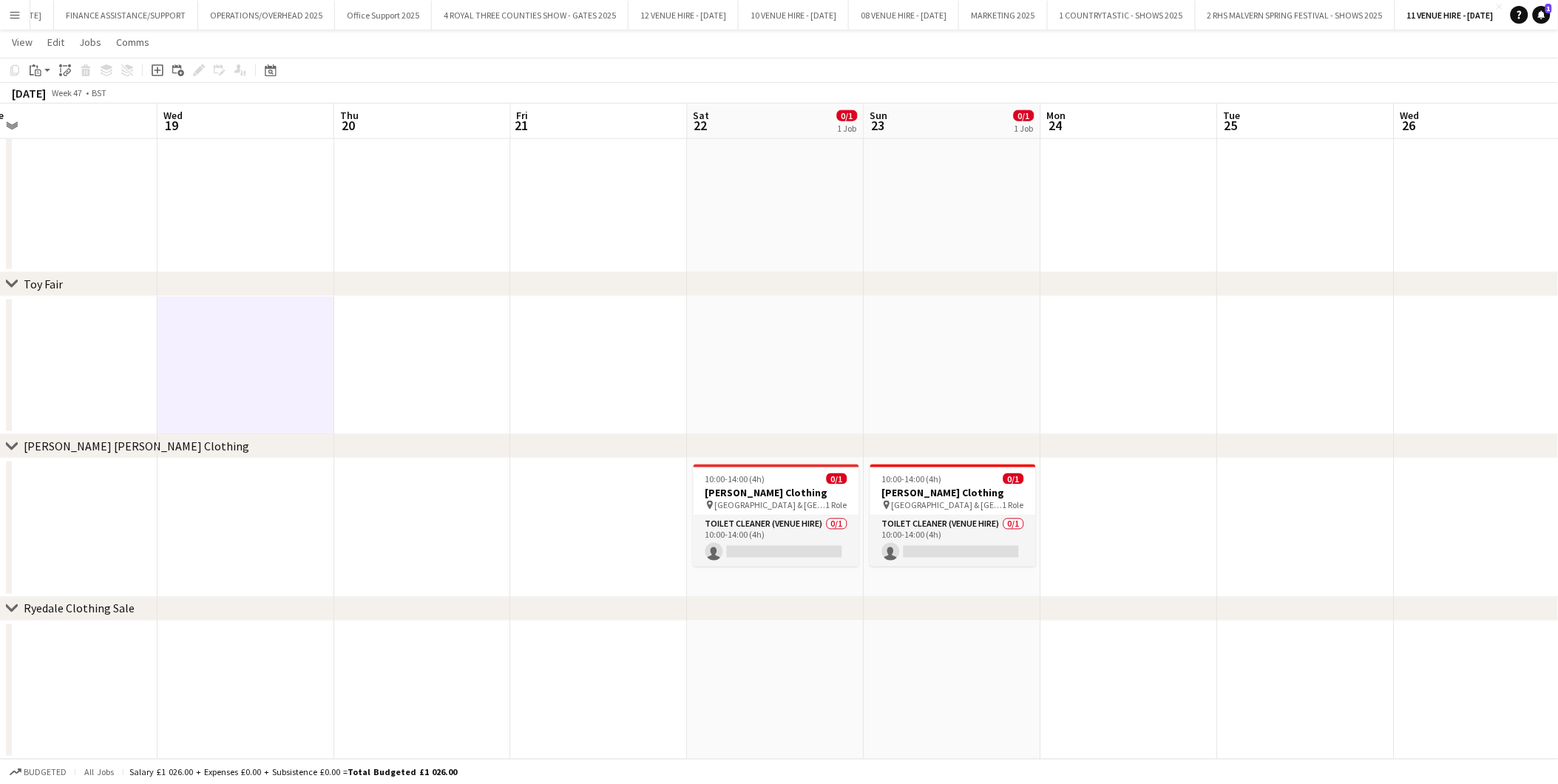
drag, startPoint x: 1237, startPoint y: 470, endPoint x: 790, endPoint y: 472, distance: 447.0
click at [790, 472] on app-calendar-viewport "Sat 15 Sun 16 0/1 1 Job Mon 17 Tue 18 Wed 19 Thu 20 Fri 21 Sat 22 0/1 1 Job Sun…" at bounding box center [779, 130] width 1558 height 1259
click at [787, 474] on div "10:00-14:00 (4h) 0/1" at bounding box center [777, 479] width 166 height 11
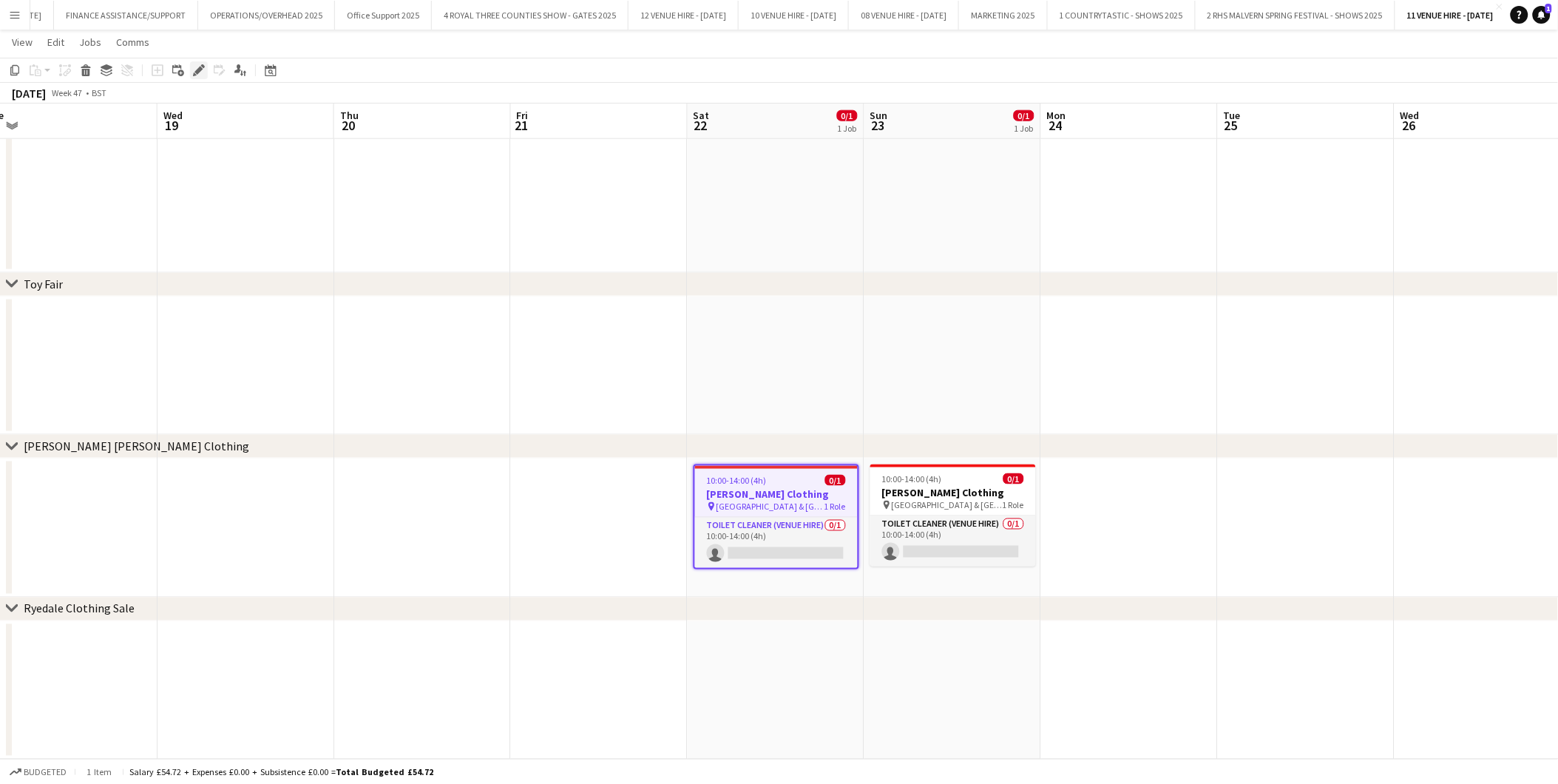
click at [193, 67] on icon "Edit" at bounding box center [199, 70] width 12 height 12
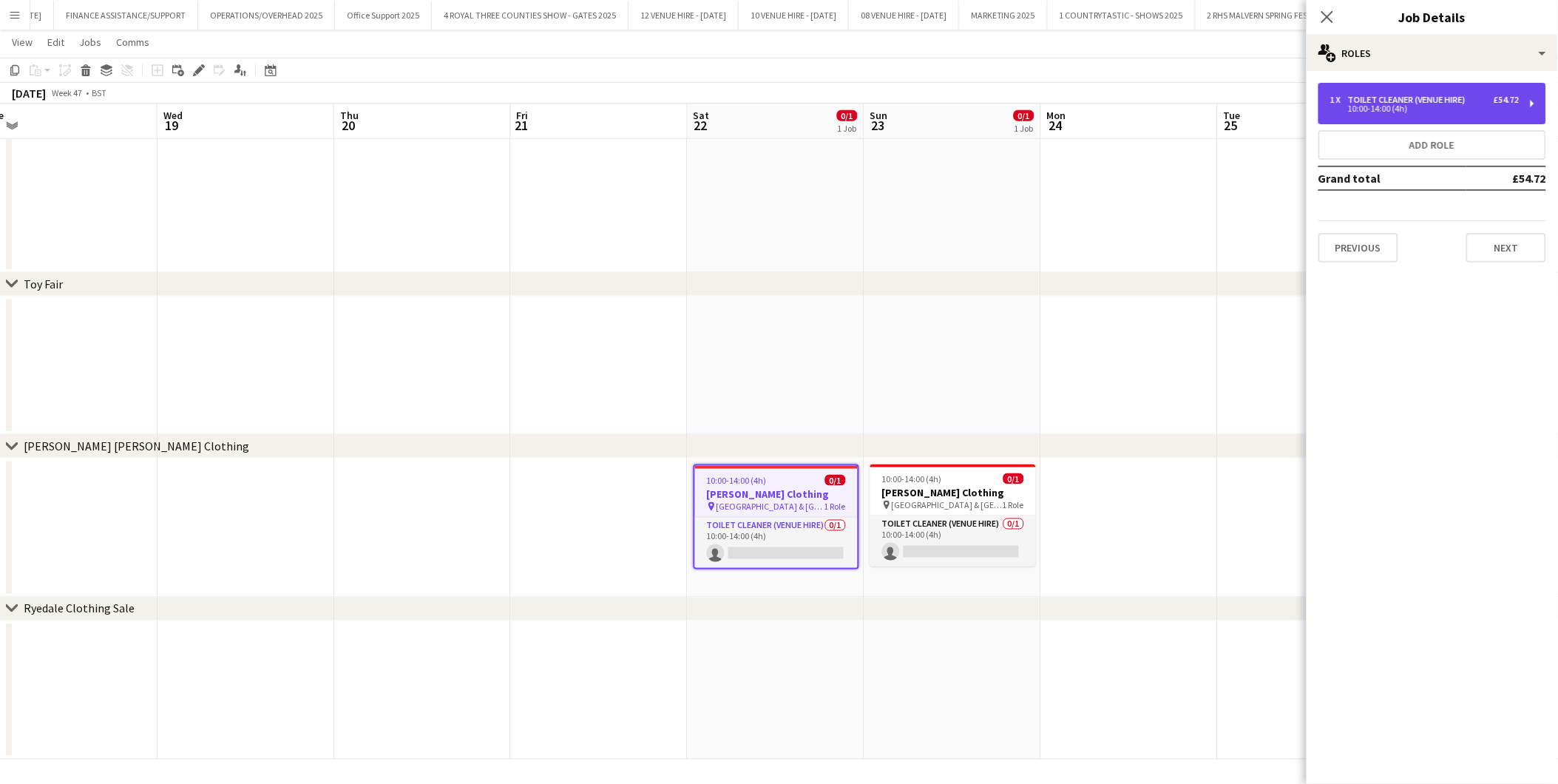
click at [1402, 105] on div "10:00-14:00 (4h)" at bounding box center [1424, 109] width 189 height 7
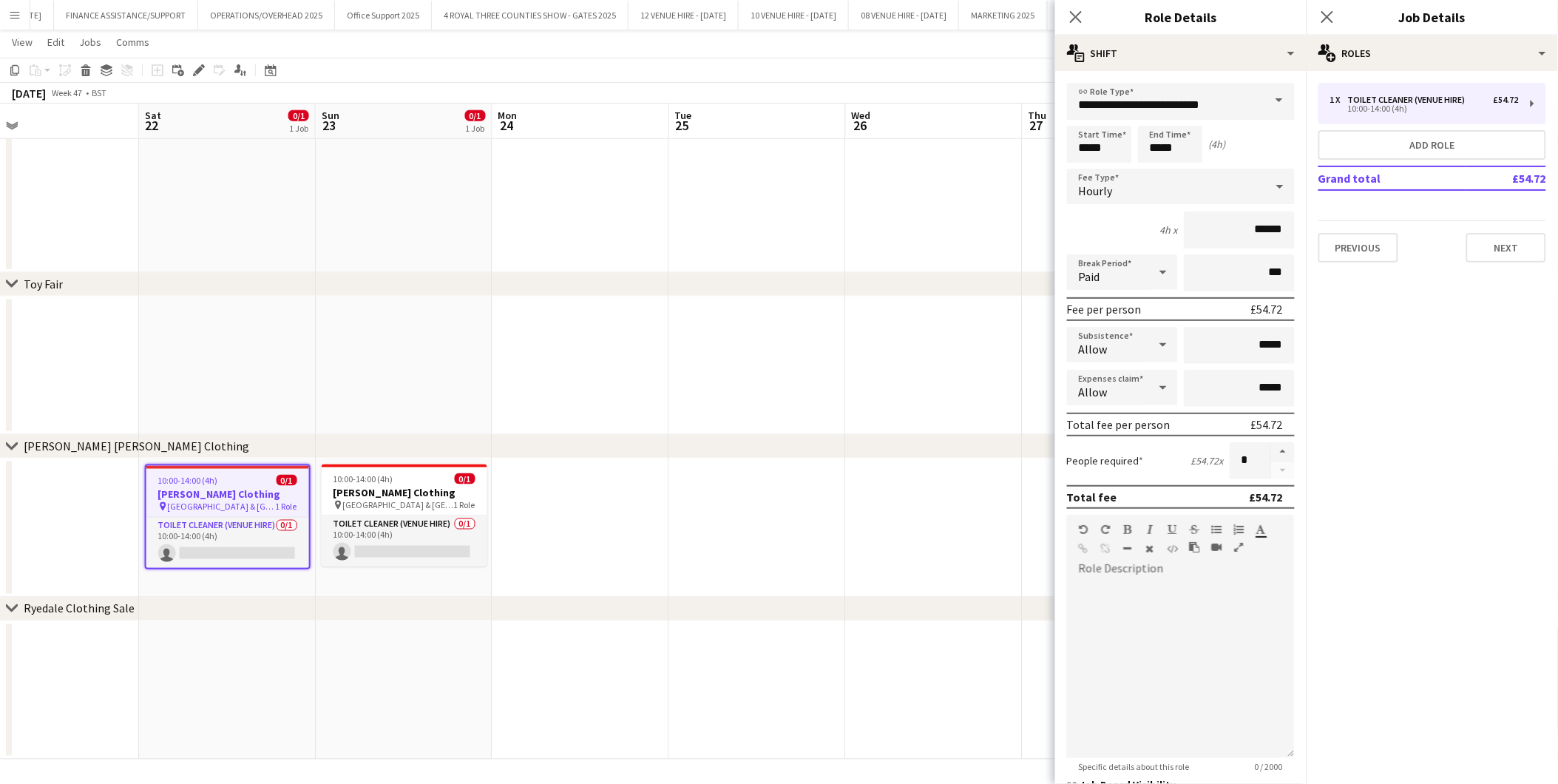
scroll to position [0, 580]
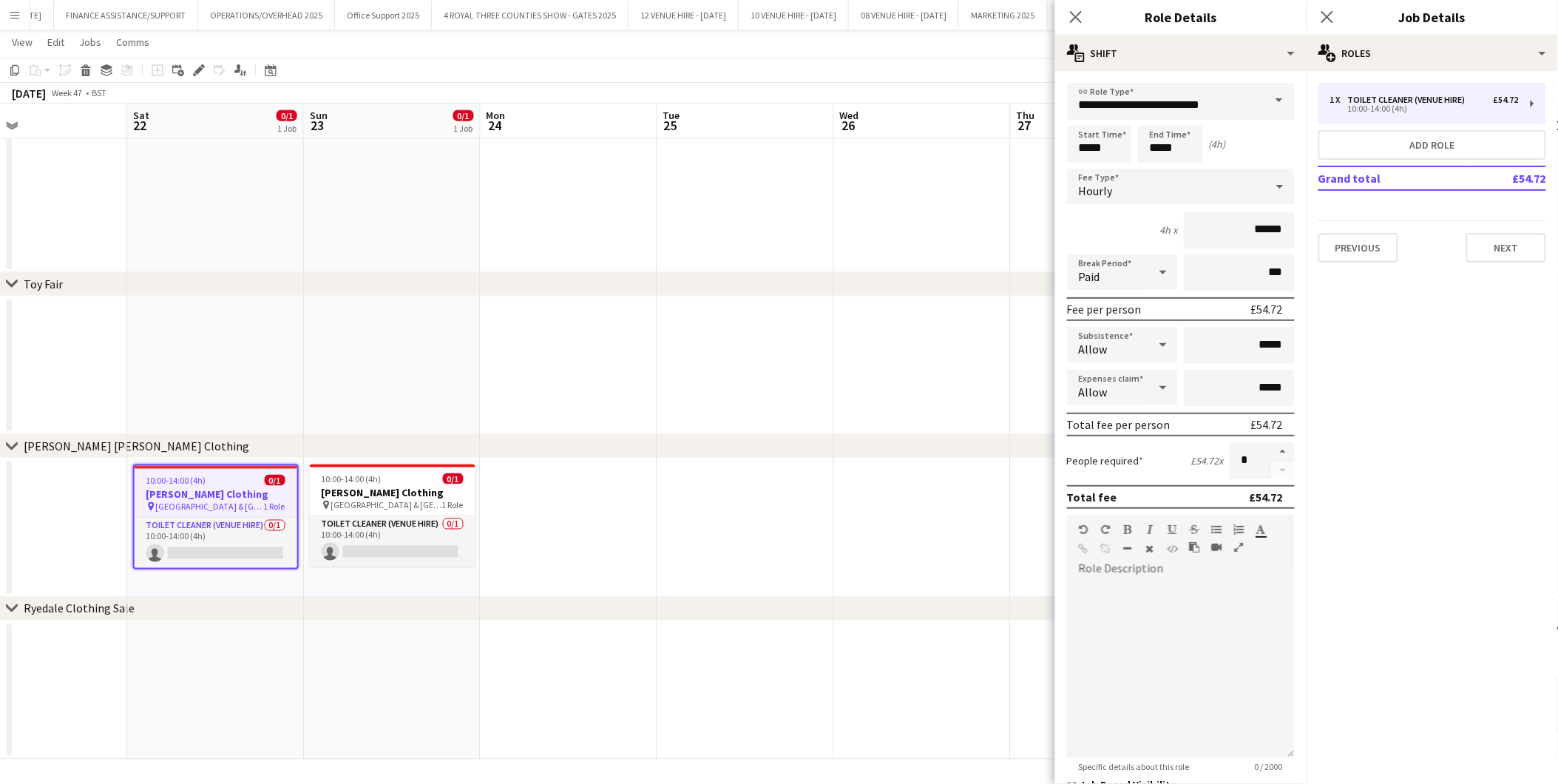
drag, startPoint x: 786, startPoint y: 488, endPoint x: 300, endPoint y: 461, distance: 486.7
click at [226, 479] on app-calendar-viewport "Tue 18 Wed 19 Thu 20 Fri 21 Sat 22 0/1 1 Job Sun 23 0/1 1 Job Mon 24 Tue 25 Wed…" at bounding box center [779, 130] width 1558 height 1259
click at [350, 481] on span "10:00-14:00 (4h)" at bounding box center [352, 479] width 60 height 11
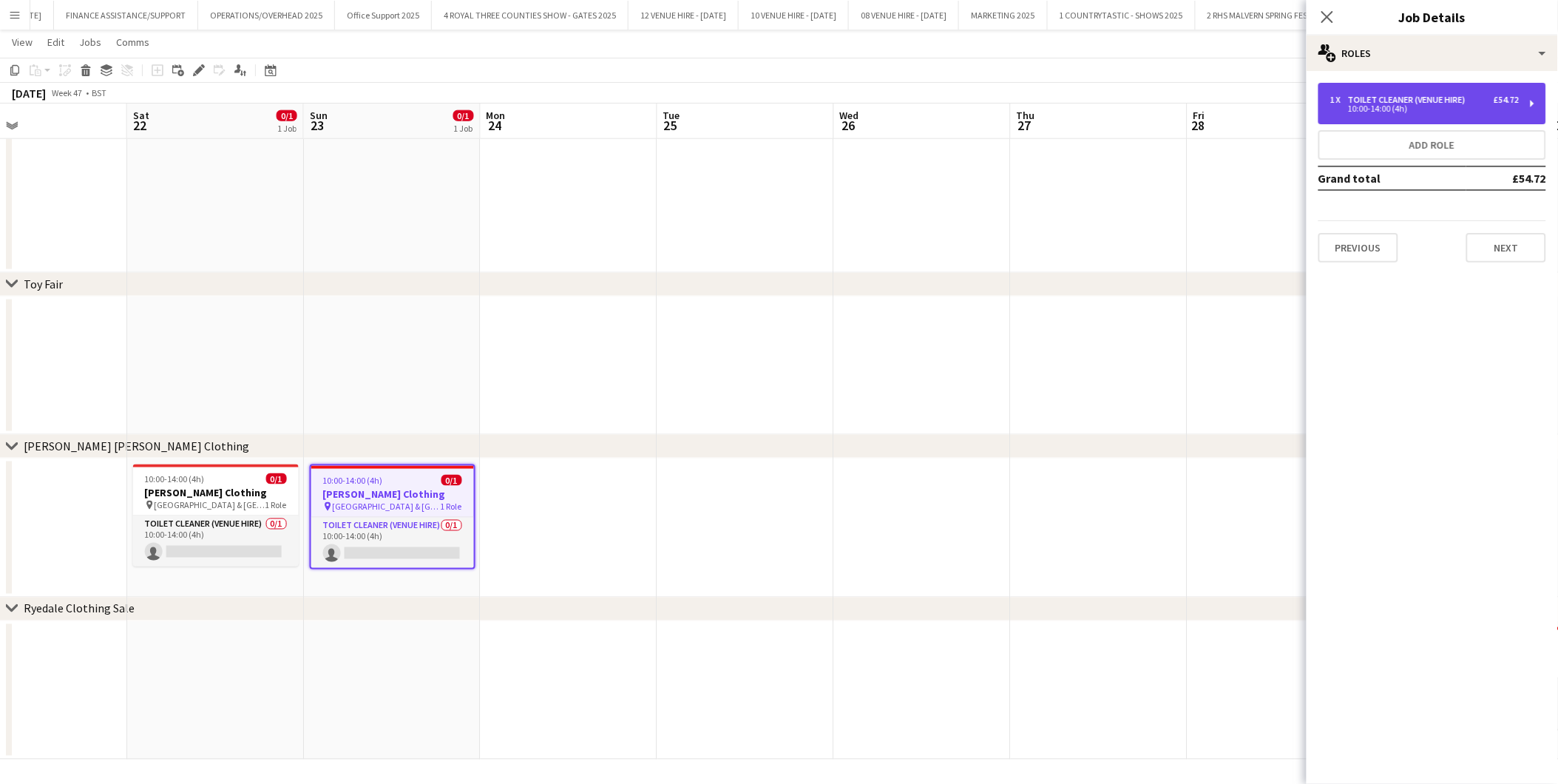
click at [1401, 108] on div "10:00-14:00 (4h)" at bounding box center [1424, 109] width 189 height 7
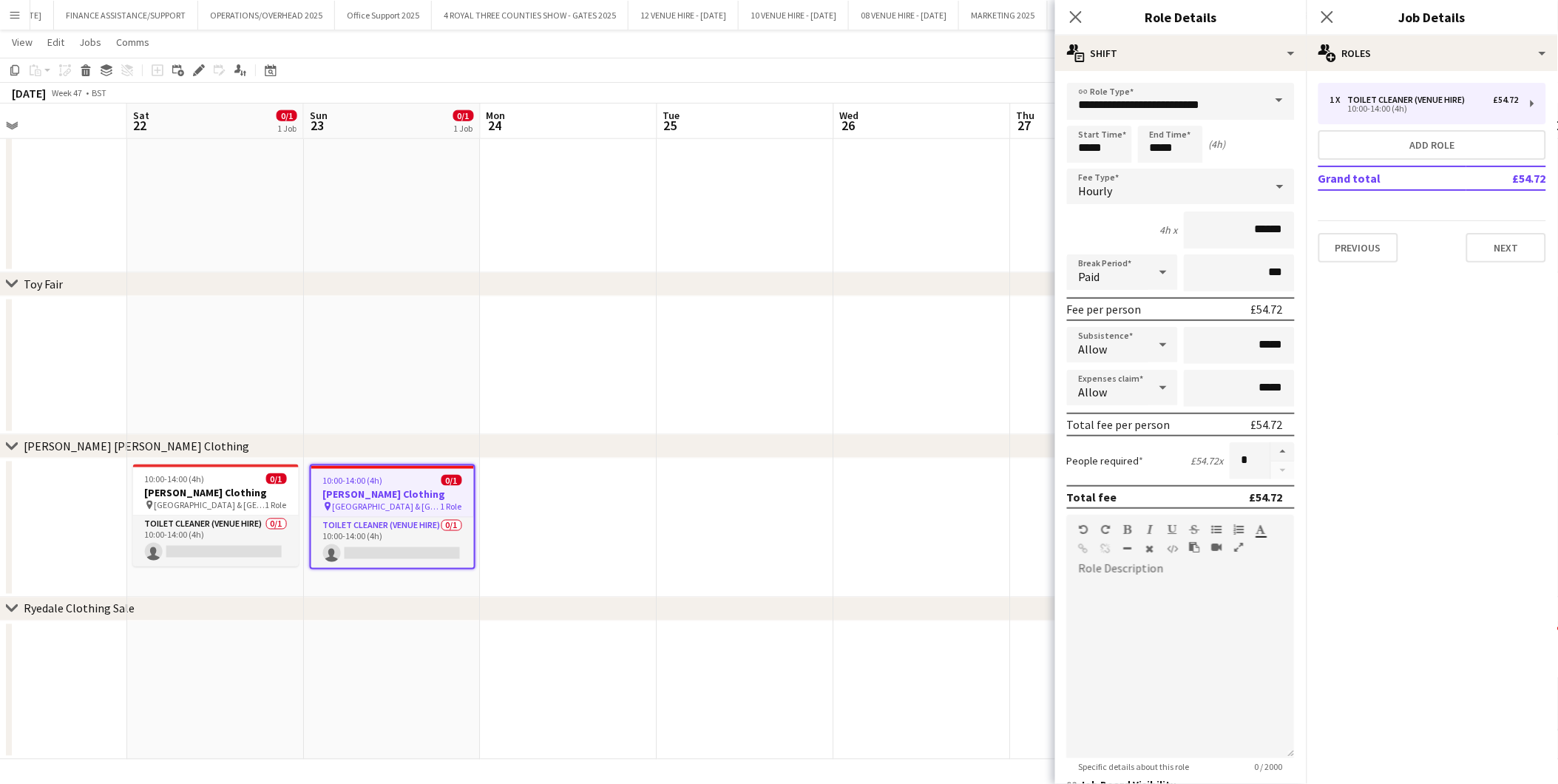
click at [657, 491] on app-date-cell at bounding box center [745, 528] width 177 height 139
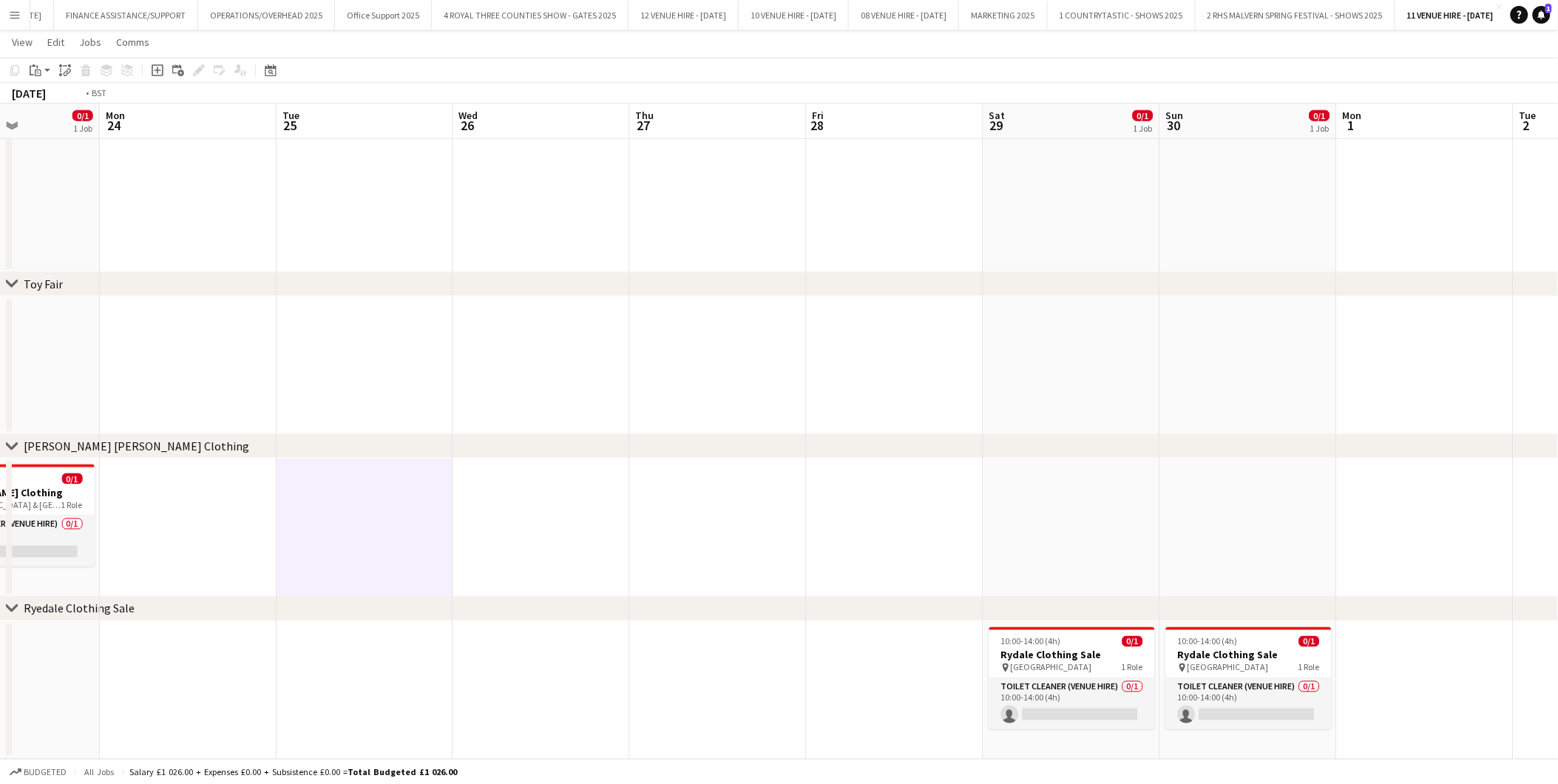
scroll to position [0, 519]
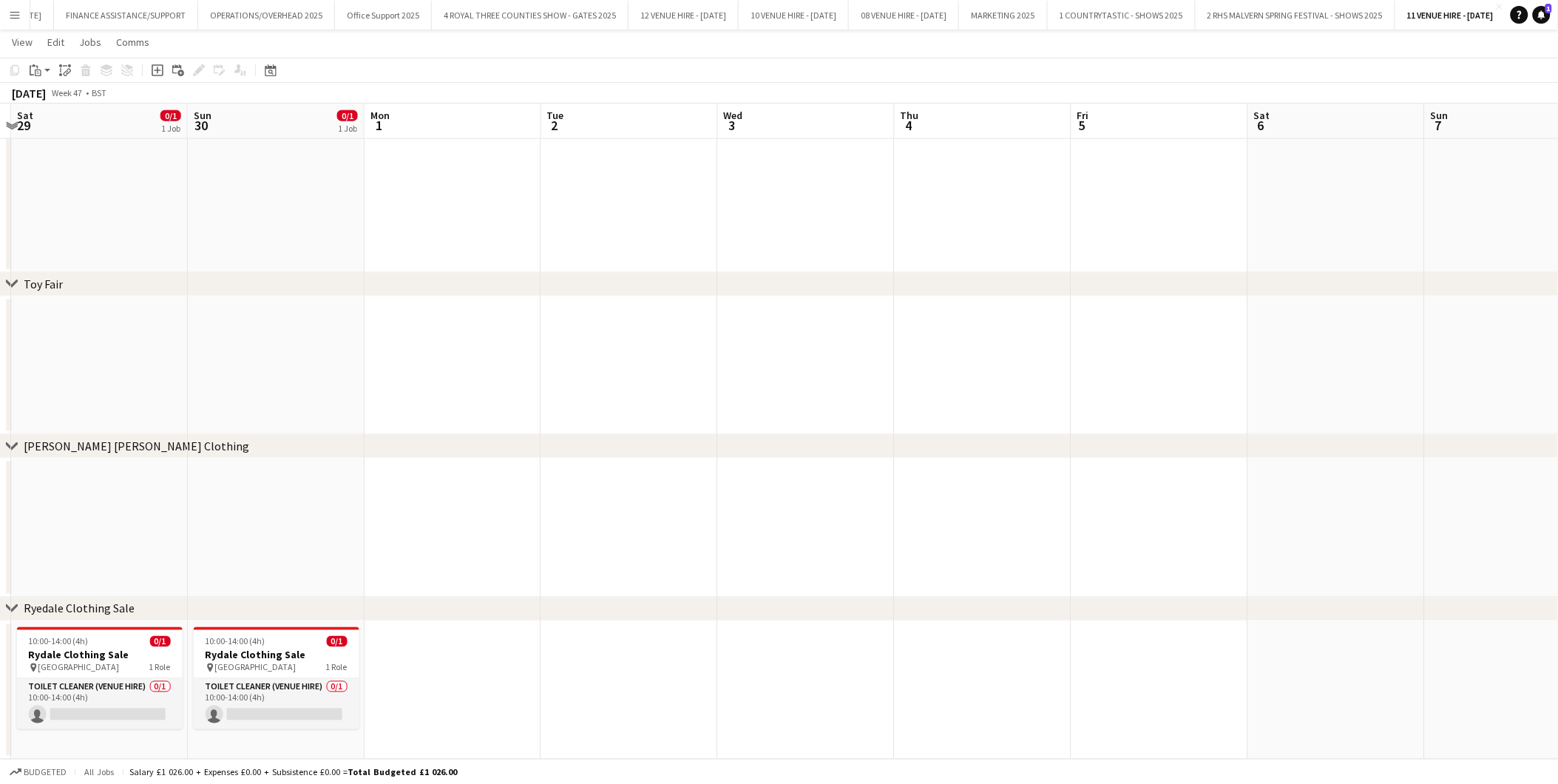
drag, startPoint x: 1403, startPoint y: 640, endPoint x: -96, endPoint y: 748, distance: 1502.9
click at [0, 705] on html "Menu Boards Boards Boards All jobs Status Workforce Workforce My Workforce Recr…" at bounding box center [779, 113] width 1558 height 1342
click at [114, 641] on div "10:00-14:00 (4h) 0/1" at bounding box center [100, 641] width 166 height 11
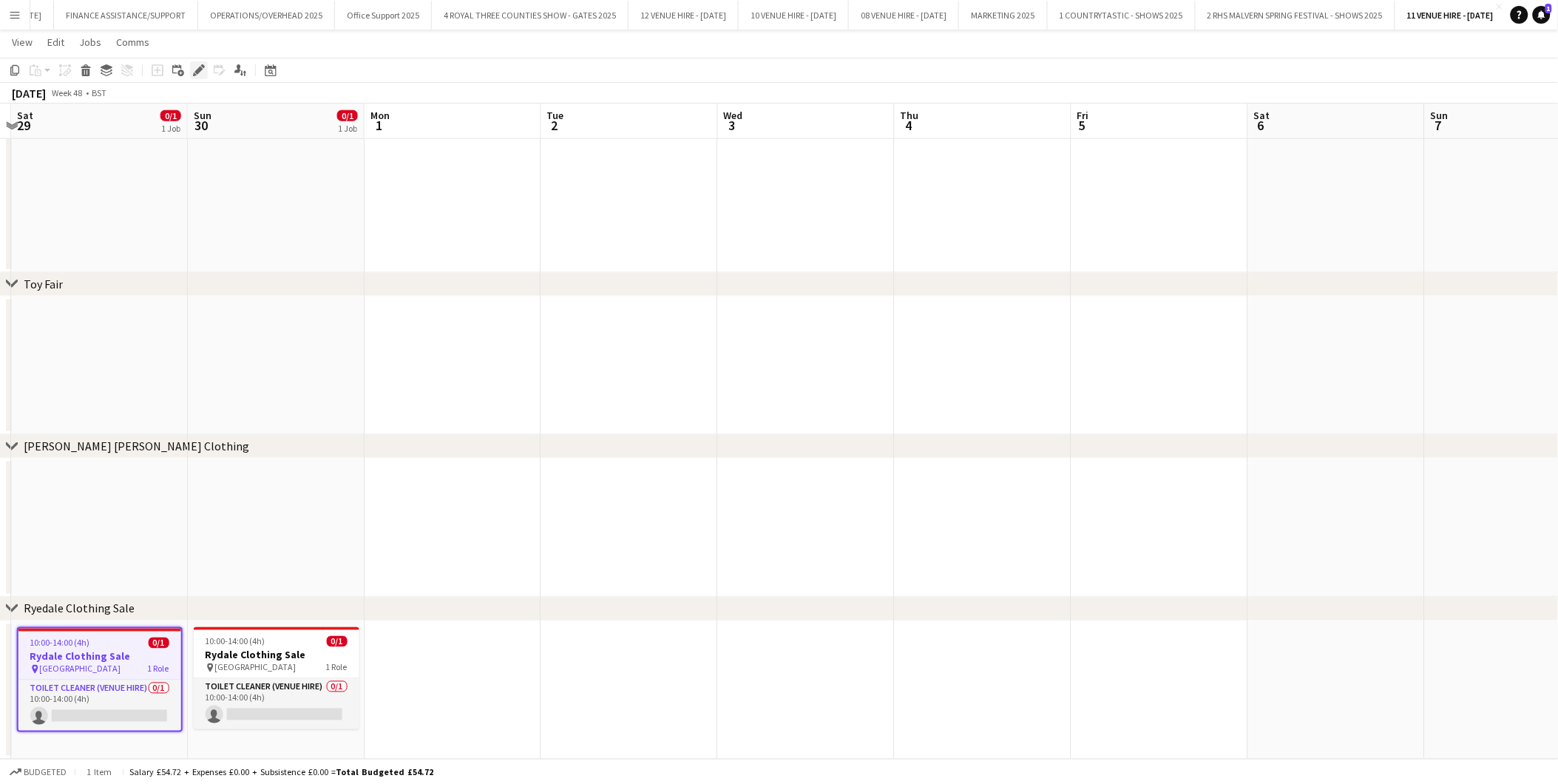
click at [196, 64] on icon "Edit" at bounding box center [199, 70] width 12 height 12
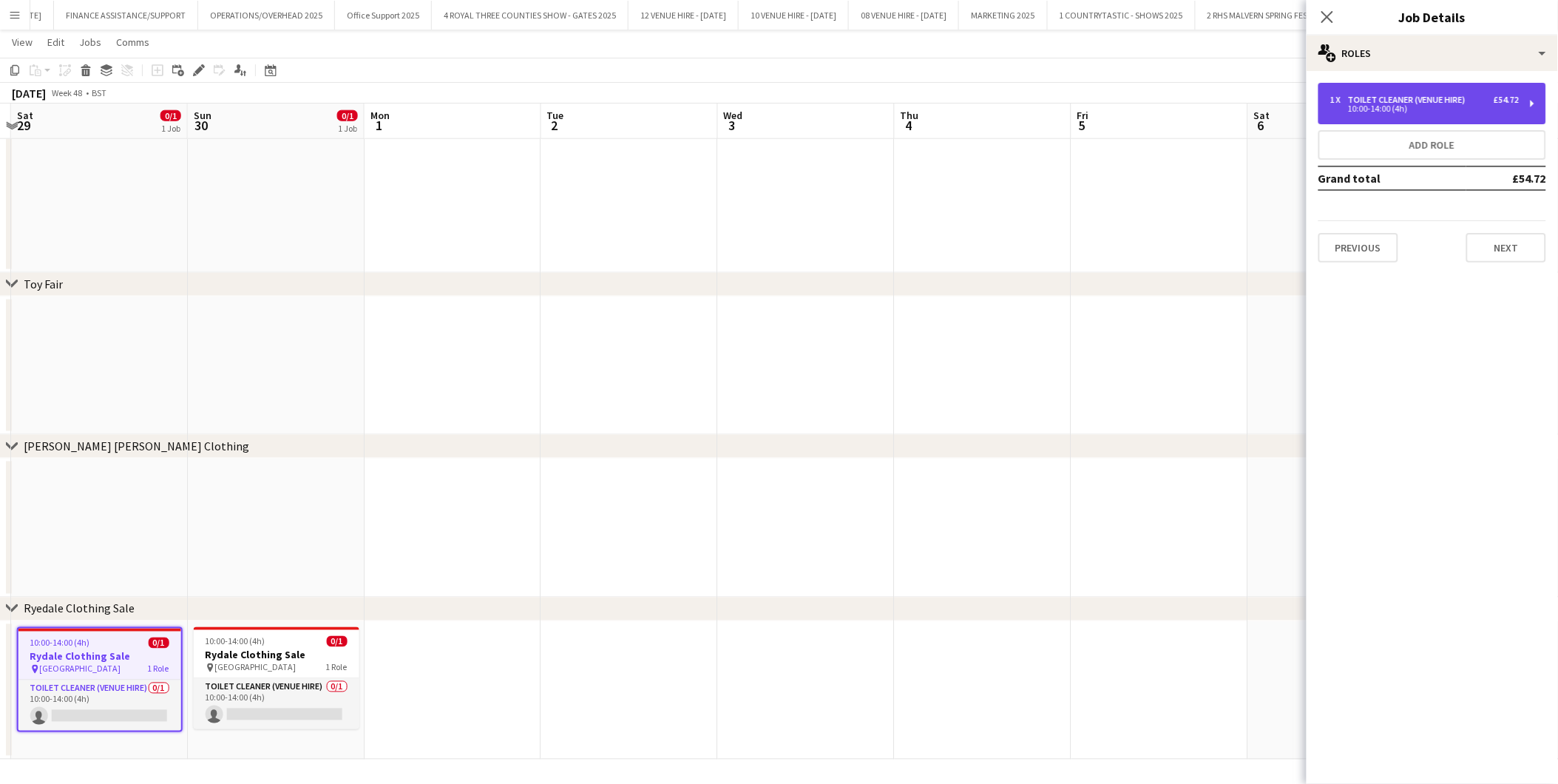
click at [1371, 107] on div "10:00-14:00 (4h)" at bounding box center [1424, 109] width 189 height 7
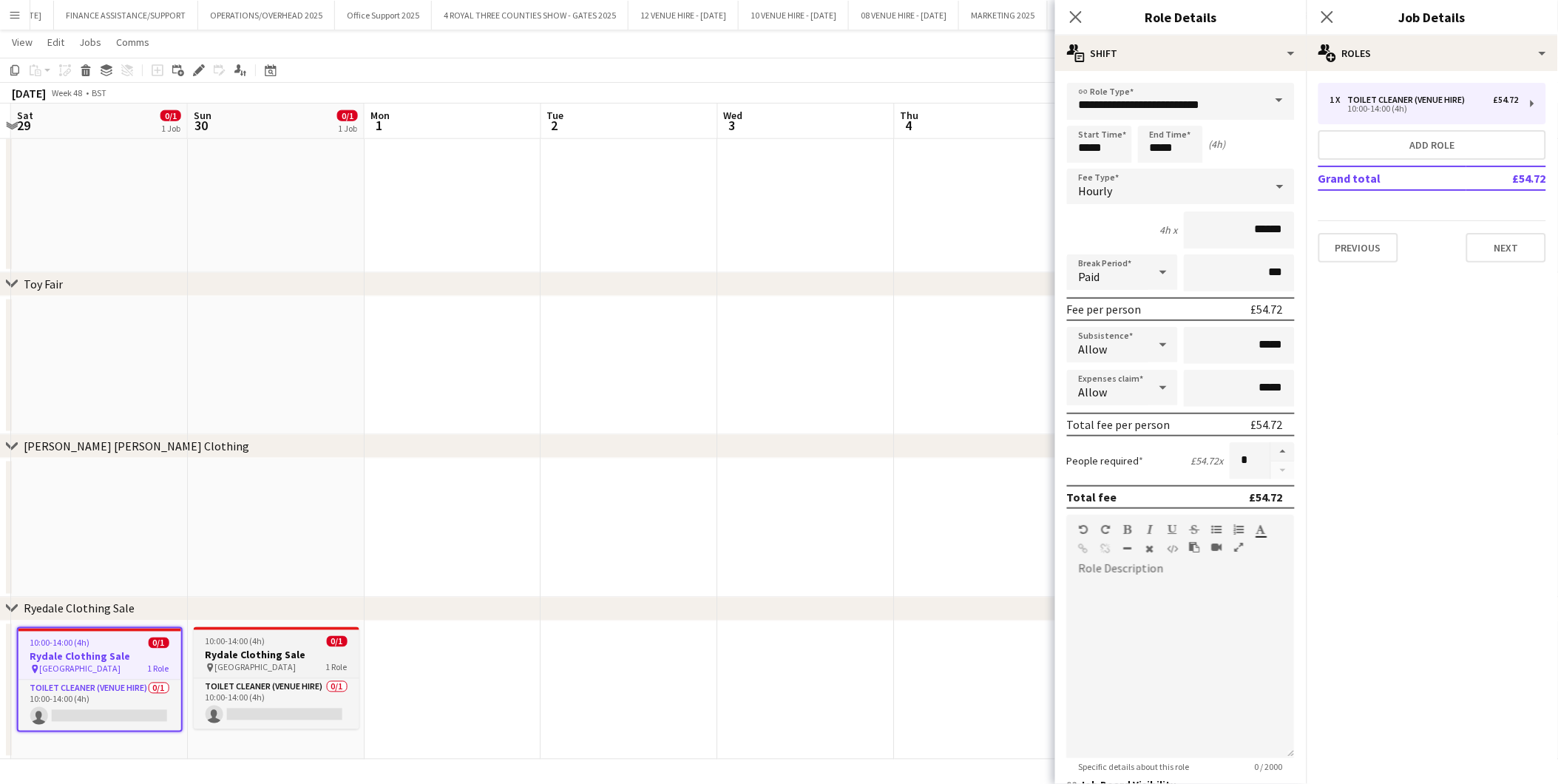
click at [267, 641] on div "10:00-14:00 (4h) 0/1" at bounding box center [276, 641] width 166 height 11
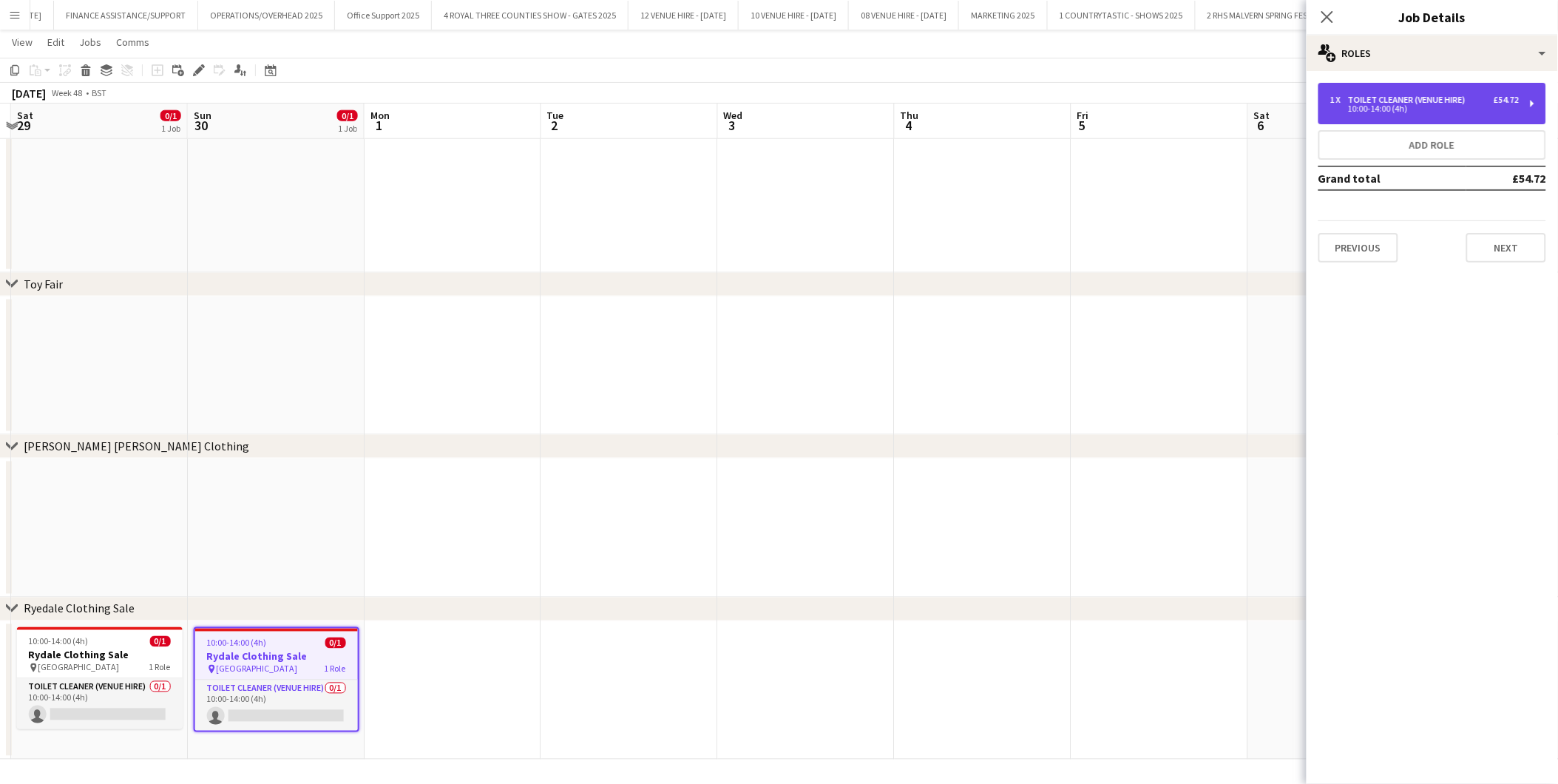
drag, startPoint x: 1425, startPoint y: 108, endPoint x: 1412, endPoint y: 110, distance: 13.2
click at [1402, 108] on div "10:00-14:00 (4h)" at bounding box center [1424, 109] width 189 height 7
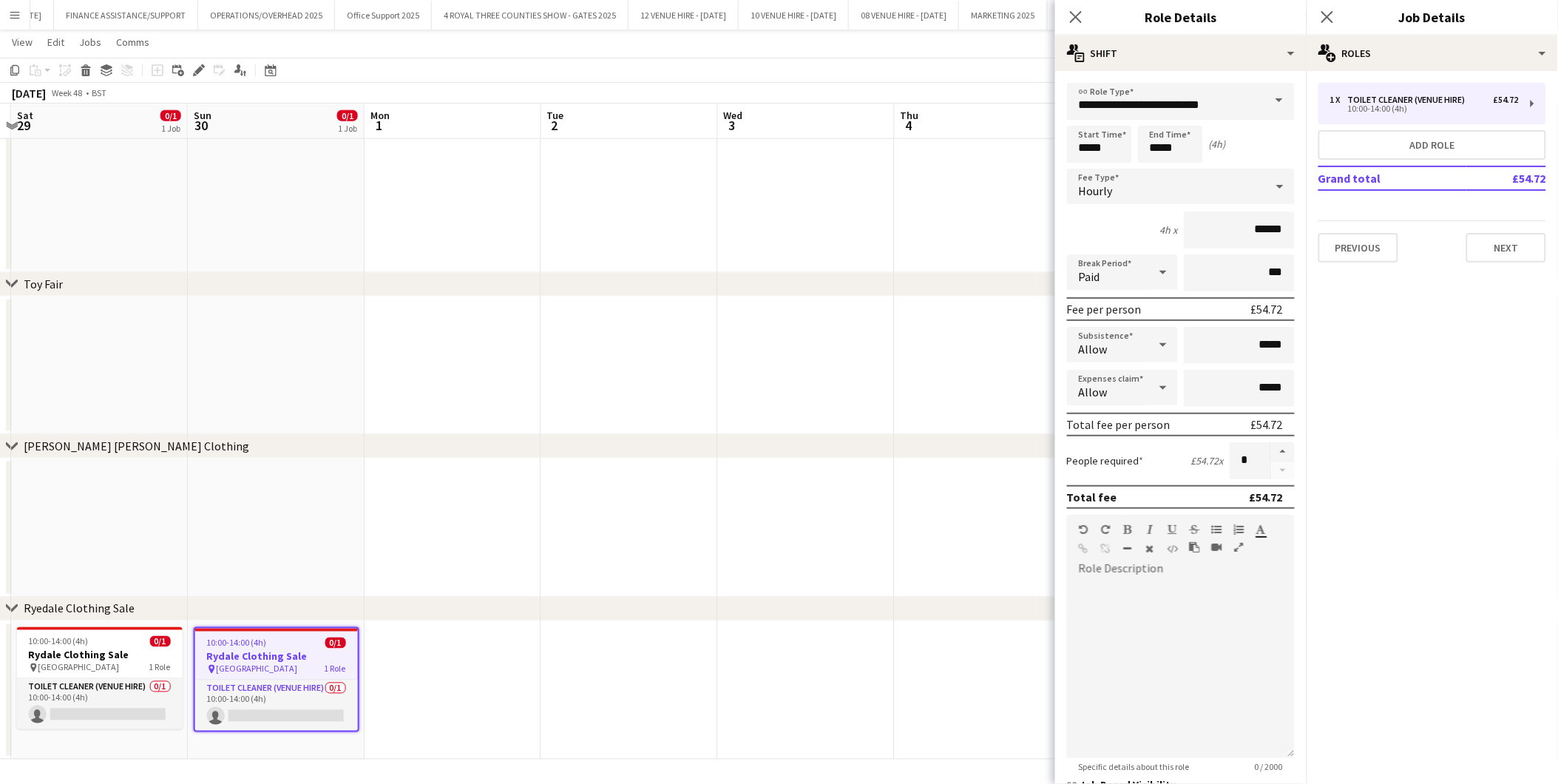
click at [656, 561] on app-date-cell at bounding box center [630, 528] width 177 height 139
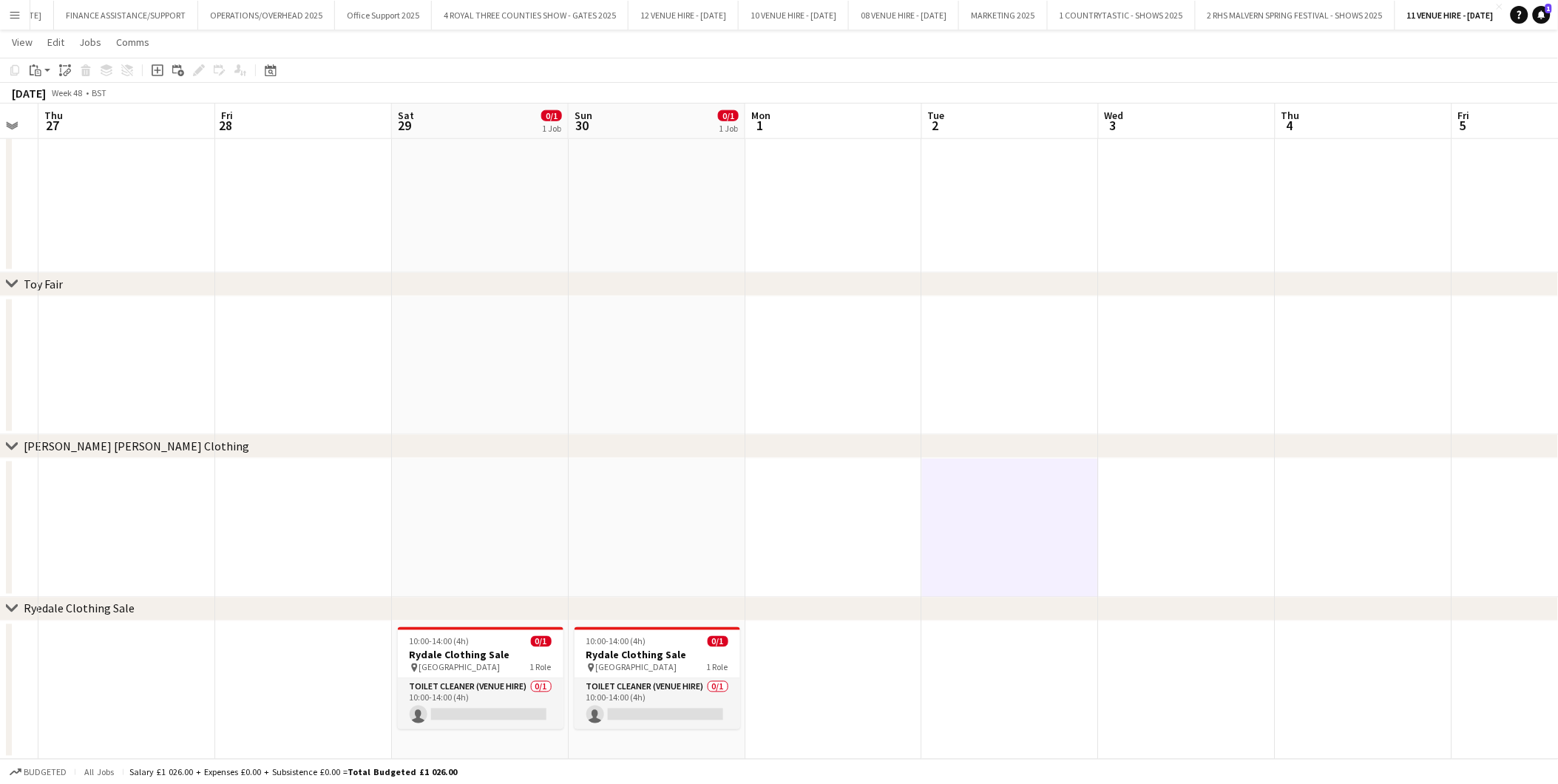
drag, startPoint x: 205, startPoint y: 461, endPoint x: 944, endPoint y: 405, distance: 741.1
click at [944, 405] on app-calendar-viewport "Wed 26 Thu 27 Fri 28 Sat 29 0/1 1 Job Sun 30 0/1 1 Job Mon 1 Tue 2 Wed 3 Thu 4 …" at bounding box center [779, 130] width 1558 height 1259
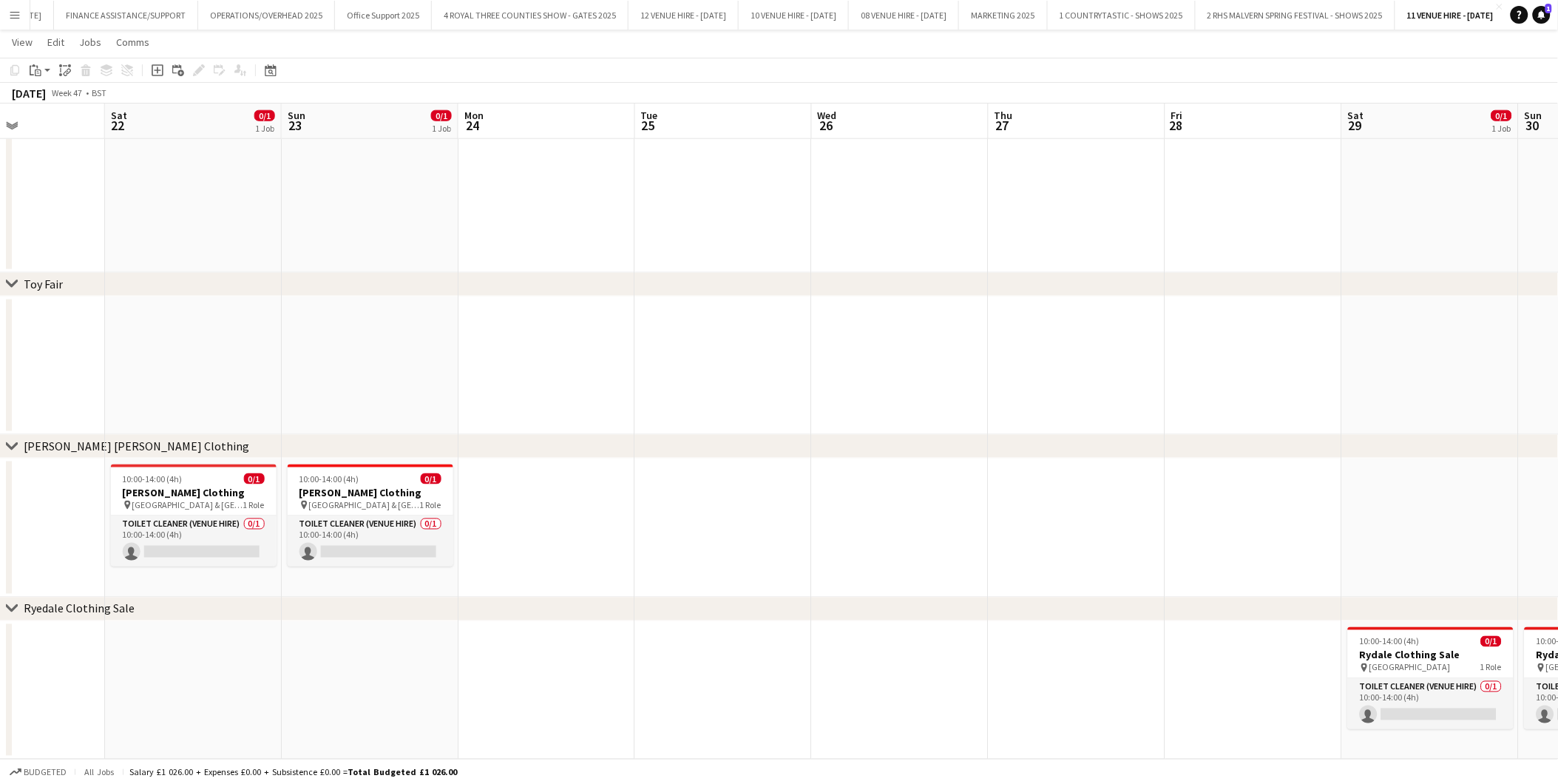
drag, startPoint x: 392, startPoint y: 355, endPoint x: 985, endPoint y: 326, distance: 593.7
click at [985, 326] on app-calendar-viewport "Wed 19 Thu 20 Fri 21 Sat 22 0/1 1 Job Sun 23 0/1 1 Job Mon 24 Tue 25 Wed 26 Thu…" at bounding box center [779, 130] width 1558 height 1259
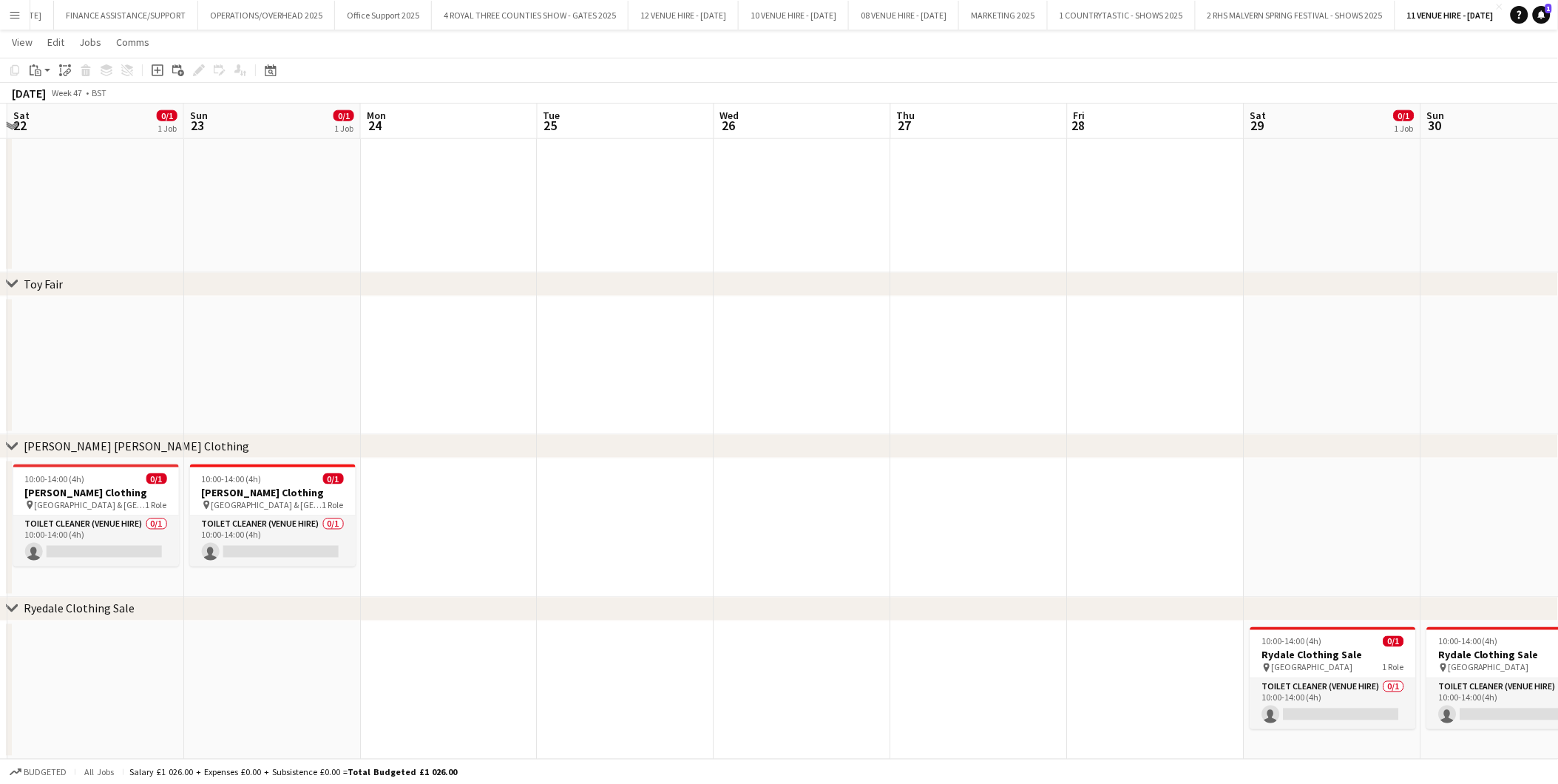
drag, startPoint x: 530, startPoint y: 342, endPoint x: 942, endPoint y: 338, distance: 412.0
click at [963, 339] on app-calendar-viewport "Wed 19 Thu 20 Fri 21 Sat 22 0/1 1 Job Sun 23 0/1 1 Job Mon 24 Tue 25 Wed 26 Thu…" at bounding box center [779, 130] width 1558 height 1259
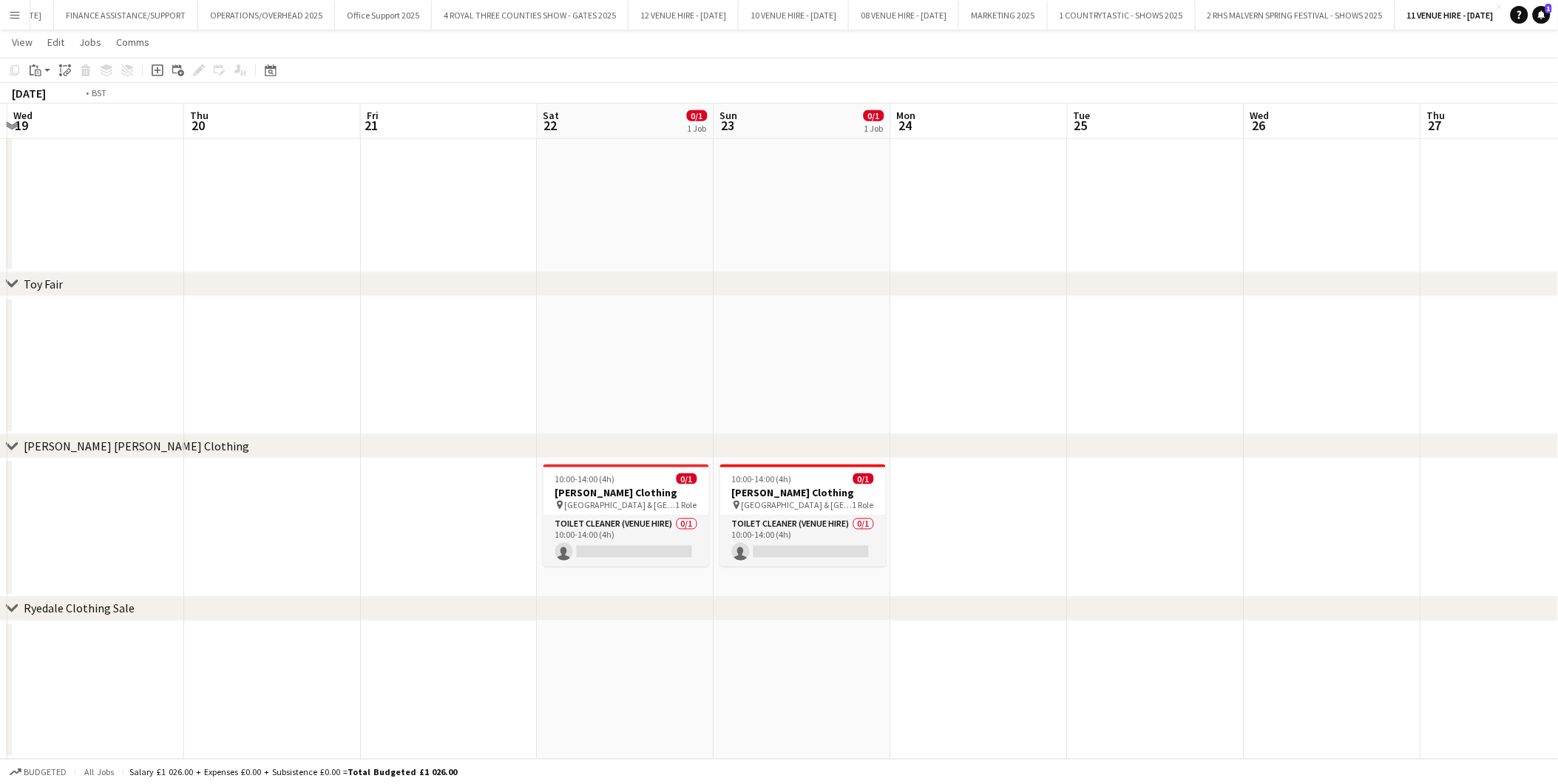
scroll to position [0, 459]
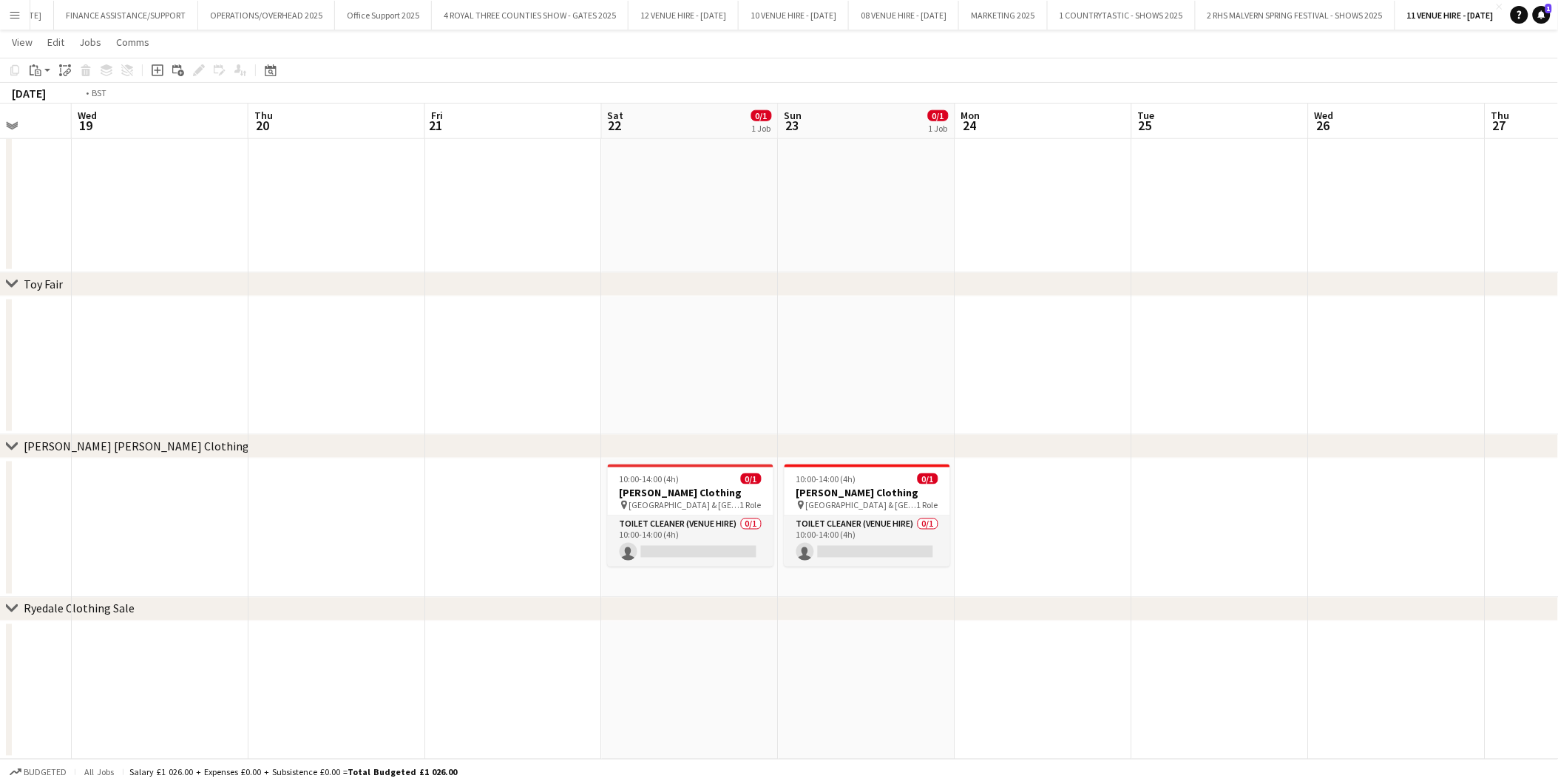
drag, startPoint x: 433, startPoint y: 315, endPoint x: 831, endPoint y: 326, distance: 398.2
click at [831, 326] on app-calendar-viewport "Sun 16 0/1 1 Job Mon 17 Tue 18 Wed 19 Thu 20 Fri 21 Sat 22 0/1 1 Job Sun 23 0/1…" at bounding box center [779, 130] width 1558 height 1259
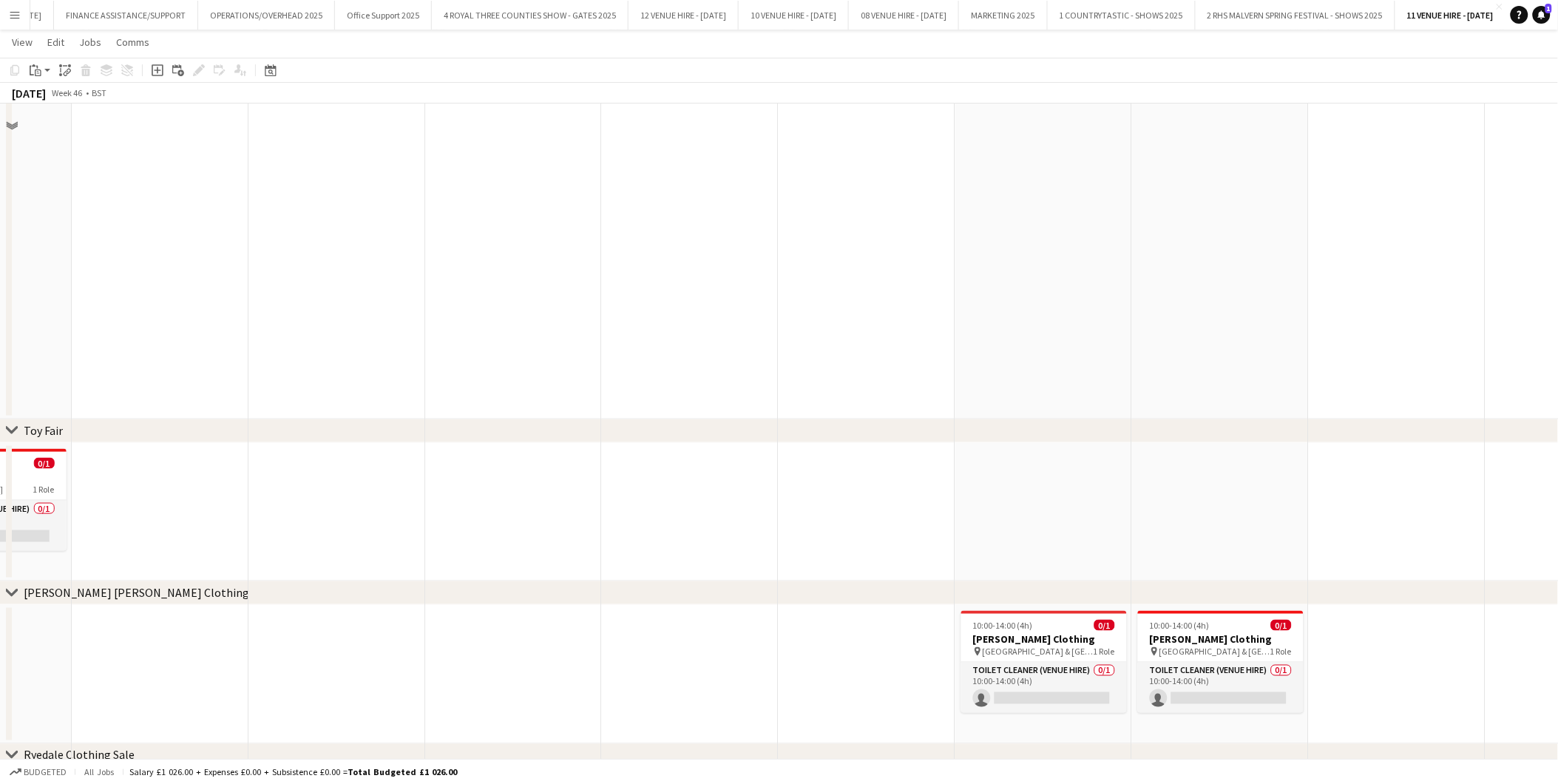
scroll to position [311, 0]
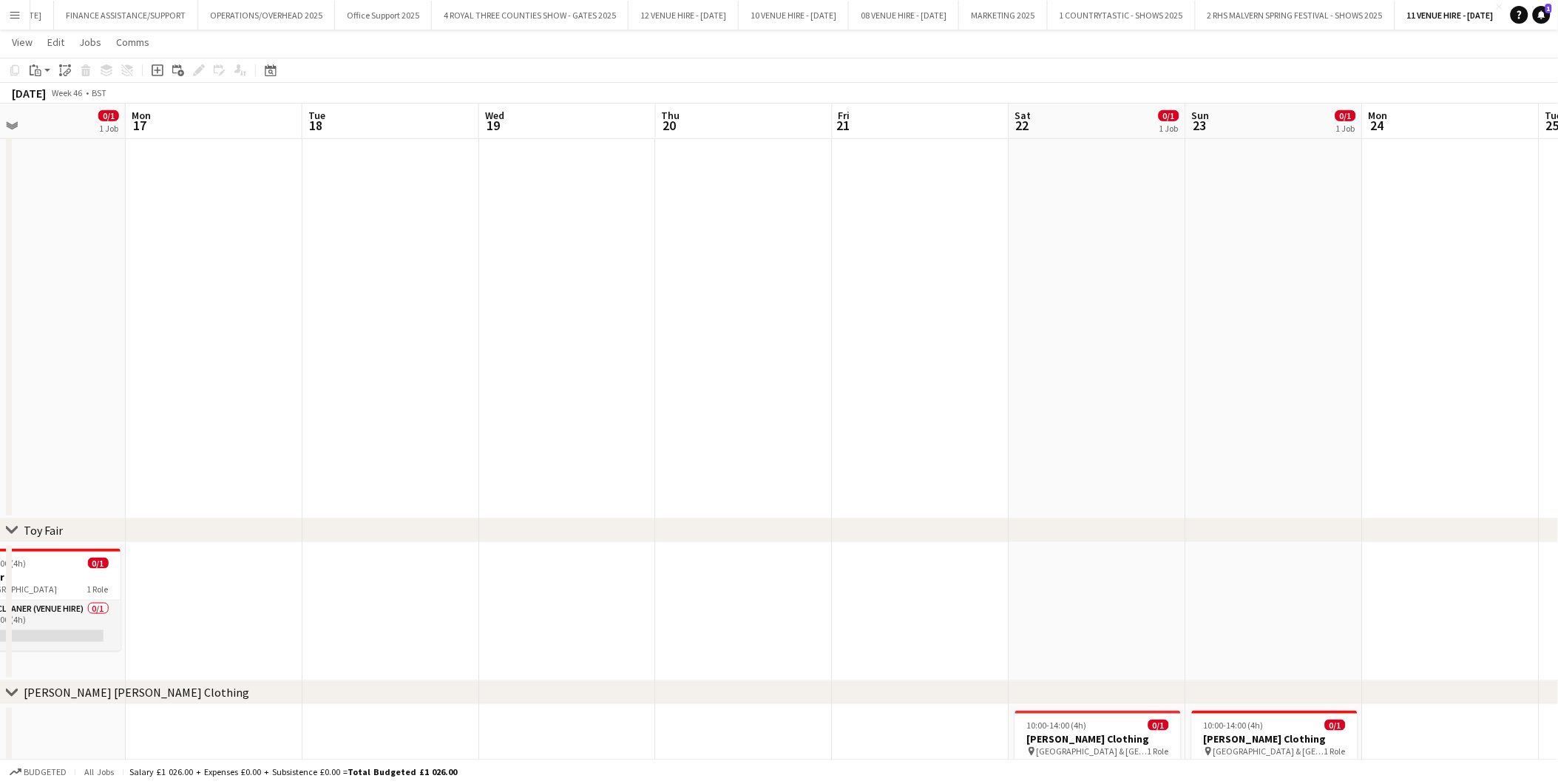
drag, startPoint x: 696, startPoint y: 390, endPoint x: 1106, endPoint y: 367, distance: 410.6
click at [1105, 367] on app-calendar-viewport "Fri 14 Sat 15 Sun 16 0/1 1 Job Mon 17 Tue 18 Wed 19 Thu 20 Fri 21 Sat 22 0/1 1 …" at bounding box center [779, 376] width 1558 height 1259
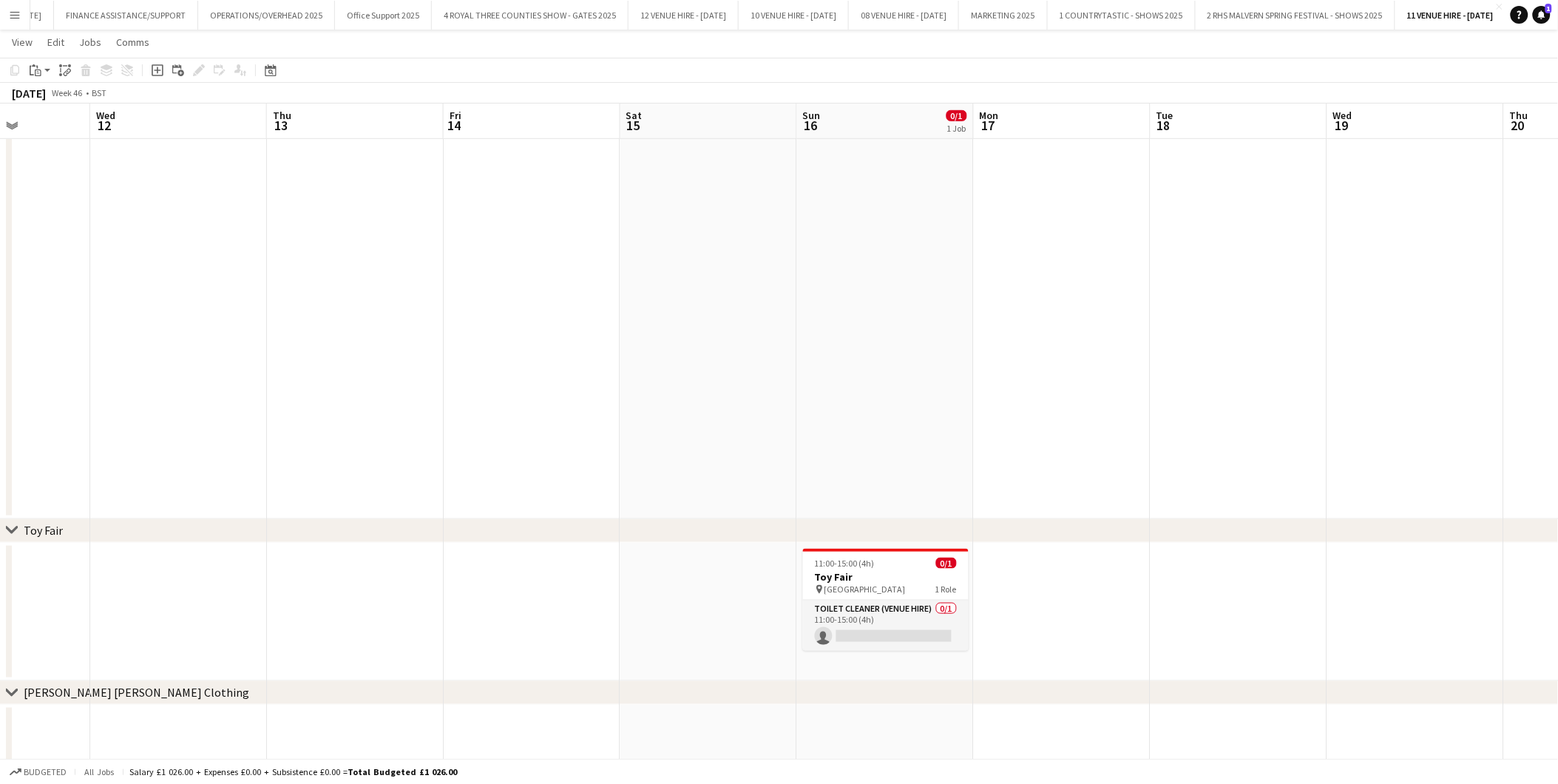
drag, startPoint x: 671, startPoint y: 360, endPoint x: 1164, endPoint y: 341, distance: 493.4
click at [1164, 341] on app-calendar-viewport "Sun 9 Mon 10 Tue 11 Wed 12 Thu 13 Fri 14 Sat 15 Sun 16 0/1 1 Job Mon 17 Tue 18 …" at bounding box center [779, 376] width 1558 height 1259
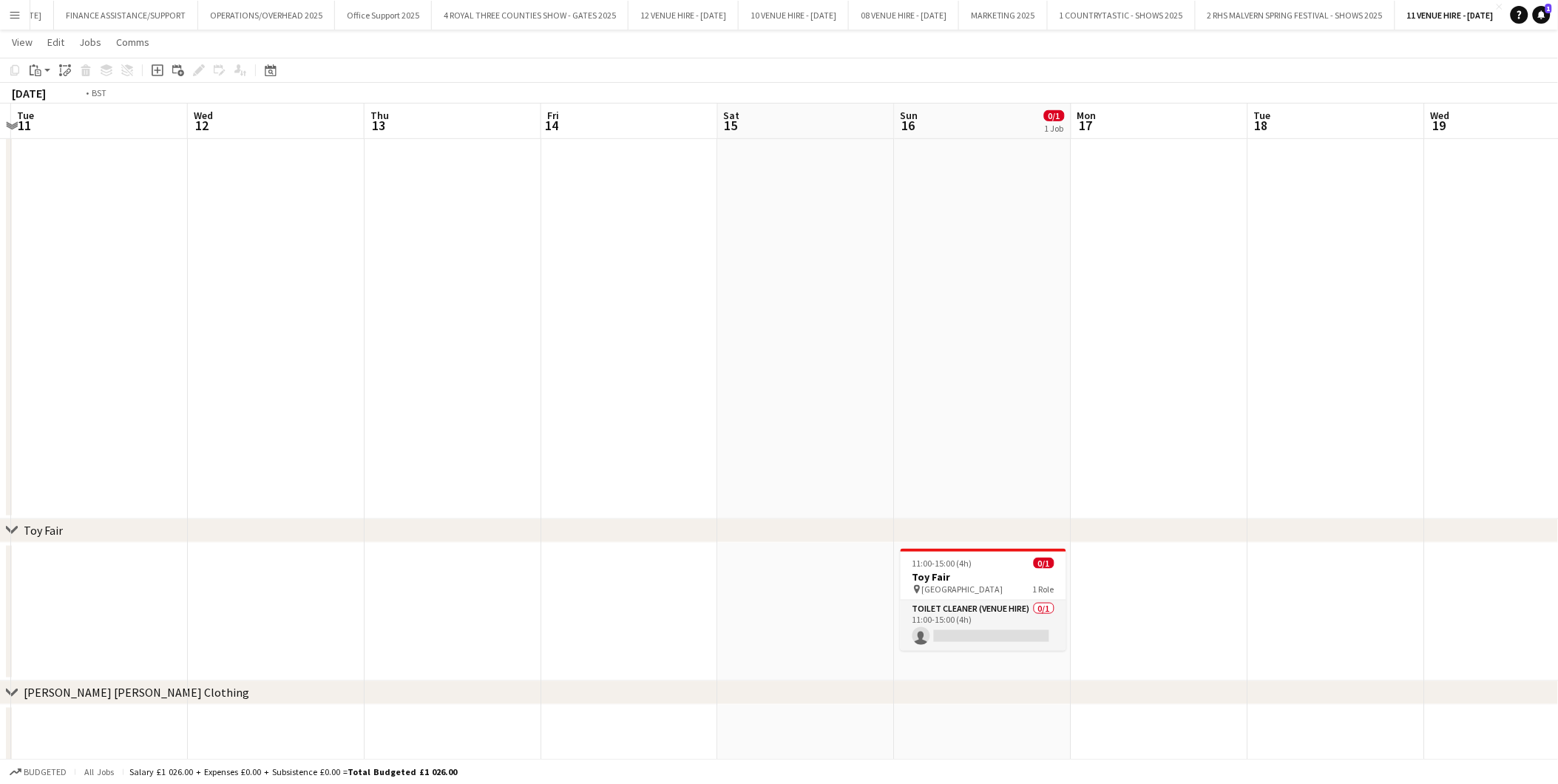
drag, startPoint x: 831, startPoint y: 361, endPoint x: 1251, endPoint y: 350, distance: 420.1
click at [1251, 350] on app-calendar-viewport "Sun 9 Mon 10 Tue 11 Wed 12 Thu 13 Fri 14 Sat 15 Sun 16 0/1 1 Job Mon 17 Tue 18 …" at bounding box center [779, 376] width 1558 height 1259
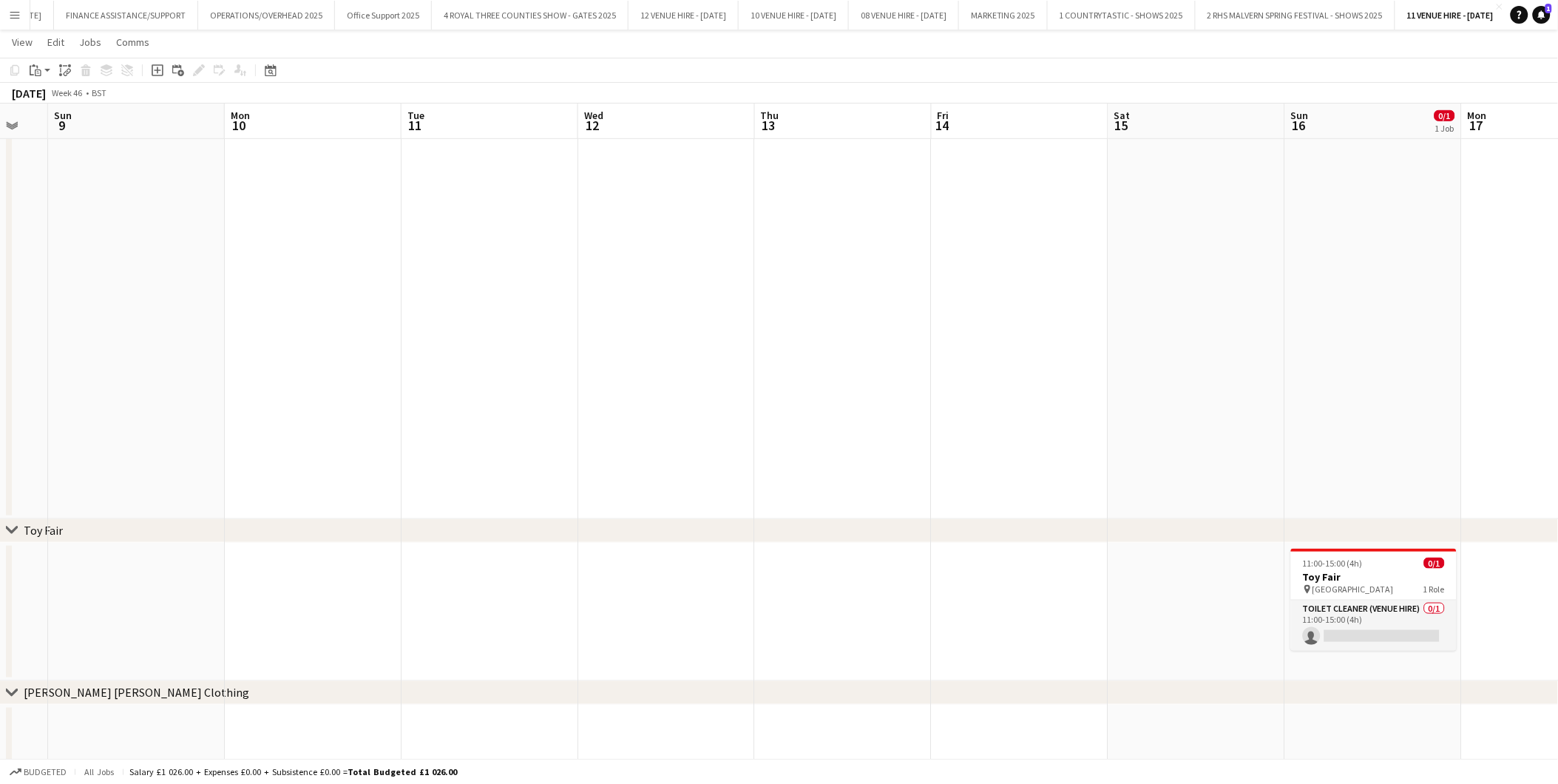
drag, startPoint x: 585, startPoint y: 336, endPoint x: 972, endPoint y: 329, distance: 387.1
click at [972, 329] on app-calendar-viewport "Fri 7 Sat 8 Sun 9 Mon 10 Tue 11 Wed 12 Thu 13 Fri 14 Sat 15 Sun 16 0/1 1 Job Mo…" at bounding box center [779, 376] width 1558 height 1259
drag, startPoint x: 1009, startPoint y: 326, endPoint x: 618, endPoint y: 317, distance: 391.1
click at [1014, 326] on app-calendar-viewport "Wed 5 Thu 6 Fri 7 Sat 8 Sun 9 Mon 10 Tue 11 Wed 12 Thu 13 Fri 14 Sat 15 Sun 16 …" at bounding box center [779, 376] width 1558 height 1259
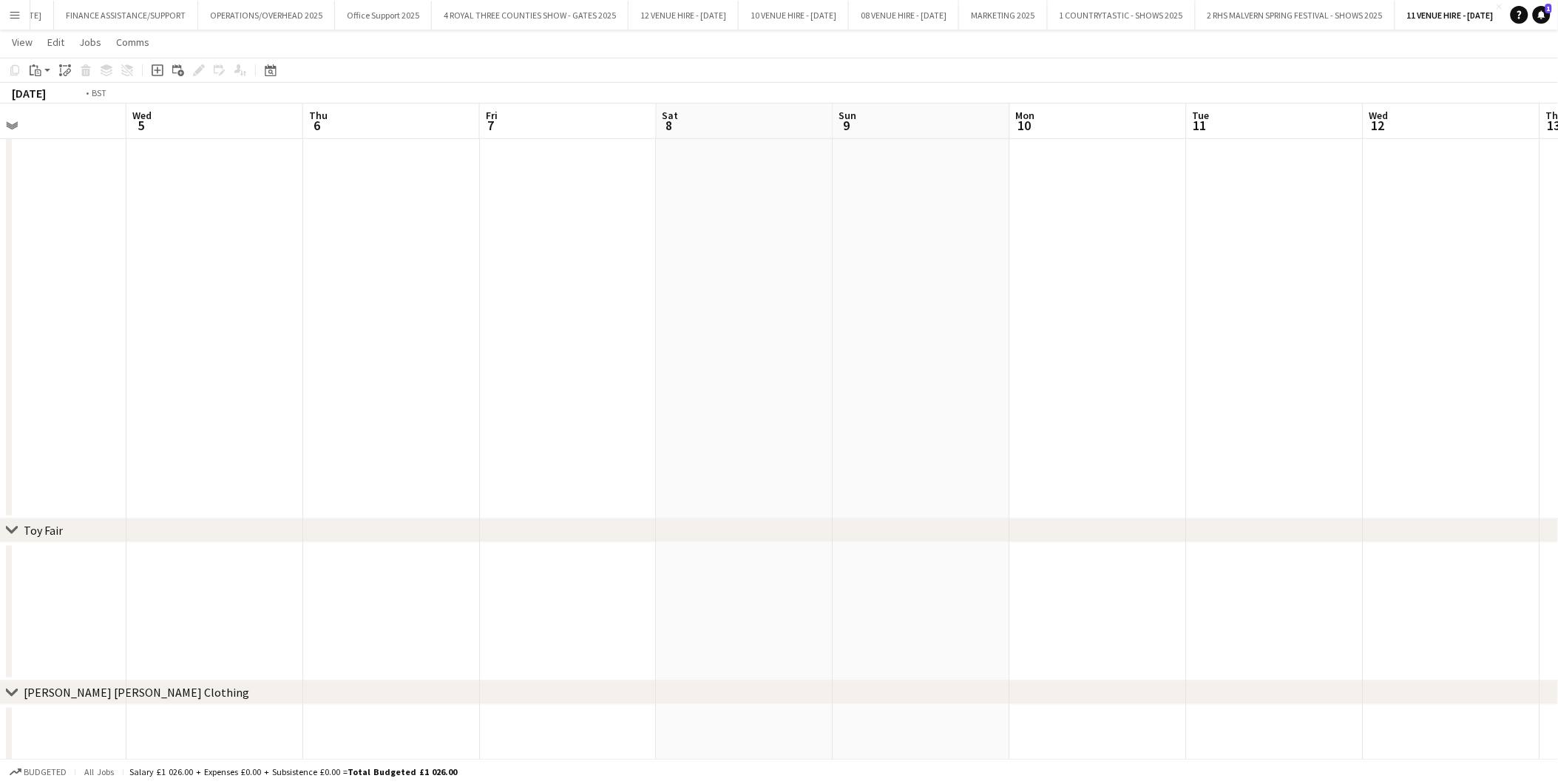
drag, startPoint x: 618, startPoint y: 317, endPoint x: 922, endPoint y: 314, distance: 304.0
click at [922, 314] on app-calendar-viewport "Sun 2 3/6 5 Jobs Mon 3 0/2 1 Job Tue 4 Wed 5 Thu 6 Fri 7 Sat 8 Sun 9 Mon 10 Tue…" at bounding box center [779, 376] width 1558 height 1259
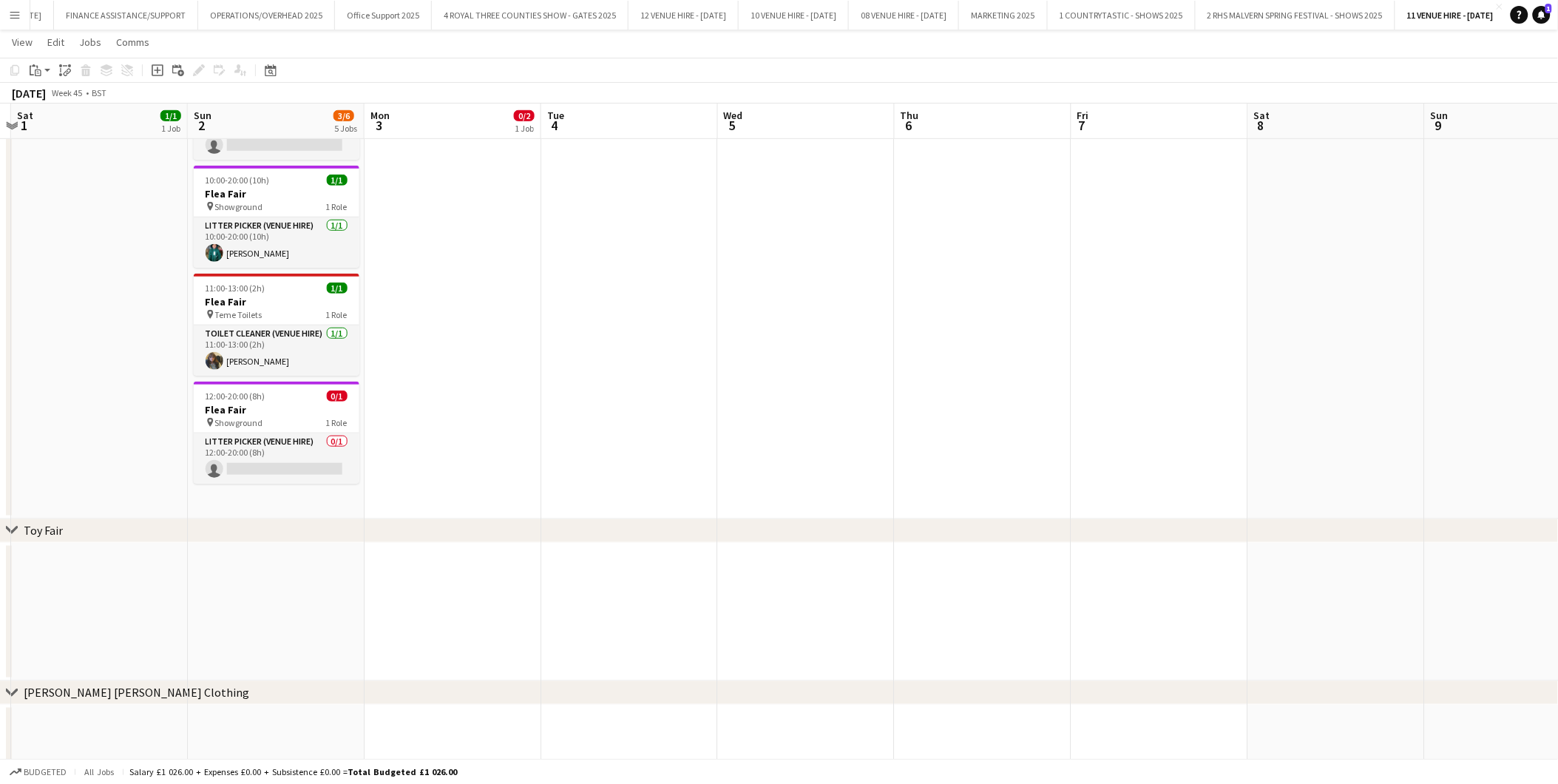
drag, startPoint x: 819, startPoint y: 343, endPoint x: 876, endPoint y: 347, distance: 57.1
click at [876, 347] on app-calendar-viewport "Thu 30 Fri 31 Sat 1 1/1 1 Job Sun 2 3/6 5 Jobs Mon 3 0/2 1 Job Tue 4 Wed 5 Thu …" at bounding box center [779, 376] width 1558 height 1259
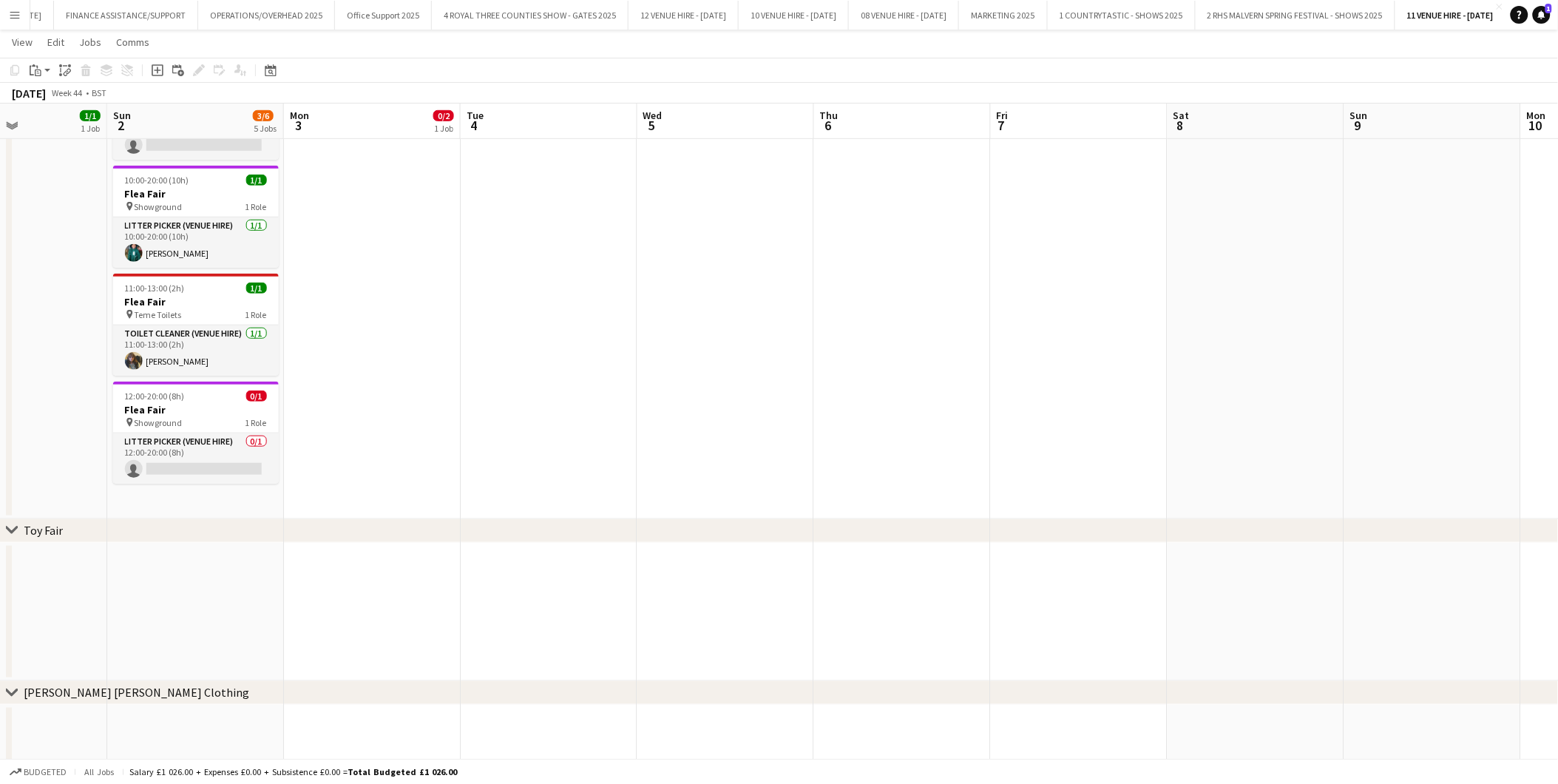
drag, startPoint x: 730, startPoint y: 331, endPoint x: 869, endPoint y: 327, distance: 139.1
click at [869, 327] on app-calendar-viewport "Thu 30 Fri 31 Sat 1 1/1 1 Job Sun 2 3/6 5 Jobs Mon 3 0/2 1 Job Tue 4 Wed 5 Thu …" at bounding box center [779, 376] width 1558 height 1259
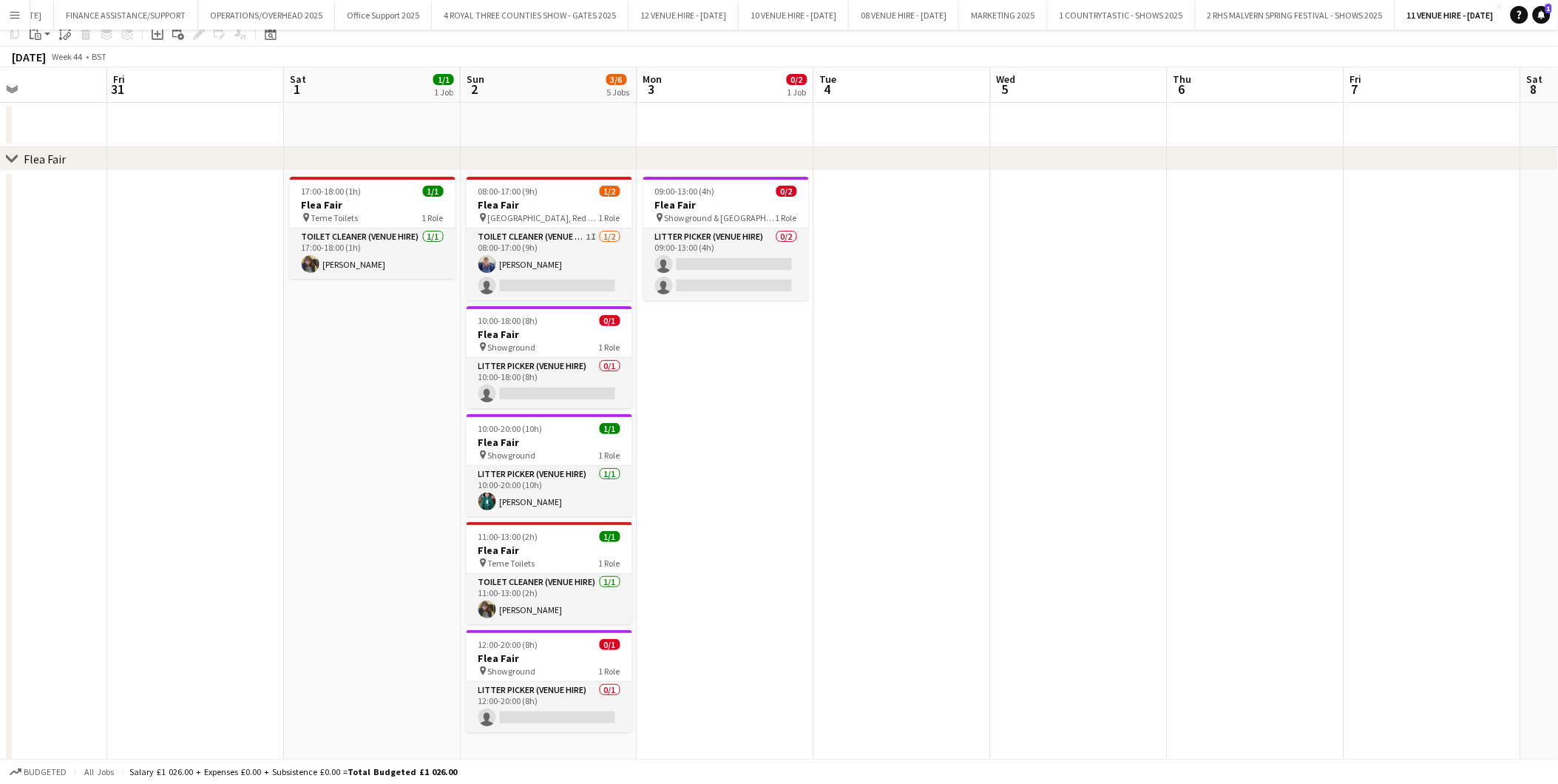
scroll to position [0, 0]
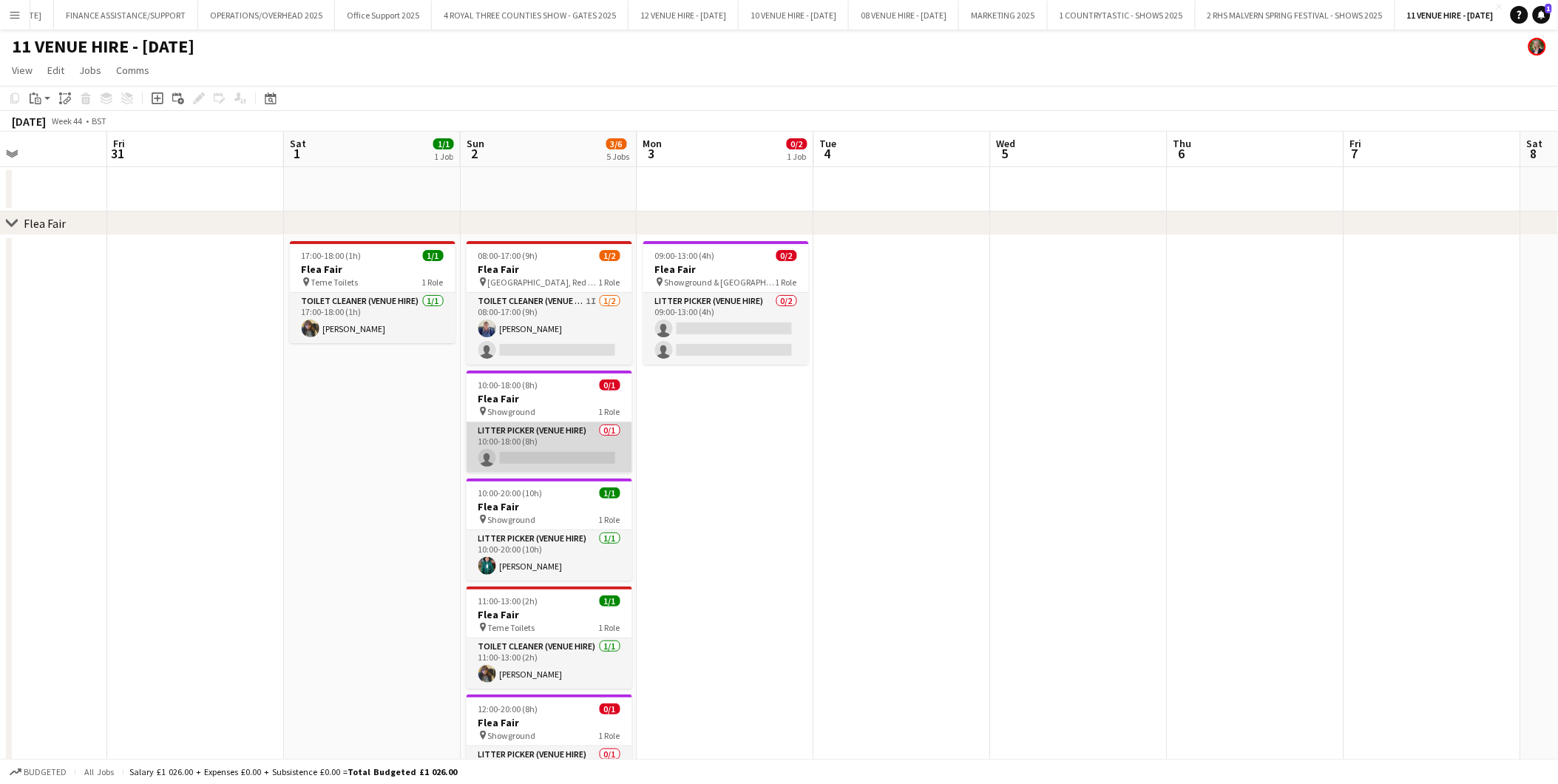
click at [571, 455] on app-card-role "Litter Picker (Venue Hire) 0/1 10:00-18:00 (8h) single-neutral-actions" at bounding box center [550, 447] width 166 height 50
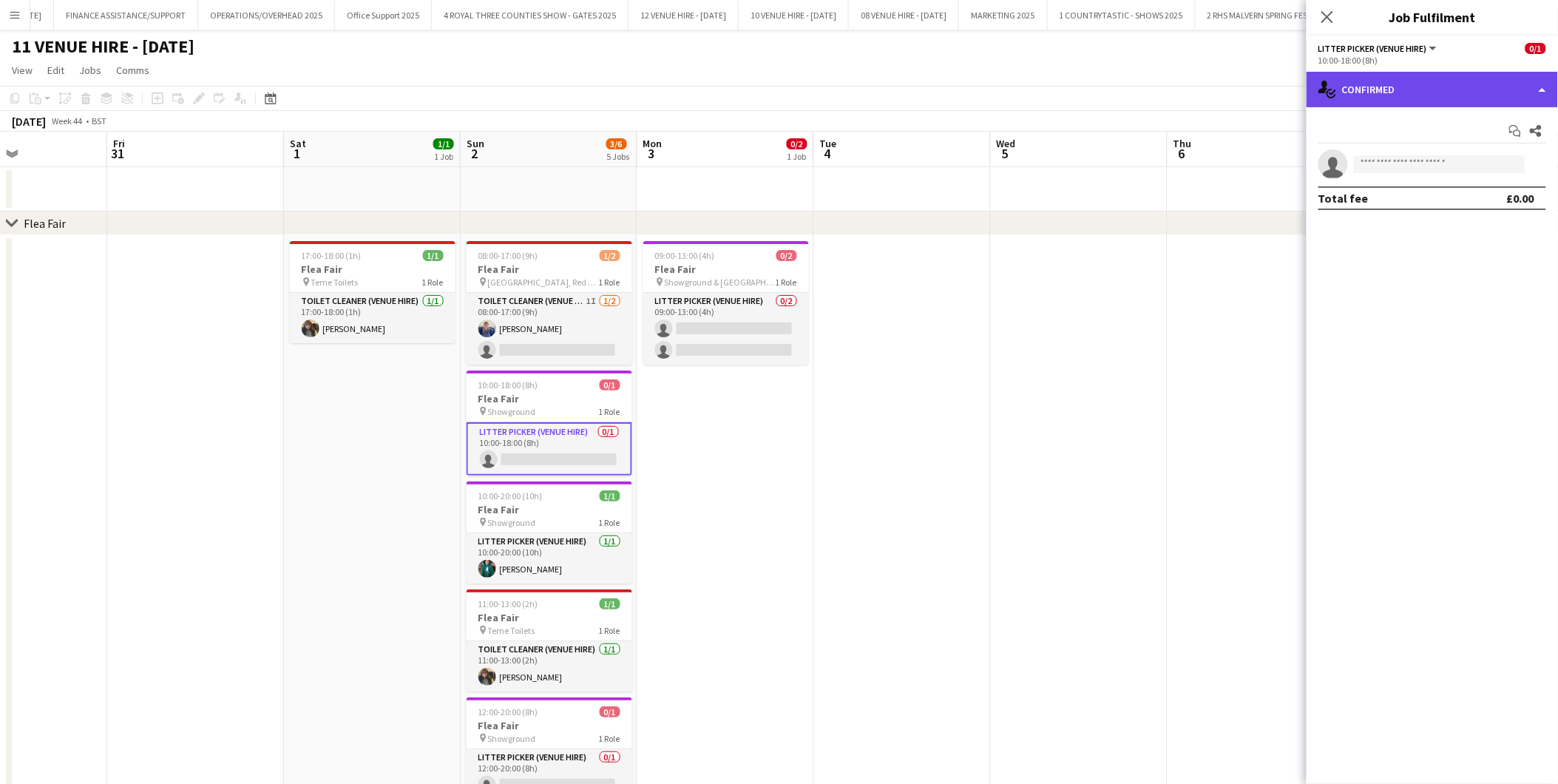
click at [1402, 97] on div "single-neutral-actions-check-2 Confirmed" at bounding box center [1433, 90] width 252 height 36
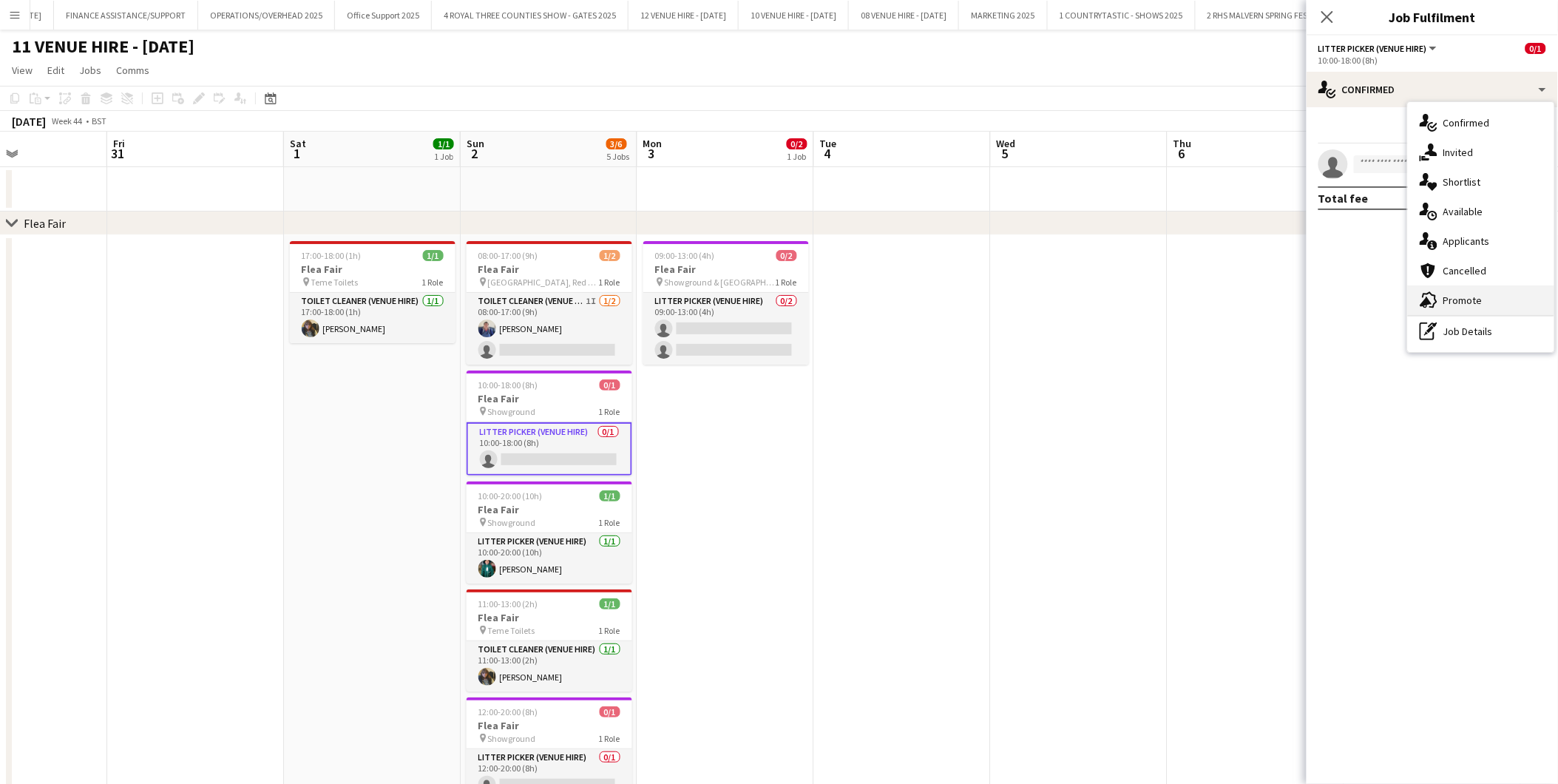
click at [1402, 299] on span "Promote" at bounding box center [1463, 300] width 39 height 13
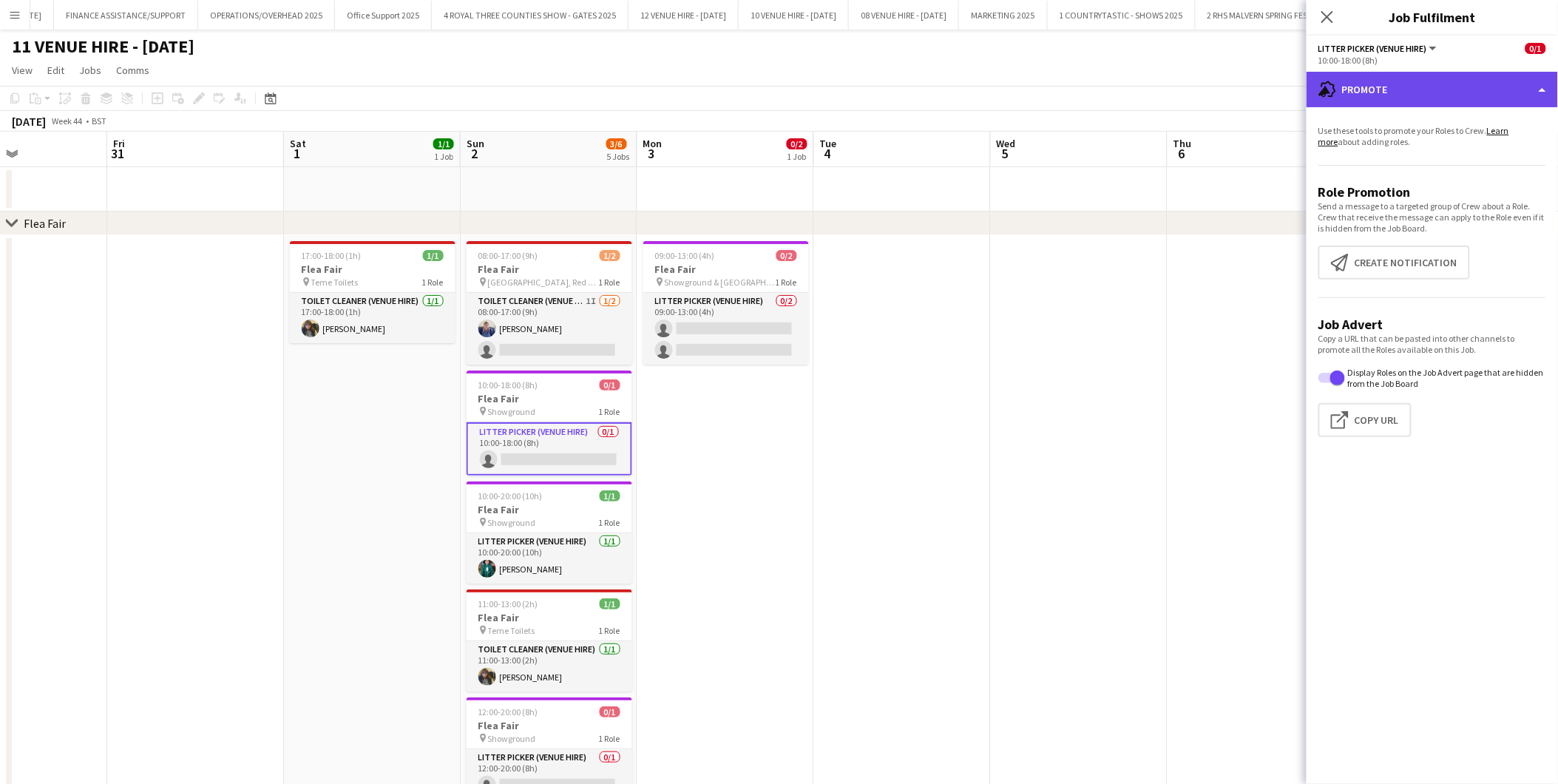
click at [1402, 96] on div "advertising-megaphone Promote" at bounding box center [1433, 90] width 252 height 36
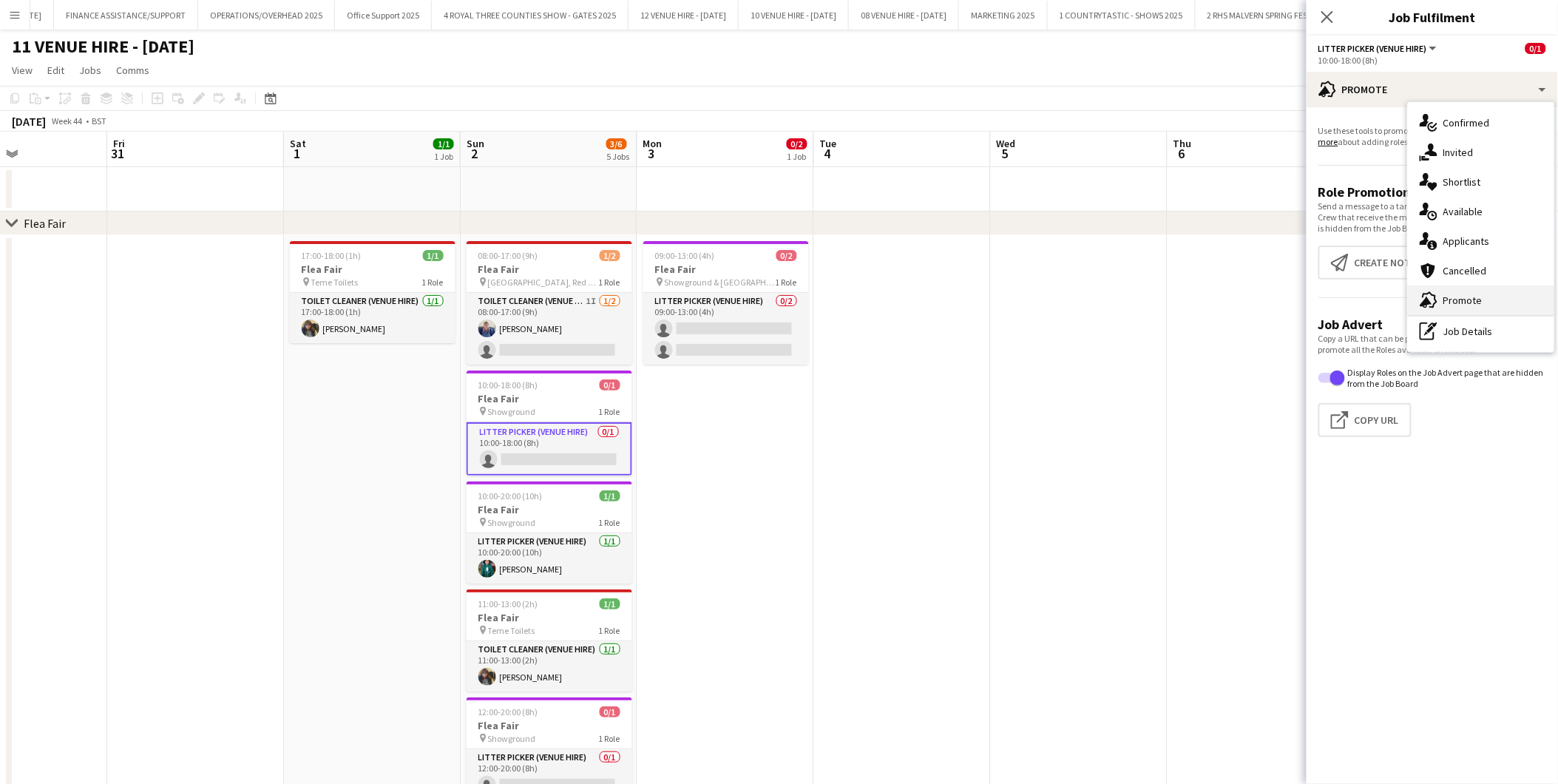
click at [1402, 300] on span "Promote" at bounding box center [1463, 300] width 39 height 13
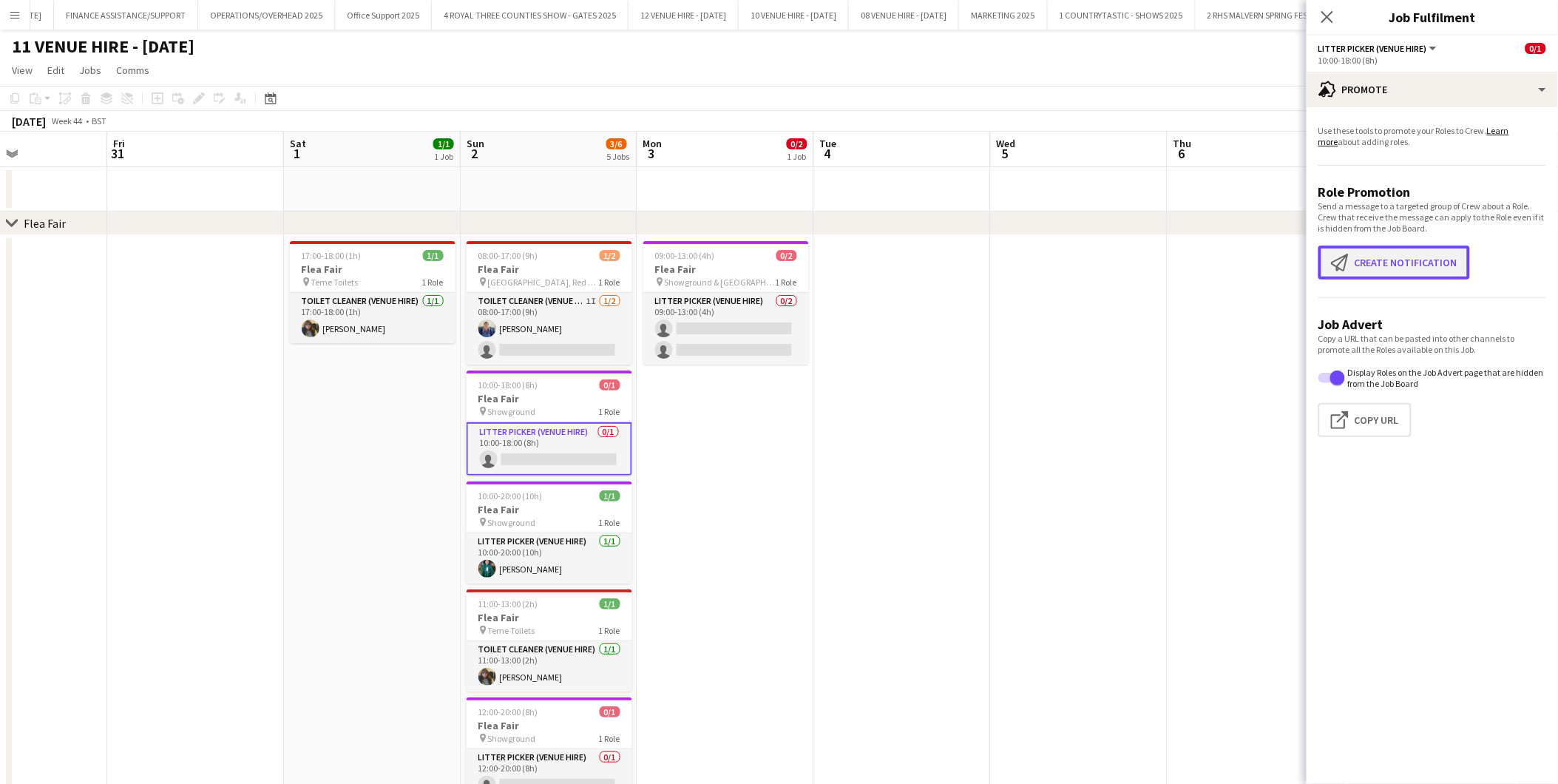
click at [1387, 278] on button "Create notification Create notification" at bounding box center [1394, 263] width 152 height 34
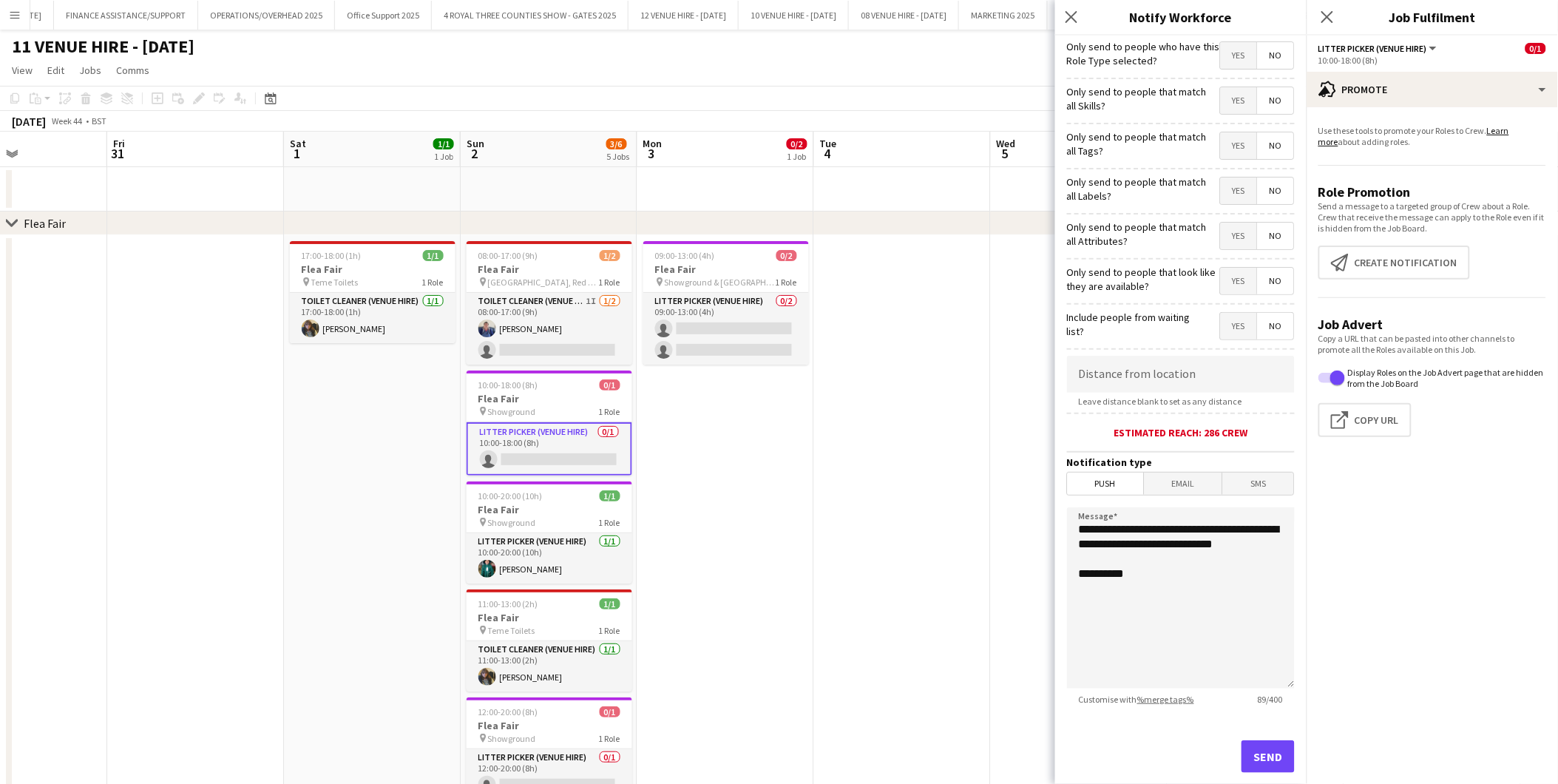
click at [1230, 57] on span "Yes" at bounding box center [1239, 55] width 37 height 27
click at [1112, 482] on span "Push" at bounding box center [1106, 484] width 76 height 22
click at [1253, 705] on button "Send" at bounding box center [1268, 756] width 53 height 33
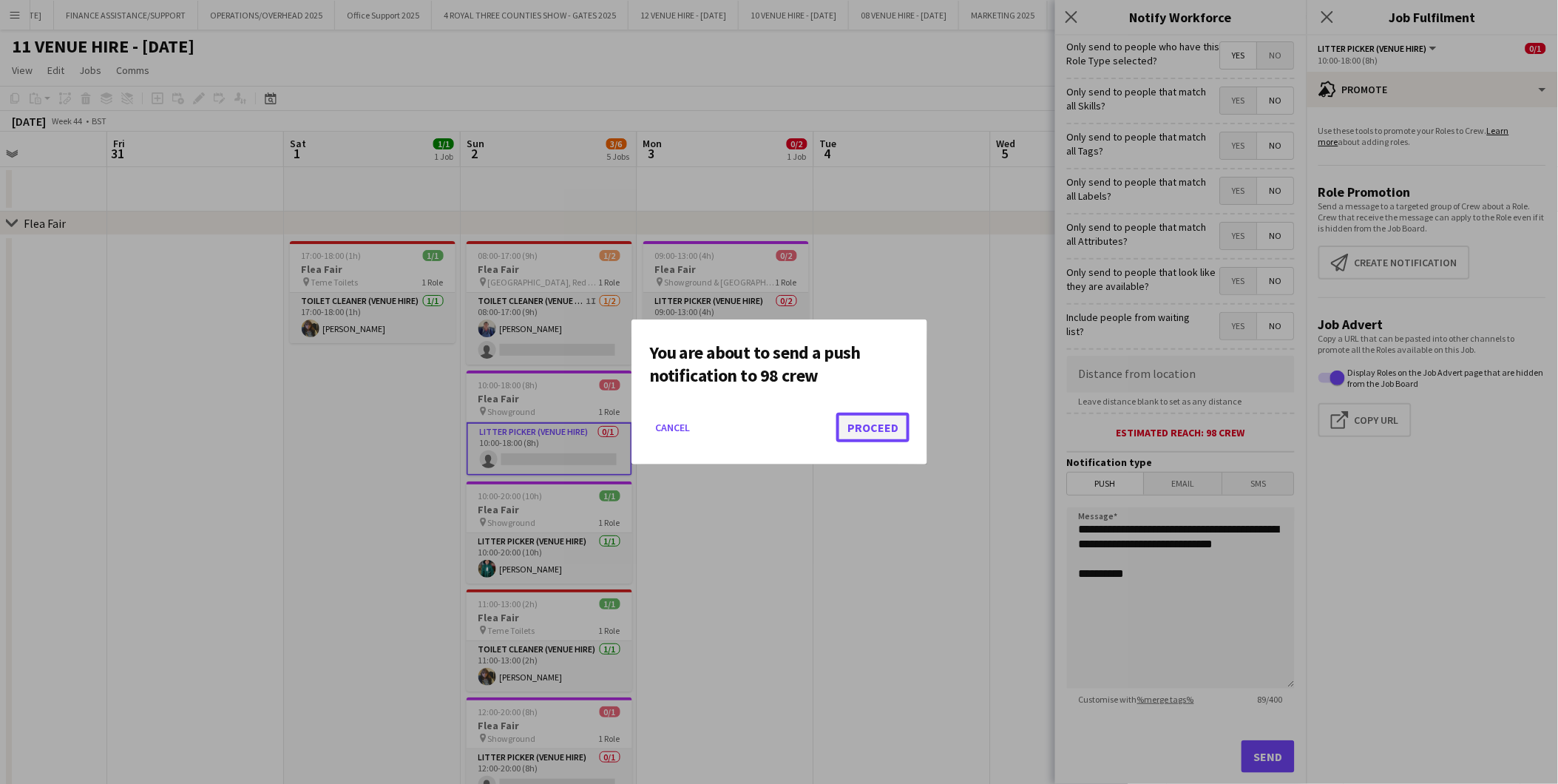
click at [880, 420] on button "Proceed" at bounding box center [873, 428] width 73 height 30
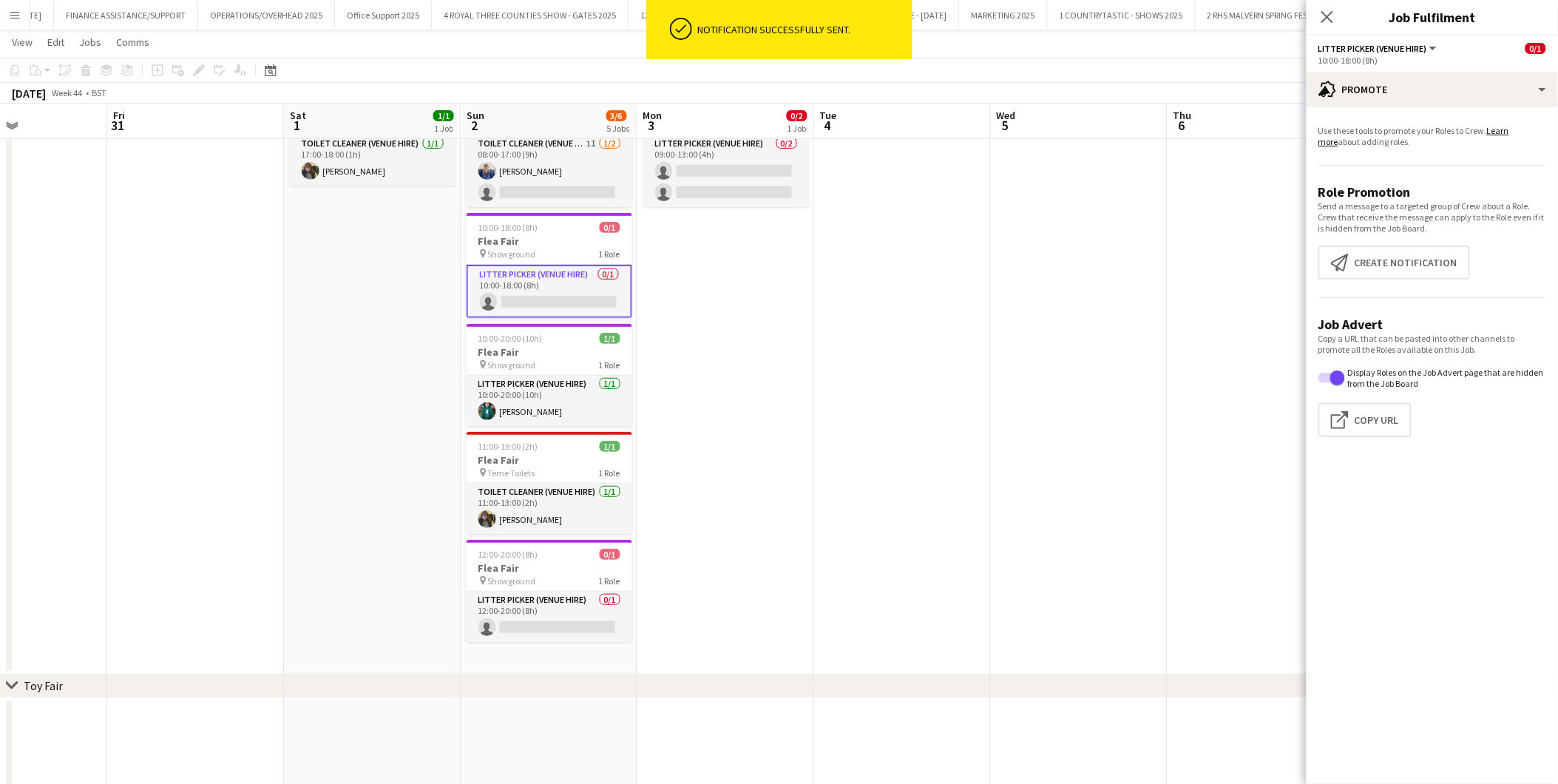
scroll to position [164, 0]
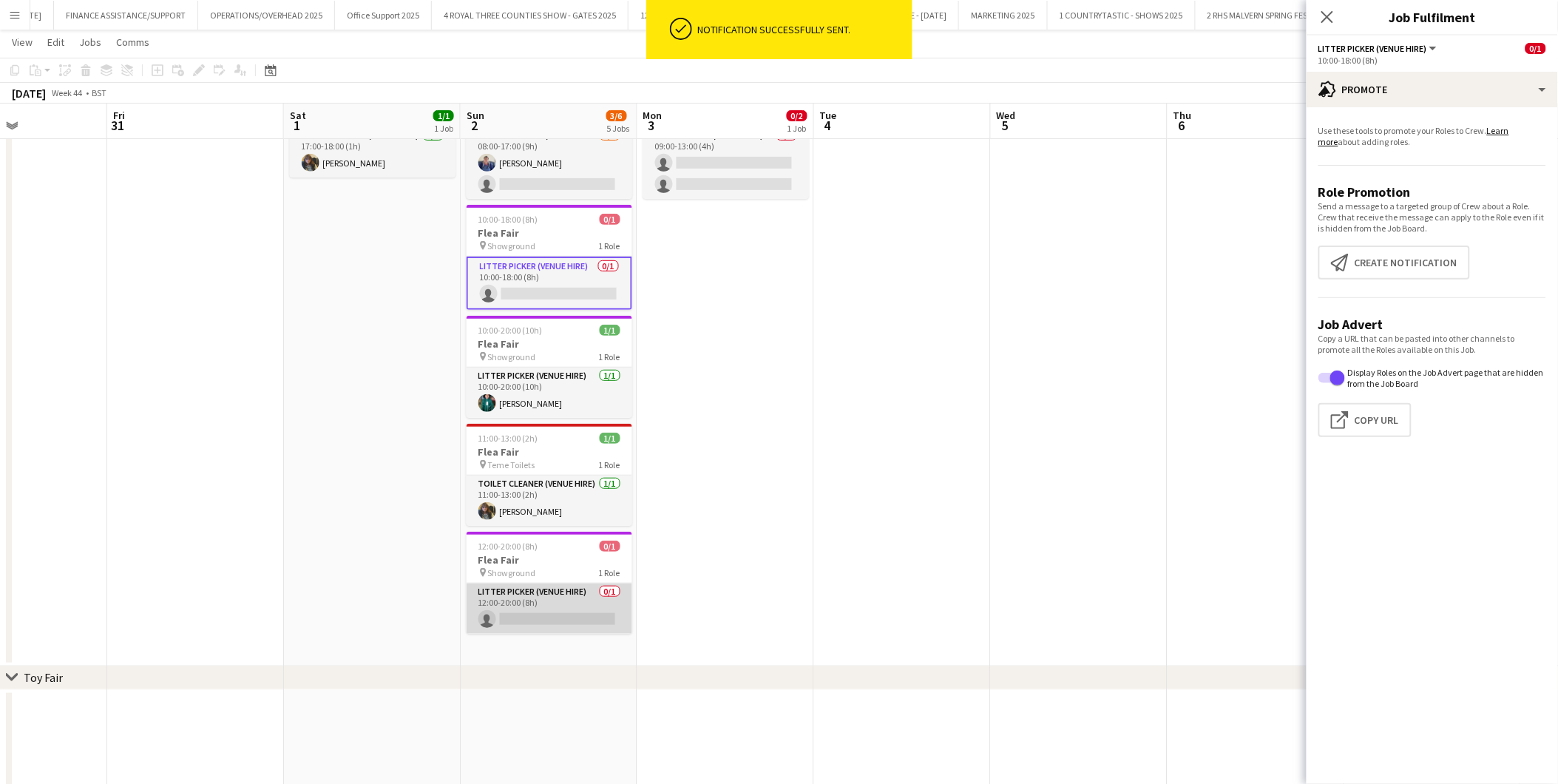
click at [589, 615] on app-card-role "Litter Picker (Venue Hire) 0/1 12:00-20:00 (8h) single-neutral-actions" at bounding box center [550, 608] width 166 height 50
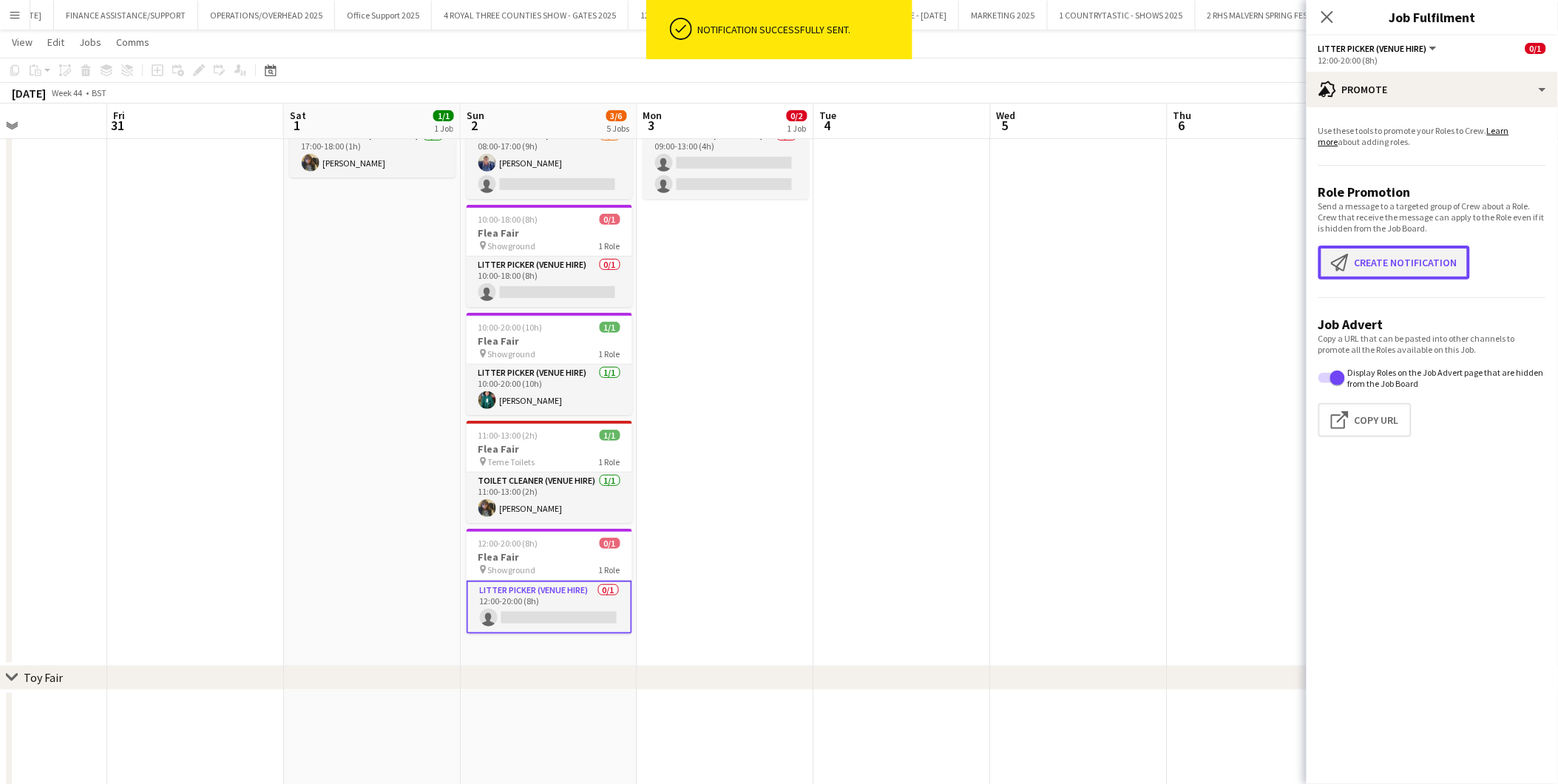
click at [1402, 262] on button "Create notification Create notification" at bounding box center [1394, 263] width 152 height 34
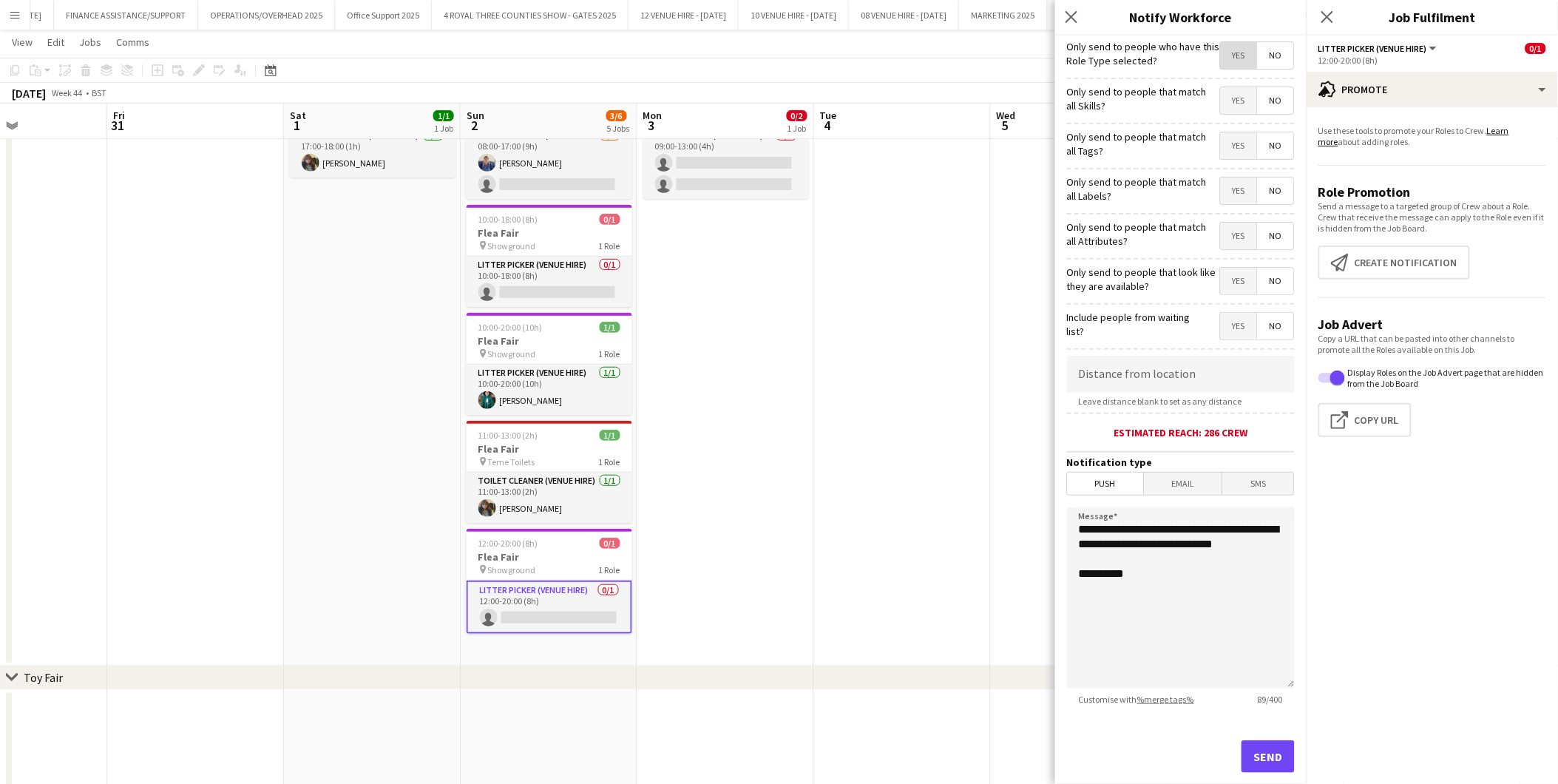
click at [1226, 49] on span "Yes" at bounding box center [1239, 55] width 37 height 27
click at [1120, 483] on span "Push" at bounding box center [1106, 484] width 76 height 22
click at [1258, 705] on button "Send" at bounding box center [1268, 756] width 53 height 33
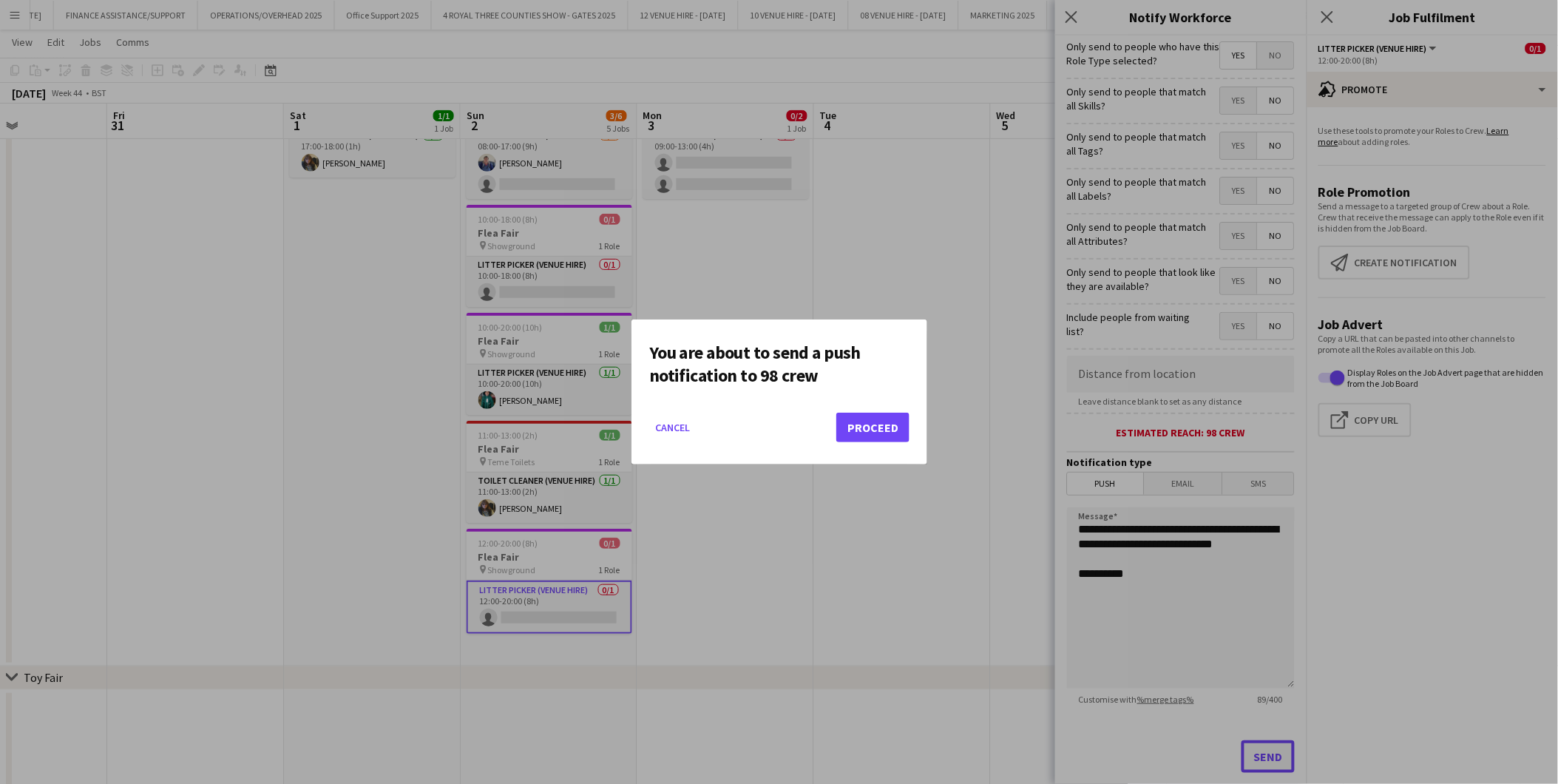
scroll to position [0, 0]
click at [902, 426] on button "Proceed" at bounding box center [873, 428] width 73 height 30
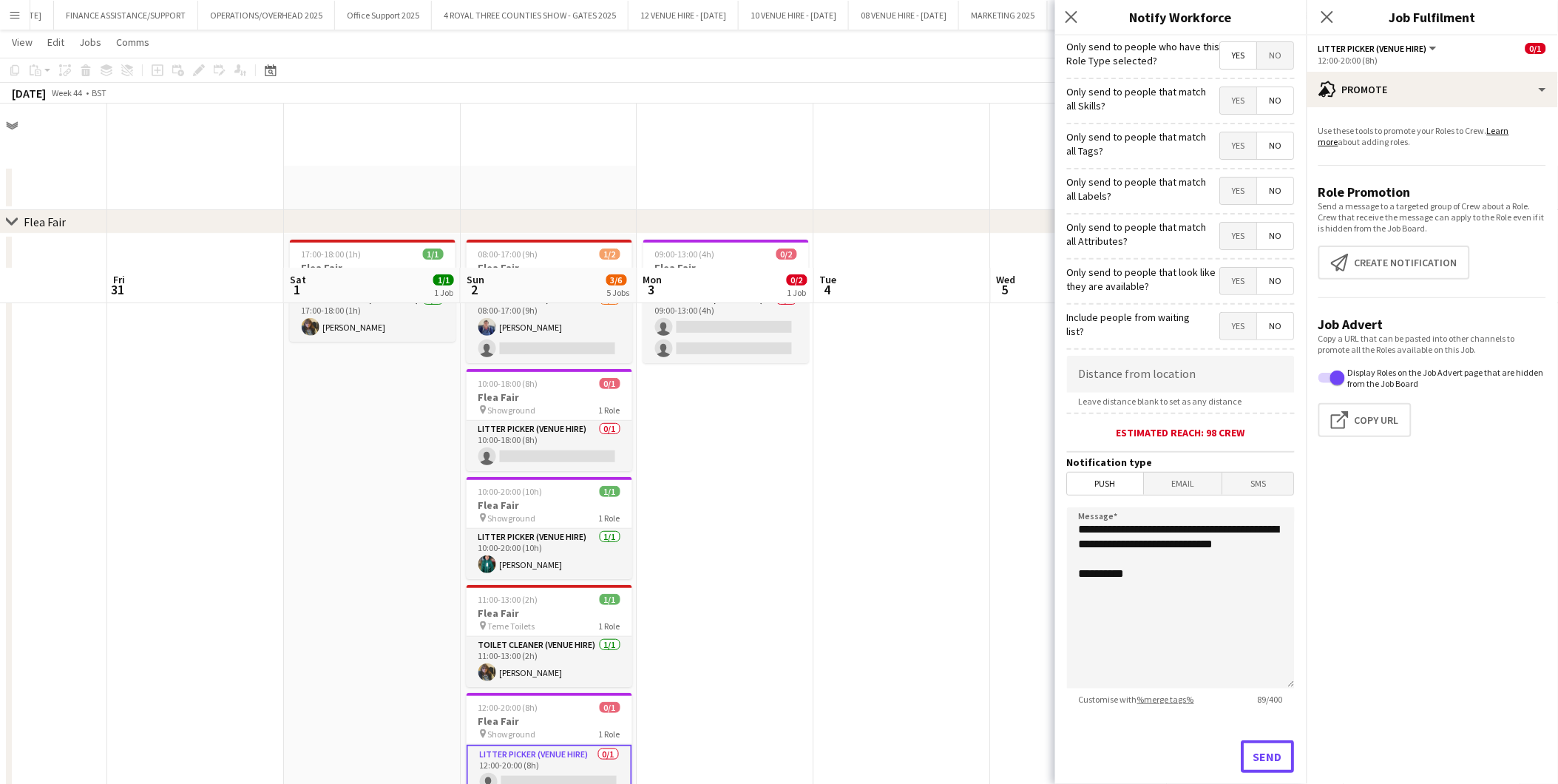
scroll to position [164, 0]
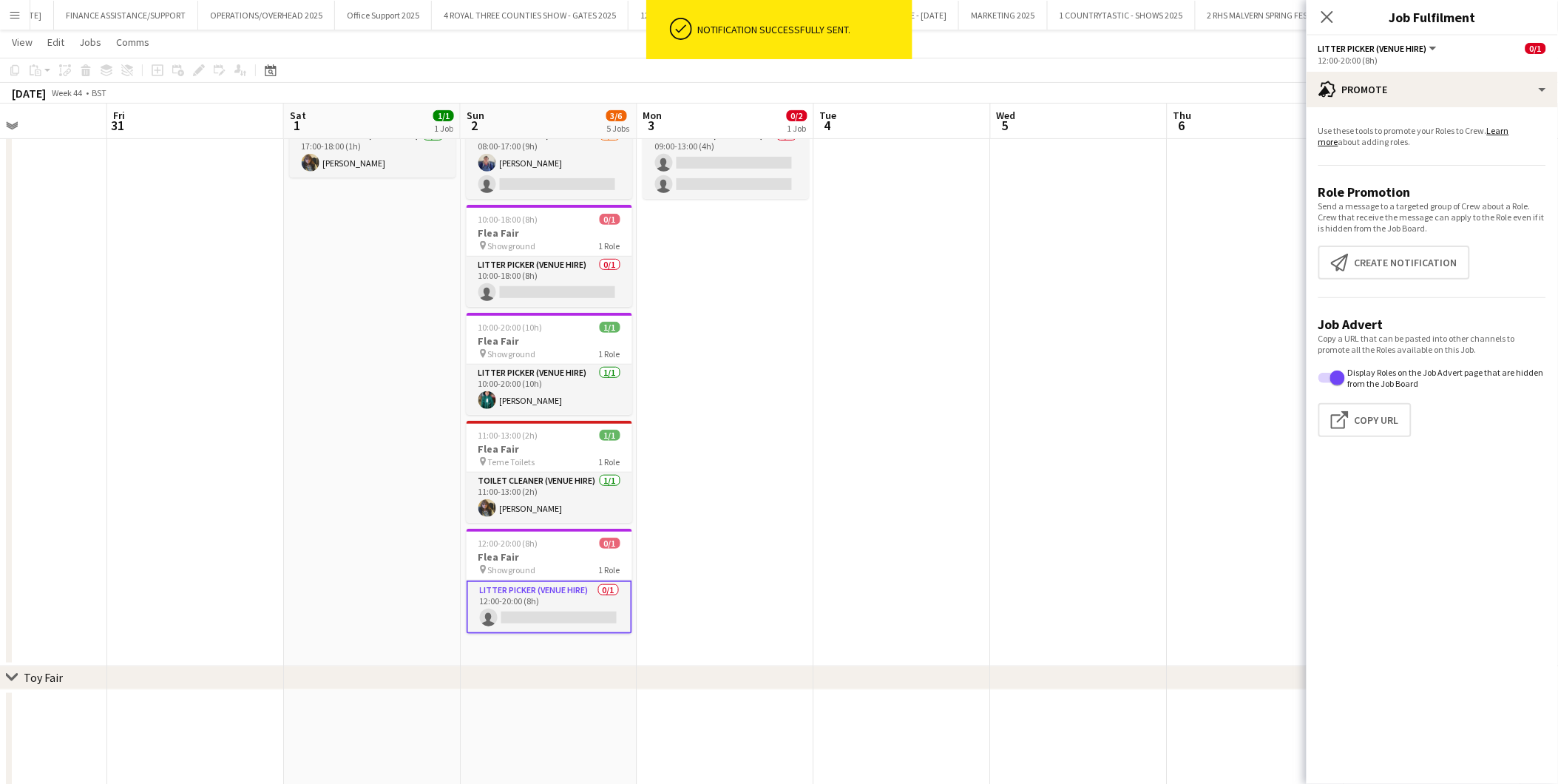
click at [912, 423] on app-date-cell at bounding box center [902, 367] width 177 height 597
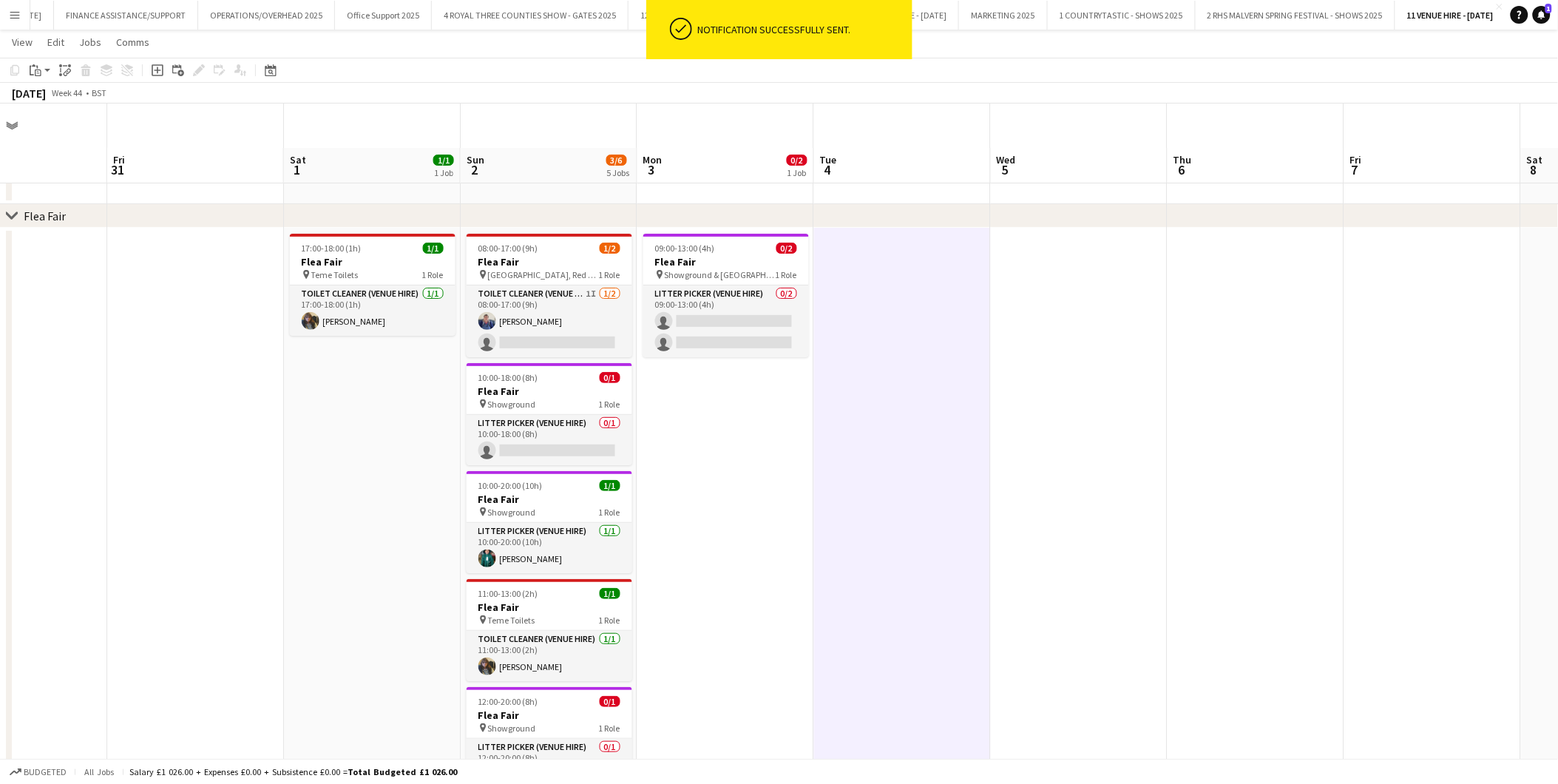
scroll to position [0, 0]
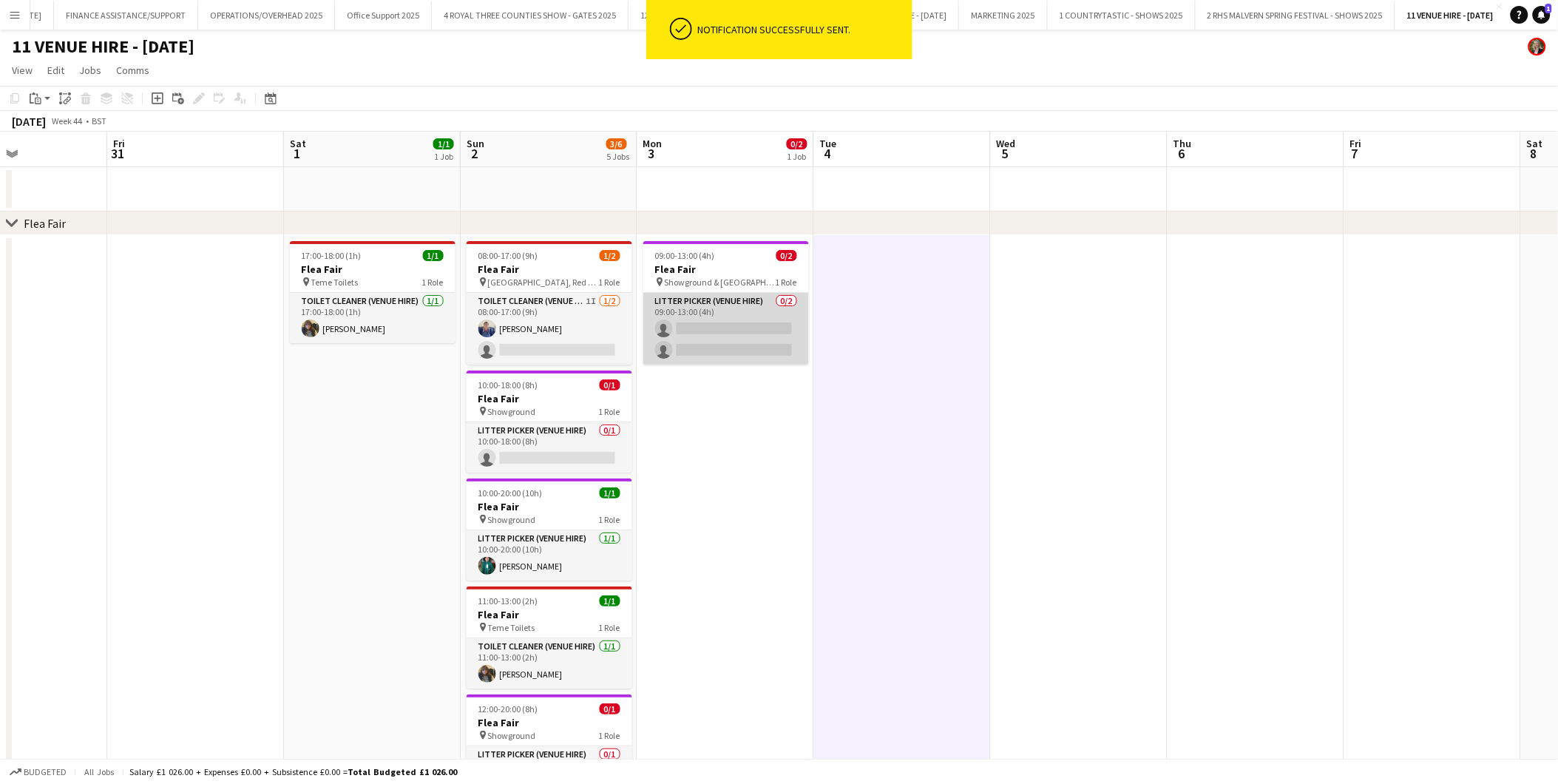
click at [742, 326] on app-card-role "Litter Picker (Venue Hire) 0/2 09:00-13:00 (4h) single-neutral-actions single-n…" at bounding box center [726, 329] width 166 height 72
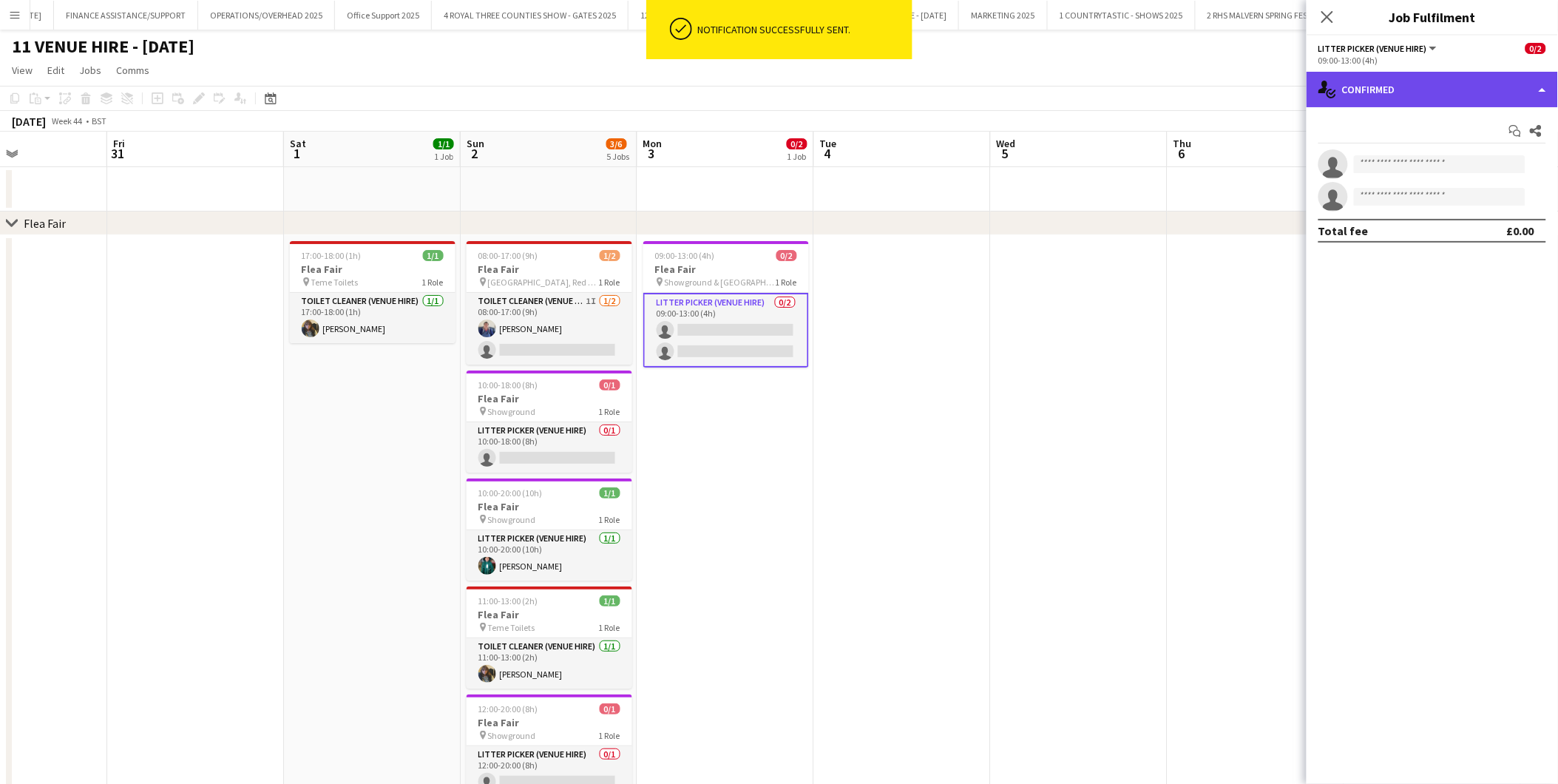
click at [1402, 99] on div "single-neutral-actions-check-2 Confirmed" at bounding box center [1433, 90] width 252 height 36
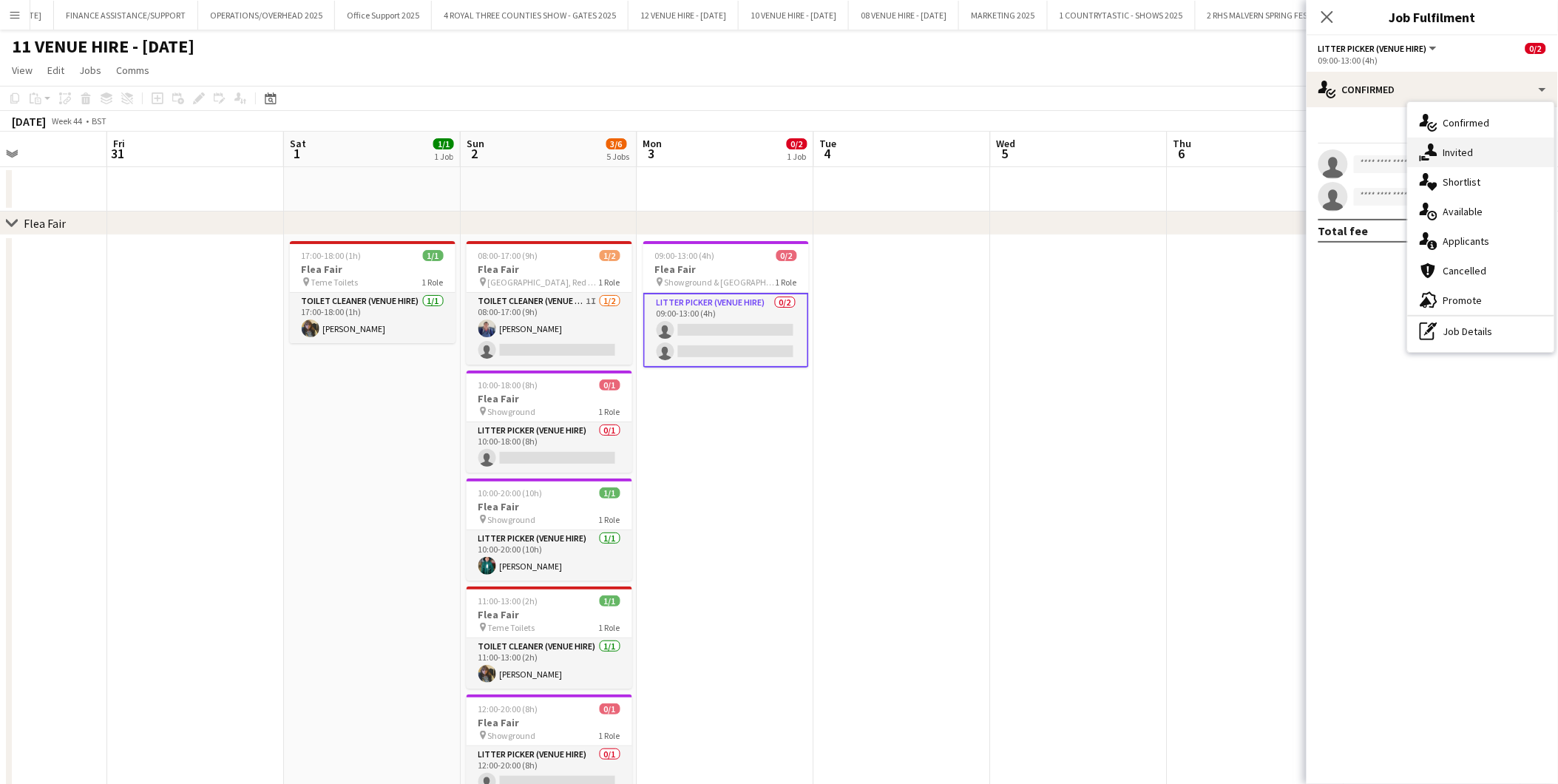
click at [1402, 155] on span "Invited" at bounding box center [1459, 152] width 31 height 13
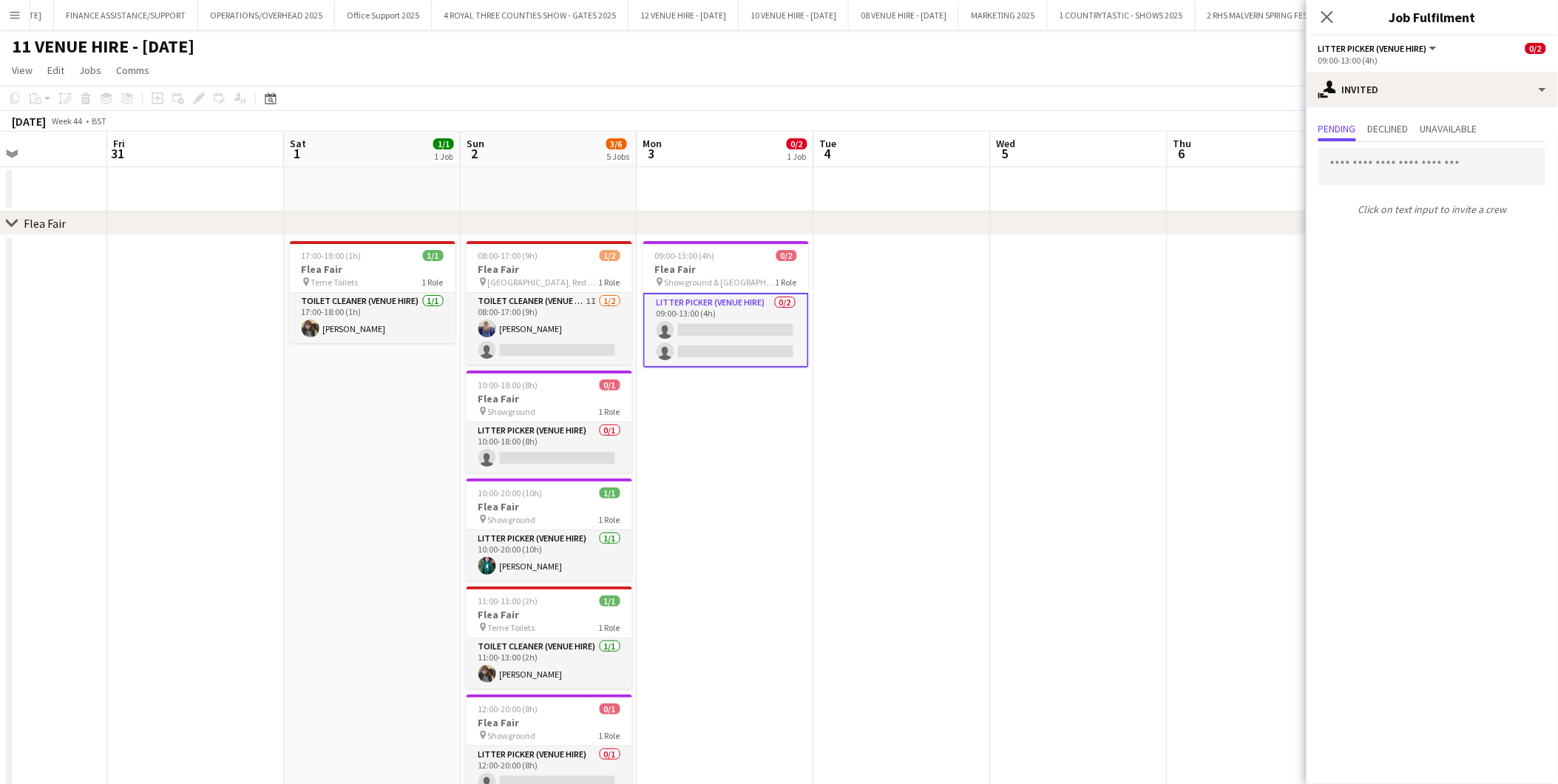
click at [748, 331] on app-card-role "Litter Picker (Venue Hire) 0/2 09:00-13:00 (4h) single-neutral-actions single-n…" at bounding box center [726, 330] width 166 height 75
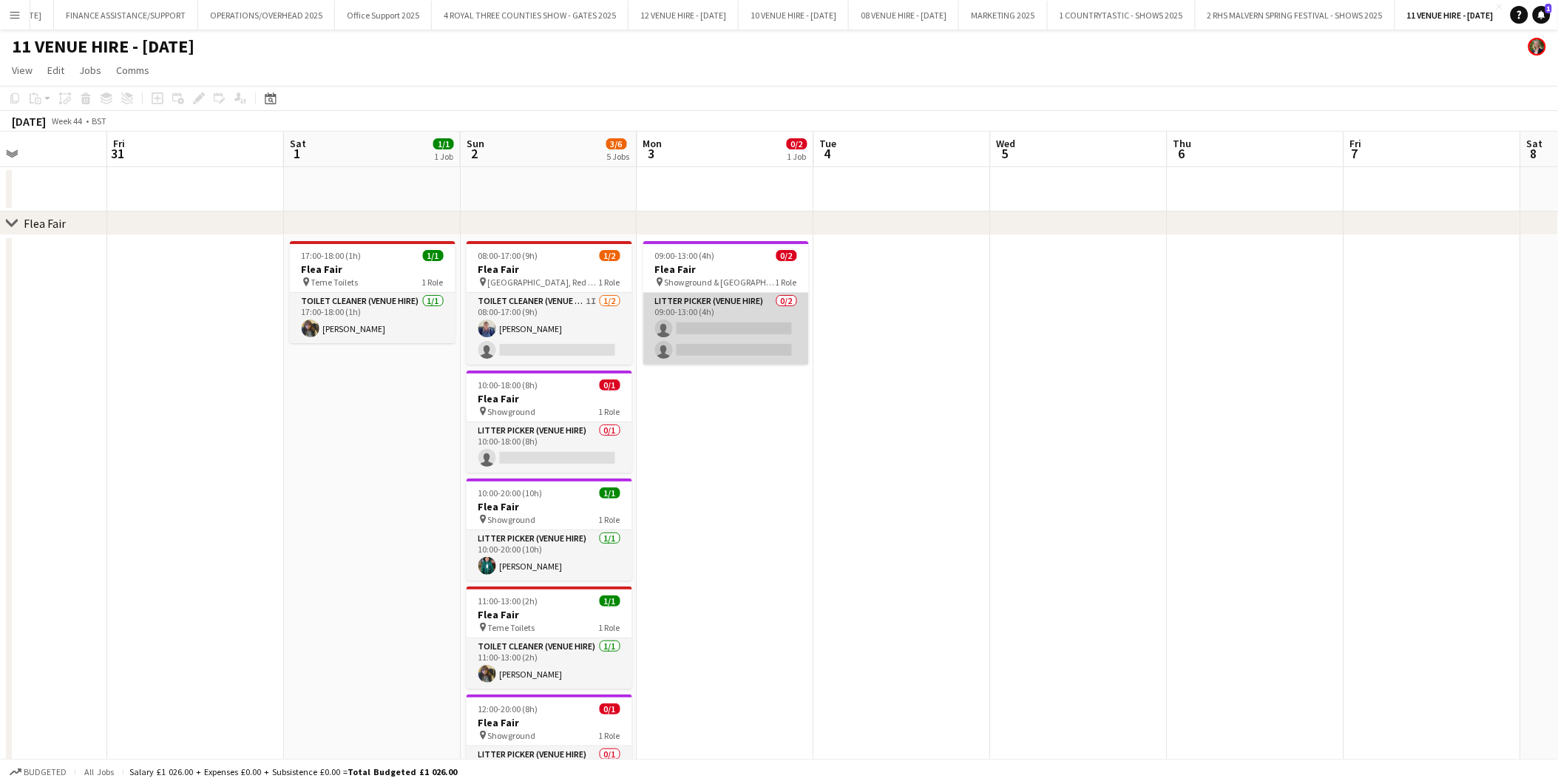
click at [760, 326] on app-card-role "Litter Picker (Venue Hire) 0/2 09:00-13:00 (4h) single-neutral-actions single-n…" at bounding box center [726, 329] width 166 height 72
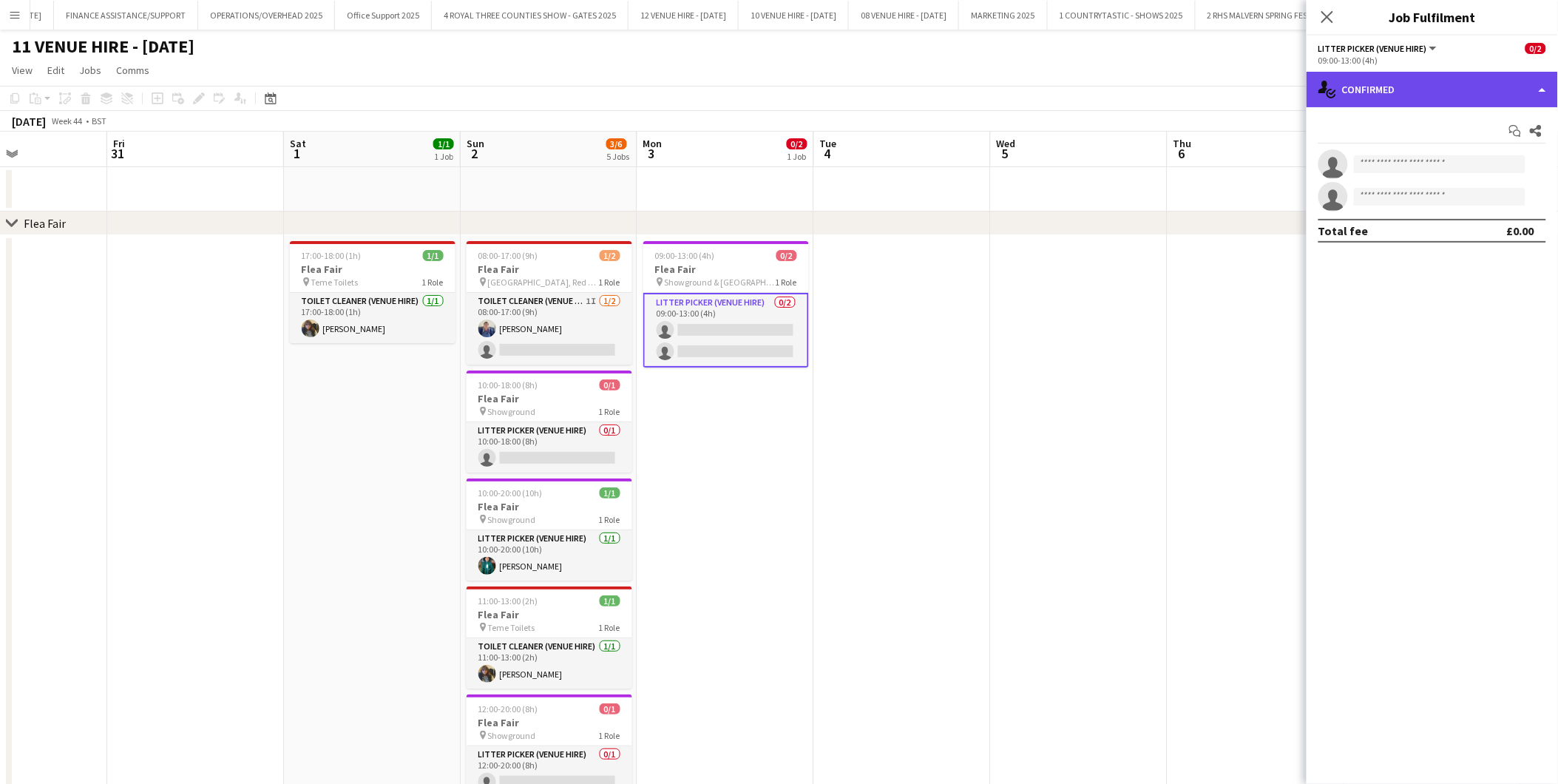
click at [1392, 86] on div "single-neutral-actions-check-2 Confirmed" at bounding box center [1433, 90] width 252 height 36
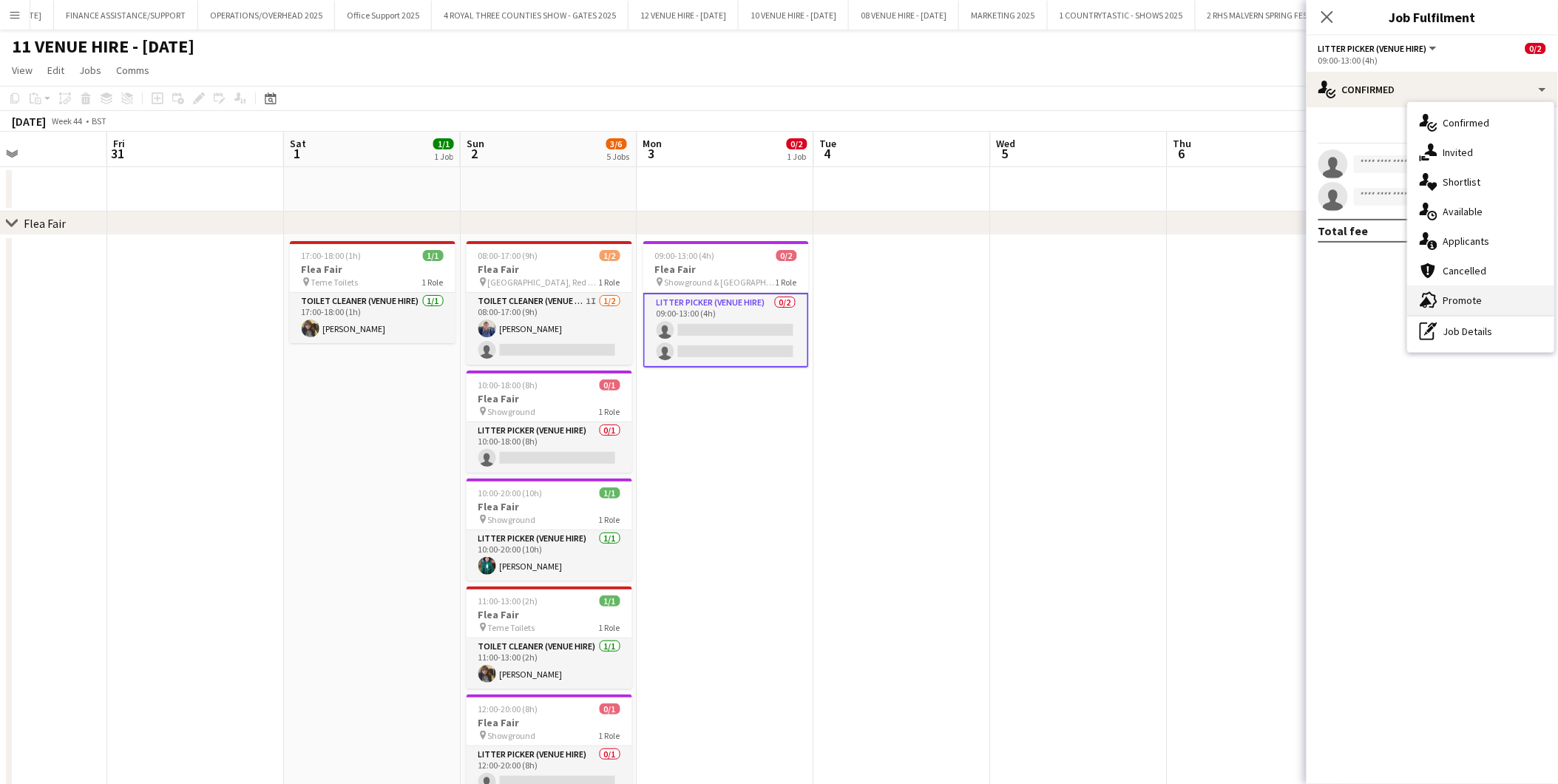
click at [1402, 298] on span "Promote" at bounding box center [1463, 300] width 39 height 13
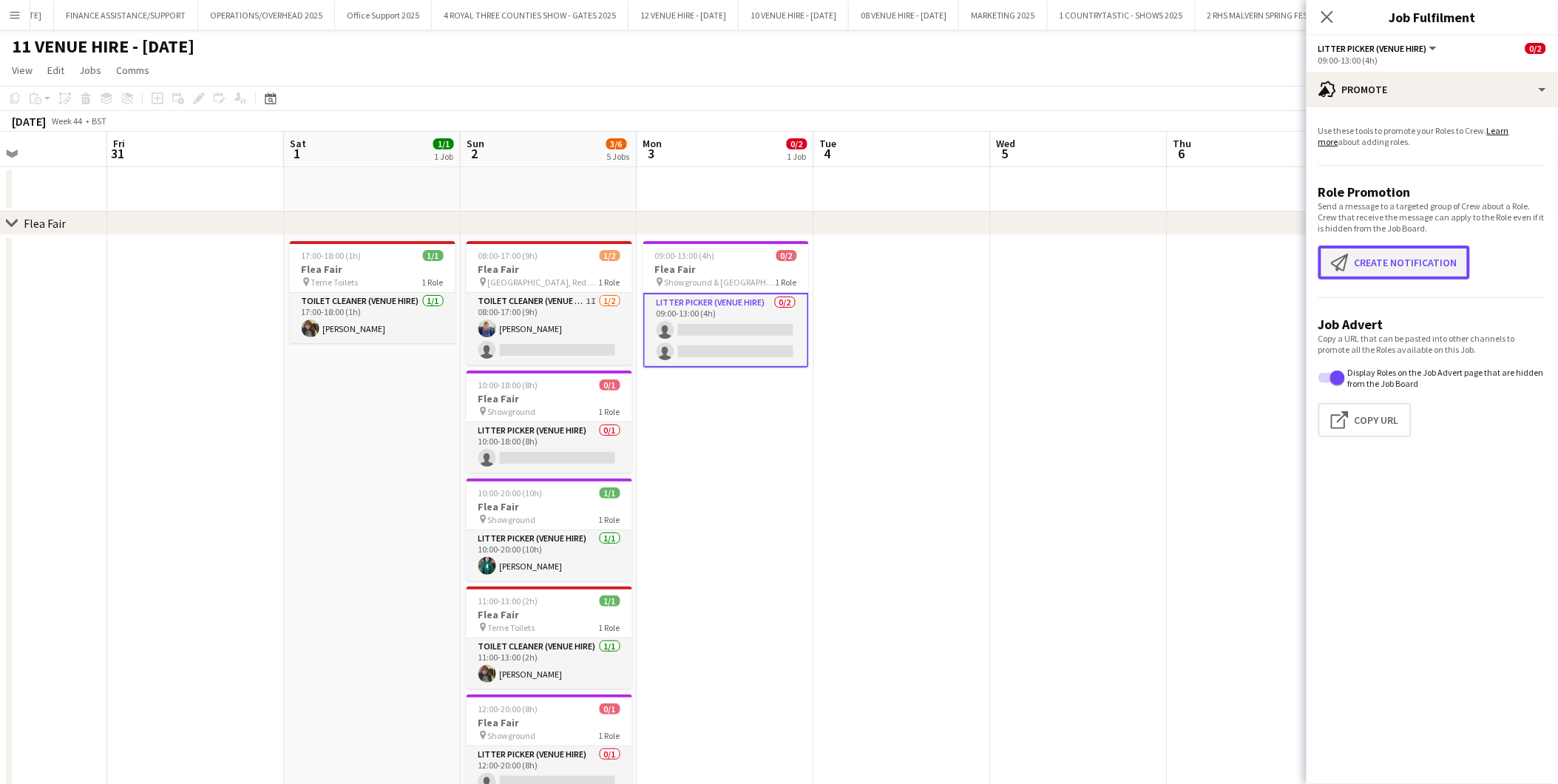
click at [1402, 254] on button "Create notification Create notification" at bounding box center [1394, 263] width 152 height 34
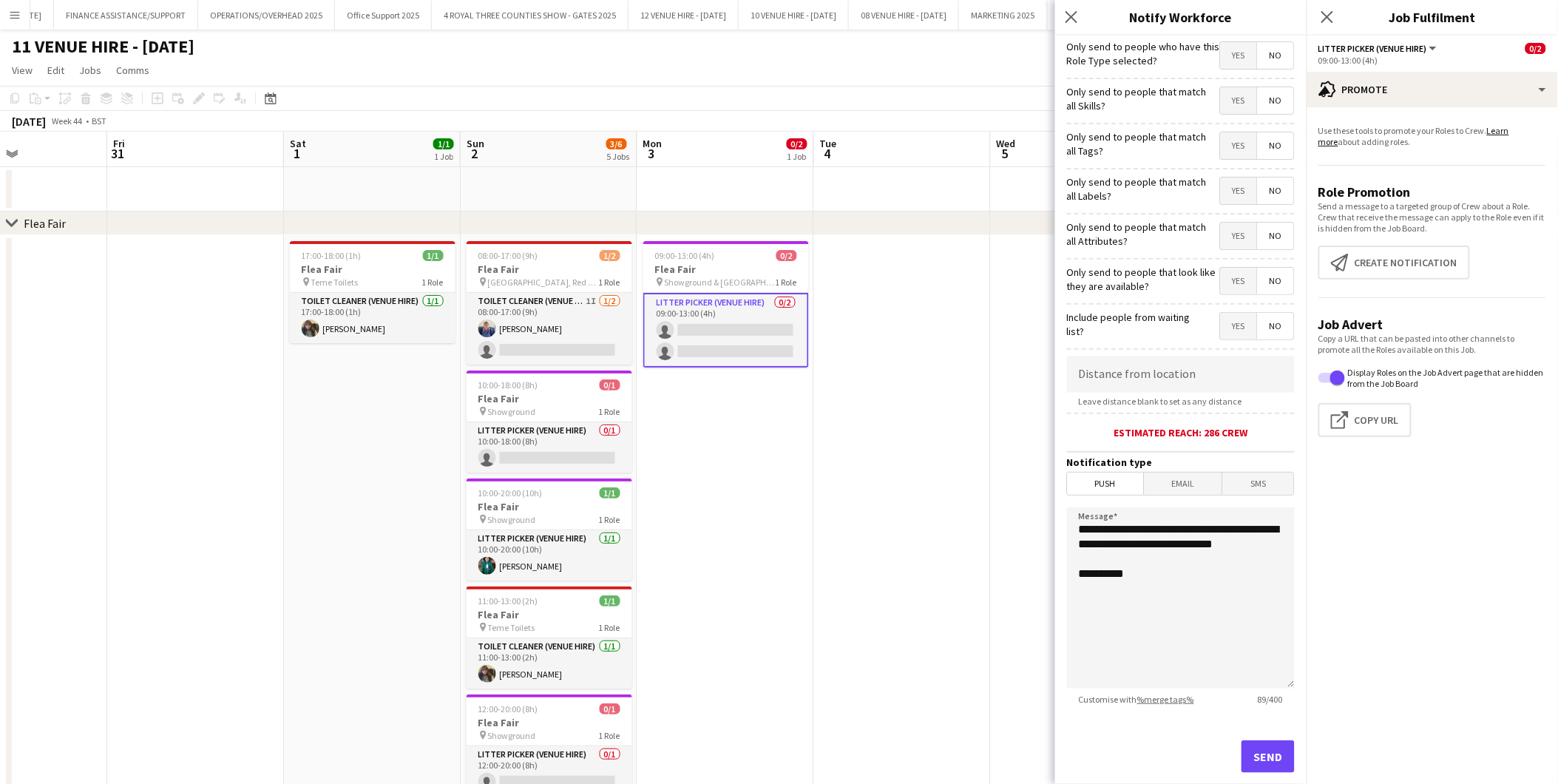
click at [1233, 57] on span "Yes" at bounding box center [1239, 55] width 37 height 27
click at [1111, 482] on span "Push" at bounding box center [1106, 484] width 76 height 22
click at [1259, 705] on button "Send" at bounding box center [1268, 756] width 53 height 33
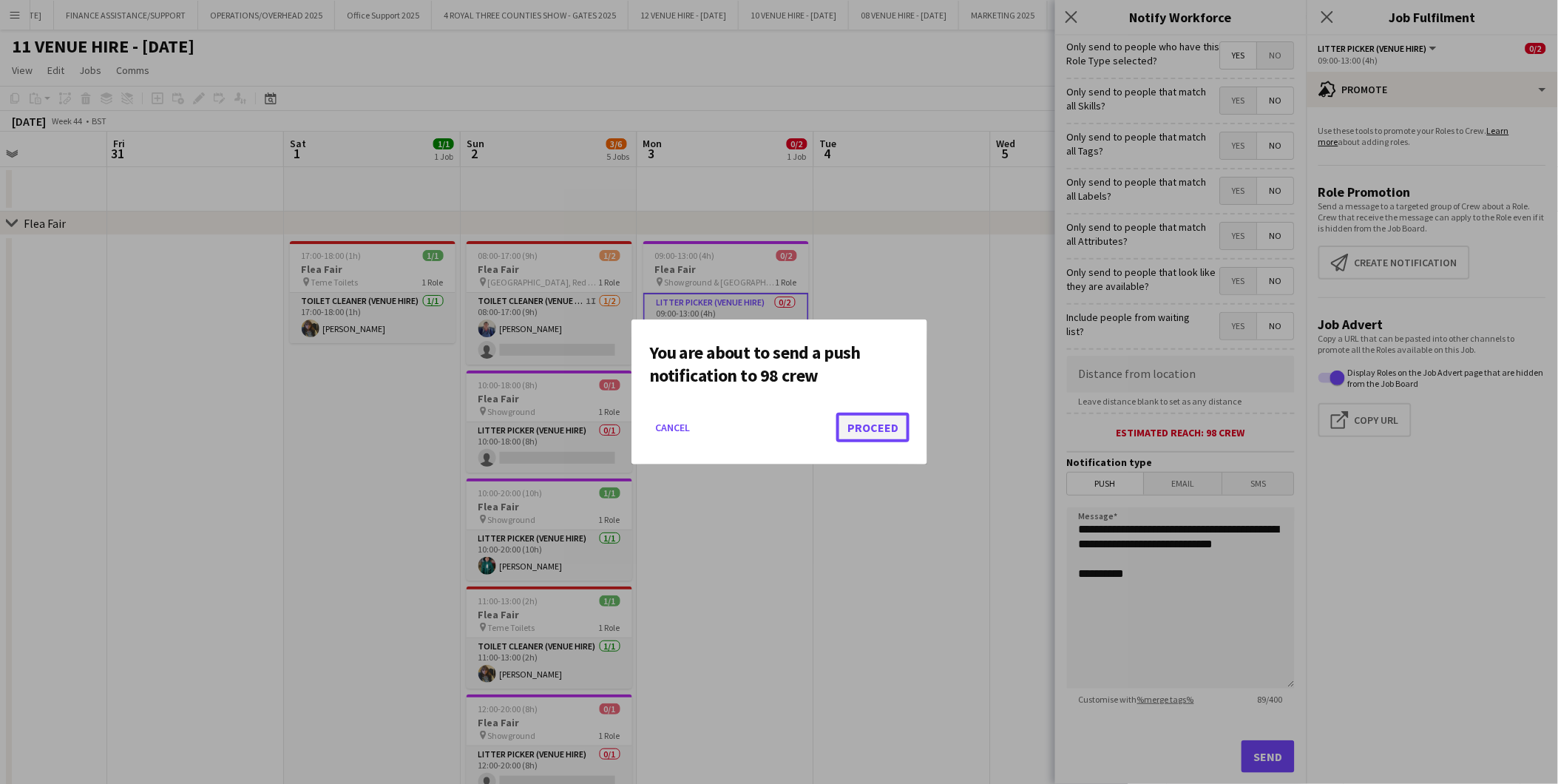
click at [888, 433] on button "Proceed" at bounding box center [873, 428] width 73 height 30
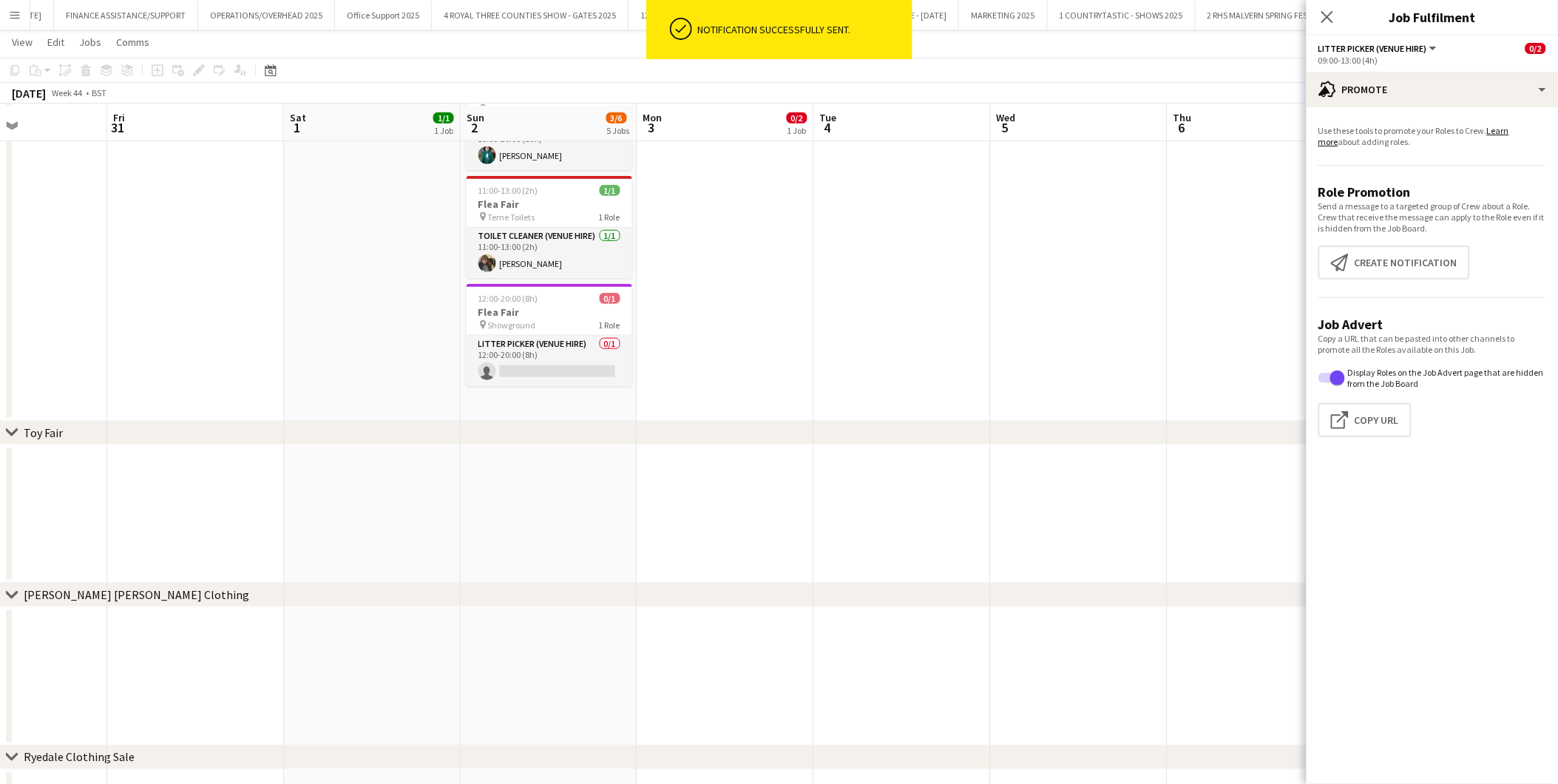
scroll to position [411, 0]
drag, startPoint x: 1000, startPoint y: 438, endPoint x: 621, endPoint y: 449, distance: 379.2
click at [616, 449] on div "chevron-right Flea Fair chevron-right Toy Fair chevron-right [PERSON_NAME] [PER…" at bounding box center [779, 277] width 1558 height 1259
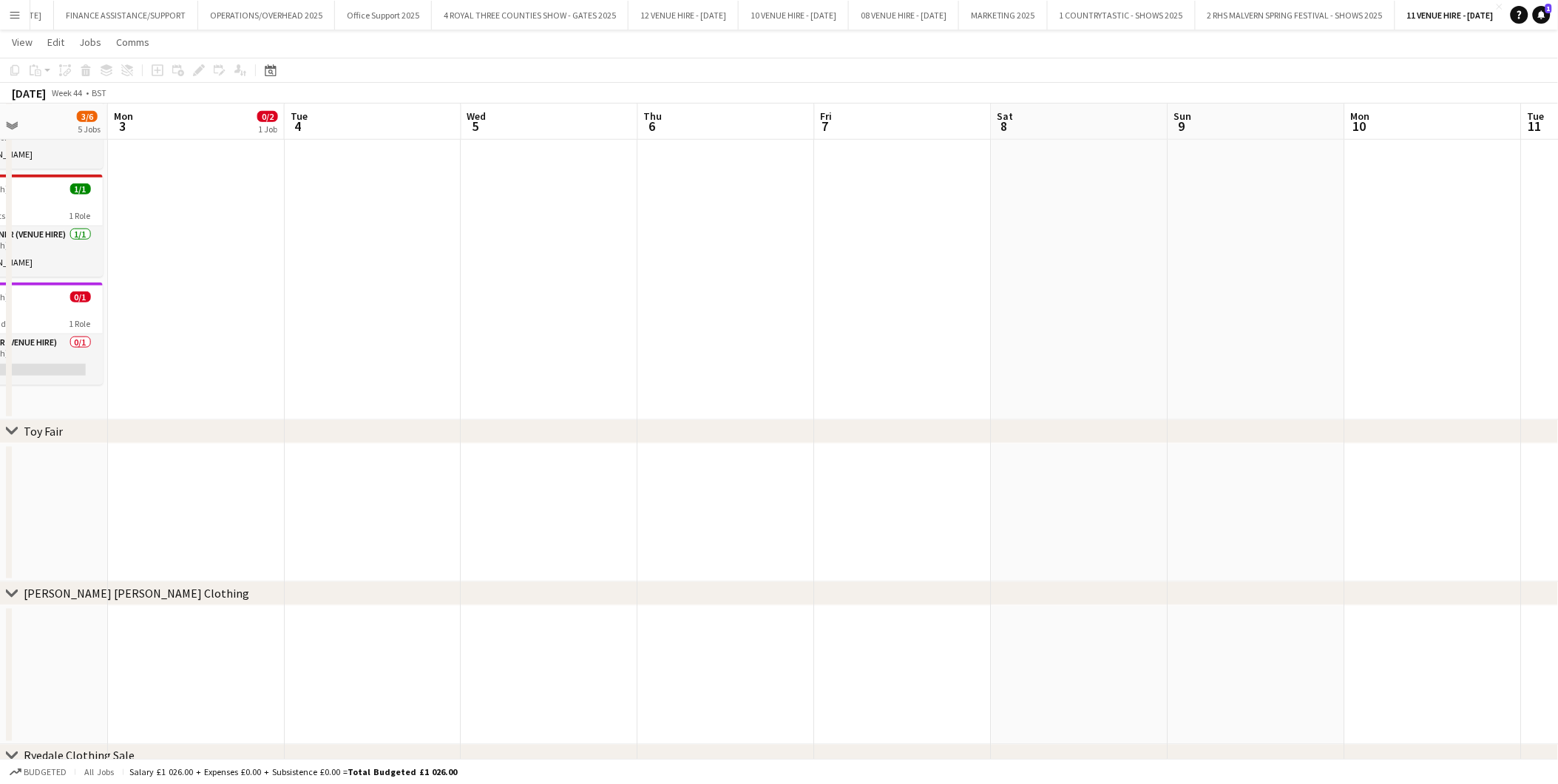
drag, startPoint x: 1028, startPoint y: 471, endPoint x: 497, endPoint y: 451, distance: 531.4
click at [497, 451] on app-calendar-viewport "Thu 30 Fri 31 Sat 1 1/1 1 Job Sun 2 3/6 5 Jobs Mon 3 0/2 1 Job Tue 4 Wed 5 Thu …" at bounding box center [779, 277] width 1558 height 1259
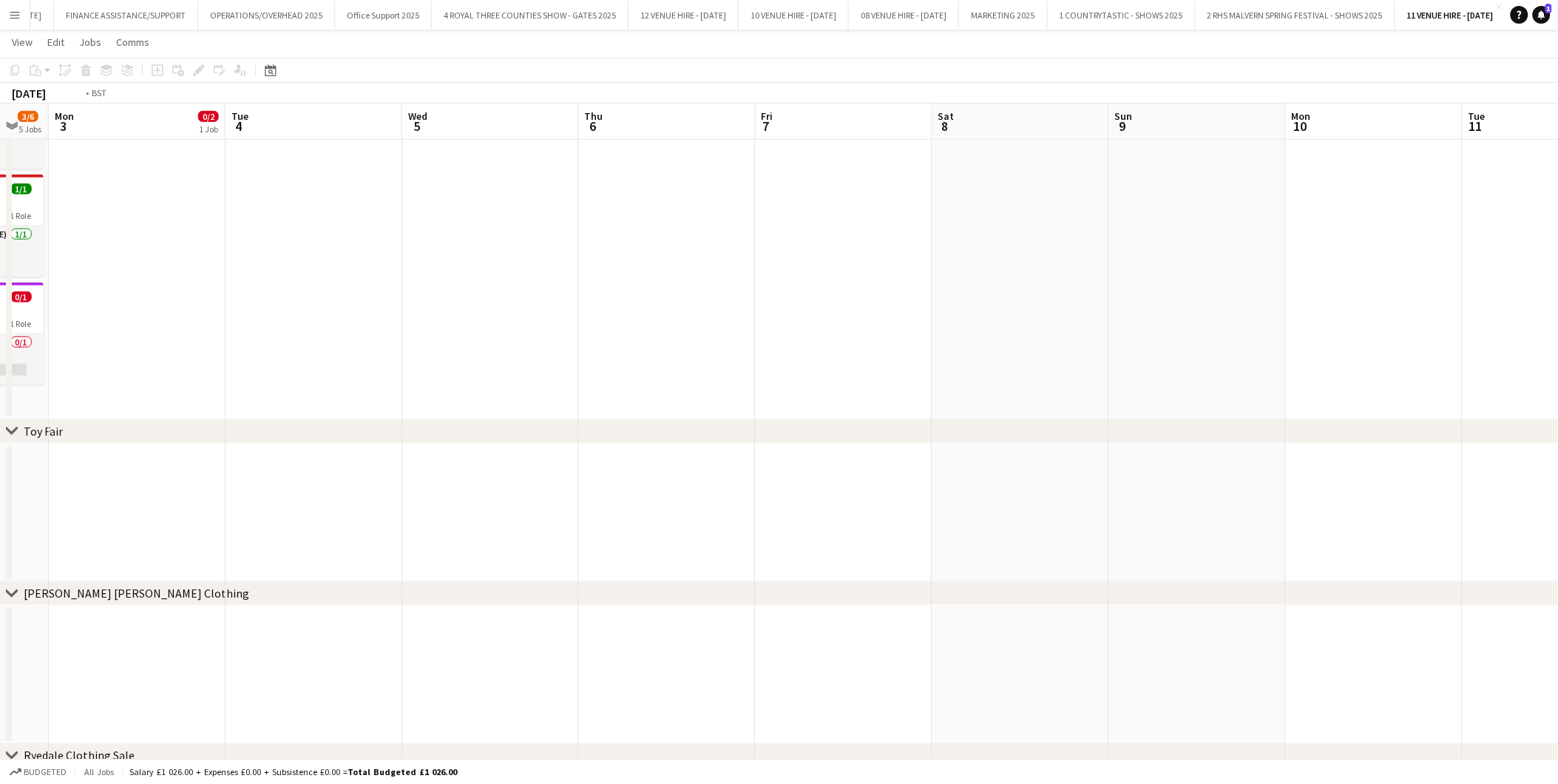
drag, startPoint x: 860, startPoint y: 452, endPoint x: 635, endPoint y: 454, distance: 225.0
click at [635, 454] on app-calendar-viewport "Fri 31 Sat 1 1/1 1 Job Sun 2 3/6 5 Jobs Mon 3 0/2 1 Job Tue 4 Wed 5 Thu 6 Fri 7…" at bounding box center [779, 277] width 1558 height 1259
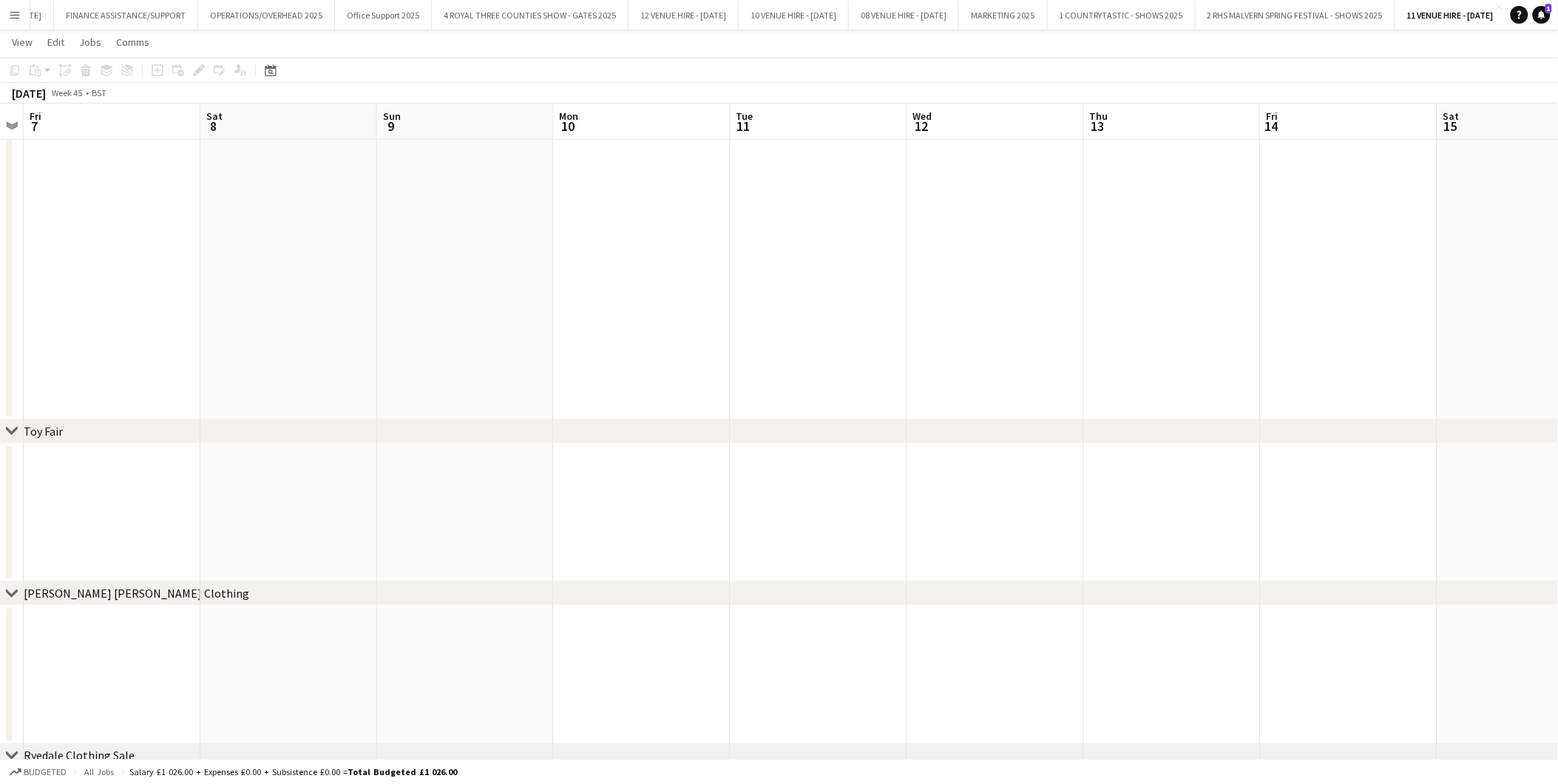
click at [607, 464] on app-calendar-viewport "Tue 4 Wed 5 Thu 6 Fri 7 Sat 8 Sun 9 Mon 10 Tue 11 Wed 12 Thu 13 Fri 14 Sat 15 S…" at bounding box center [779, 277] width 1558 height 1259
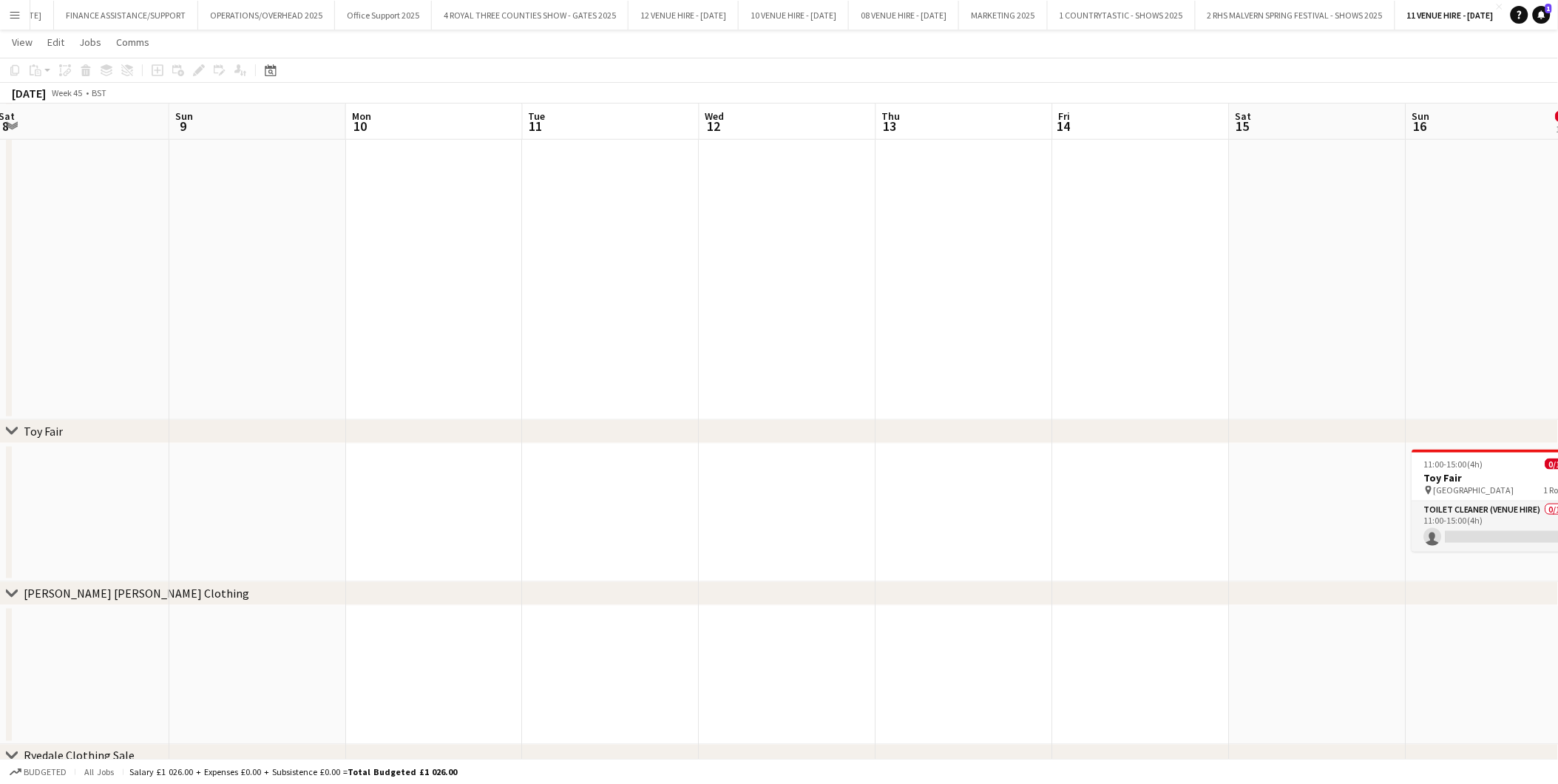
drag, startPoint x: 838, startPoint y: 456, endPoint x: 754, endPoint y: 459, distance: 84.1
click at [754, 459] on app-calendar-viewport "Wed 5 Thu 6 Fri 7 Sat 8 Sun 9 Mon 10 Tue 11 Wed 12 Thu 13 Fri 14 Sat 15 Sun 16 …" at bounding box center [779, 277] width 1558 height 1259
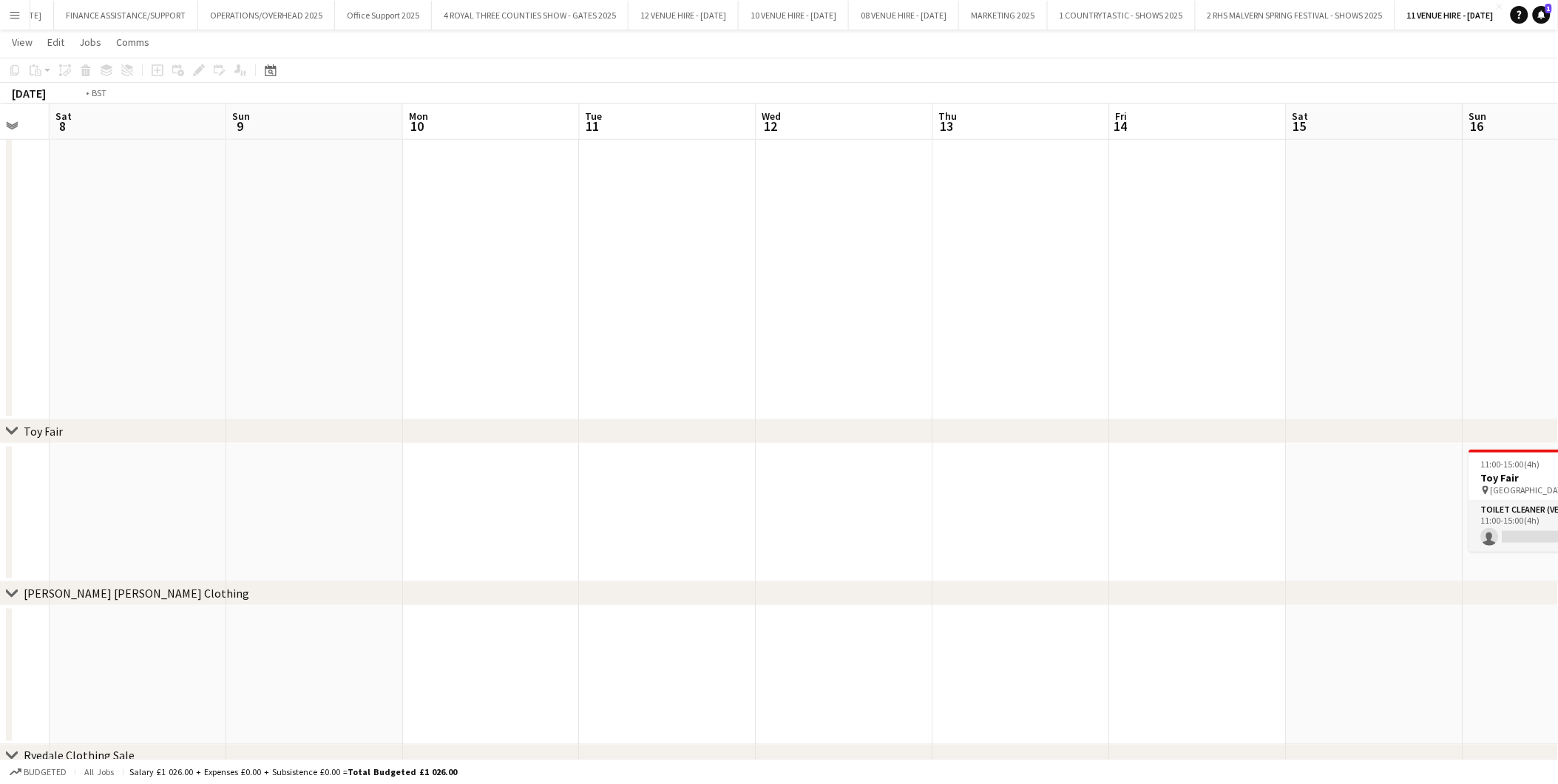
drag, startPoint x: 658, startPoint y: 446, endPoint x: 636, endPoint y: 445, distance: 22.0
click at [636, 445] on app-calendar-viewport "Wed 5 Thu 6 Fri 7 Sat 8 Sun 9 Mon 10 Tue 11 Wed 12 Thu 13 Fri 14 Sat 15 Sun 16 …" at bounding box center [779, 277] width 1558 height 1259
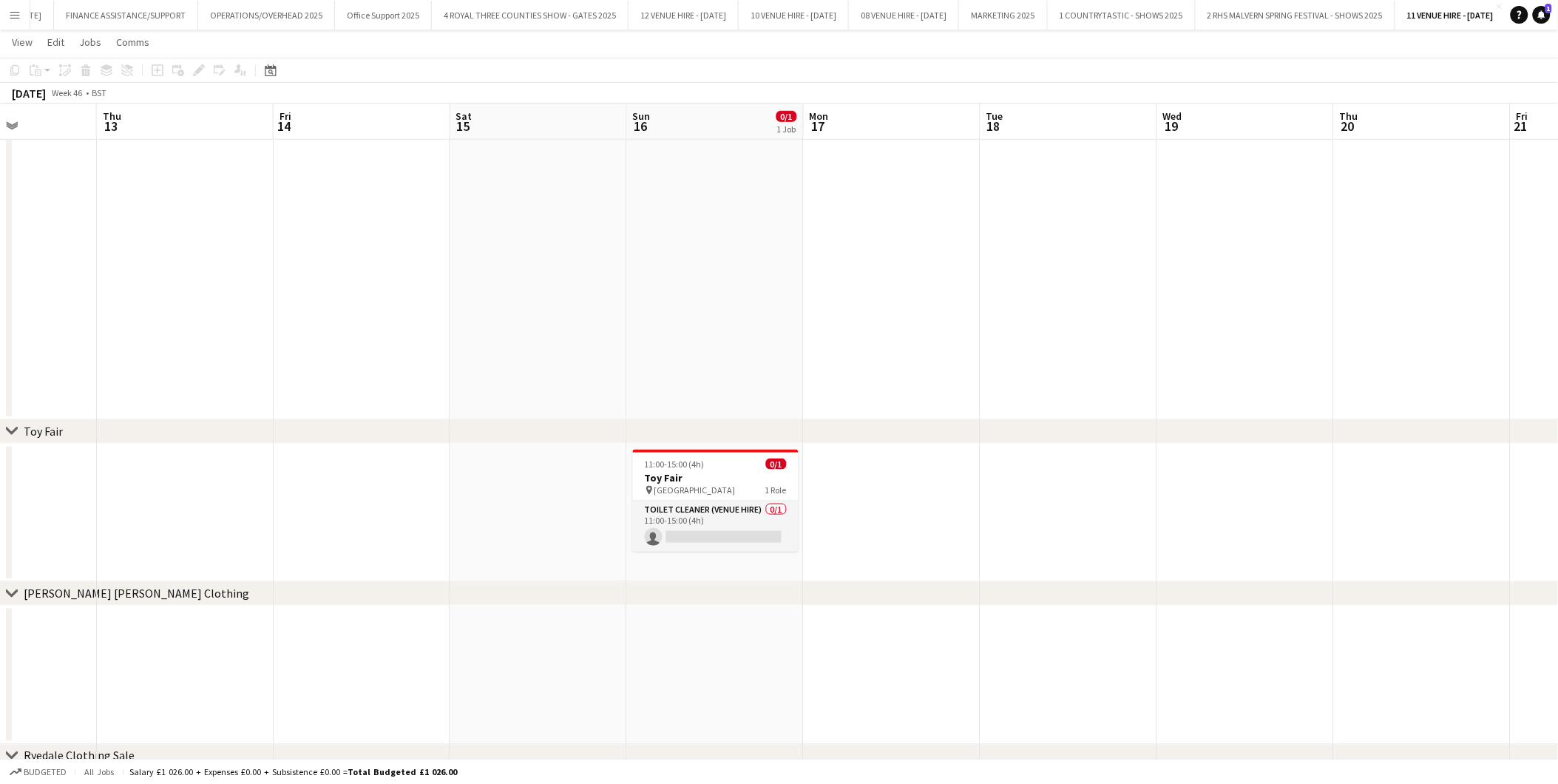
scroll to position [0, 496]
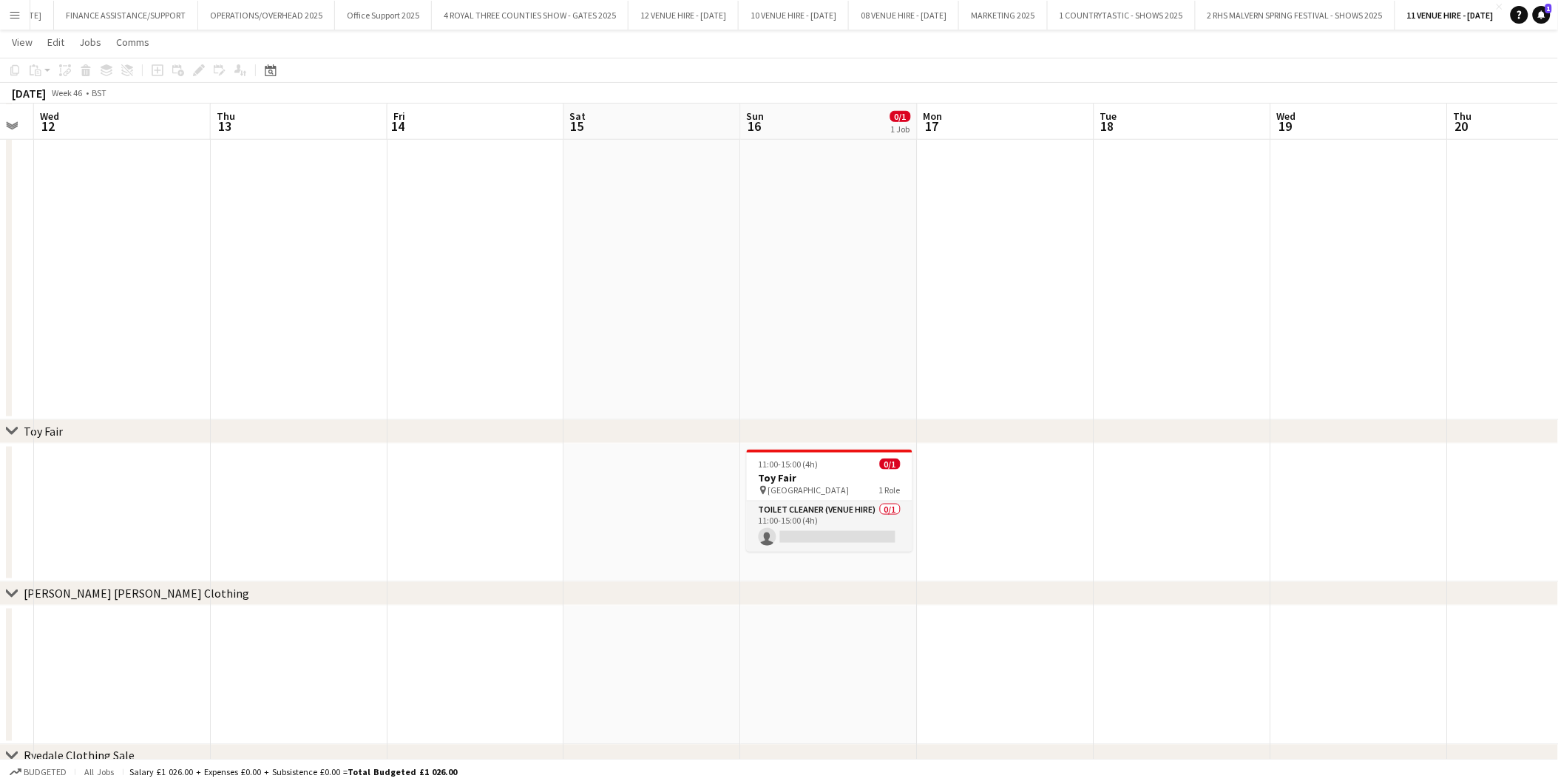
drag, startPoint x: 1288, startPoint y: 451, endPoint x: 922, endPoint y: 455, distance: 366.0
click at [922, 455] on app-calendar-viewport "Sun 9 Mon 10 Tue 11 Wed 12 Thu 13 Fri 14 Sat 15 Sun 16 0/1 1 Job Mon 17 Tue 18 …" at bounding box center [779, 277] width 1558 height 1259
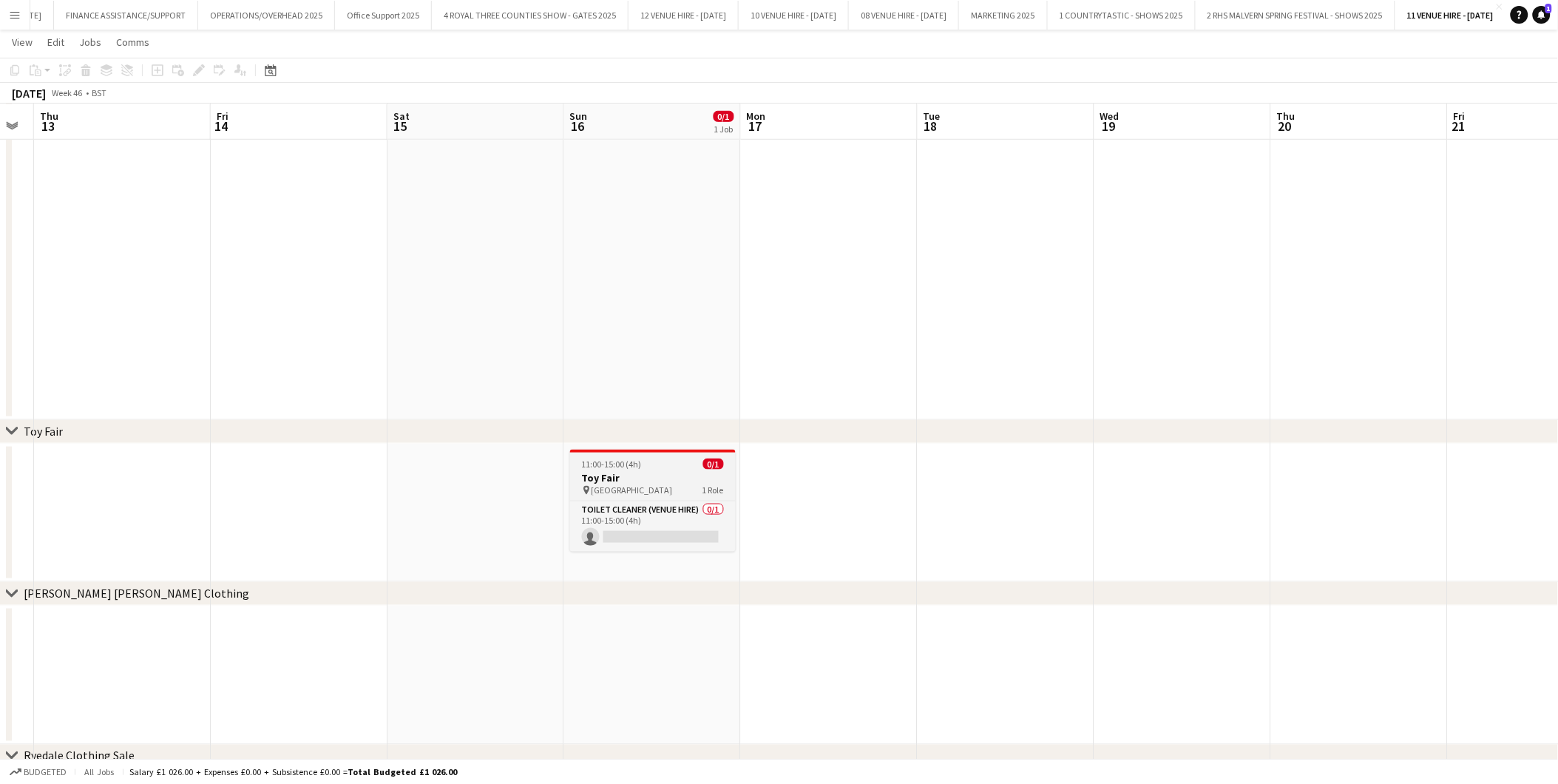
click at [625, 476] on h3 "Toy Fair" at bounding box center [653, 478] width 166 height 13
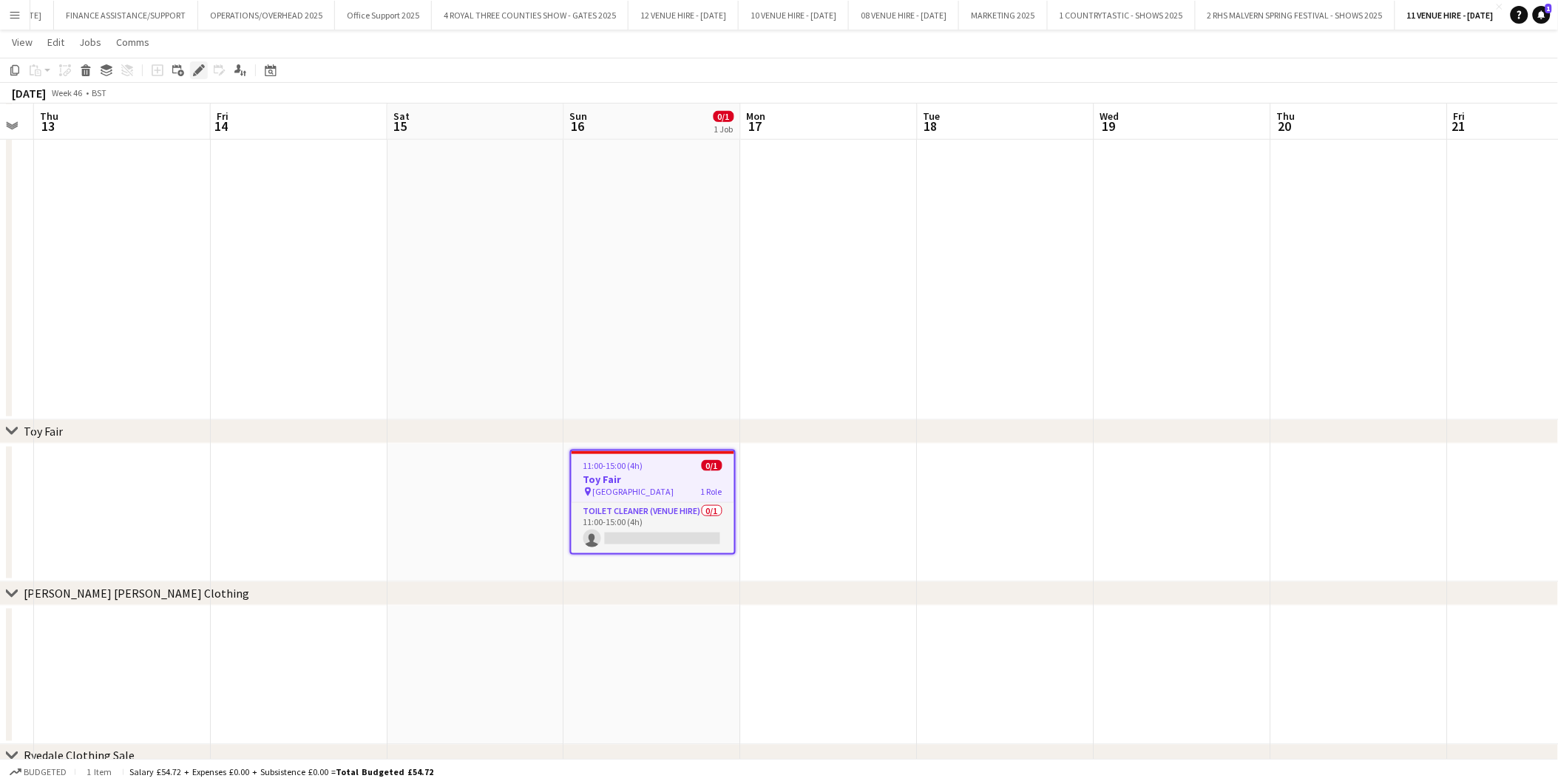
click at [202, 64] on icon "Edit" at bounding box center [199, 70] width 12 height 12
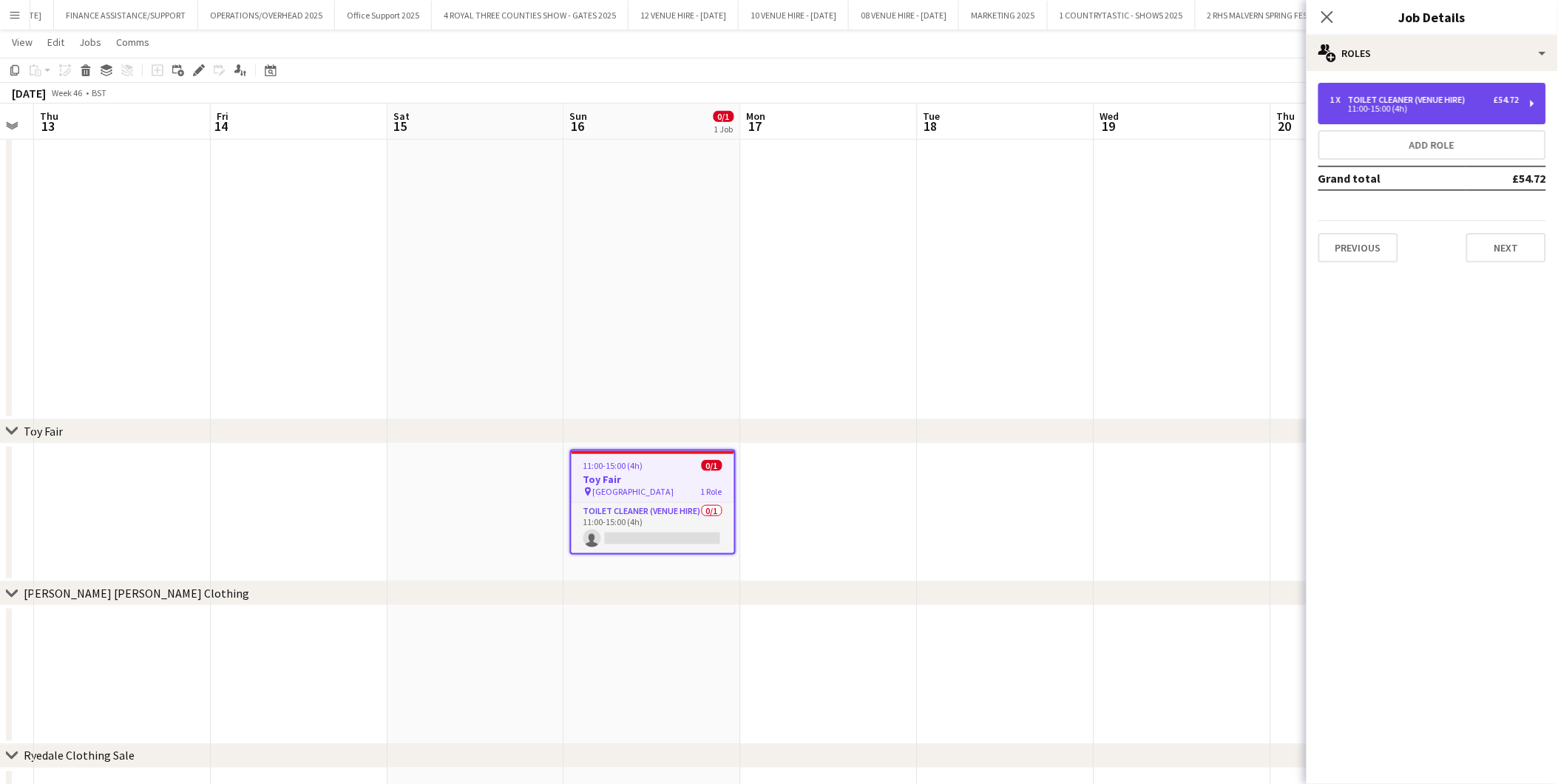
click at [1385, 109] on div "11:00-15:00 (4h)" at bounding box center [1424, 109] width 189 height 7
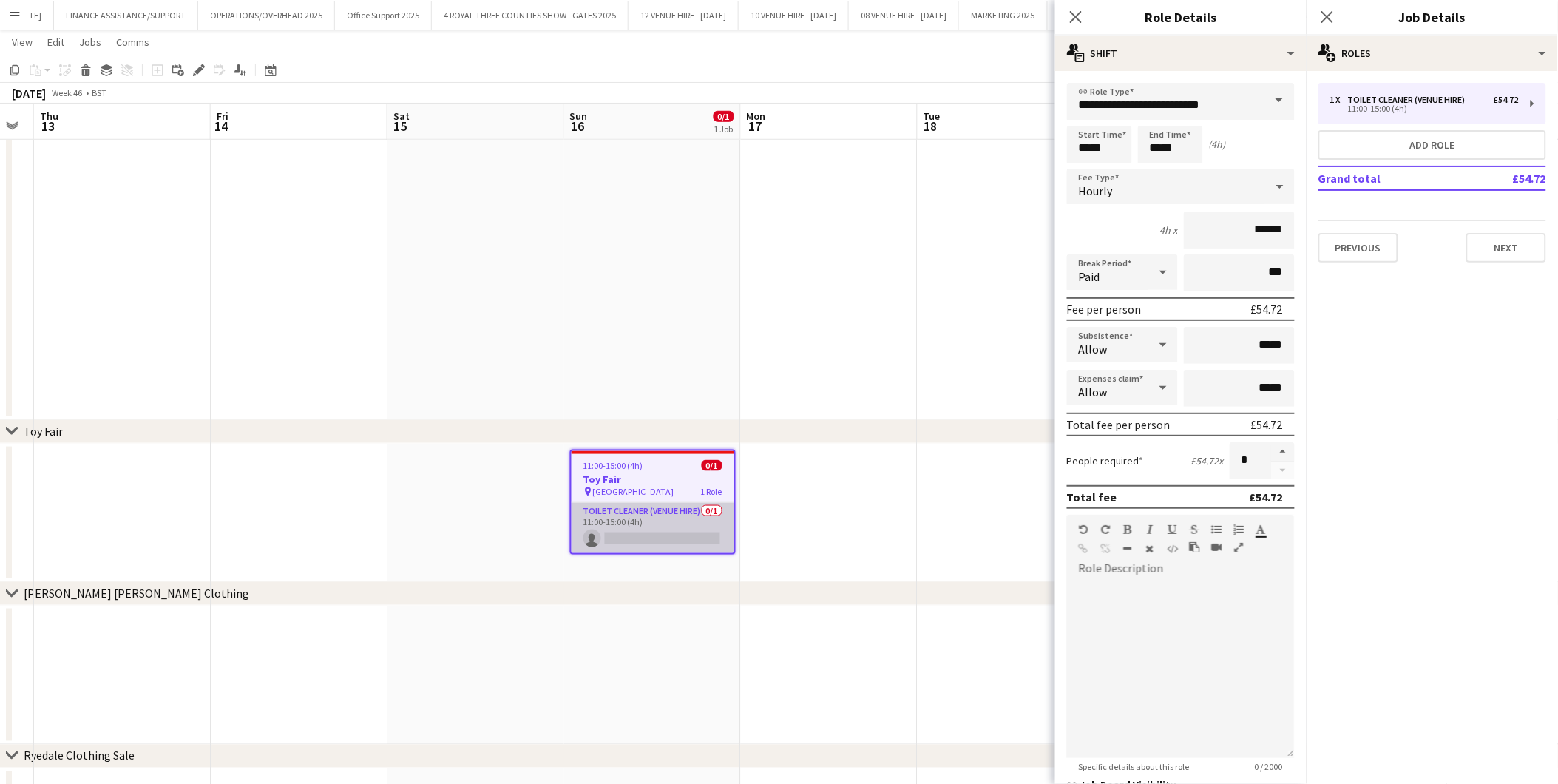
click at [681, 542] on app-card-role "Toilet Cleaner (Venue Hire) 0/1 11:00-15:00 (4h) single-neutral-actions" at bounding box center [653, 527] width 163 height 50
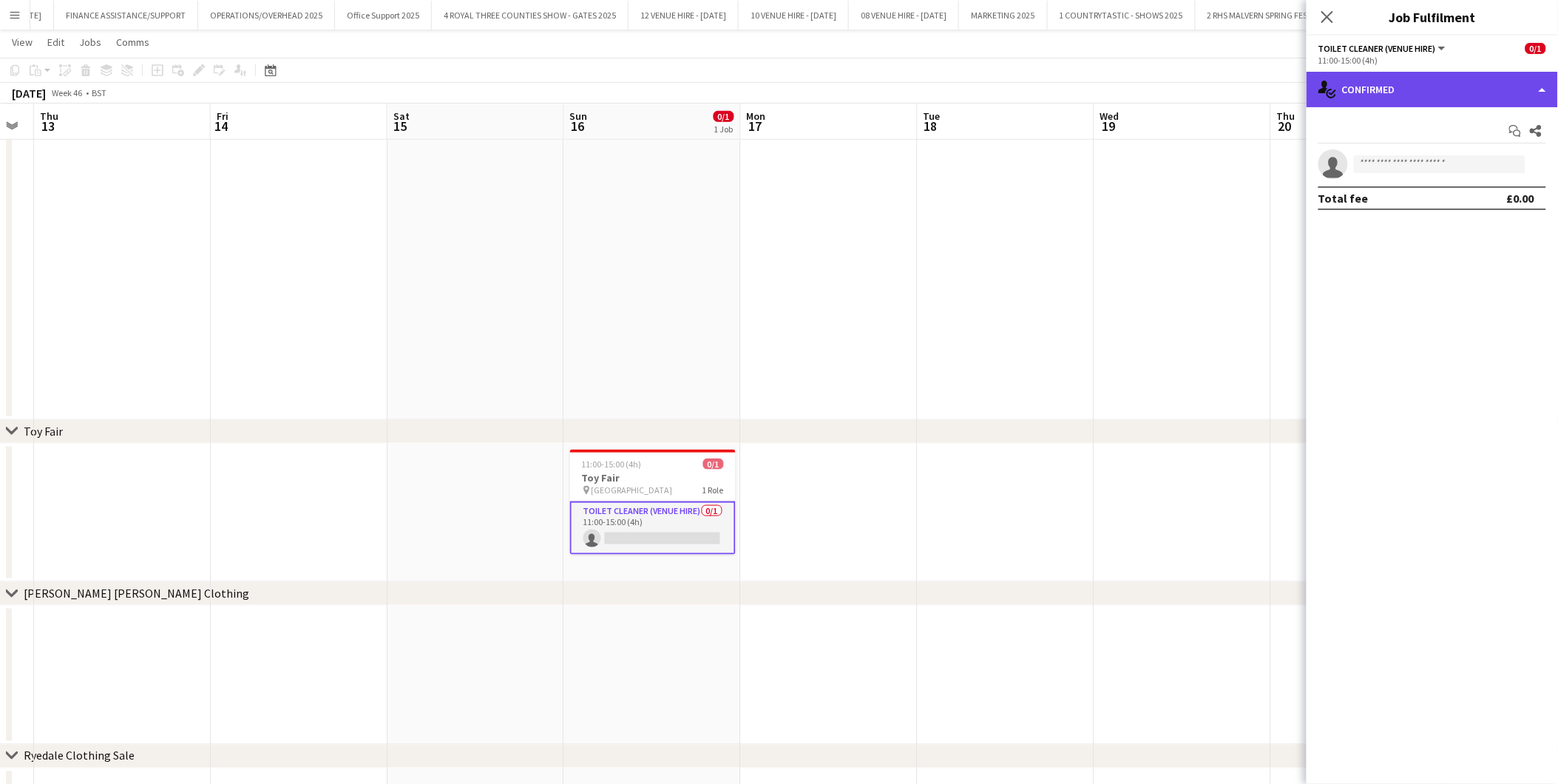
click at [1379, 84] on div "single-neutral-actions-check-2 Confirmed" at bounding box center [1433, 90] width 252 height 36
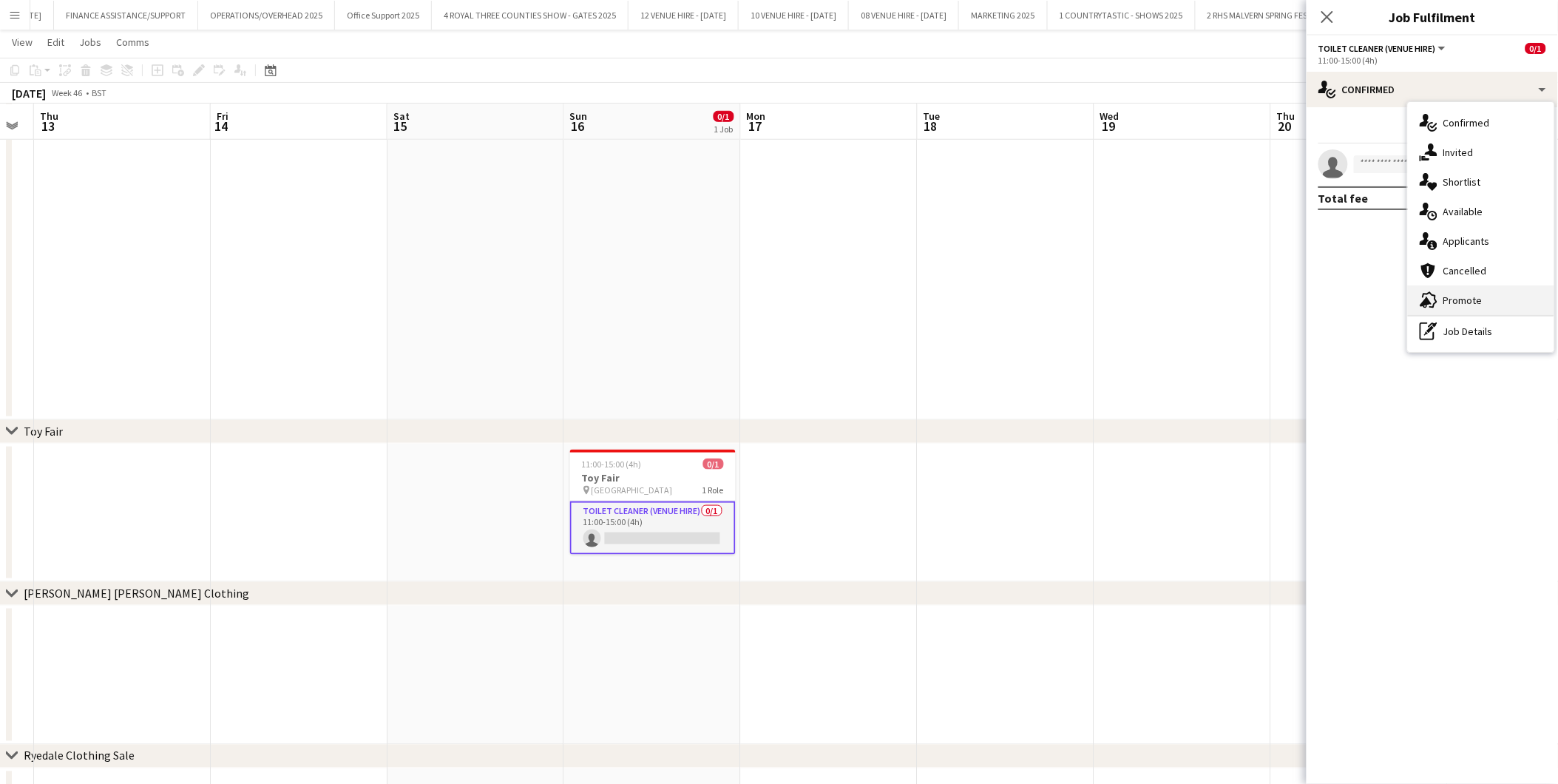
click at [1402, 294] on span "Promote" at bounding box center [1463, 300] width 39 height 13
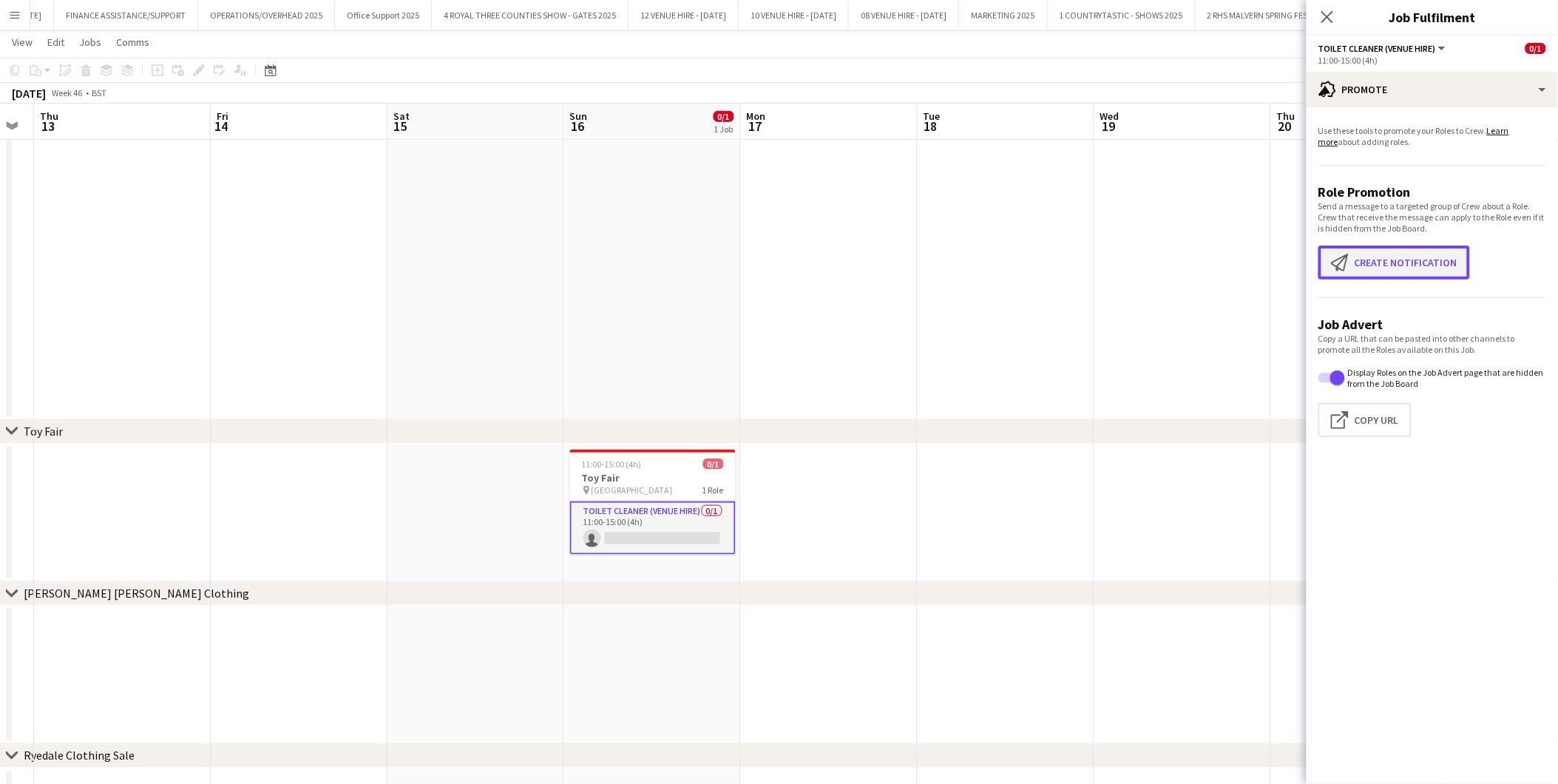
click at [1402, 266] on button "Create notification Create notification" at bounding box center [1394, 263] width 152 height 34
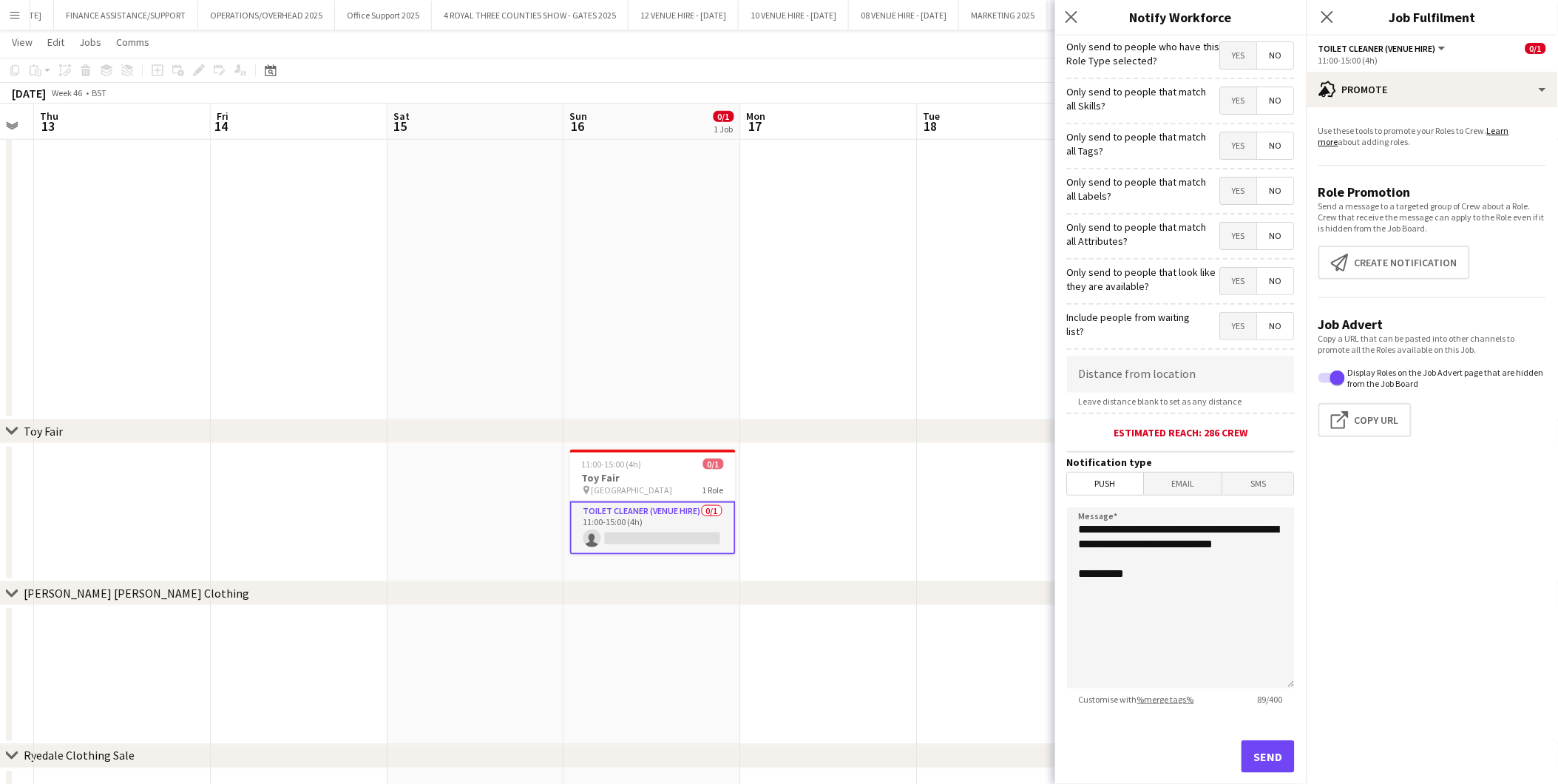
click at [1228, 55] on span "Yes" at bounding box center [1239, 55] width 37 height 27
click at [1135, 490] on span "Push" at bounding box center [1106, 484] width 76 height 22
click at [1245, 705] on button "Send" at bounding box center [1268, 756] width 53 height 33
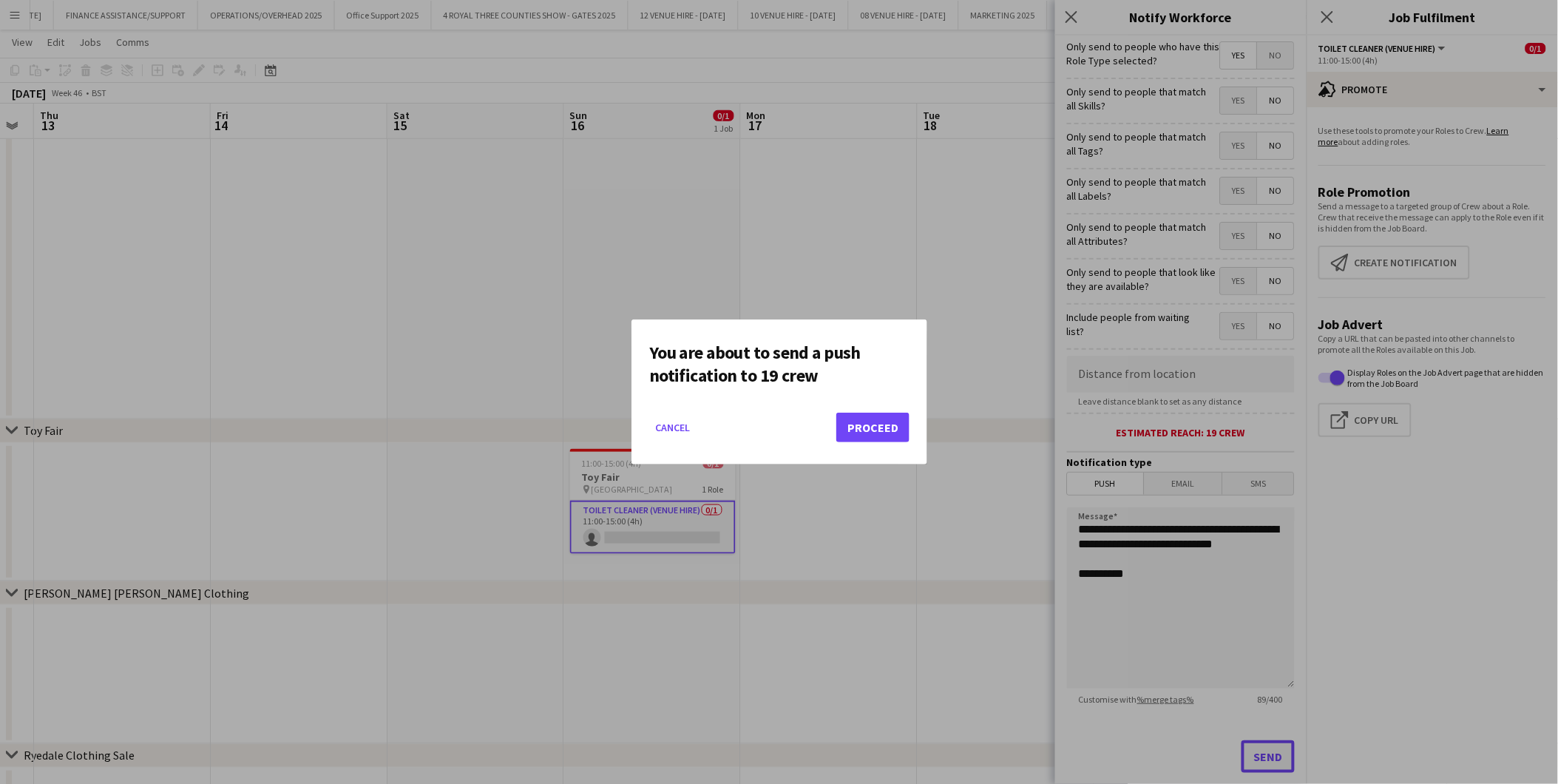
scroll to position [0, 0]
click at [874, 422] on button "Proceed" at bounding box center [873, 428] width 73 height 30
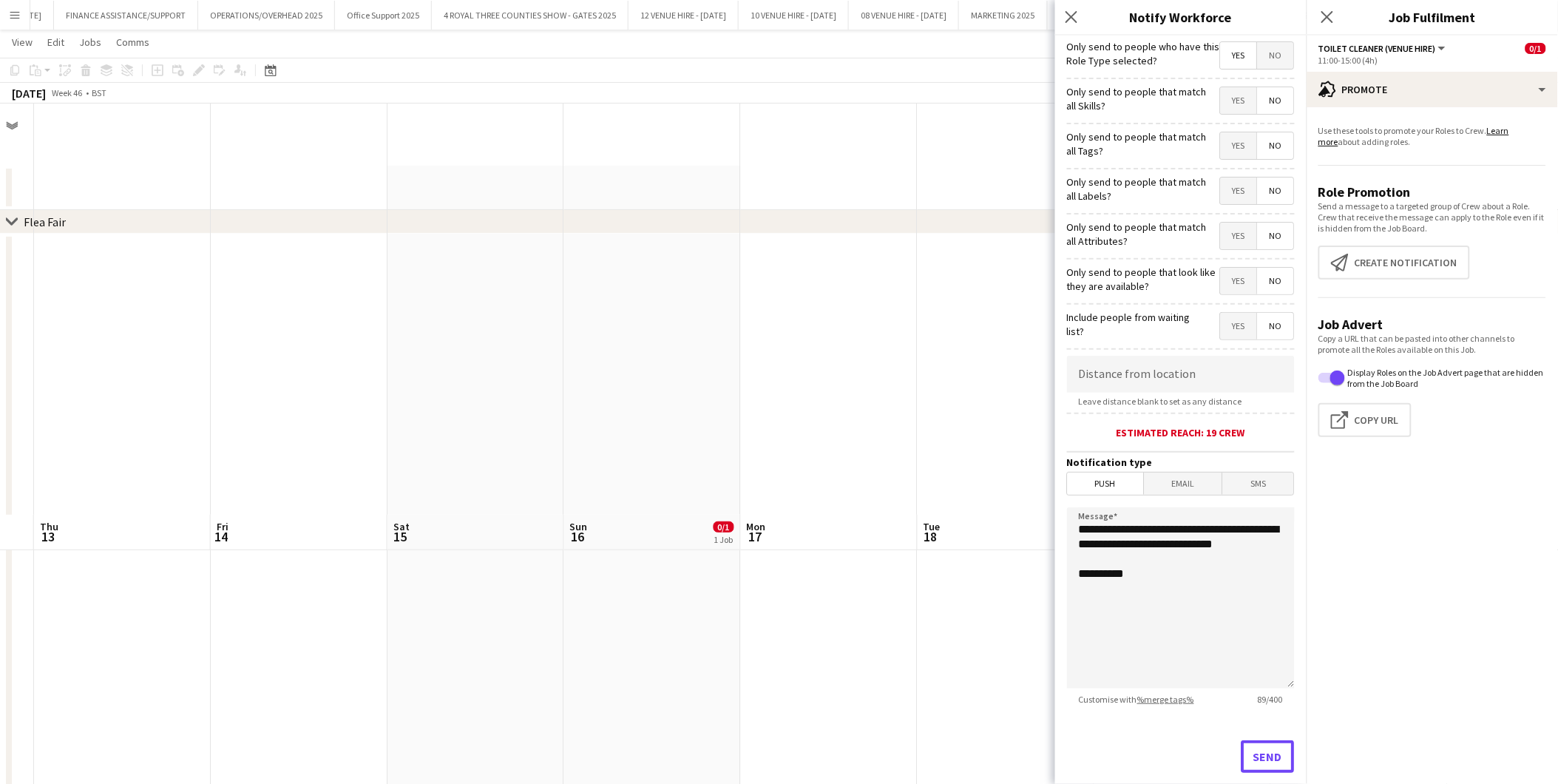
scroll to position [411, 0]
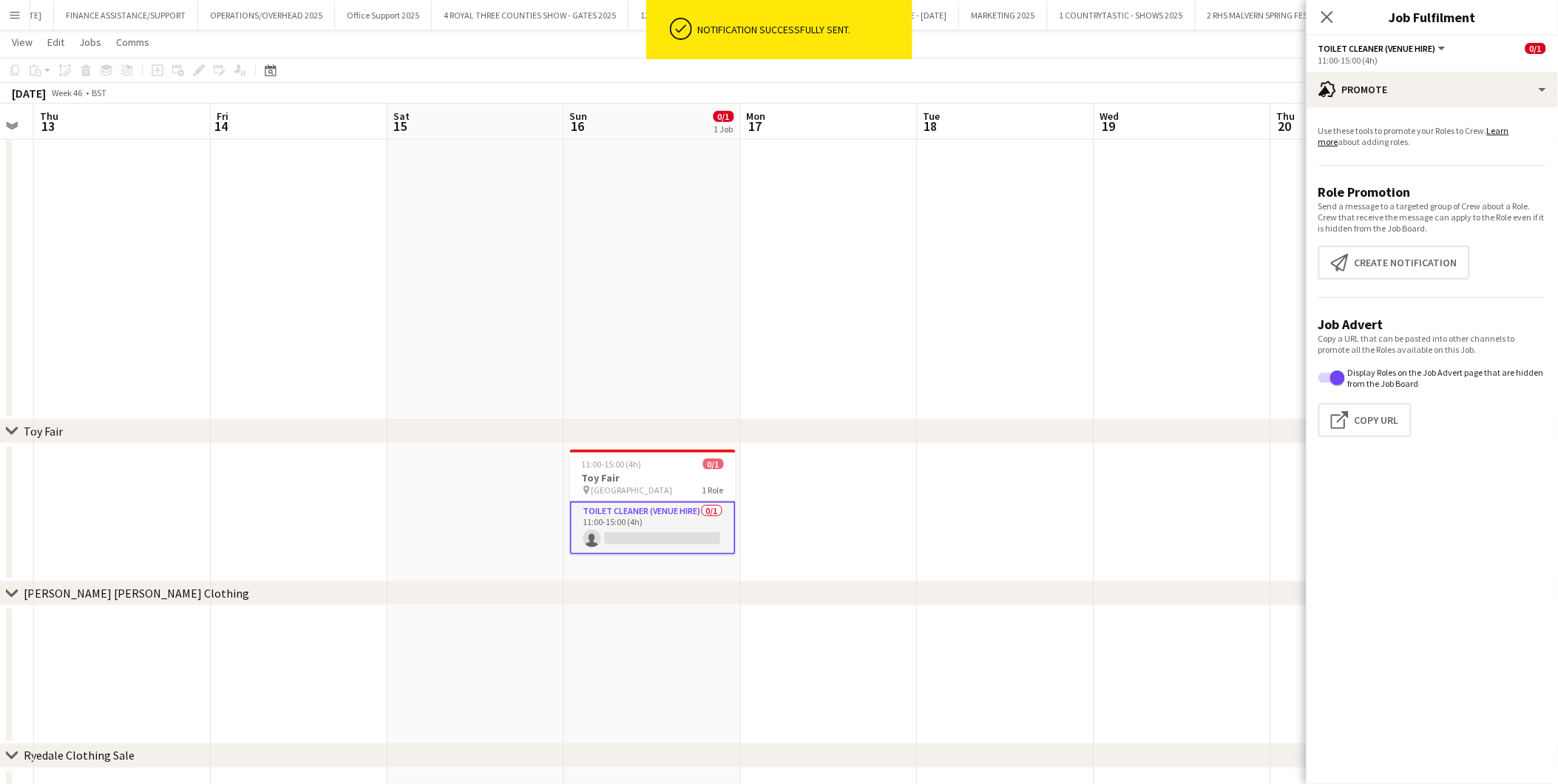
click at [913, 469] on app-date-cell at bounding box center [829, 513] width 177 height 139
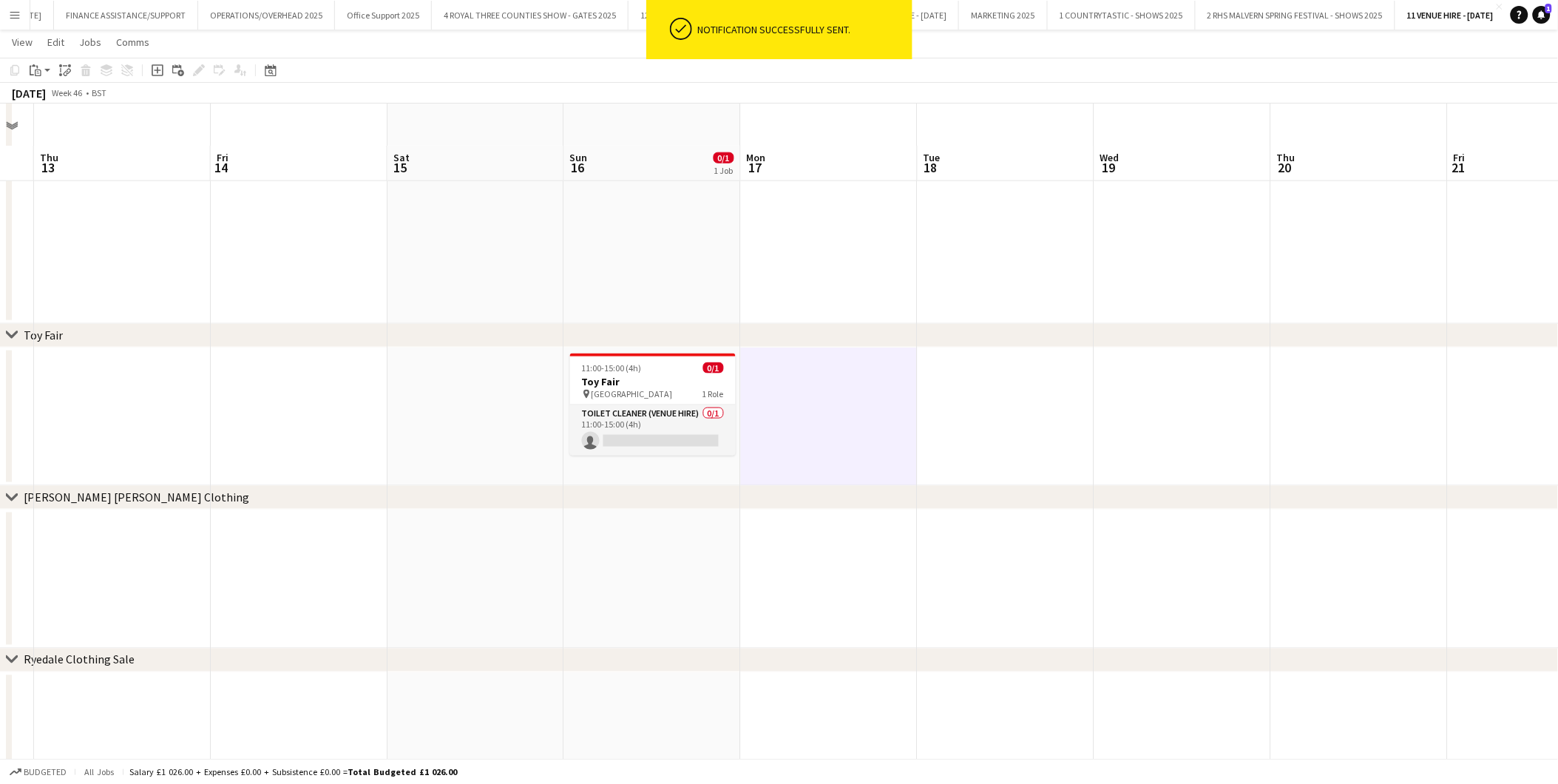
scroll to position [558, 0]
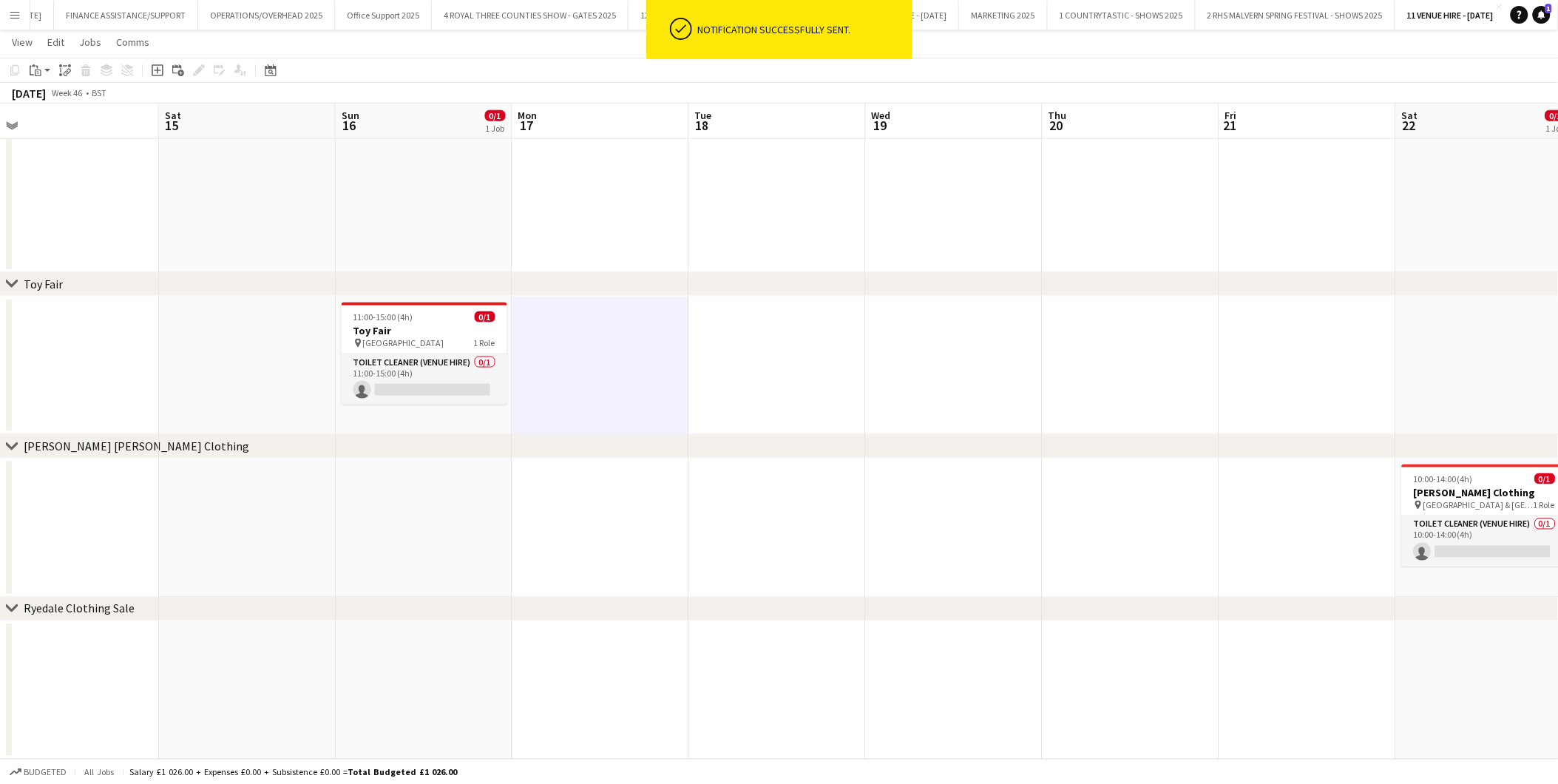
drag, startPoint x: 1088, startPoint y: 487, endPoint x: 860, endPoint y: 499, distance: 228.3
click at [860, 499] on app-calendar-viewport "Tue 11 Wed 12 Thu 13 Fri 14 Sat 15 Sun 16 0/1 1 Job Mon 17 Tue 18 Wed 19 Thu 20…" at bounding box center [779, 130] width 1558 height 1259
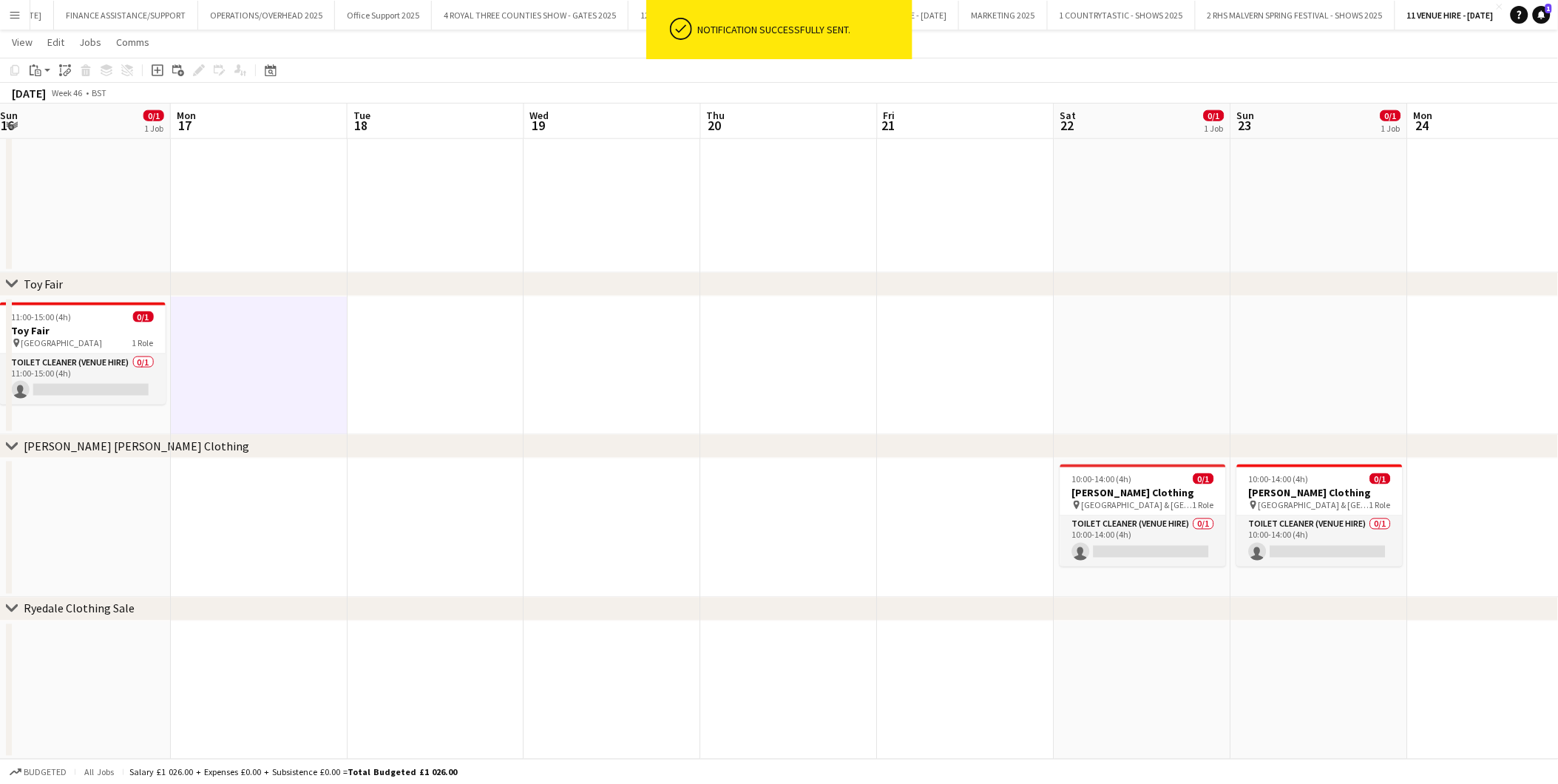
drag, startPoint x: 1079, startPoint y: 484, endPoint x: 804, endPoint y: 476, distance: 275.1
click at [804, 476] on app-calendar-viewport "Thu 13 Fri 14 Sat 15 Sun 16 0/1 1 Job Mon 17 Tue 18 Wed 19 Thu 20 Fri 21 Sat 22…" at bounding box center [779, 130] width 1558 height 1259
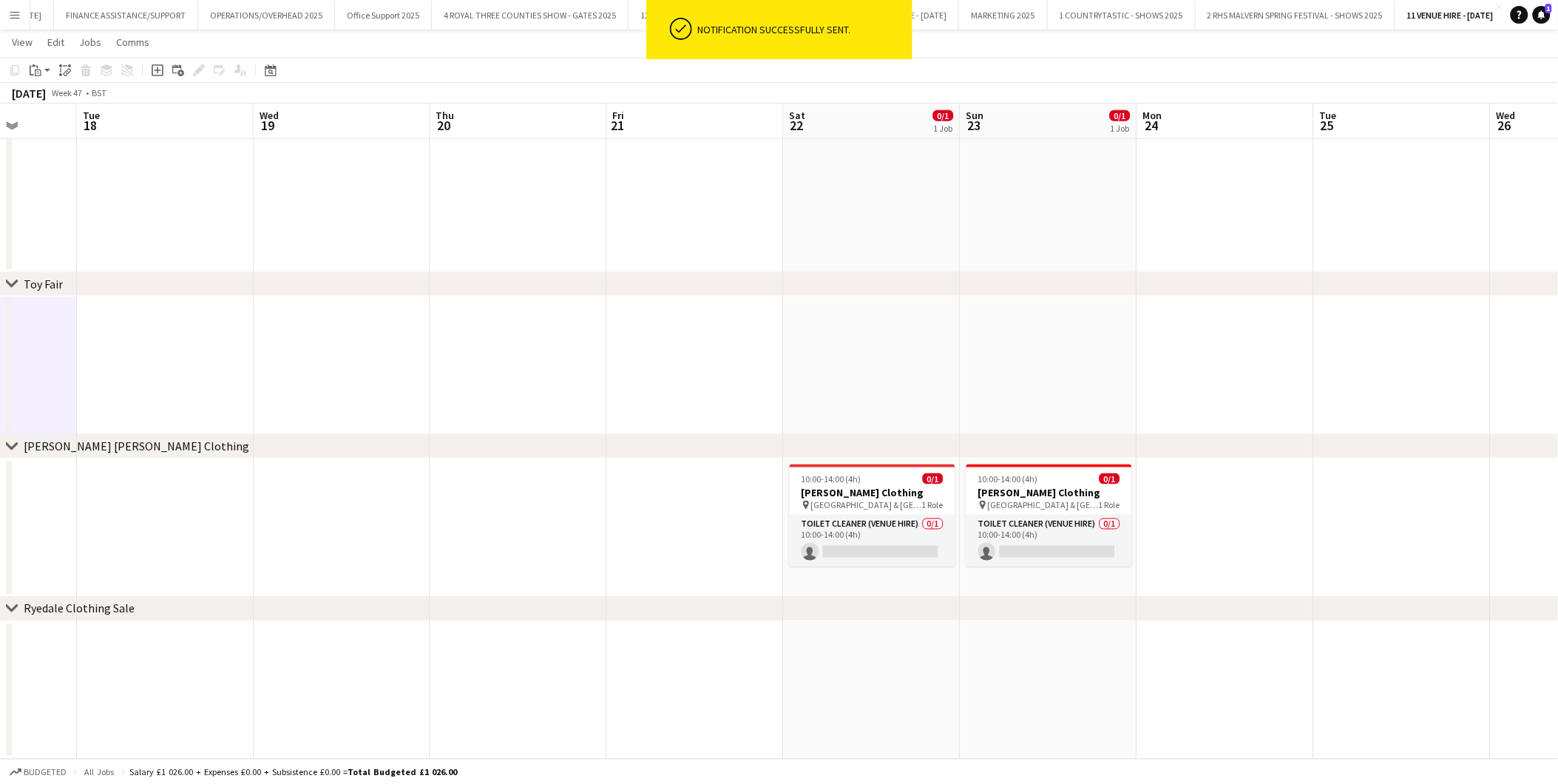
scroll to position [0, 564]
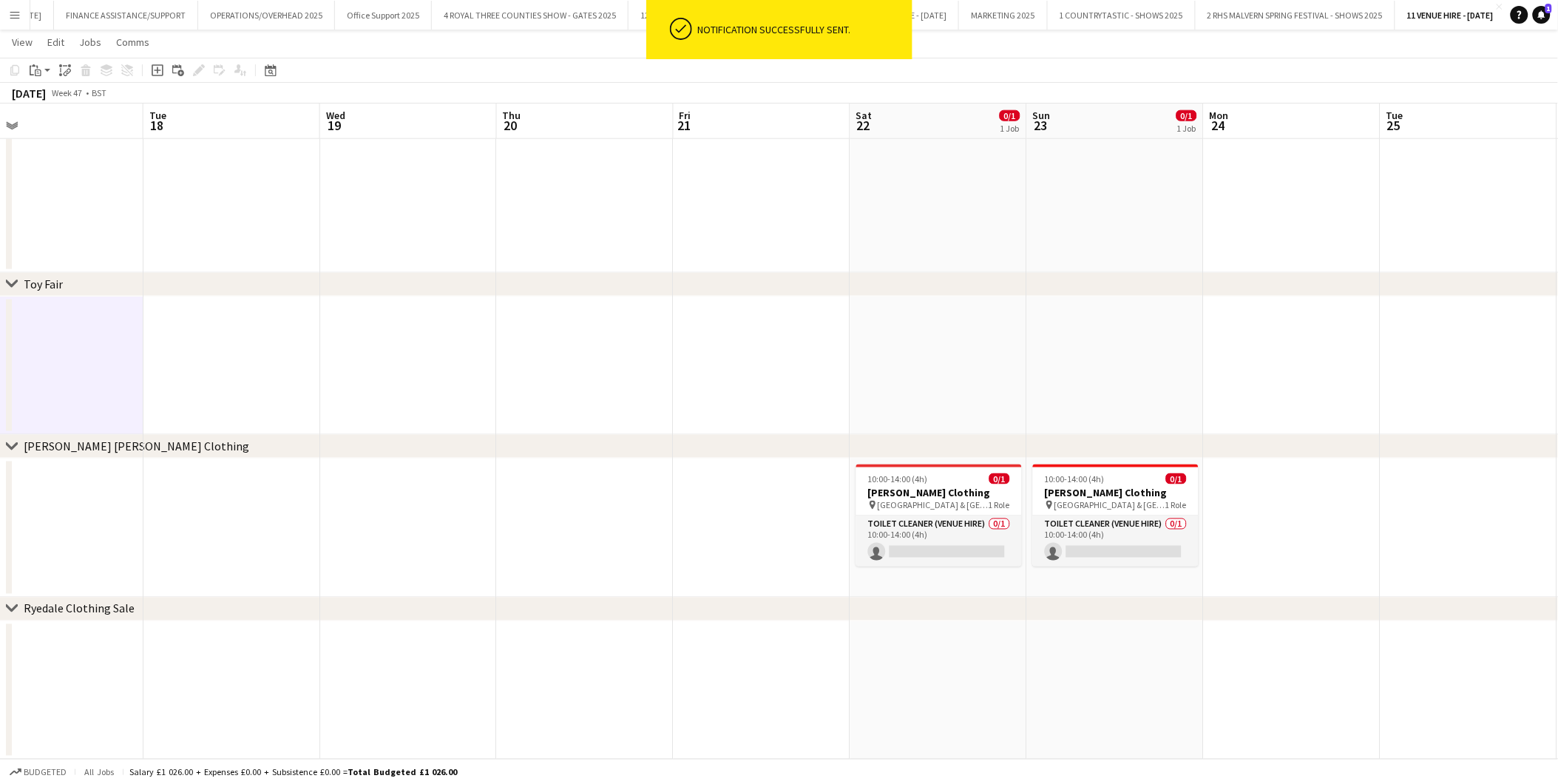
drag, startPoint x: 1093, startPoint y: 470, endPoint x: 712, endPoint y: 468, distance: 381.0
click at [712, 468] on app-calendar-viewport "Fri 14 Sat 15 Sun 16 0/1 1 Job Mon 17 Tue 18 Wed 19 Thu 20 Fri 21 Sat 22 0/1 1 …" at bounding box center [779, 130] width 1558 height 1259
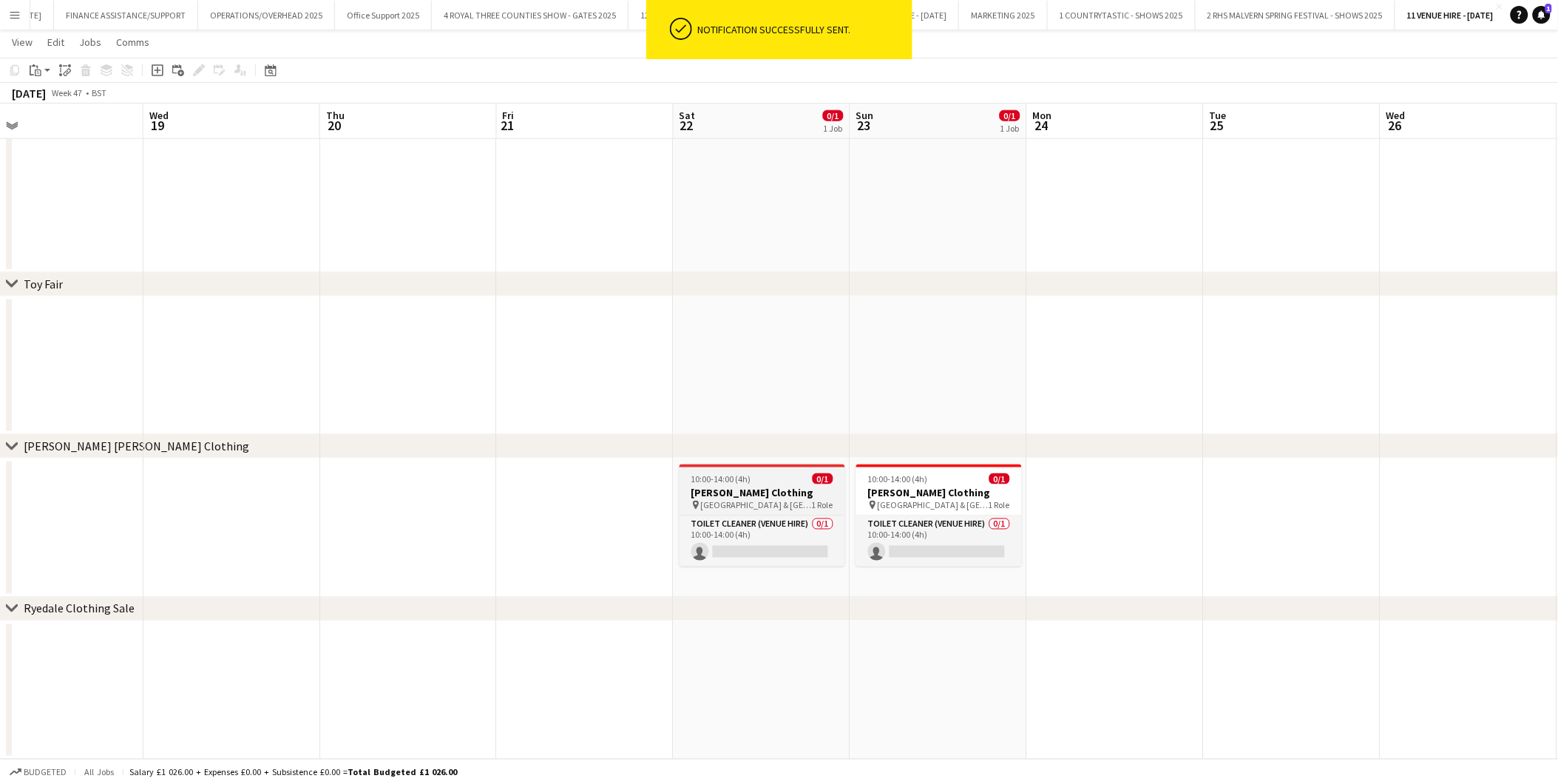
click at [772, 481] on div "10:00-14:00 (4h) 0/1" at bounding box center [763, 479] width 166 height 11
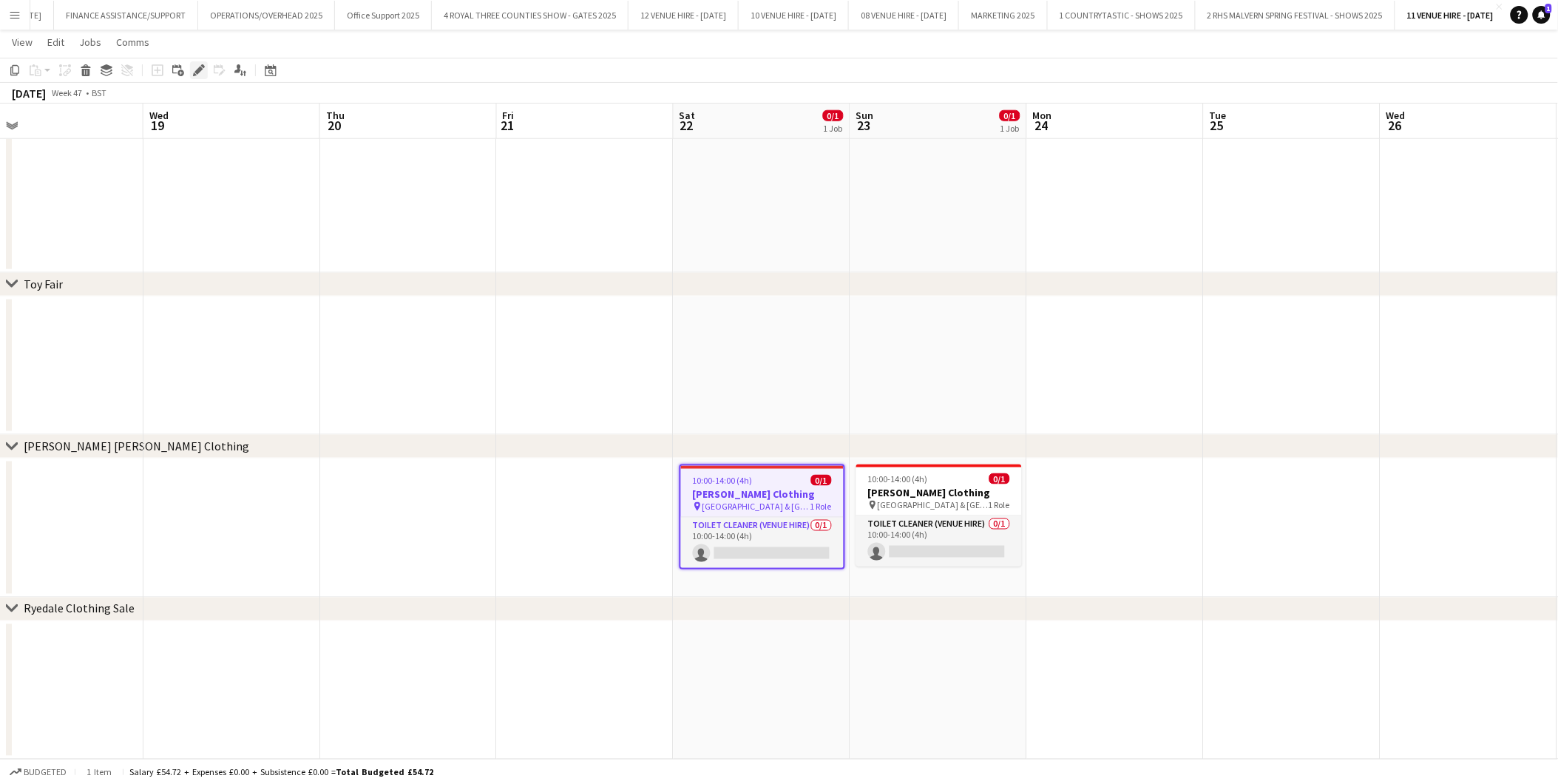
click at [197, 67] on icon at bounding box center [198, 70] width 8 height 8
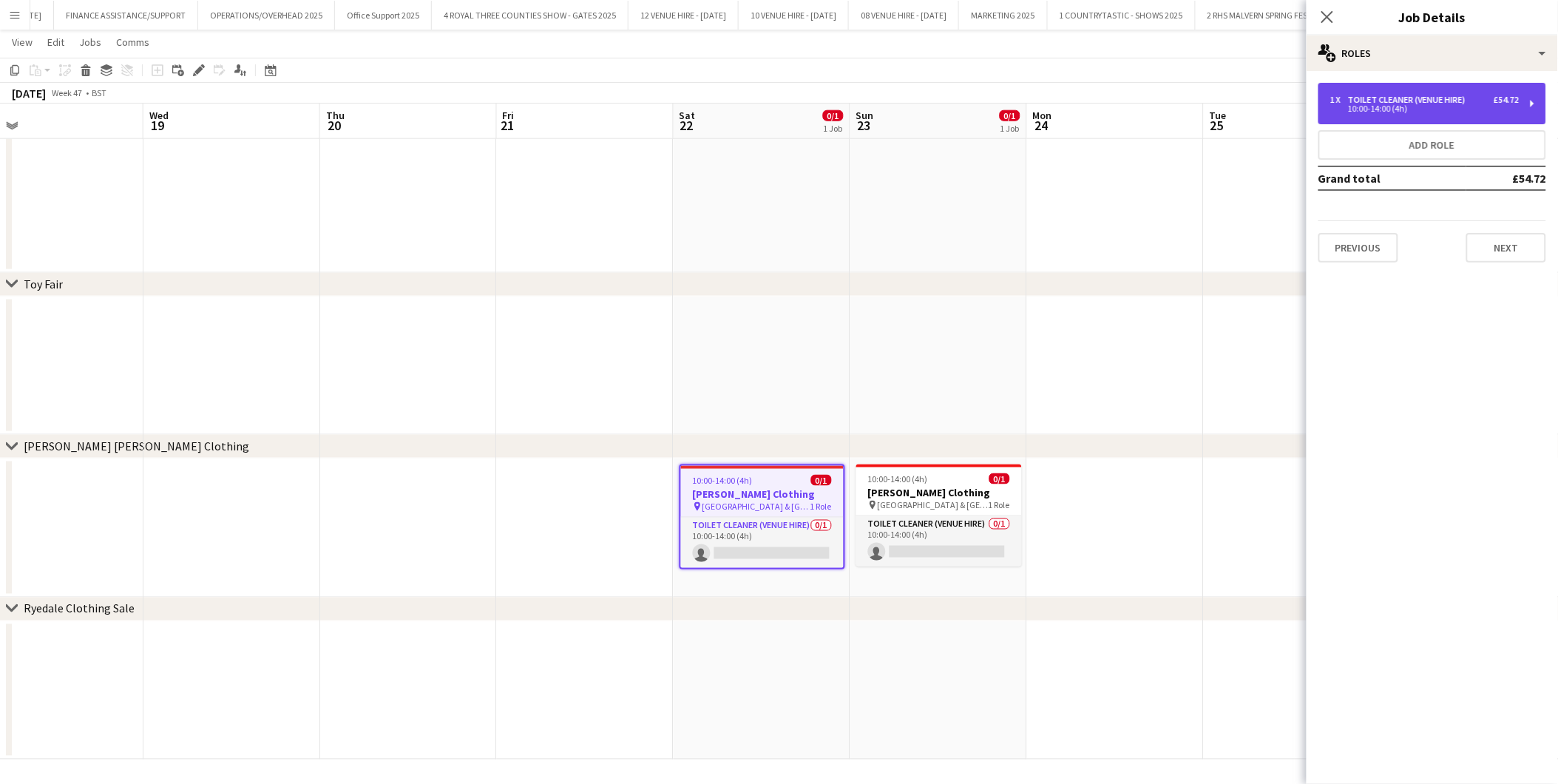
click at [1363, 108] on div "10:00-14:00 (4h)" at bounding box center [1424, 109] width 189 height 7
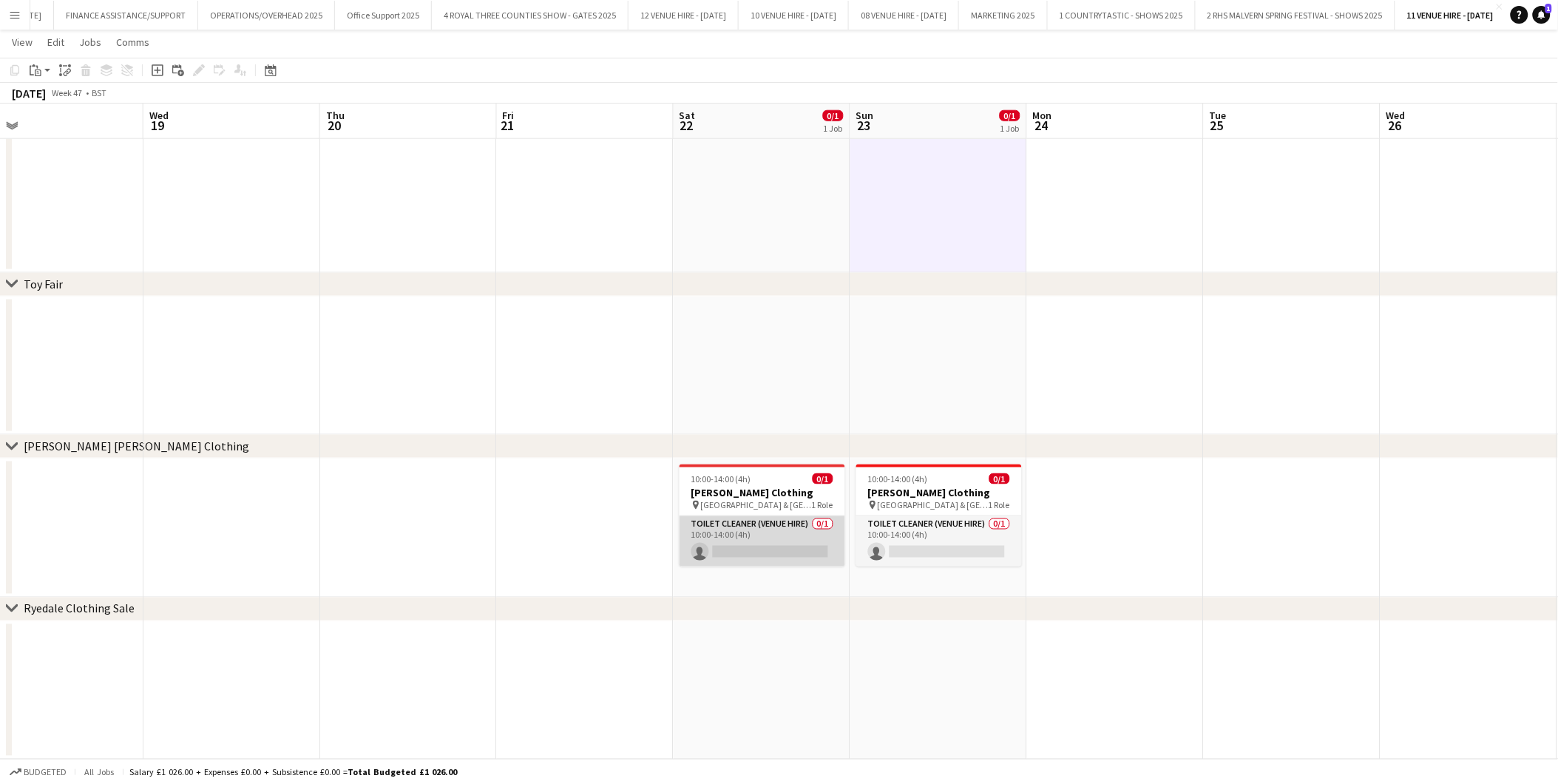
click at [763, 550] on app-card-role "Toilet Cleaner (Venue Hire) 0/1 10:00-14:00 (4h) single-neutral-actions" at bounding box center [763, 541] width 166 height 50
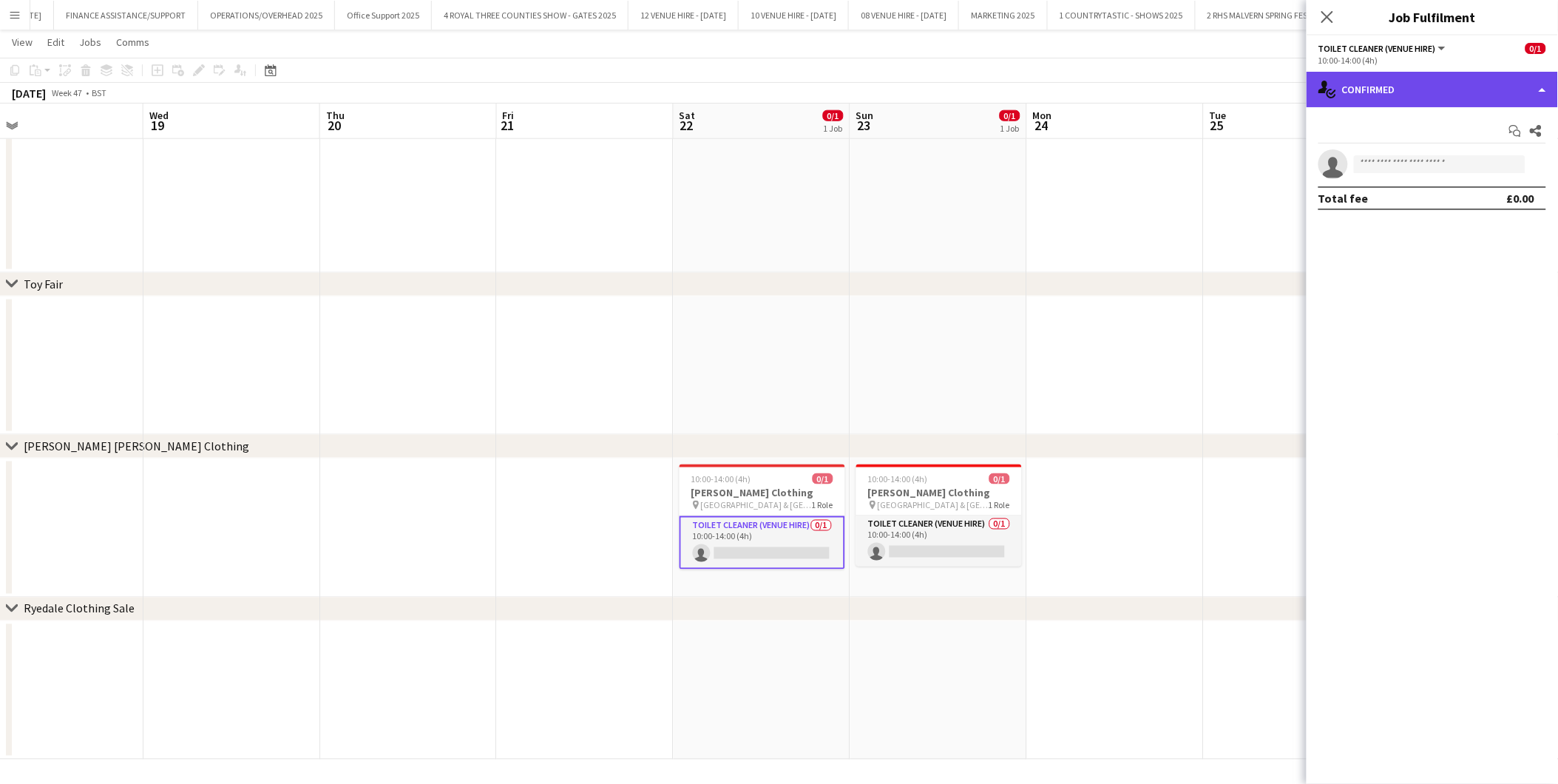
click at [1402, 93] on div "single-neutral-actions-check-2 Confirmed" at bounding box center [1433, 90] width 252 height 36
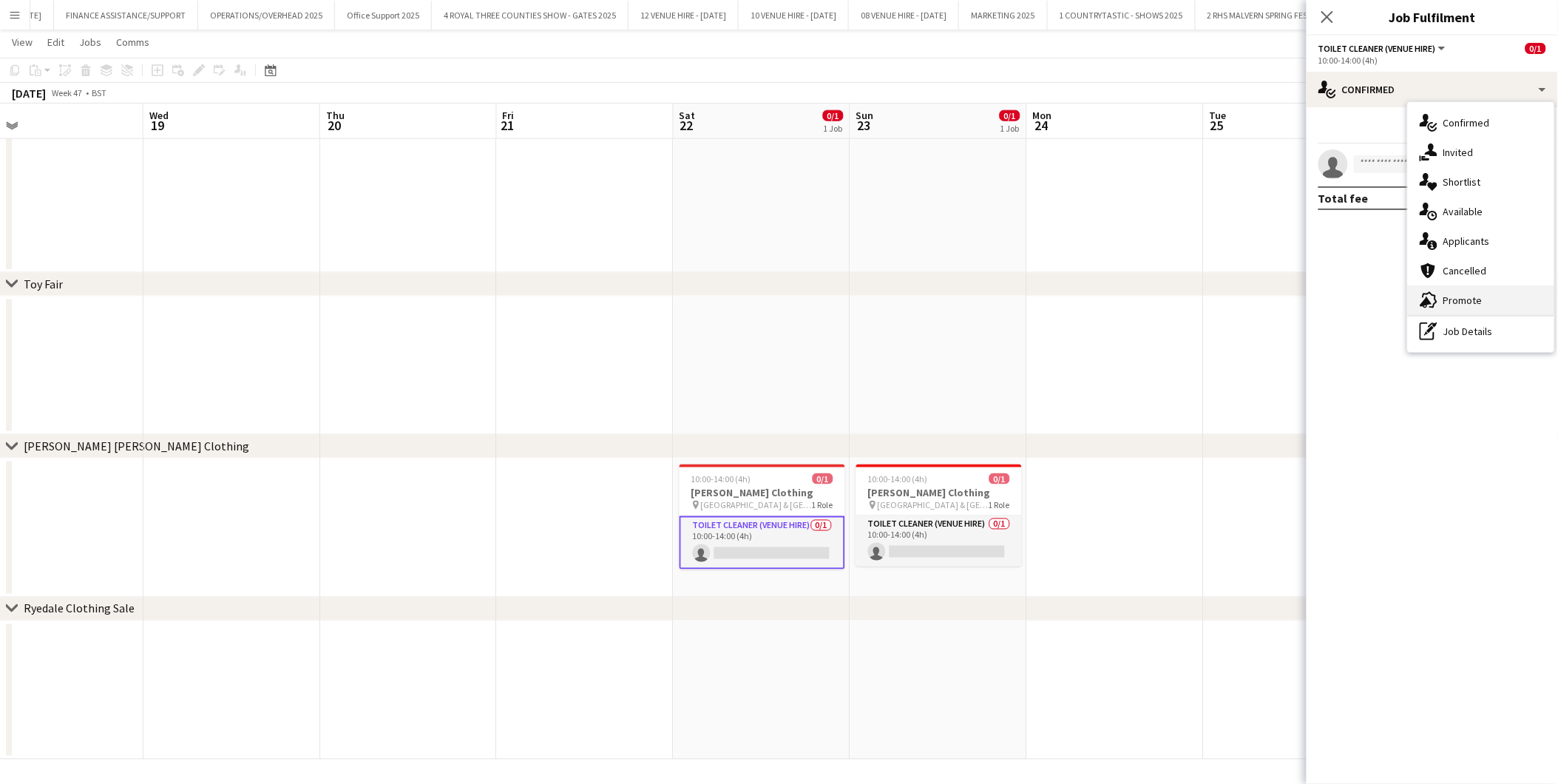
click at [1402, 298] on span "Promote" at bounding box center [1463, 300] width 39 height 13
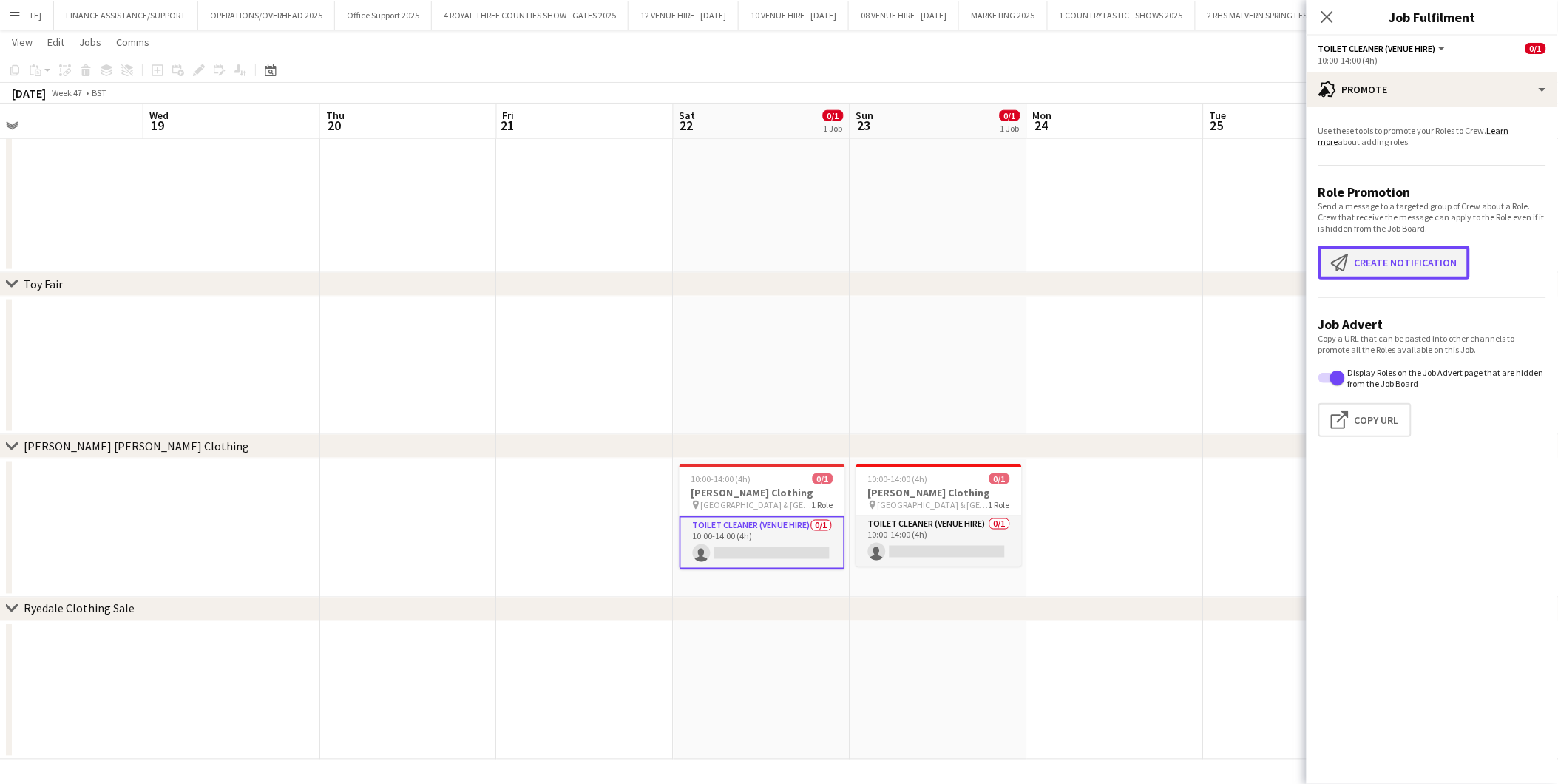
click at [1402, 259] on button "Create notification Create notification" at bounding box center [1394, 263] width 152 height 34
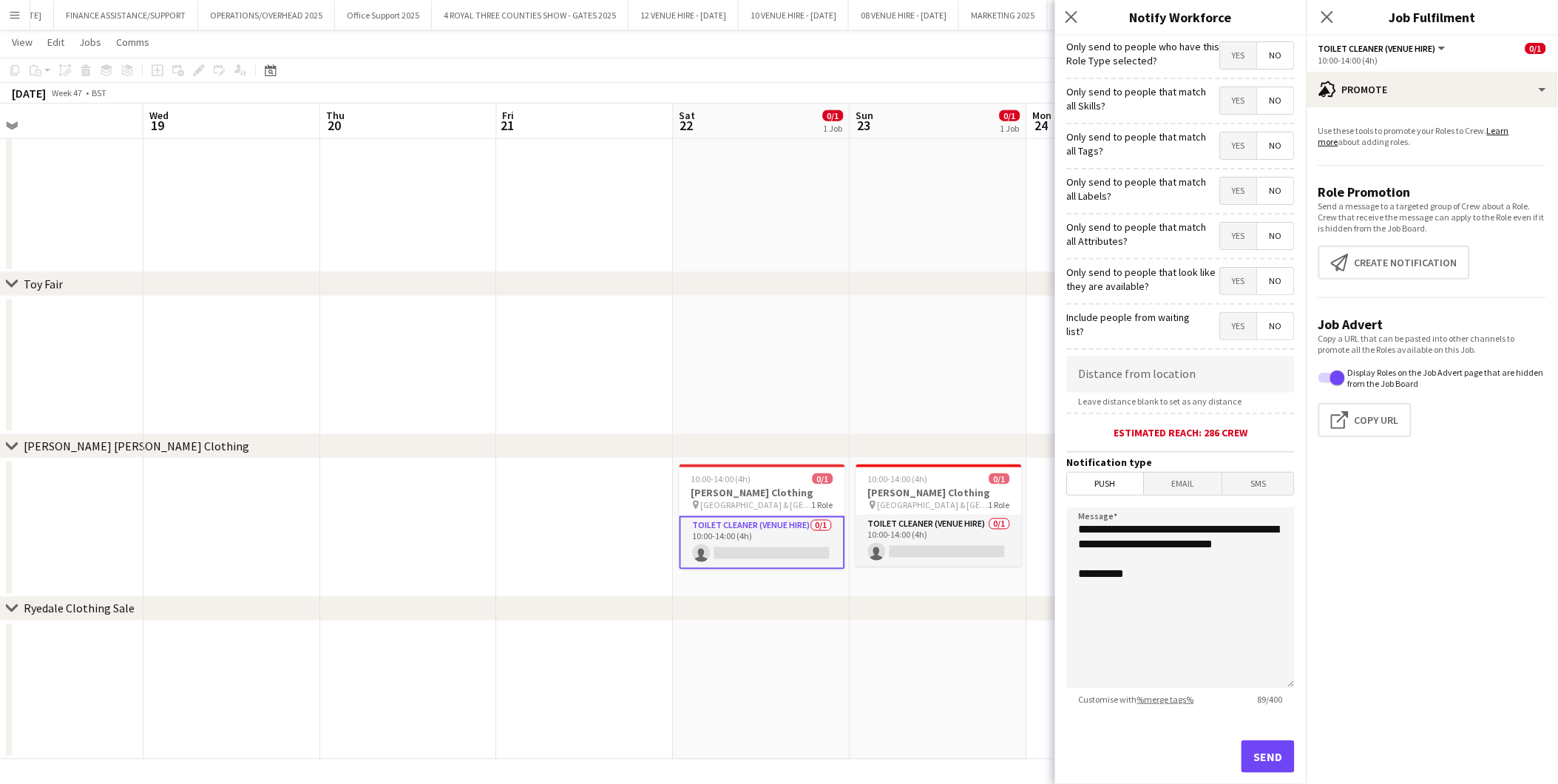
click at [1228, 55] on span "Yes" at bounding box center [1239, 55] width 37 height 27
click at [1229, 45] on span "Yes" at bounding box center [1239, 55] width 37 height 27
click at [1123, 482] on span "Push" at bounding box center [1106, 484] width 76 height 22
click at [1260, 705] on button "Send" at bounding box center [1268, 756] width 53 height 33
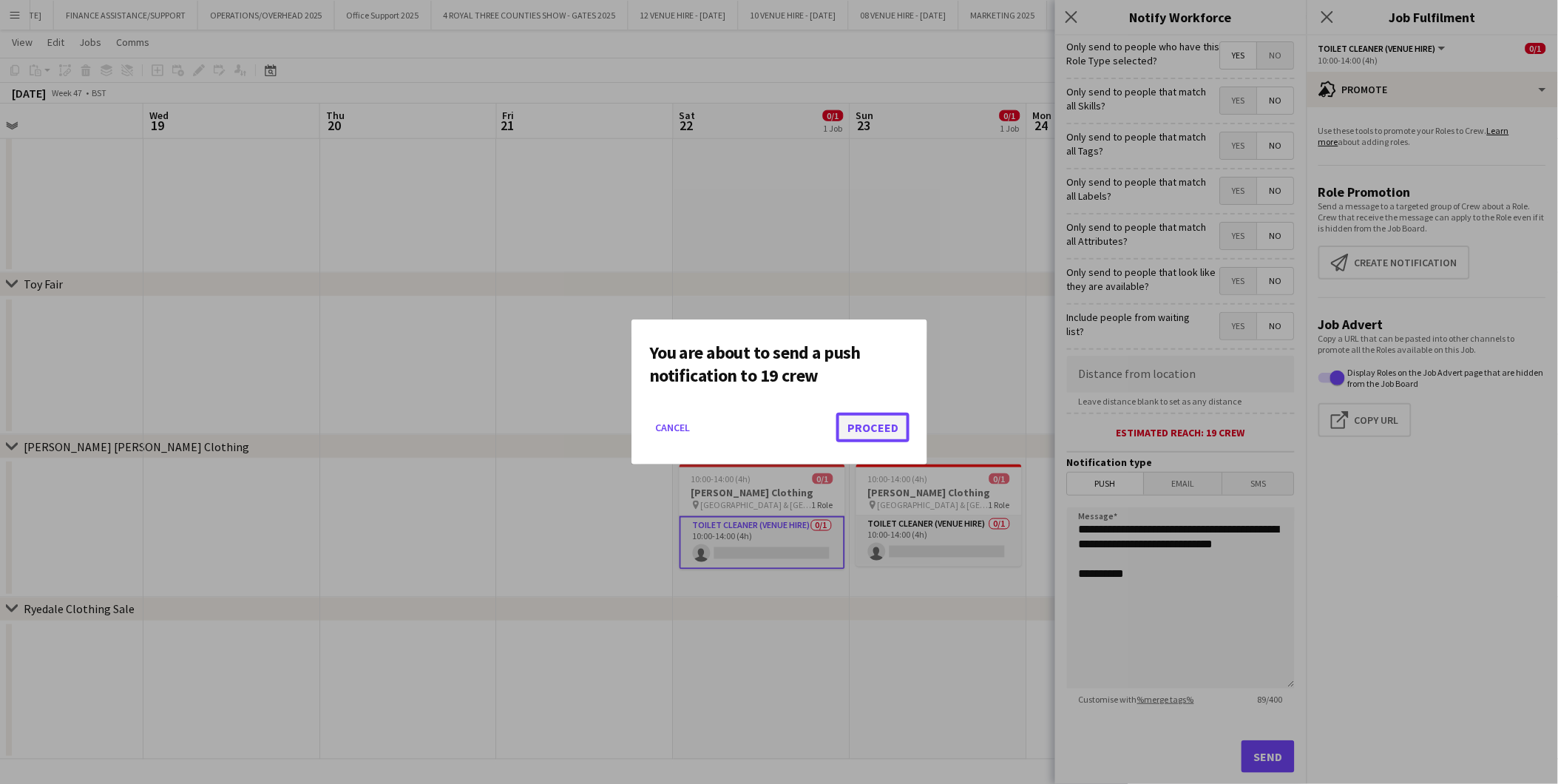
click at [888, 433] on button "Proceed" at bounding box center [873, 428] width 73 height 30
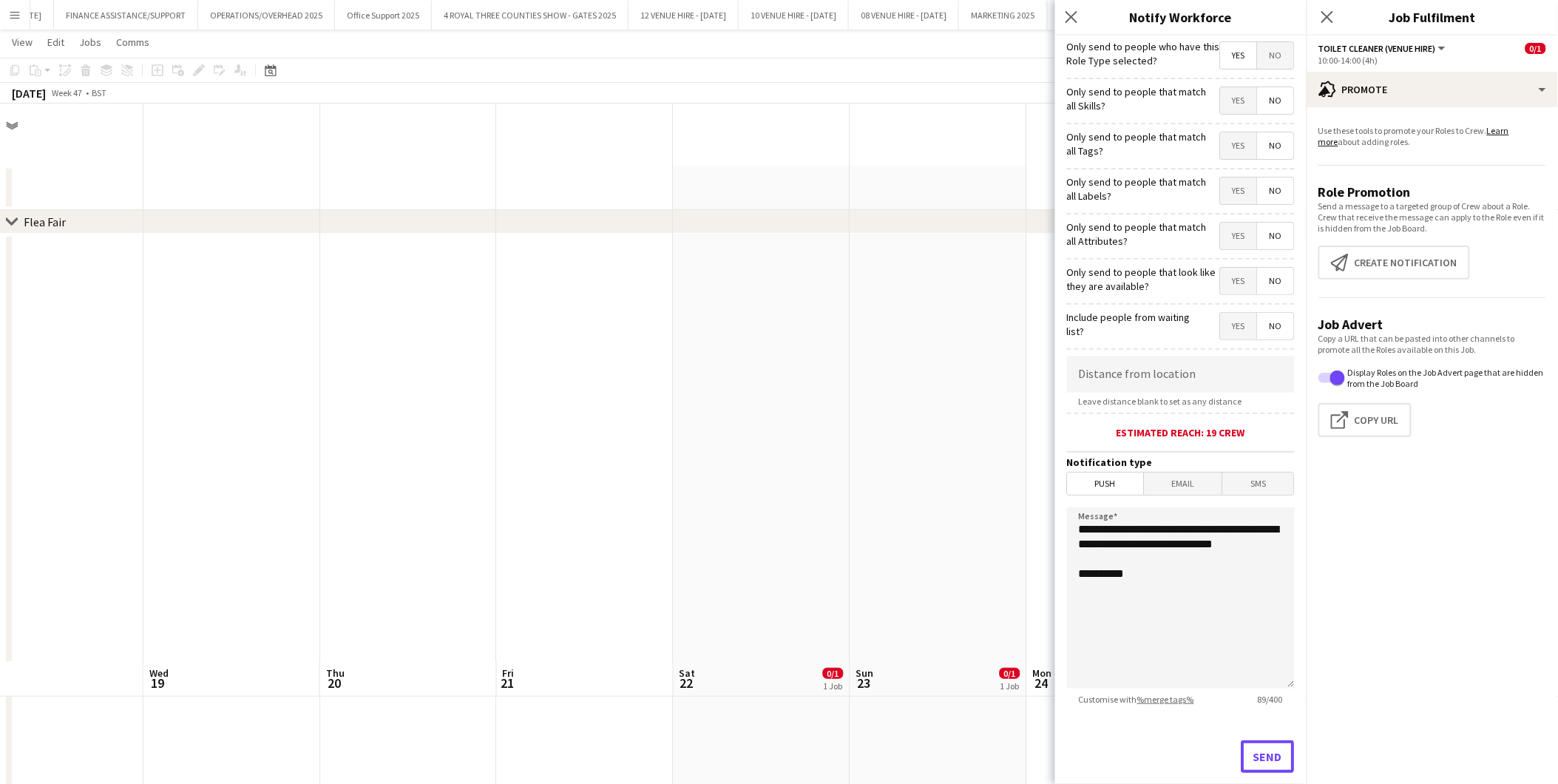
scroll to position [558, 0]
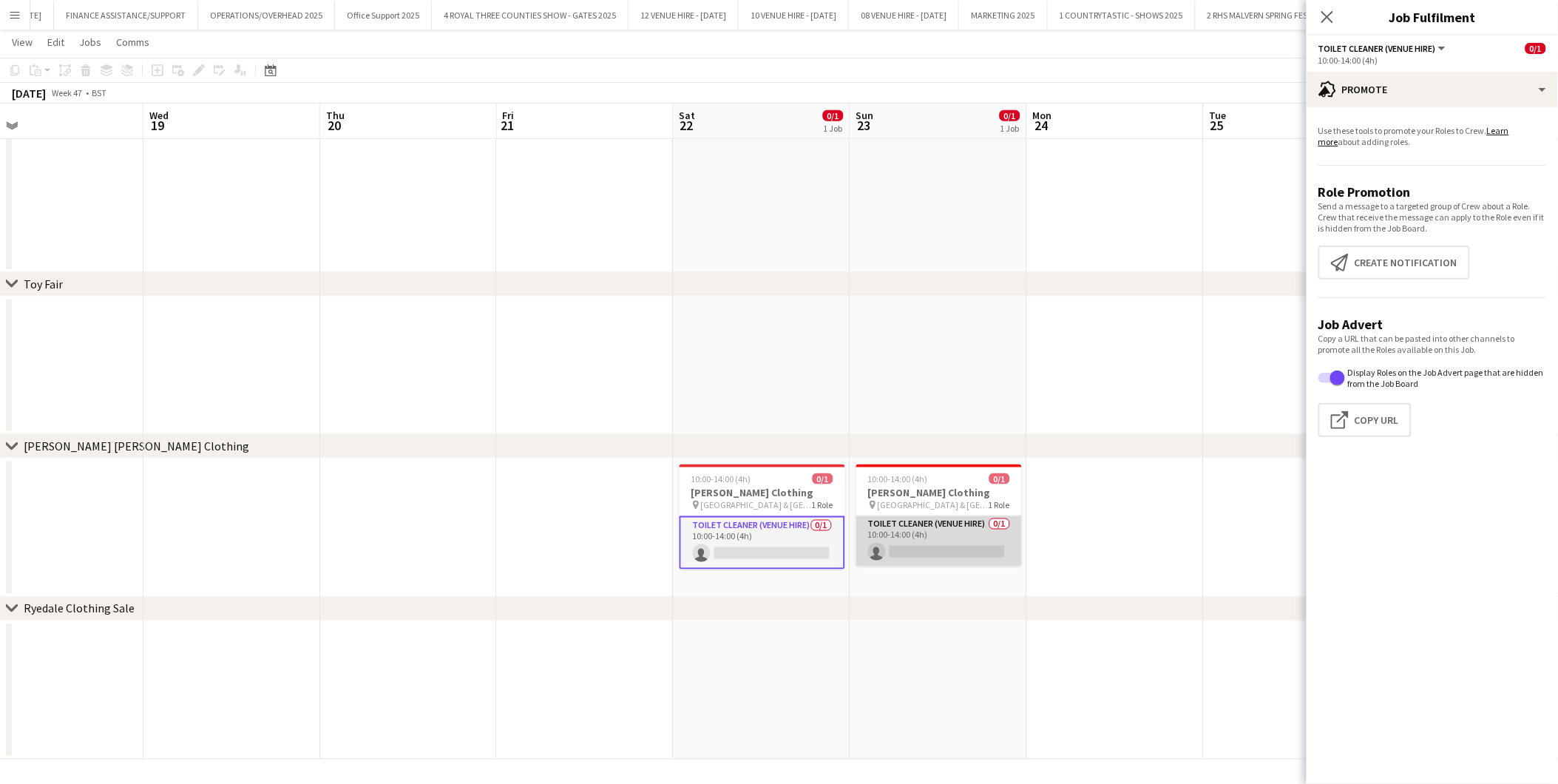
click at [957, 541] on app-card-role "Toilet Cleaner (Venue Hire) 0/1 10:00-14:00 (4h) single-neutral-actions" at bounding box center [940, 541] width 166 height 50
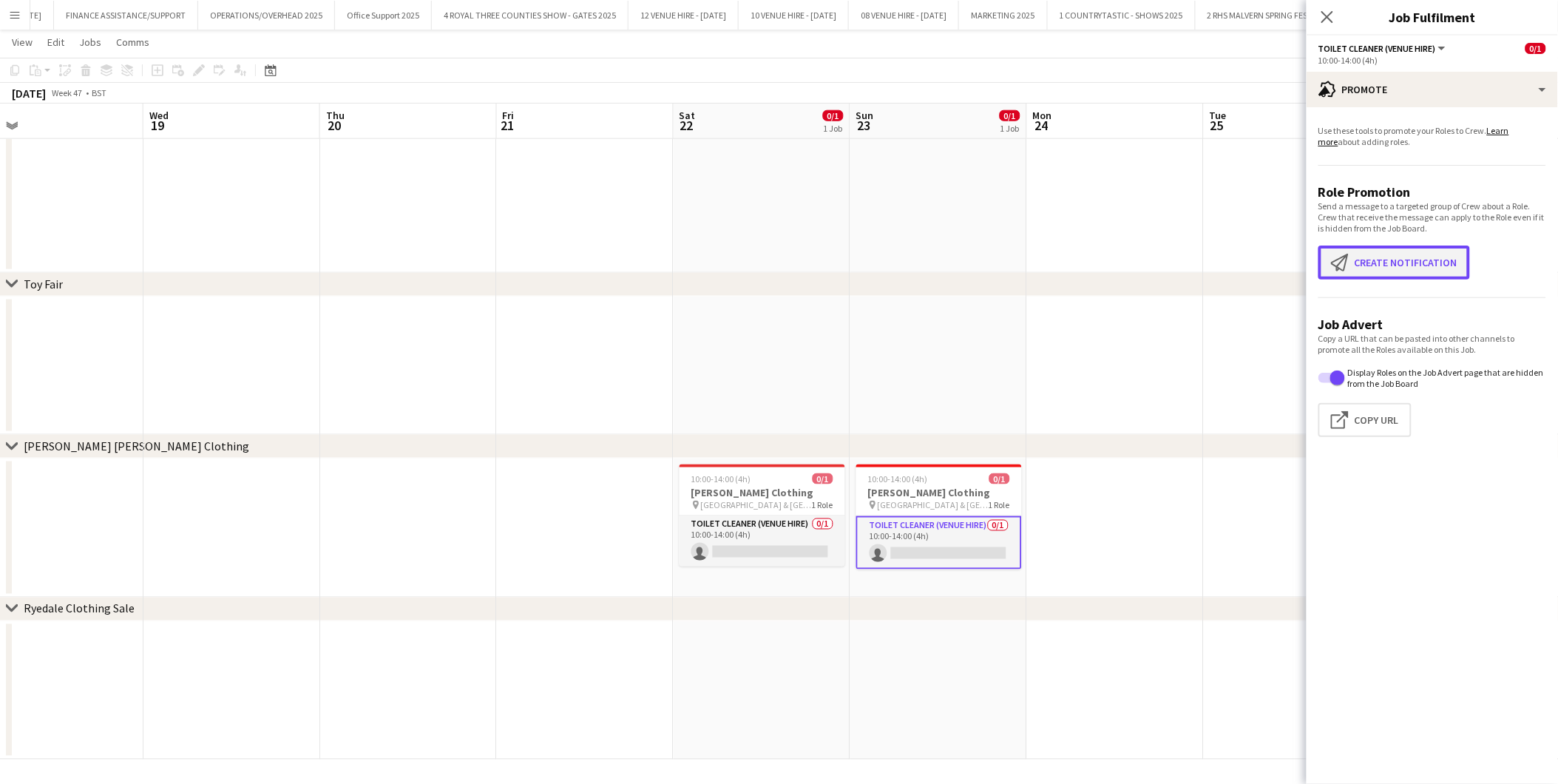
click at [1402, 260] on button "Create notification Create notification" at bounding box center [1394, 263] width 152 height 34
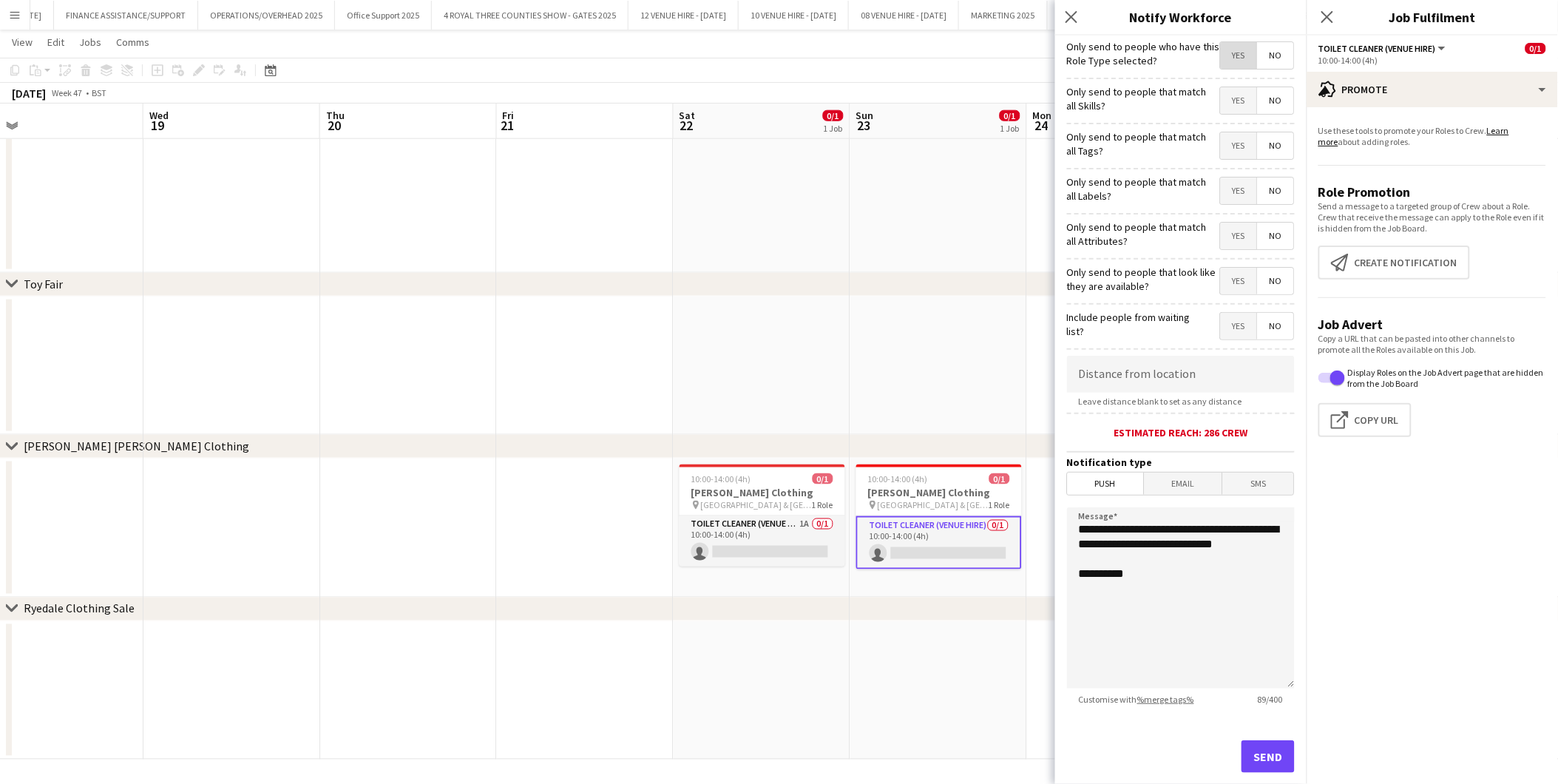
click at [1225, 55] on span "Yes" at bounding box center [1239, 55] width 37 height 27
click at [1244, 52] on span "Yes" at bounding box center [1239, 55] width 37 height 27
click at [1124, 484] on span "Push" at bounding box center [1106, 484] width 76 height 22
click at [1258, 705] on button "Send" at bounding box center [1268, 756] width 53 height 33
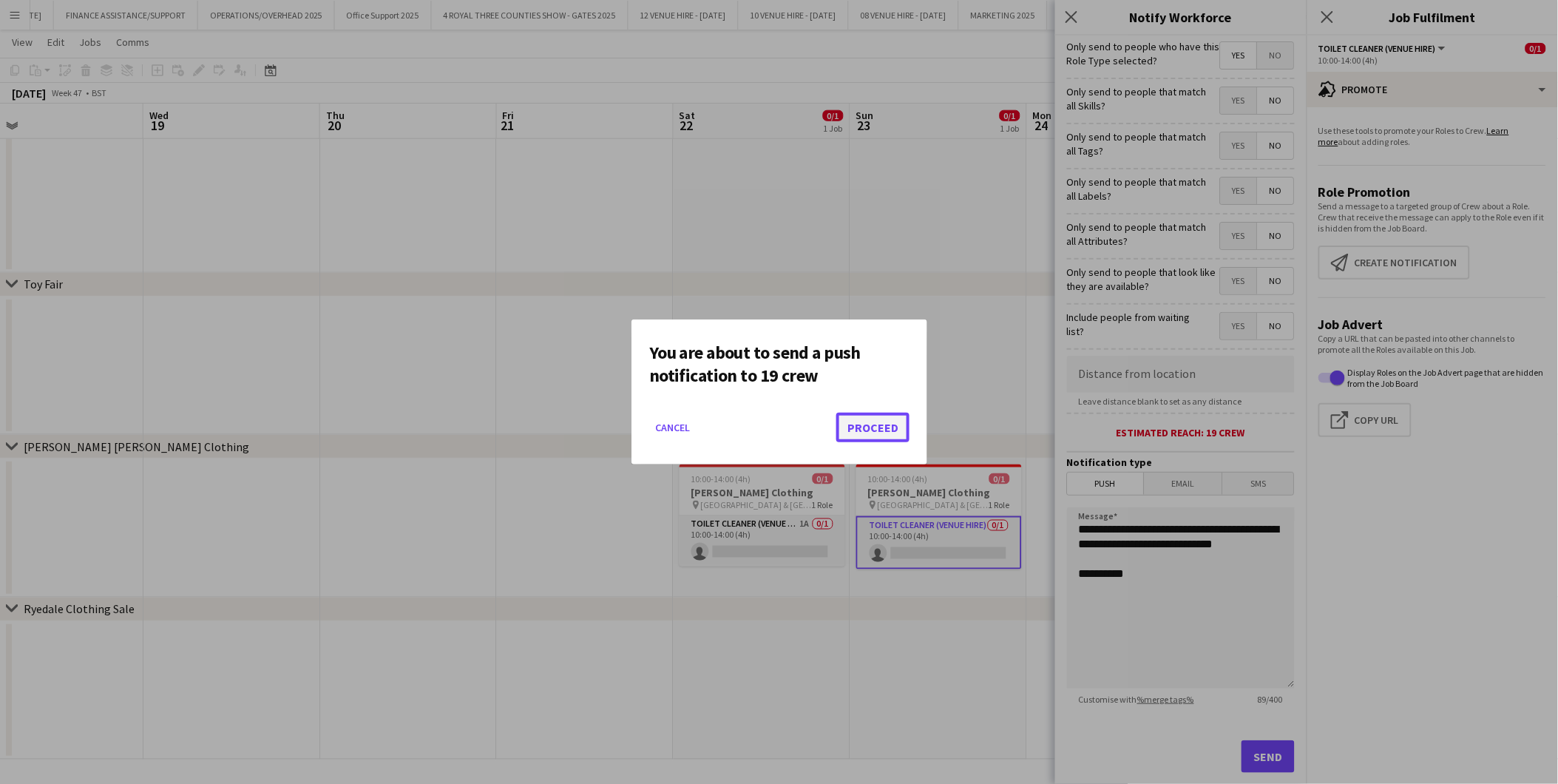
click at [881, 426] on button "Proceed" at bounding box center [873, 428] width 73 height 30
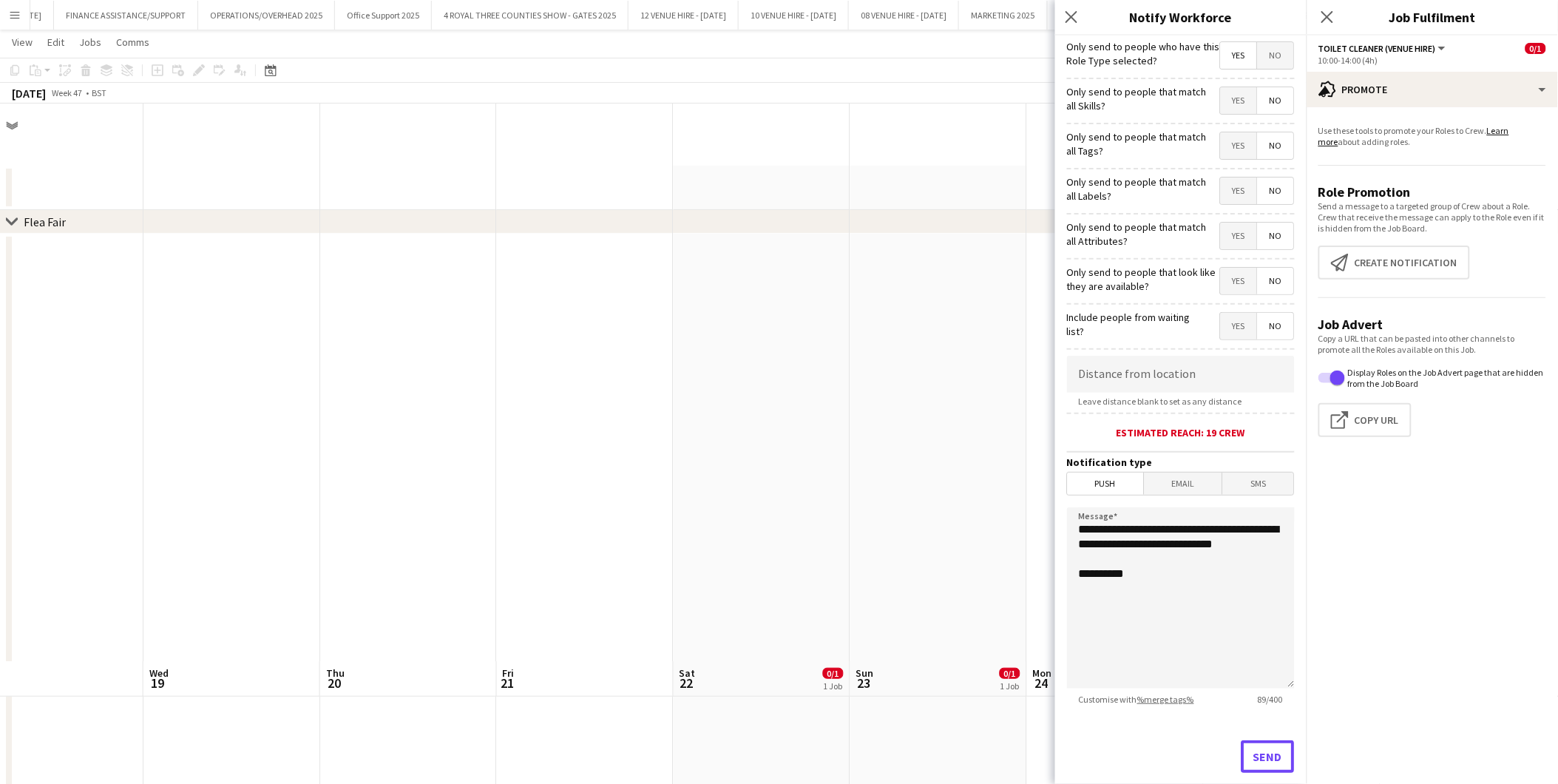
scroll to position [558, 0]
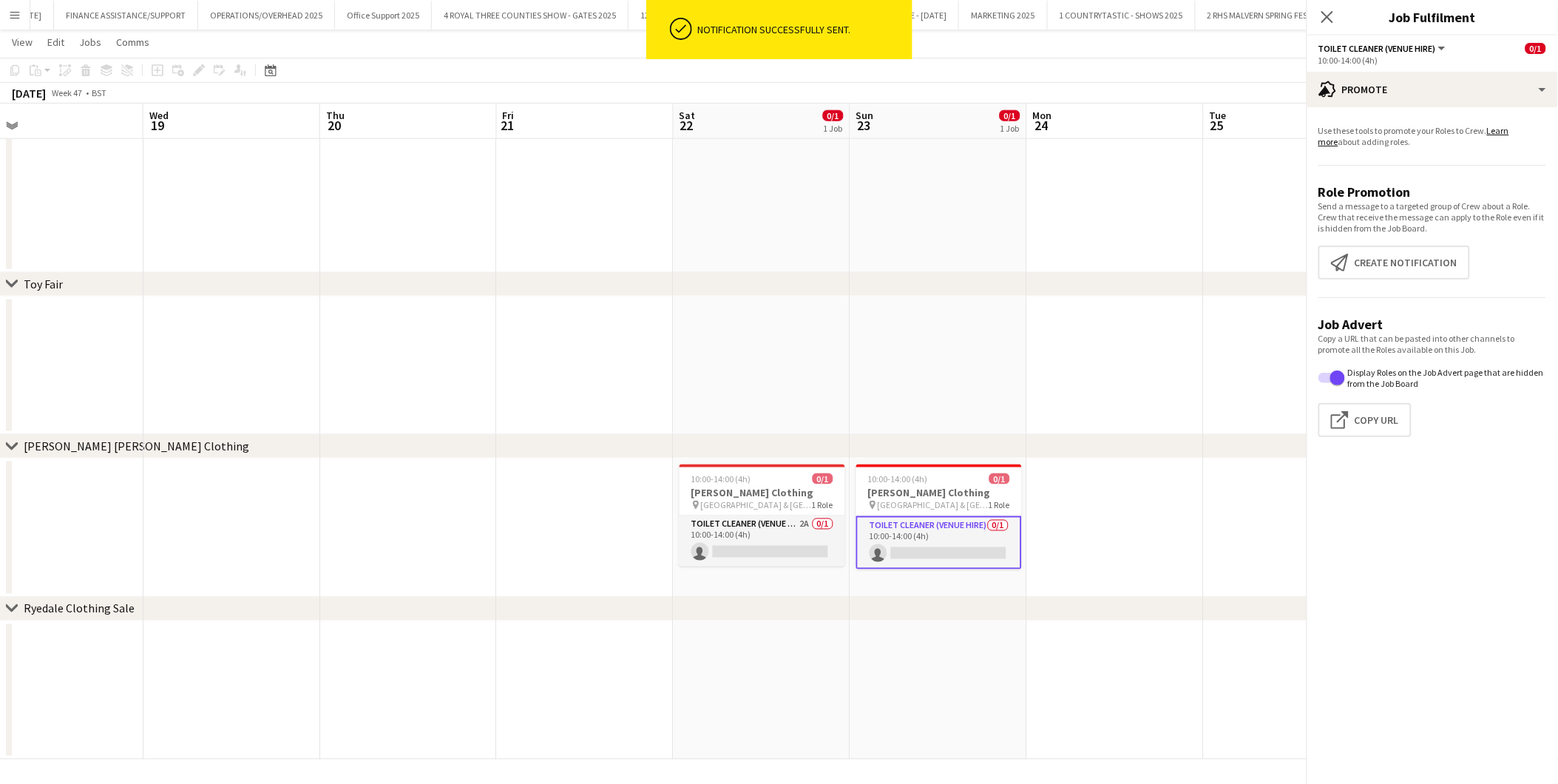
click at [943, 614] on div "chevron-right Ryedale Clothing Sale" at bounding box center [779, 609] width 1558 height 24
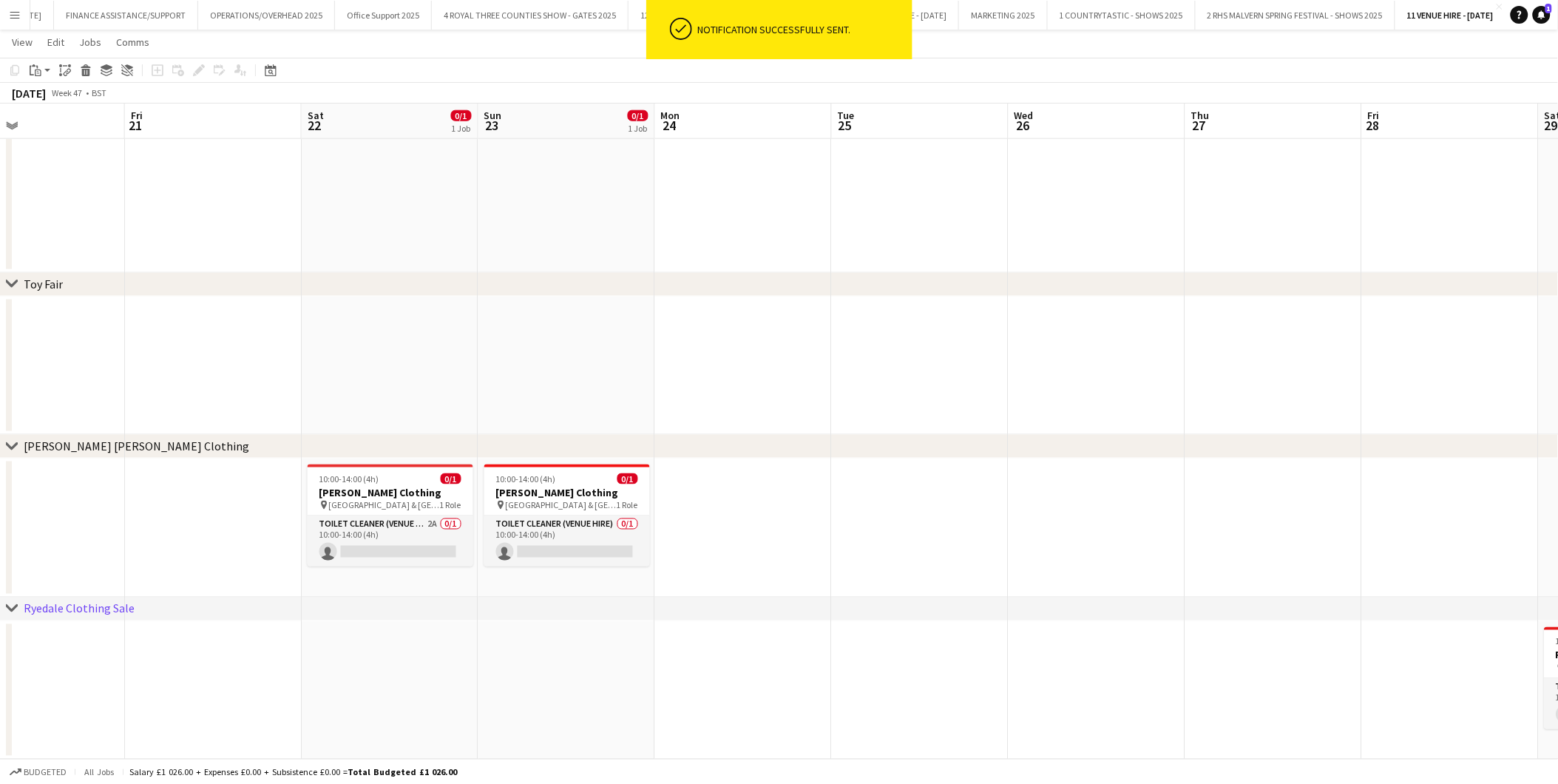
drag, startPoint x: 1205, startPoint y: 491, endPoint x: 833, endPoint y: 500, distance: 372.1
click at [833, 500] on app-calendar-viewport "Mon 17 Tue 18 Wed 19 Thu 20 Fri 21 Sat 22 0/1 1 Job Sun 23 0/1 1 Job Mon 24 Tue…" at bounding box center [779, 130] width 1558 height 1259
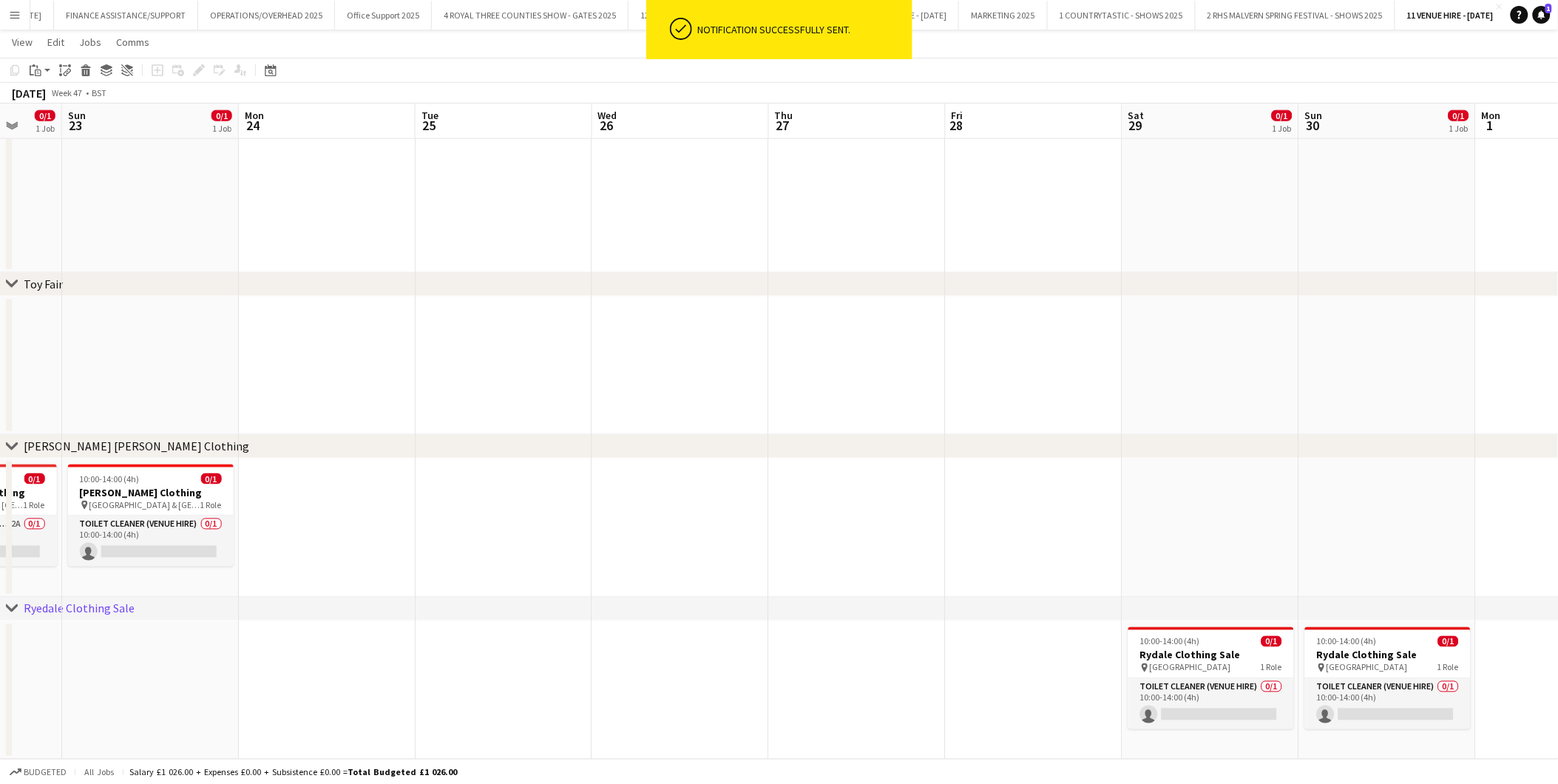
drag, startPoint x: 1019, startPoint y: 498, endPoint x: 711, endPoint y: 483, distance: 308.4
click at [711, 483] on app-calendar-viewport "Thu 20 Fri 21 Sat 22 0/1 1 Job Sun 23 0/1 1 Job Mon 24 Tue 25 Wed 26 Thu 27 Fri…" at bounding box center [779, 130] width 1558 height 1259
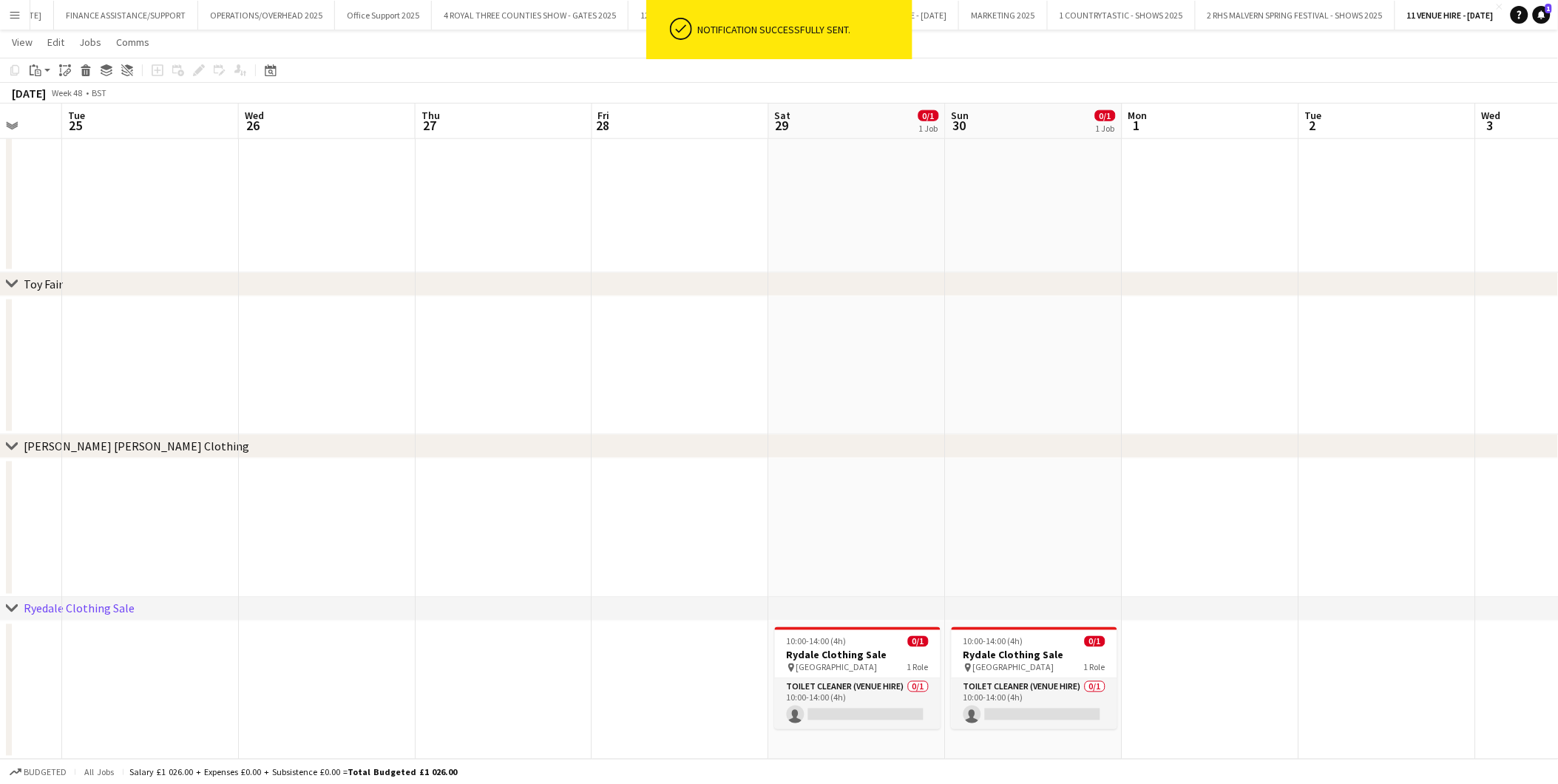
scroll to position [0, 588]
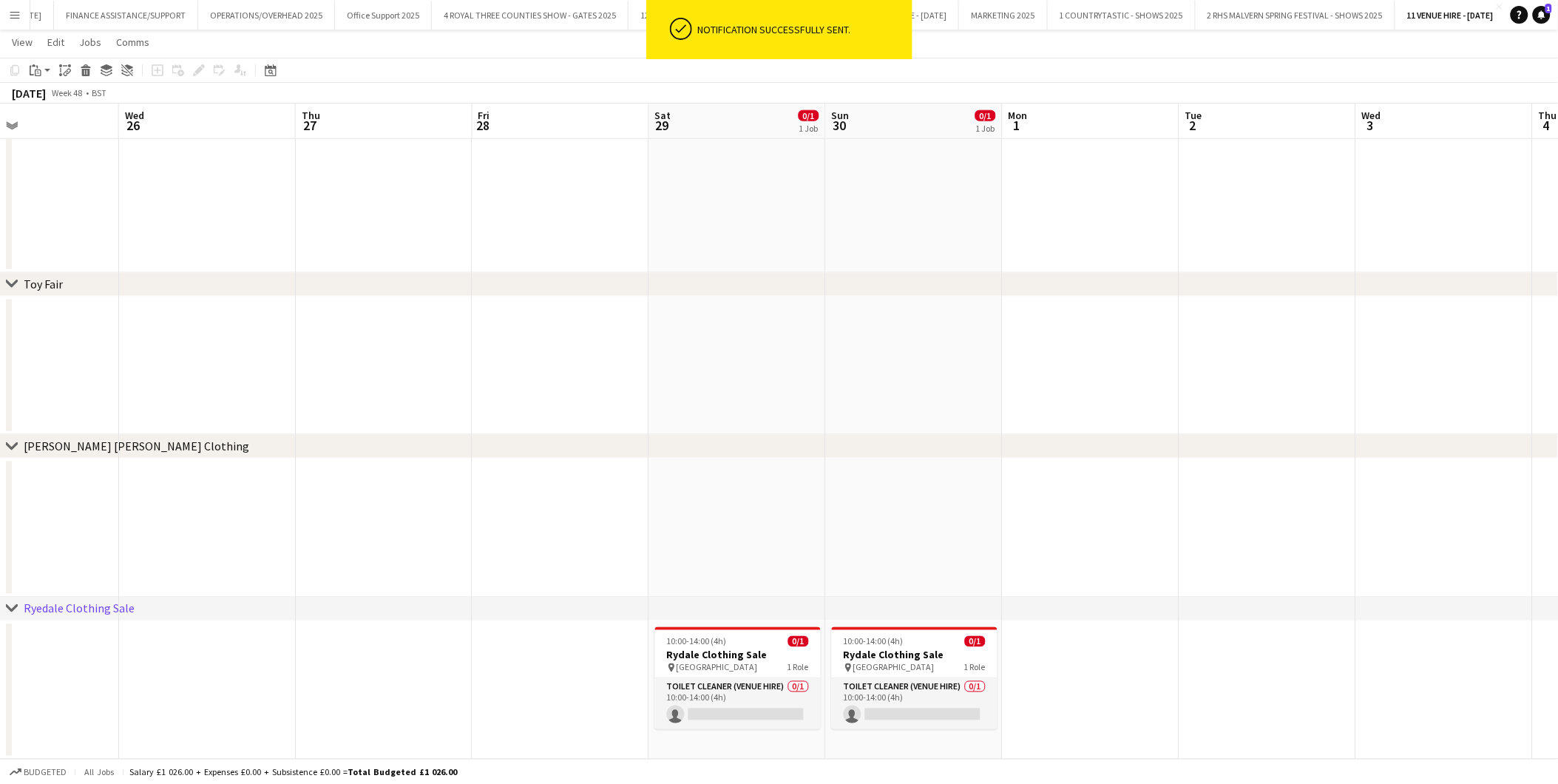
drag, startPoint x: 965, startPoint y: 477, endPoint x: 491, endPoint y: 478, distance: 474.0
click at [491, 478] on app-calendar-viewport "Sat 22 0/1 1 Job Sun 23 0/1 1 Job Mon 24 Tue 25 Wed 26 Thu 27 Fri 28 Sat 29 0/1…" at bounding box center [779, 130] width 1558 height 1259
click at [759, 705] on app-card-role "Toilet Cleaner (Venue Hire) 0/1 10:00-14:00 (4h) single-neutral-actions" at bounding box center [738, 703] width 166 height 50
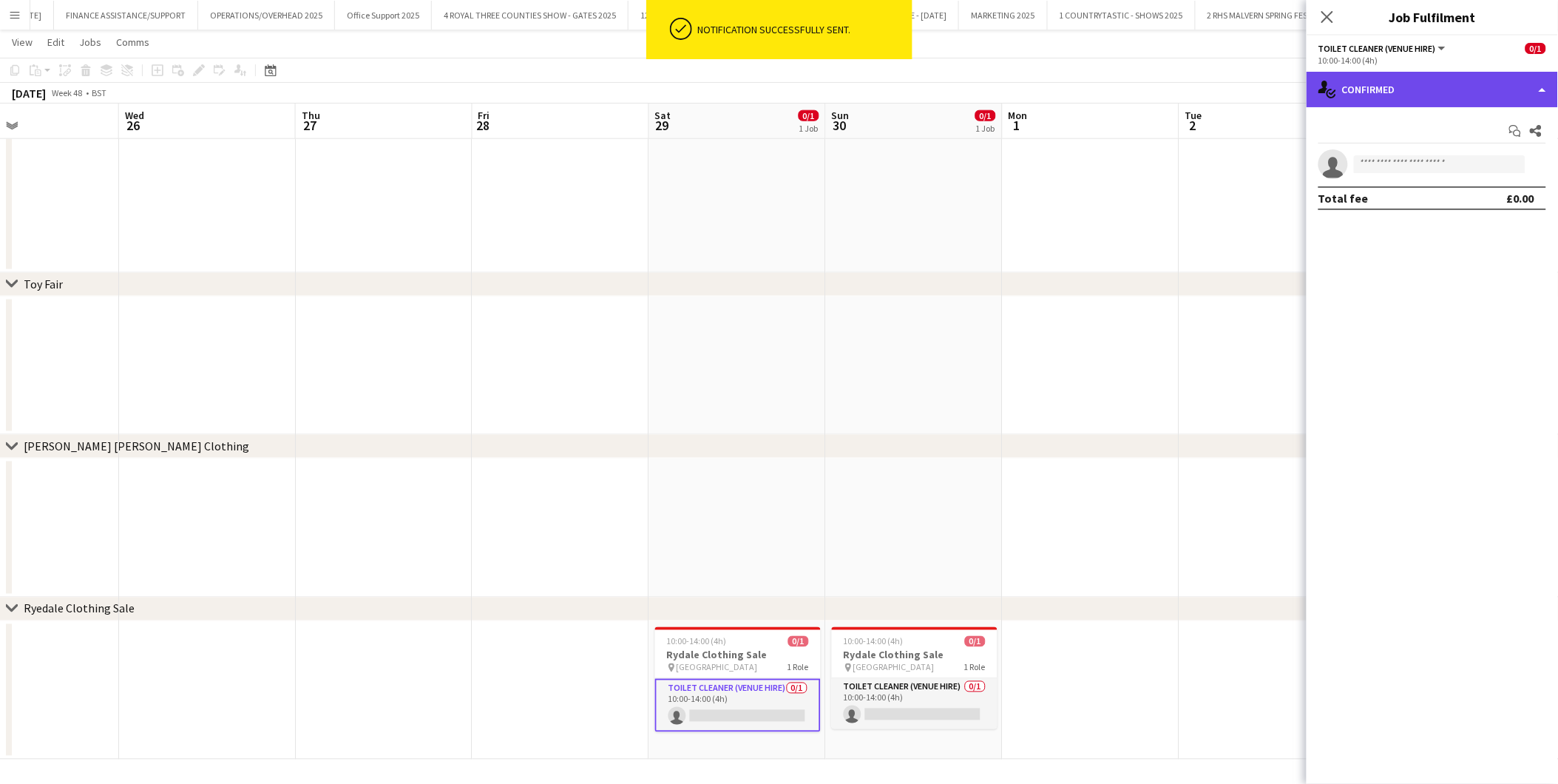
click at [1388, 92] on div "single-neutral-actions-check-2 Confirmed" at bounding box center [1433, 90] width 252 height 36
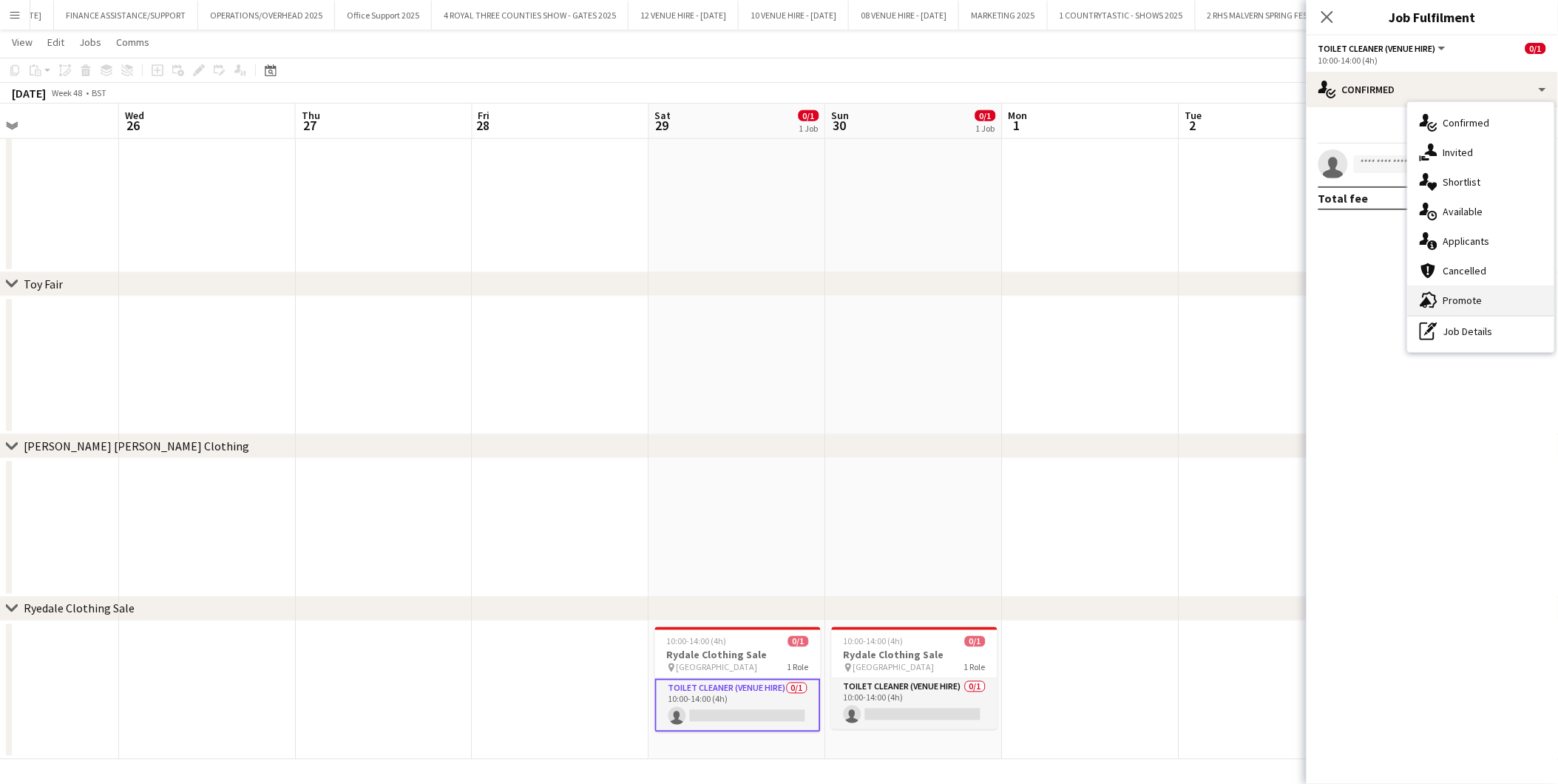
click at [1402, 293] on span "Promote" at bounding box center [1463, 300] width 39 height 13
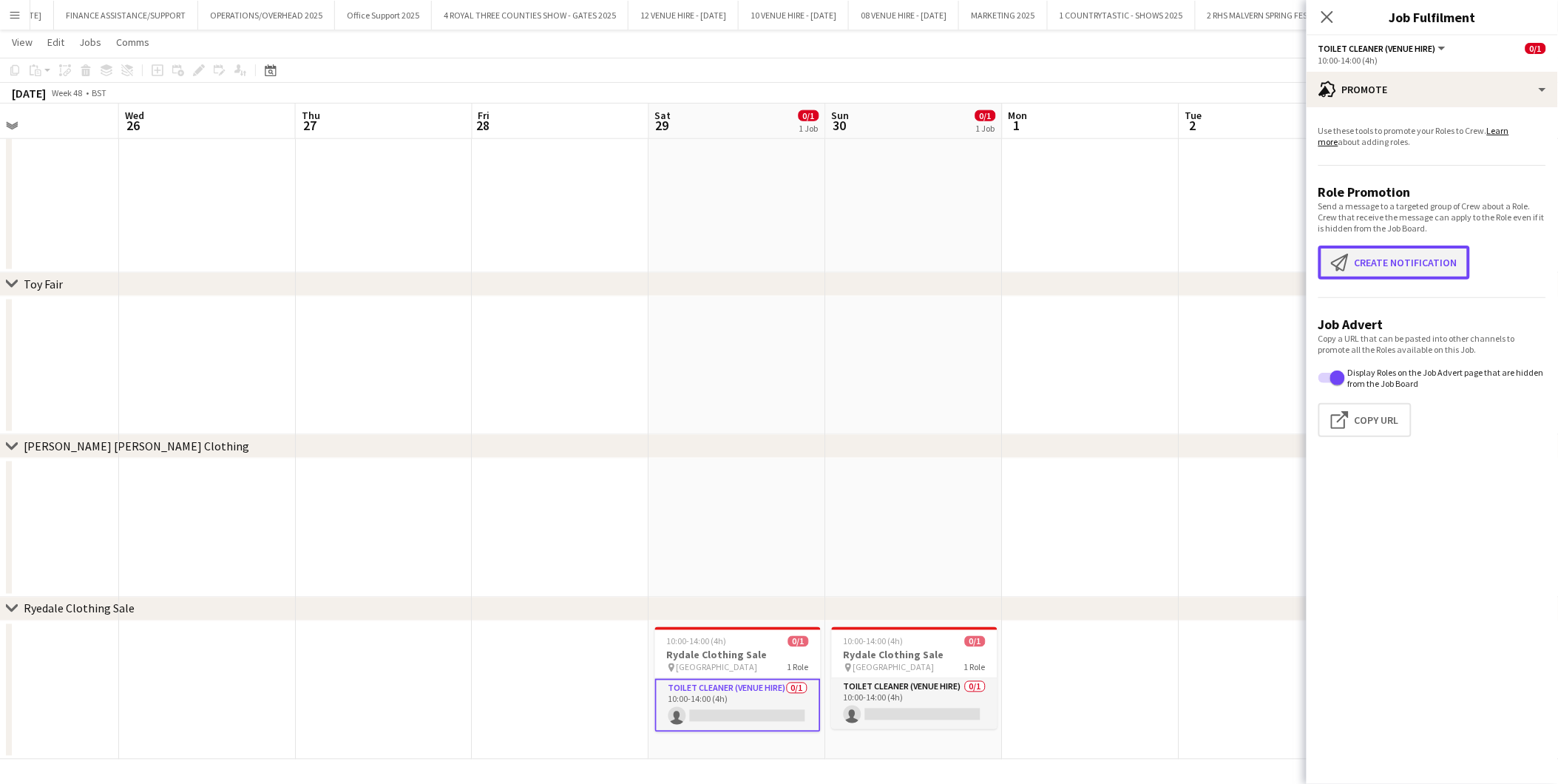
click at [1395, 248] on button "Create notification Create notification" at bounding box center [1394, 263] width 152 height 34
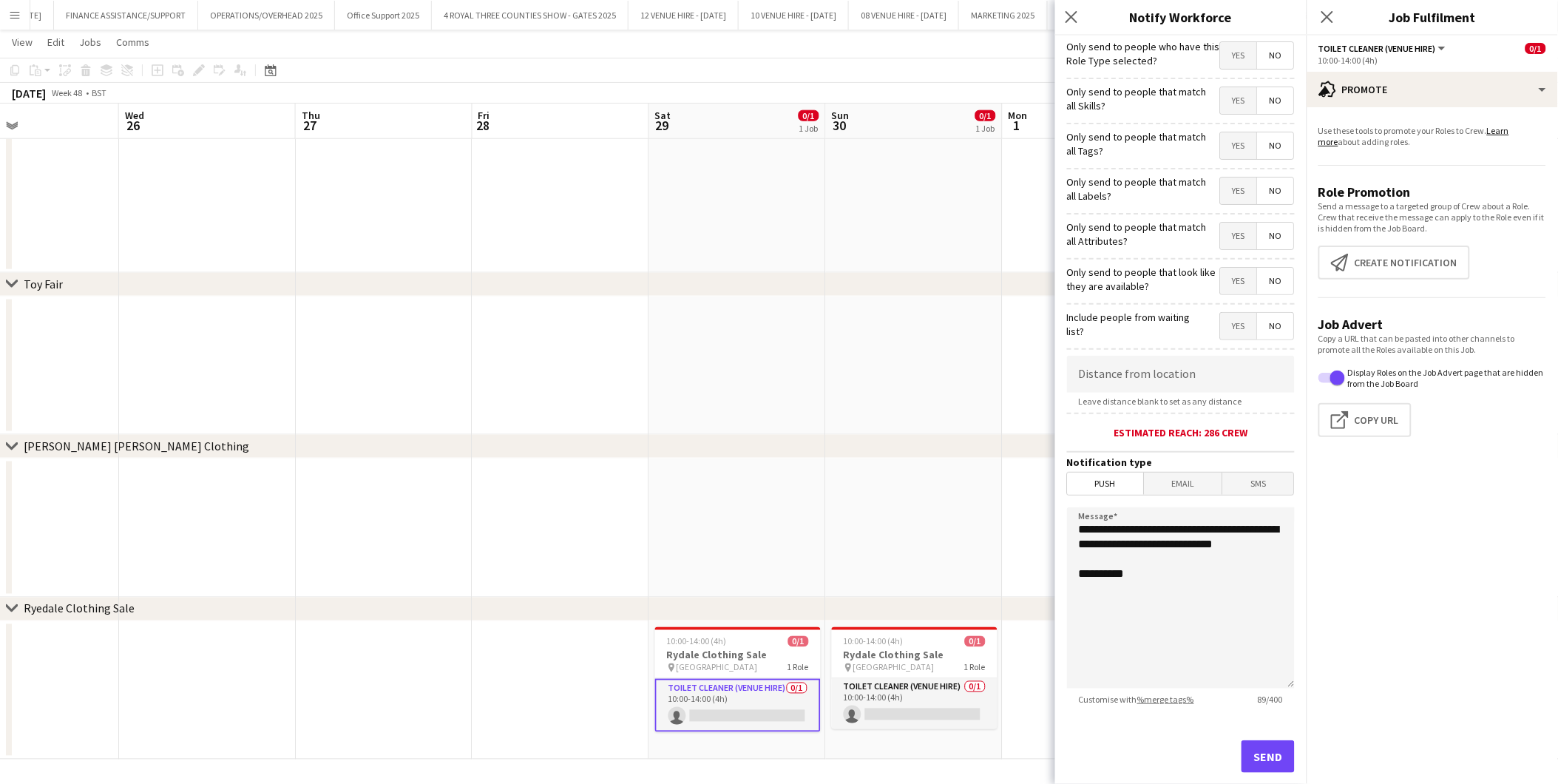
click at [1230, 54] on span "Yes" at bounding box center [1239, 55] width 37 height 27
click at [1122, 481] on span "Push" at bounding box center [1106, 484] width 76 height 22
click at [1260, 705] on button "Send" at bounding box center [1268, 756] width 53 height 33
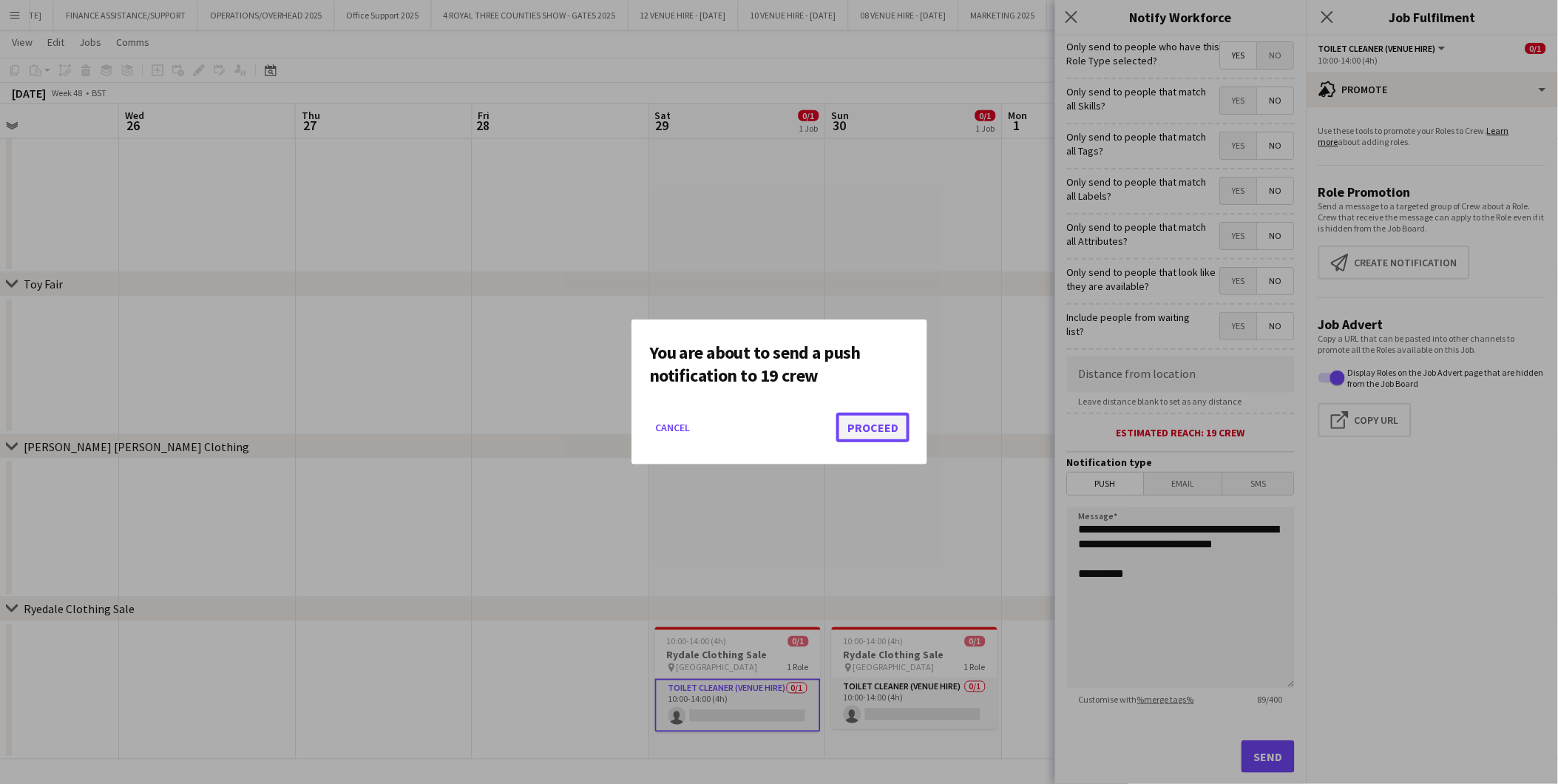
click at [878, 424] on button "Proceed" at bounding box center [873, 428] width 73 height 30
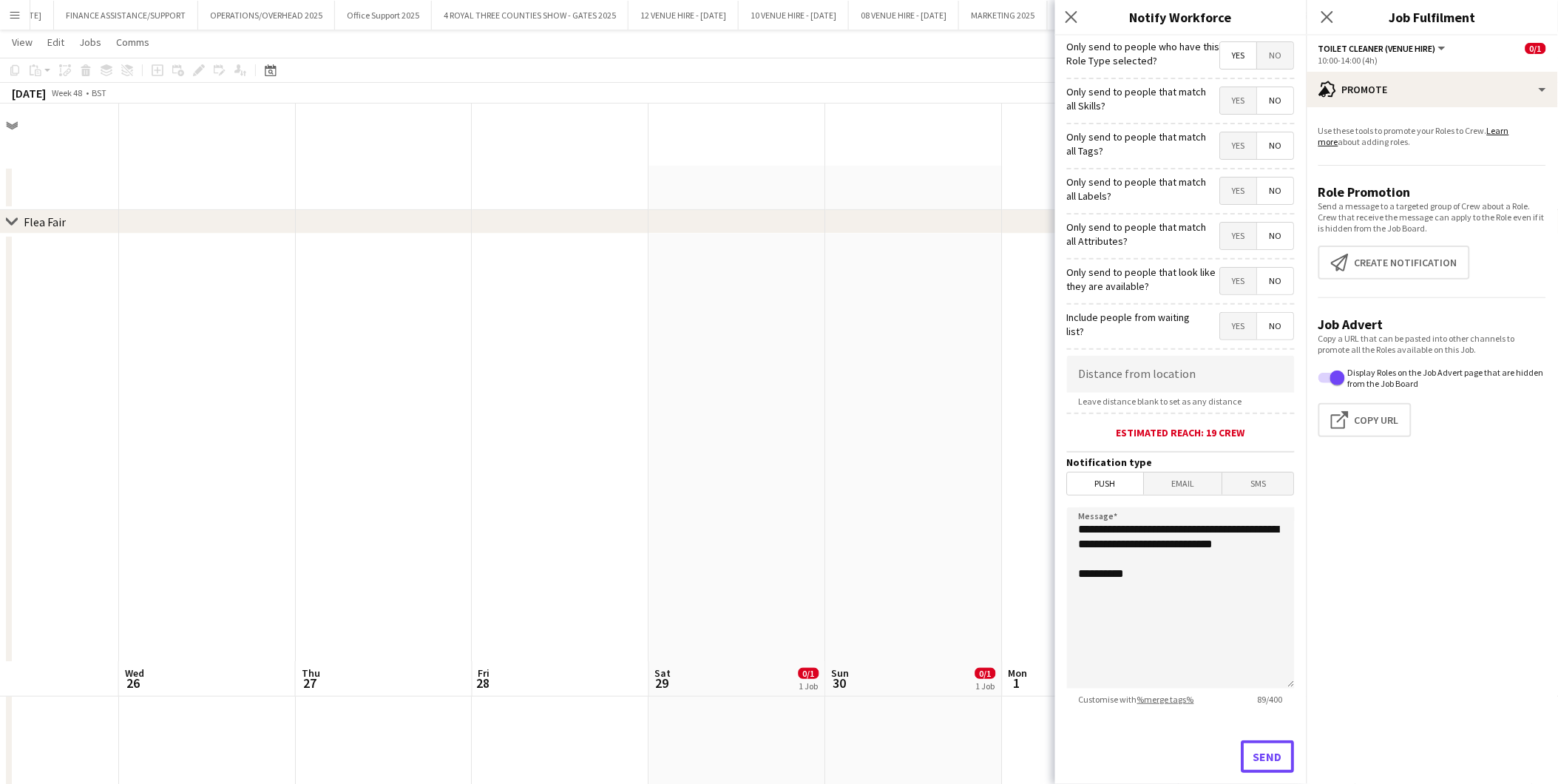
scroll to position [558, 0]
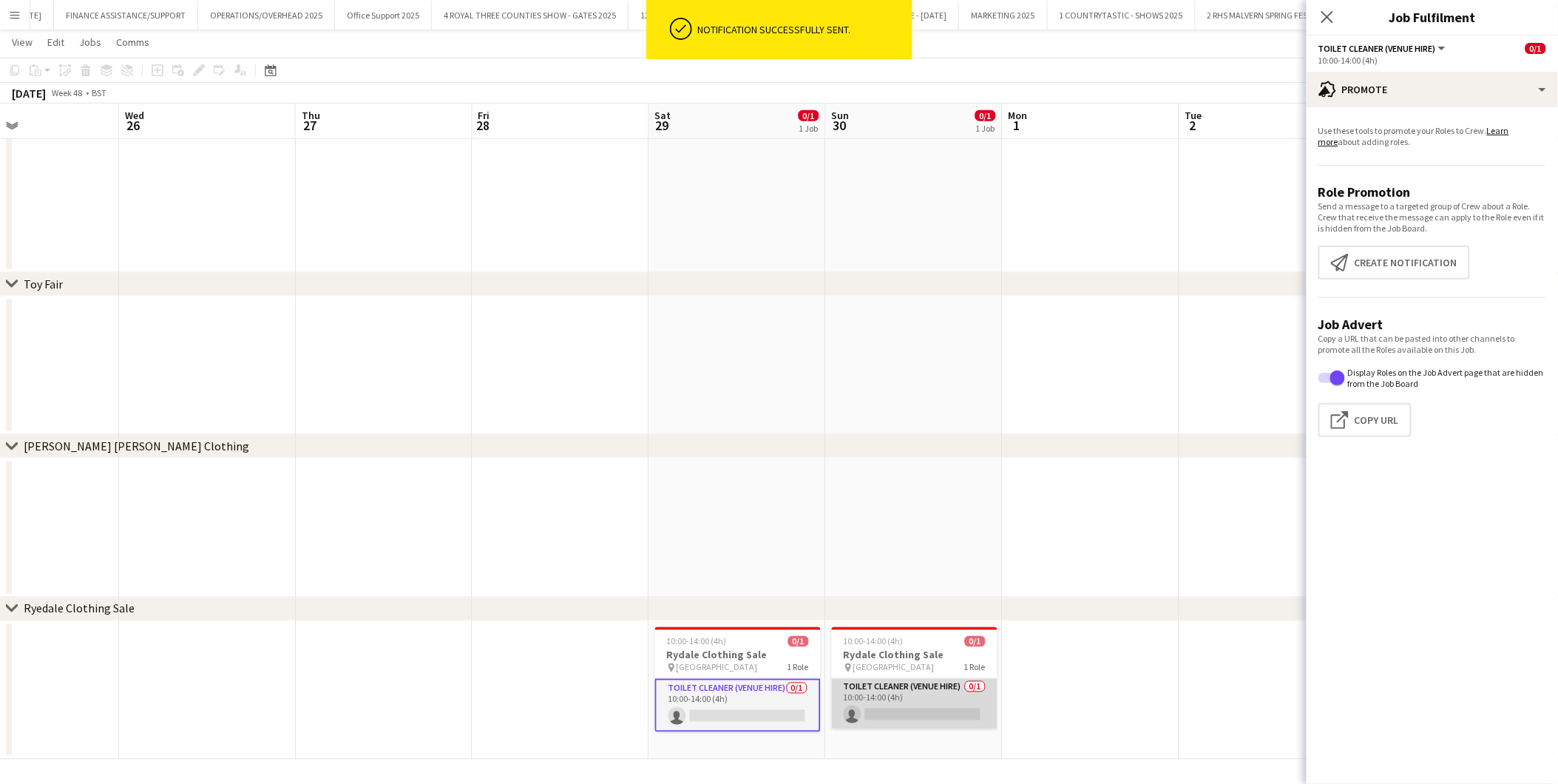
click at [906, 705] on app-card-role "Toilet Cleaner (Venue Hire) 0/1 10:00-14:00 (4h) single-neutral-actions" at bounding box center [915, 703] width 166 height 50
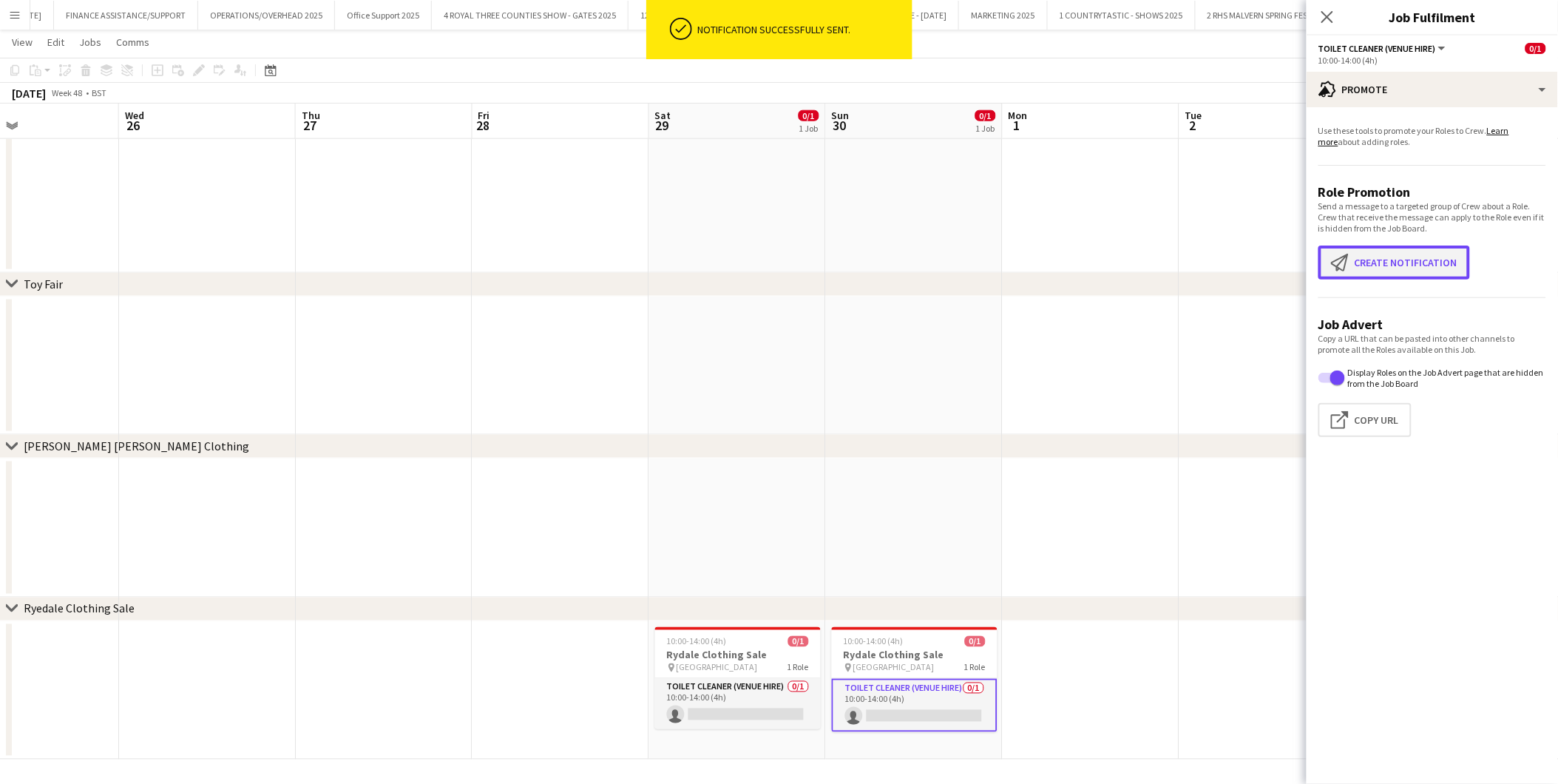
click at [1402, 250] on button "Create notification Create notification" at bounding box center [1394, 263] width 152 height 34
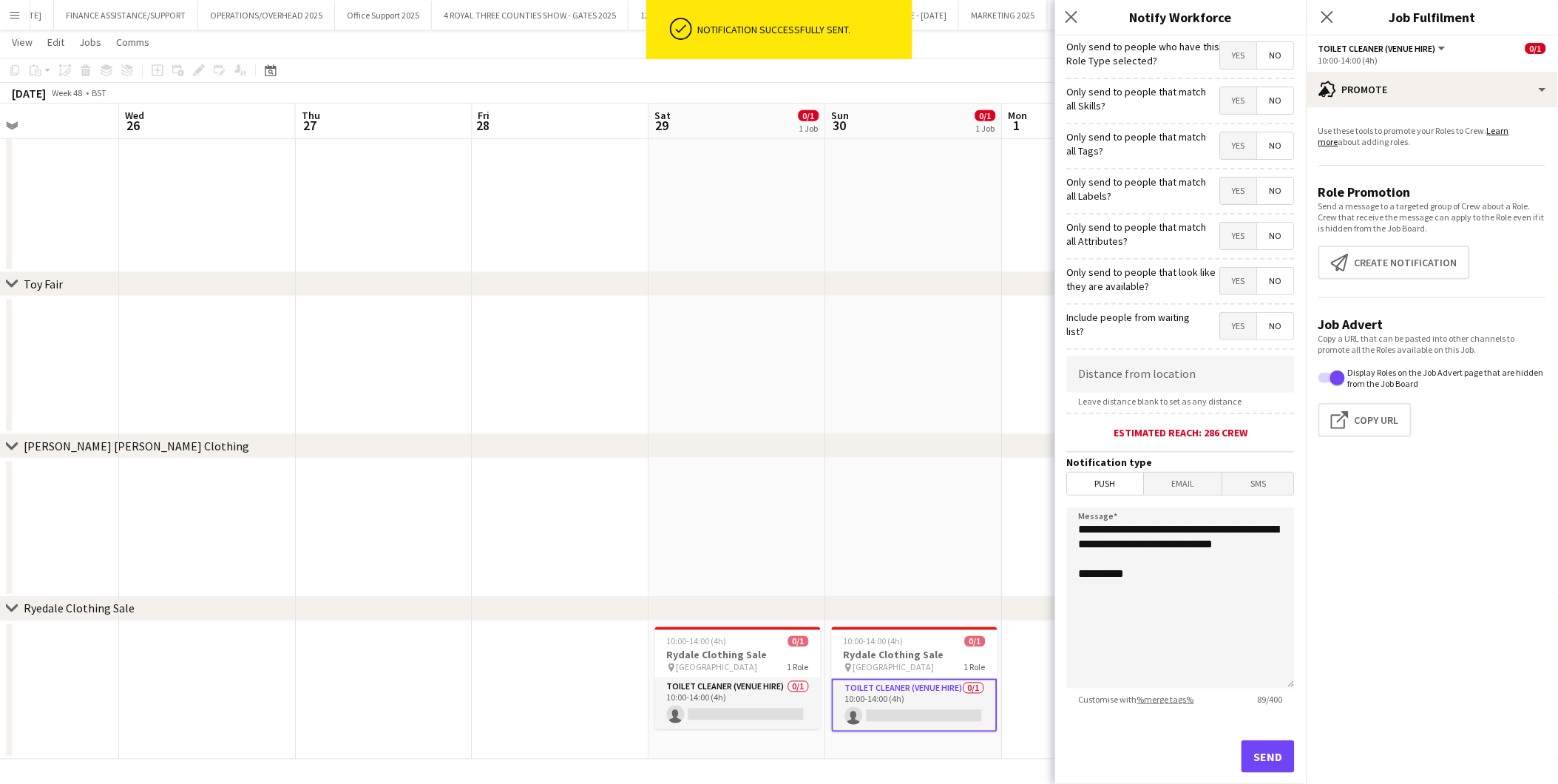
click at [1237, 52] on span "Yes" at bounding box center [1239, 55] width 37 height 27
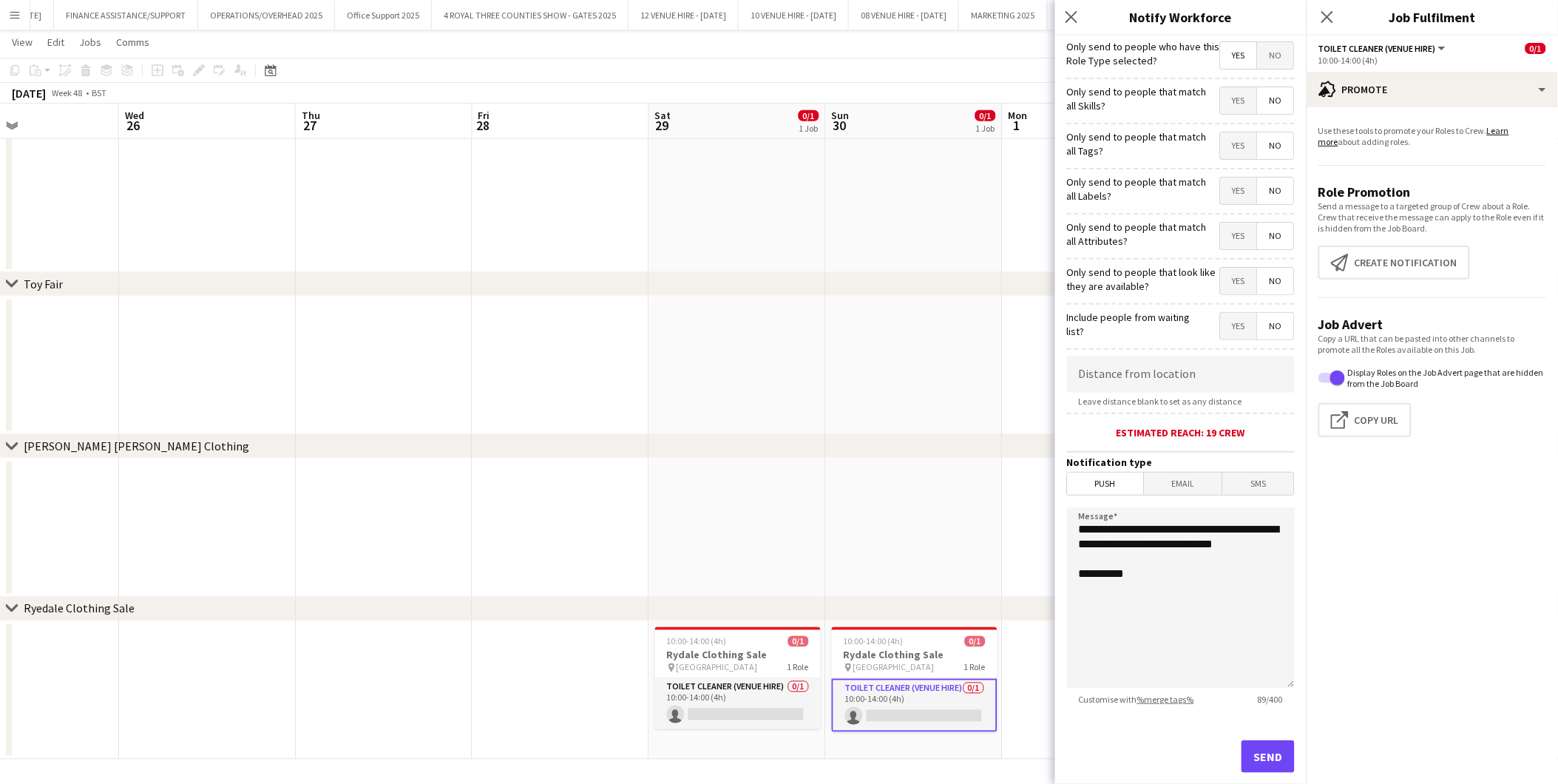
click at [1114, 483] on span "Push" at bounding box center [1106, 484] width 76 height 22
click at [1242, 705] on button "Send" at bounding box center [1268, 756] width 53 height 33
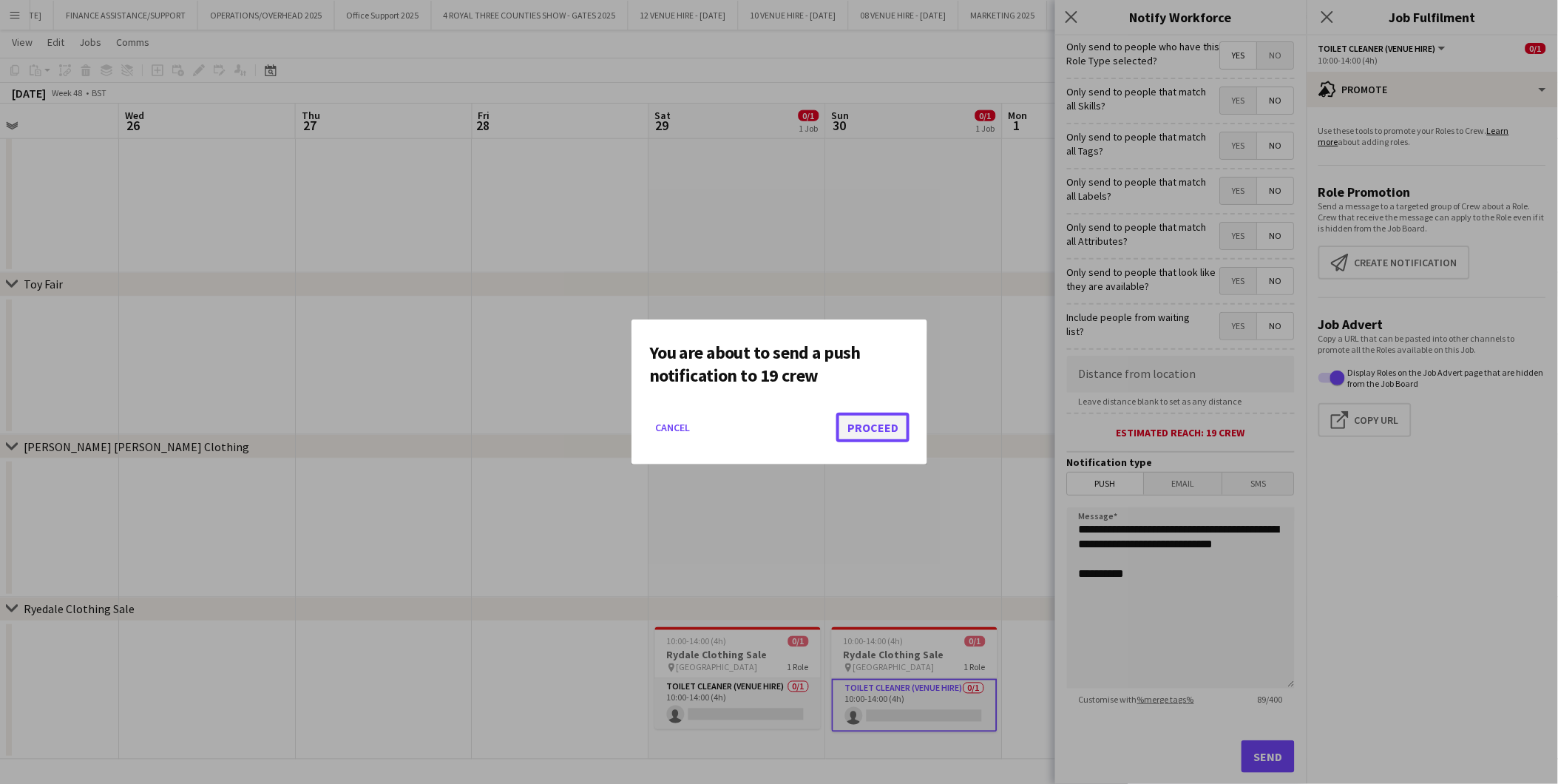
click at [874, 429] on button "Proceed" at bounding box center [873, 428] width 73 height 30
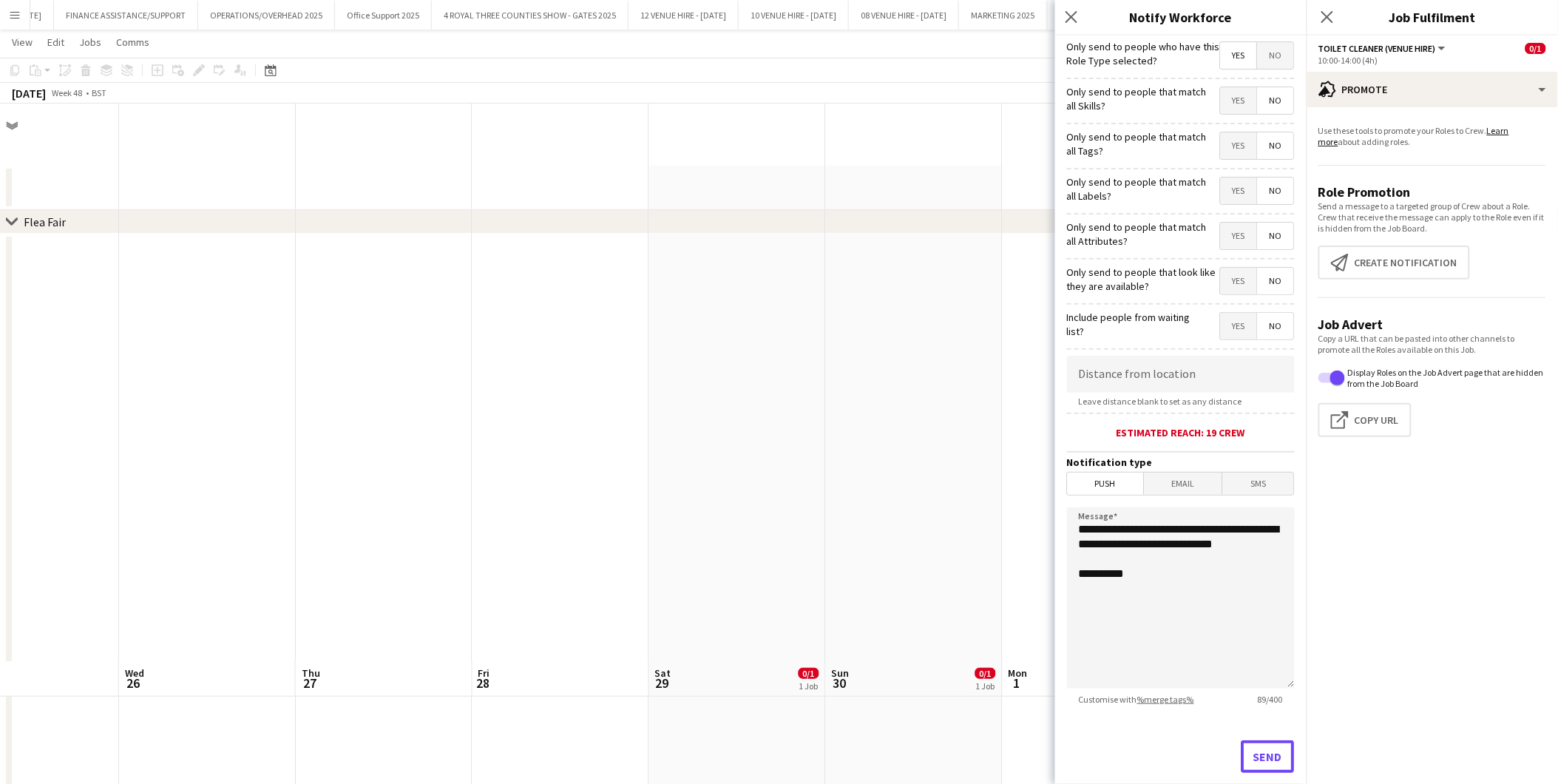
scroll to position [558, 0]
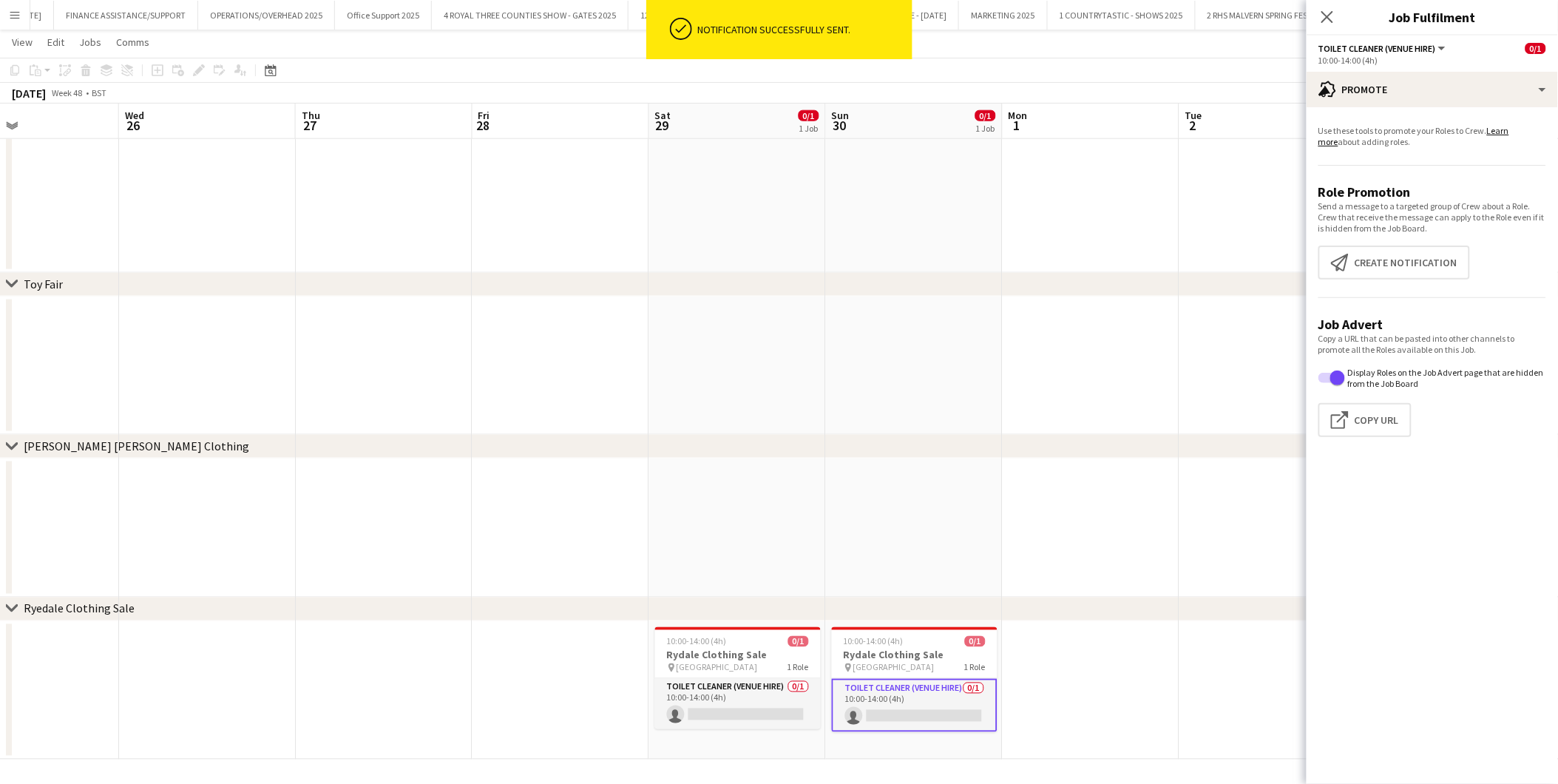
click at [899, 497] on app-date-cell at bounding box center [914, 528] width 177 height 139
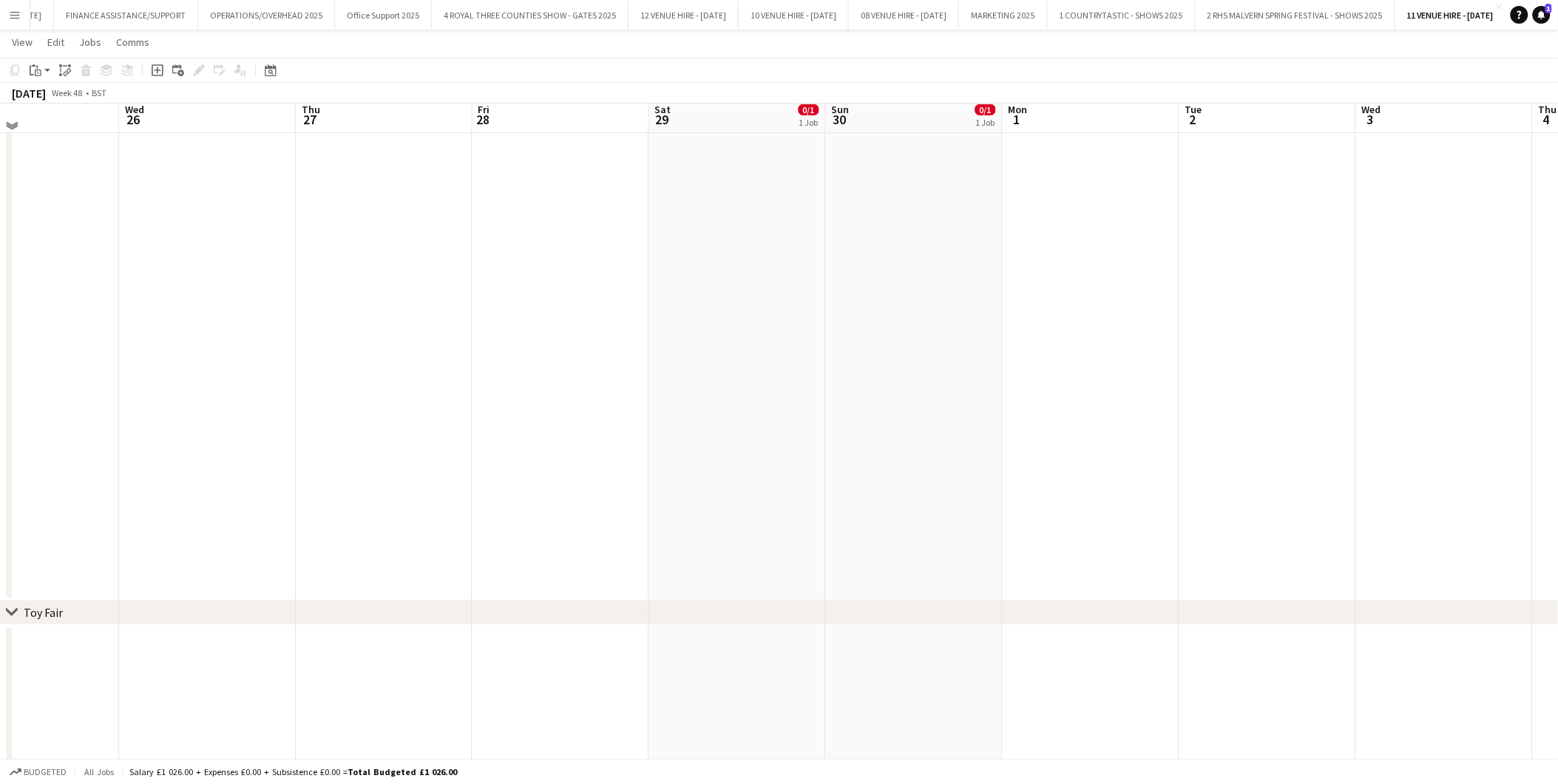
scroll to position [0, 0]
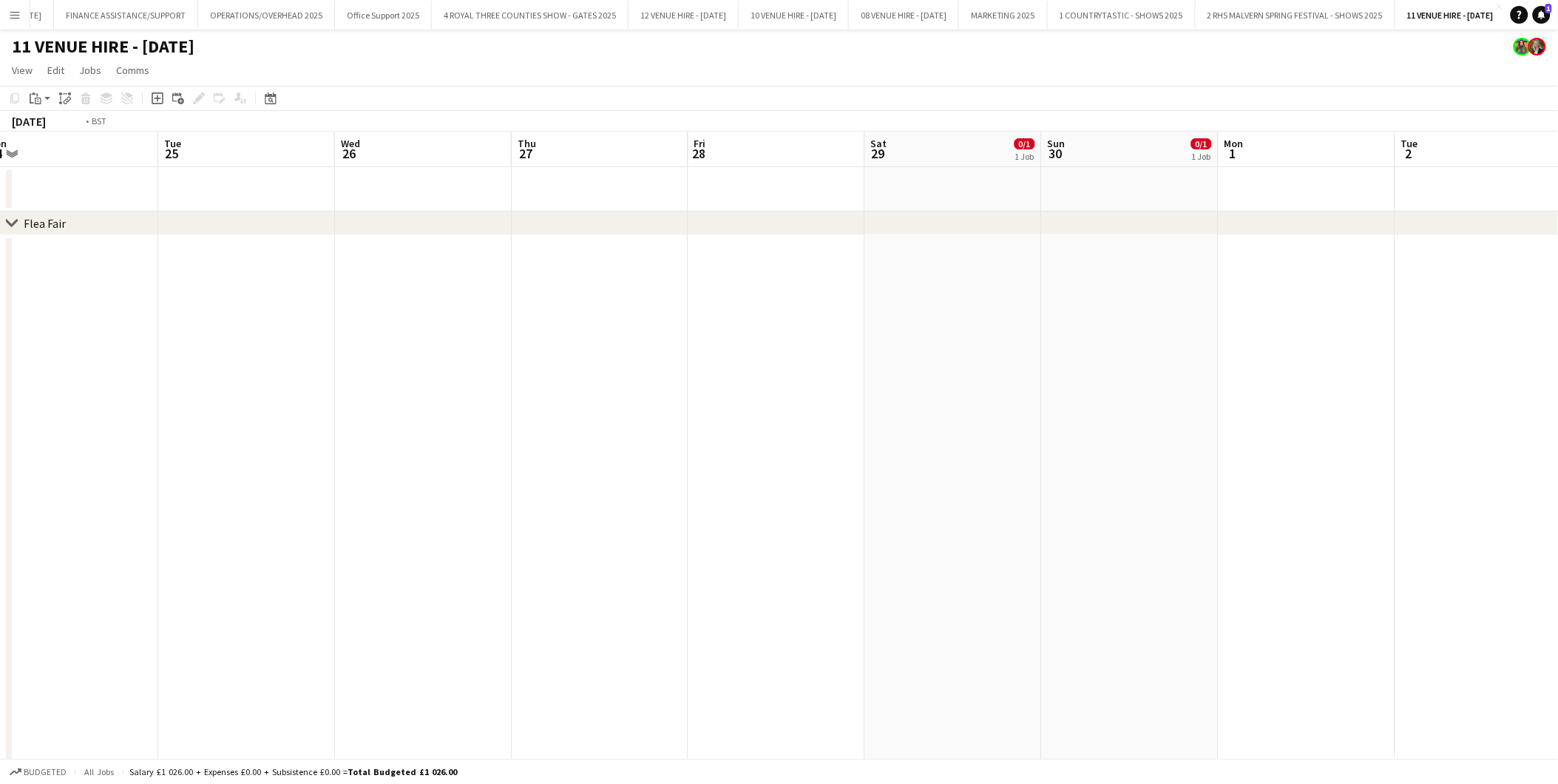
drag, startPoint x: 441, startPoint y: 498, endPoint x: 1031, endPoint y: 479, distance: 590.3
click at [1032, 479] on app-calendar-viewport "Sat 22 0/1 1 Job Sun 23 0/1 1 Job Mon 24 Tue 25 Wed 26 Thu 27 Fri 28 Sat 29 0/1…" at bounding box center [779, 724] width 1558 height 1186
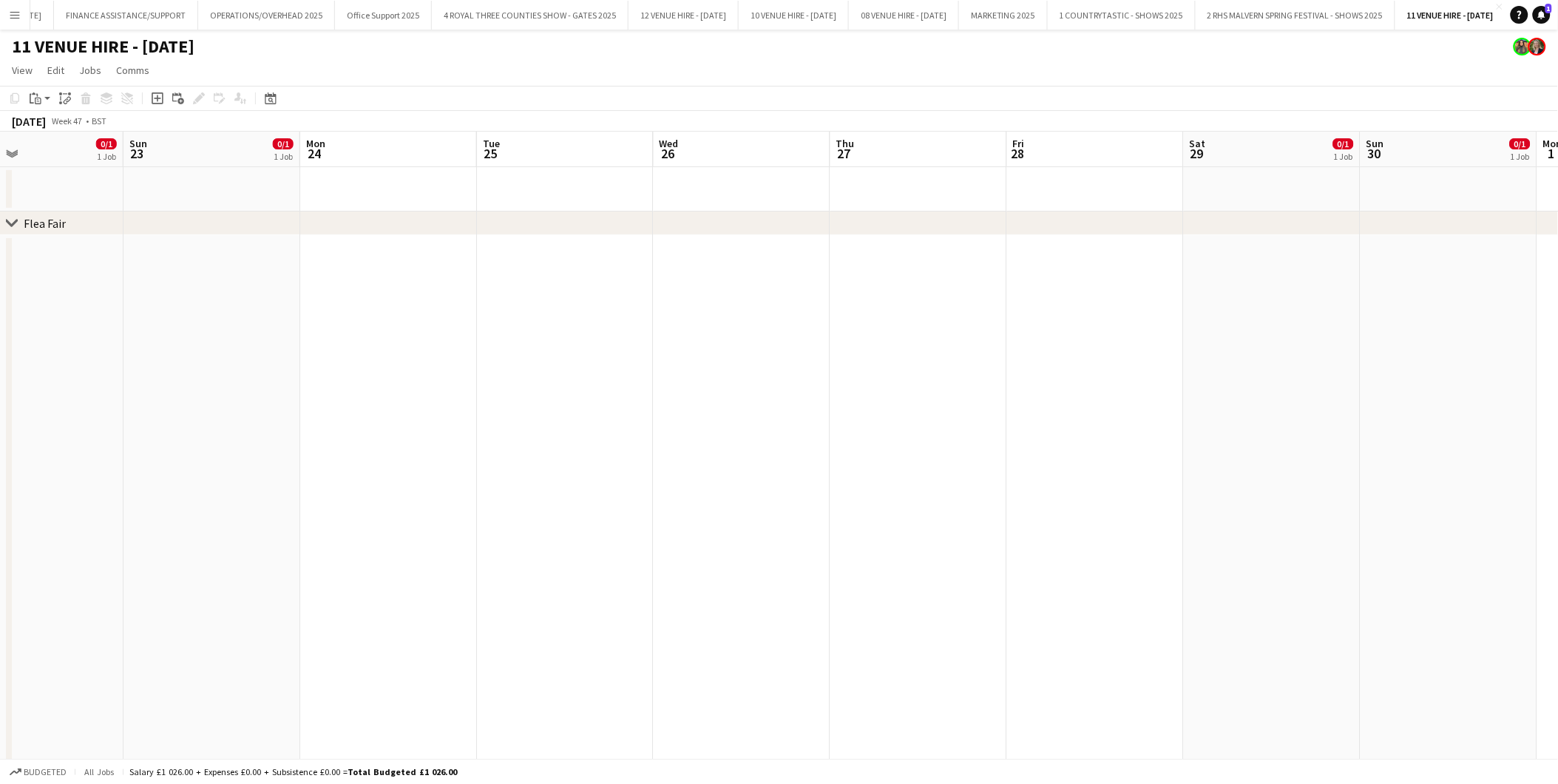
drag, startPoint x: 538, startPoint y: 441, endPoint x: 962, endPoint y: 454, distance: 424.2
click at [962, 454] on app-calendar-viewport "Thu 20 Fri 21 Sat 22 0/1 1 Job Sun 23 0/1 1 Job Mon 24 Tue 25 Wed 26 Thu 27 Fri…" at bounding box center [779, 724] width 1558 height 1186
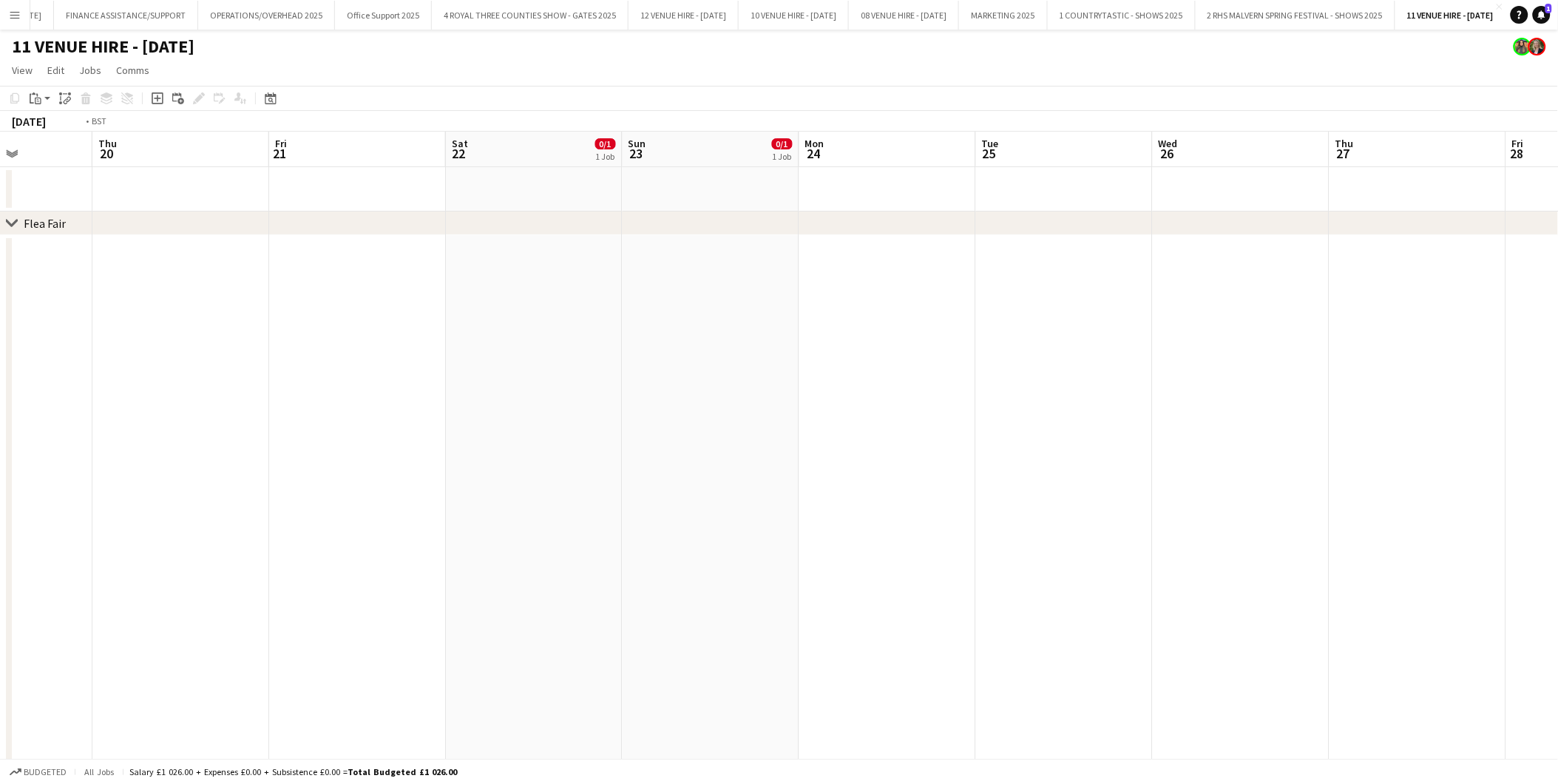
drag, startPoint x: 653, startPoint y: 425, endPoint x: 973, endPoint y: 393, distance: 321.6
click at [1152, 437] on app-calendar-viewport "Mon 17 Tue 18 Wed 19 Thu 20 Fri 21 Sat 22 0/1 1 Job Sun 23 0/1 1 Job Mon 24 Tue…" at bounding box center [779, 724] width 1558 height 1186
drag, startPoint x: 764, startPoint y: 377, endPoint x: 1135, endPoint y: 388, distance: 371.2
click at [1135, 388] on app-calendar-viewport "Fri 14 Sat 15 Sun 16 0/1 1 Job Mon 17 Tue 18 Wed 19 Thu 20 Fri 21 Sat 22 0/1 1 …" at bounding box center [779, 724] width 1558 height 1186
drag, startPoint x: 852, startPoint y: 367, endPoint x: 1176, endPoint y: 377, distance: 324.2
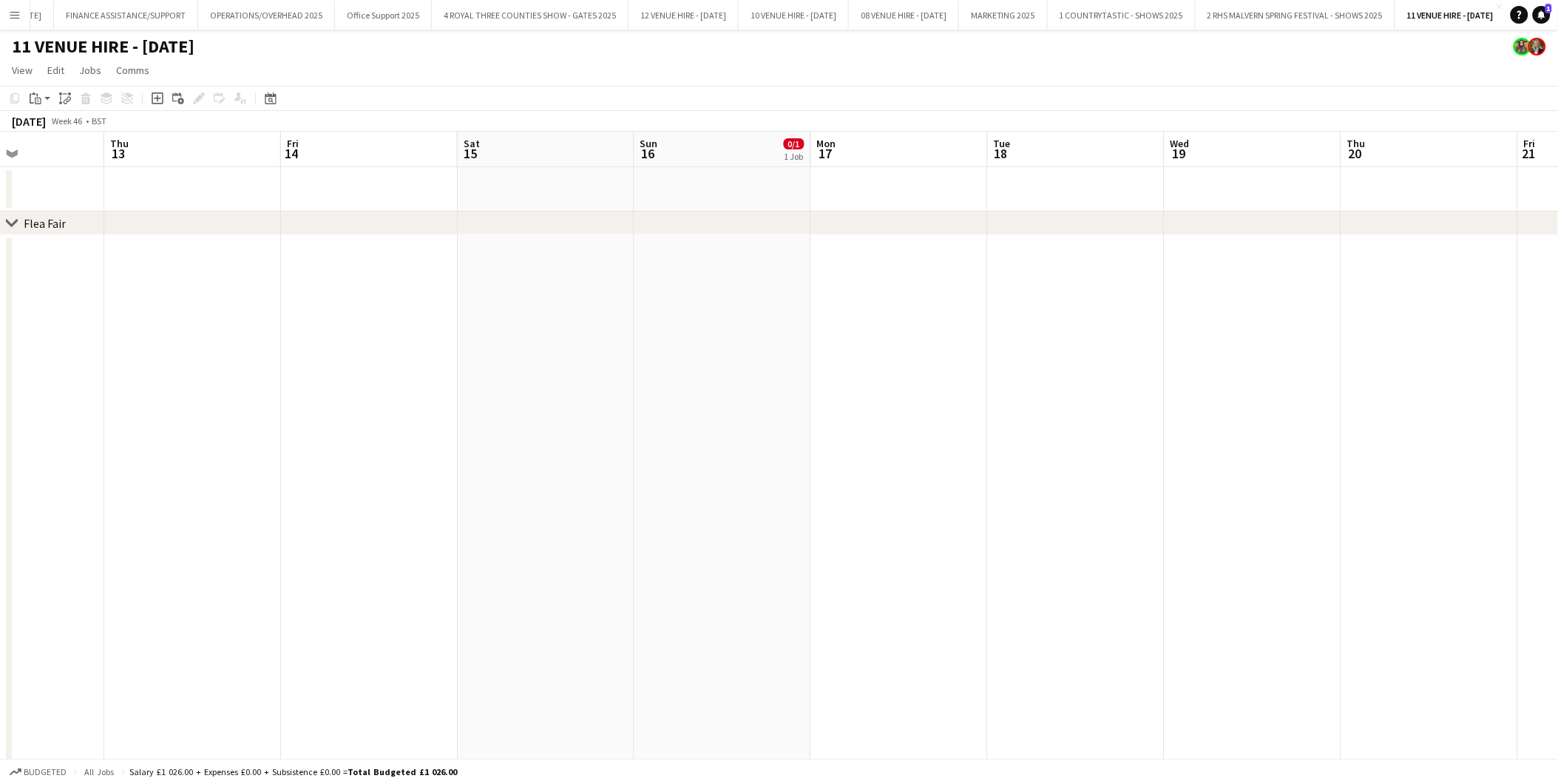
click at [1195, 377] on app-calendar-viewport "Mon 10 Tue 11 Wed 12 Thu 13 Fri 14 Sat 15 Sun 16 0/1 1 Job Mon 17 Tue 18 Wed 19…" at bounding box center [779, 724] width 1558 height 1186
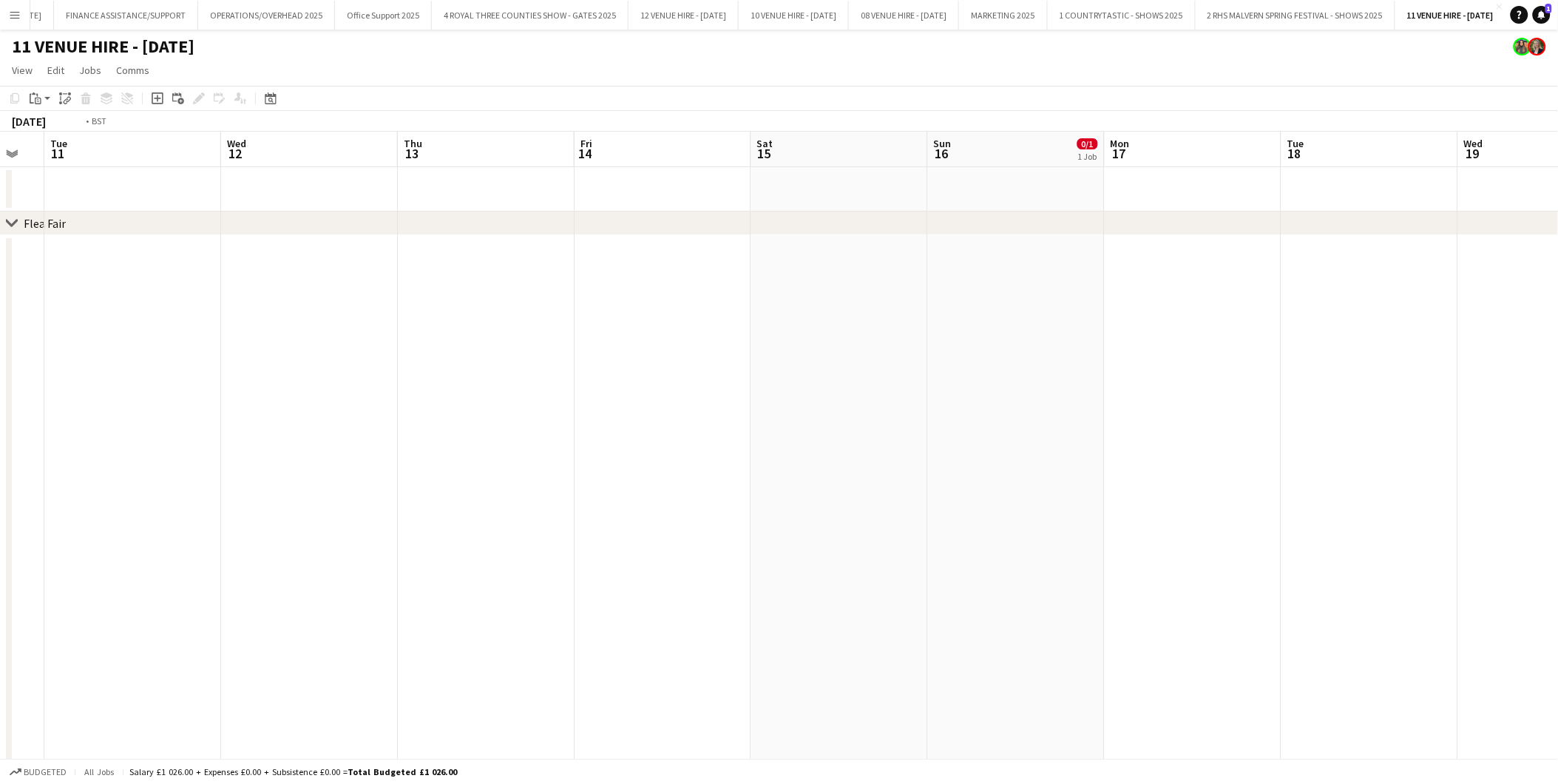
drag, startPoint x: 757, startPoint y: 358, endPoint x: 1234, endPoint y: 353, distance: 477.0
click at [1234, 353] on app-calendar-viewport "Sun 9 Mon 10 Tue 11 Wed 12 Thu 13 Fri 14 Sat 15 Sun 16 0/1 1 Job Mon 17 Tue 18 …" at bounding box center [779, 724] width 1558 height 1186
drag, startPoint x: 875, startPoint y: 351, endPoint x: 902, endPoint y: 380, distance: 39.6
click at [988, 355] on app-calendar-viewport "Wed 5 Thu 6 Fri 7 Sat 8 Sun 9 Mon 10 Tue 11 Wed 12 Thu 13 Fri 14 Sat 15 Sun 16 …" at bounding box center [779, 724] width 1558 height 1186
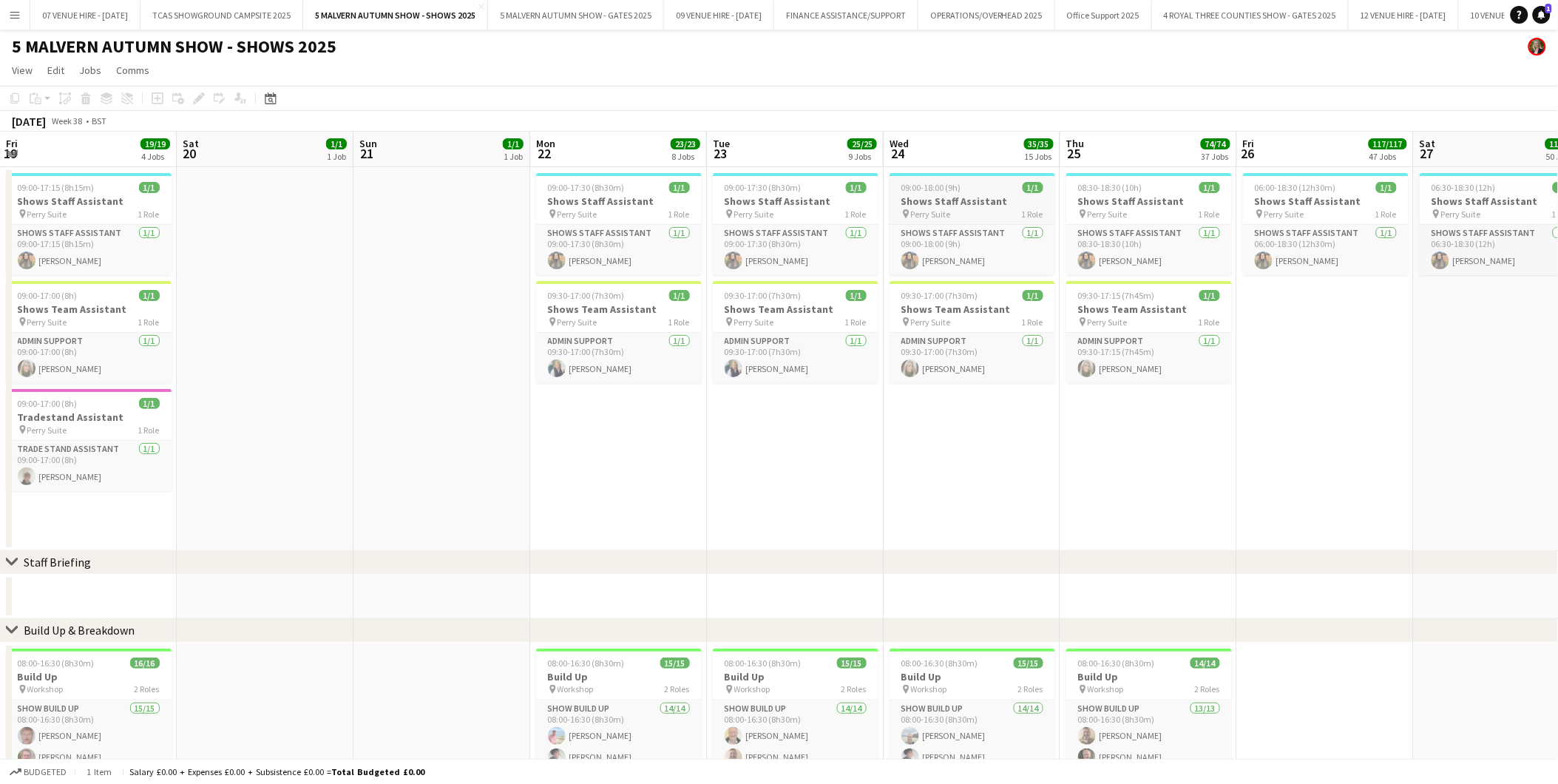
scroll to position [0, 518]
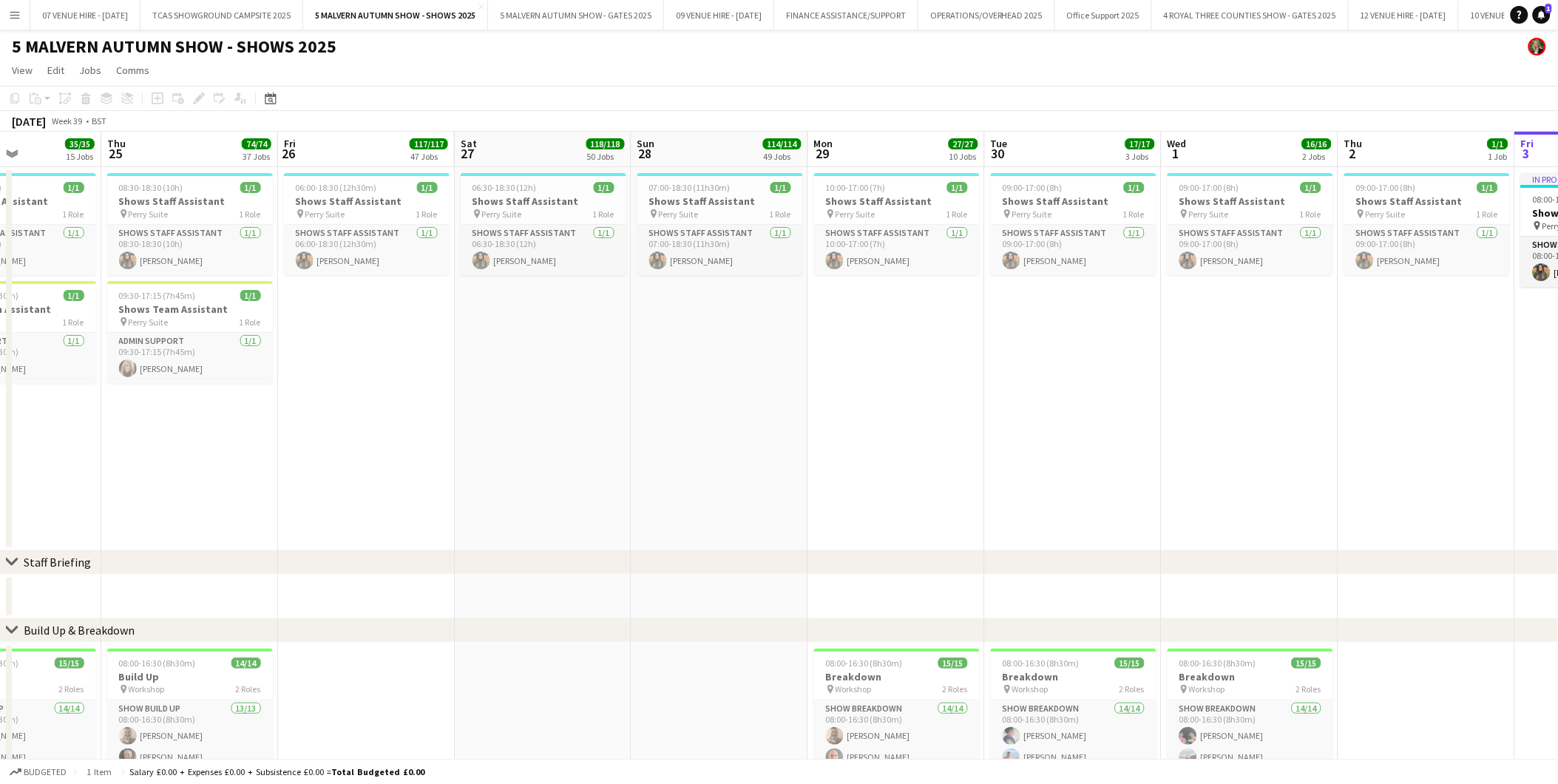
drag, startPoint x: 929, startPoint y: 190, endPoint x: 404, endPoint y: 228, distance: 526.4
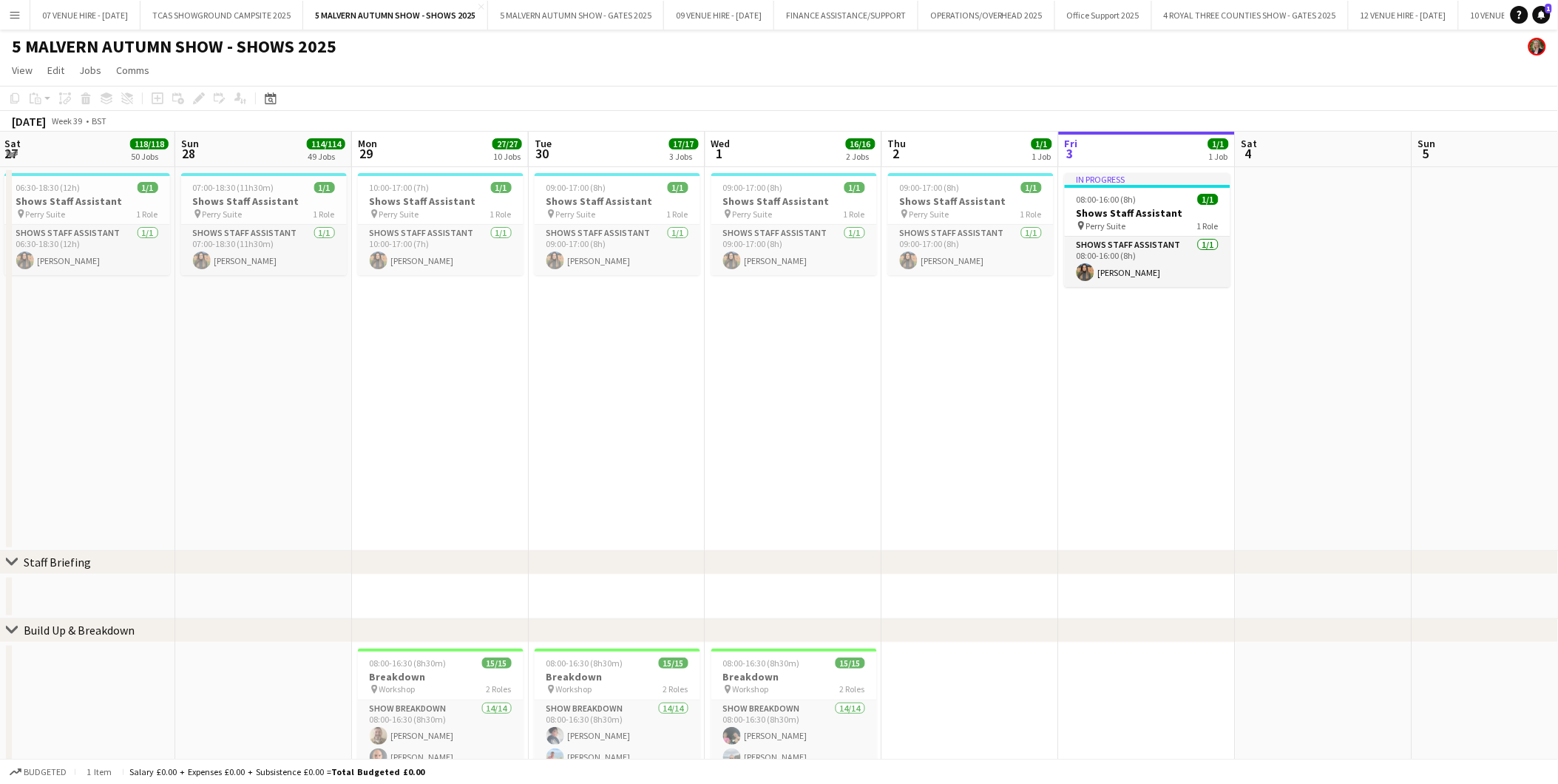
scroll to position [0, 545]
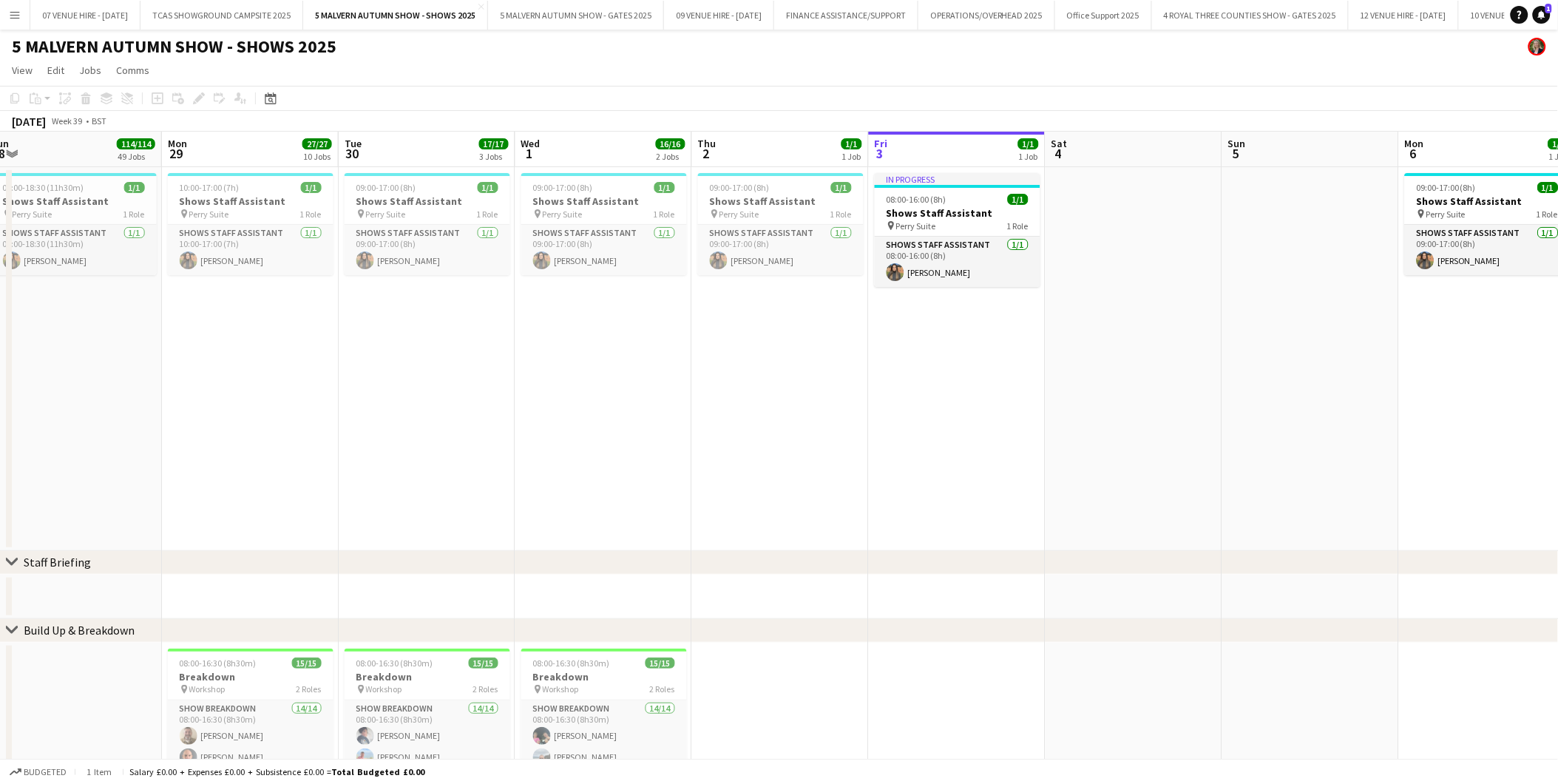
drag, startPoint x: 448, startPoint y: 220, endPoint x: 225, endPoint y: 215, distance: 223.1
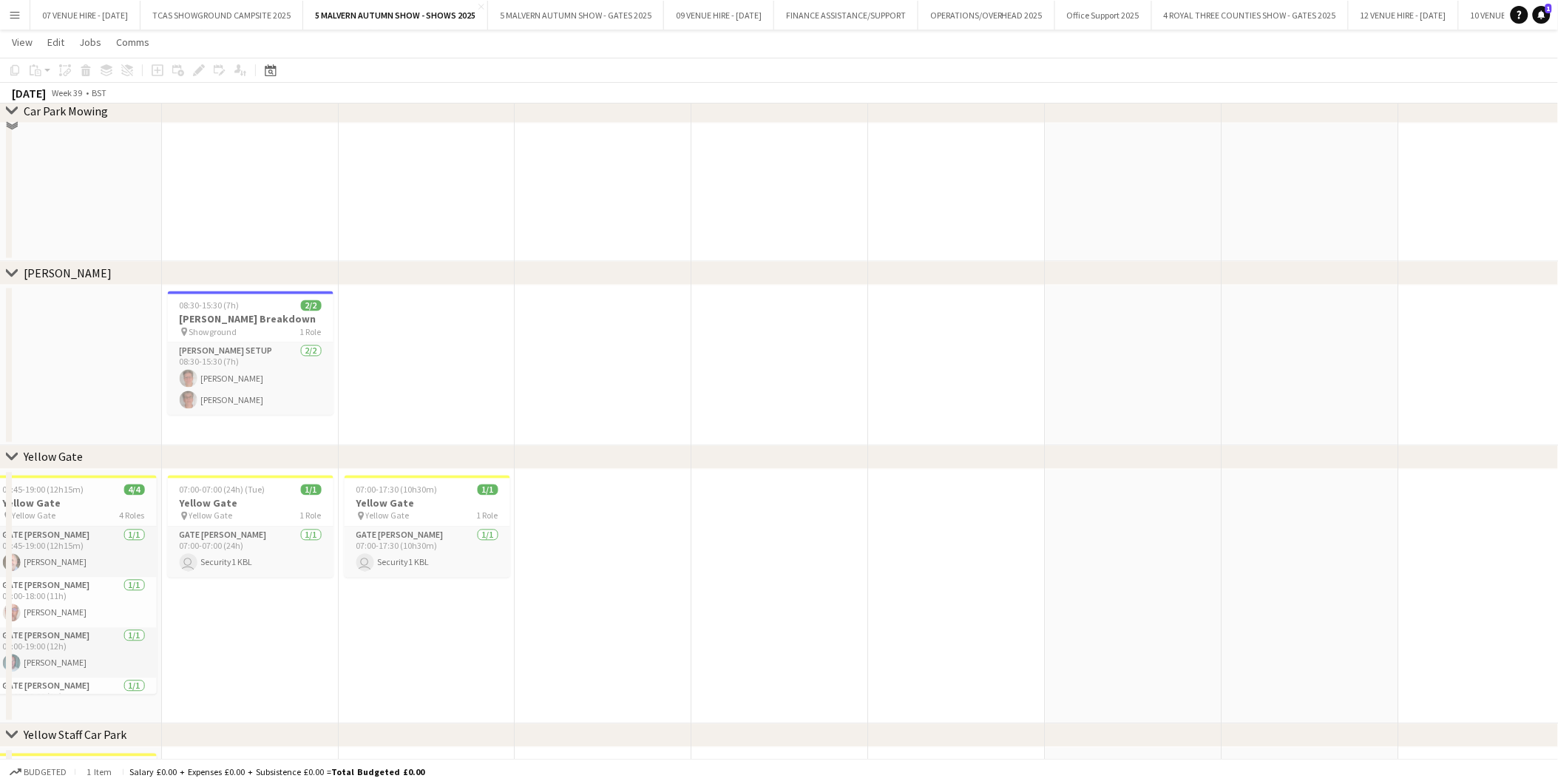
scroll to position [739, 0]
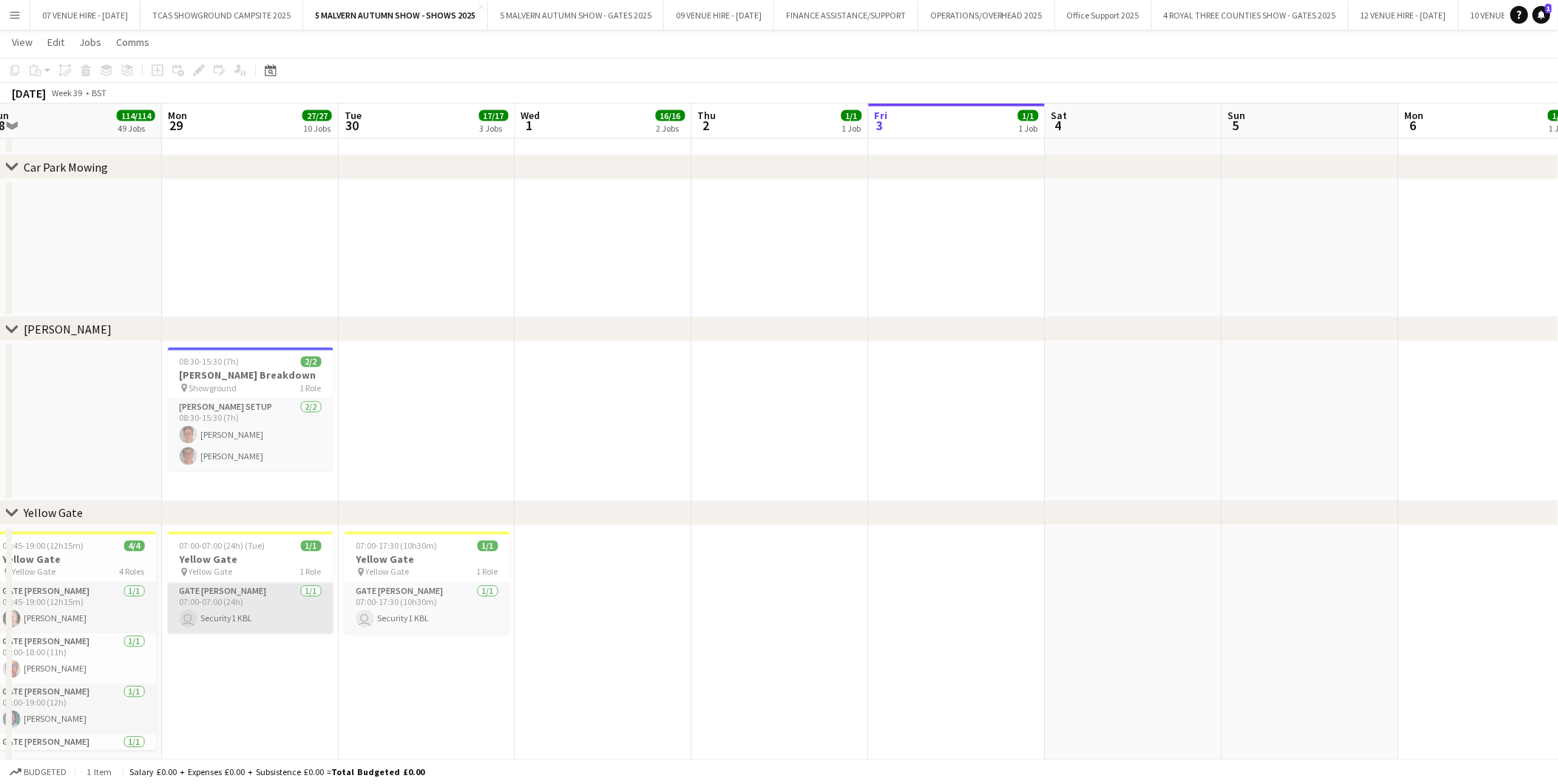
click at [240, 612] on app-card-role "Gate Steward 1/1 07:00-07:00 (24h) user Security1 KBL" at bounding box center [251, 608] width 166 height 50
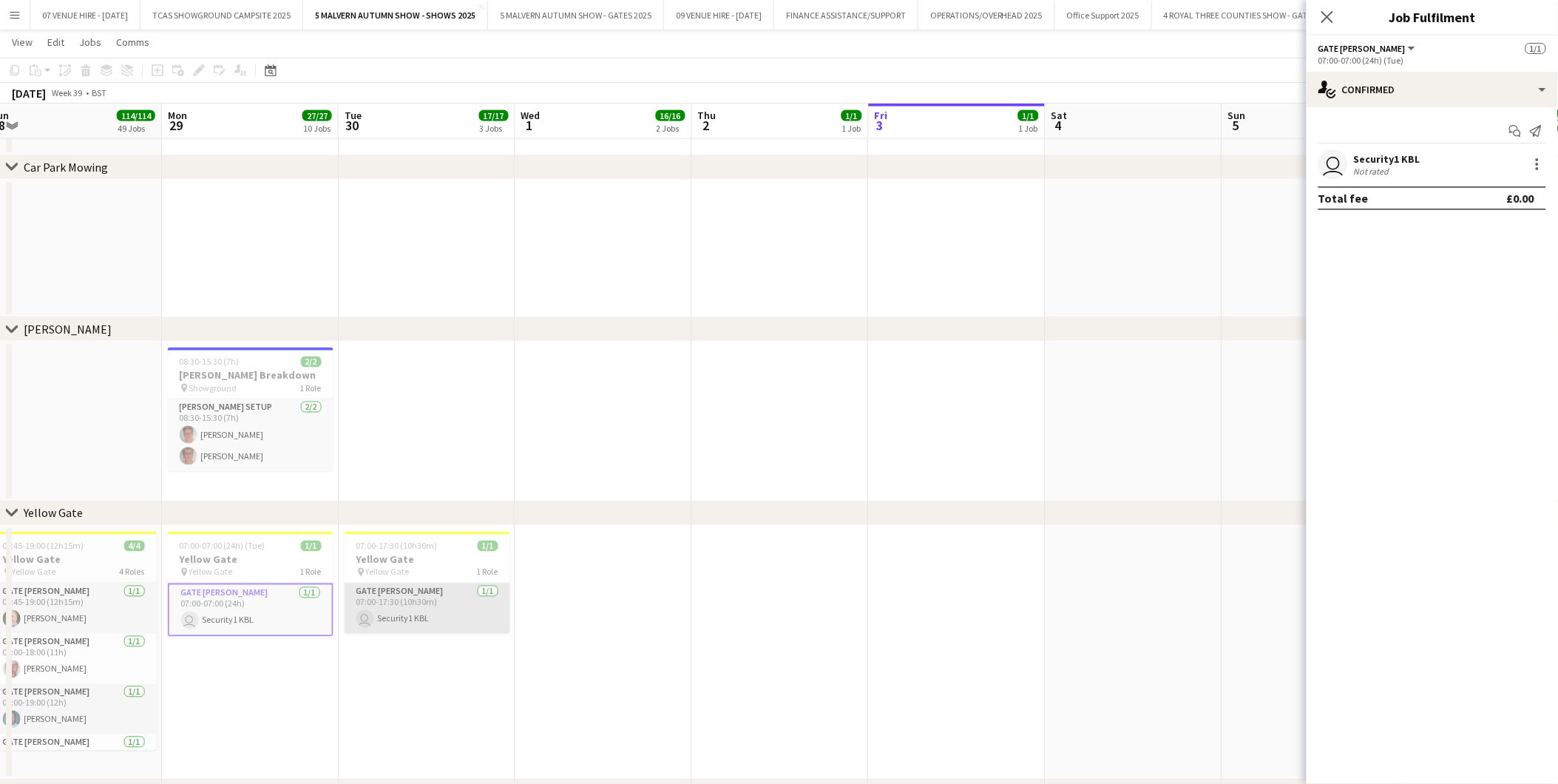
click at [391, 609] on app-card-role "Gate Steward 1/1 07:00-17:30 (10h30m) user Security1 KBL" at bounding box center [427, 608] width 166 height 50
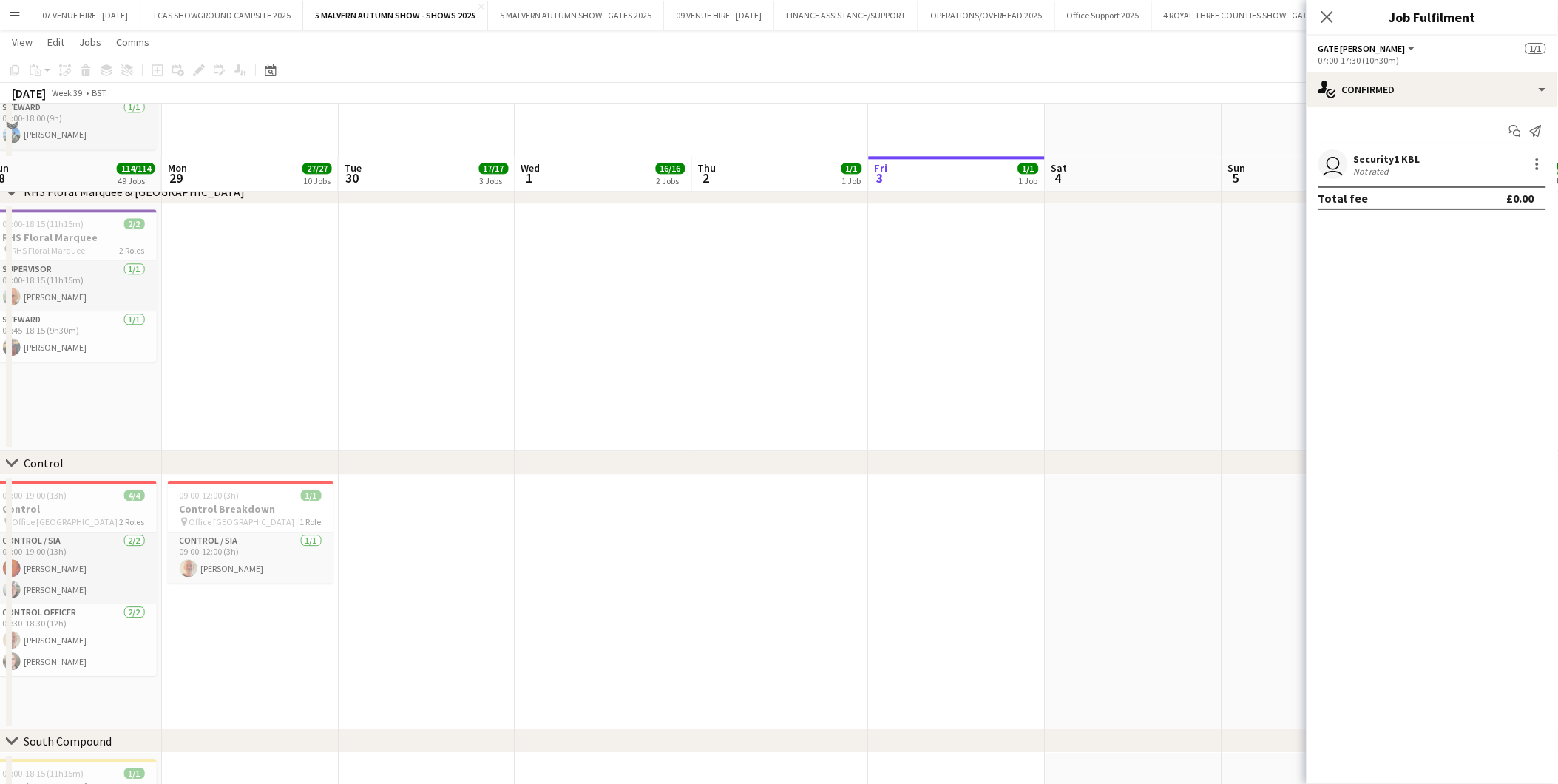
scroll to position [5257, 0]
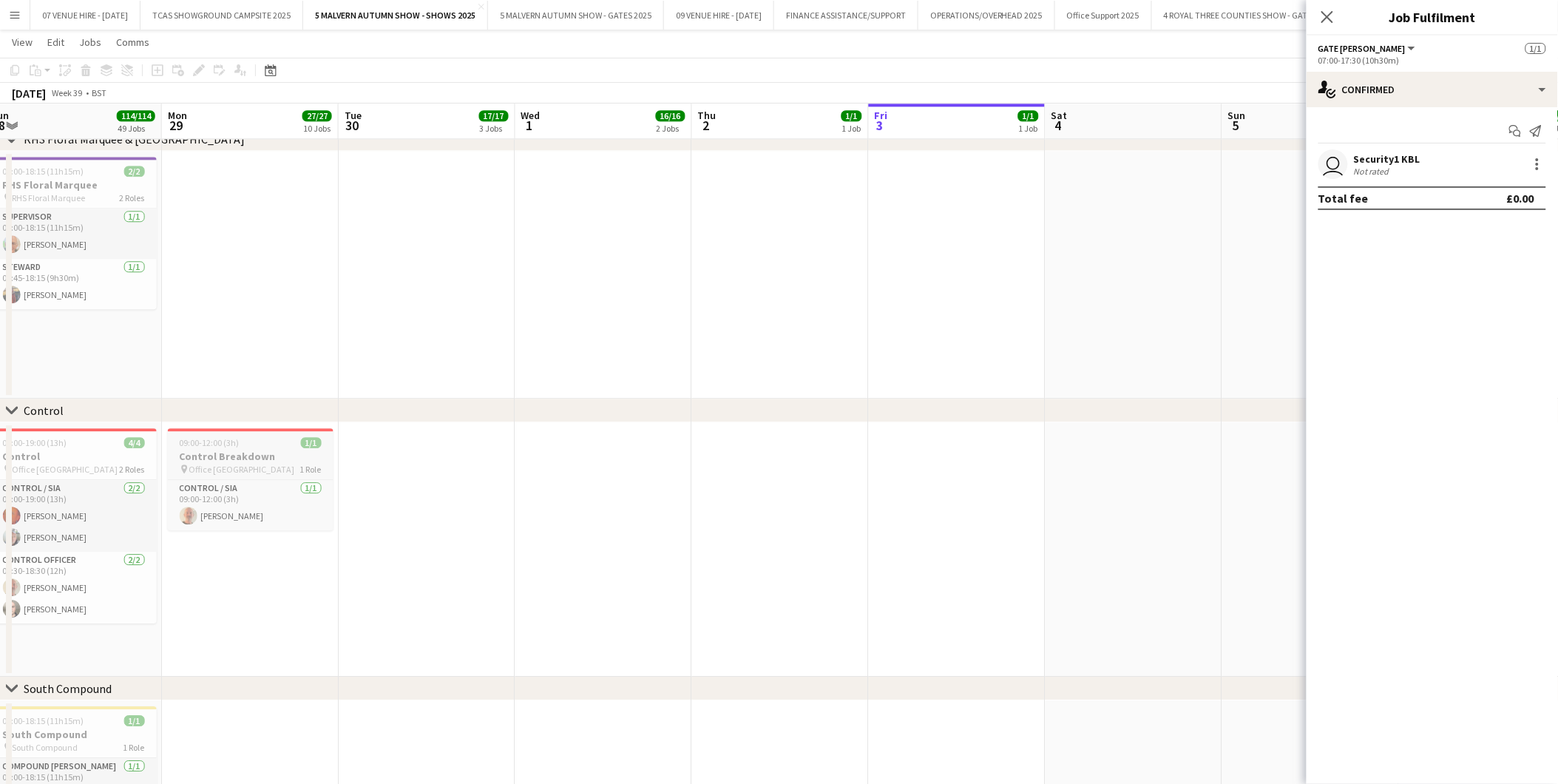
click at [237, 449] on h3 "Control Breakdown" at bounding box center [251, 456] width 166 height 13
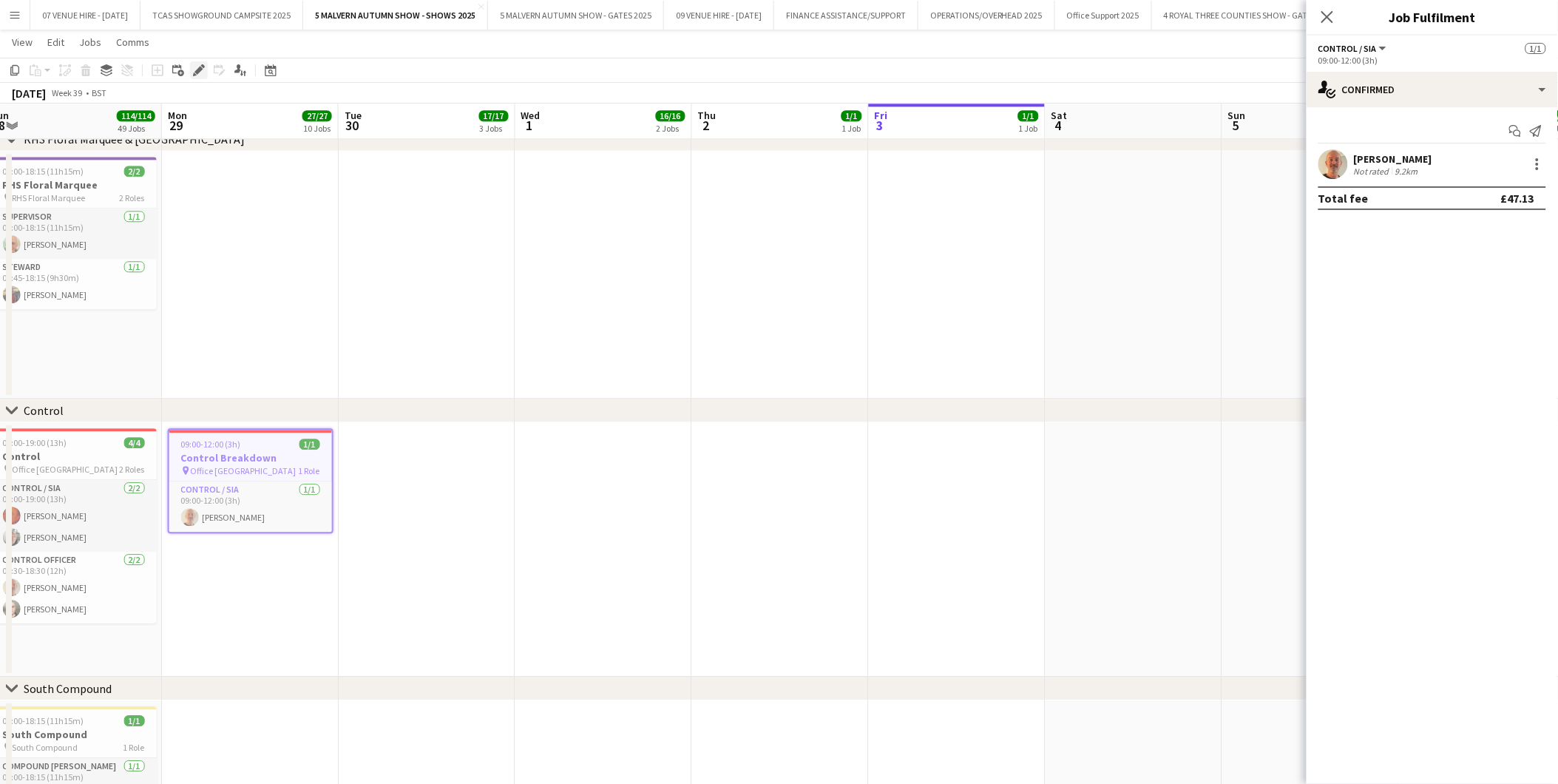
click at [195, 67] on icon "Edit" at bounding box center [199, 70] width 12 height 12
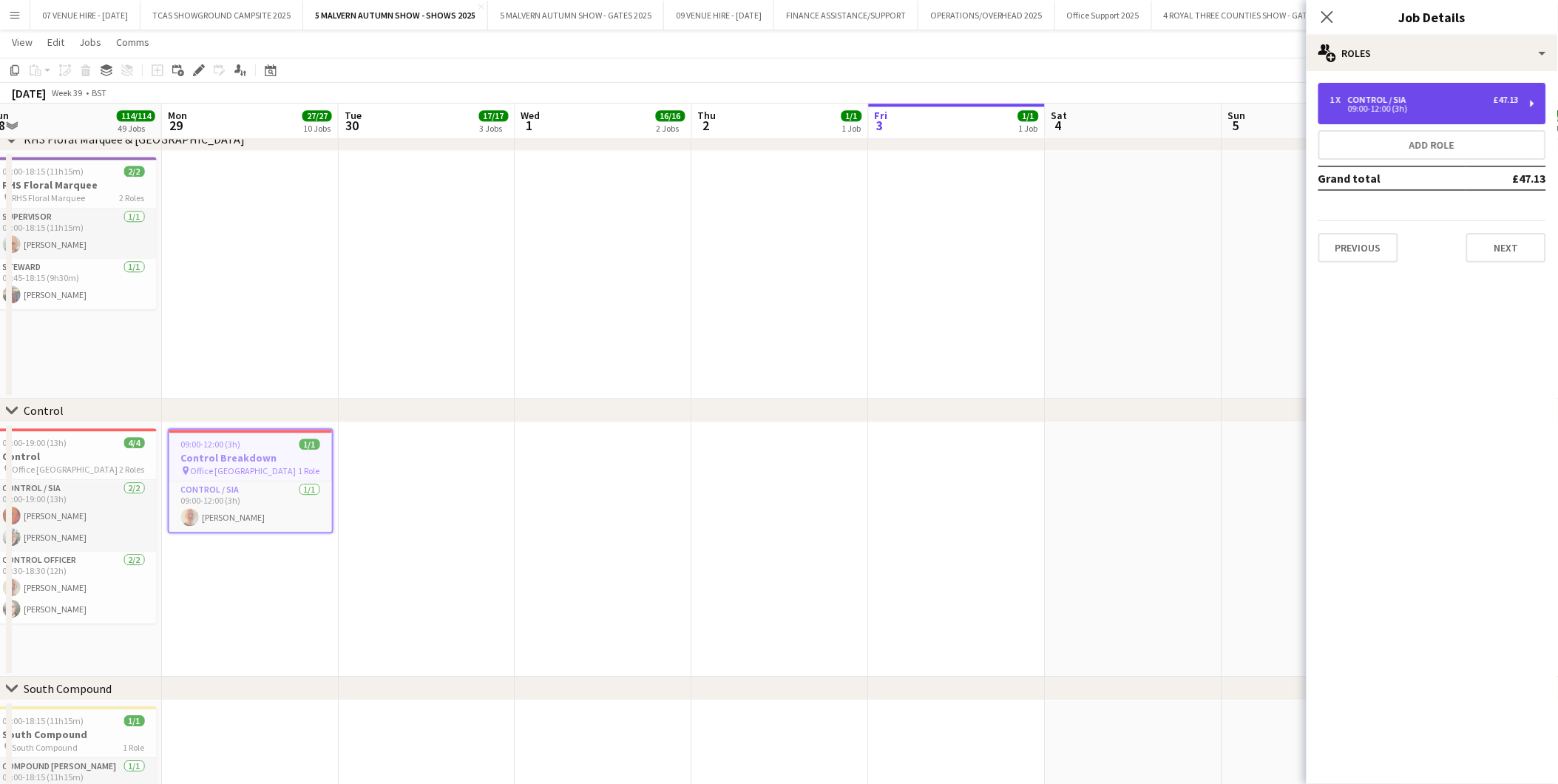
click at [1455, 90] on div "1 x Control / SIA £47.13 09:00-12:00 (3h)" at bounding box center [1433, 103] width 228 height 41
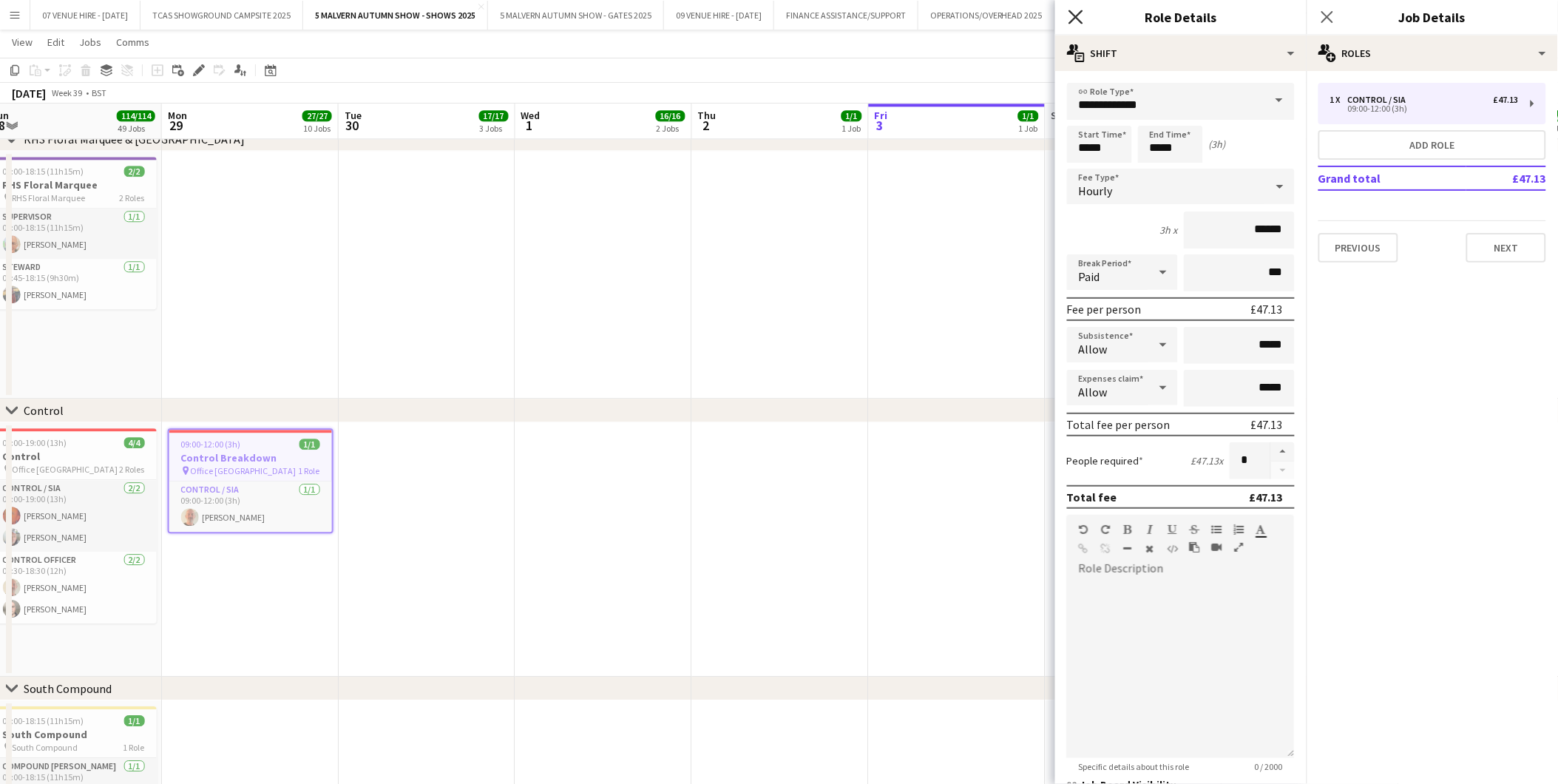
click at [1081, 10] on icon "Close pop-in" at bounding box center [1076, 16] width 14 height 14
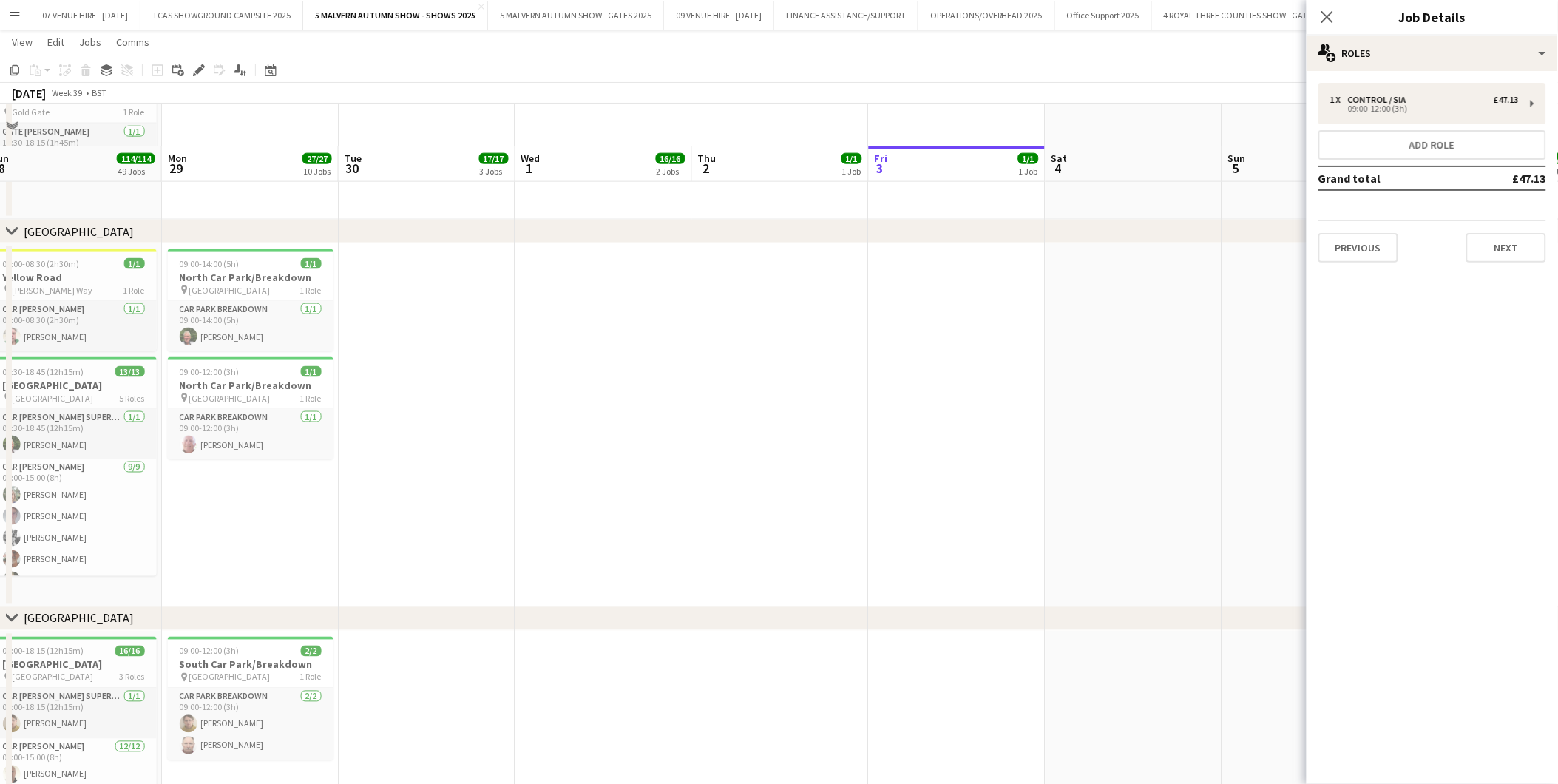
scroll to position [8708, 0]
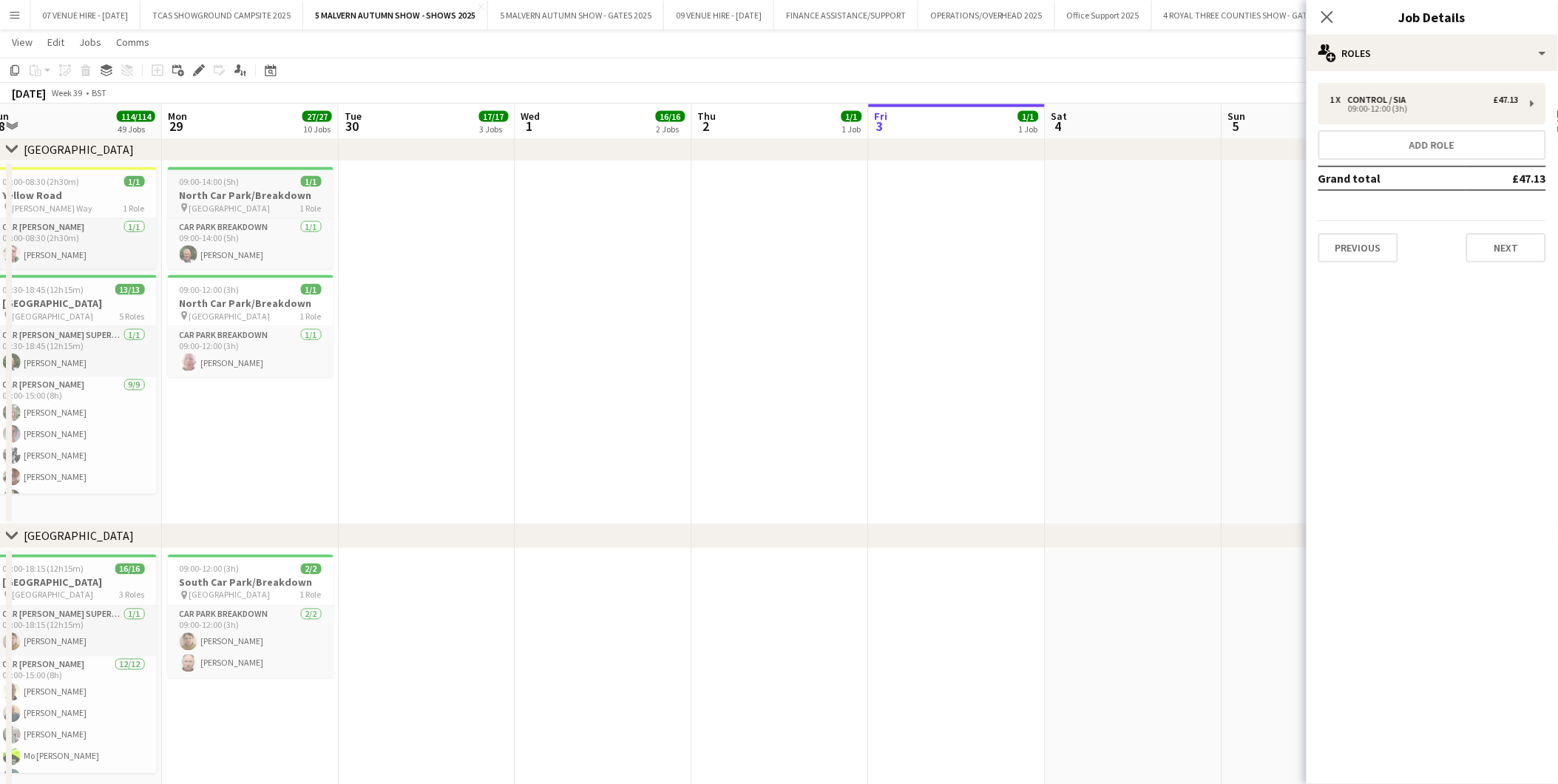
click at [210, 179] on span "09:00-14:00 (5h)" at bounding box center [210, 181] width 60 height 11
click at [194, 69] on icon "Edit" at bounding box center [199, 70] width 12 height 12
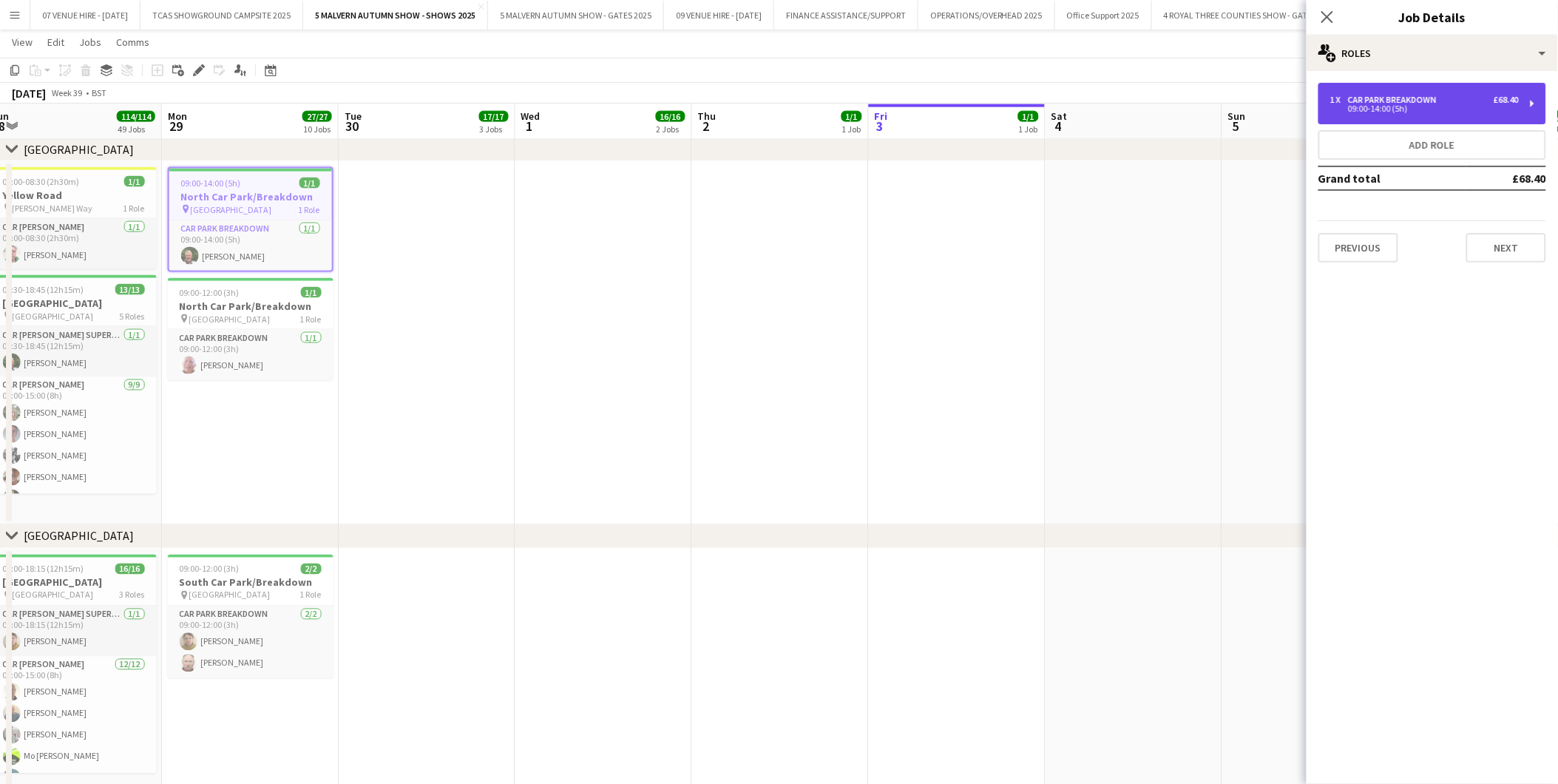
click at [1392, 95] on div "Car Park Breakdown" at bounding box center [1395, 100] width 95 height 10
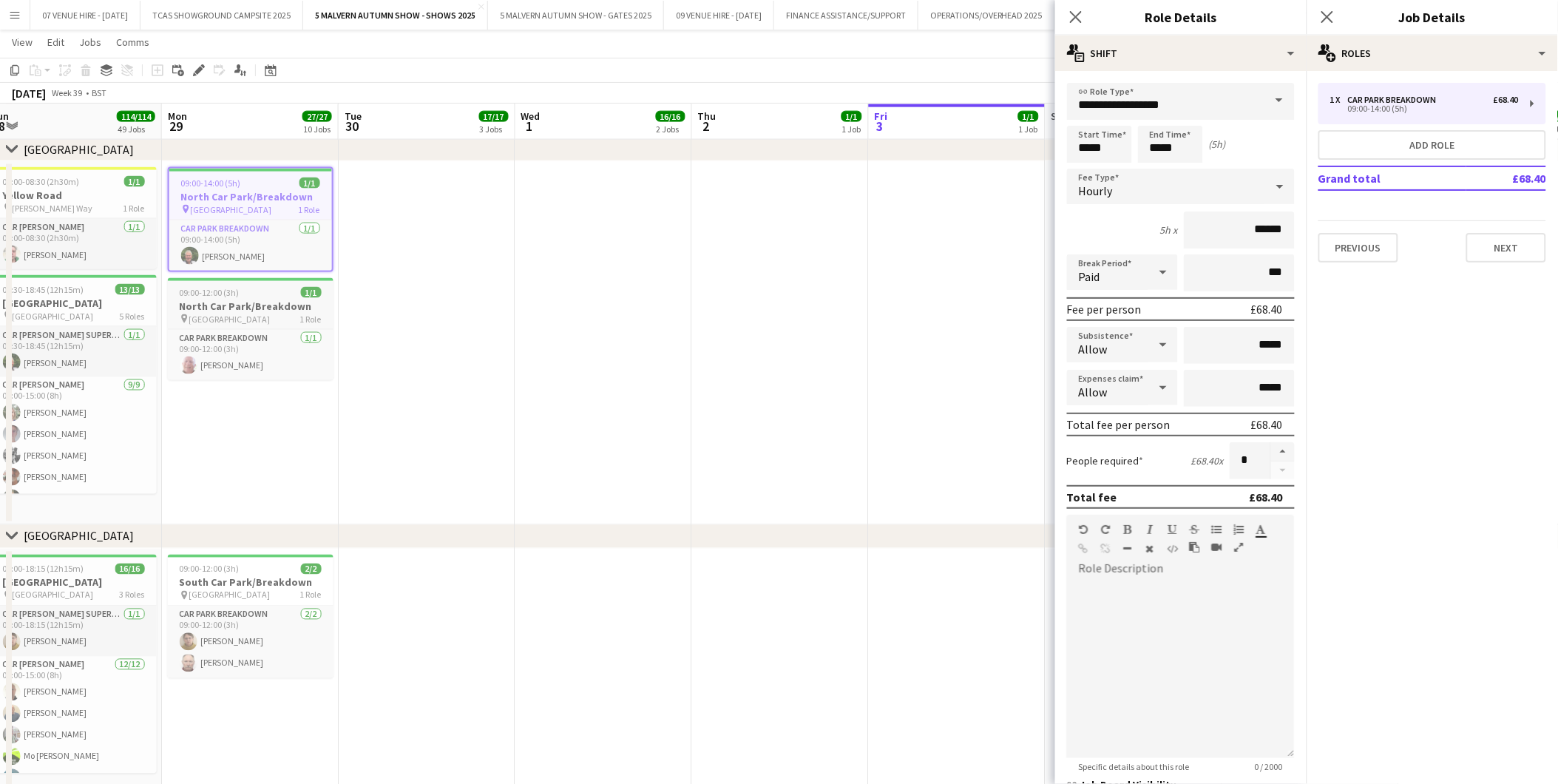
click at [256, 293] on div "09:00-12:00 (3h) 1/1" at bounding box center [251, 292] width 166 height 11
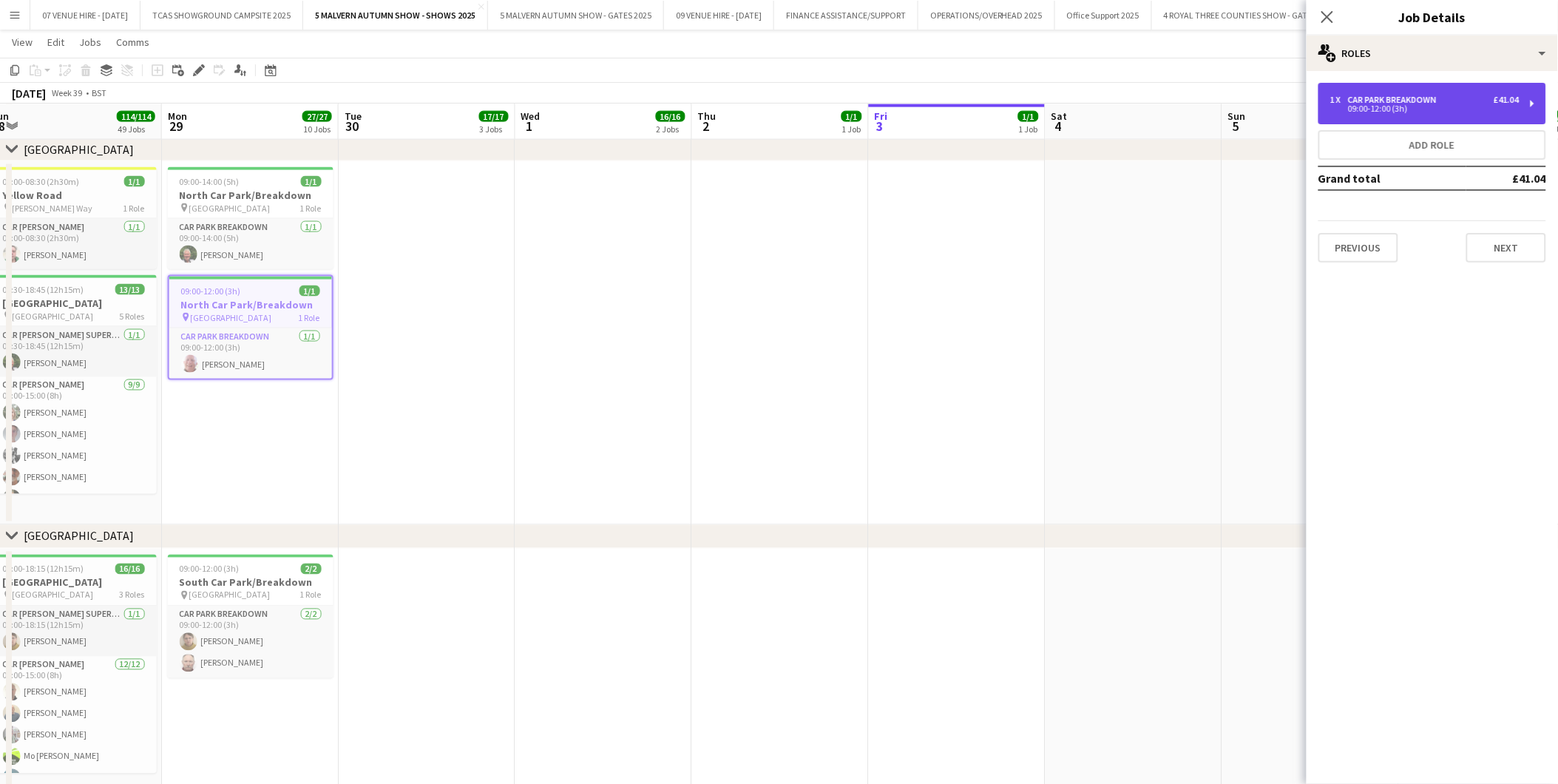
click at [1470, 95] on div "1 x Car Park Breakdown £41.04" at bounding box center [1424, 100] width 189 height 10
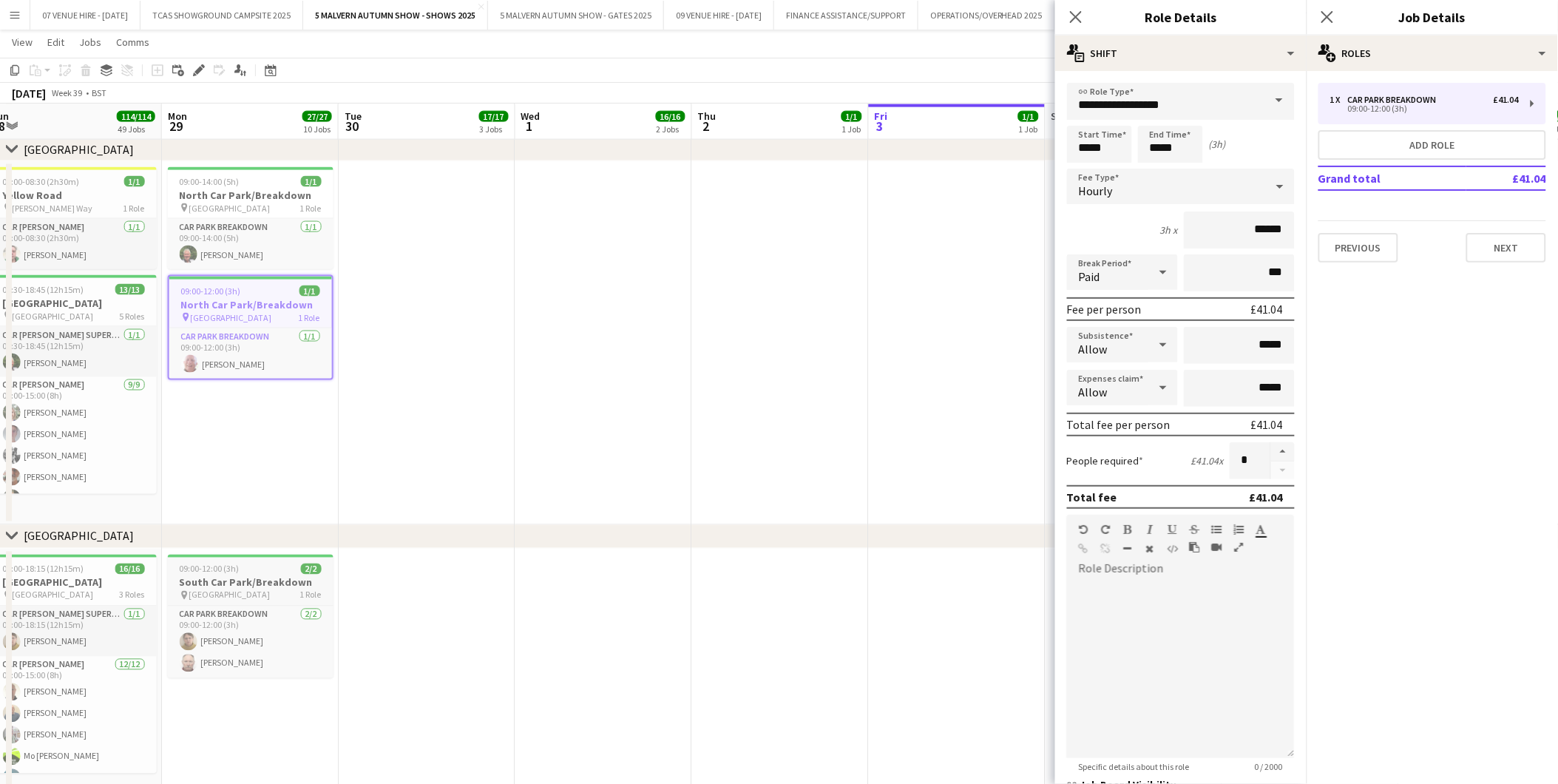
drag, startPoint x: 259, startPoint y: 582, endPoint x: 292, endPoint y: 569, distance: 35.5
click at [259, 581] on h3 "South Car Park/Breakdown" at bounding box center [251, 582] width 166 height 13
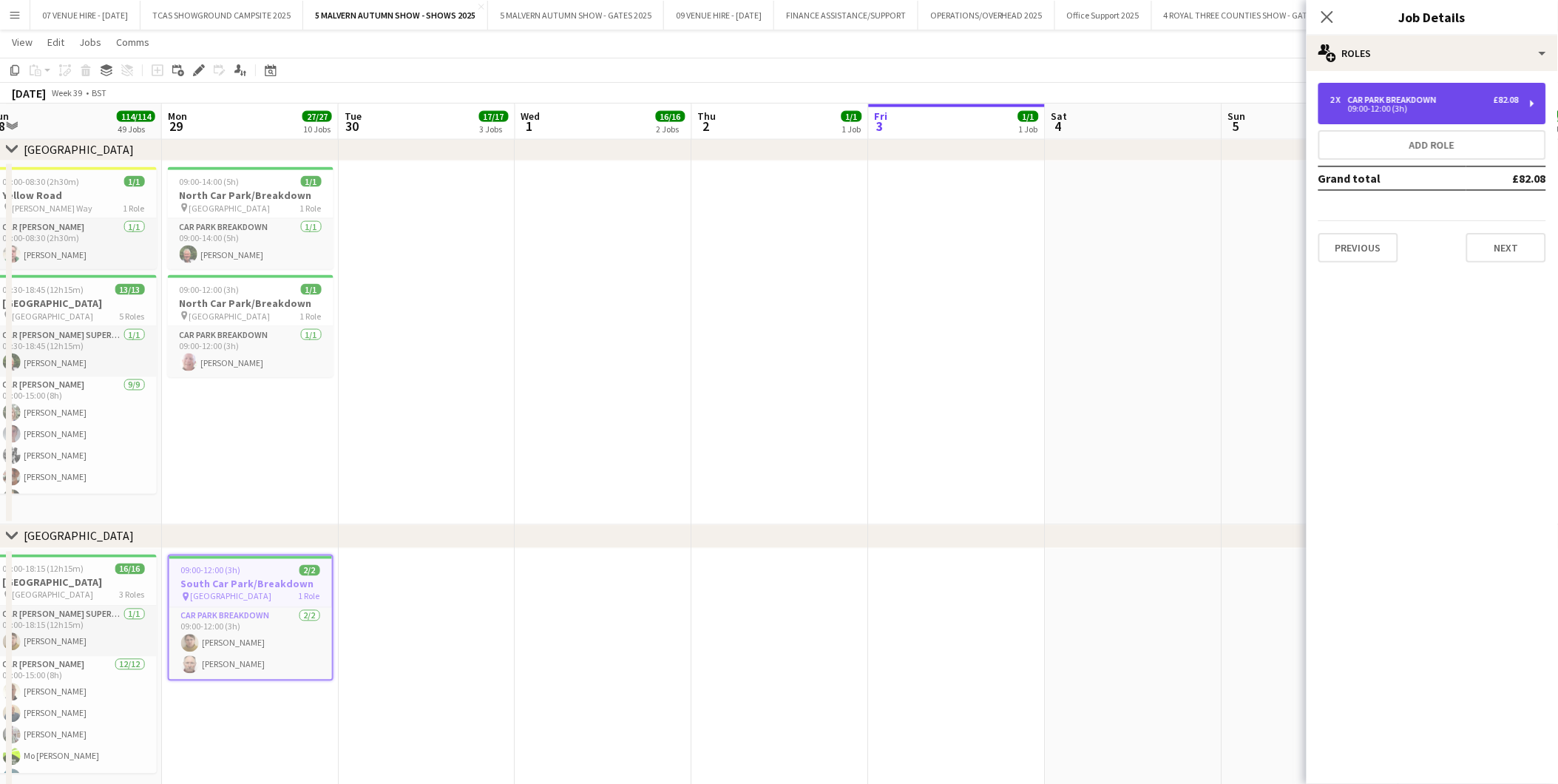
click at [1448, 99] on div "2 x Car Park Breakdown £82.08" at bounding box center [1424, 100] width 189 height 10
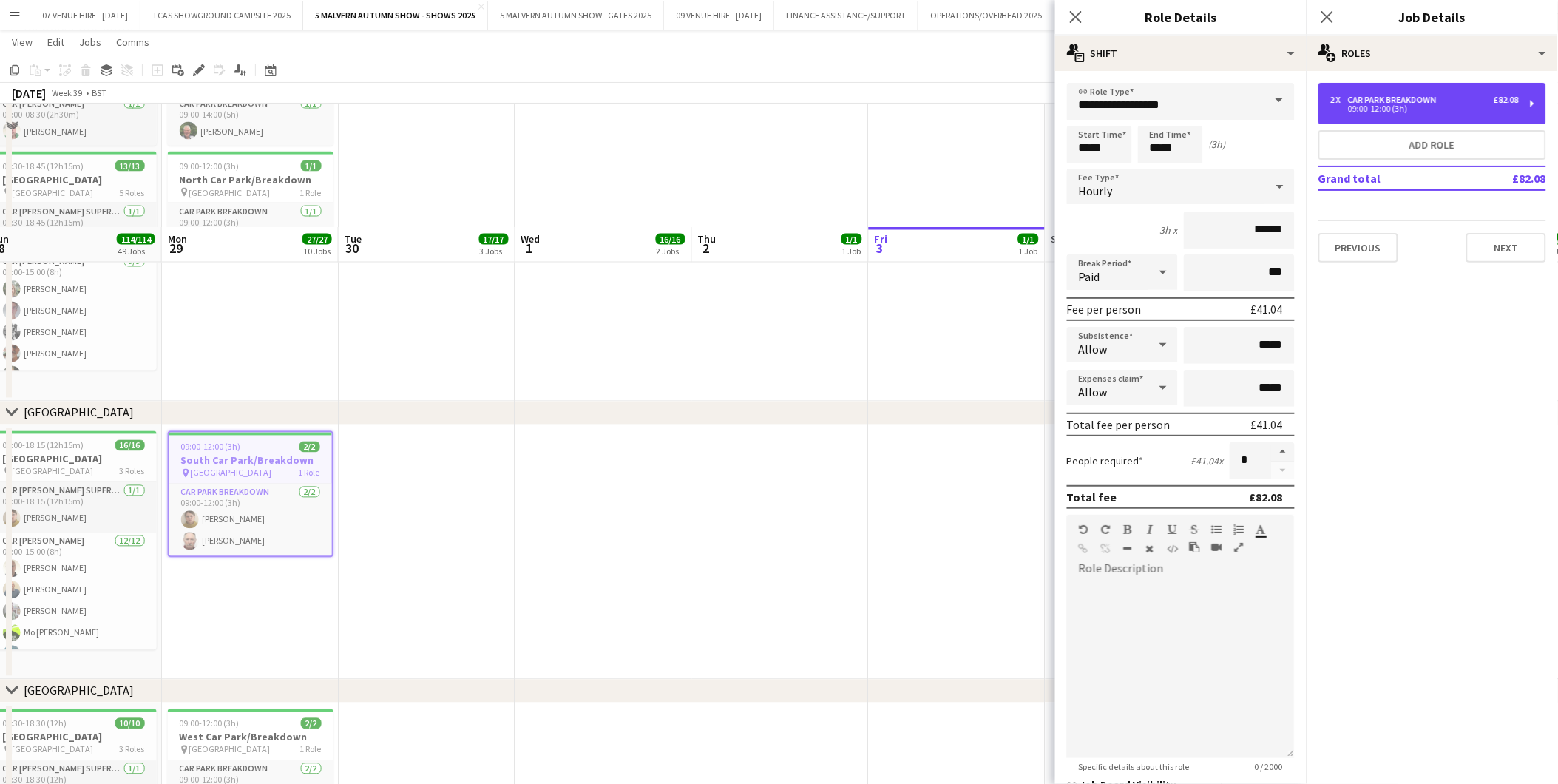
scroll to position [8954, 0]
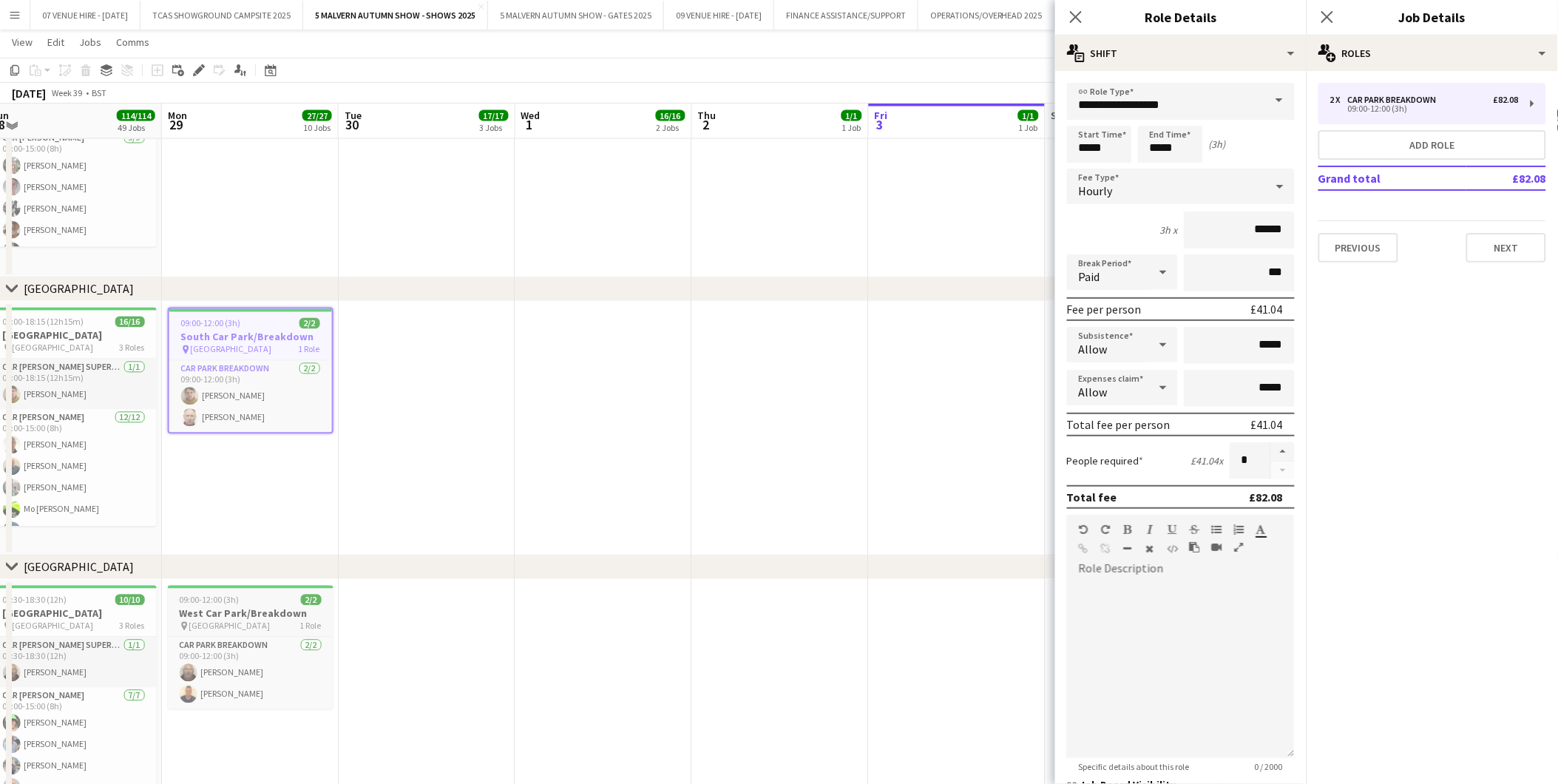
click at [192, 623] on span "West Car Park" at bounding box center [229, 626] width 81 height 11
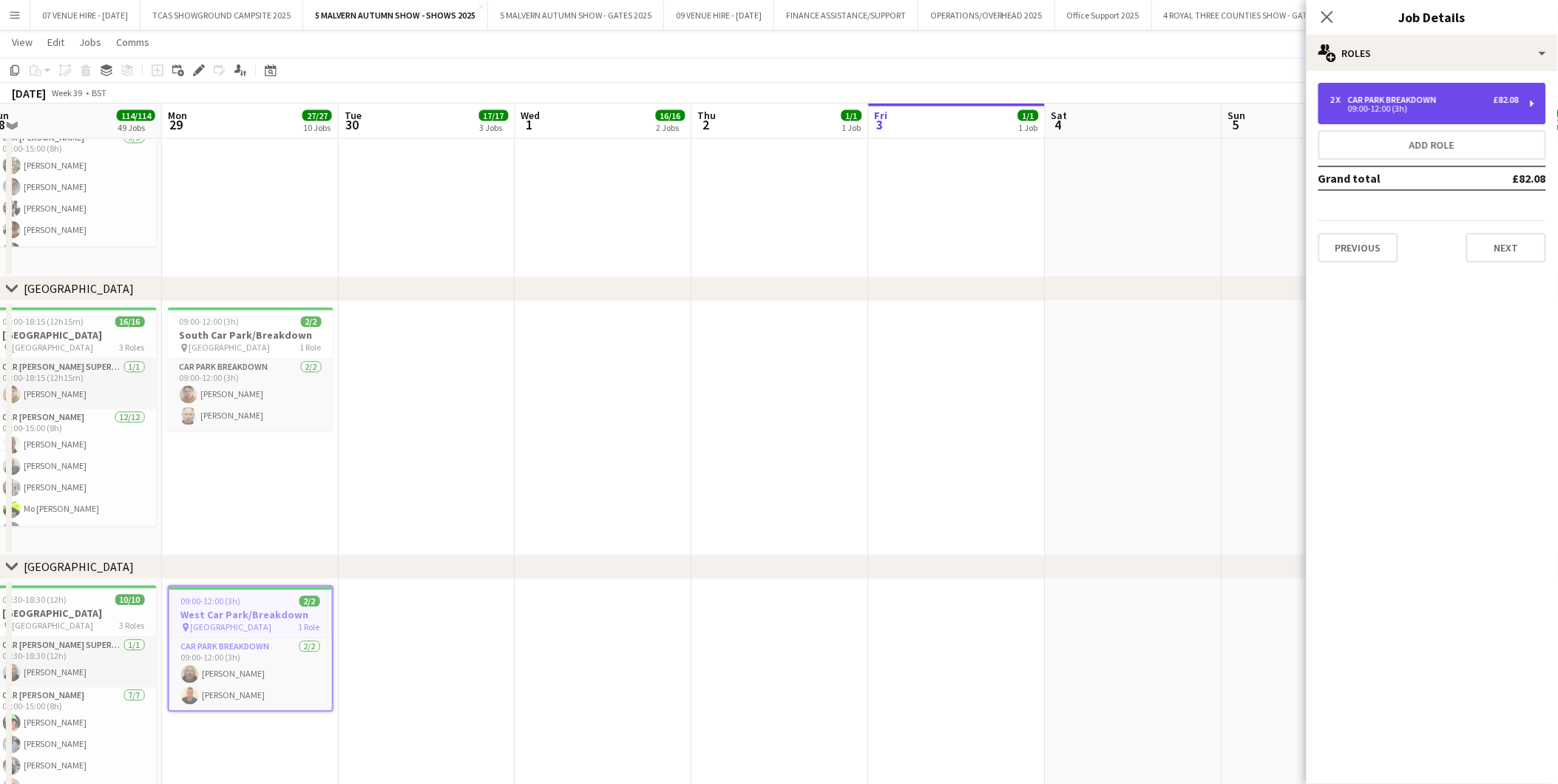
click at [1378, 100] on div "Car Park Breakdown" at bounding box center [1395, 100] width 95 height 10
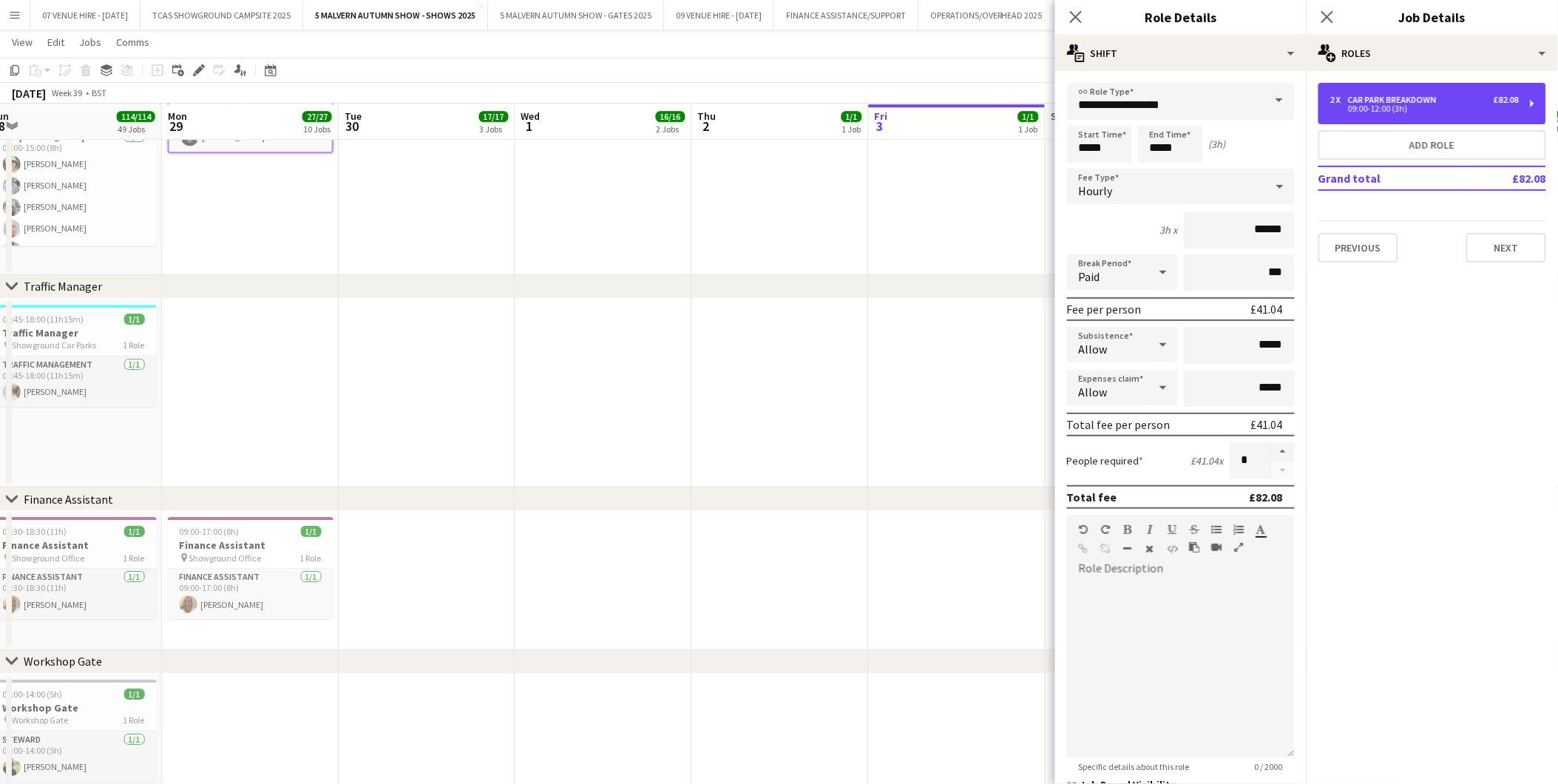
scroll to position [9529, 0]
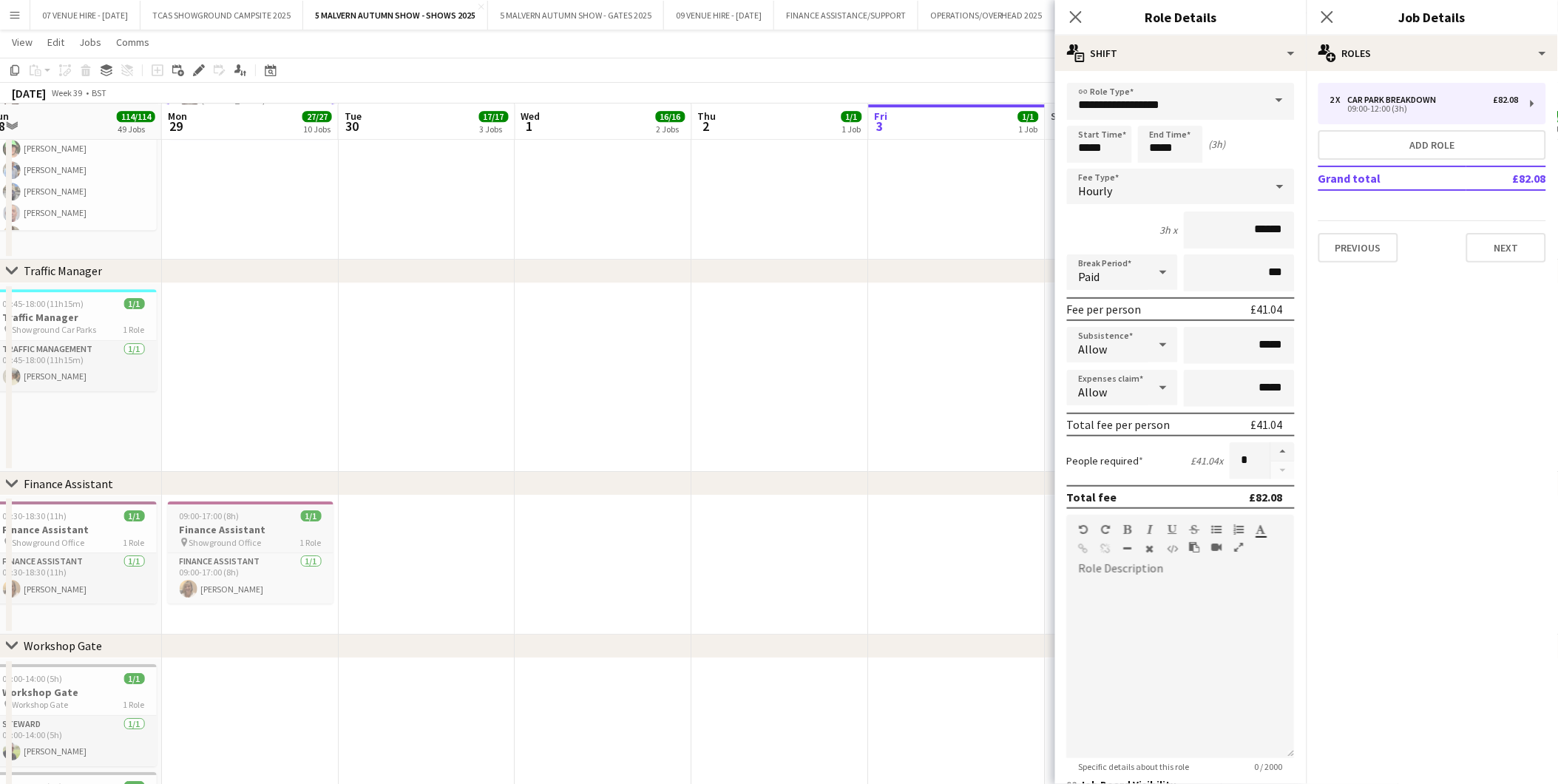
click at [247, 515] on div "09:00-17:00 (8h) 1/1" at bounding box center [251, 515] width 166 height 11
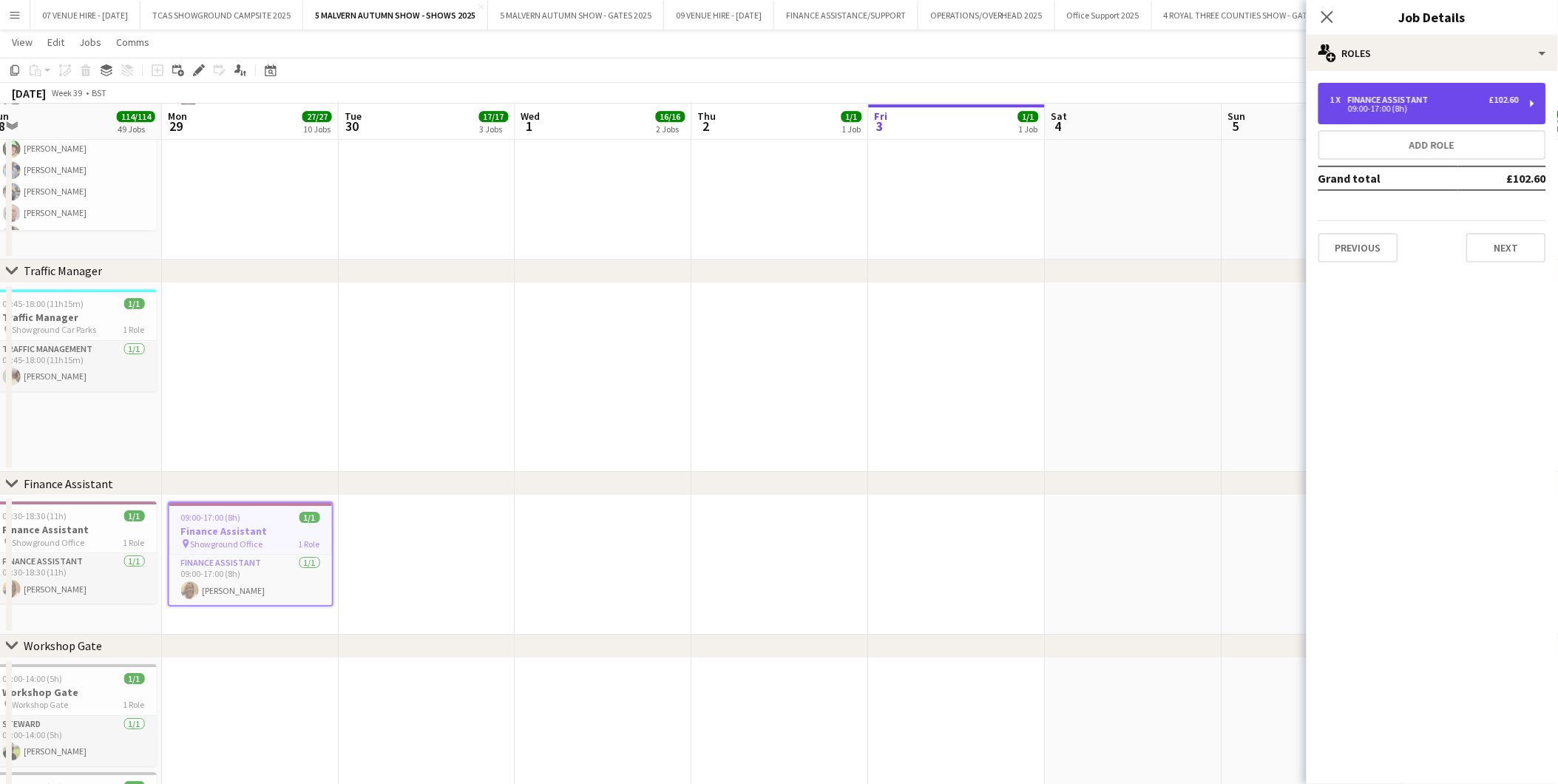
click at [1413, 96] on div "Finance Assistant" at bounding box center [1391, 100] width 87 height 10
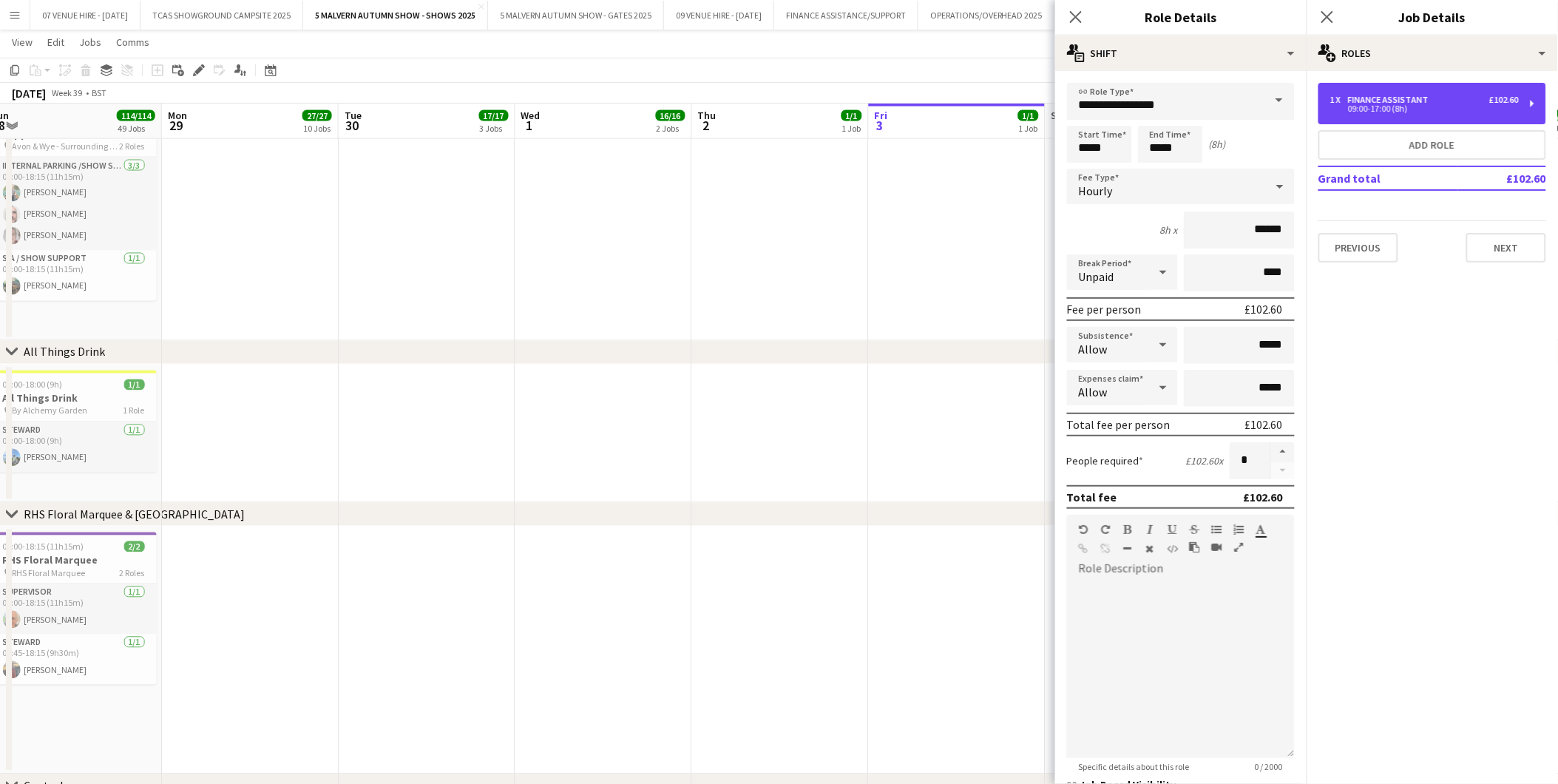
scroll to position [4851, 0]
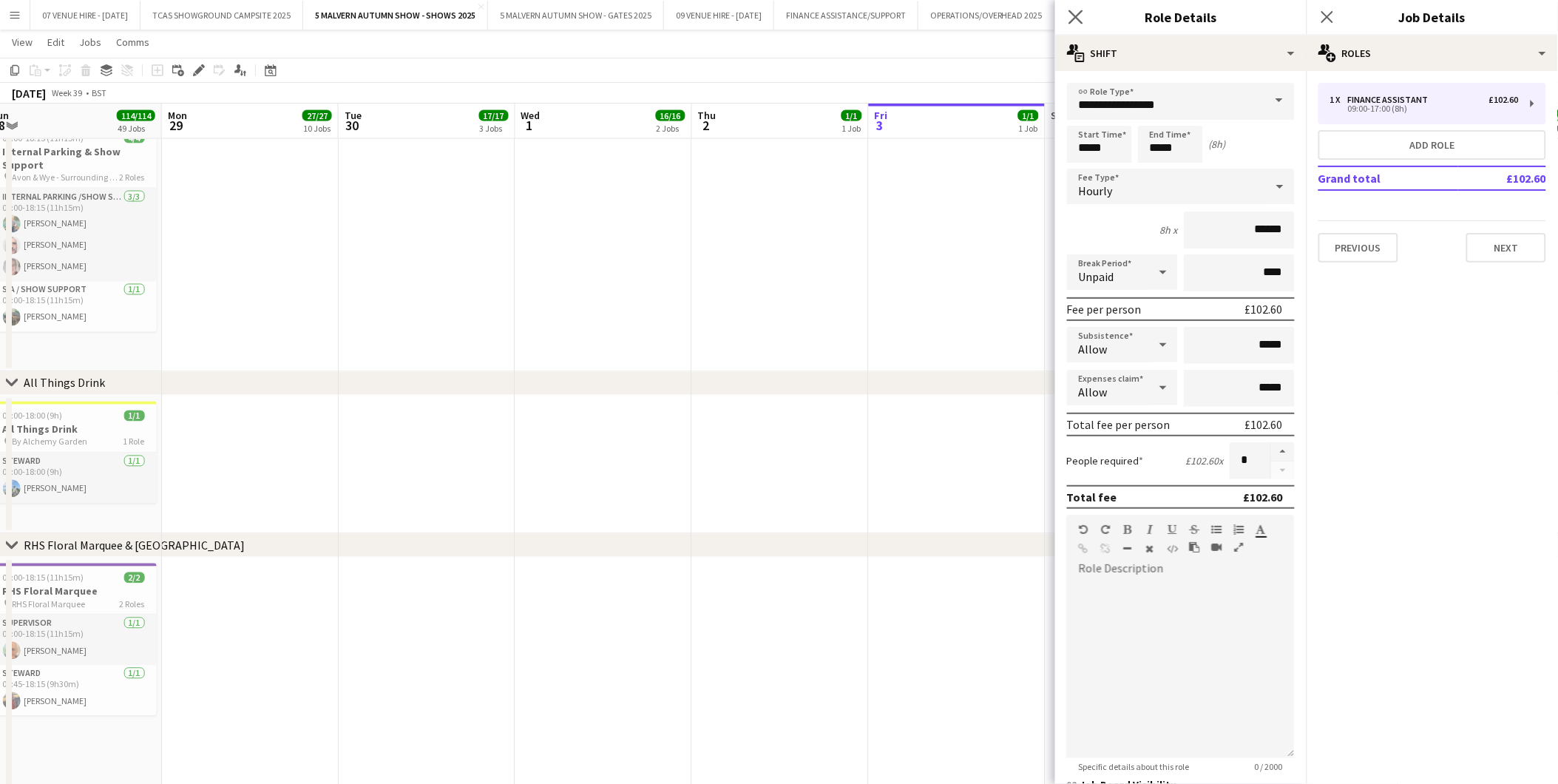
click at [1083, 10] on icon "Close pop-in" at bounding box center [1076, 16] width 14 height 14
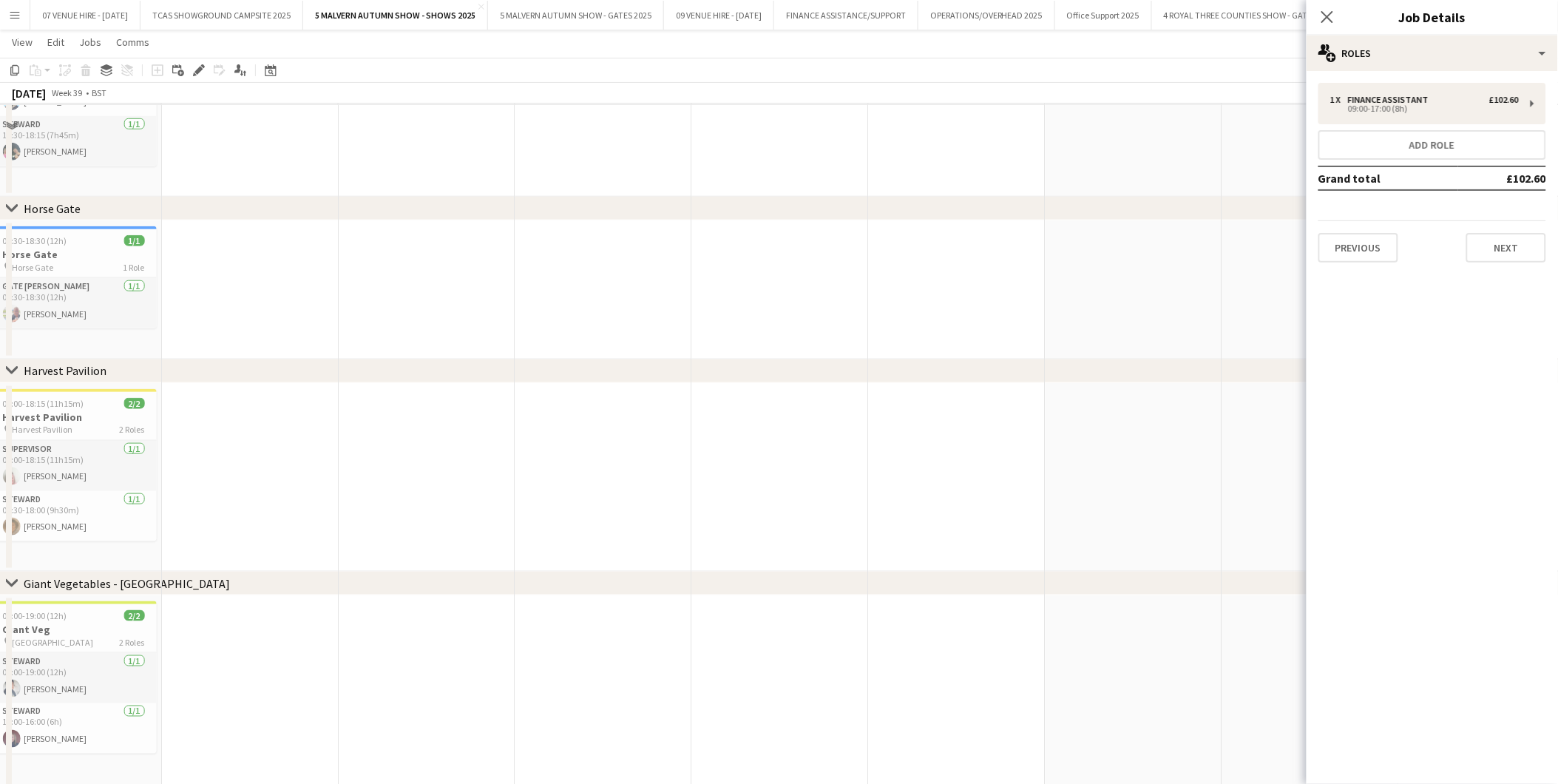
scroll to position [2303, 0]
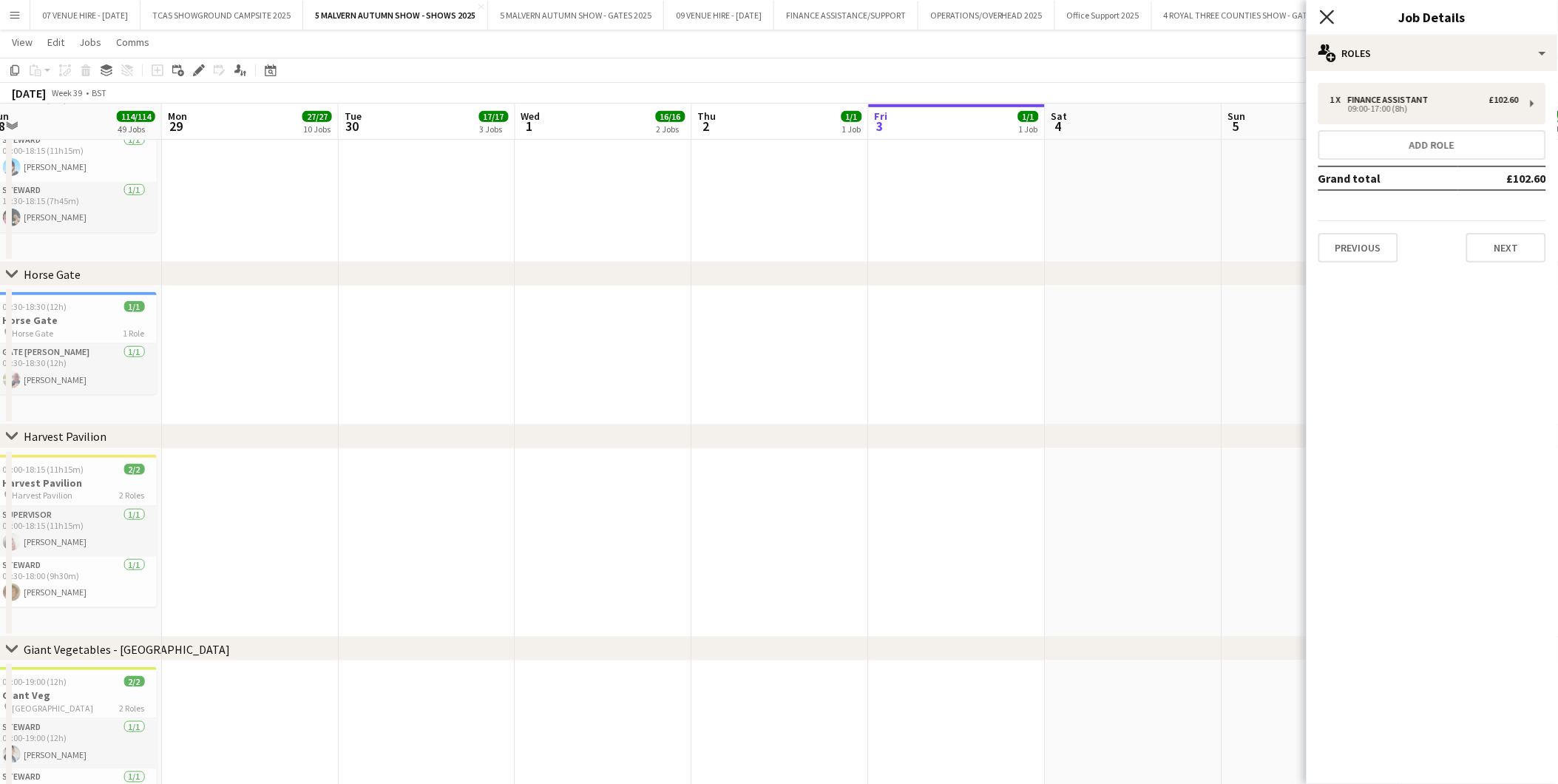
click at [1327, 13] on icon "Close pop-in" at bounding box center [1327, 16] width 14 height 14
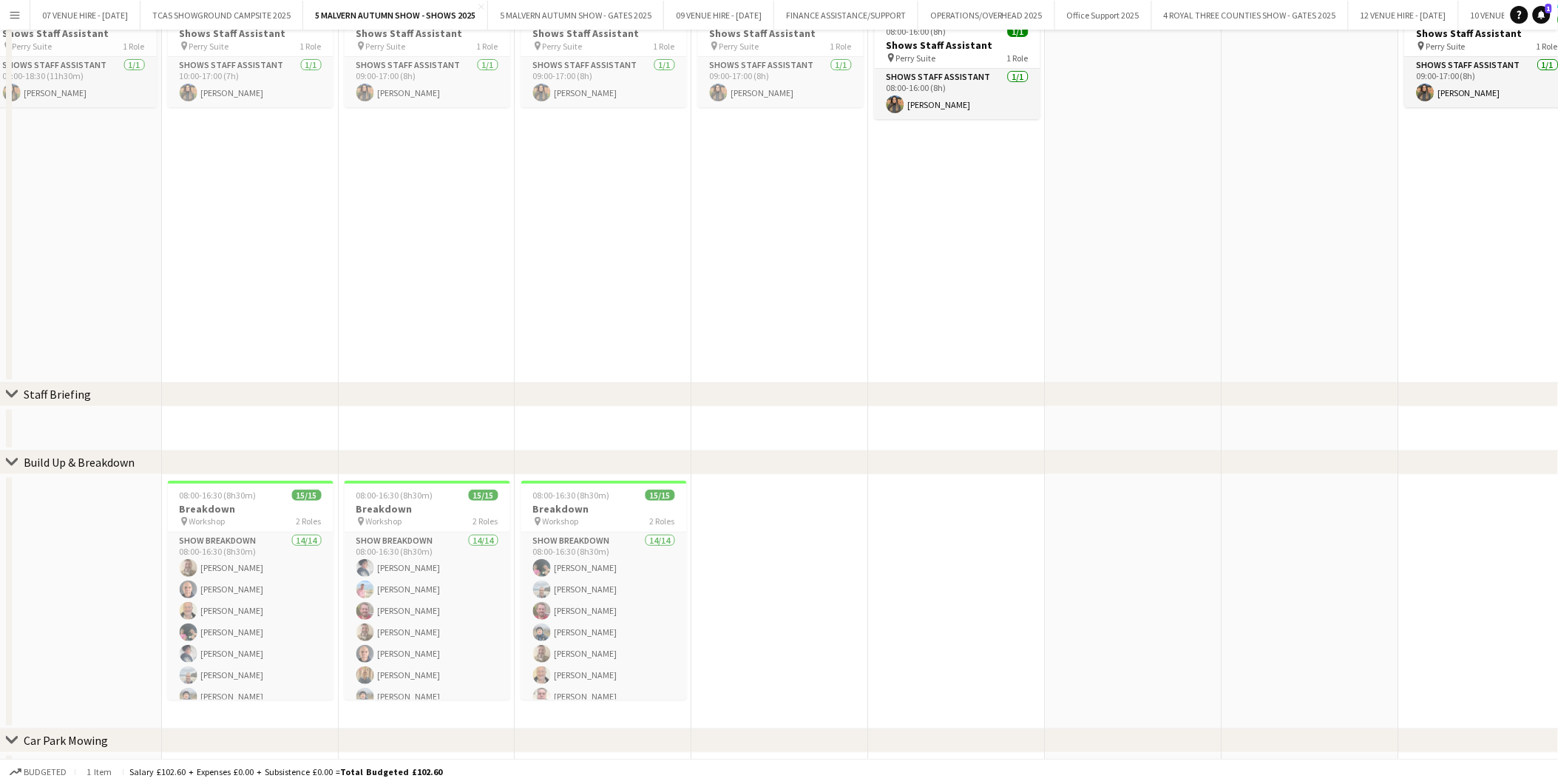
scroll to position [0, 0]
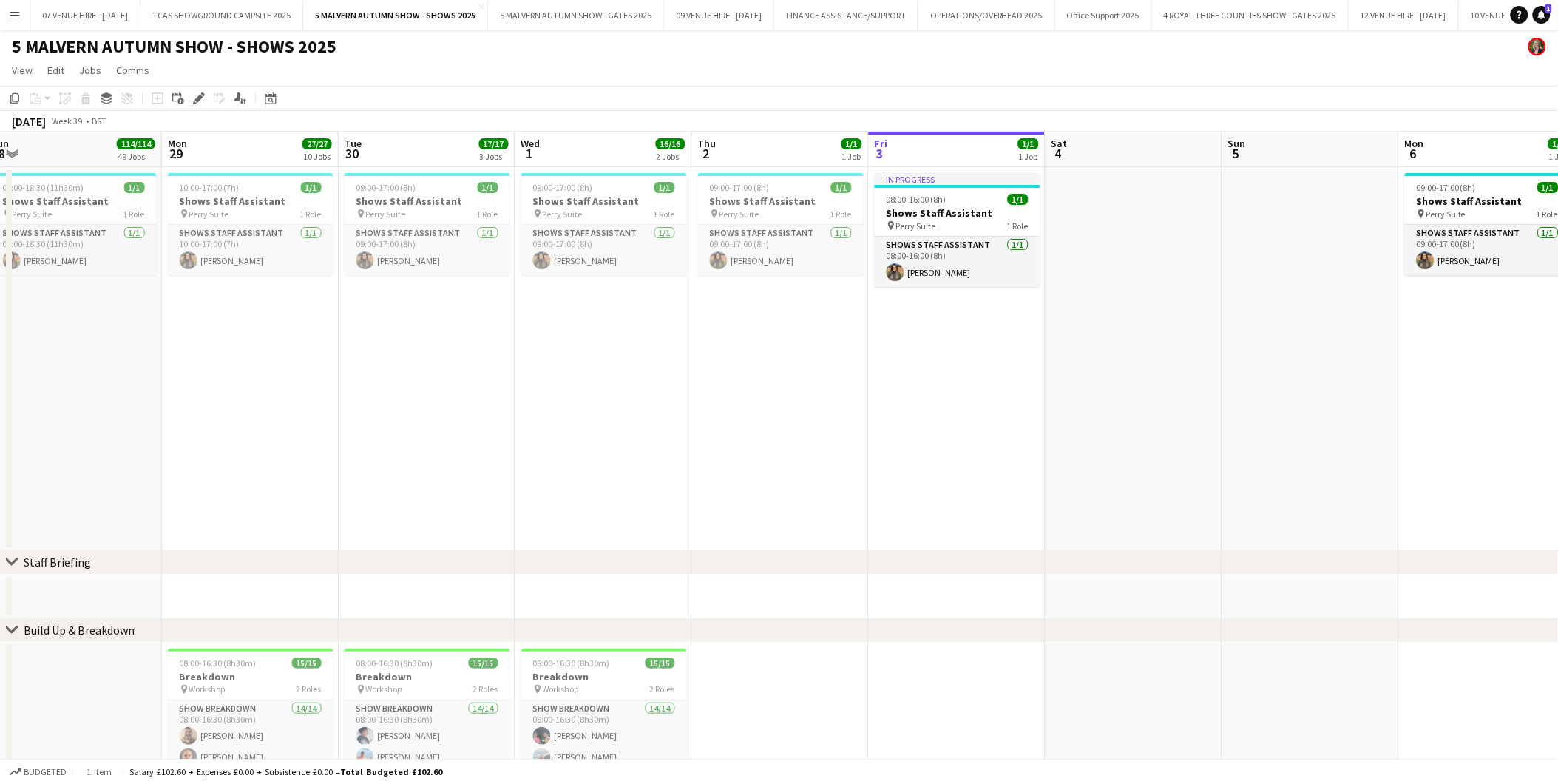
click at [1155, 253] on app-date-cell at bounding box center [1134, 359] width 177 height 384
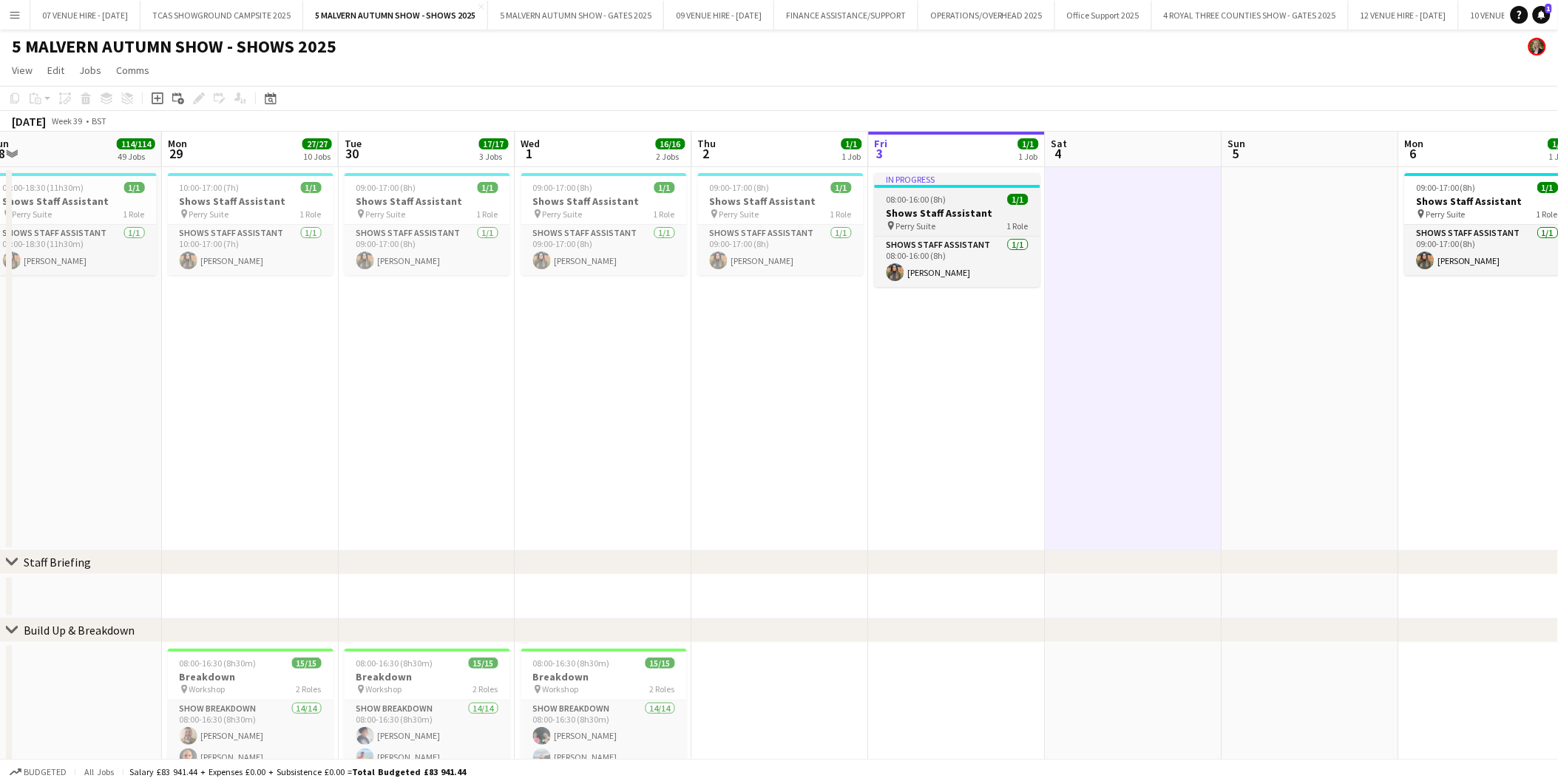
click at [952, 206] on h3 "Shows Staff Assistant" at bounding box center [958, 213] width 166 height 13
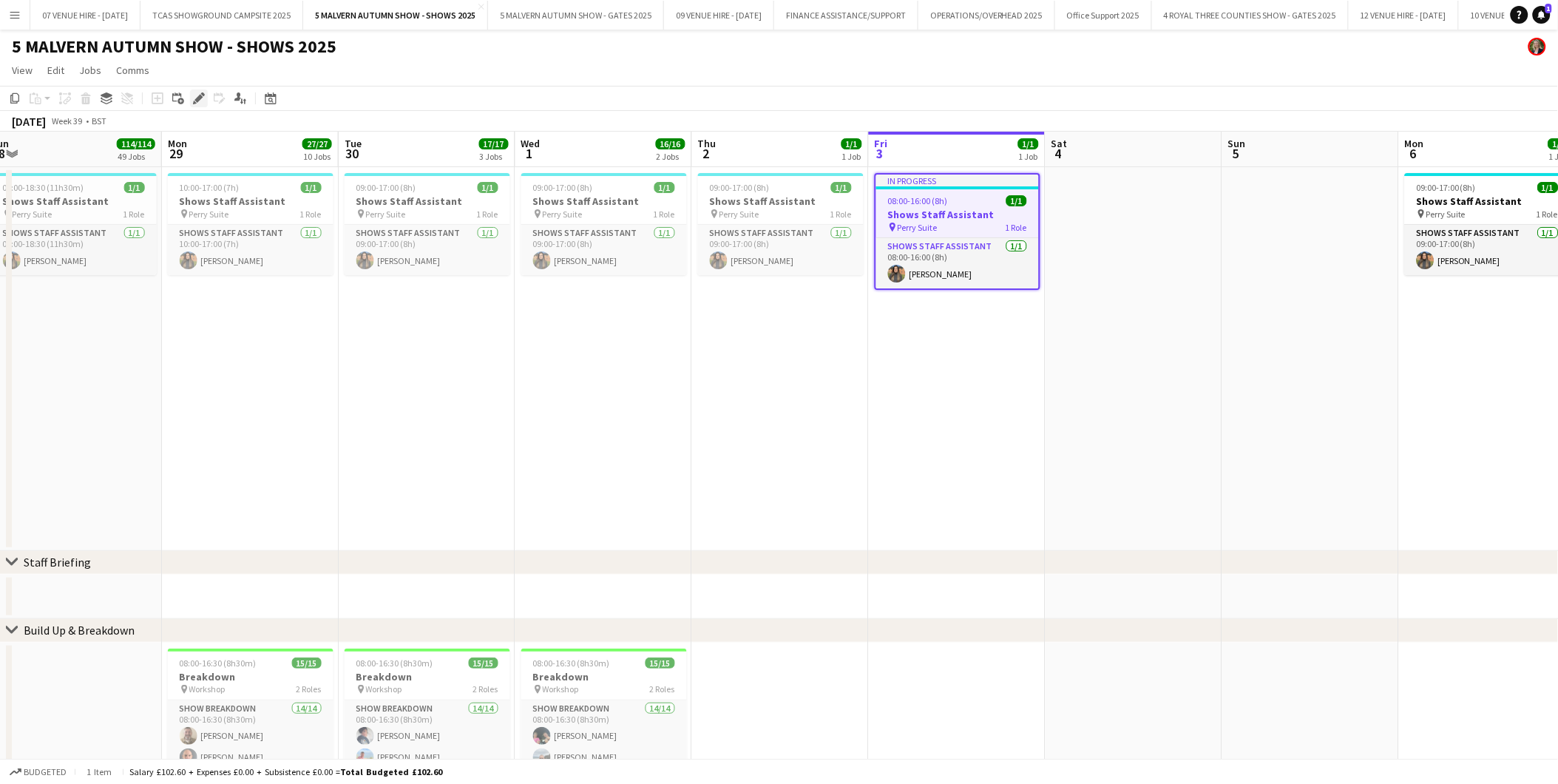
click at [199, 95] on icon at bounding box center [198, 99] width 8 height 8
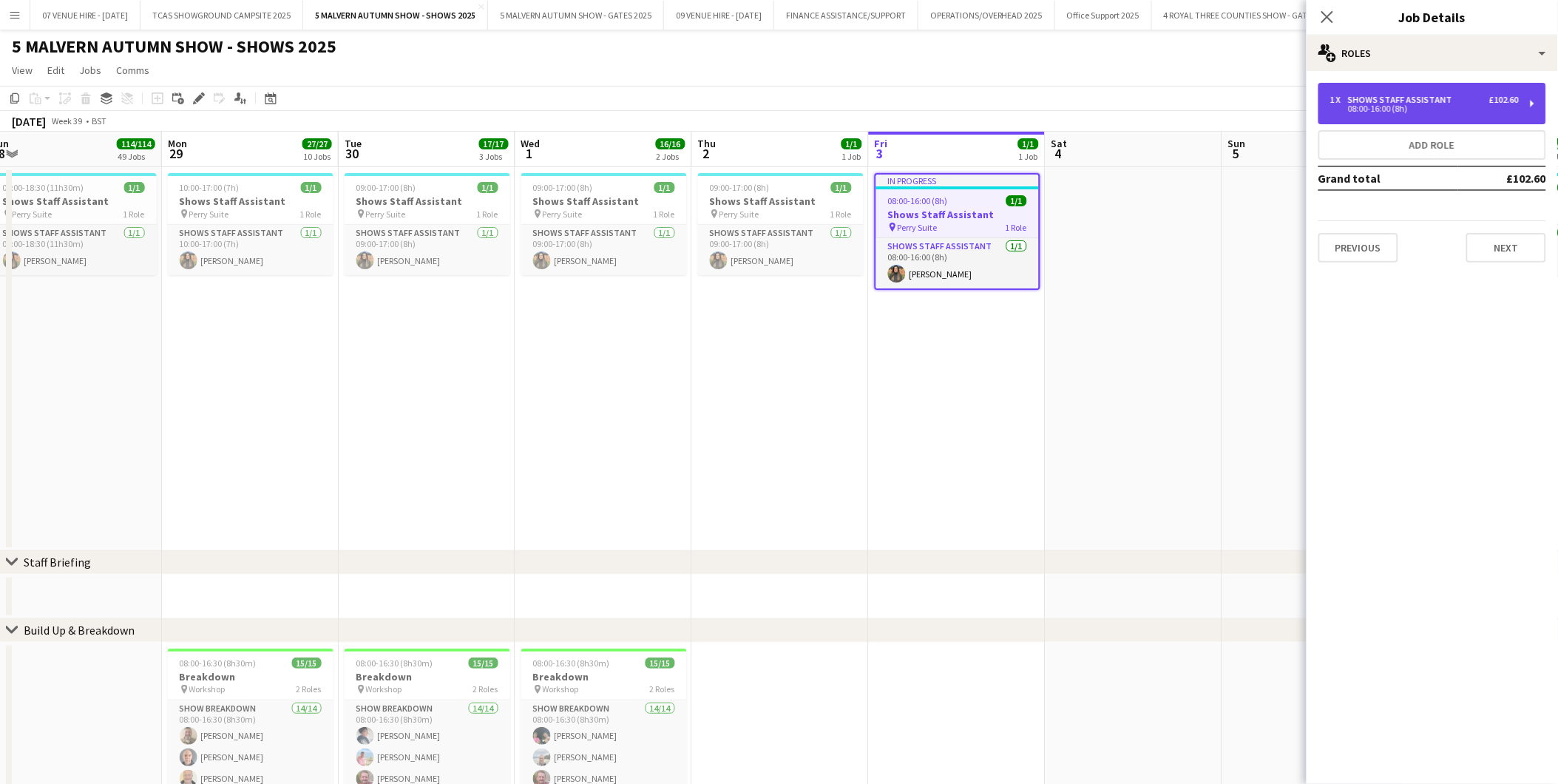
click at [1443, 116] on div "1 x Shows Staff Assistant £102.60 08:00-16:00 (8h)" at bounding box center [1433, 103] width 228 height 41
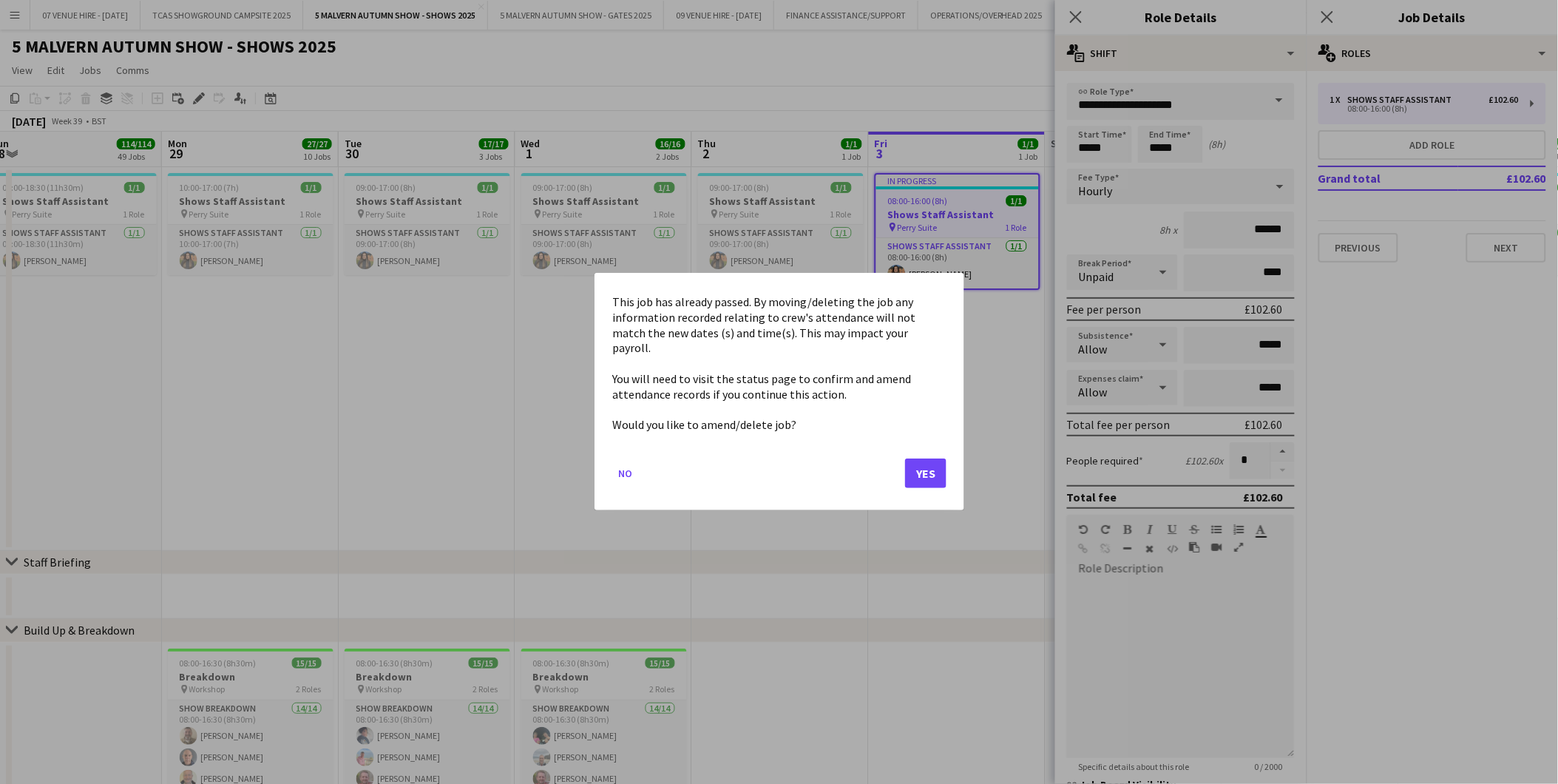
click at [1095, 143] on div at bounding box center [779, 392] width 1558 height 784
click at [935, 471] on button "Yes" at bounding box center [925, 474] width 41 height 30
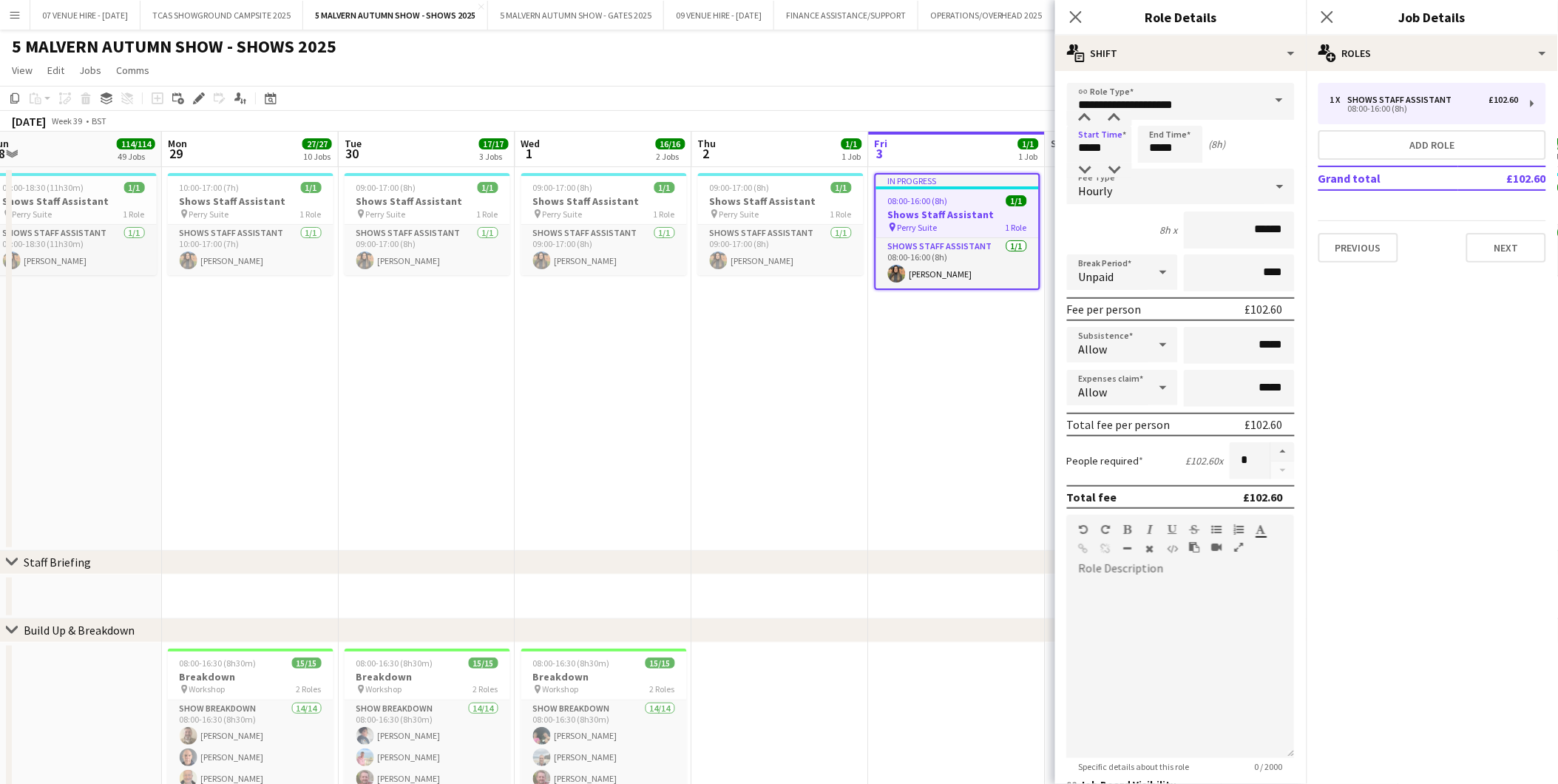
click at [964, 445] on app-date-cell "In progress 08:00-16:00 (8h) 1/1 Shows Staff Assistant pin Perry Suite 1 Role S…" at bounding box center [957, 359] width 177 height 384
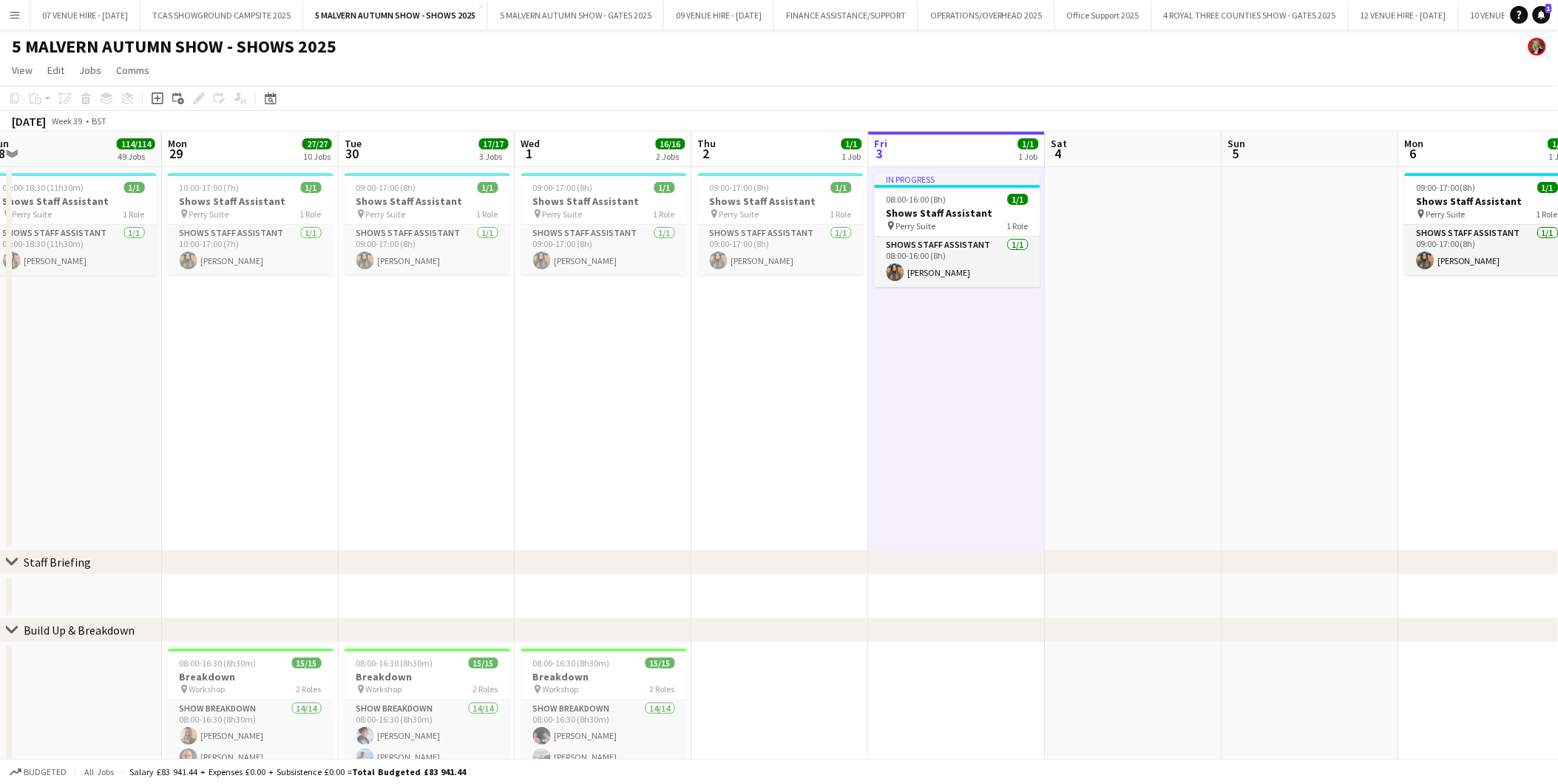
click at [1102, 205] on app-date-cell at bounding box center [1134, 359] width 177 height 384
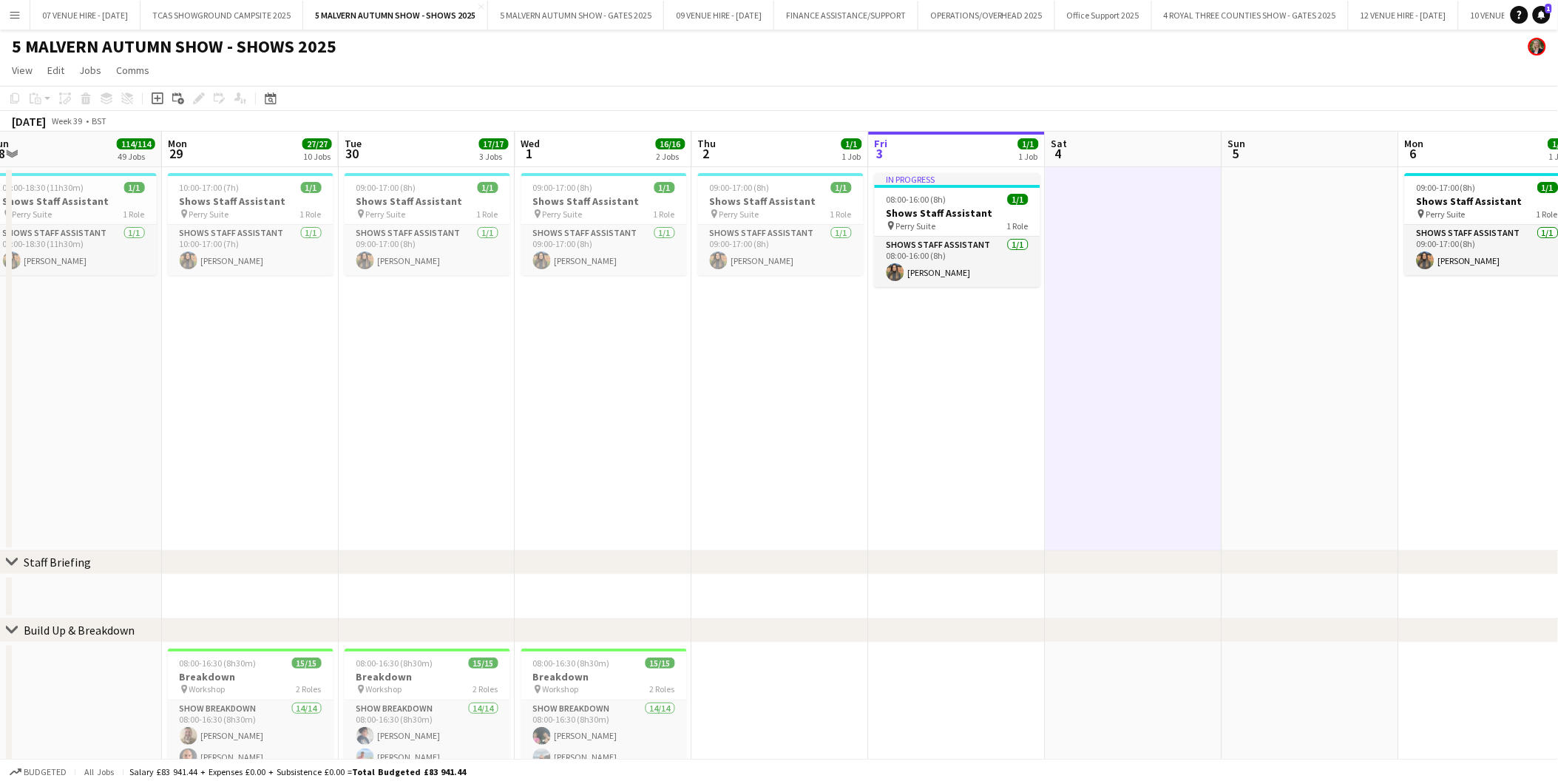
click at [978, 299] on app-date-cell "In progress 08:00-16:00 (8h) 1/1 Shows Staff Assistant pin Perry Suite 1 Role S…" at bounding box center [957, 359] width 177 height 384
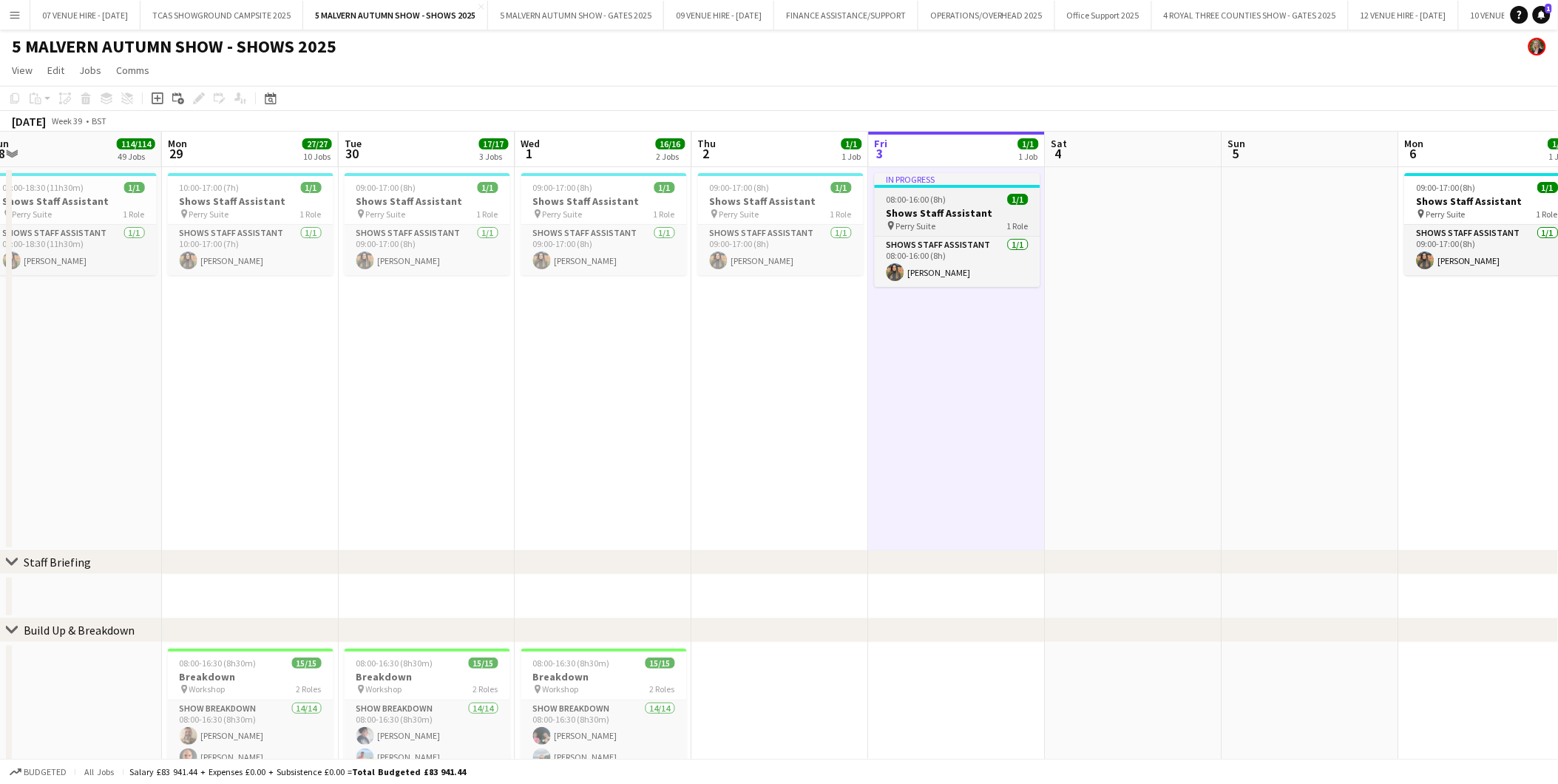
click at [957, 199] on div "08:00-16:00 (8h) 1/1" at bounding box center [958, 199] width 166 height 11
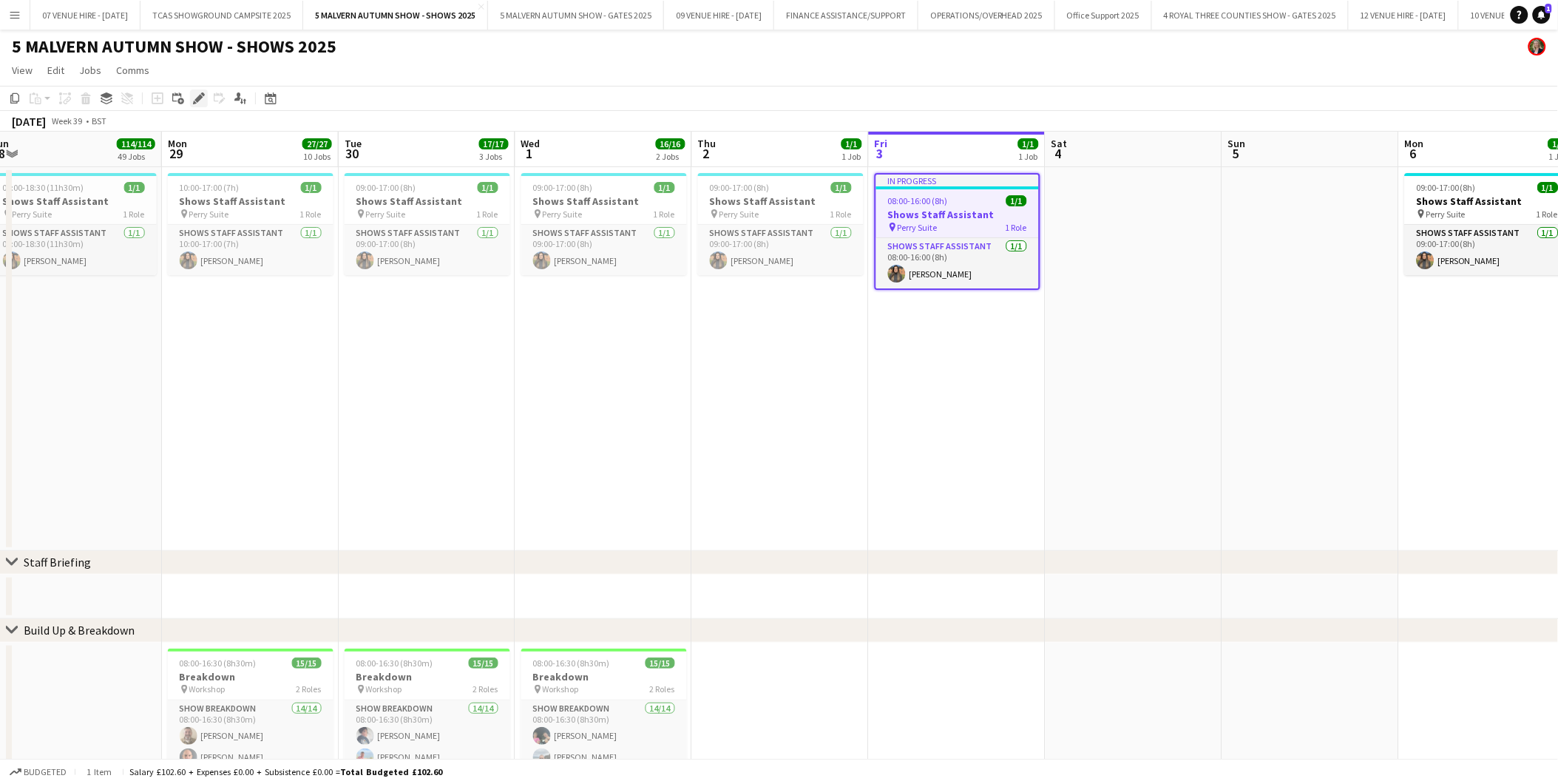
click at [197, 95] on icon "Edit" at bounding box center [199, 99] width 12 height 12
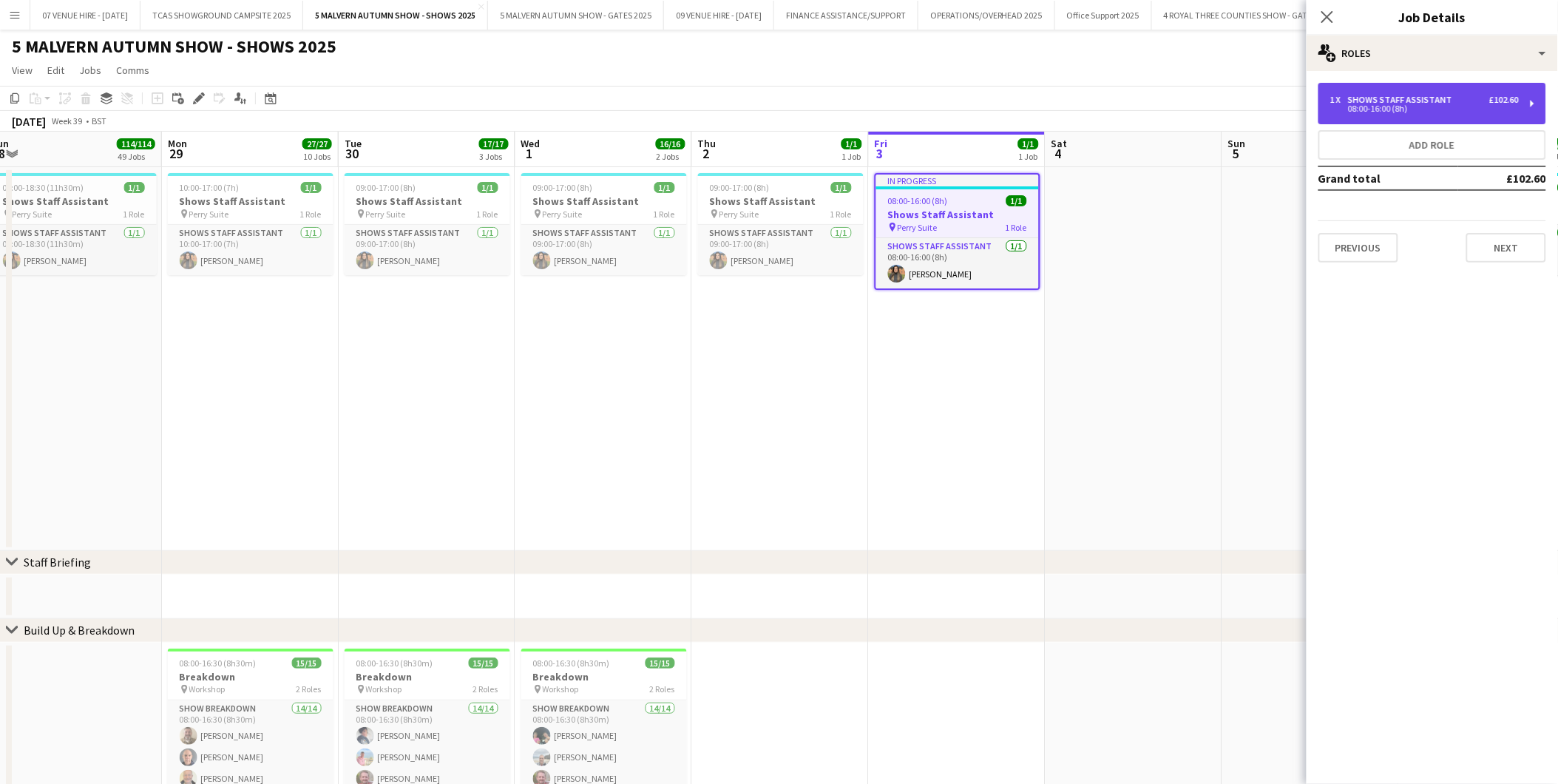
click at [1443, 91] on div "1 x Shows Staff Assistant £102.60 08:00-16:00 (8h)" at bounding box center [1433, 103] width 228 height 41
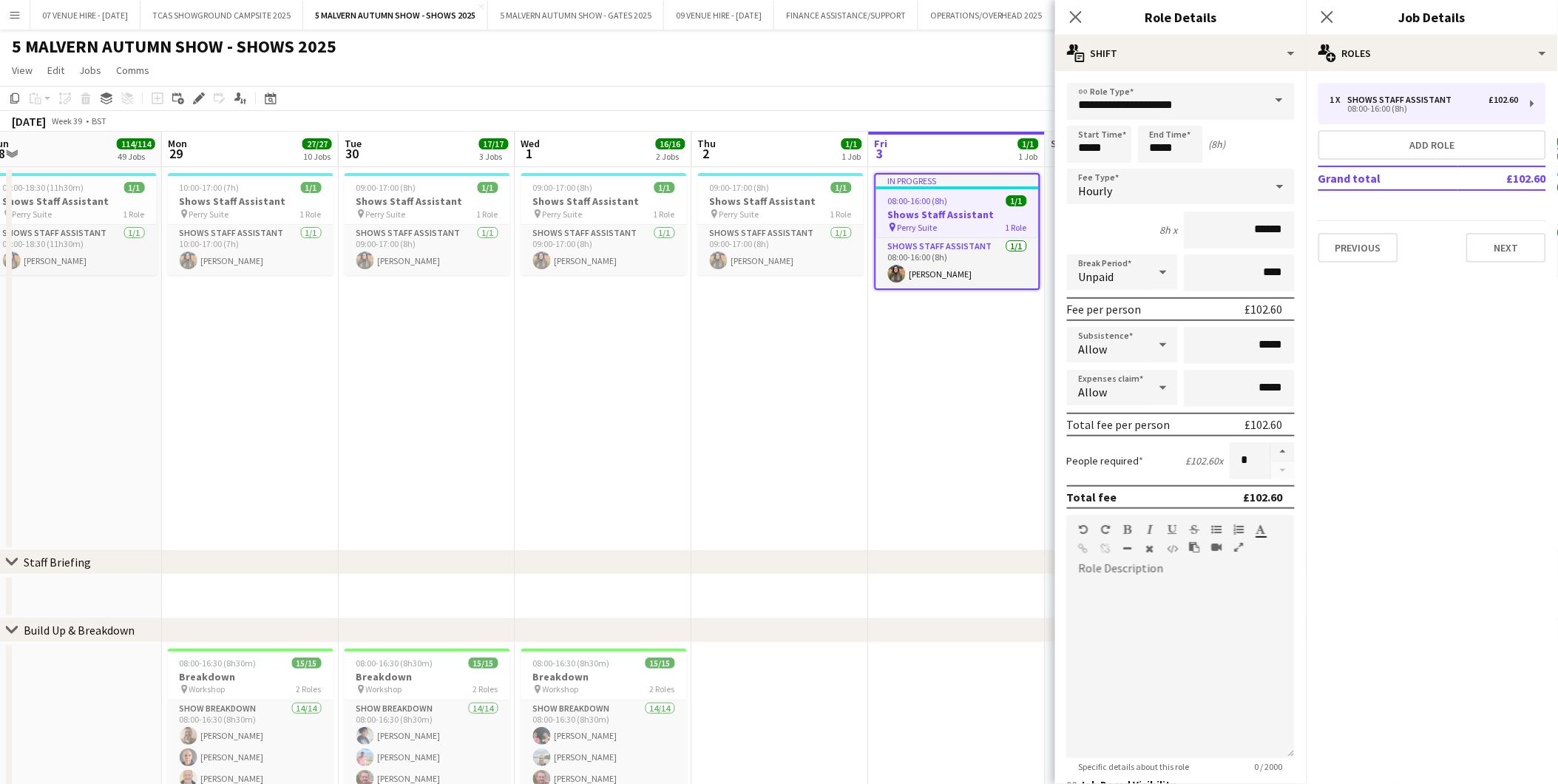
click at [1133, 139] on div "Start Time ***** End Time ***** (8h)" at bounding box center [1181, 144] width 228 height 37
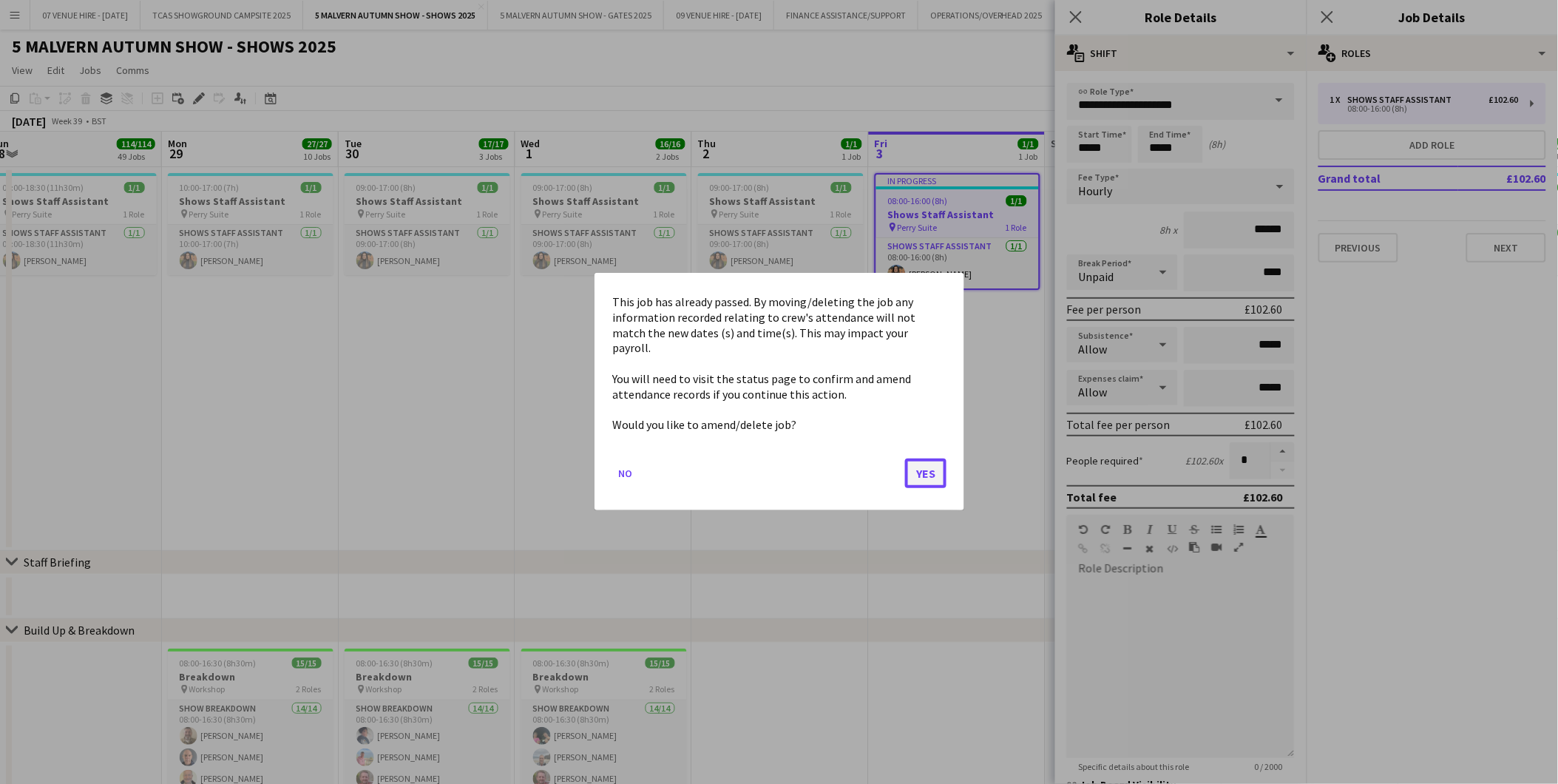
click at [940, 467] on button "Yes" at bounding box center [925, 474] width 41 height 30
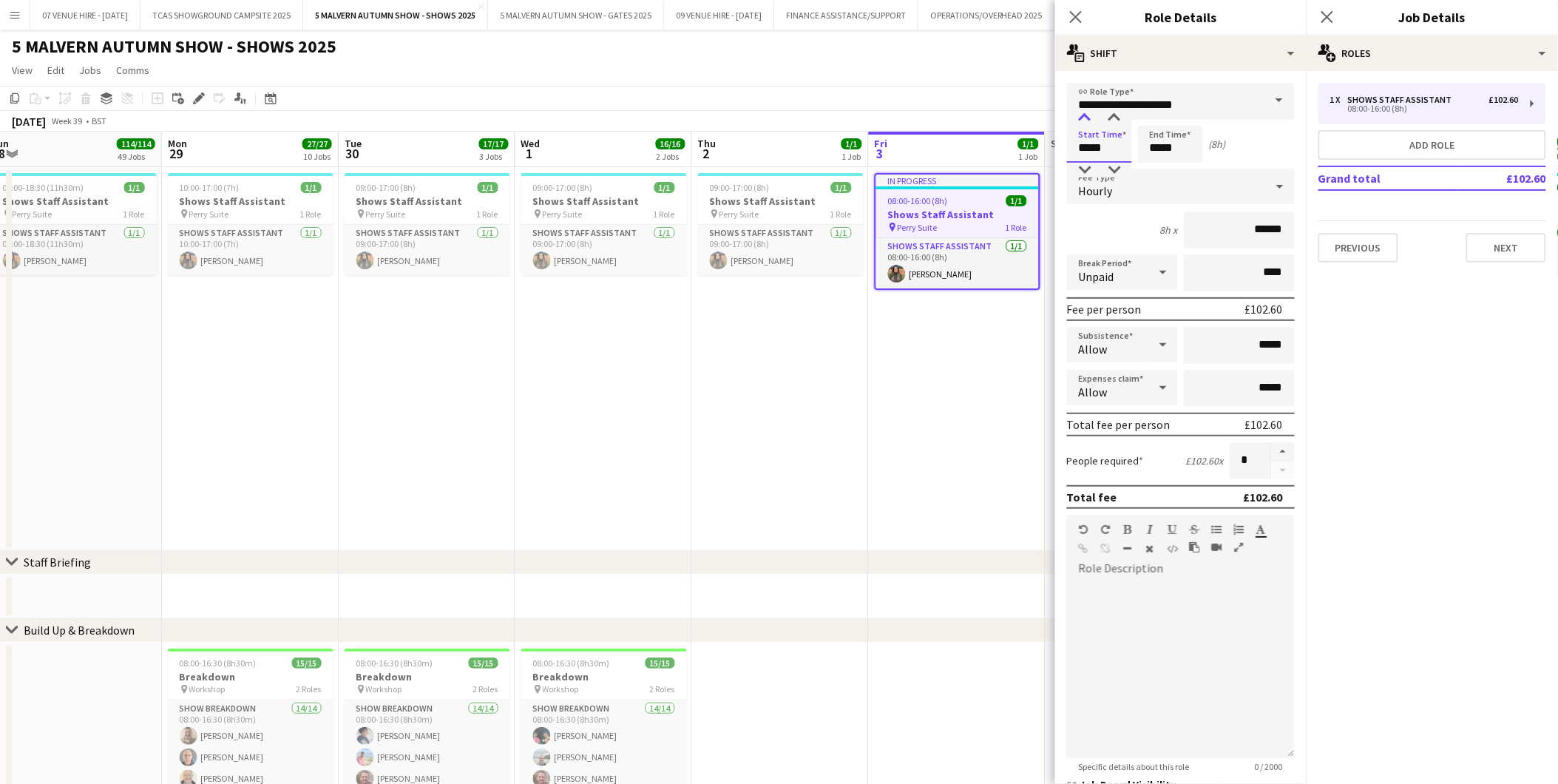
type input "*****"
click at [1089, 115] on div at bounding box center [1085, 119] width 30 height 15
click at [1189, 146] on input "*****" at bounding box center [1170, 144] width 65 height 37
type input "*****"
click at [1159, 113] on div at bounding box center [1156, 119] width 30 height 15
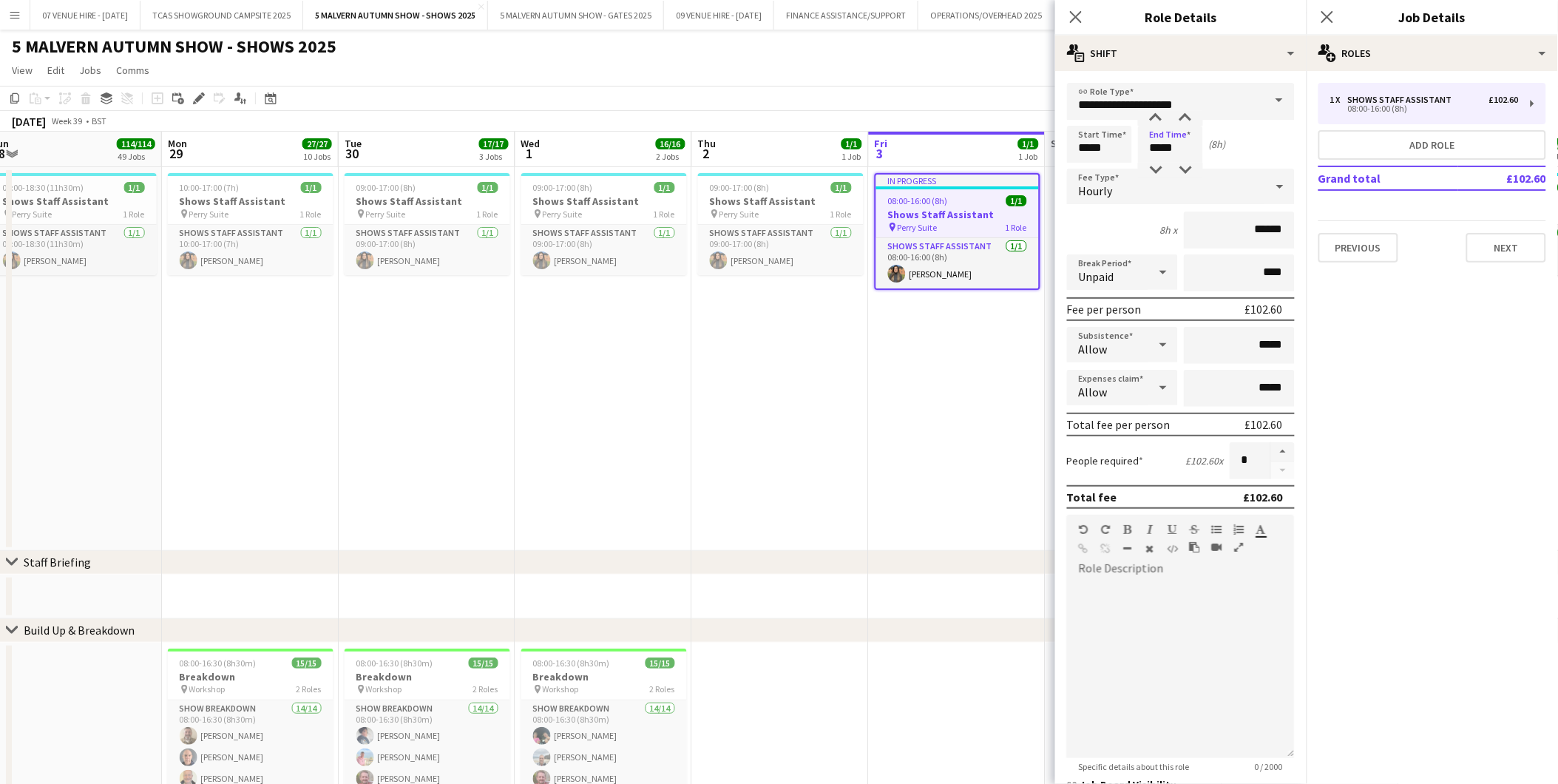
click at [886, 425] on app-date-cell "In progress 08:00-16:00 (8h) 1/1 Shows Staff Assistant pin Perry Suite 1 Role S…" at bounding box center [957, 359] width 177 height 384
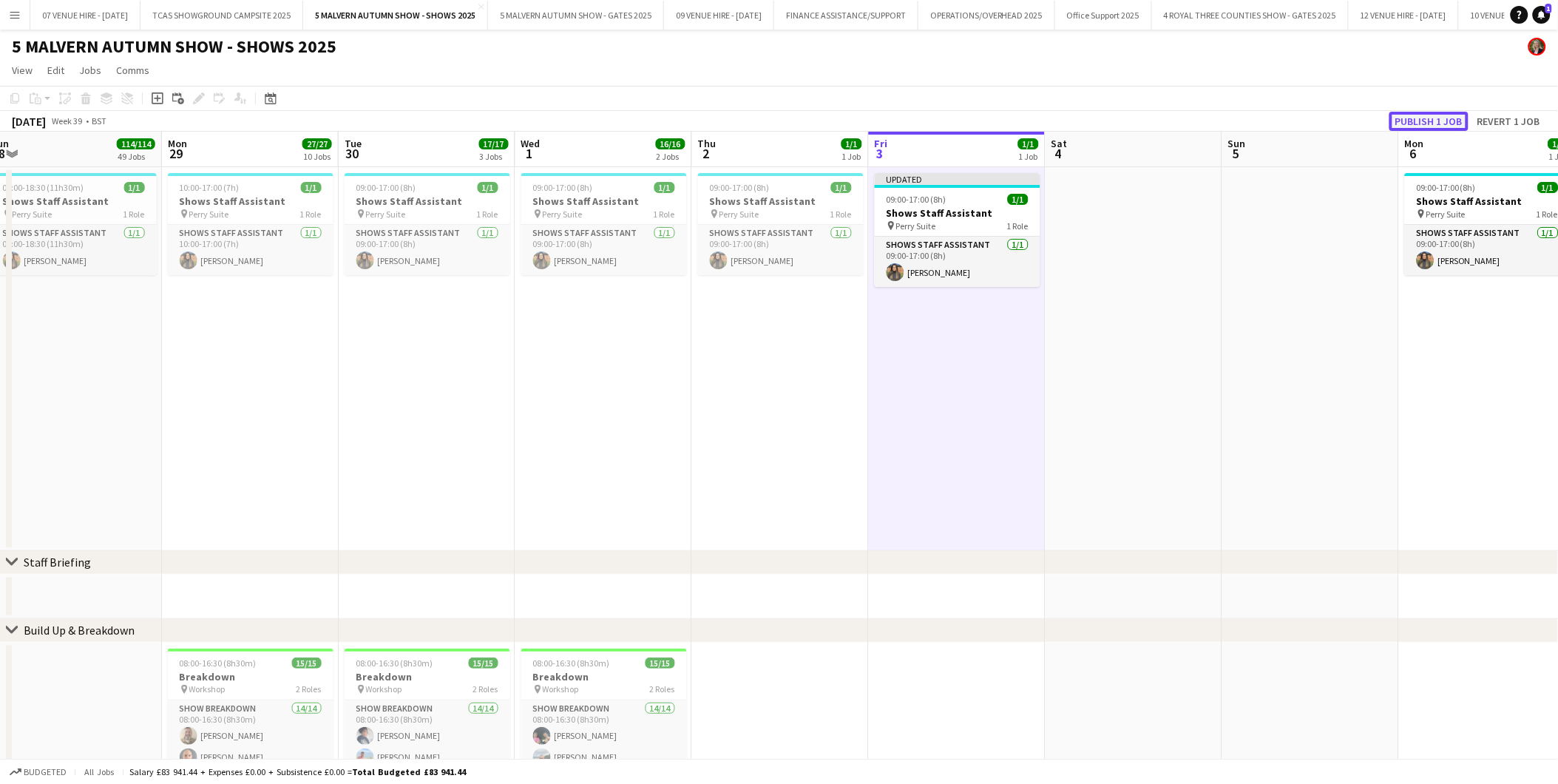
click at [1414, 120] on button "Publish 1 job" at bounding box center [1430, 122] width 79 height 19
click at [538, 485] on app-date-cell "09:00-17:00 (8h) 1/1 Shows Staff Assistant pin Perry Suite 1 Role Shows Staff A…" at bounding box center [603, 359] width 177 height 384
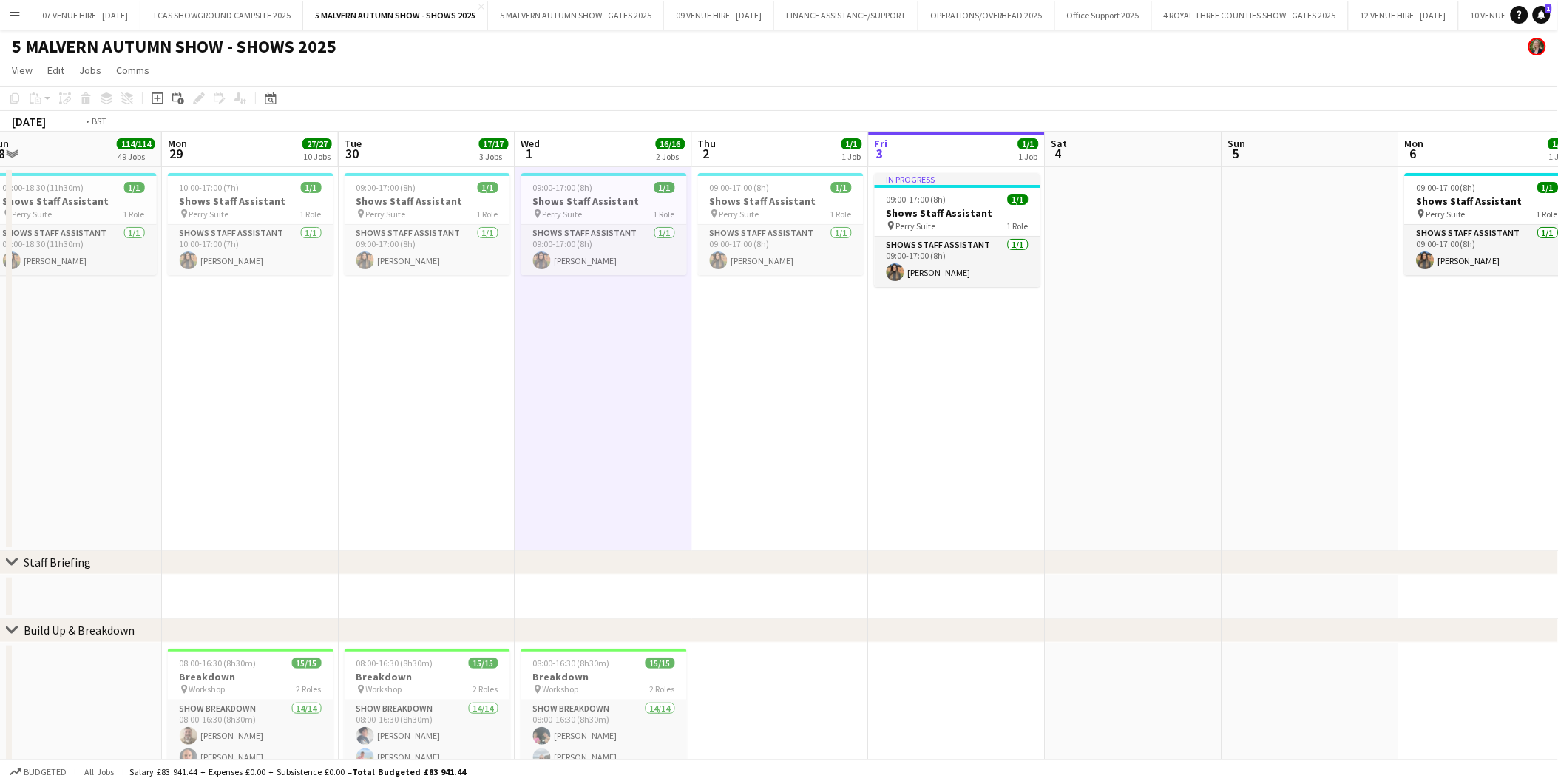
drag, startPoint x: 1340, startPoint y: 267, endPoint x: 1322, endPoint y: 218, distance: 52.2
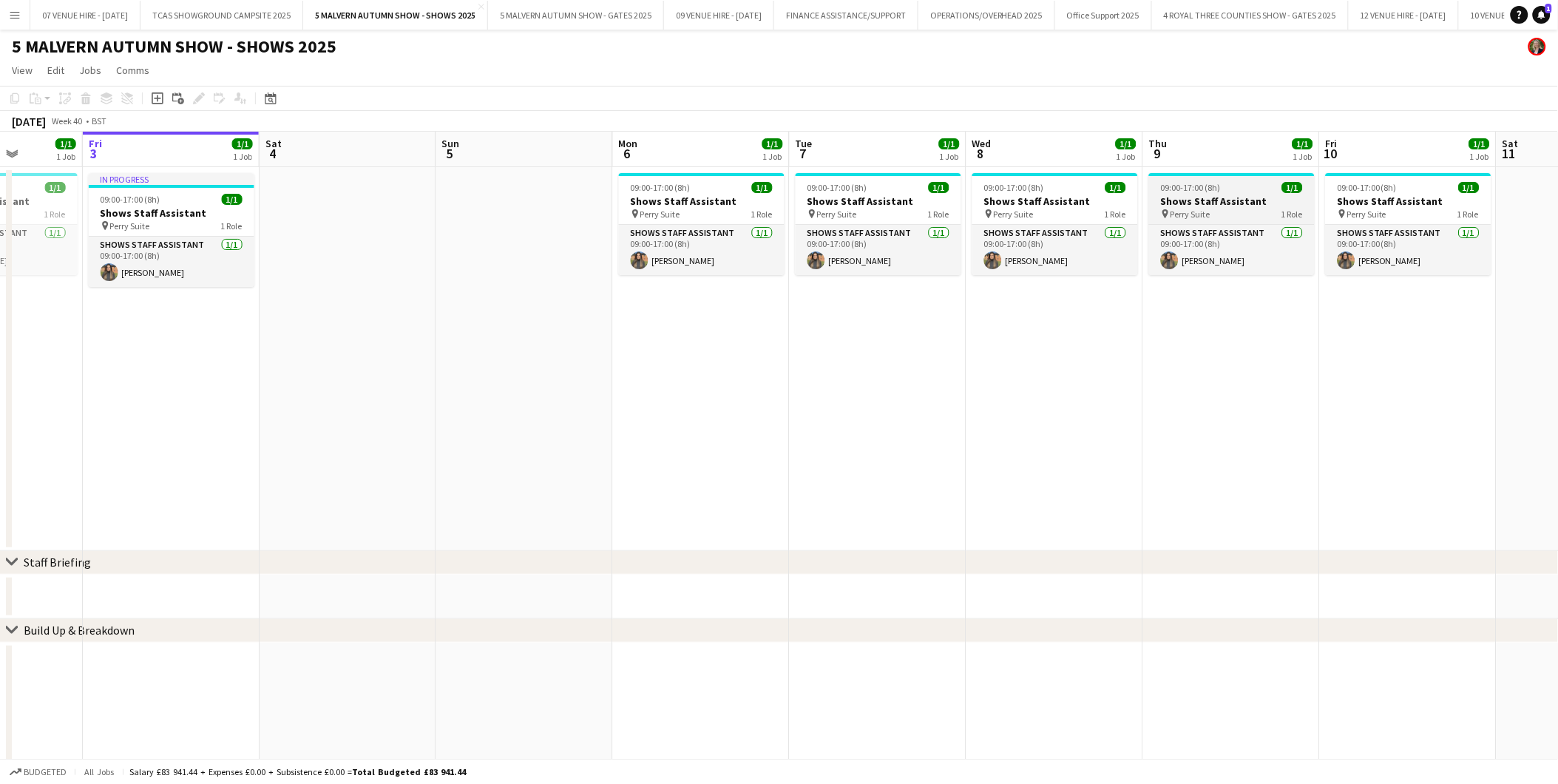
drag, startPoint x: 1403, startPoint y: 211, endPoint x: 540, endPoint y: 214, distance: 863.0
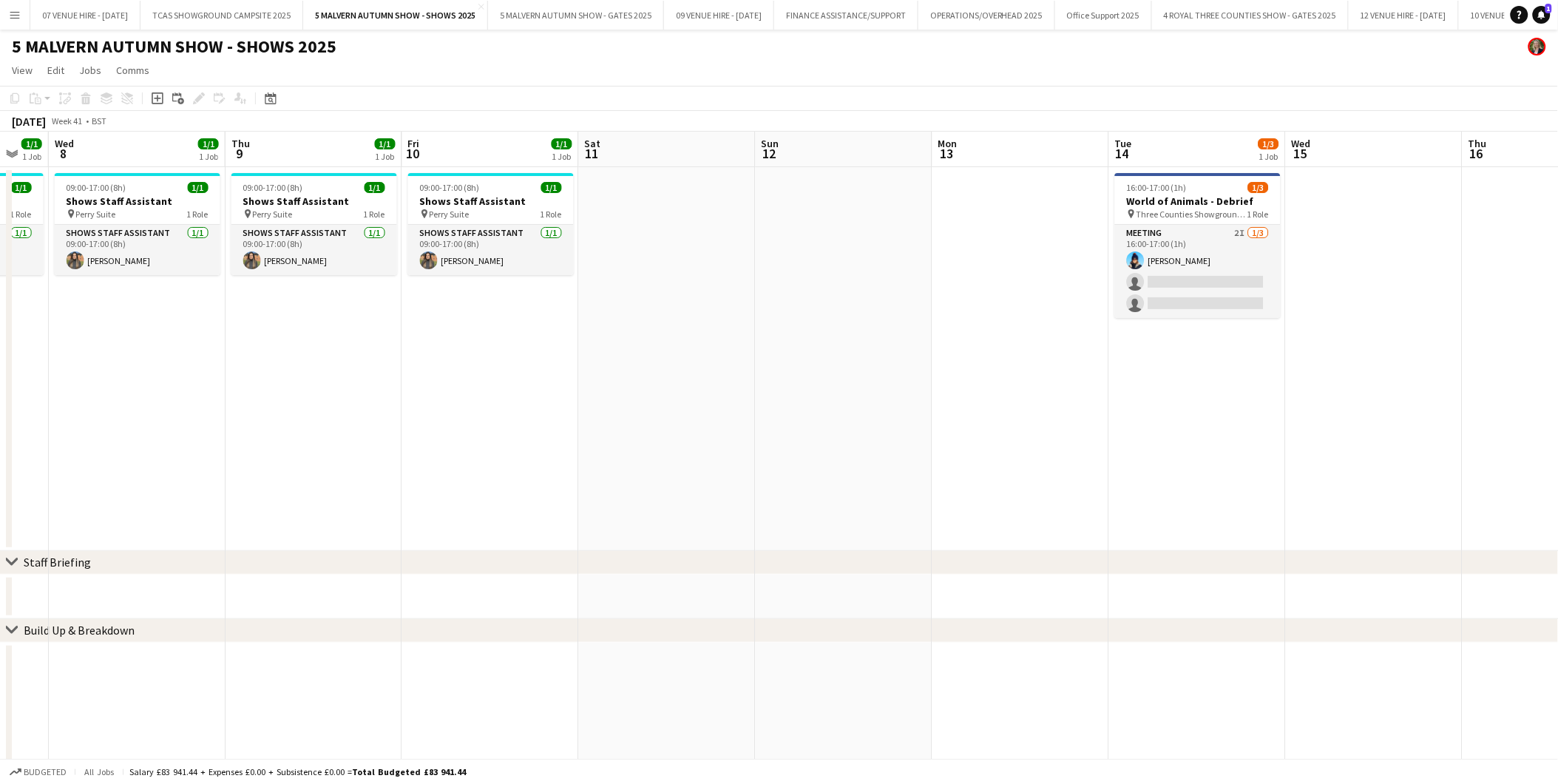
scroll to position [0, 567]
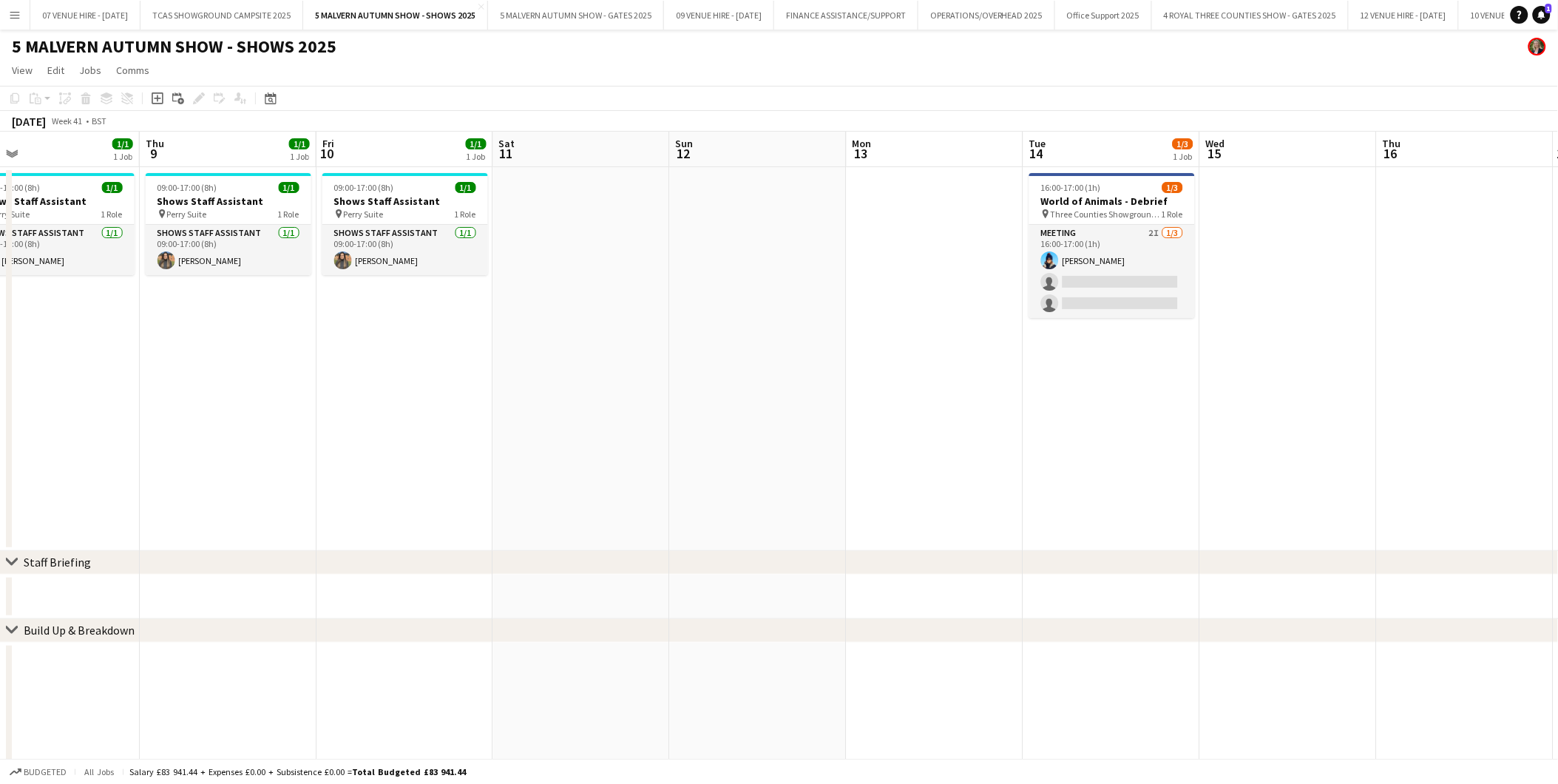
drag, startPoint x: 943, startPoint y: 208, endPoint x: 645, endPoint y: 219, distance: 298.2
